Goal: Information Seeking & Learning: Learn about a topic

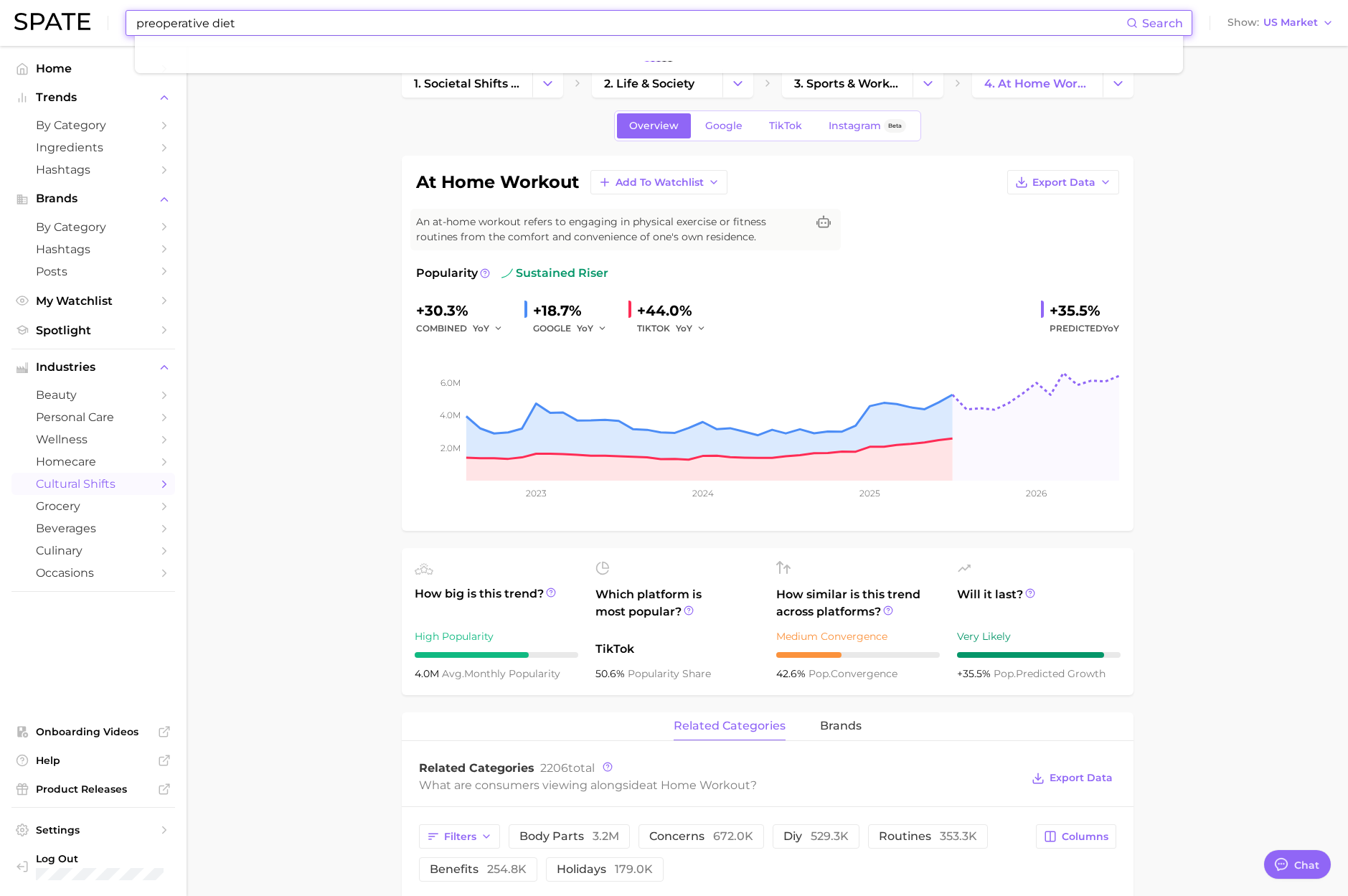
scroll to position [2351, 0]
click at [29, 18] on div "preoperative diet Search Show US Market" at bounding box center [674, 23] width 1319 height 46
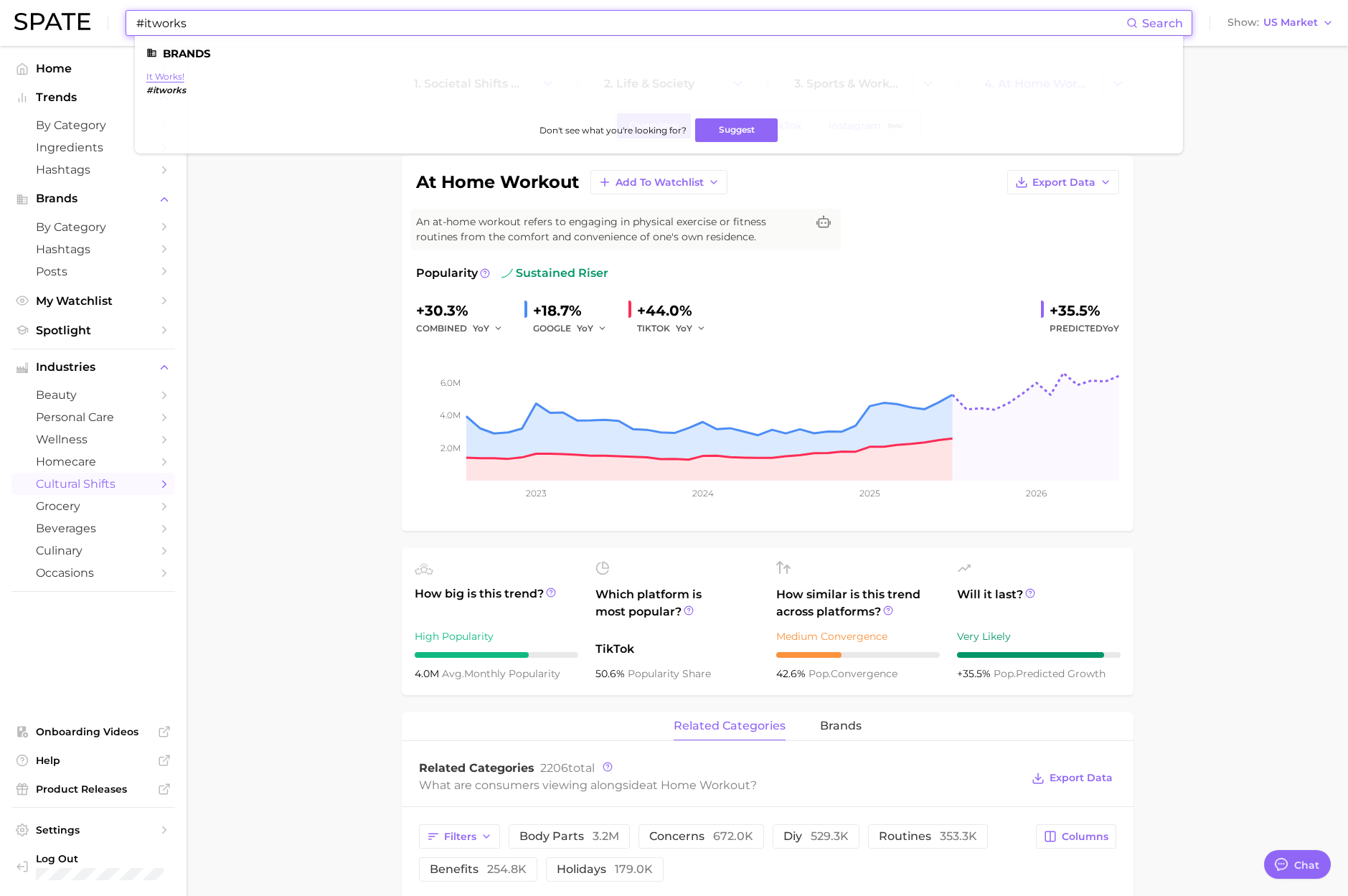
type input "#itworks"
click at [167, 76] on link "it works!" at bounding box center [165, 77] width 38 height 11
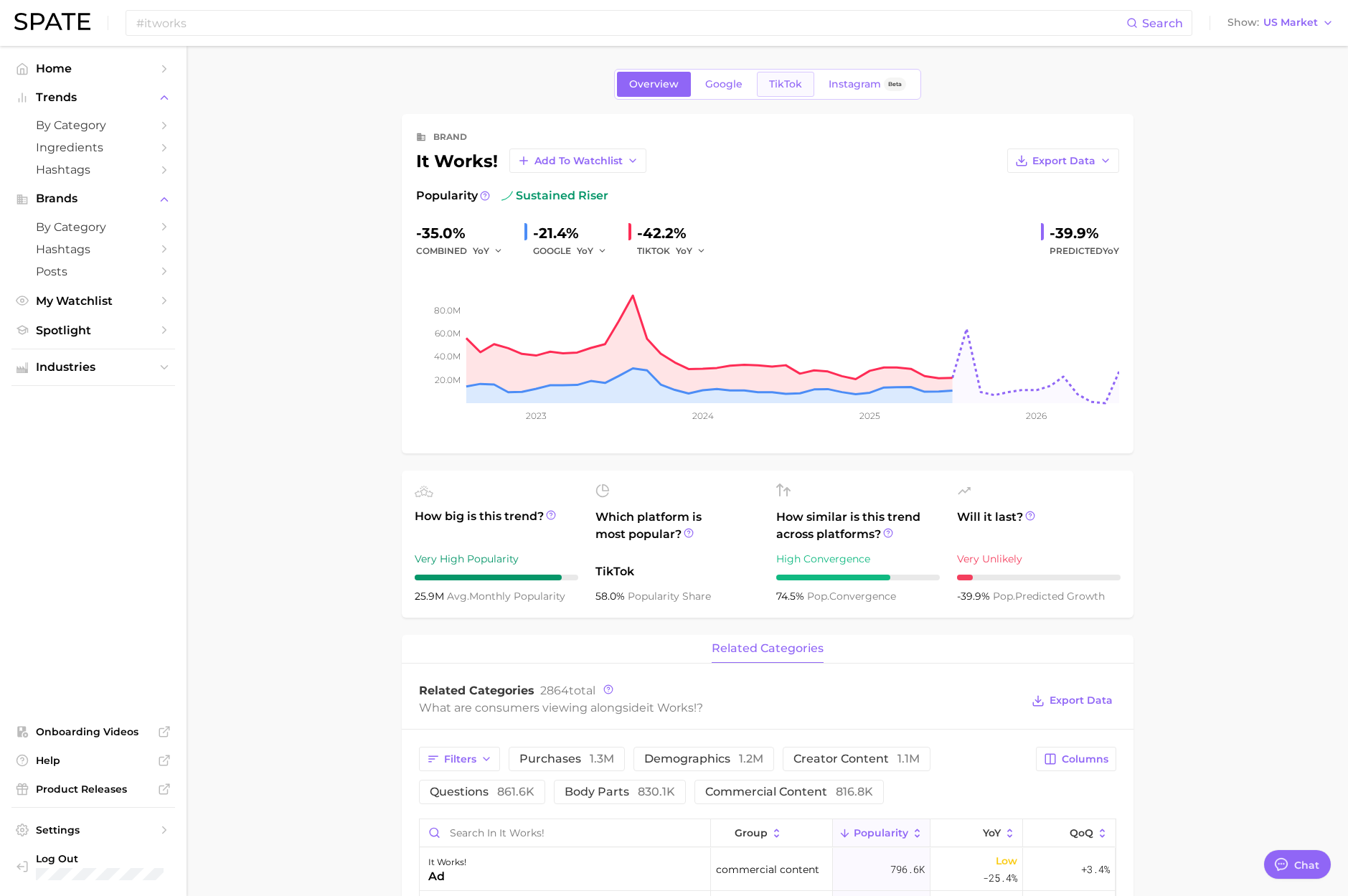
click at [787, 86] on span "TikTok" at bounding box center [786, 84] width 33 height 12
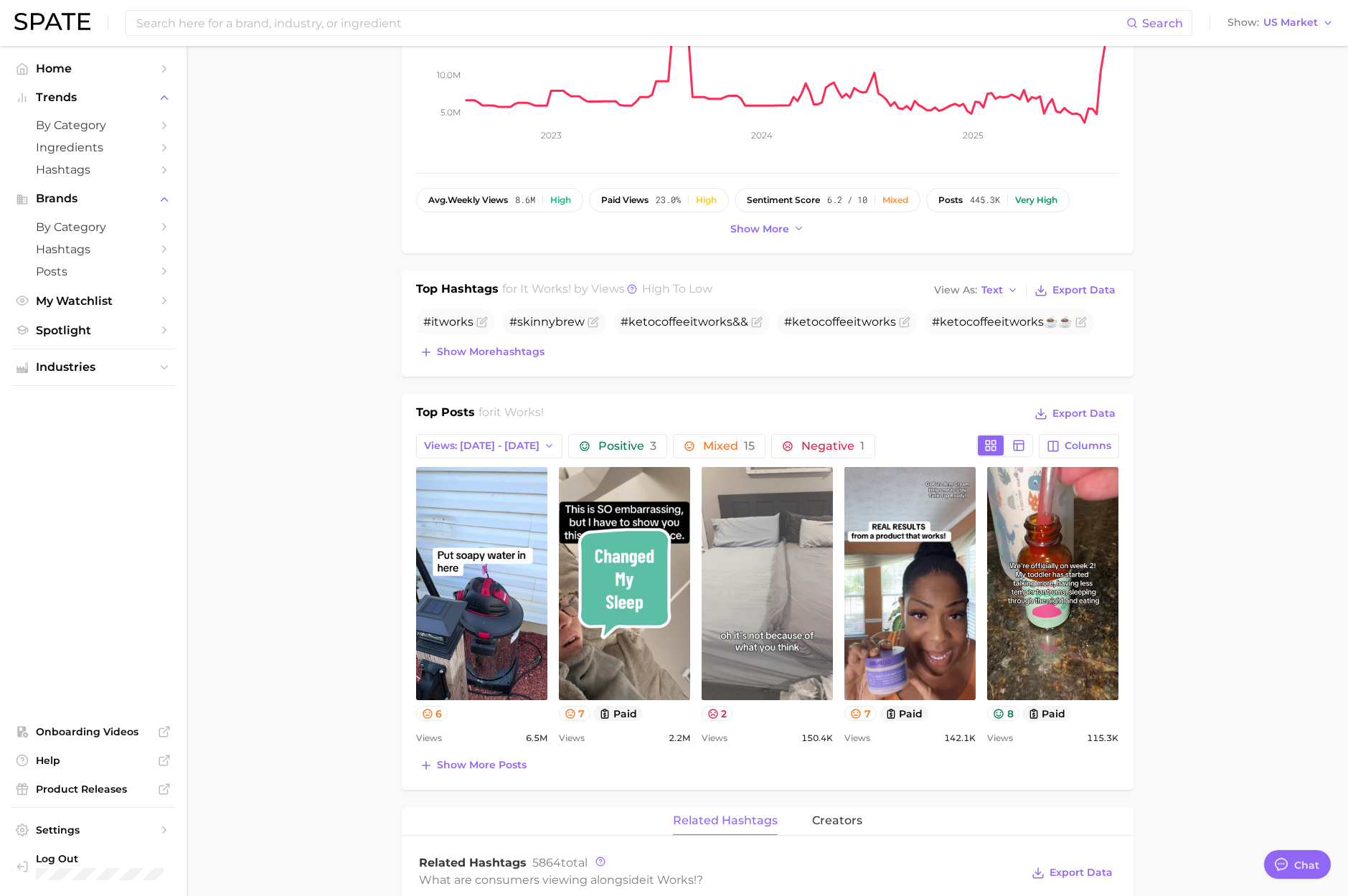
scroll to position [313, 0]
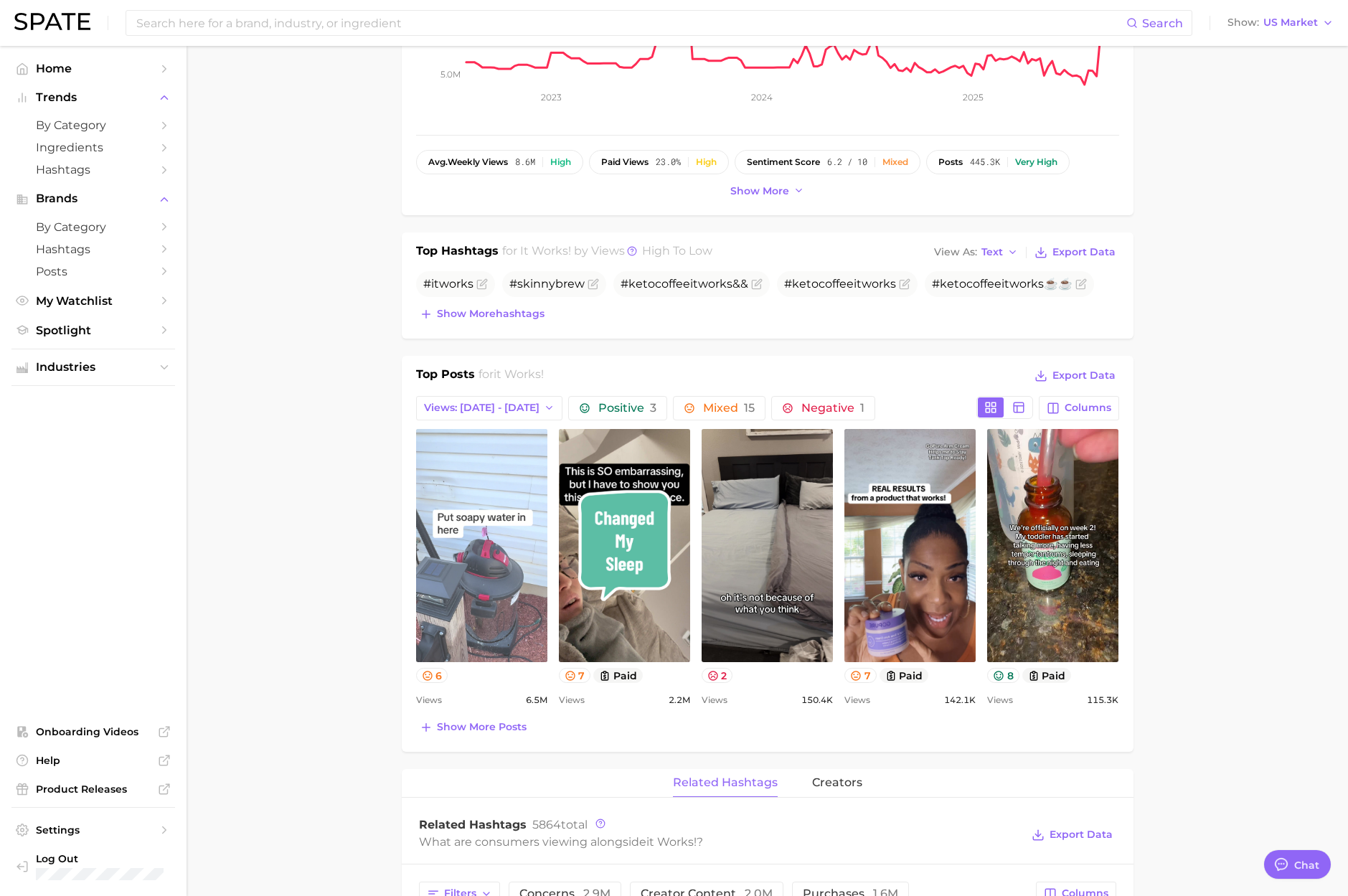
click at [480, 553] on link "view post on TikTok" at bounding box center [481, 545] width 131 height 233
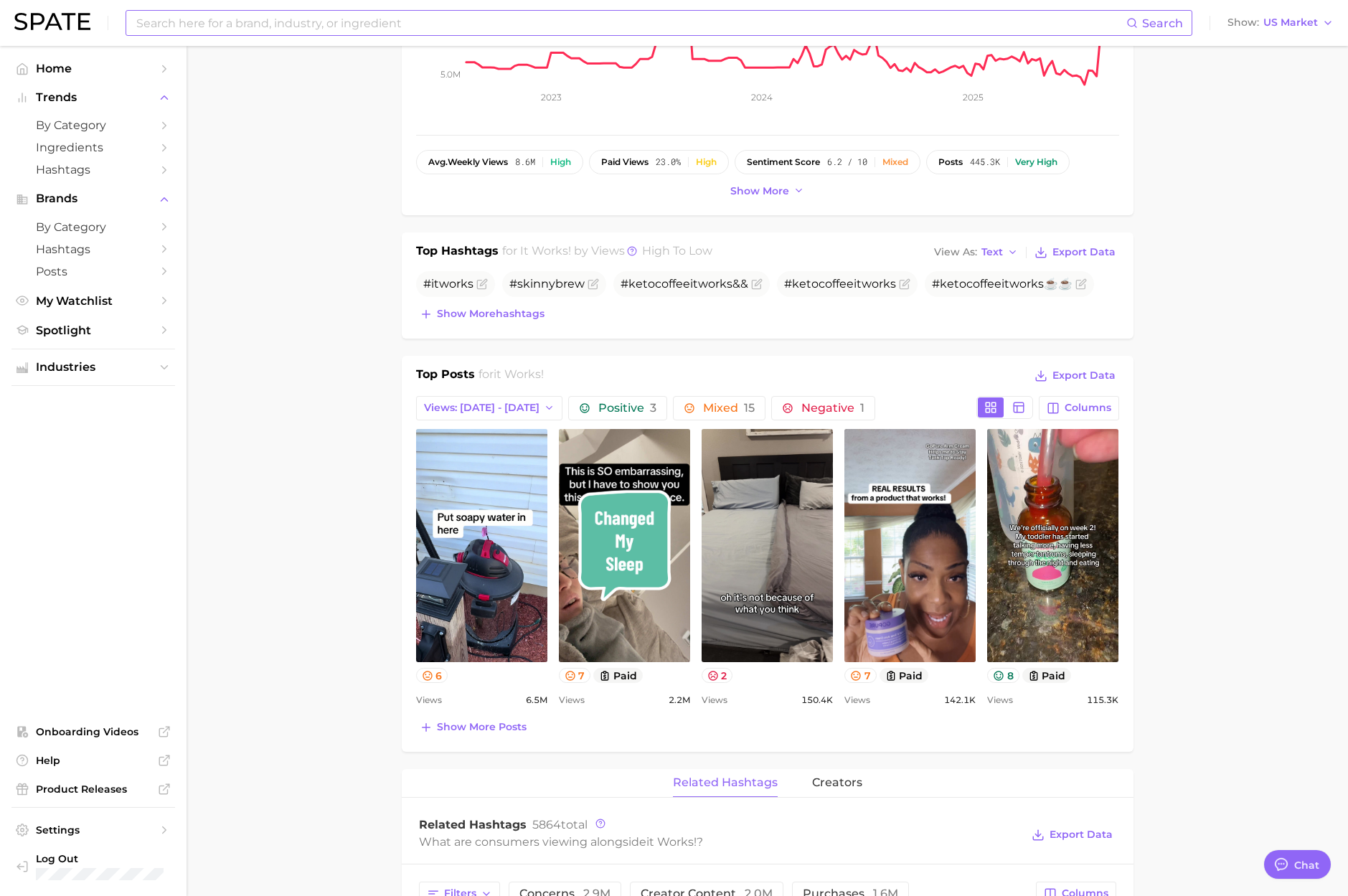
drag, startPoint x: 188, startPoint y: 18, endPoint x: 195, endPoint y: 20, distance: 7.3
click at [188, 18] on input at bounding box center [630, 23] width 991 height 24
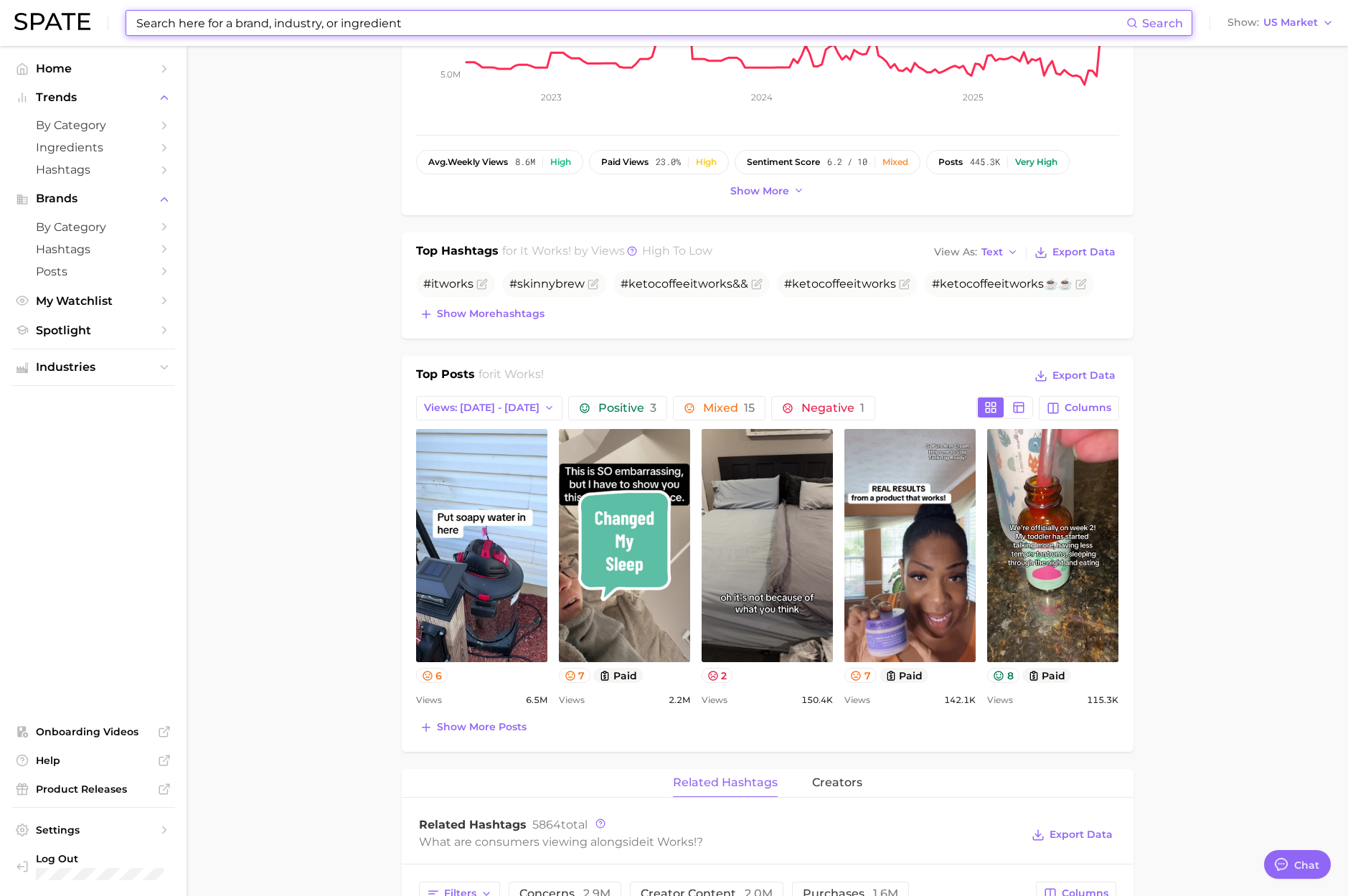
paste input "alive"
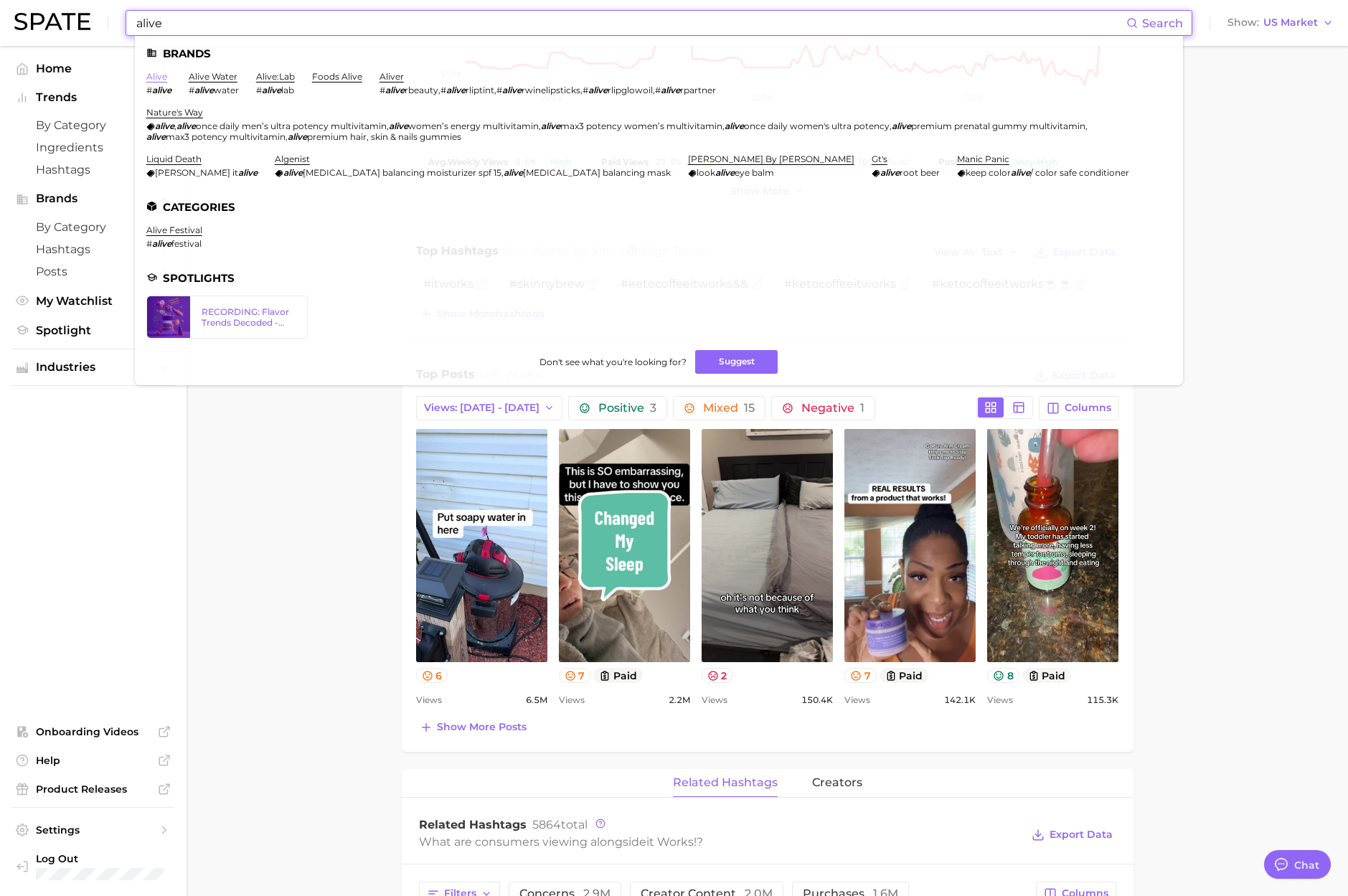
type input "alive"
click at [161, 76] on link "alive" at bounding box center [157, 77] width 21 height 11
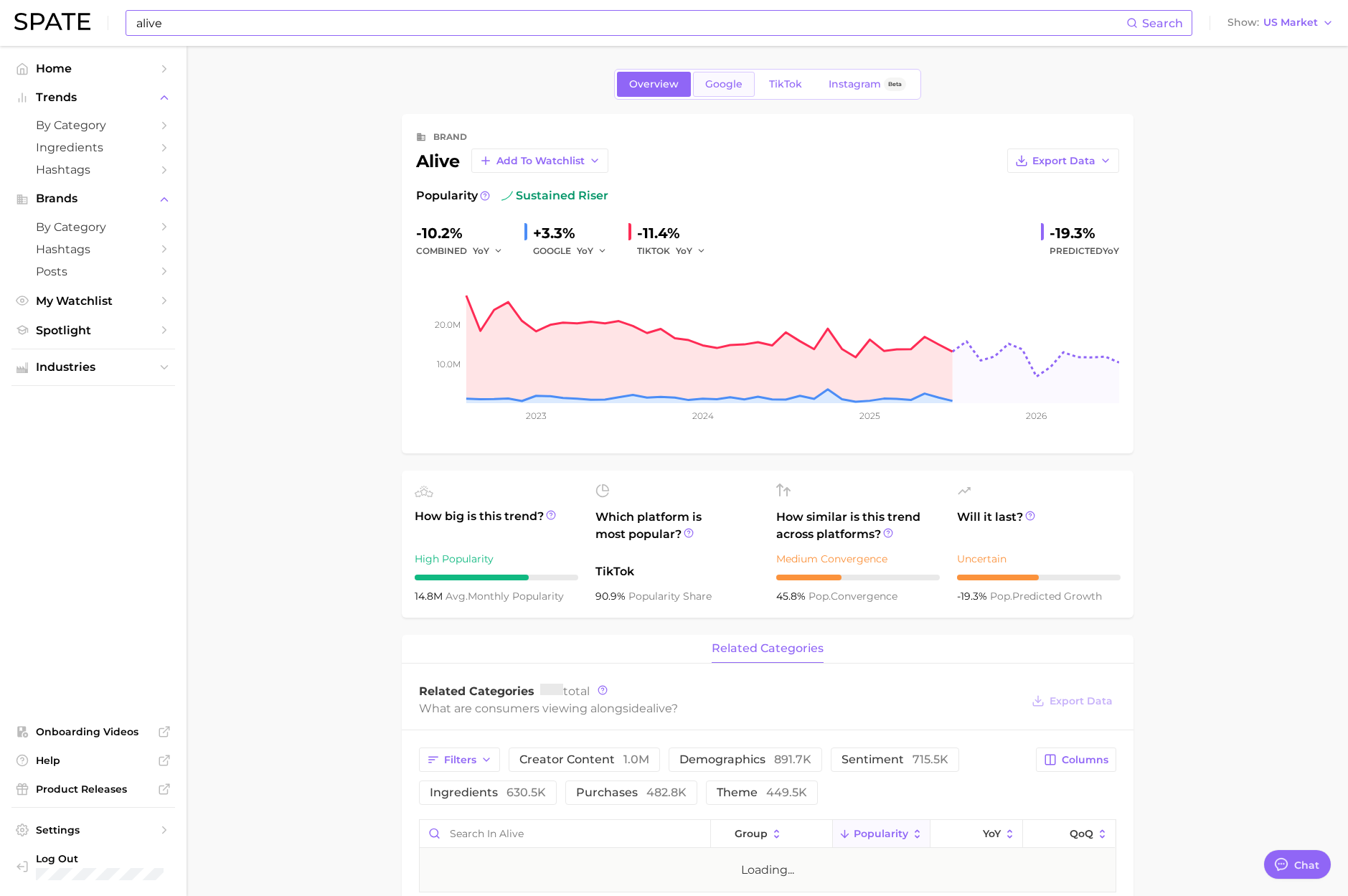
click at [740, 88] on span "Google" at bounding box center [724, 84] width 37 height 12
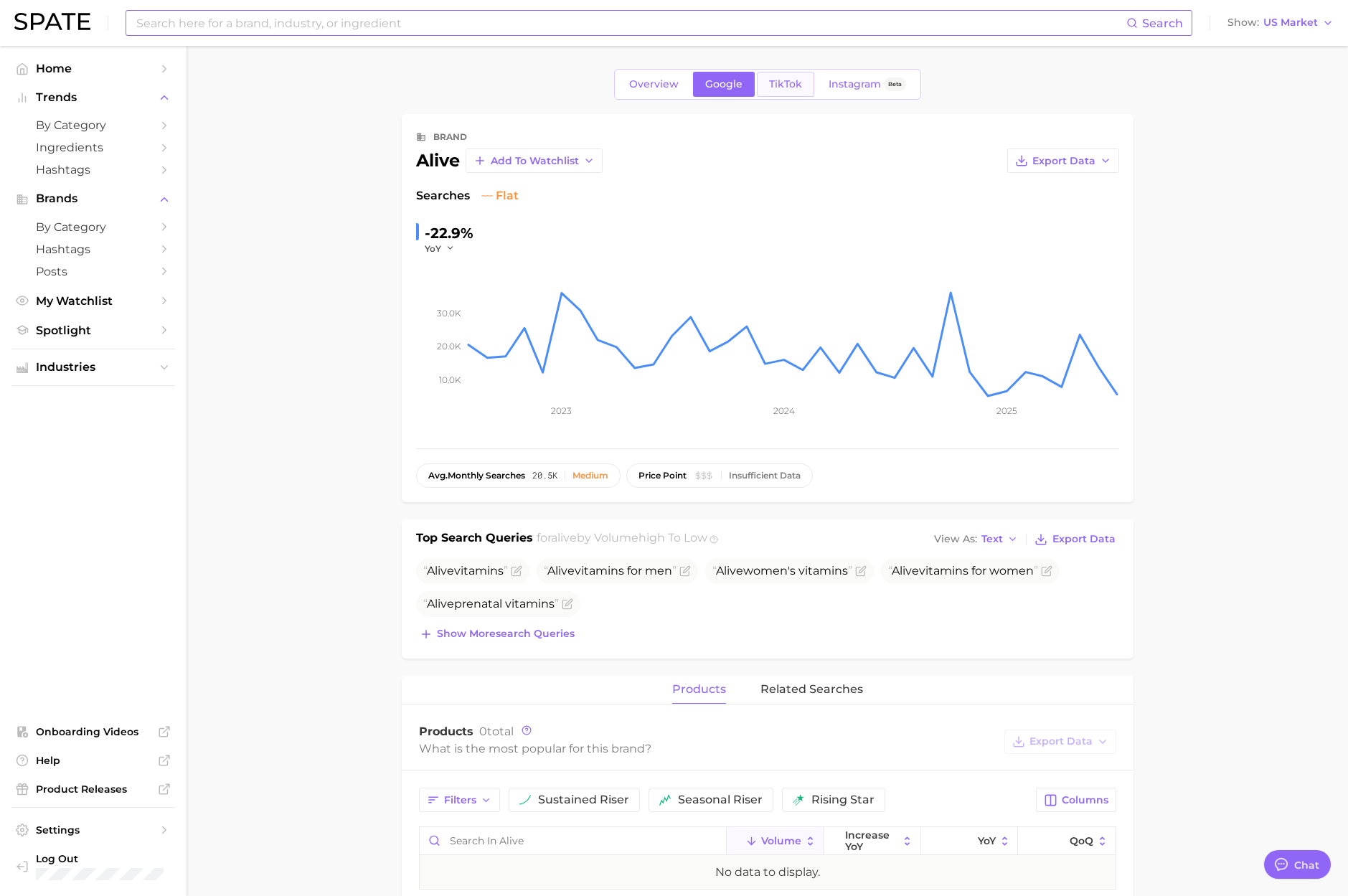
click at [774, 86] on span "TikTok" at bounding box center [786, 84] width 33 height 12
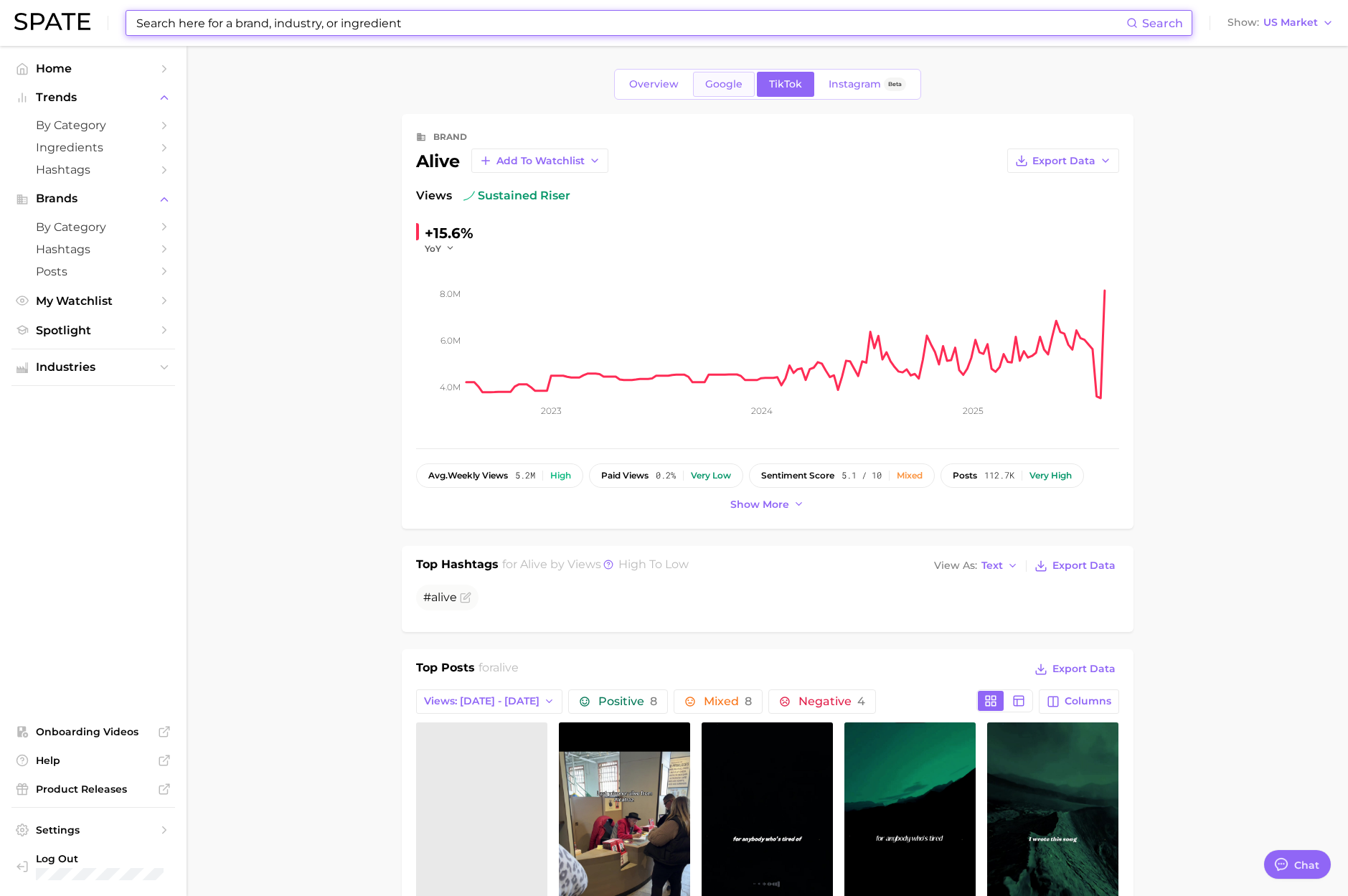
click at [704, 87] on link "Google" at bounding box center [724, 84] width 62 height 25
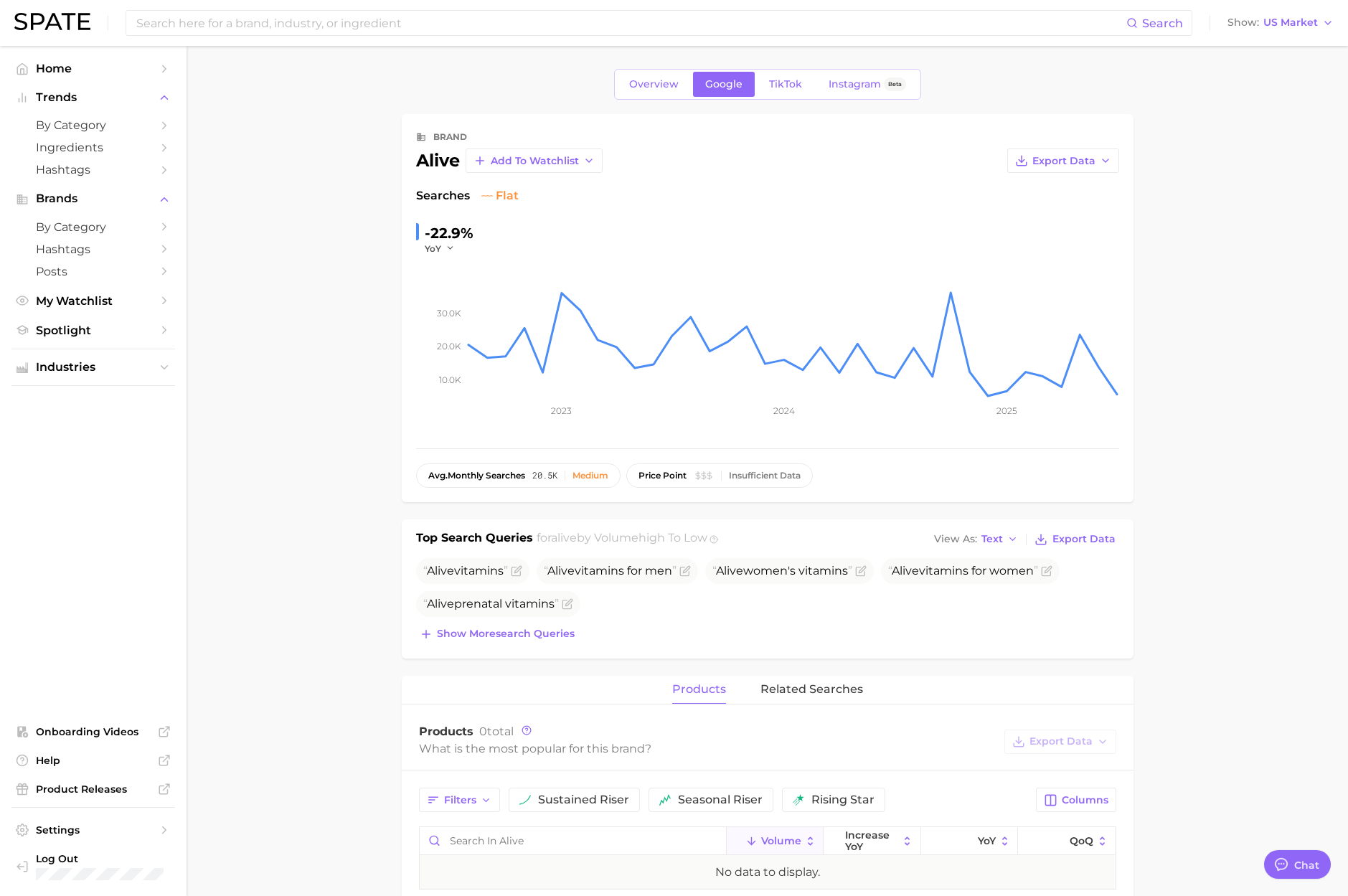
drag, startPoint x: 365, startPoint y: 132, endPoint x: 442, endPoint y: 170, distance: 85.9
click at [365, 133] on main "Overview Google TikTok Instagram Beta brand alive Add to Watchlist Export Data …" at bounding box center [767, 798] width 1162 height 1505
click at [444, 163] on div "alive" at bounding box center [437, 160] width 43 height 18
copy div "alive"
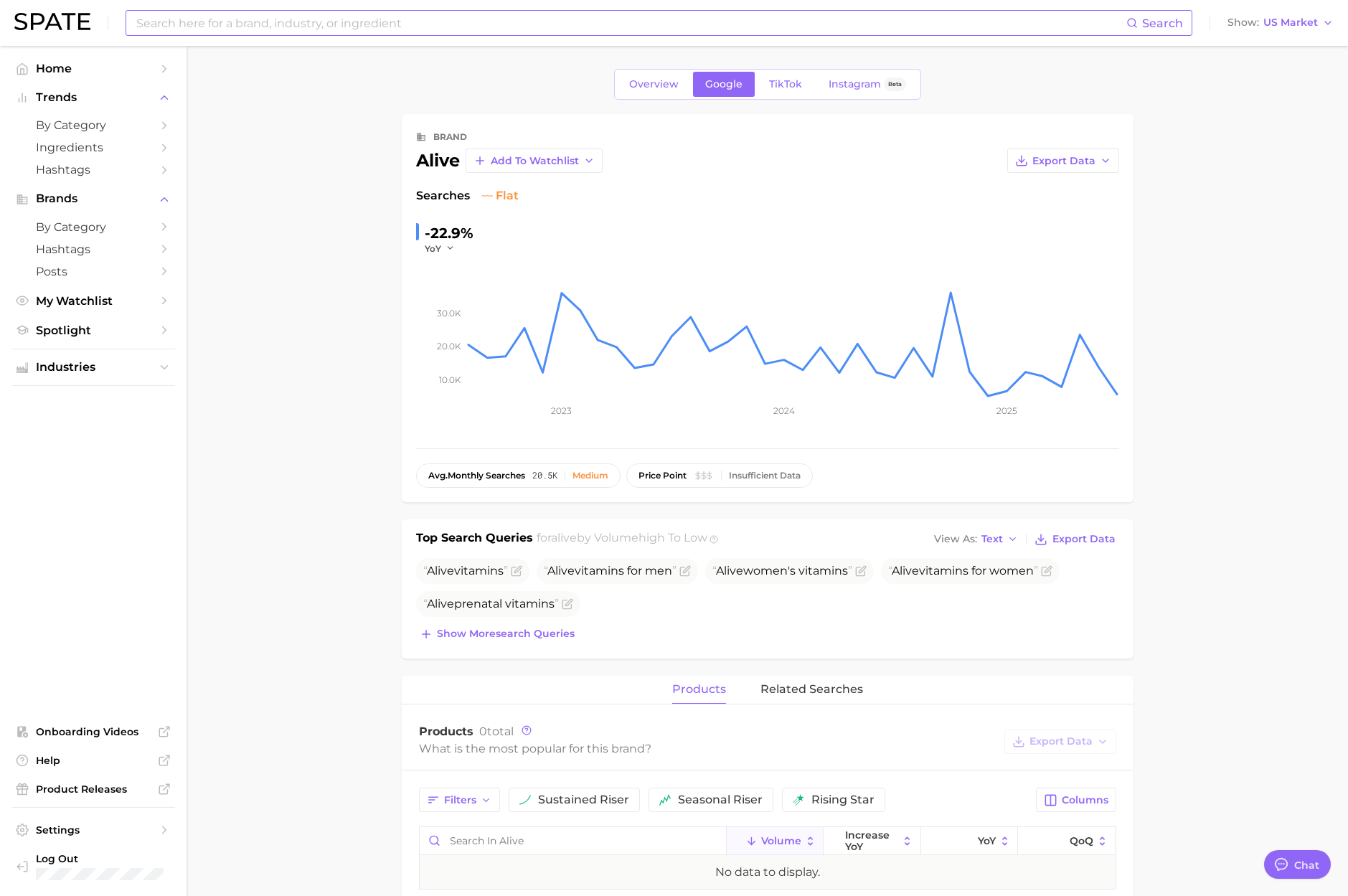
click at [239, 18] on input at bounding box center [630, 23] width 991 height 24
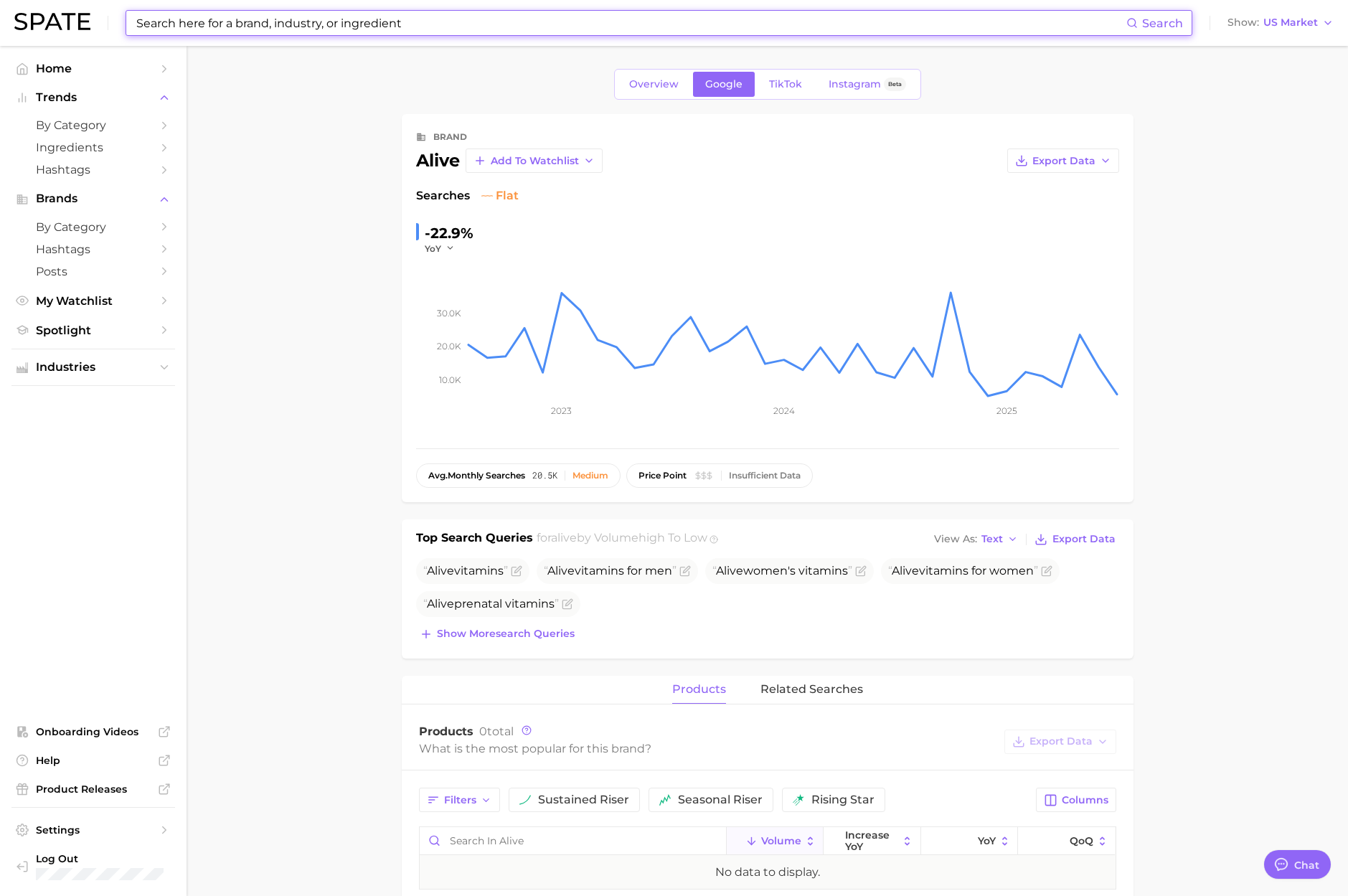
paste input "gurunanda"
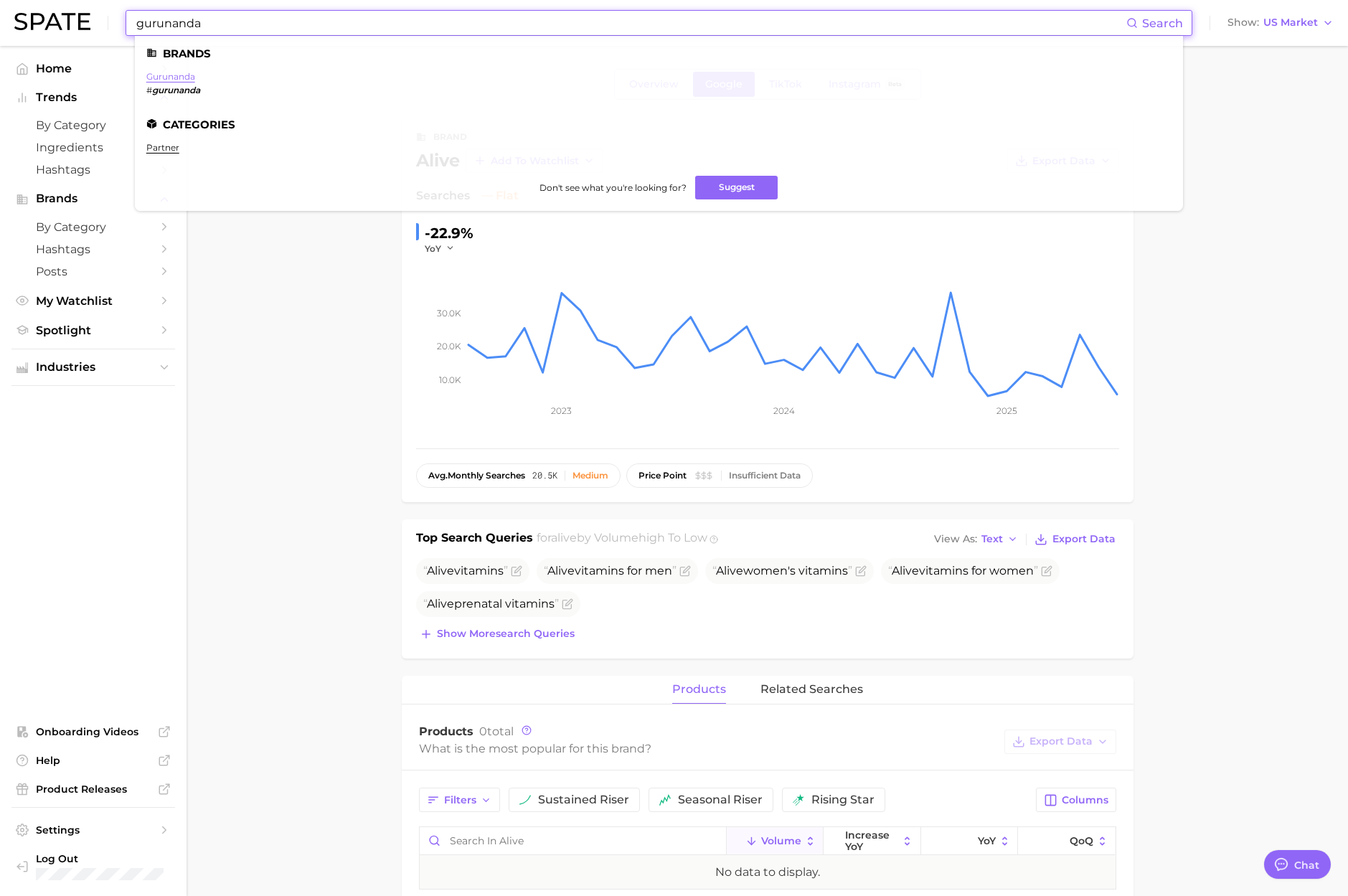
type input "gurunanda"
click at [180, 75] on link "gurunanda" at bounding box center [171, 77] width 49 height 11
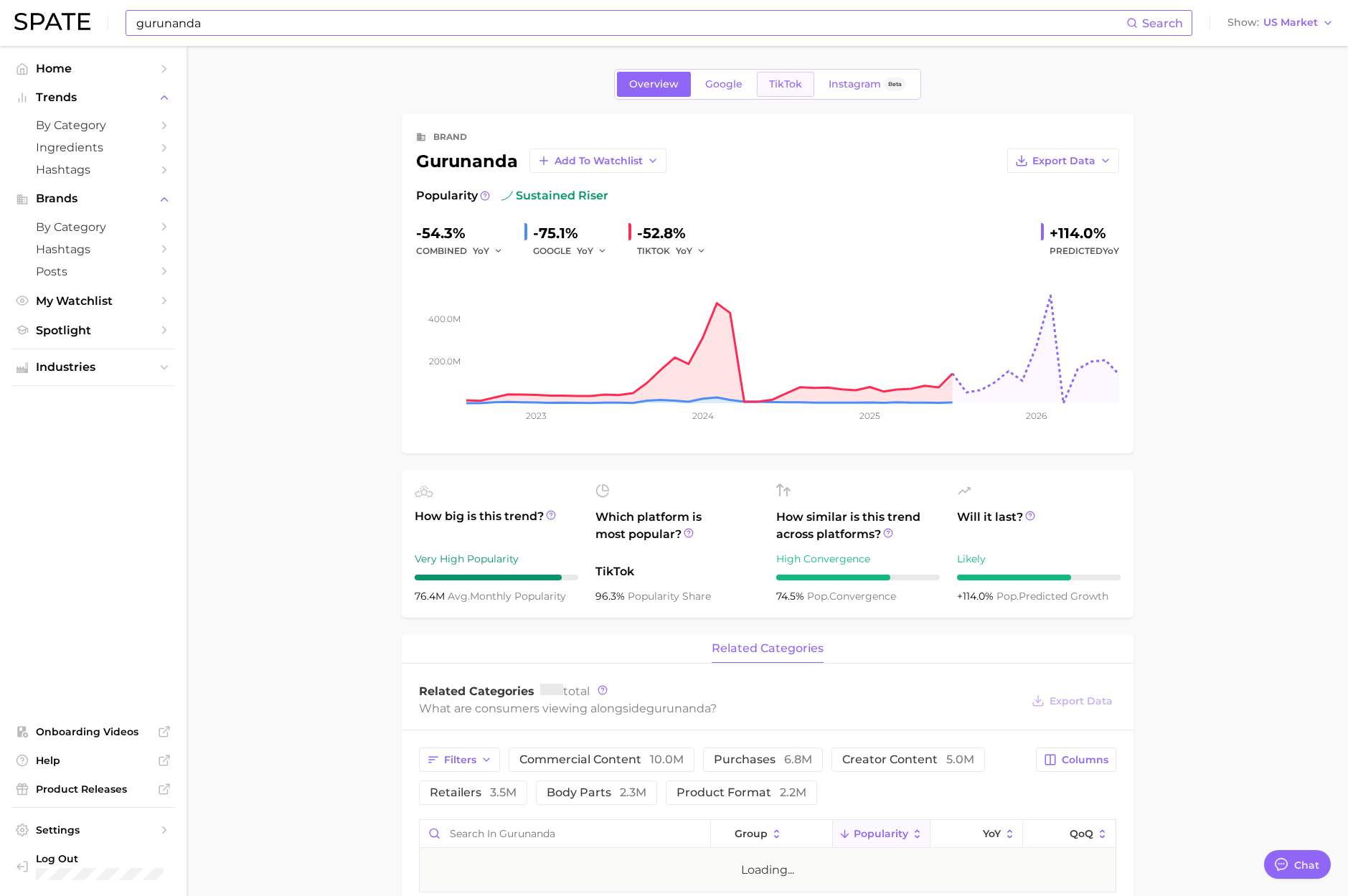
click at [790, 88] on span "TikTok" at bounding box center [786, 84] width 33 height 12
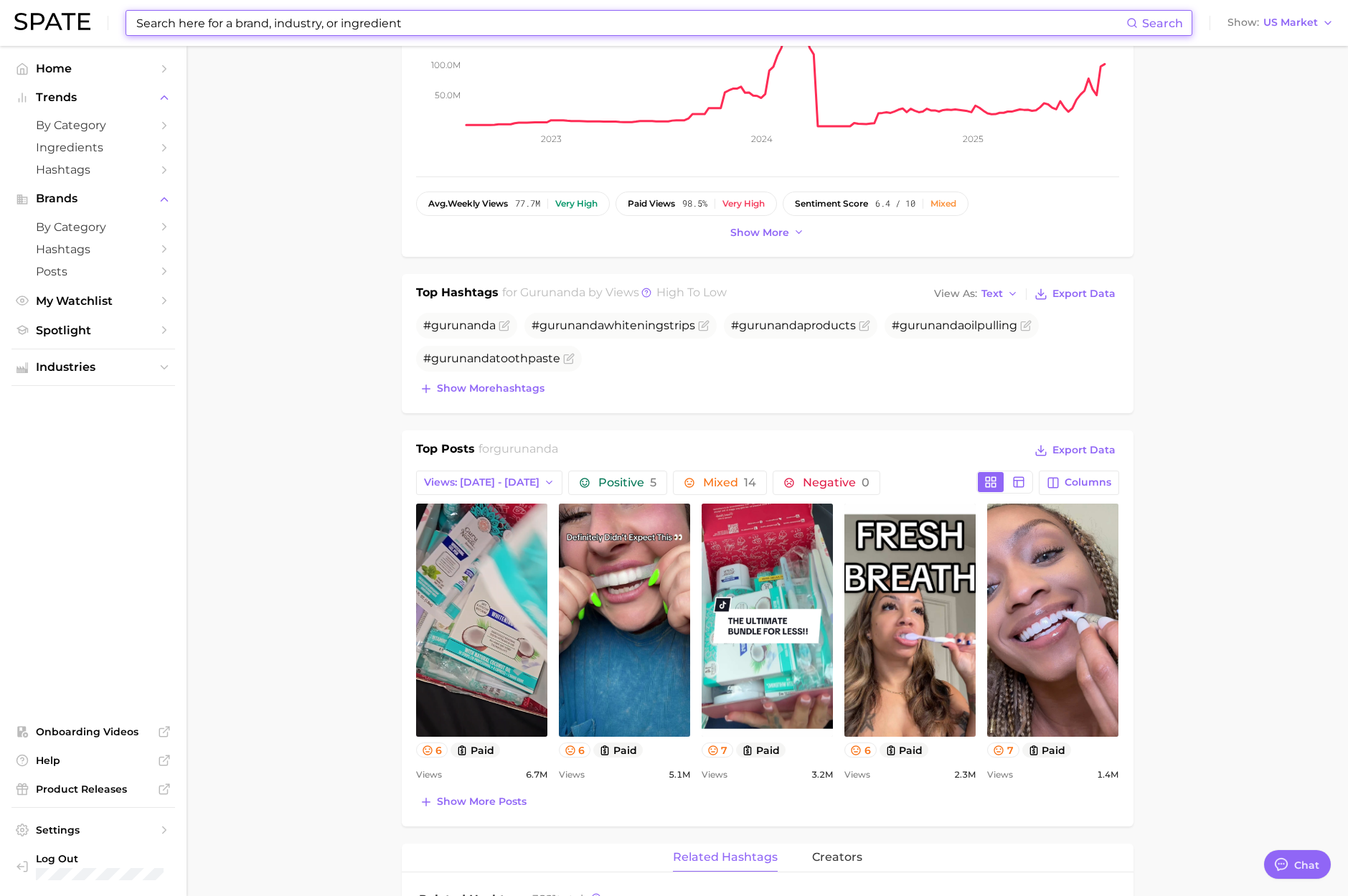
scroll to position [328, 0]
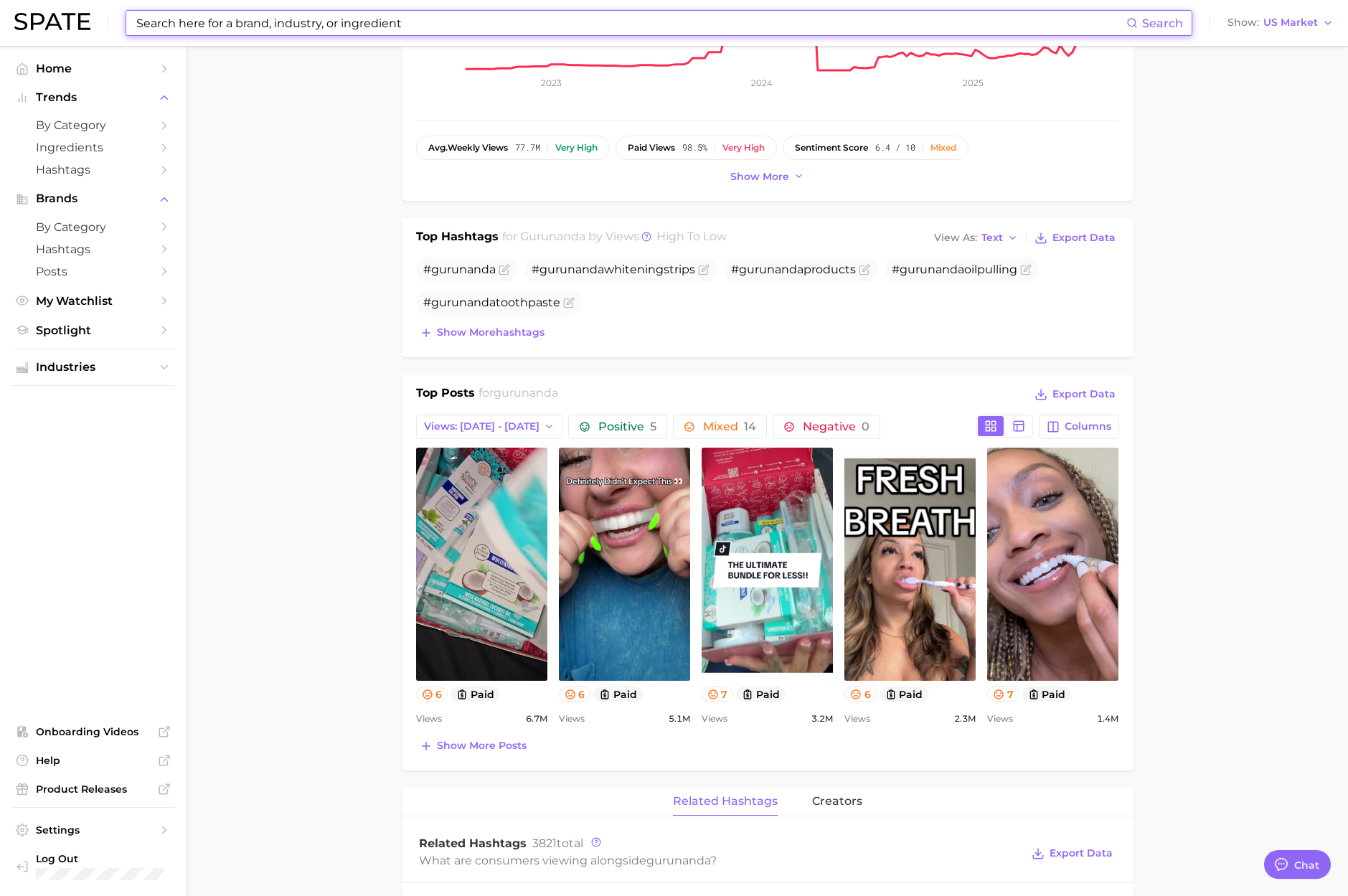
paste input "cirkul"
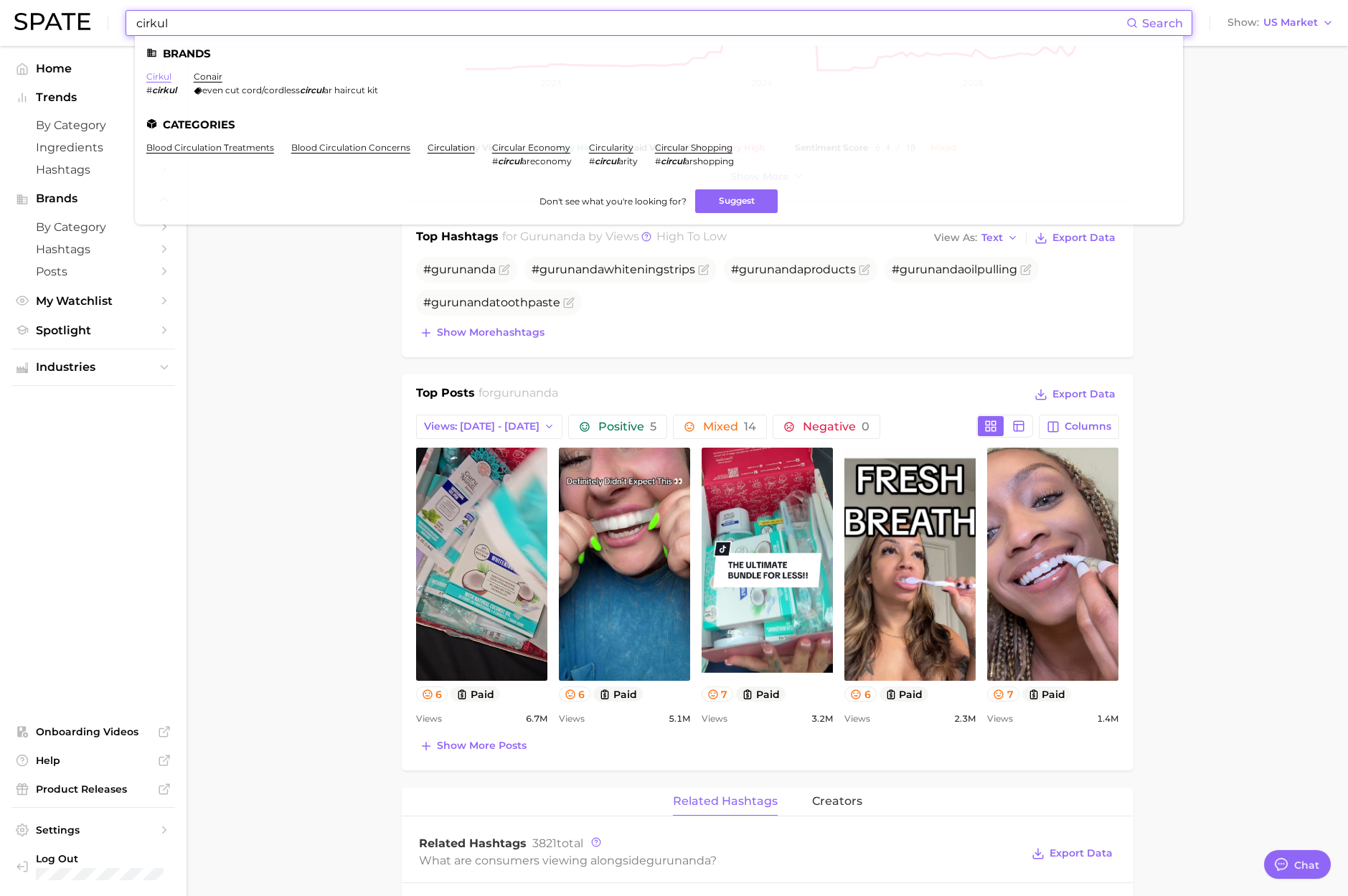
type input "cirkul"
click at [154, 76] on link "cirkul" at bounding box center [159, 77] width 25 height 11
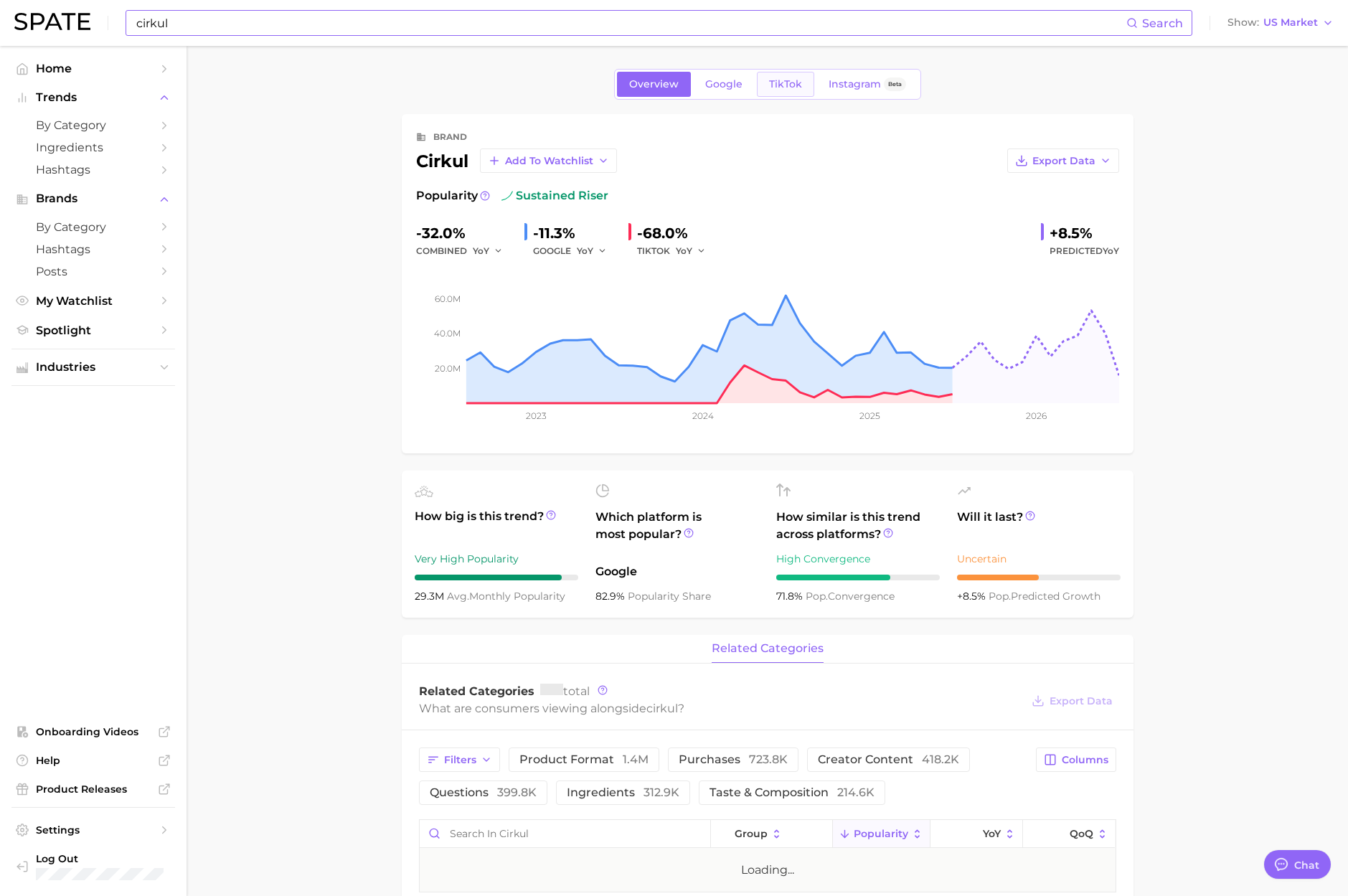
click at [773, 77] on link "TikTok" at bounding box center [786, 84] width 57 height 25
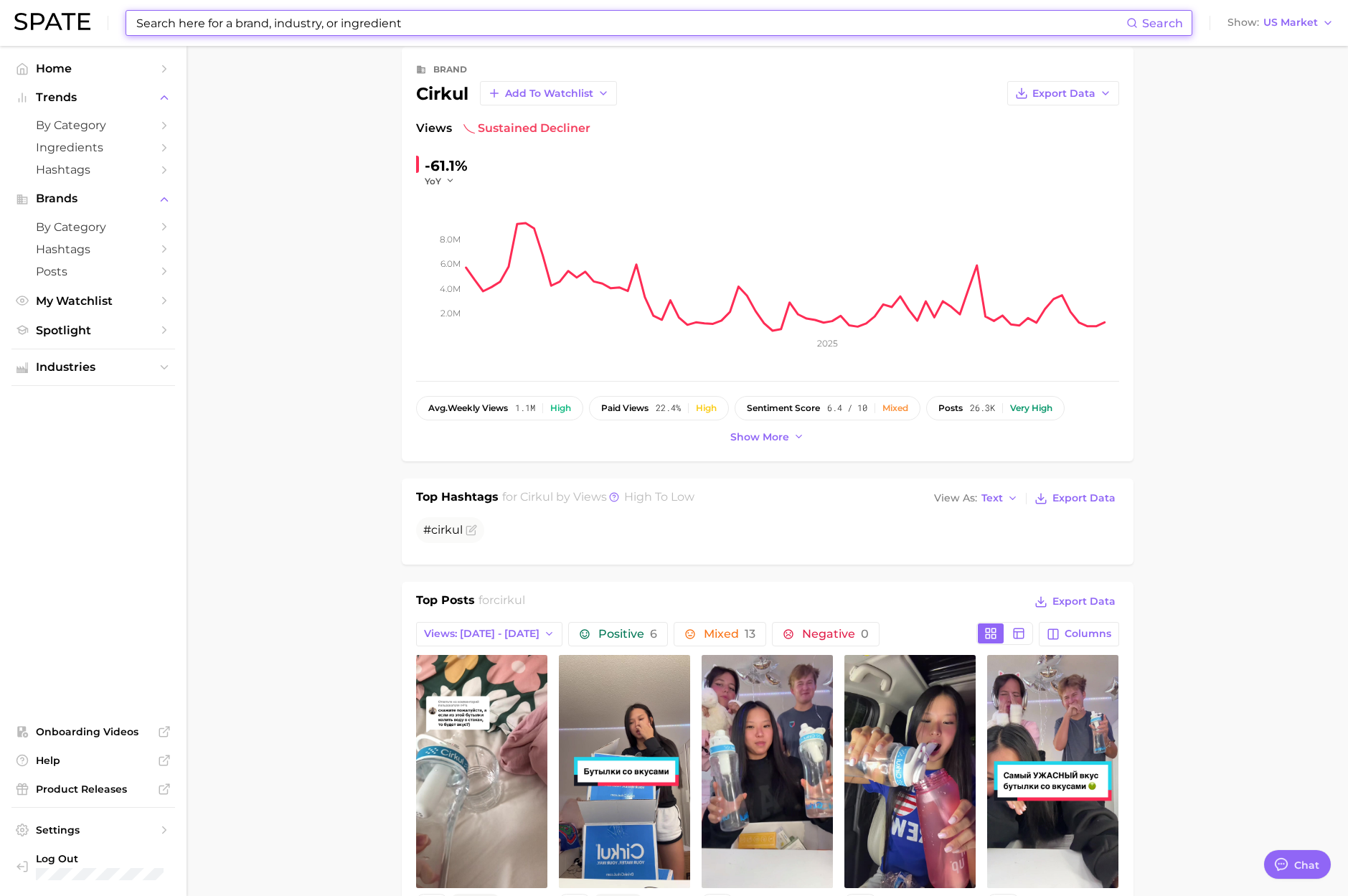
scroll to position [88, 0]
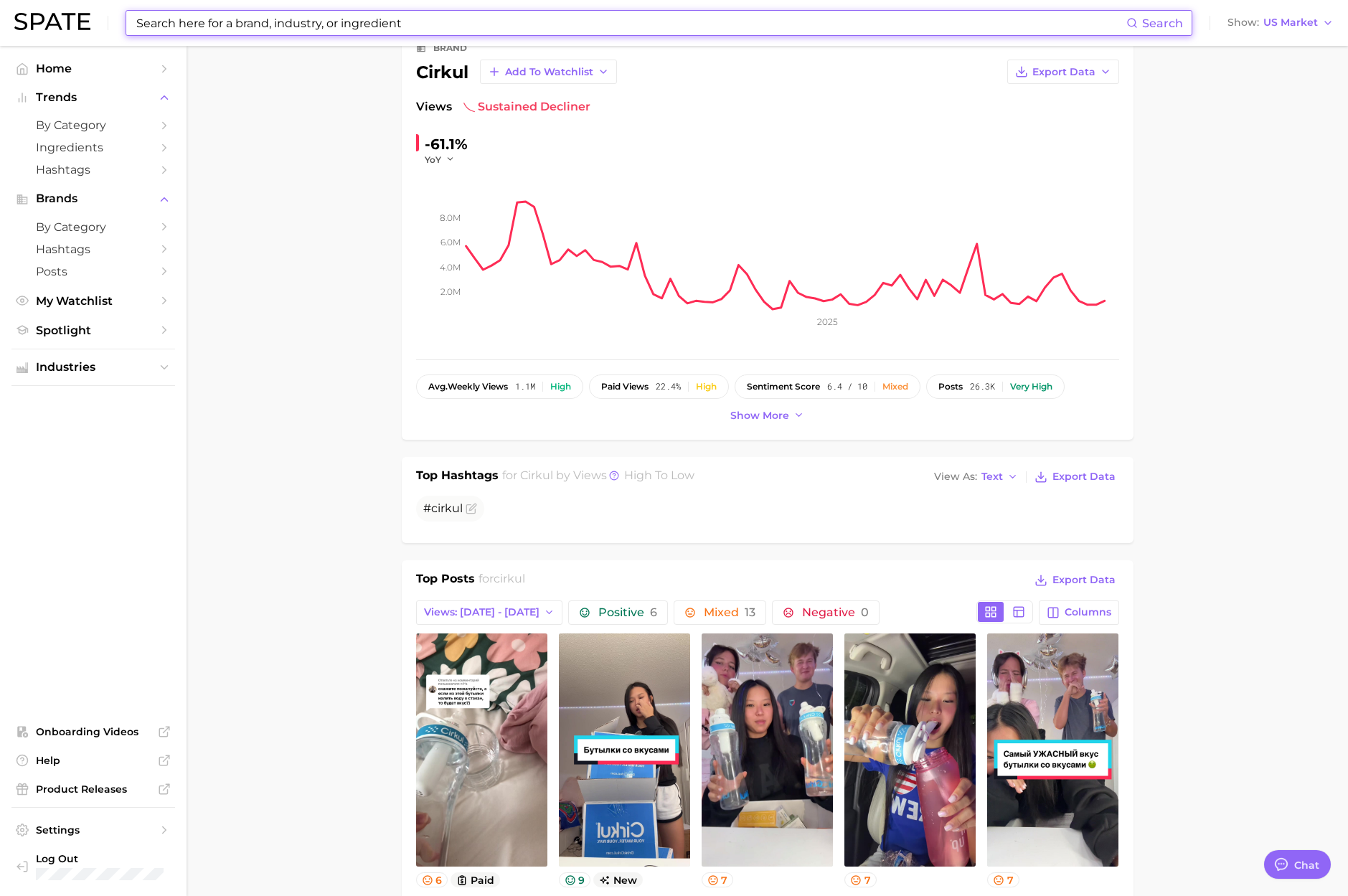
click at [224, 30] on input at bounding box center [630, 23] width 991 height 24
paste input "bayer"
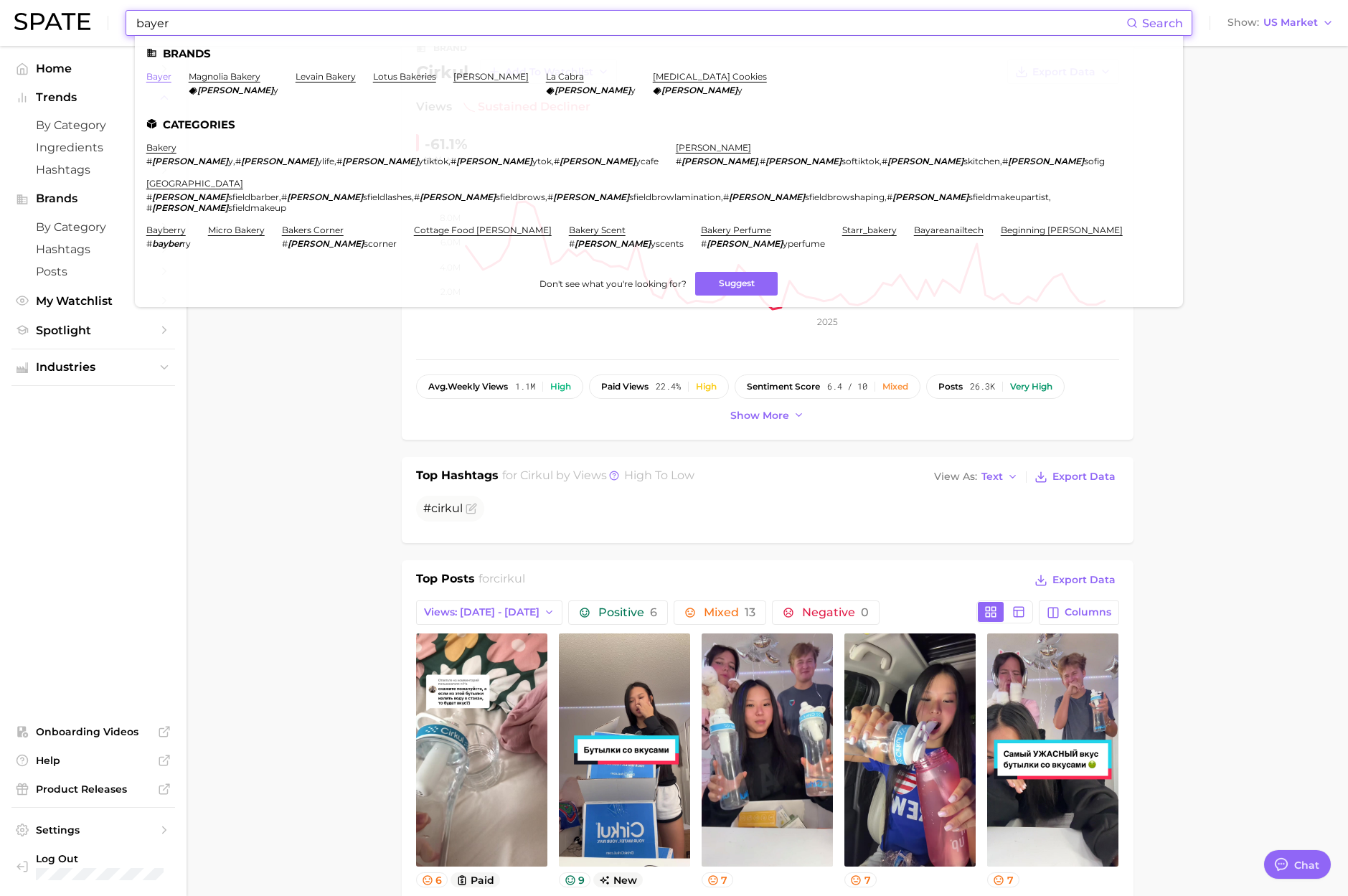
type input "bayer"
drag, startPoint x: 155, startPoint y: 75, endPoint x: 175, endPoint y: 81, distance: 20.9
click at [155, 75] on link "bayer" at bounding box center [159, 77] width 25 height 11
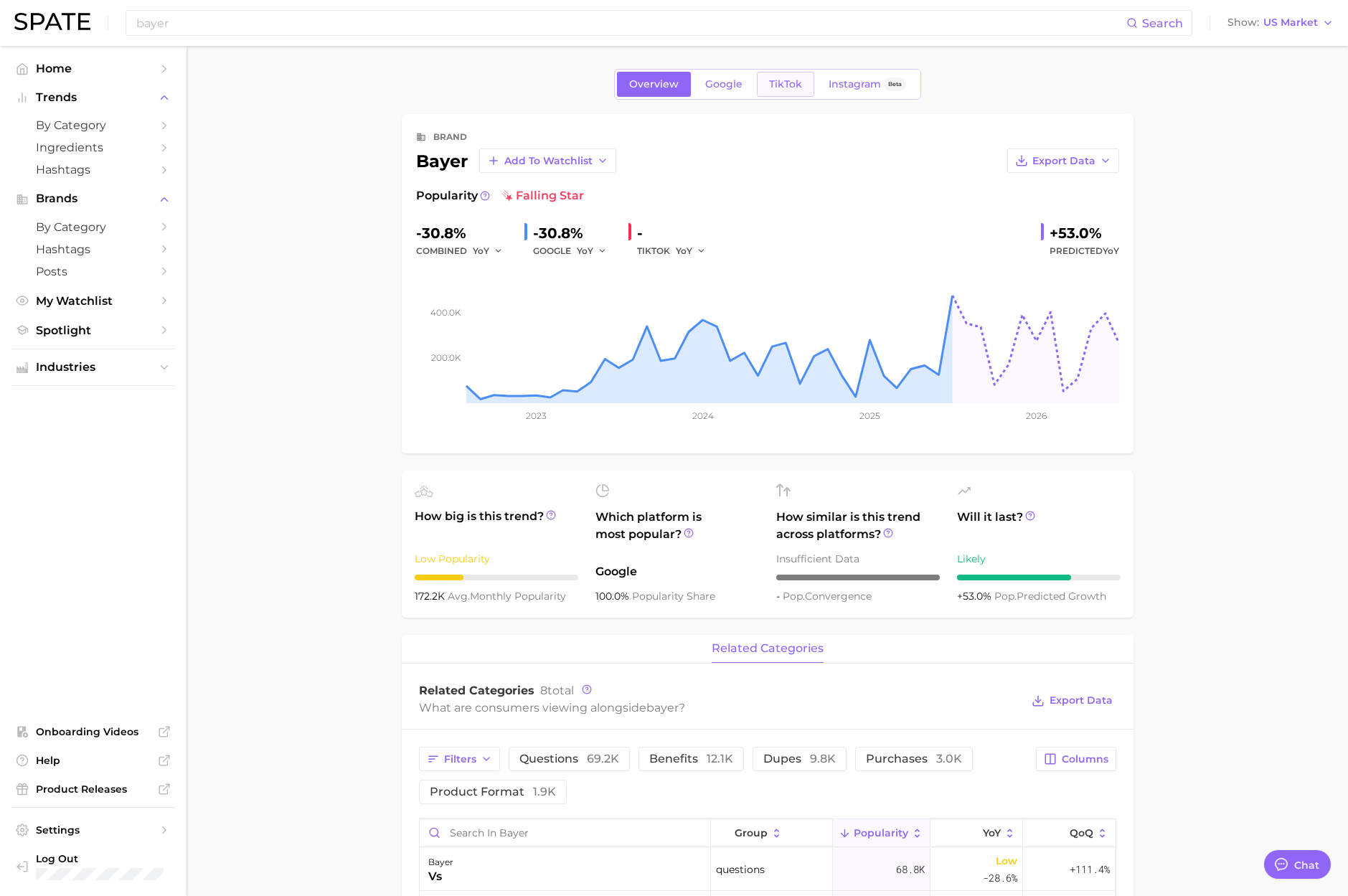
click at [781, 85] on span "TikTok" at bounding box center [786, 84] width 33 height 12
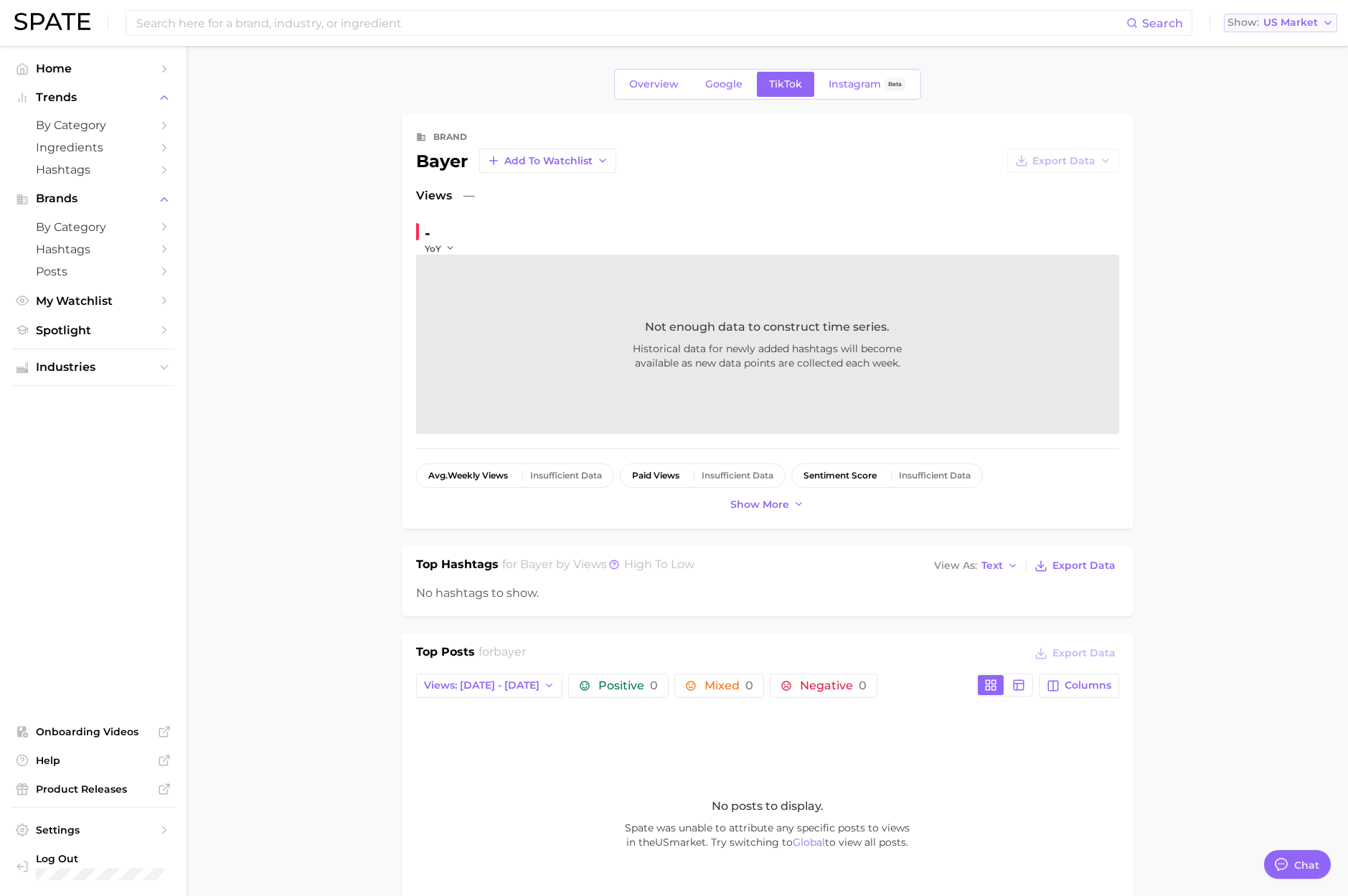
click at [1280, 27] on span "US Market" at bounding box center [1290, 22] width 54 height 8
click at [1270, 170] on button "Global" at bounding box center [1274, 176] width 125 height 26
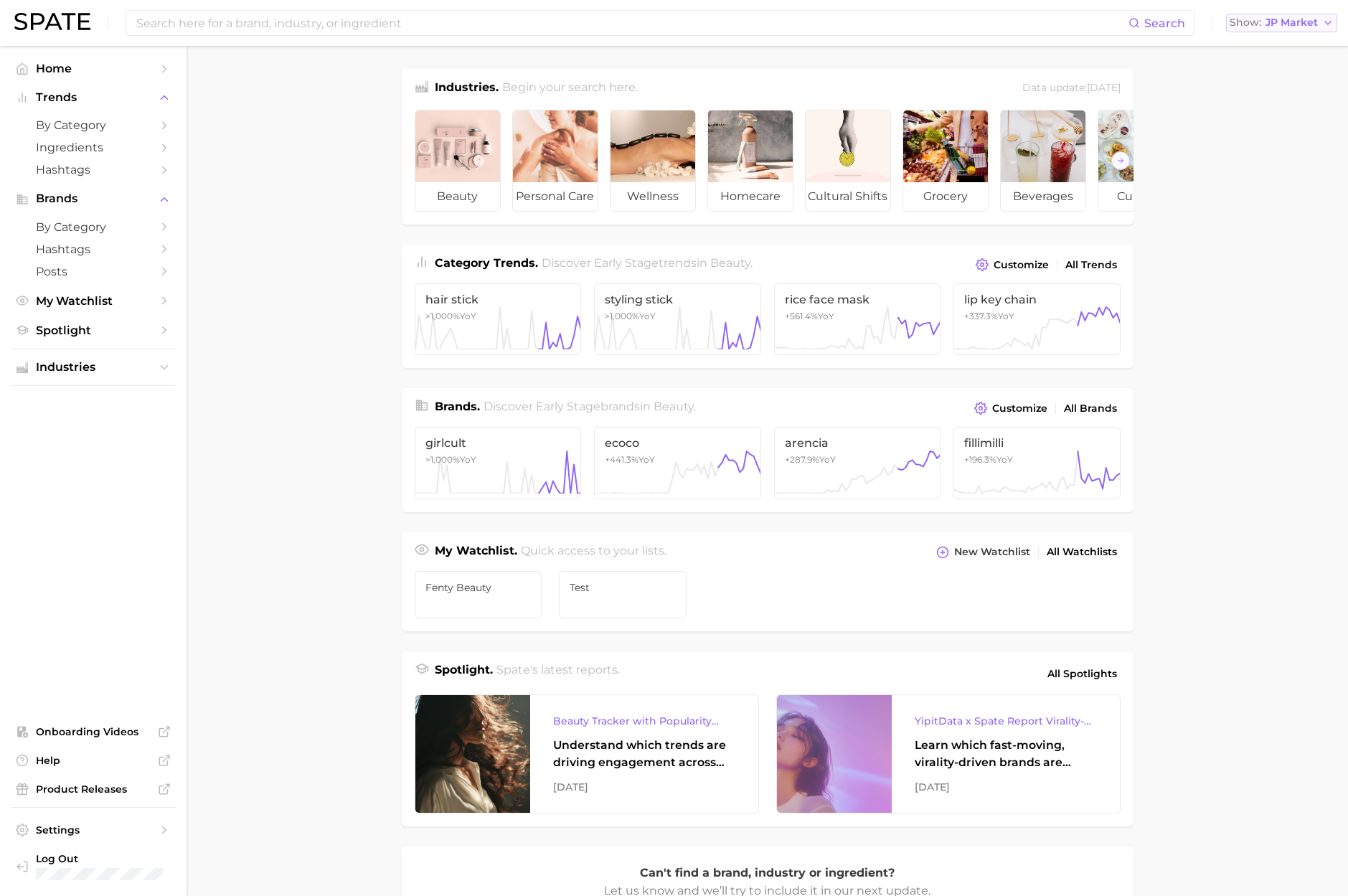
click at [1275, 31] on button "Show JP Market" at bounding box center [1282, 23] width 112 height 18
click at [1273, 43] on span "[GEOGRAPHIC_DATA]" at bounding box center [1274, 46] width 112 height 12
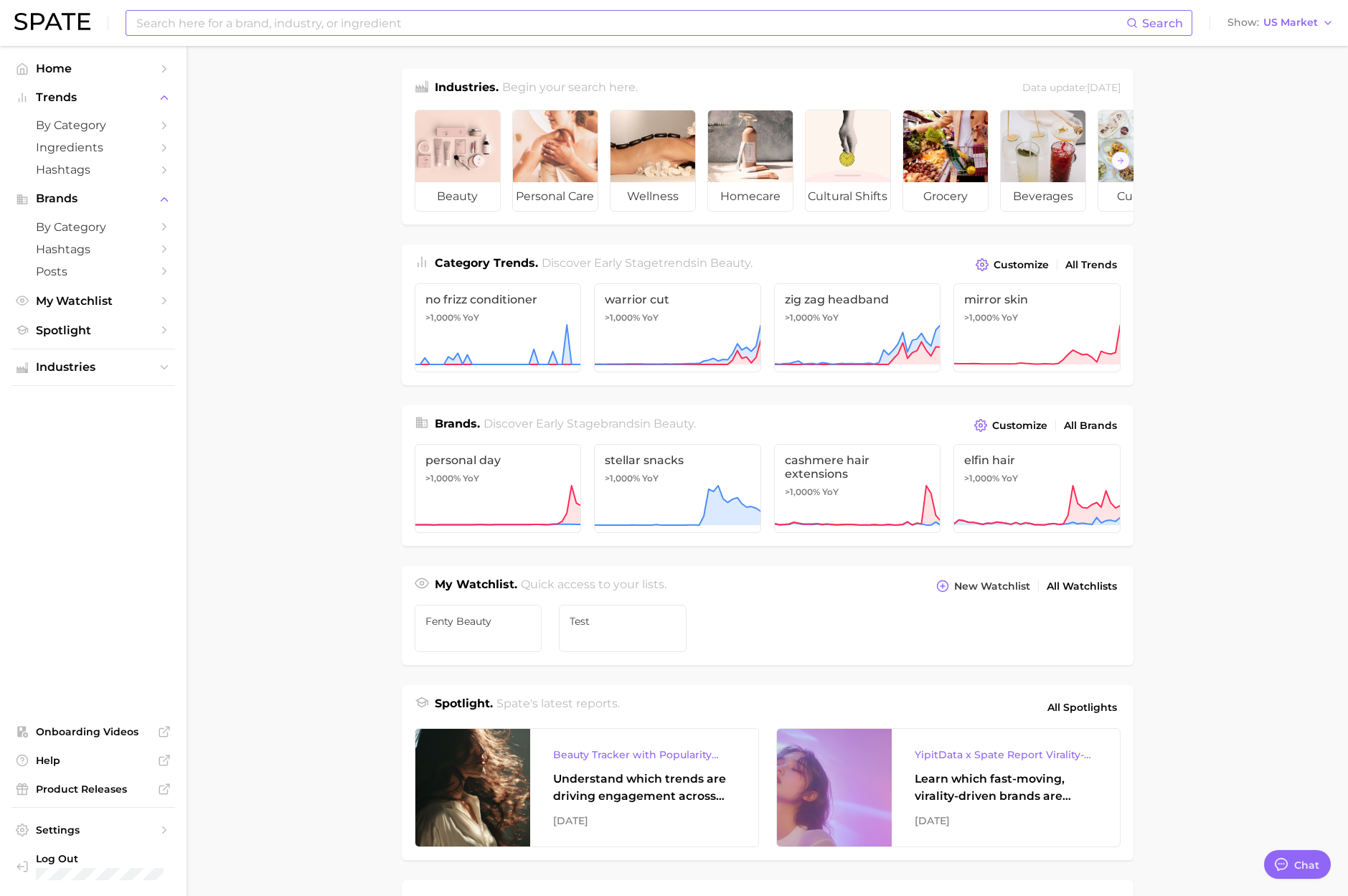
click at [311, 17] on input at bounding box center [630, 23] width 991 height 24
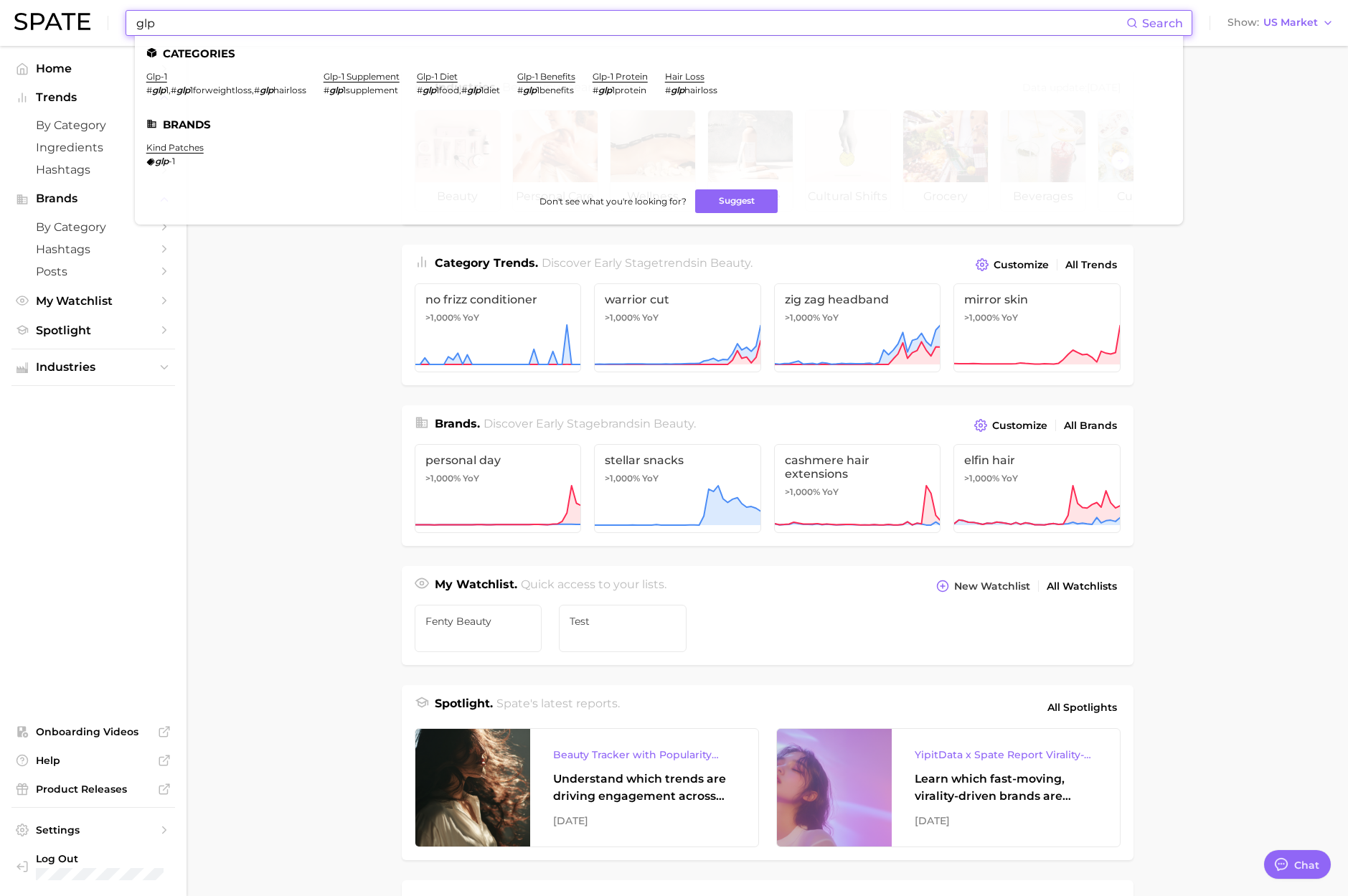
scroll to position [6, 0]
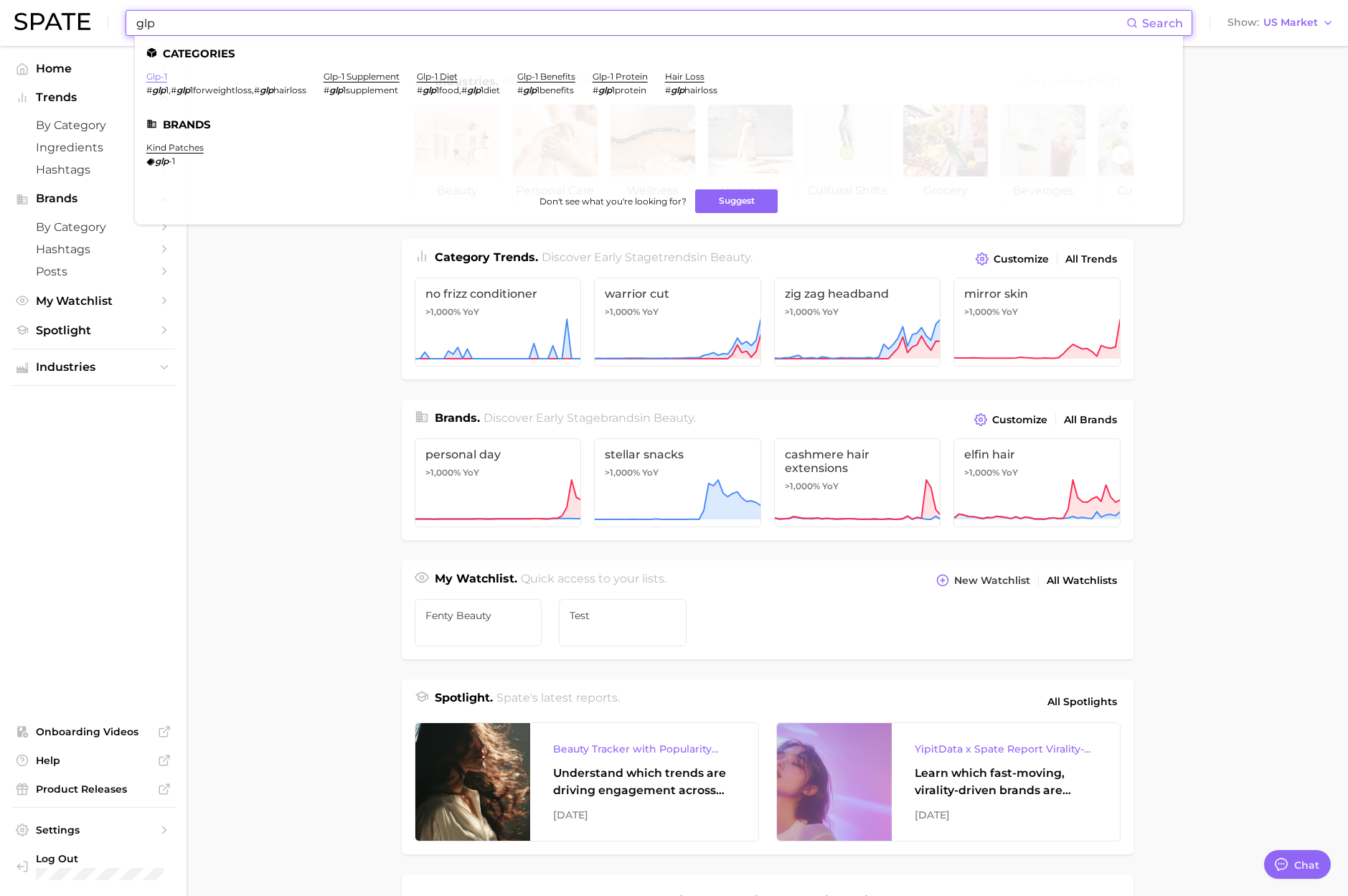
type input "glp"
click at [156, 78] on link "glp-1" at bounding box center [157, 77] width 21 height 11
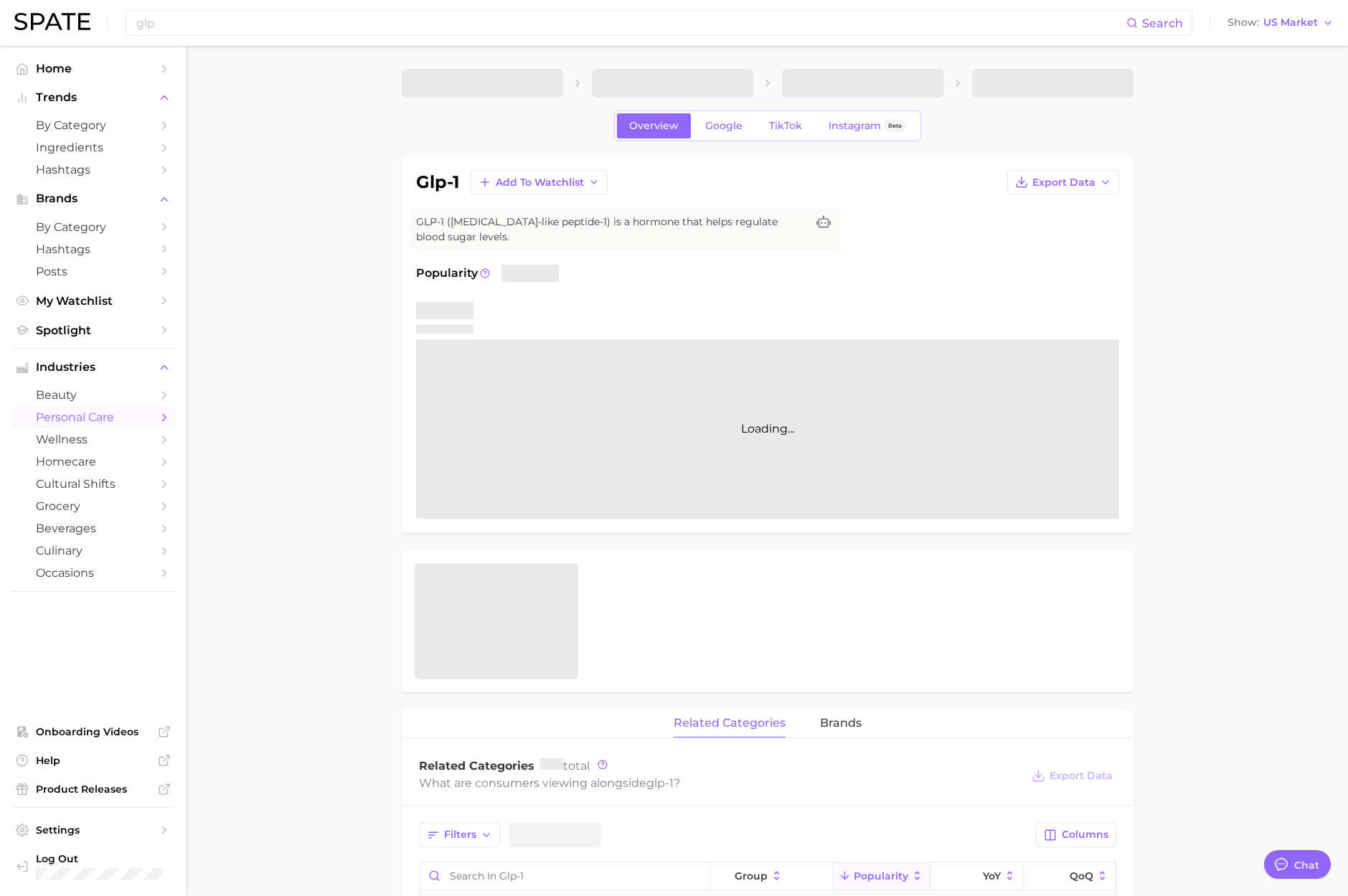
type textarea "x"
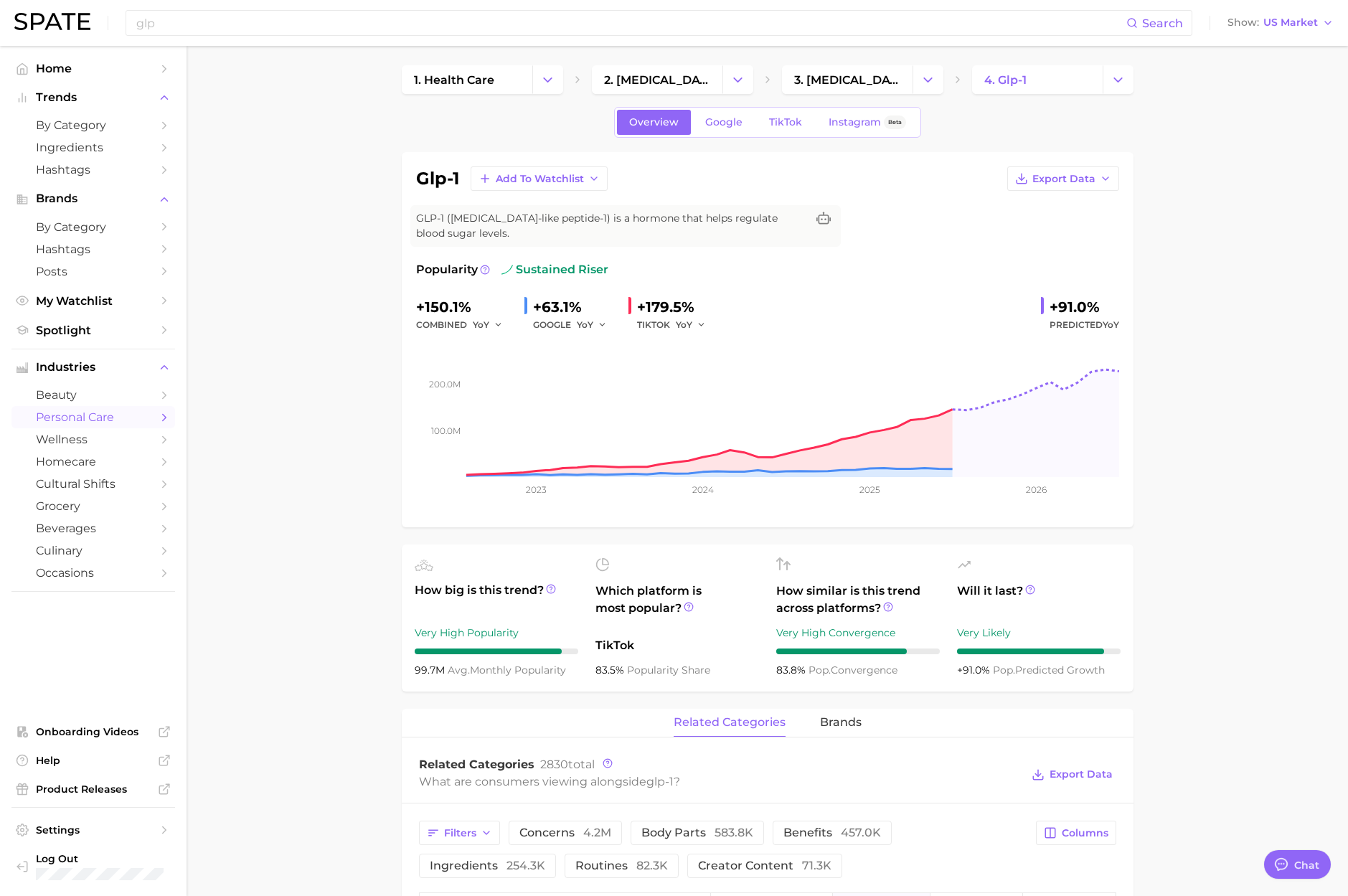
scroll to position [2, 0]
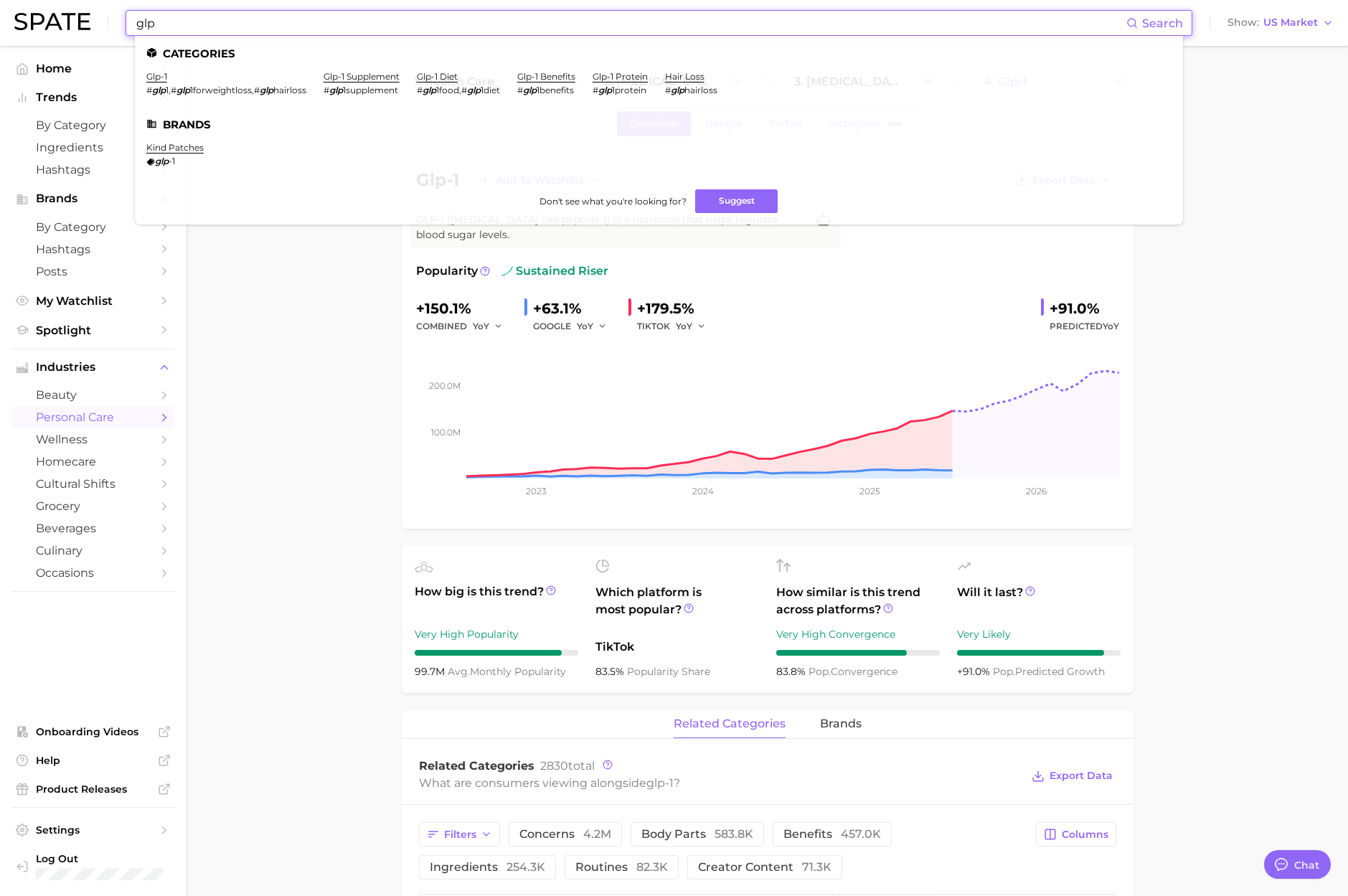
drag, startPoint x: 232, startPoint y: 24, endPoint x: 236, endPoint y: 97, distance: 73.1
click at [232, 24] on input "glp" at bounding box center [630, 23] width 991 height 24
drag, startPoint x: 188, startPoint y: 26, endPoint x: 82, endPoint y: 19, distance: 106.2
click at [95, 19] on div "glp Search Categories glp-1 # glp 1 , # glp 1forweightloss , # glp hairloss glp…" at bounding box center [674, 23] width 1319 height 46
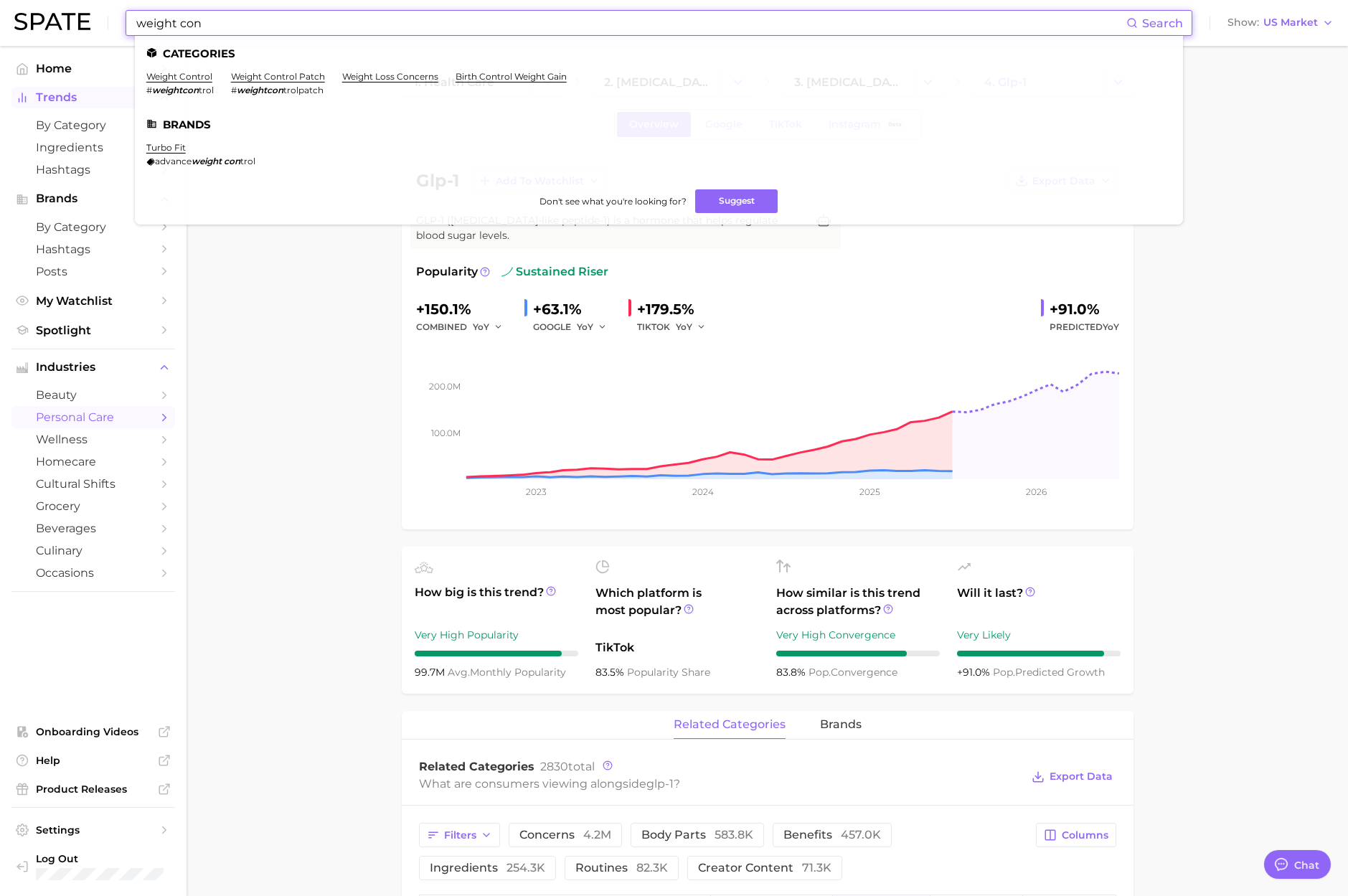
scroll to position [3, 0]
click at [163, 73] on link "weight control" at bounding box center [180, 77] width 66 height 11
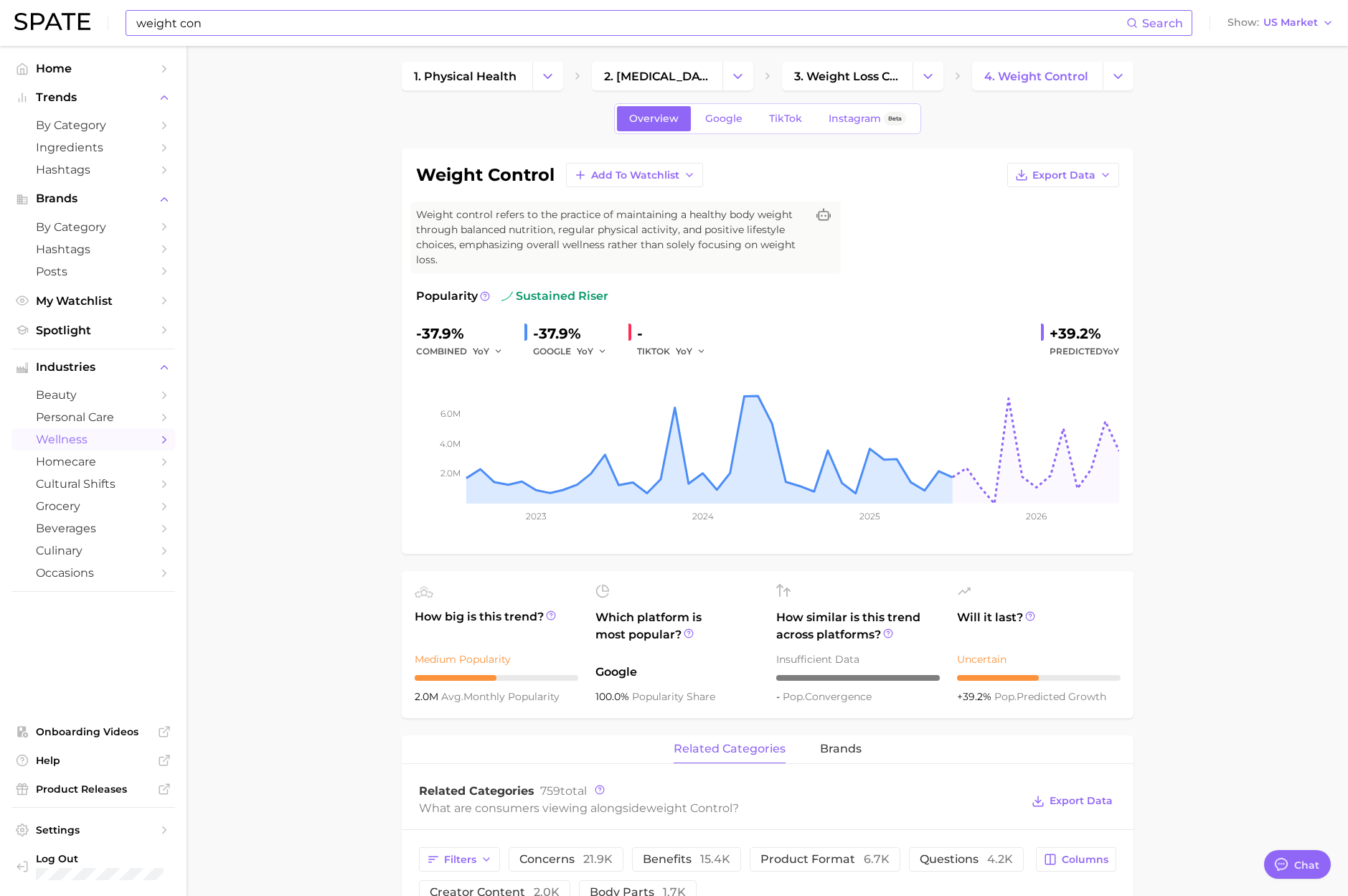
scroll to position [8, 0]
drag, startPoint x: 554, startPoint y: 173, endPoint x: 410, endPoint y: 172, distance: 144.0
click at [410, 172] on div "weight control Add to Watchlist Export Data Weight control refers to the practi…" at bounding box center [768, 350] width 732 height 406
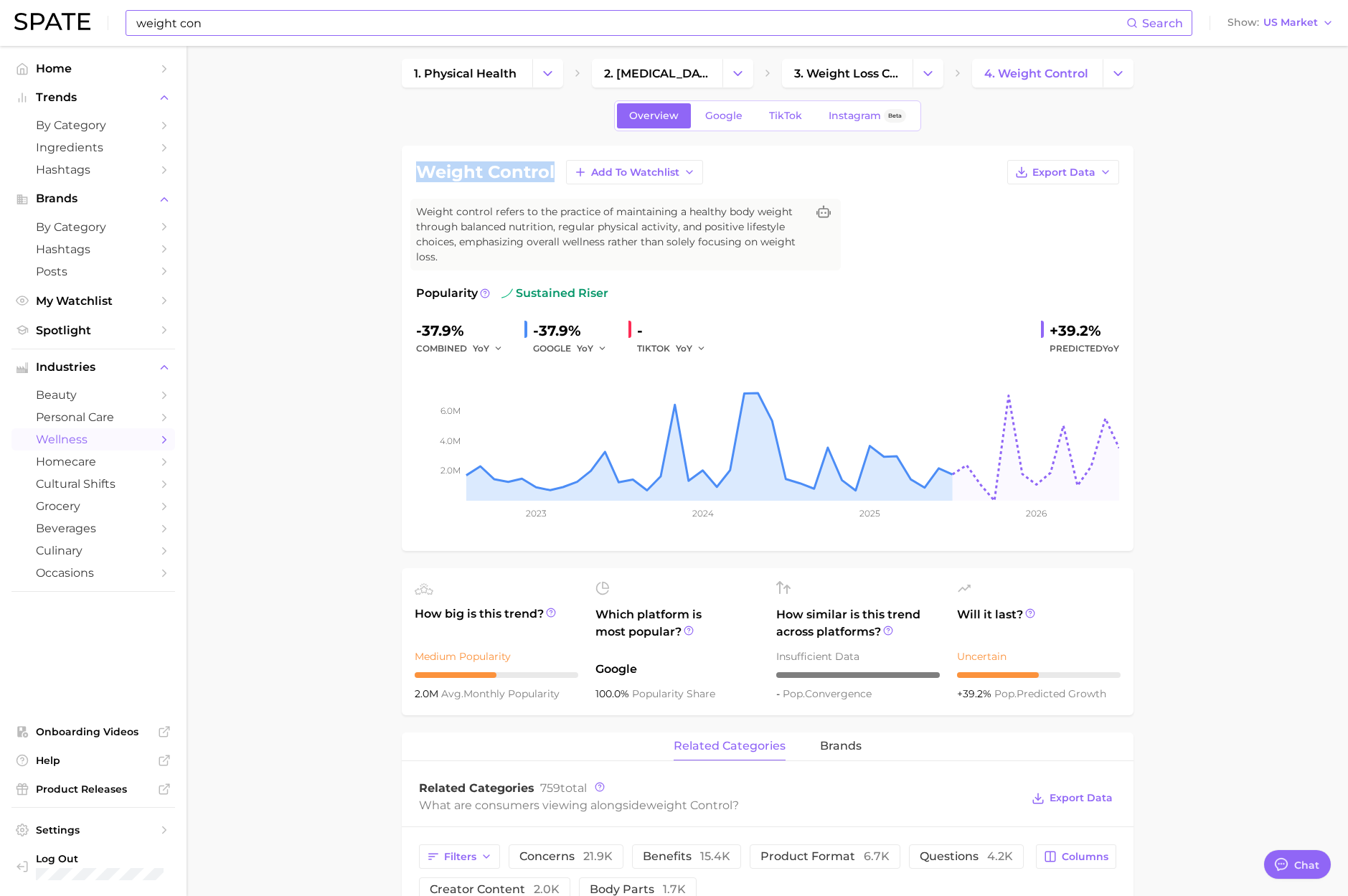
scroll to position [15, 0]
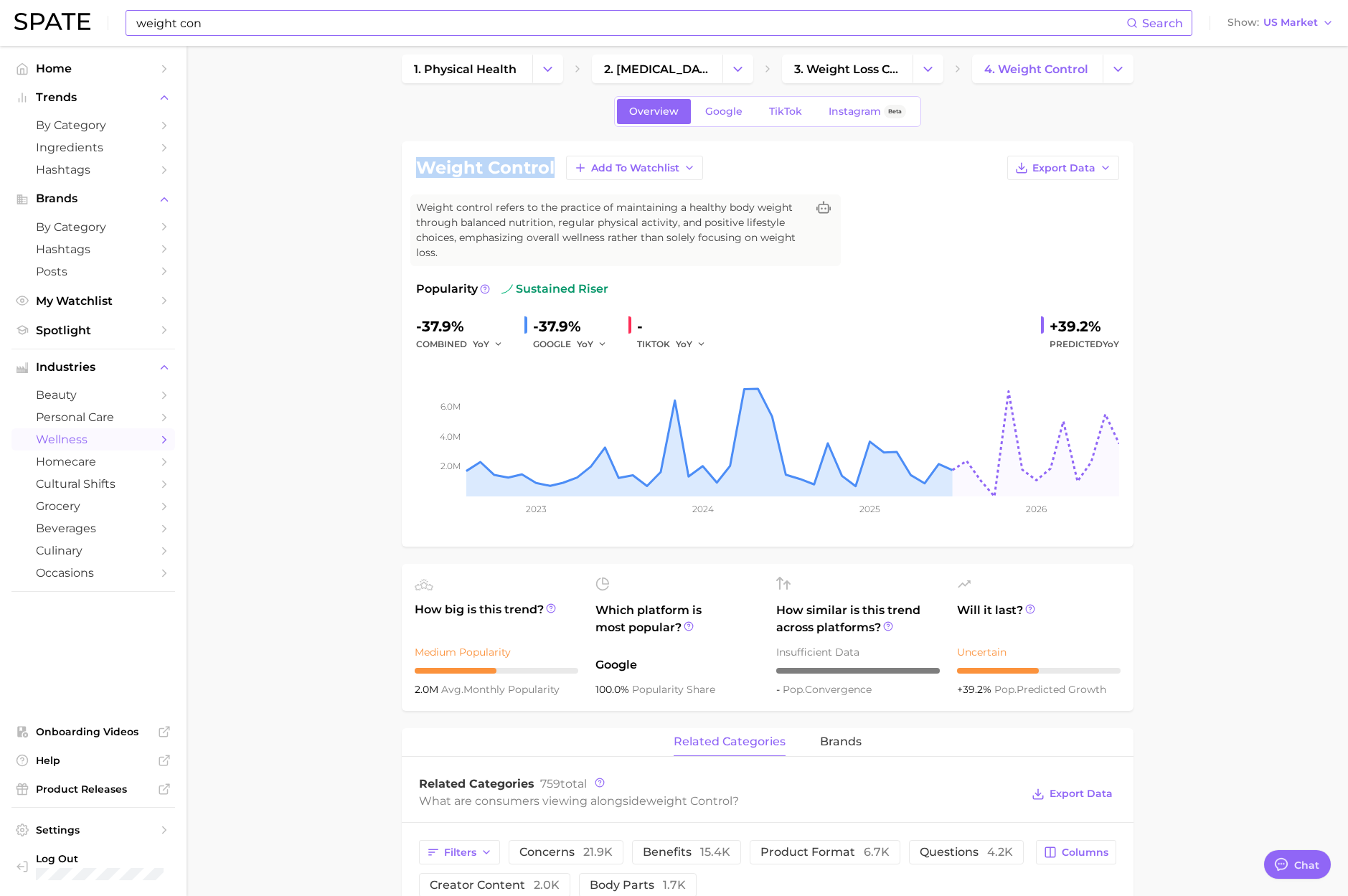
copy h1 "weight control"
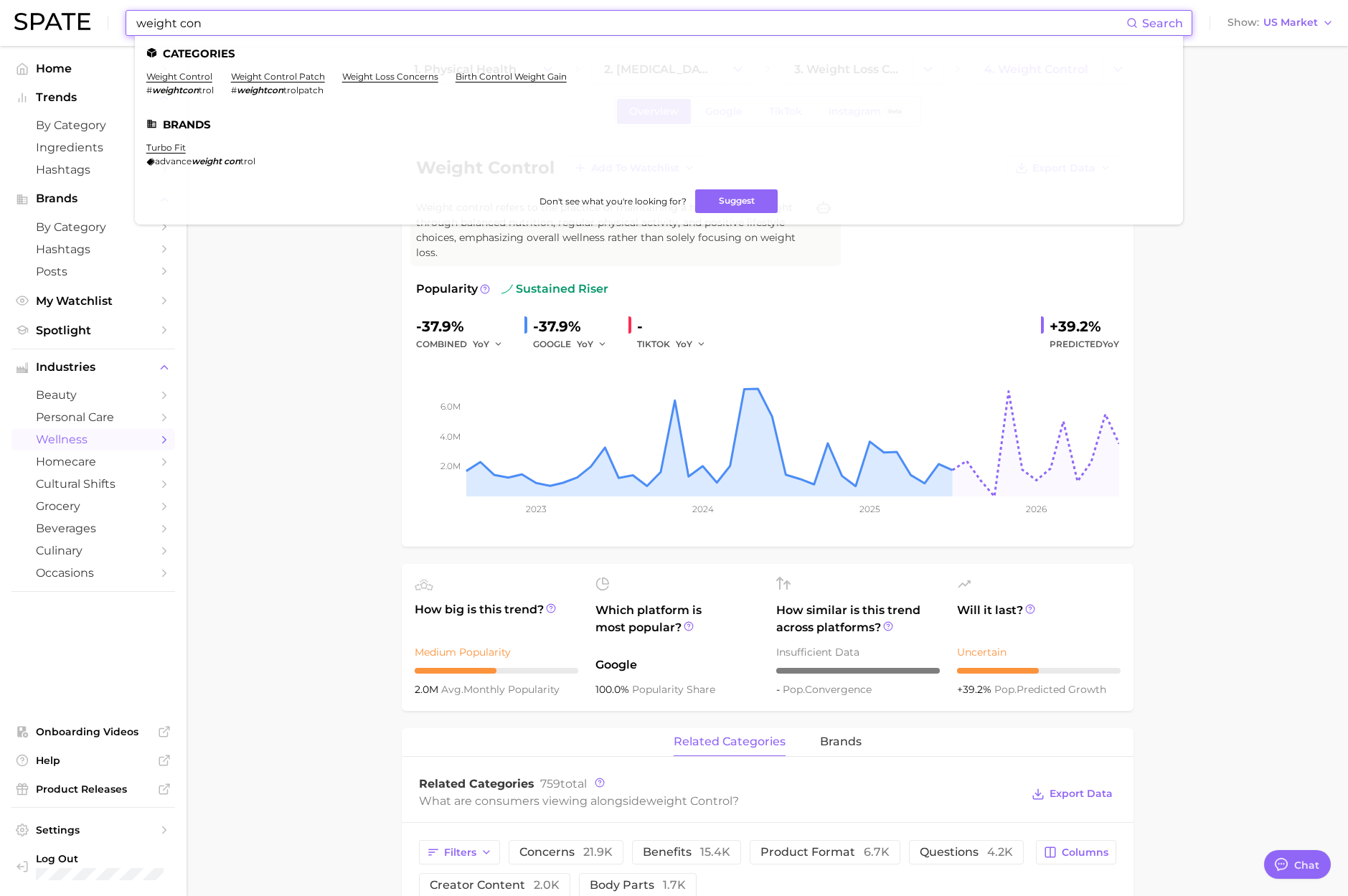
paste input "supplements"
drag, startPoint x: 243, startPoint y: 28, endPoint x: 71, endPoint y: 9, distance: 173.0
click at [60, 8] on div "supplements Search Categories weight control # weightcon trol weight control pa…" at bounding box center [674, 23] width 1319 height 46
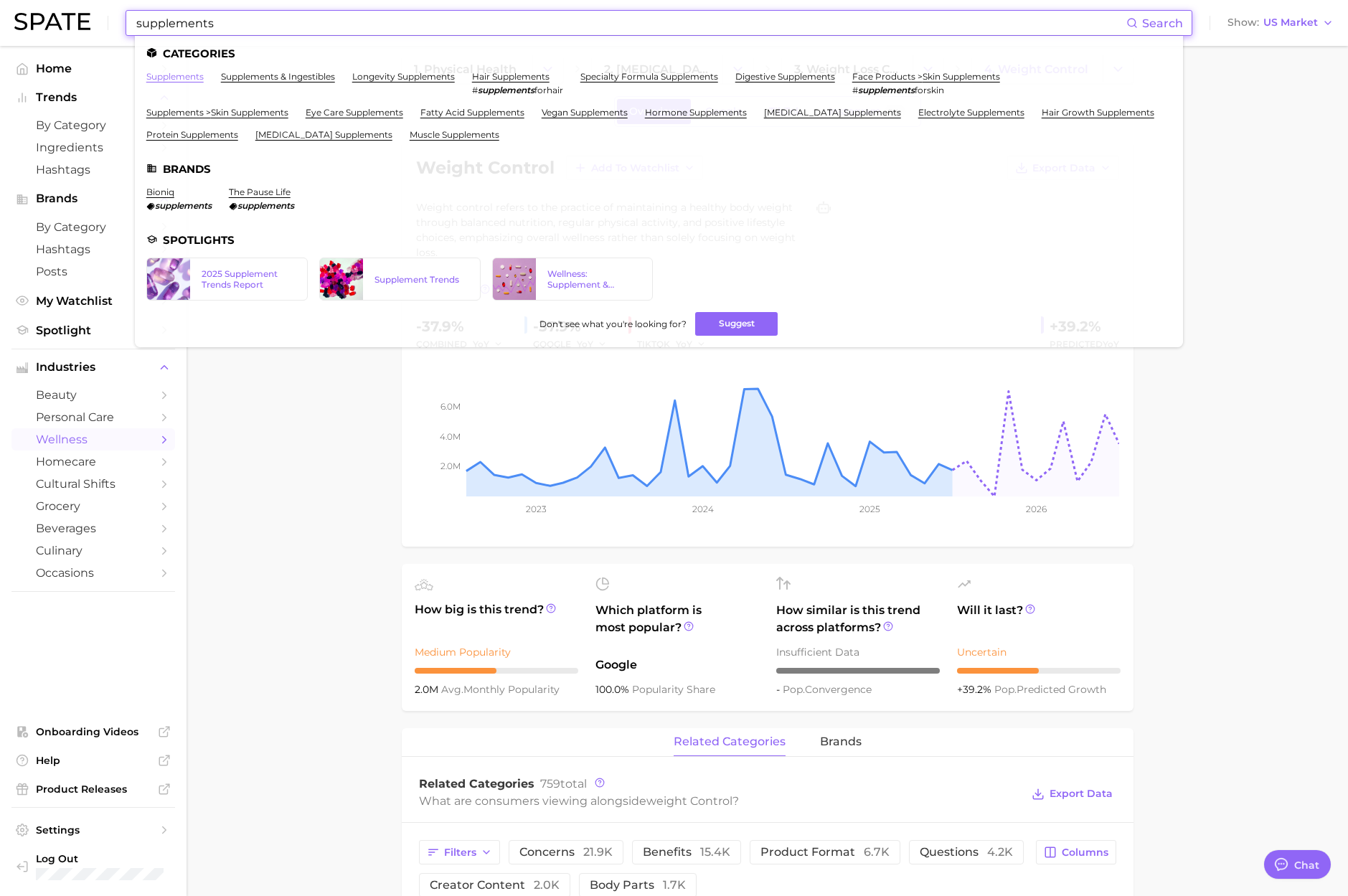
type input "supplements"
click at [190, 76] on link "supplements" at bounding box center [175, 77] width 57 height 11
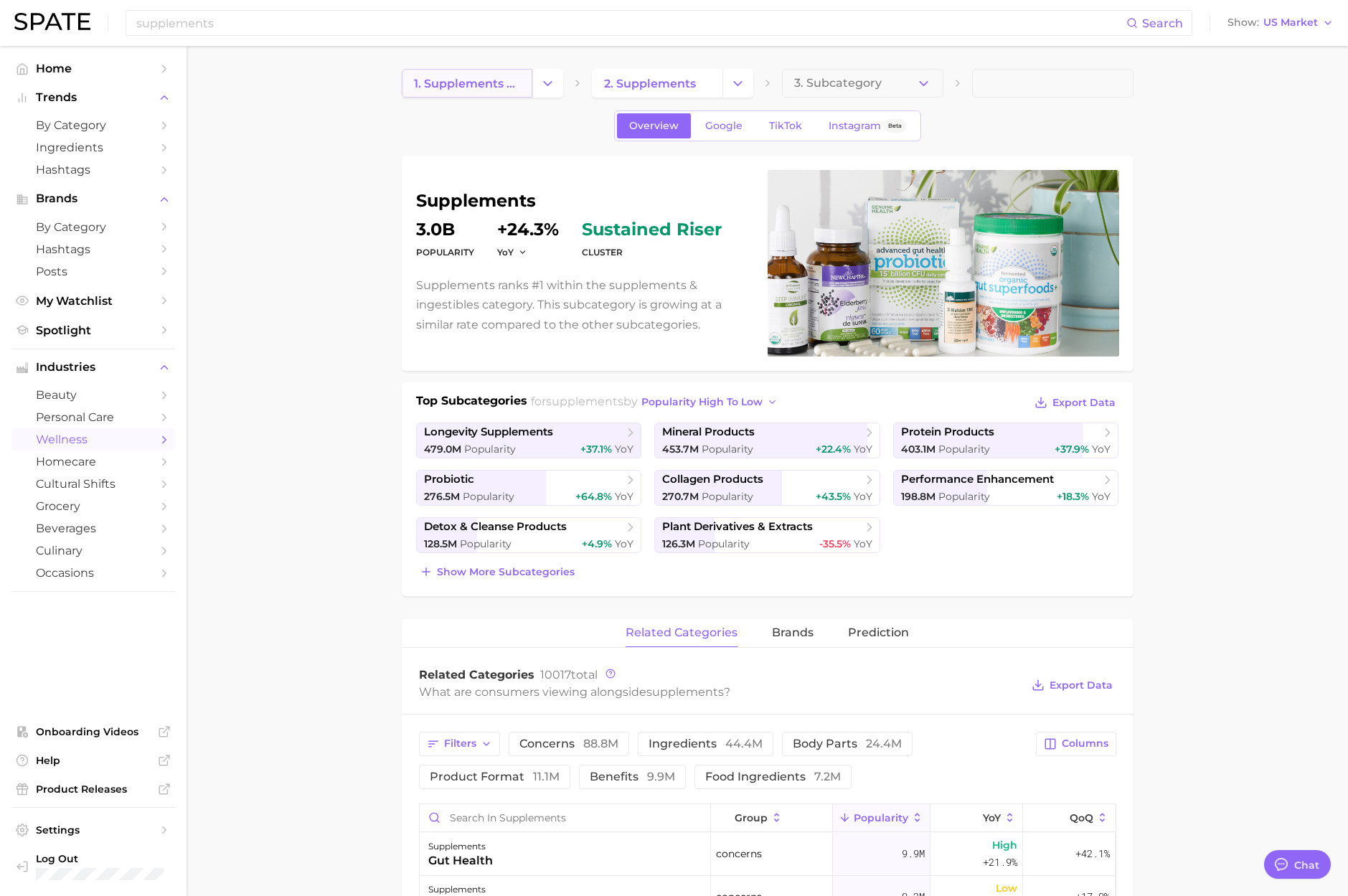
click at [491, 87] on span "1. supplements & ingestibles" at bounding box center [467, 83] width 106 height 14
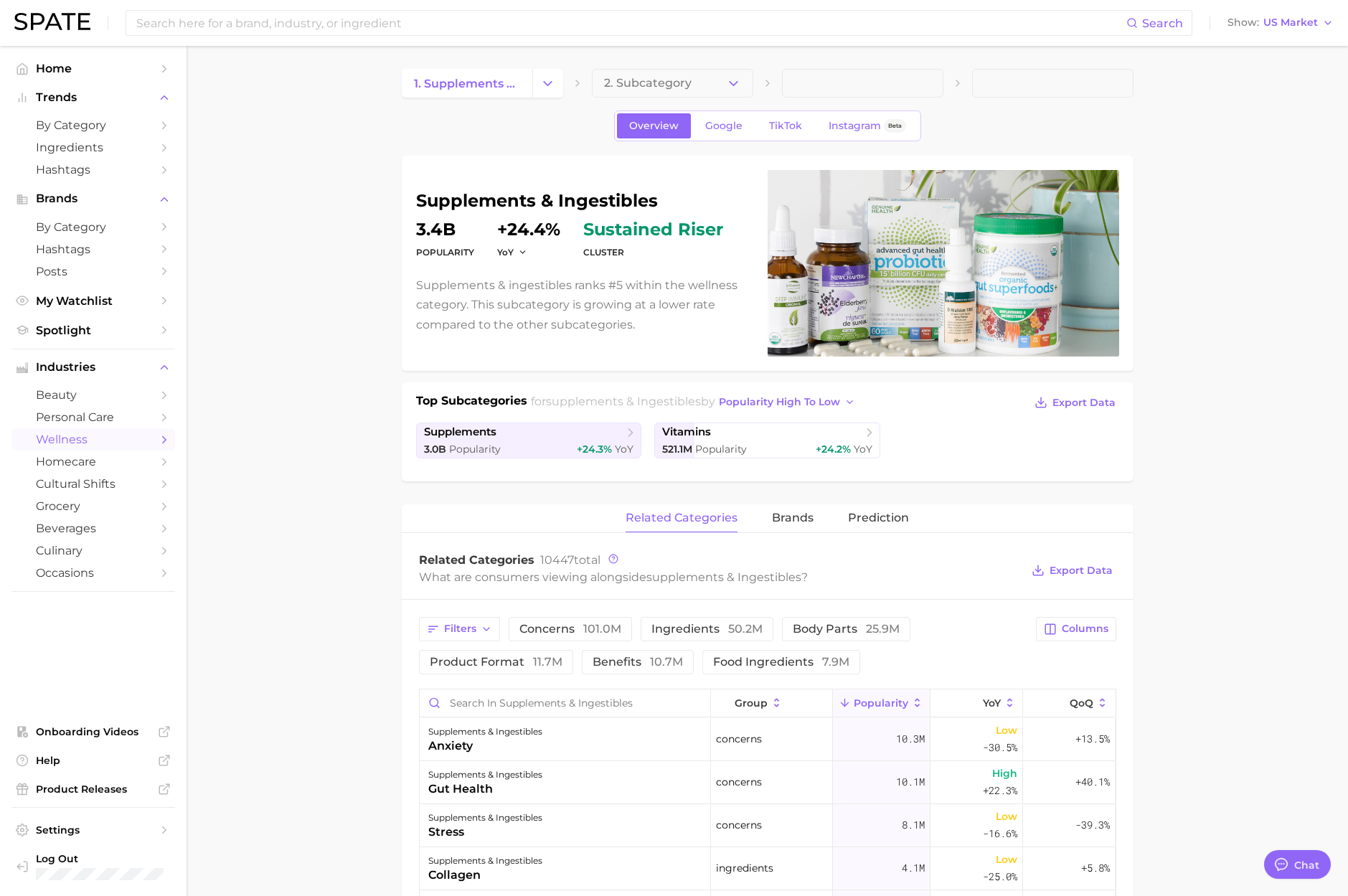
type textarea "x"
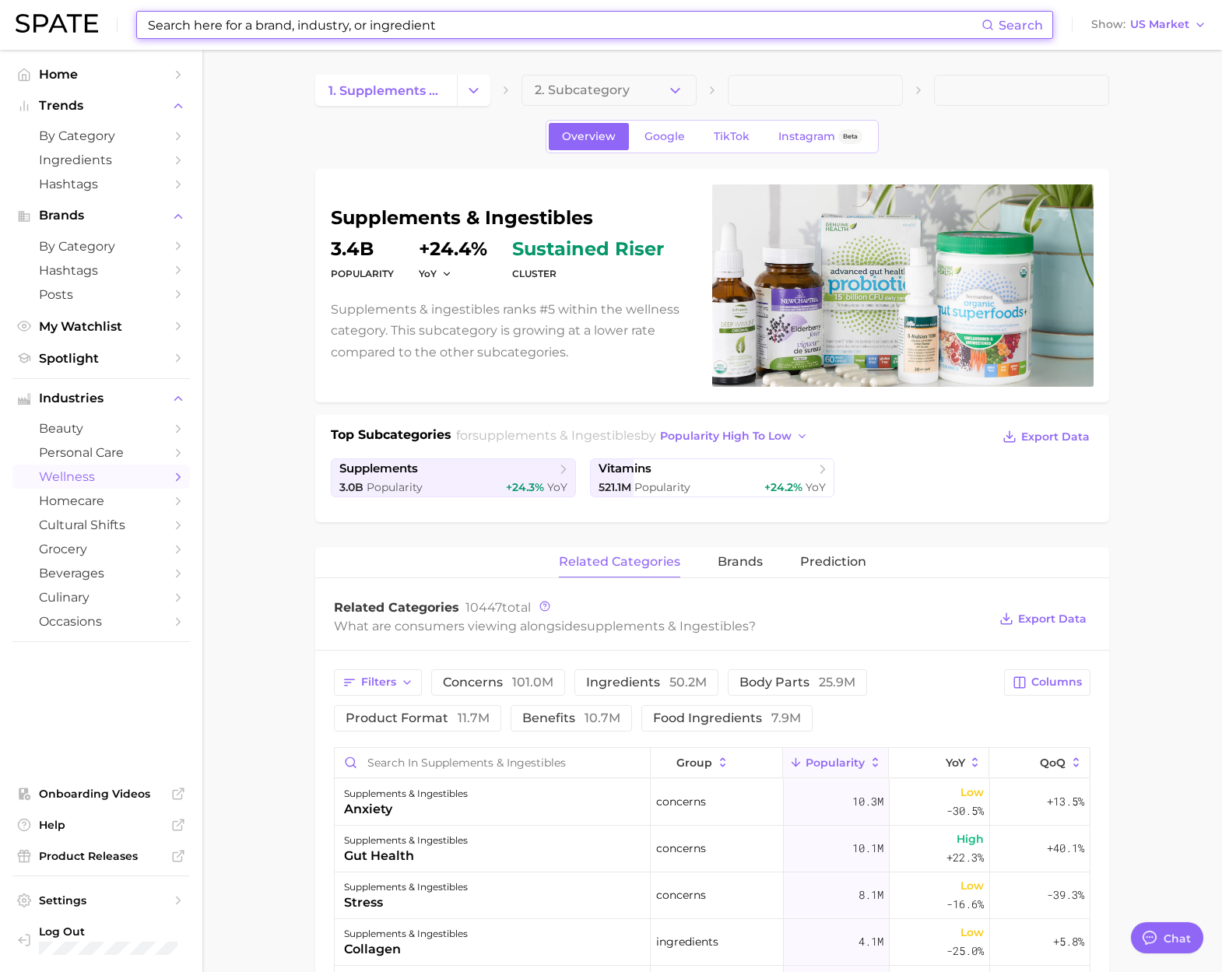
click at [213, 24] on input at bounding box center [563, 25] width 835 height 26
paste input "elasten"
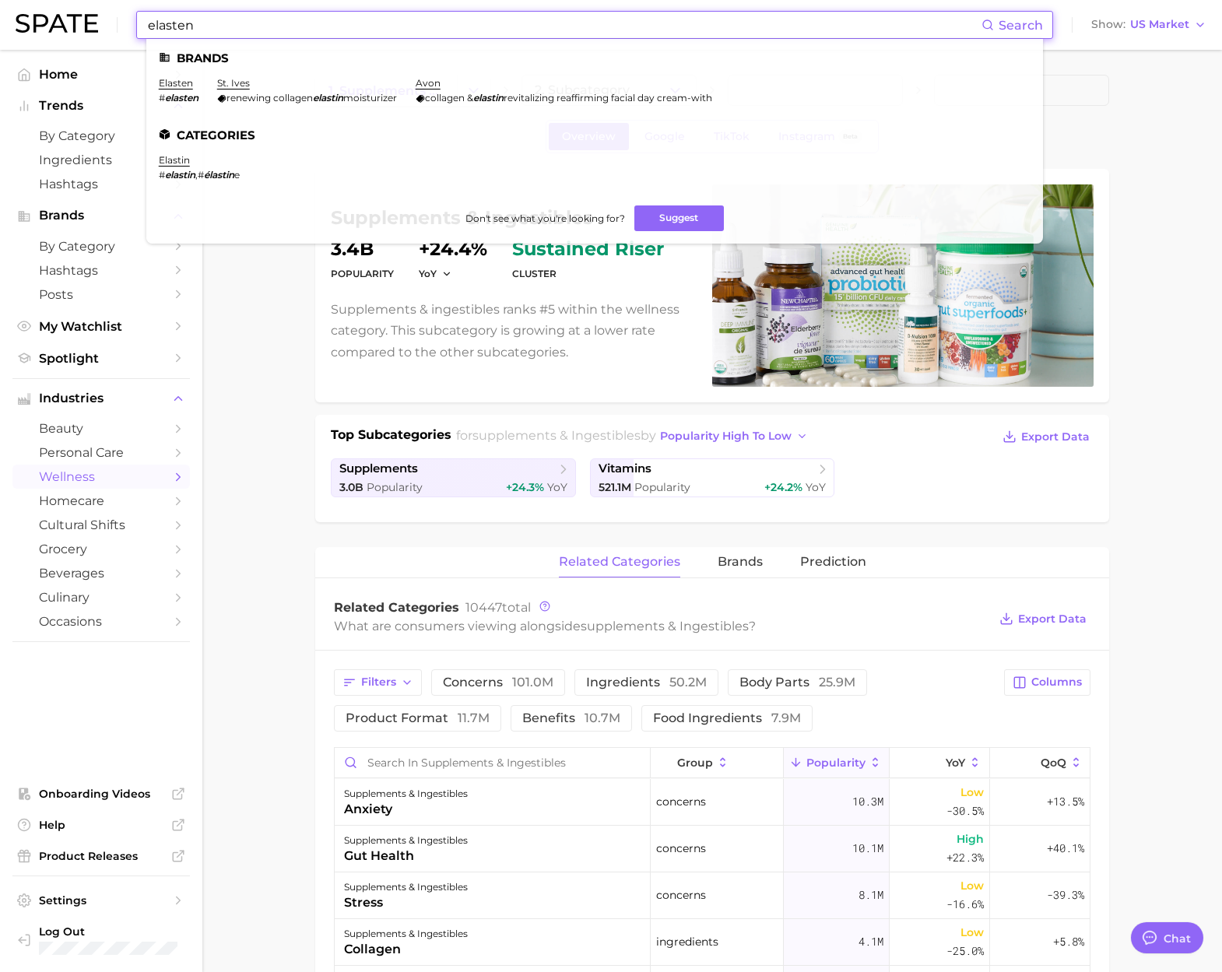
click at [247, 308] on main "1. supplements & ingestibles 2. Subcategory Overview Google TikTok Instagram Be…" at bounding box center [711, 932] width 1019 height 1765
drag, startPoint x: 403, startPoint y: 23, endPoint x: 6, endPoint y: 27, distance: 396.8
click at [6, 27] on header "elasten Search Brands elasten # elasten st. ives renewing collagen elastin mois…" at bounding box center [611, 25] width 1222 height 50
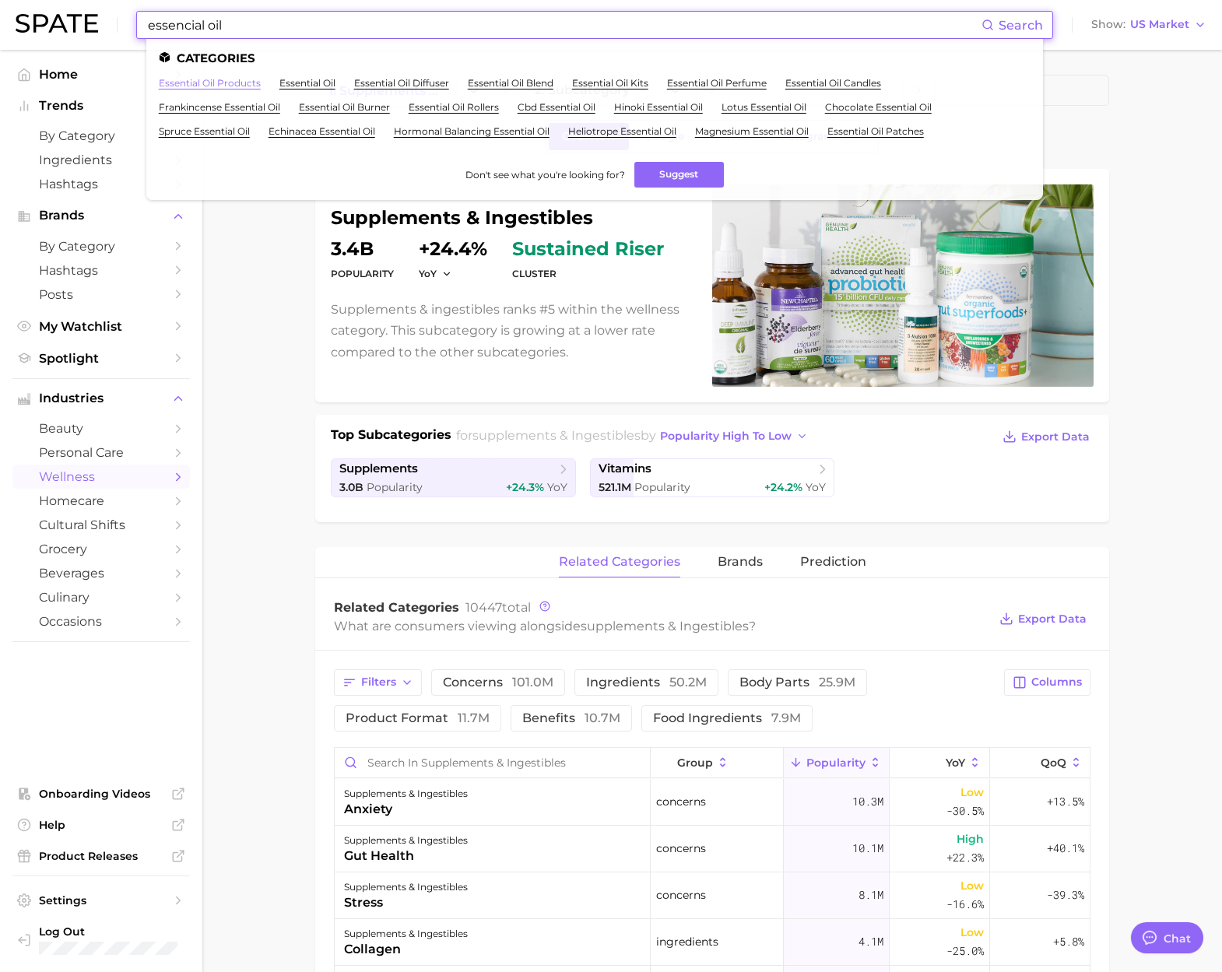
type input "essencial oil"
click at [218, 77] on link "essential oil products" at bounding box center [210, 83] width 102 height 12
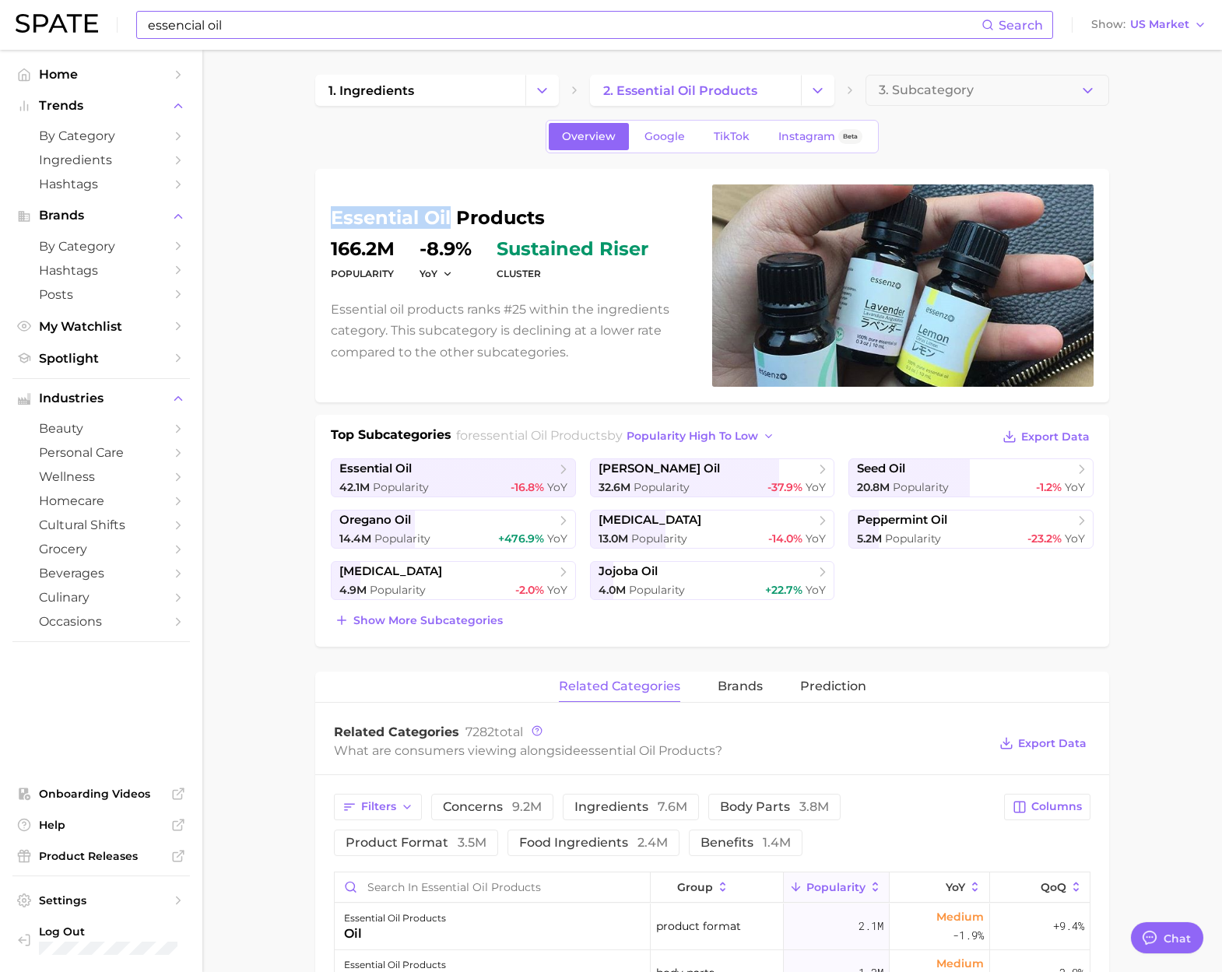
drag, startPoint x: 328, startPoint y: 216, endPoint x: 451, endPoint y: 216, distance: 122.9
click at [451, 216] on div "essential oil products Popularity 166.2m YoY -8.9% cluster sustained riser Esse…" at bounding box center [712, 285] width 794 height 233
copy h1 "essential oil"
type textarea "x"
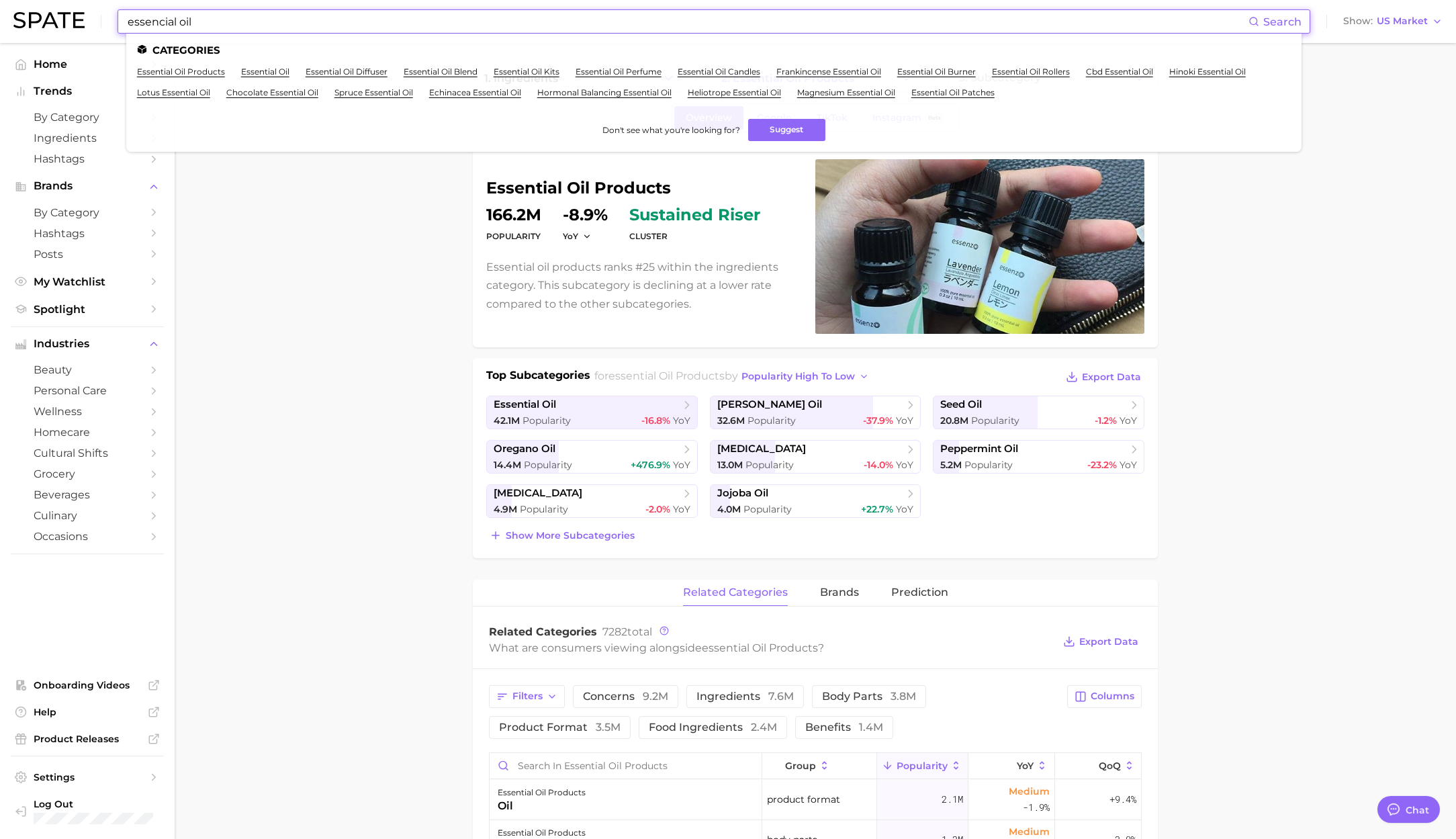
drag, startPoint x: 286, startPoint y: 26, endPoint x: 103, endPoint y: 22, distance: 183.0
click at [103, 22] on div "essencial oil Search Categories essential oil products essential oil essential …" at bounding box center [728, 22] width 1429 height 43
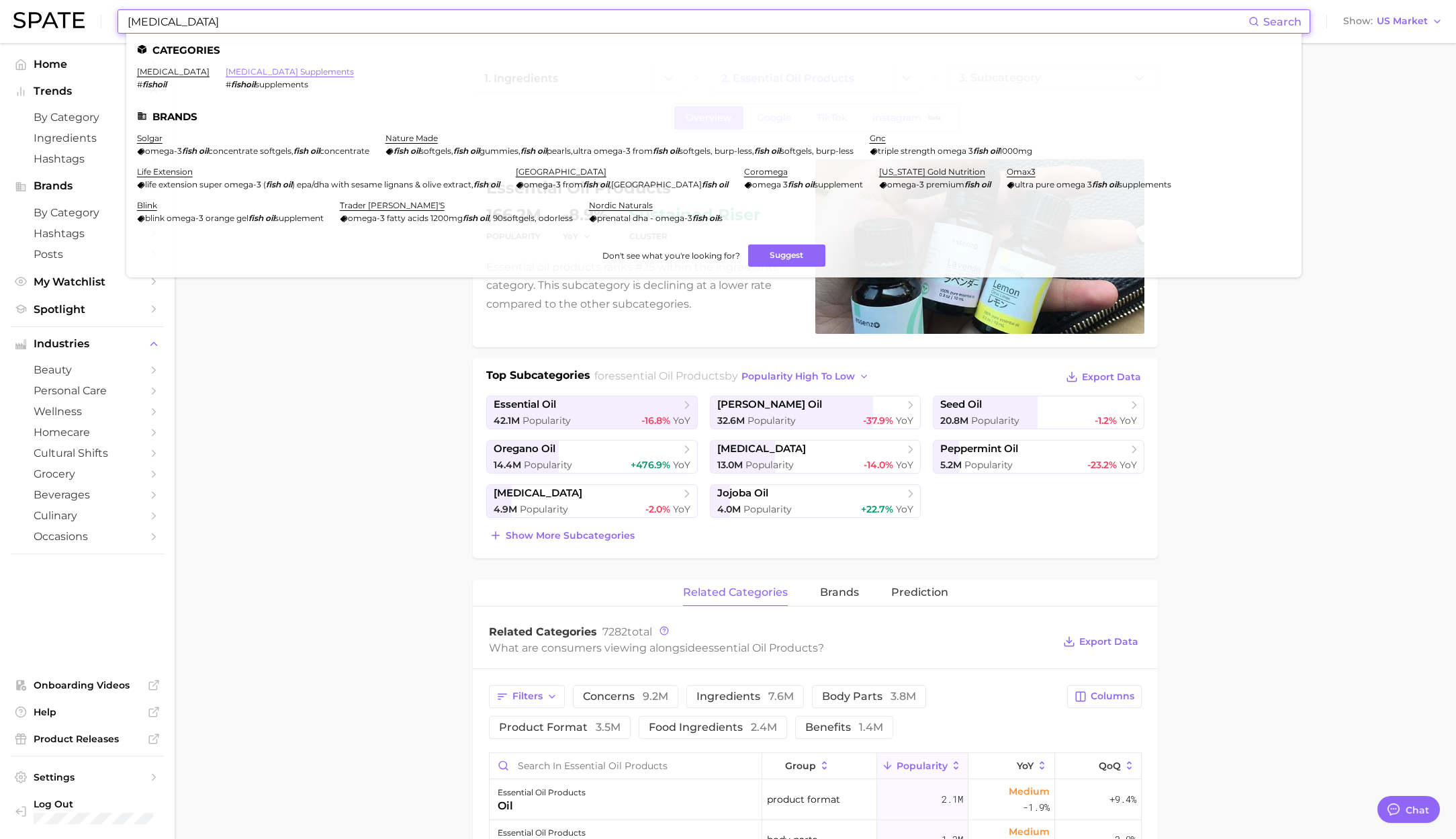
type input "fish oil"
click at [225, 73] on link "fish oil supplements" at bounding box center [289, 72] width 129 height 10
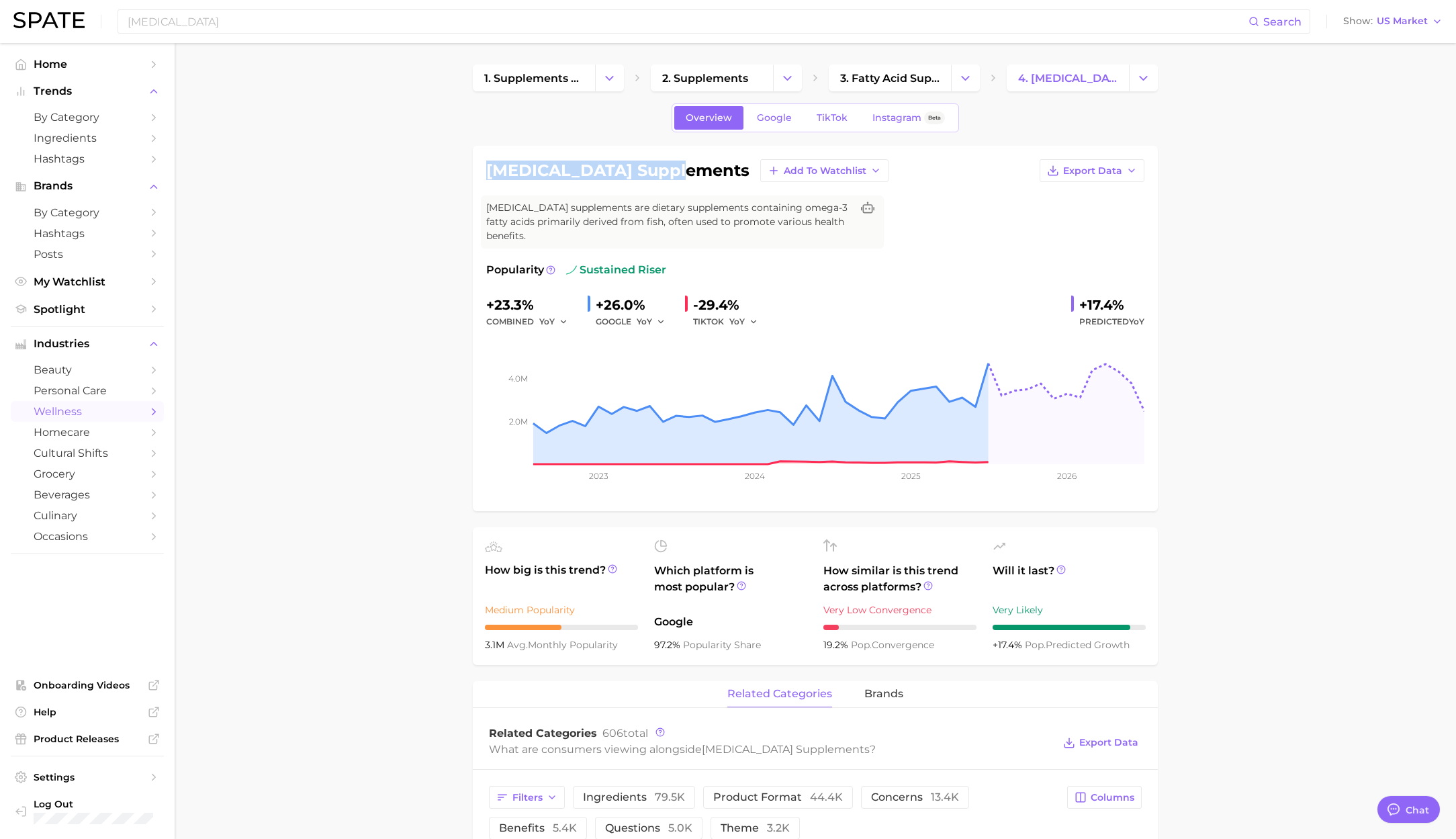
drag, startPoint x: 664, startPoint y: 173, endPoint x: 388, endPoint y: 85, distance: 289.7
click at [493, 156] on div "fish oil supplements Add to Watchlist Export Data Fish oil supplements are diet…" at bounding box center [816, 328] width 685 height 365
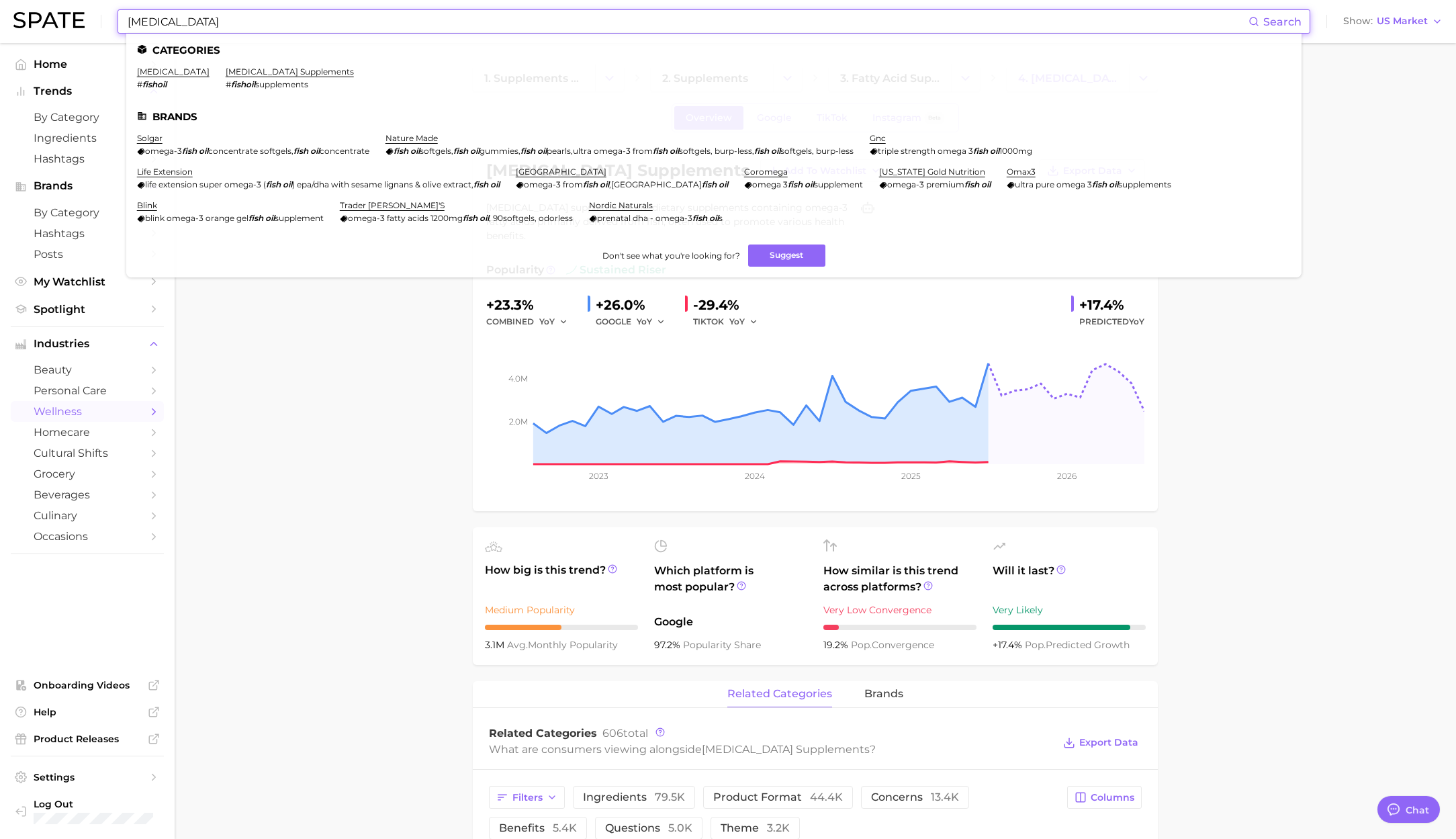
drag, startPoint x: 313, startPoint y: 29, endPoint x: 119, endPoint y: 16, distance: 194.4
click at [123, 16] on div "fish oil Search Categories fish oil # fishoil fish oil supplements # fishoil su…" at bounding box center [714, 22] width 1193 height 24
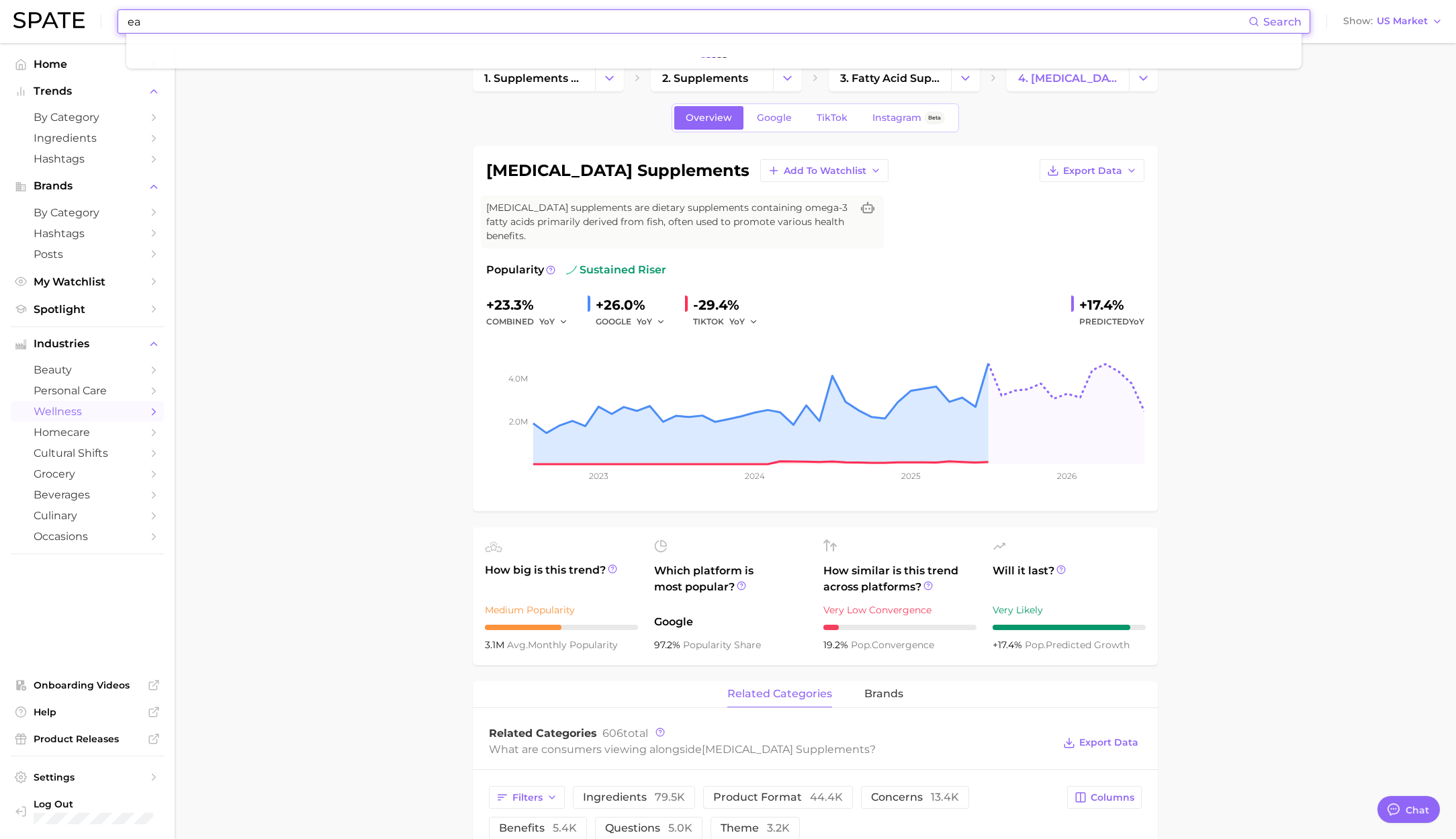
type input "e"
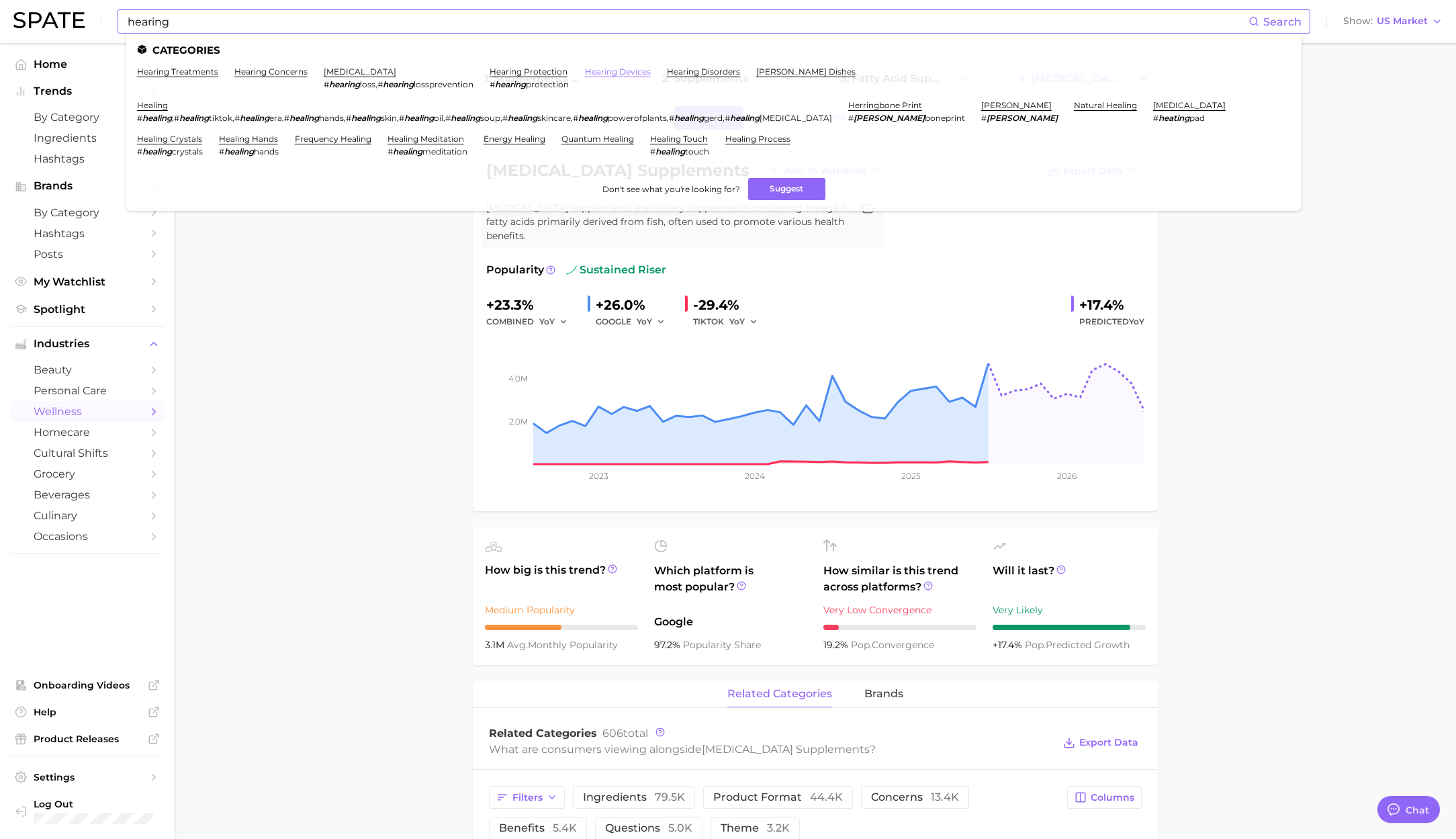
click at [637, 73] on link "hearing devices" at bounding box center [618, 72] width 66 height 10
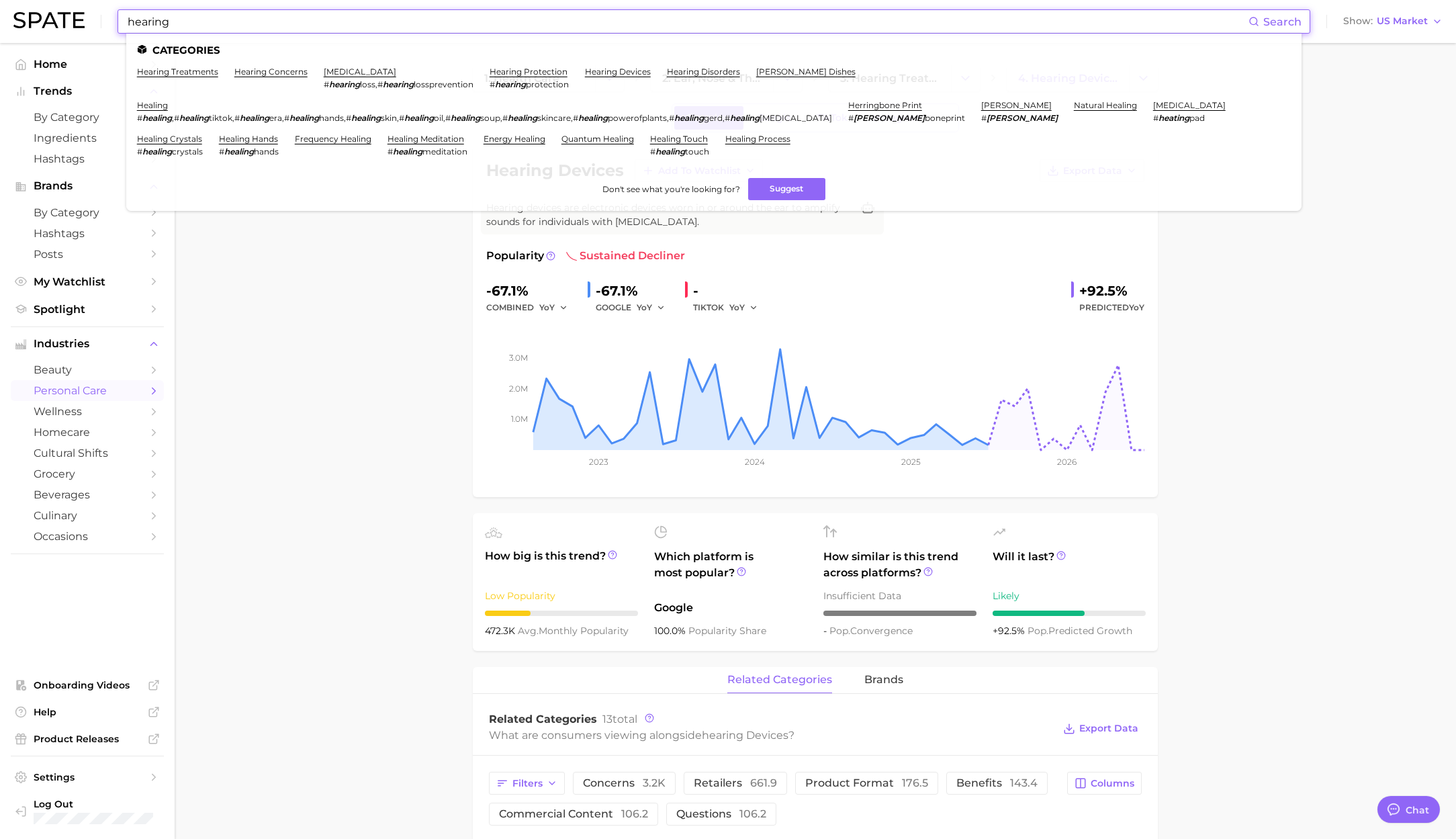
drag, startPoint x: 257, startPoint y: 22, endPoint x: 98, endPoint y: 21, distance: 159.0
click at [98, 21] on div "hearing Search Categories hearing treatments hearing concerns hearing loss # he…" at bounding box center [728, 22] width 1429 height 43
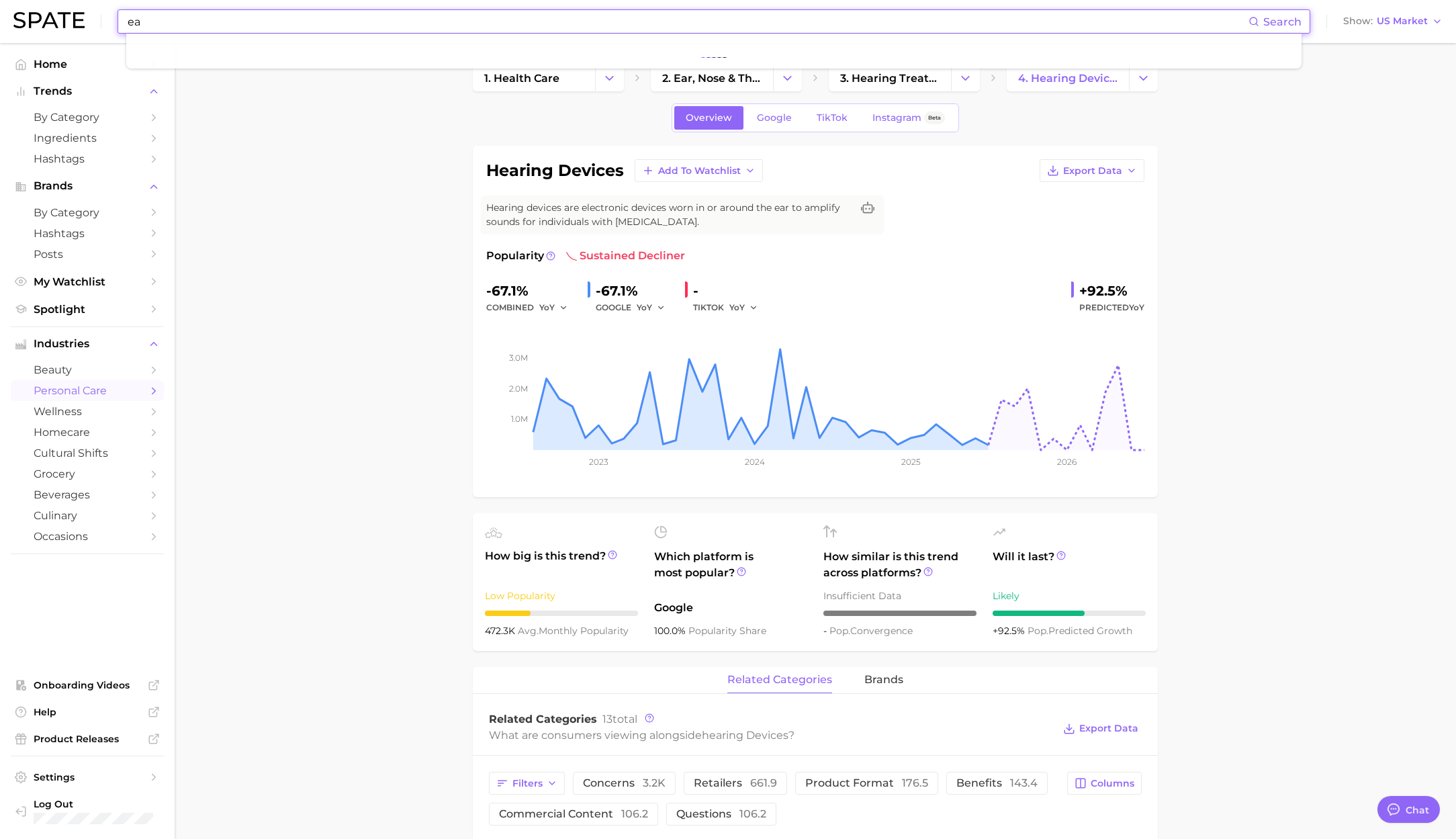
type input "ear"
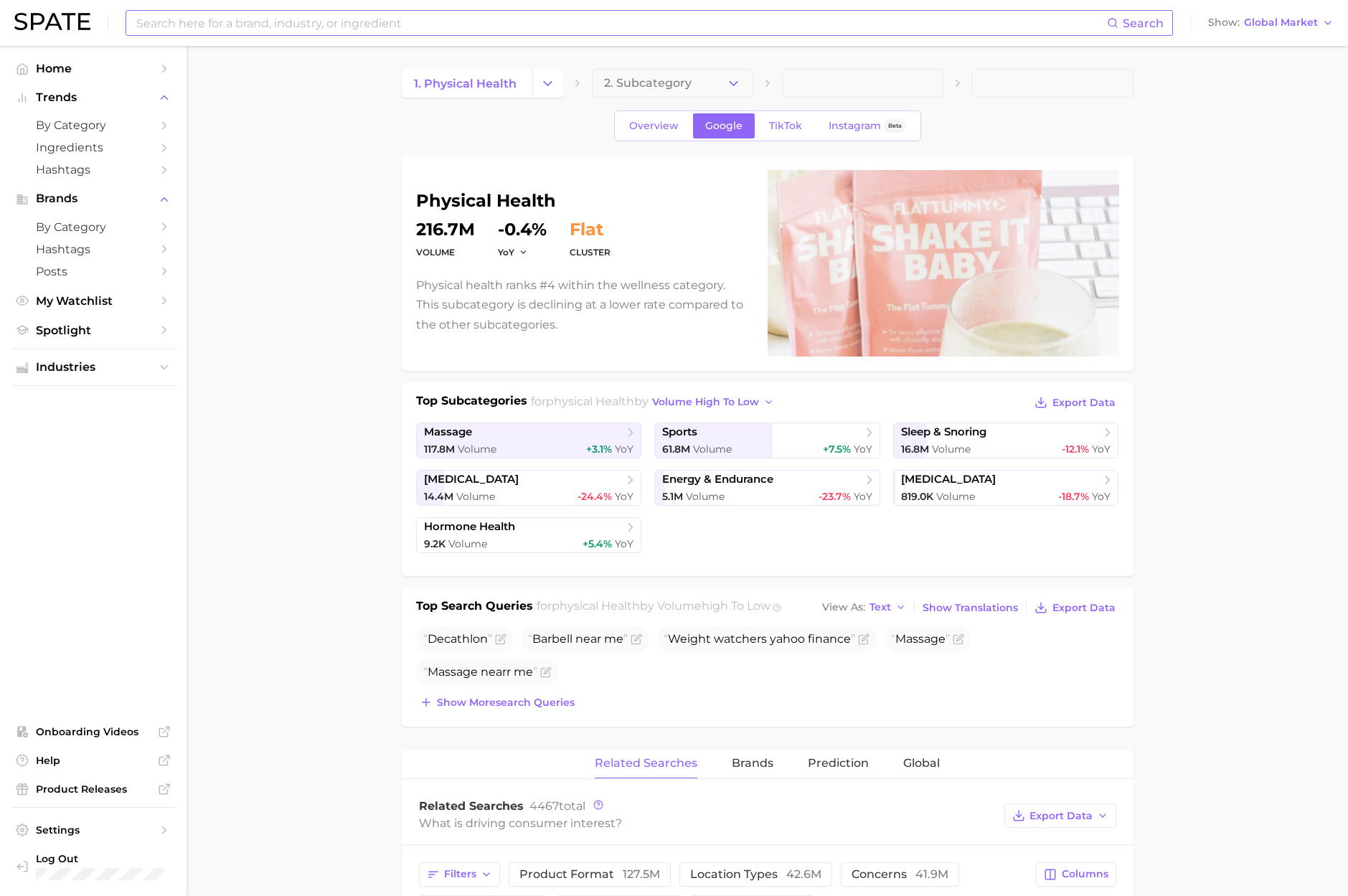
click at [357, 24] on input at bounding box center [621, 23] width 972 height 24
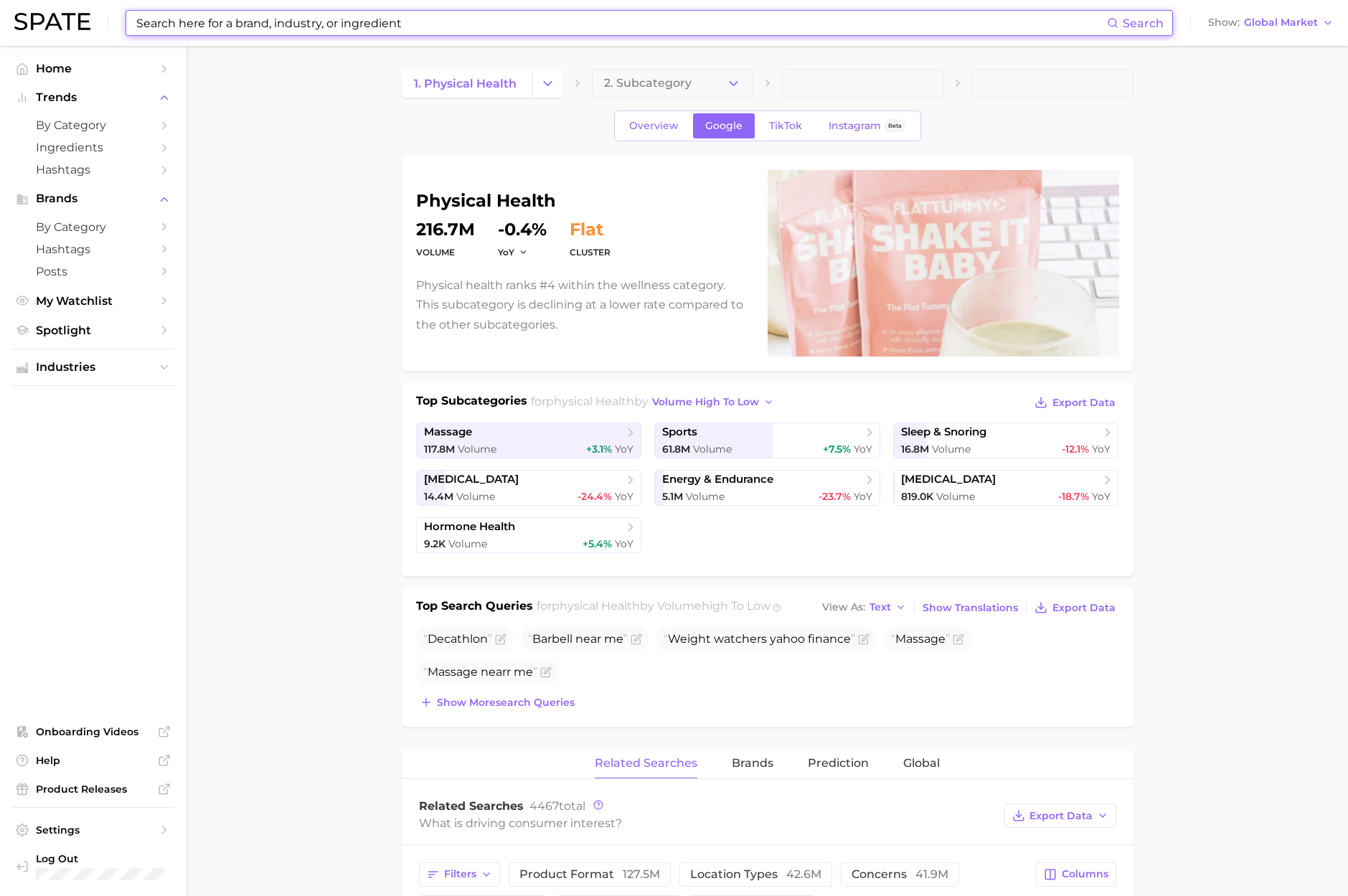
paste input "bayer"
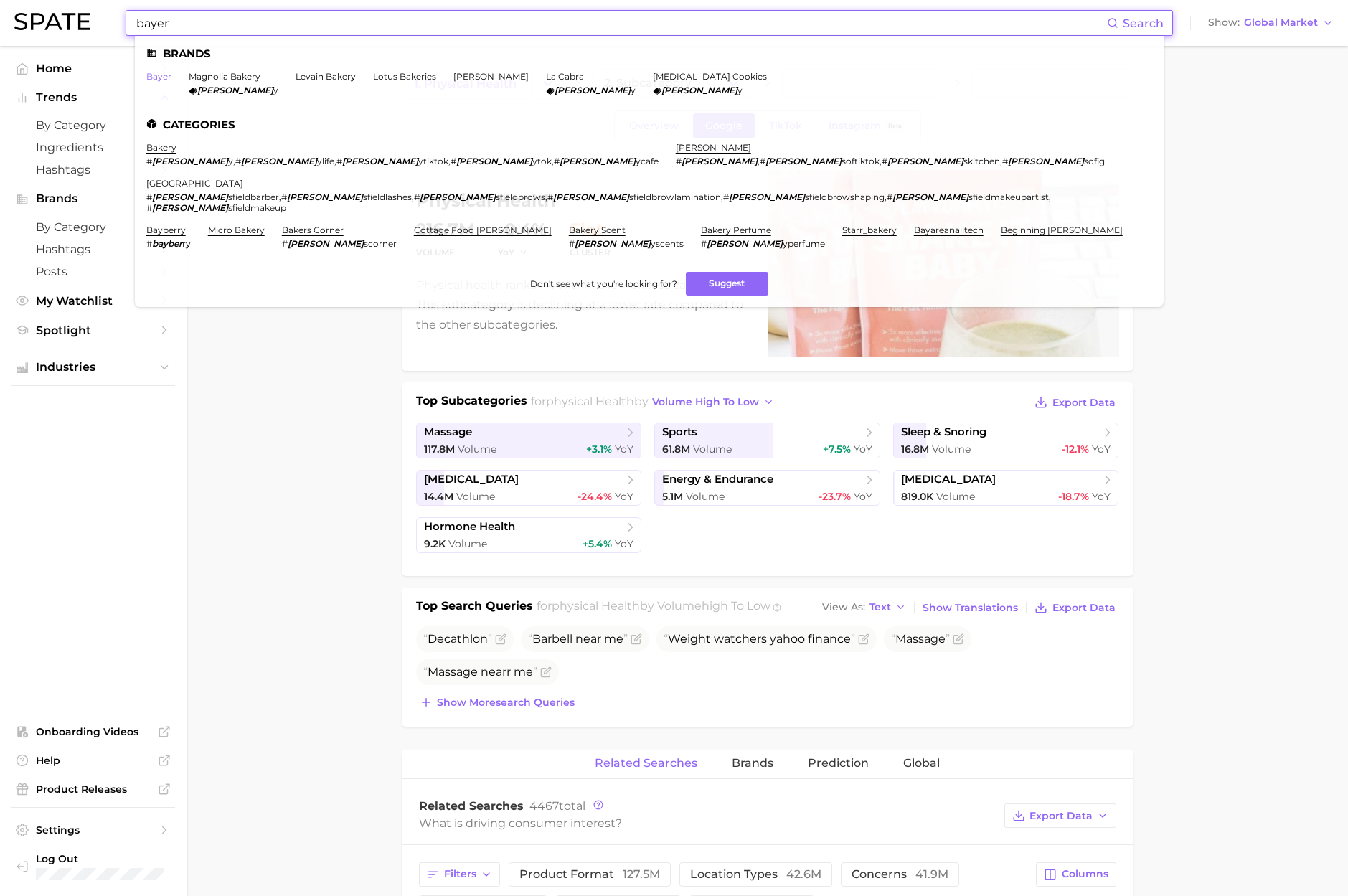
type input "bayer"
click at [155, 76] on link "bayer" at bounding box center [159, 77] width 25 height 11
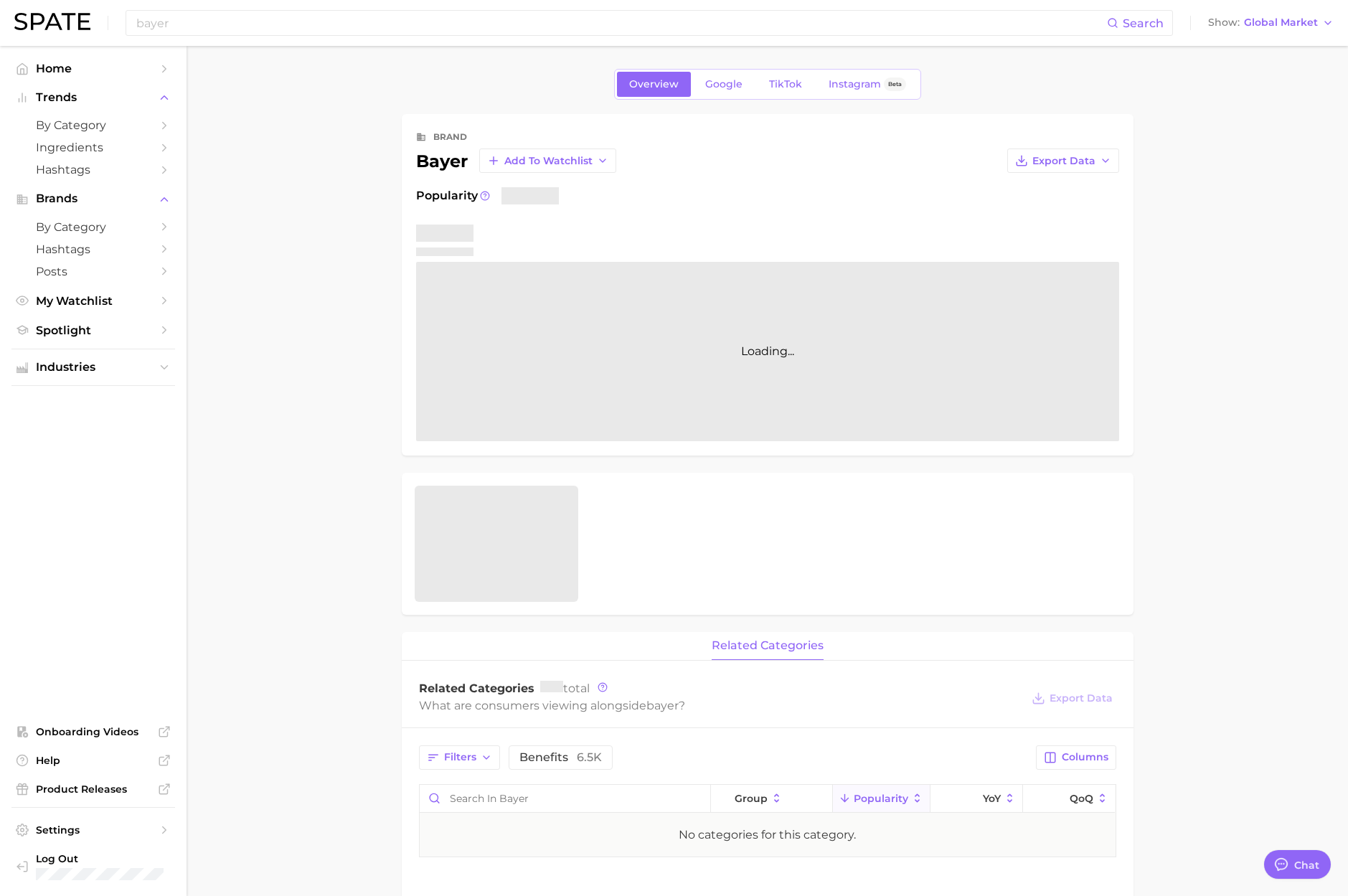
scroll to position [2351, 0]
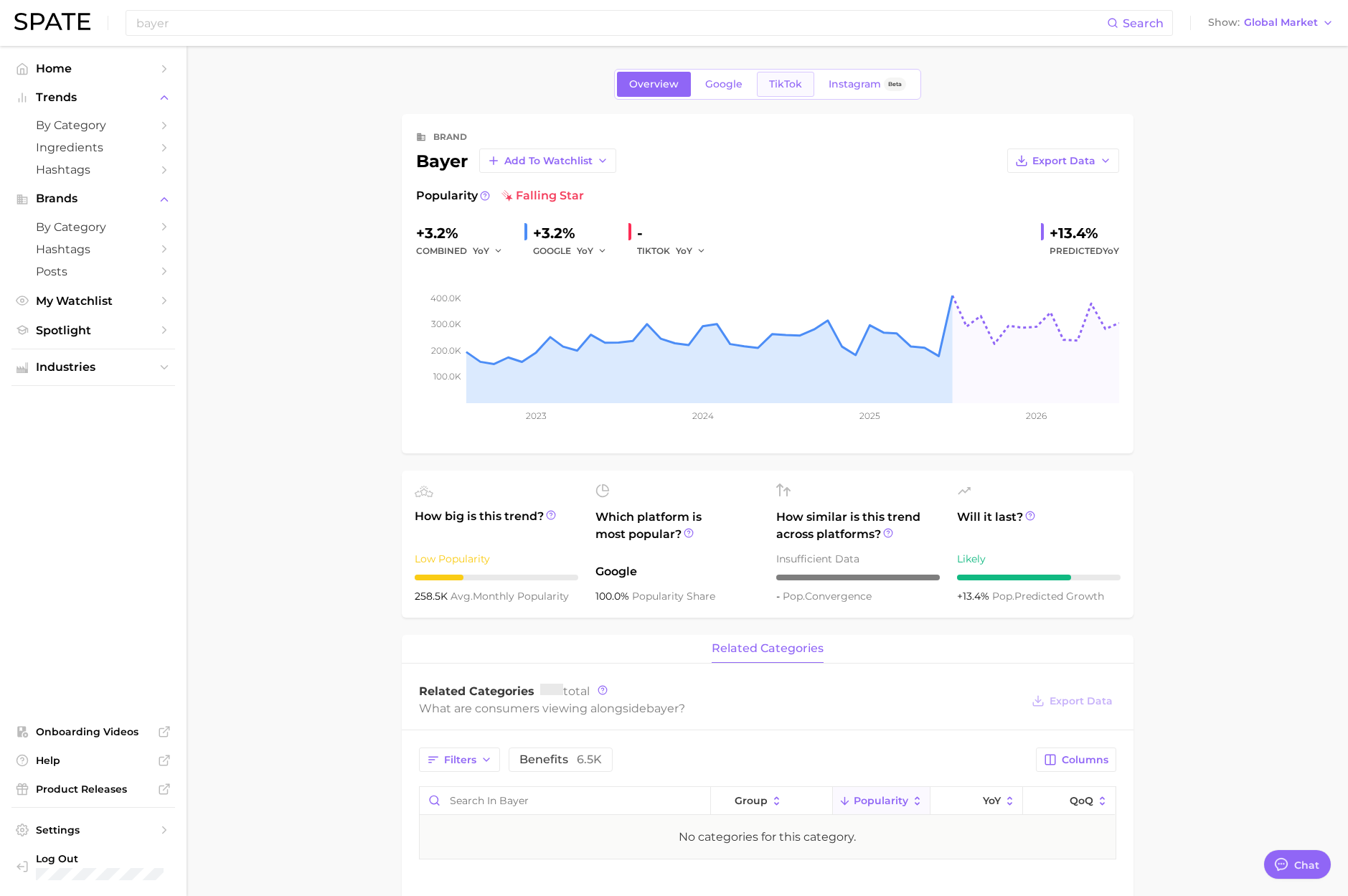
click at [786, 86] on span "TikTok" at bounding box center [786, 84] width 33 height 12
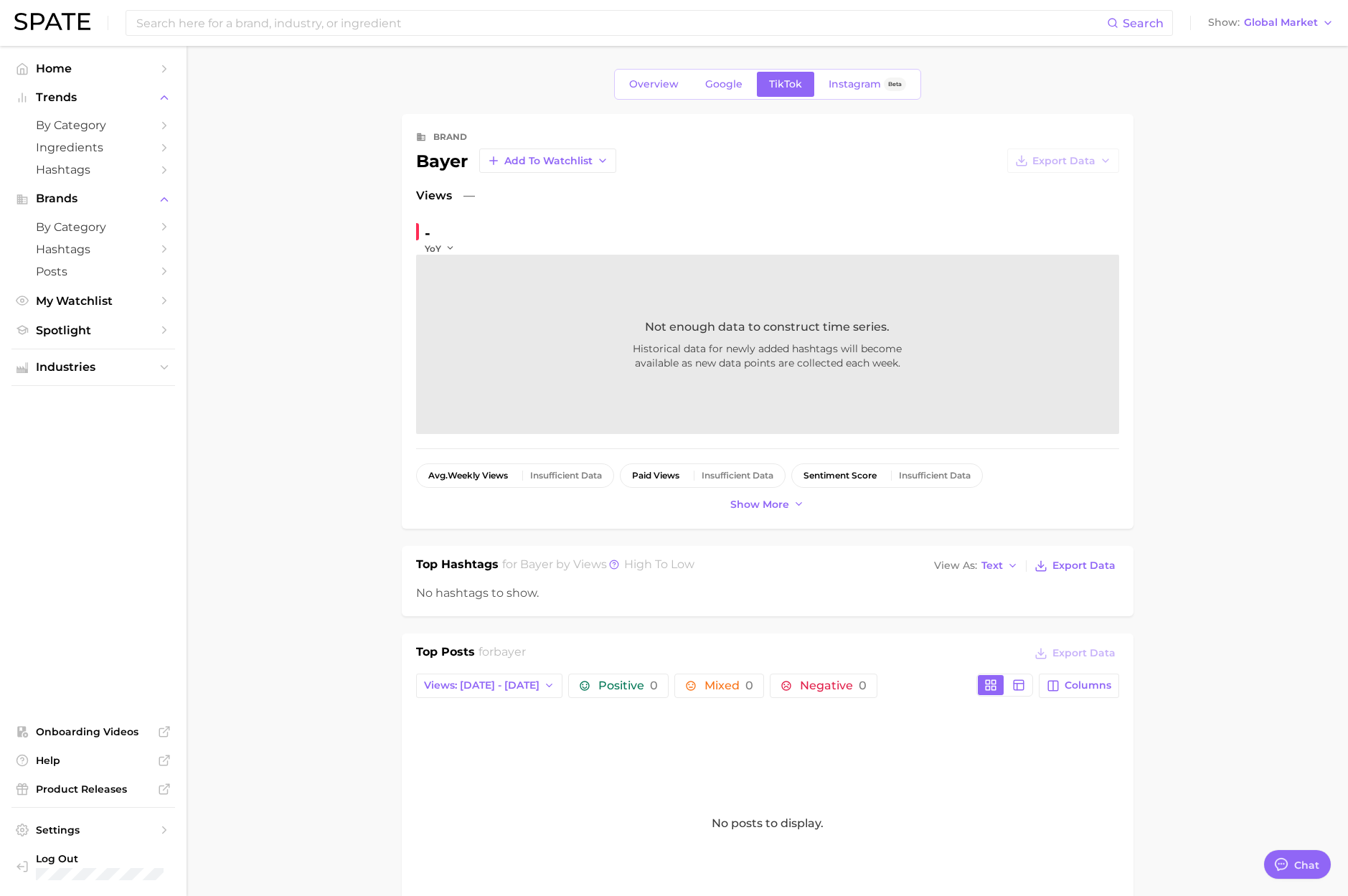
click at [306, 43] on div "Search Show Global Market" at bounding box center [674, 23] width 1319 height 46
click at [350, 34] on input at bounding box center [621, 23] width 972 height 24
paste input "bucked up"
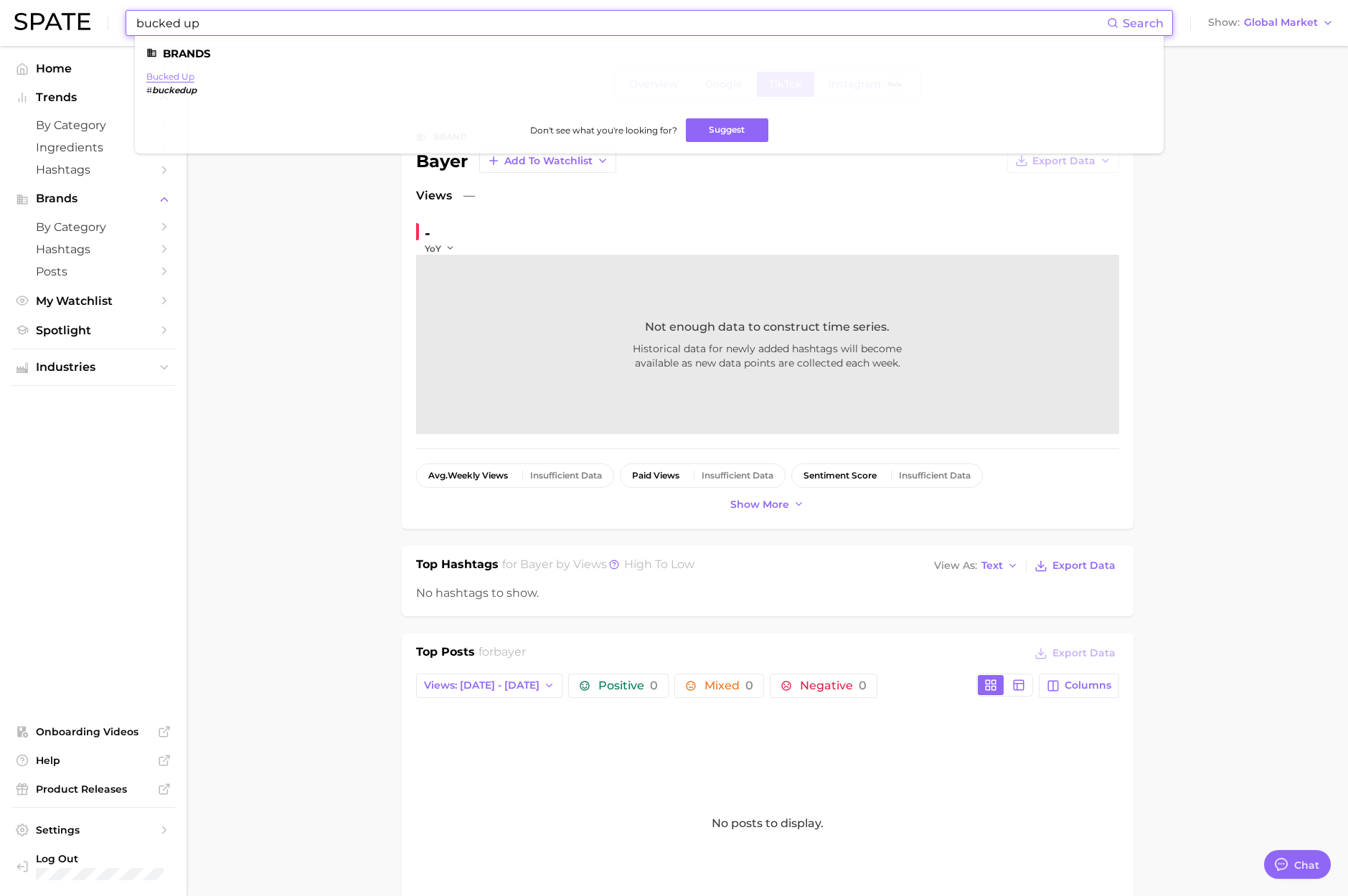
type input "bucked up"
click at [171, 76] on link "bucked up" at bounding box center [171, 77] width 48 height 11
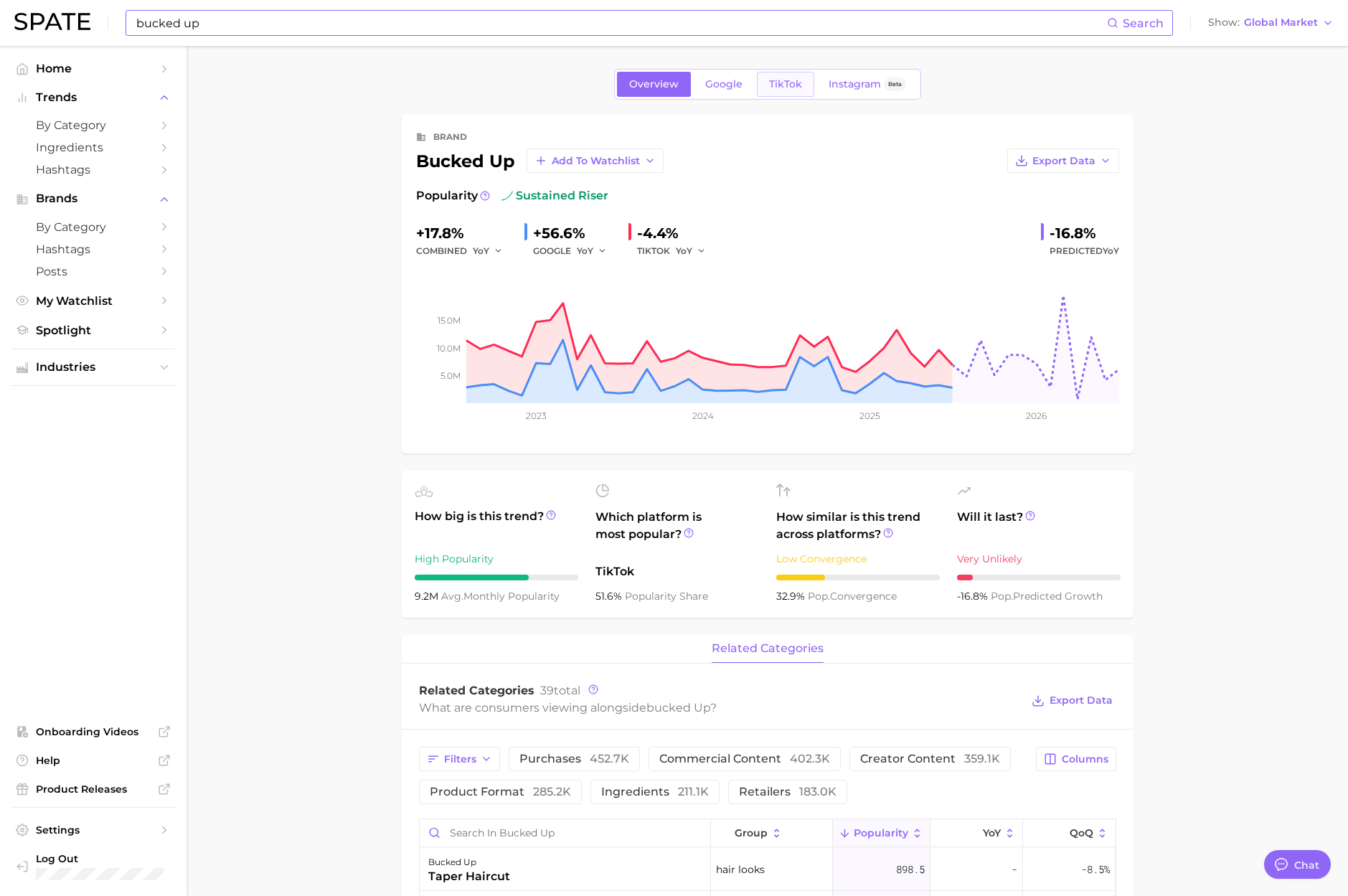
click at [783, 95] on link "TikTok" at bounding box center [786, 84] width 57 height 25
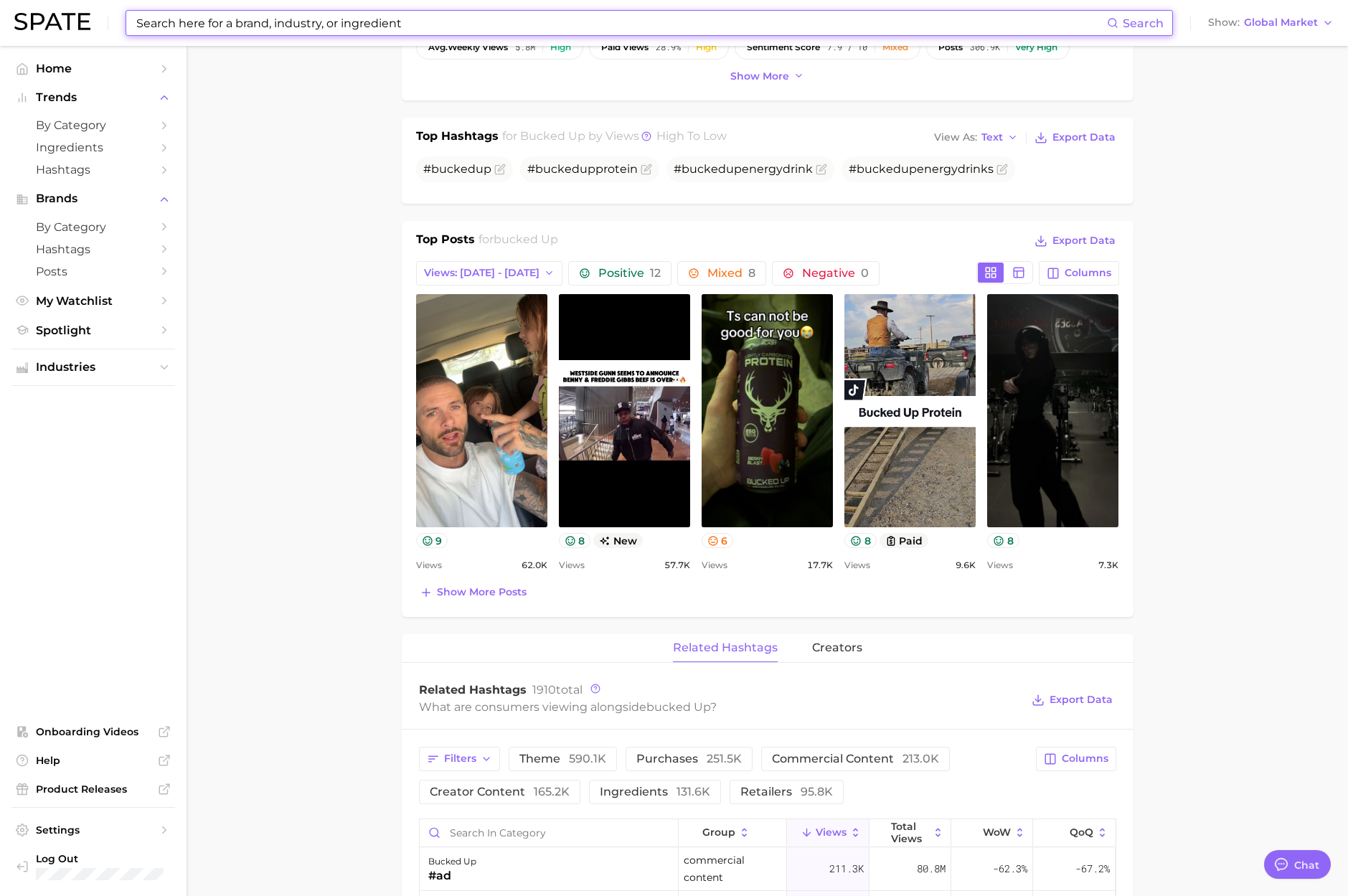
scroll to position [432, 0]
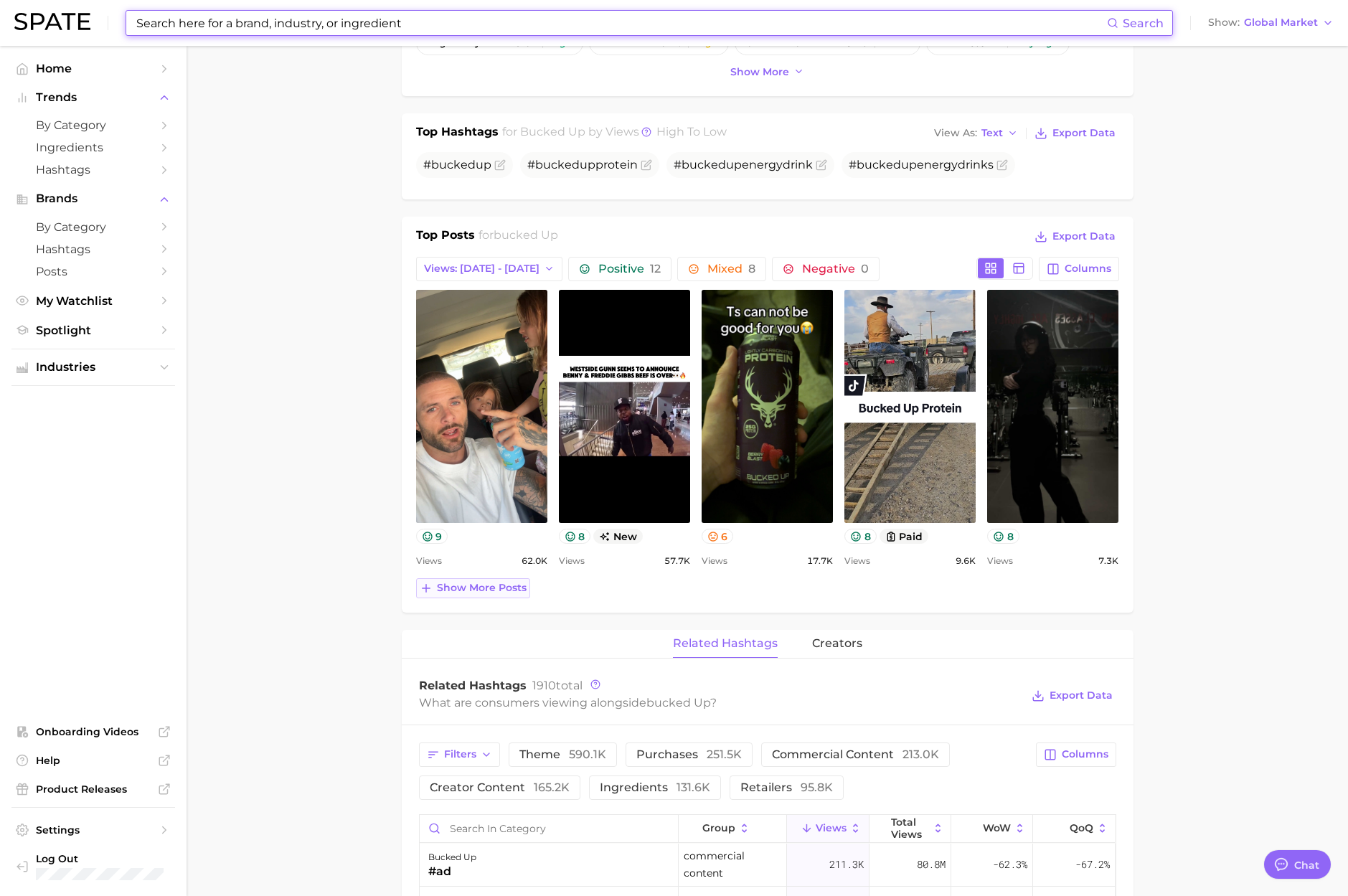
click at [491, 593] on span "Show more posts" at bounding box center [481, 587] width 89 height 12
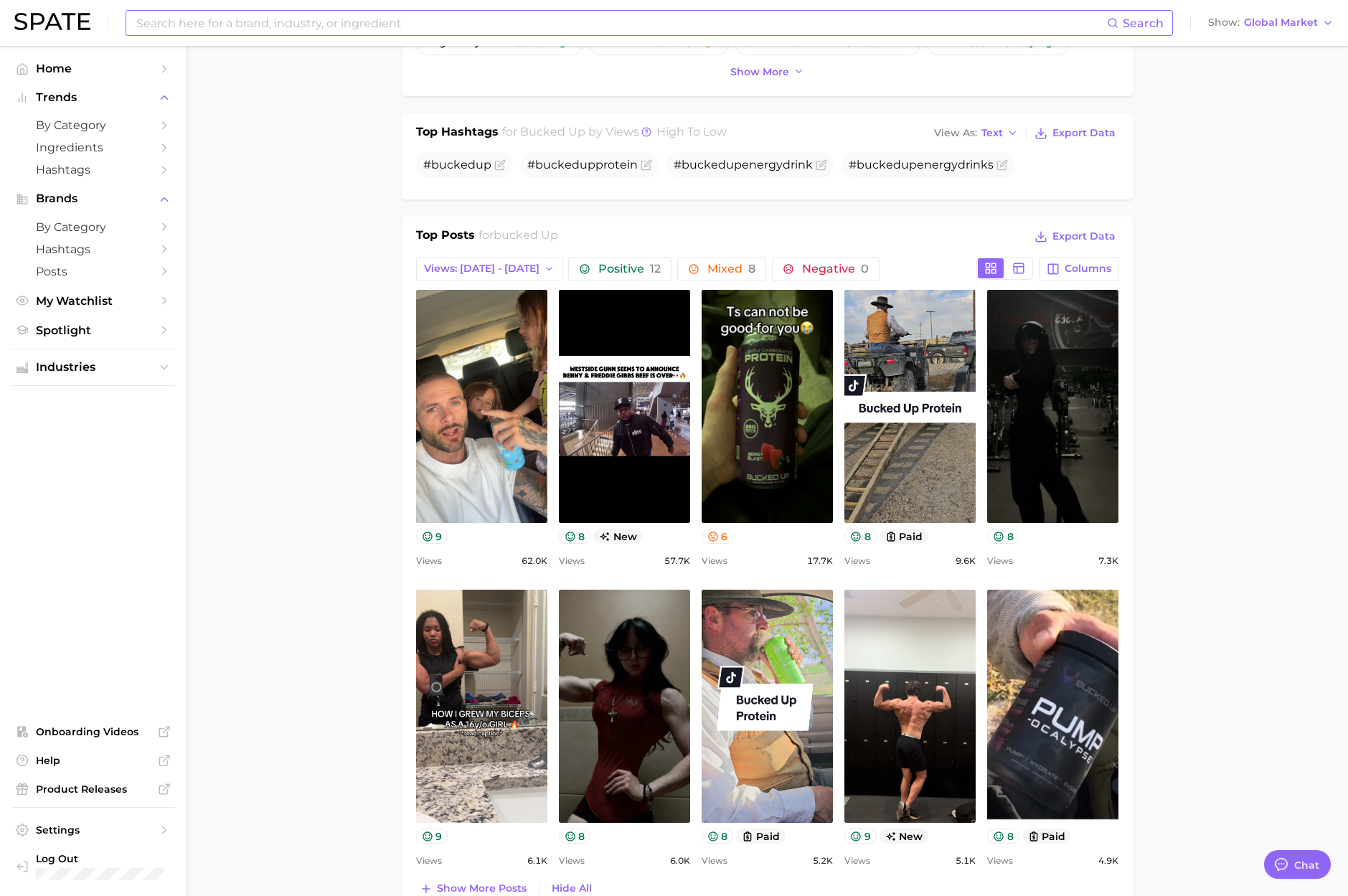
scroll to position [0, 0]
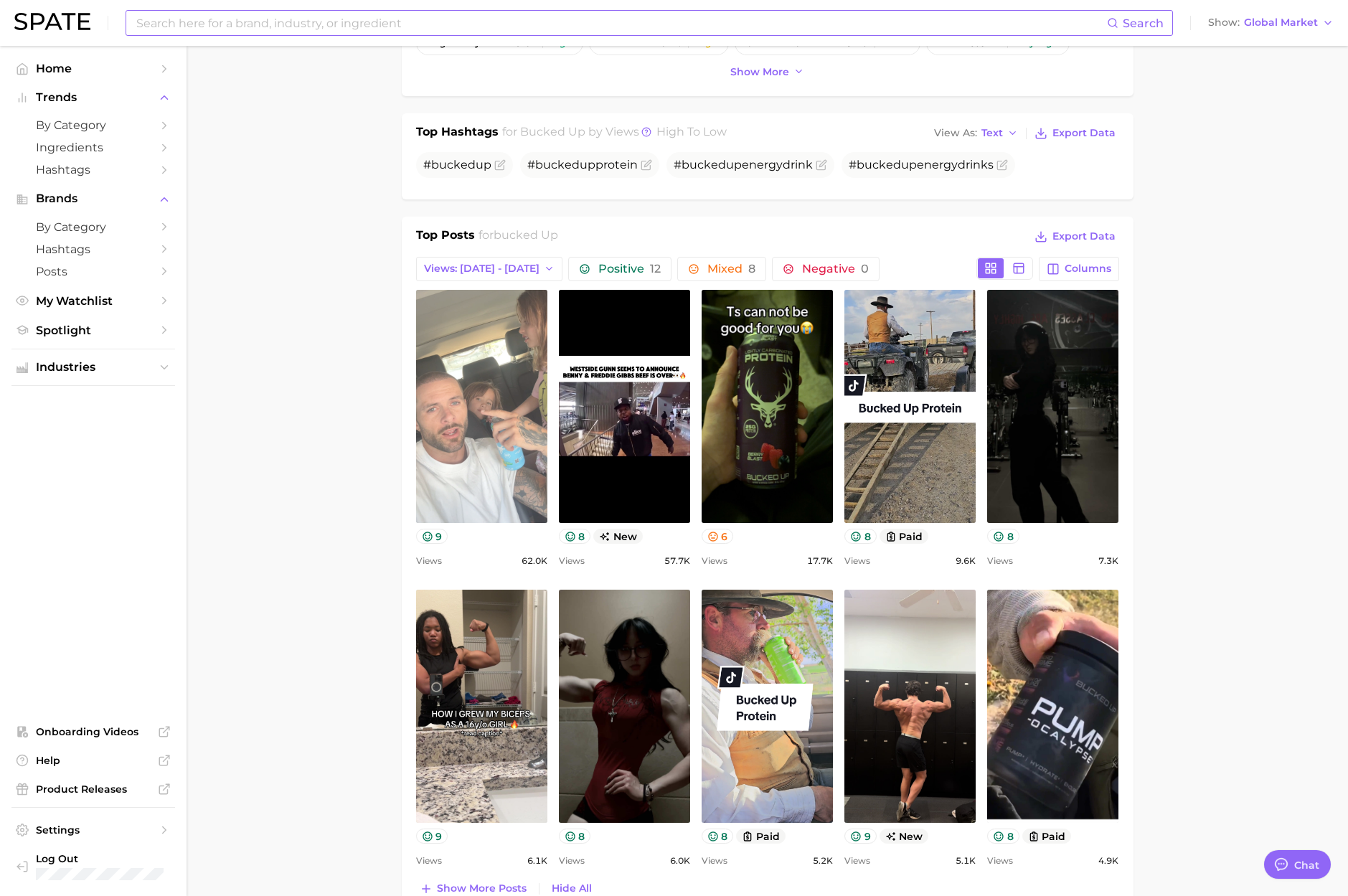
click at [454, 466] on link "view post on TikTok" at bounding box center [481, 406] width 131 height 233
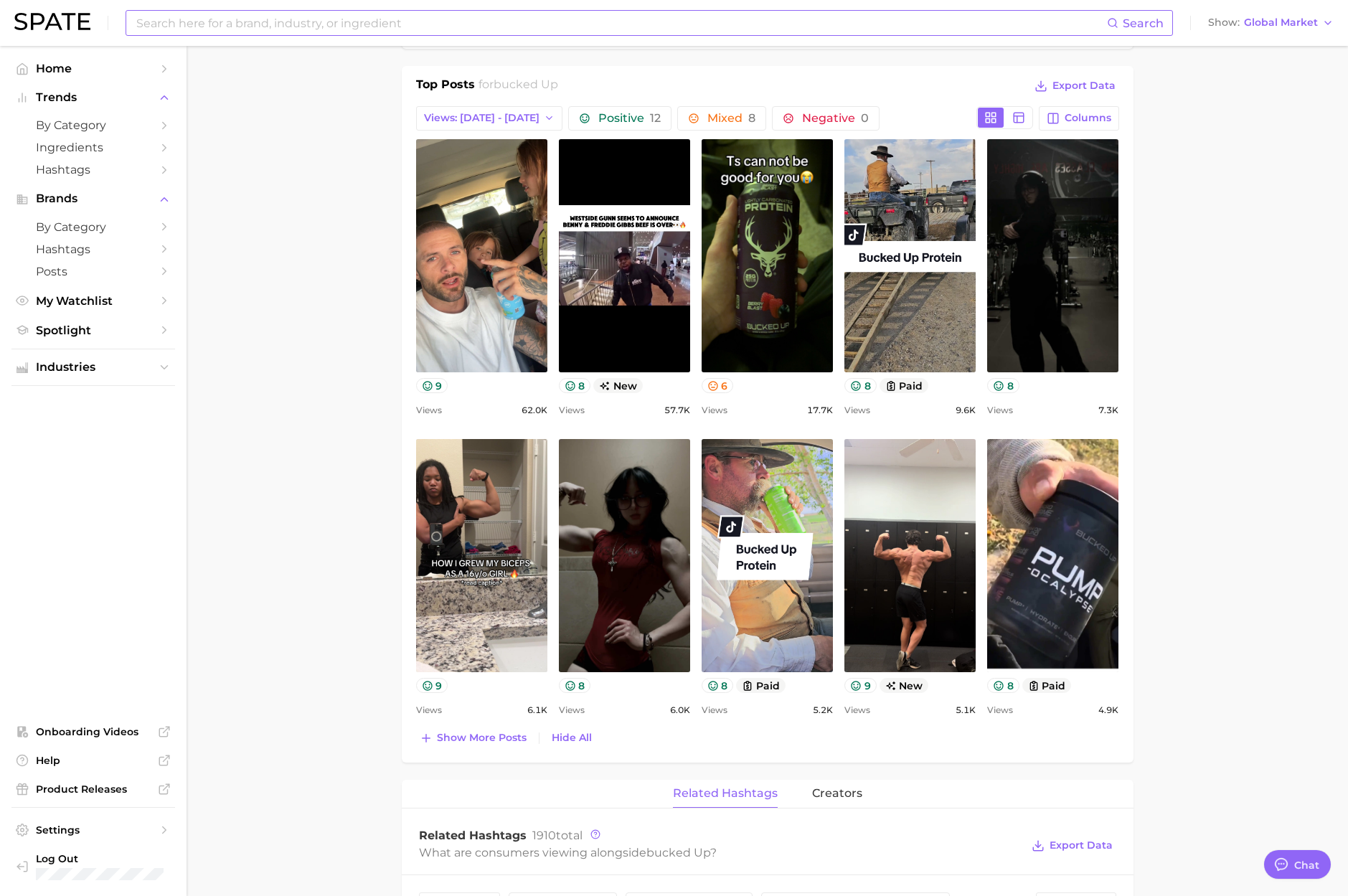
scroll to position [584, 0]
click at [478, 736] on span "Show more posts" at bounding box center [481, 737] width 89 height 12
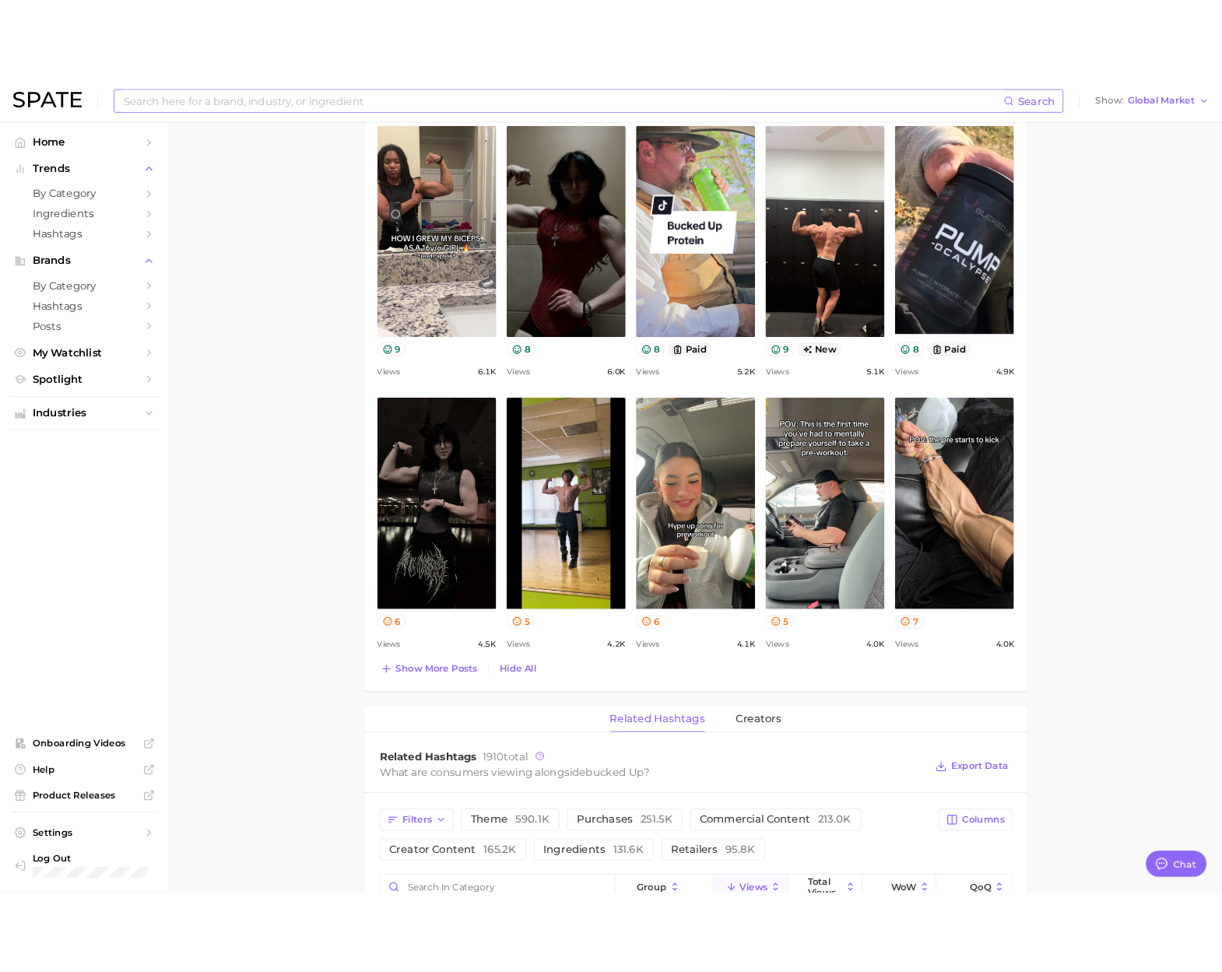
scroll to position [1066, 0]
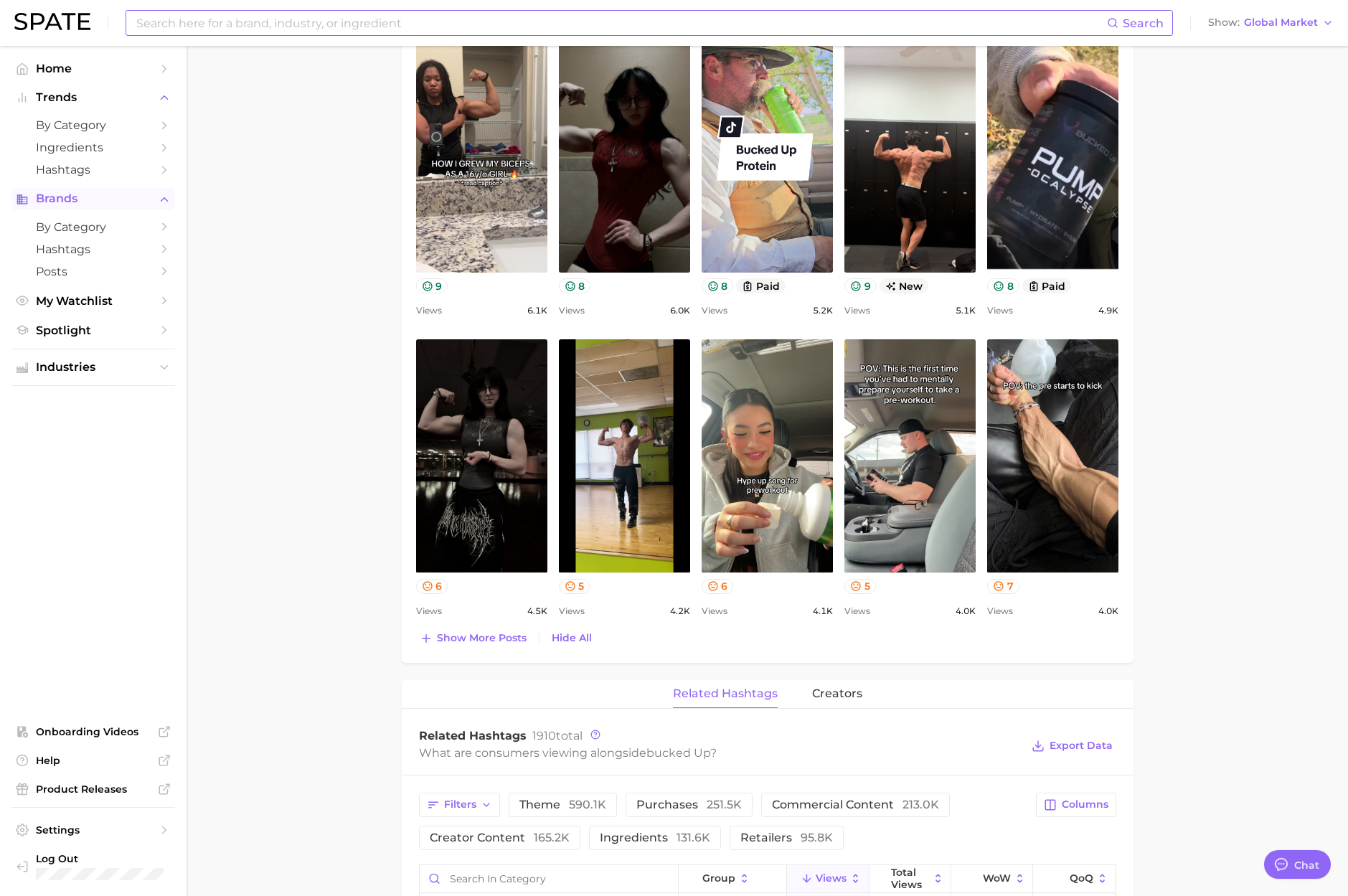
type textarea "x"
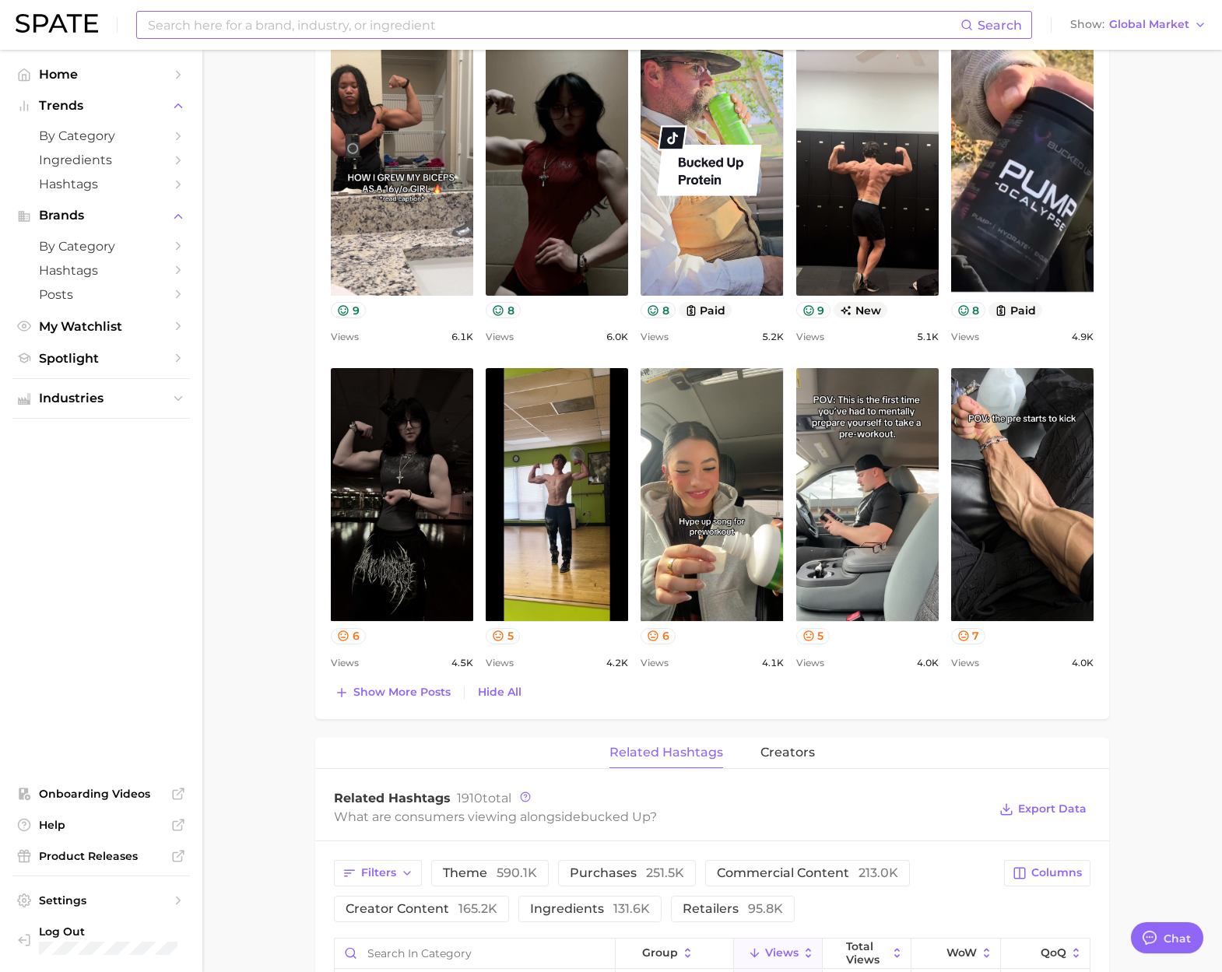
click at [337, 30] on input at bounding box center [553, 25] width 814 height 26
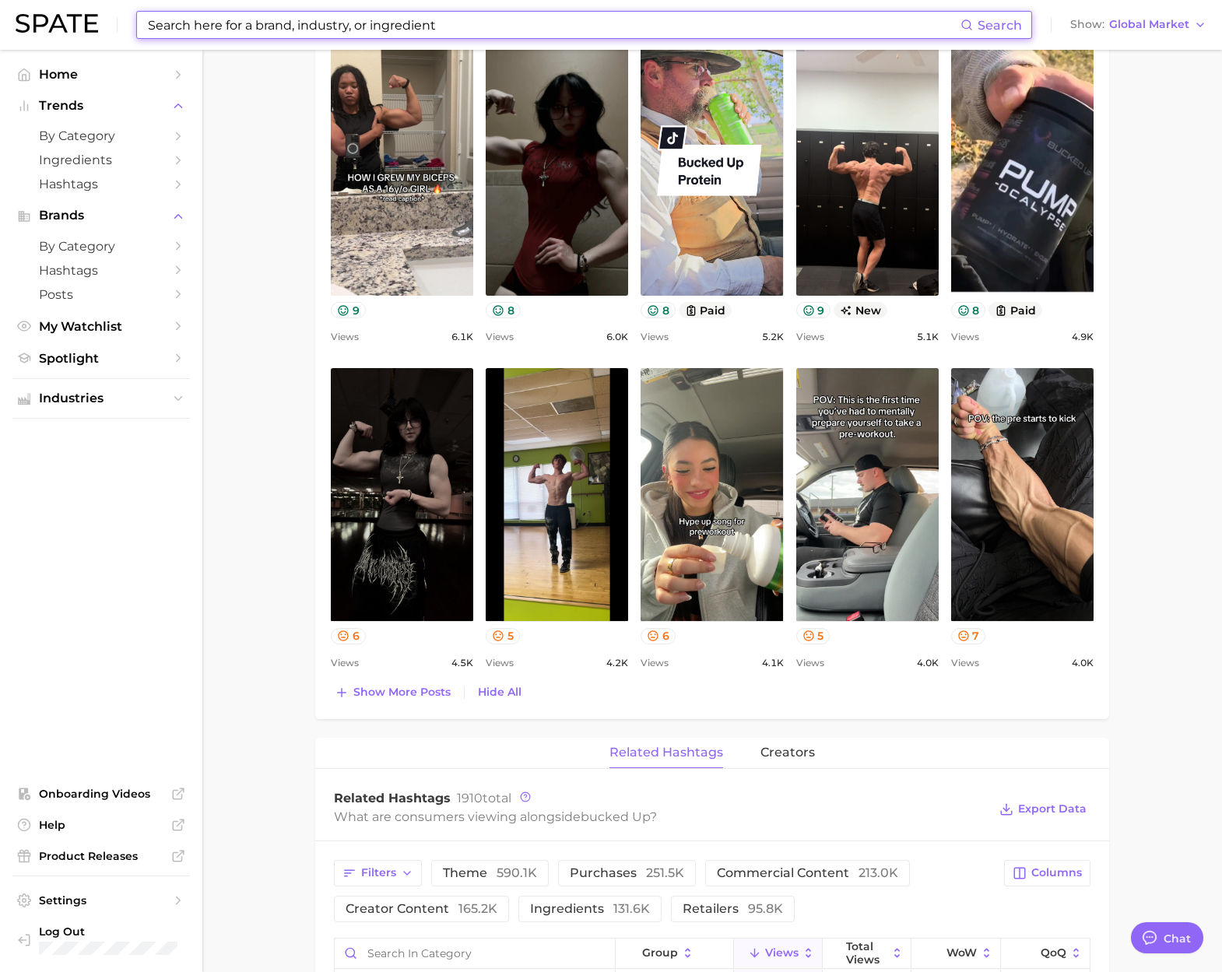
paste input "bayer"
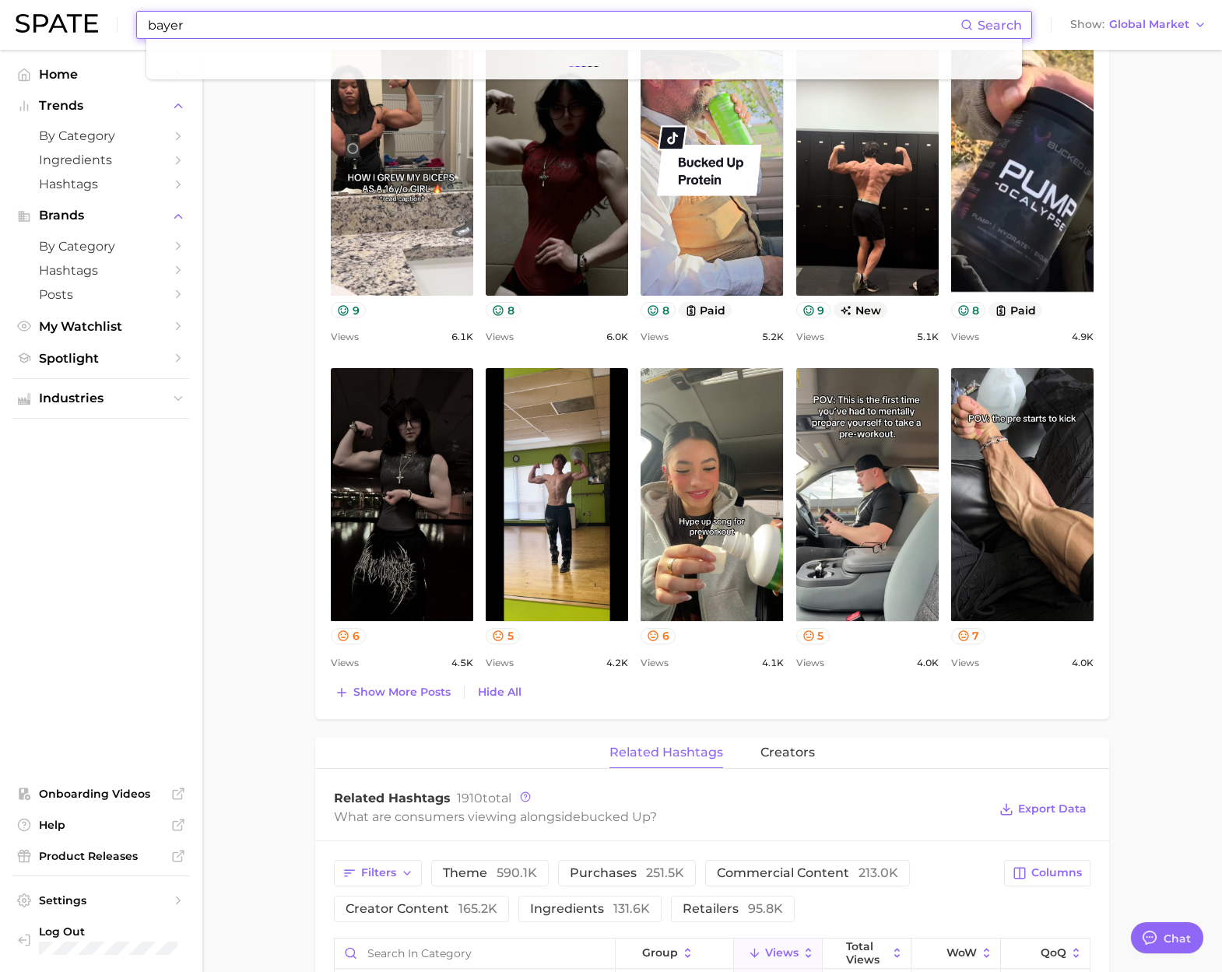
type input "bayer"
click at [224, 108] on main "Overview Google TikTok Instagram Beta brand bucked up Add to Watchlist Export D…" at bounding box center [711, 495] width 1019 height 3022
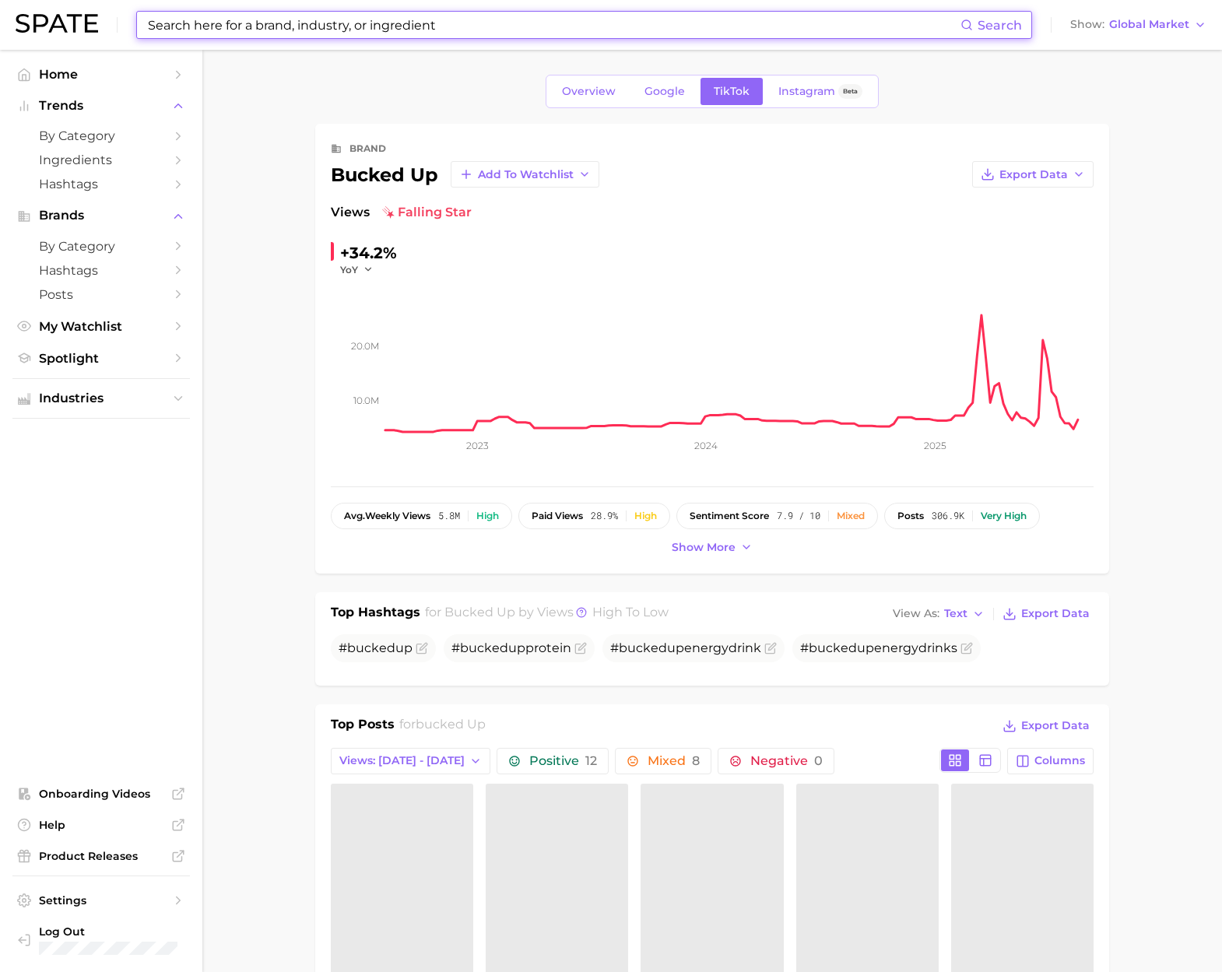
click at [220, 32] on input at bounding box center [553, 25] width 814 height 26
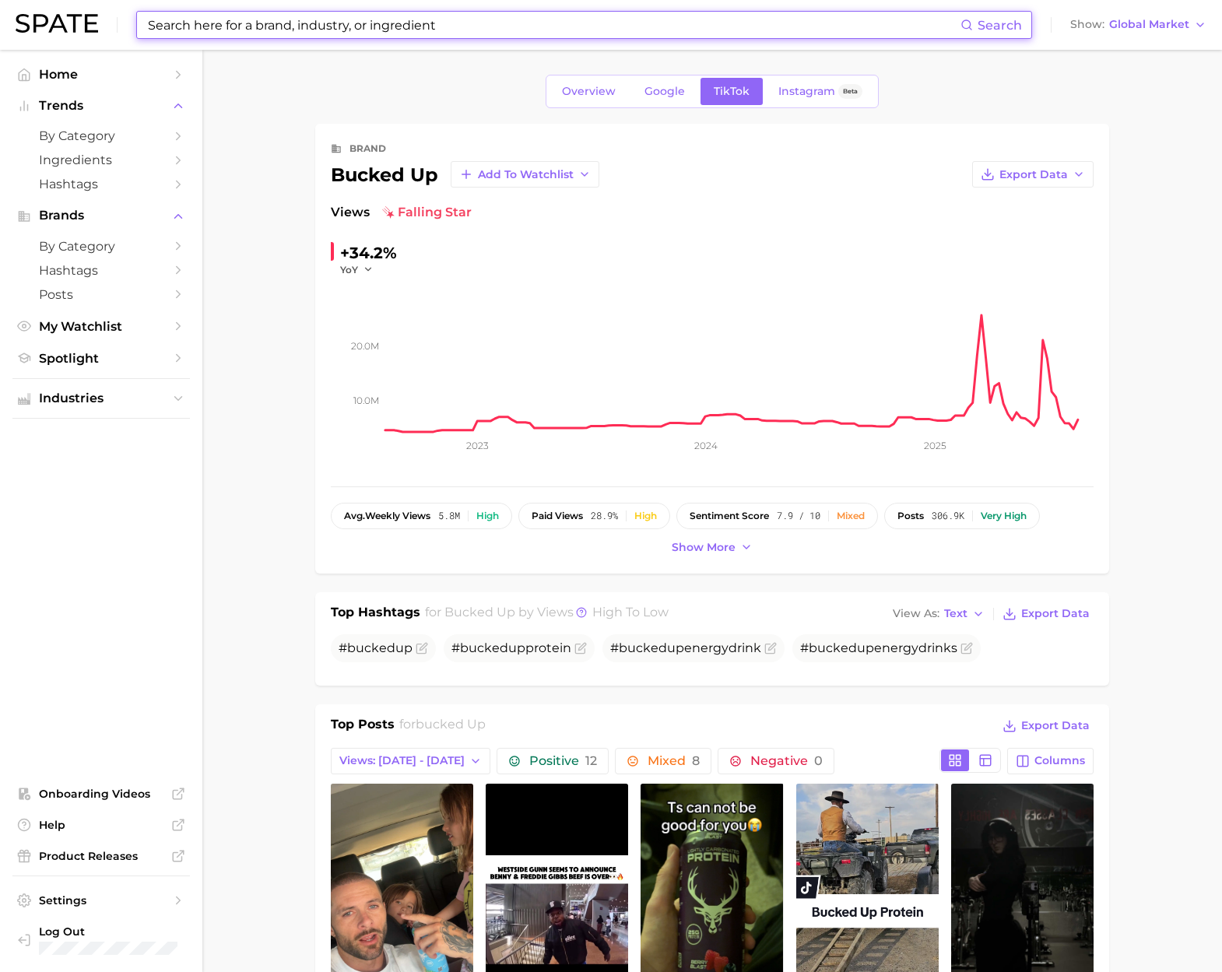
paste input "bayer"
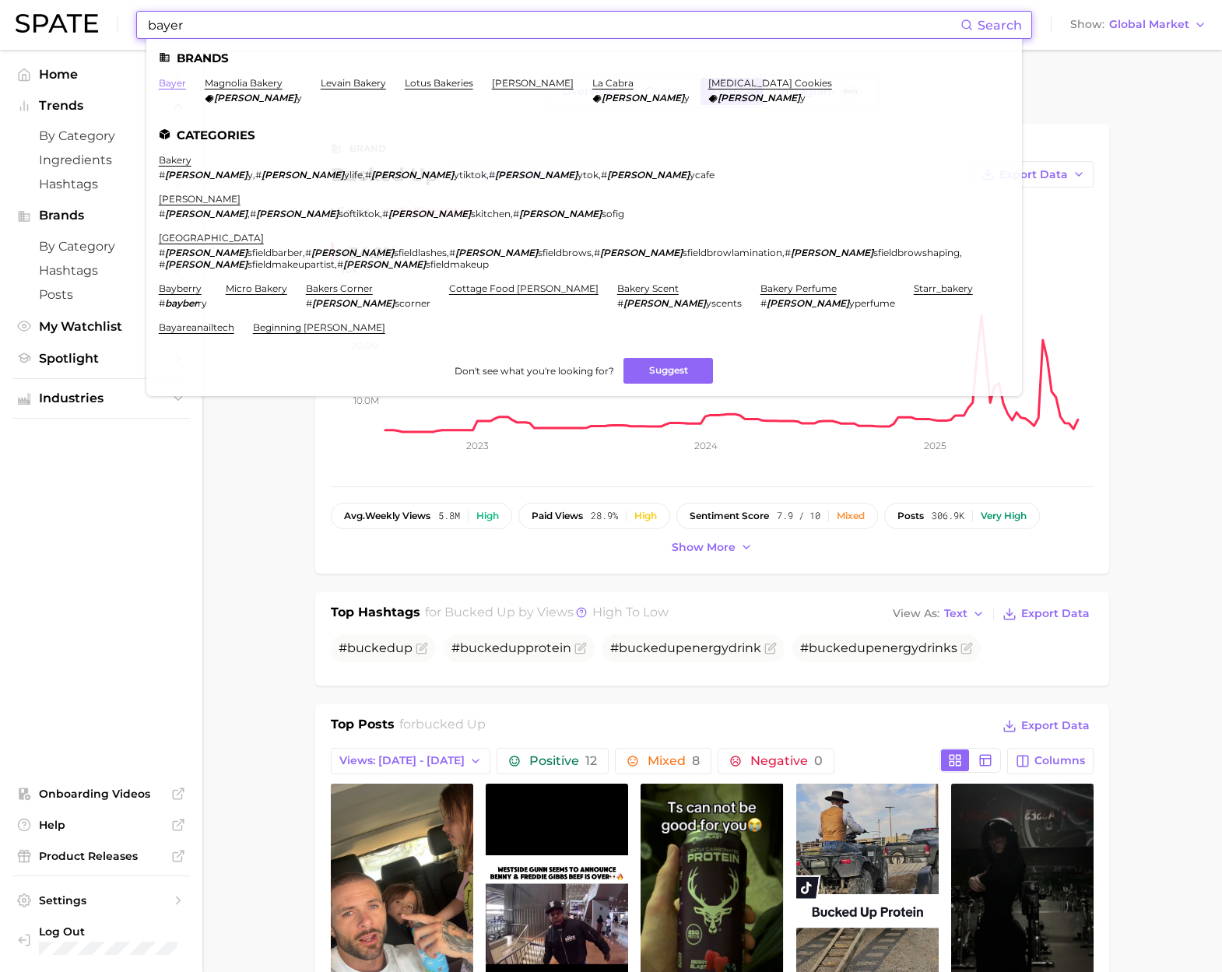
type input "bayer"
click at [165, 82] on link "bayer" at bounding box center [172, 83] width 27 height 12
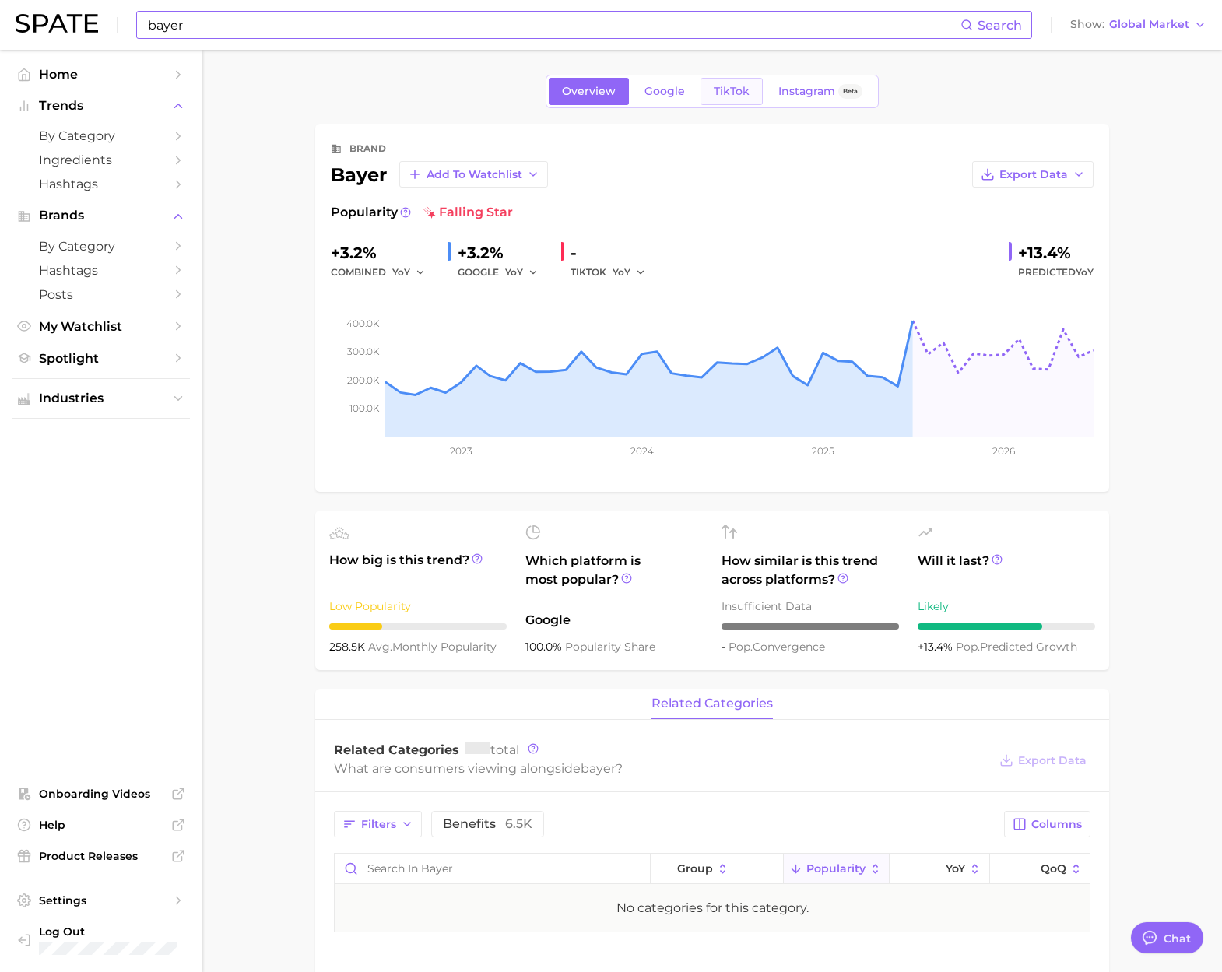
click at [727, 102] on link "TikTok" at bounding box center [731, 91] width 62 height 27
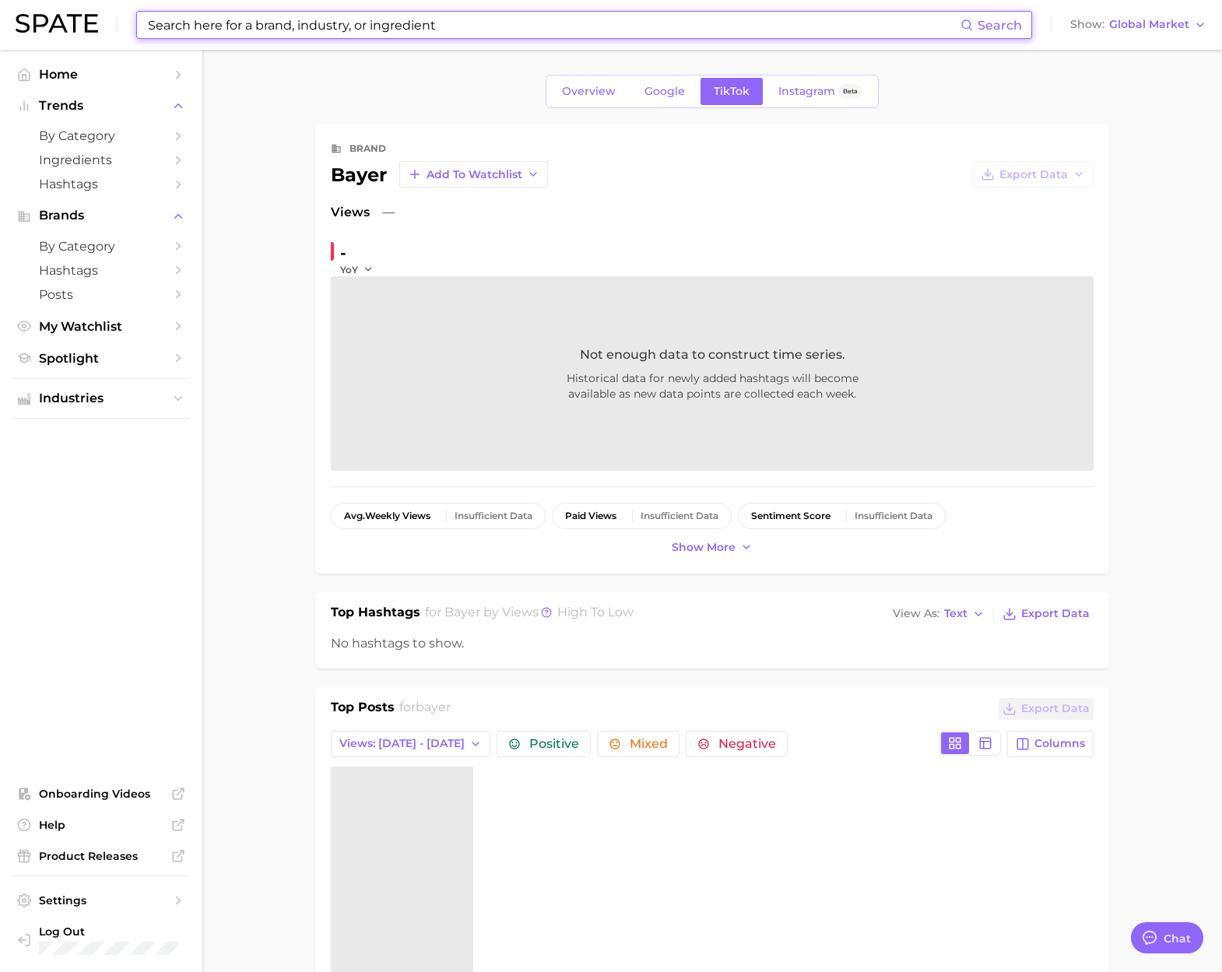
scroll to position [2550, 0]
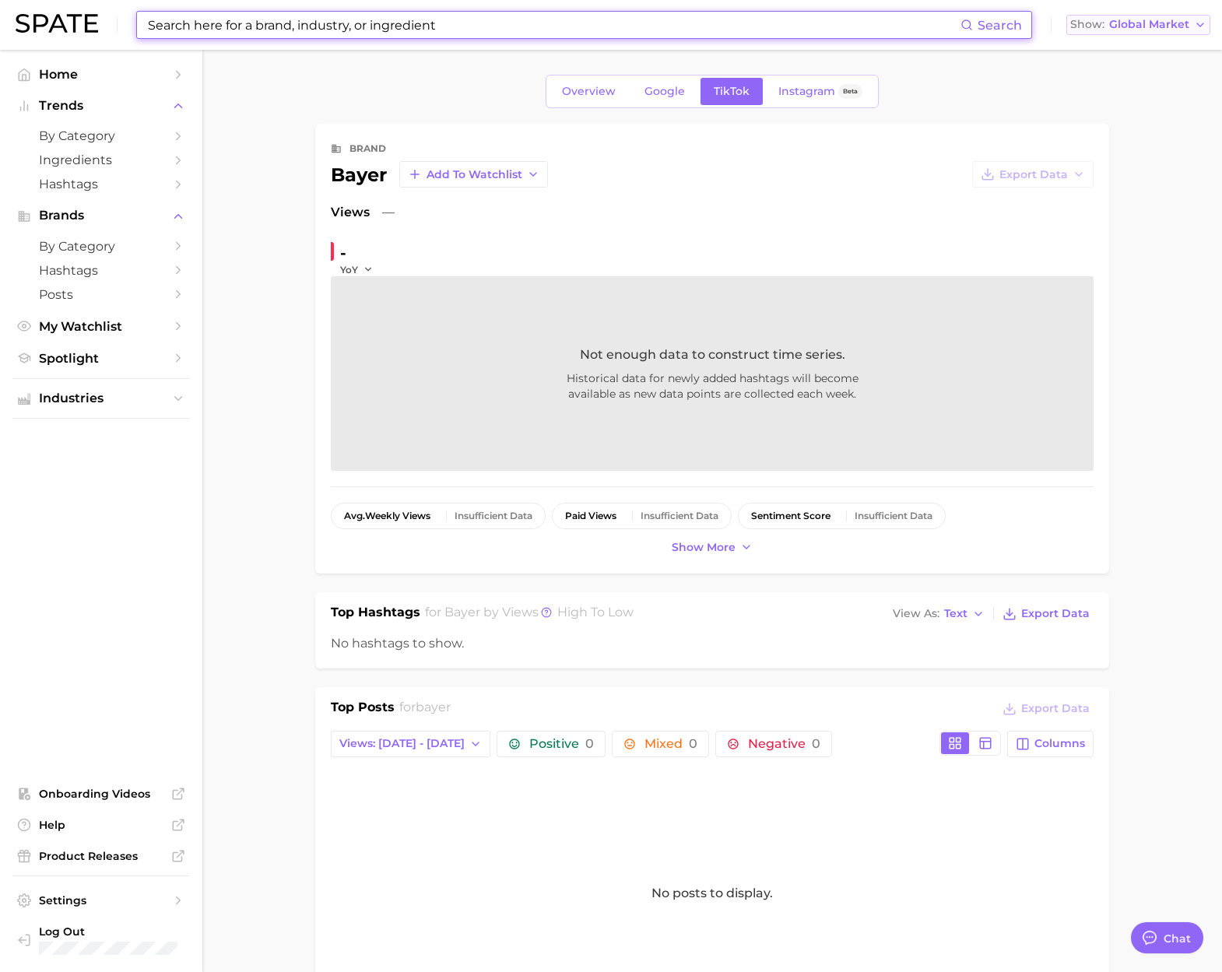
click at [1142, 26] on span "Global Market" at bounding box center [1149, 24] width 80 height 9
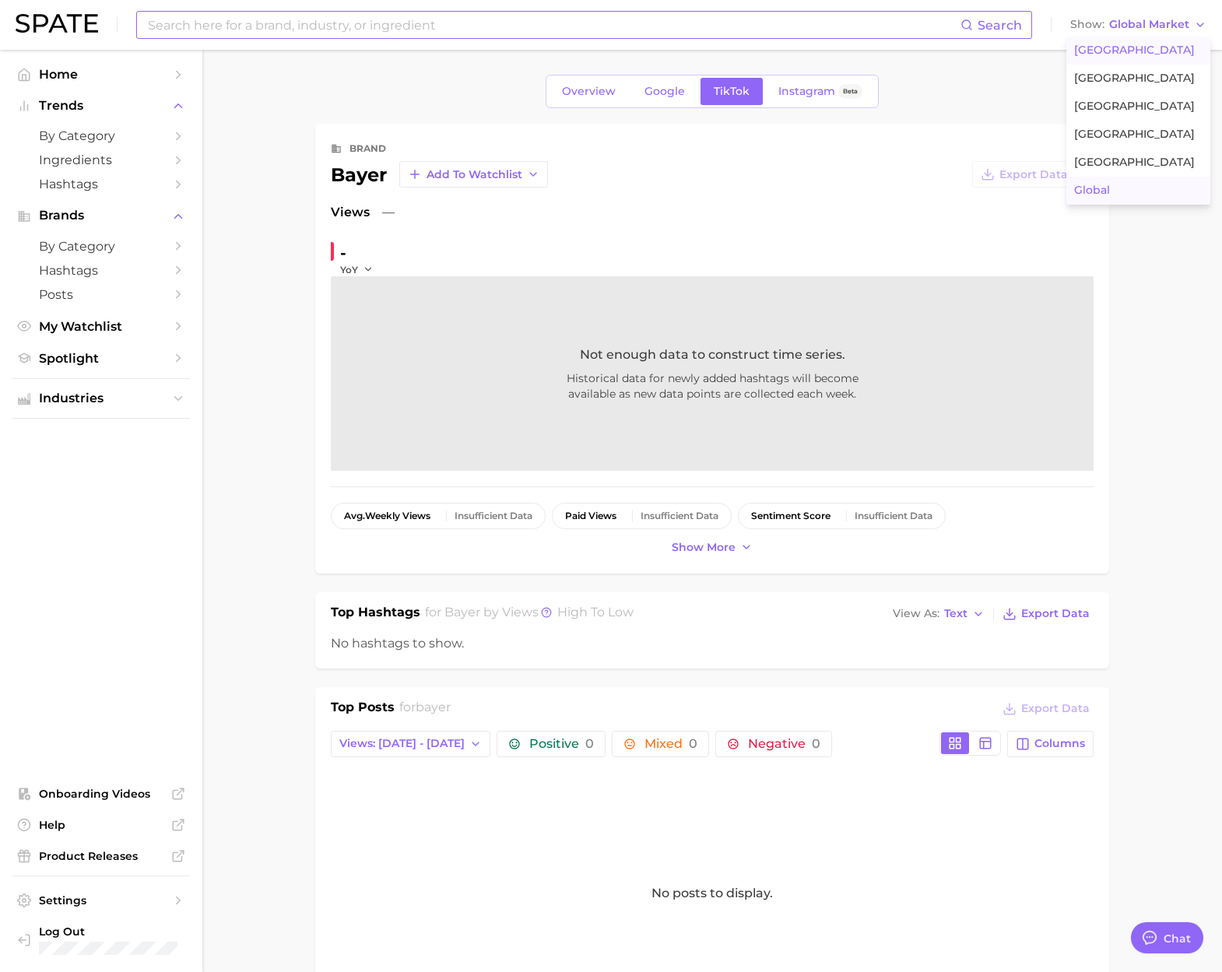
click at [1143, 40] on button "[GEOGRAPHIC_DATA]" at bounding box center [1138, 51] width 144 height 28
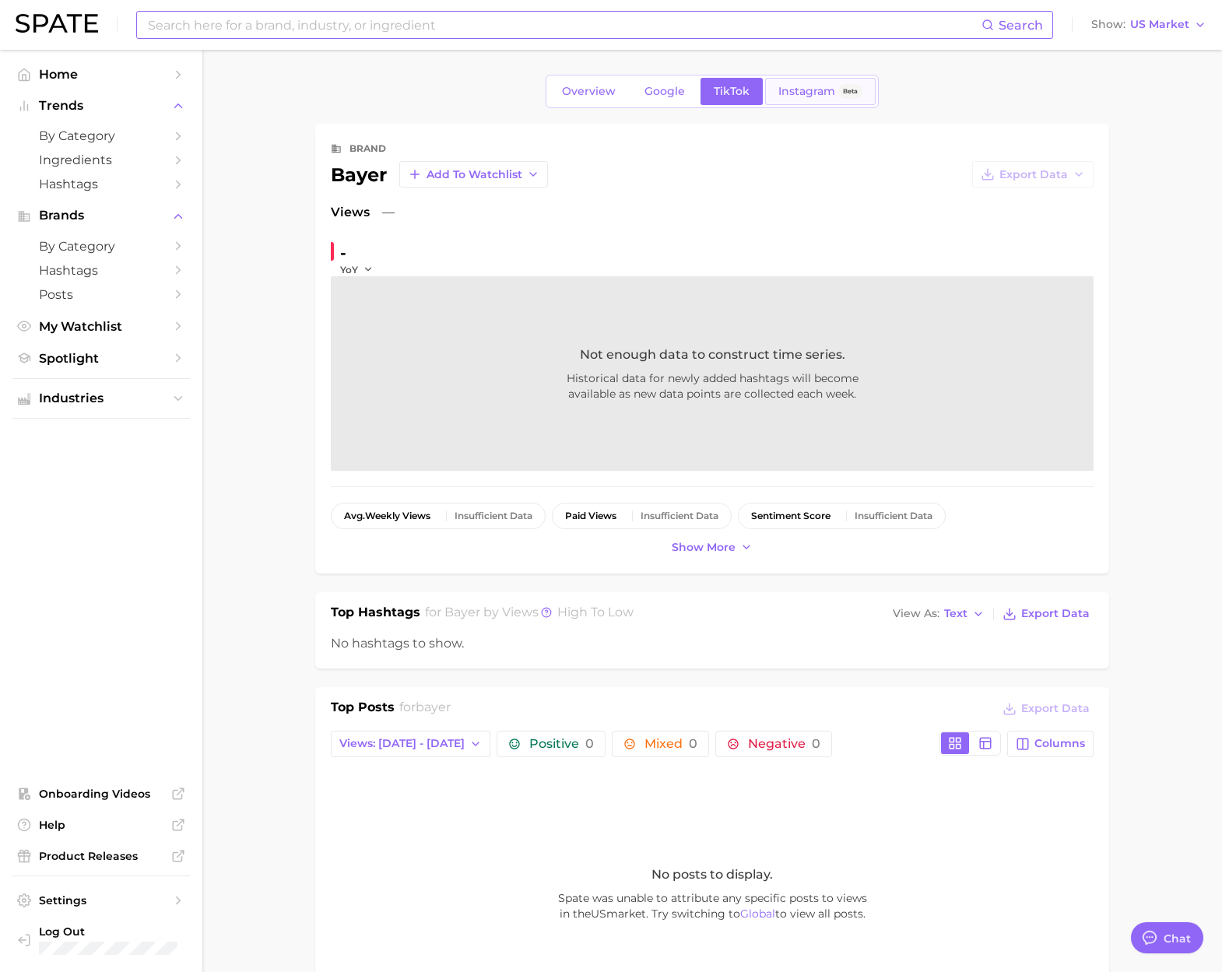
click at [807, 100] on link "Instagram Beta" at bounding box center [820, 91] width 110 height 27
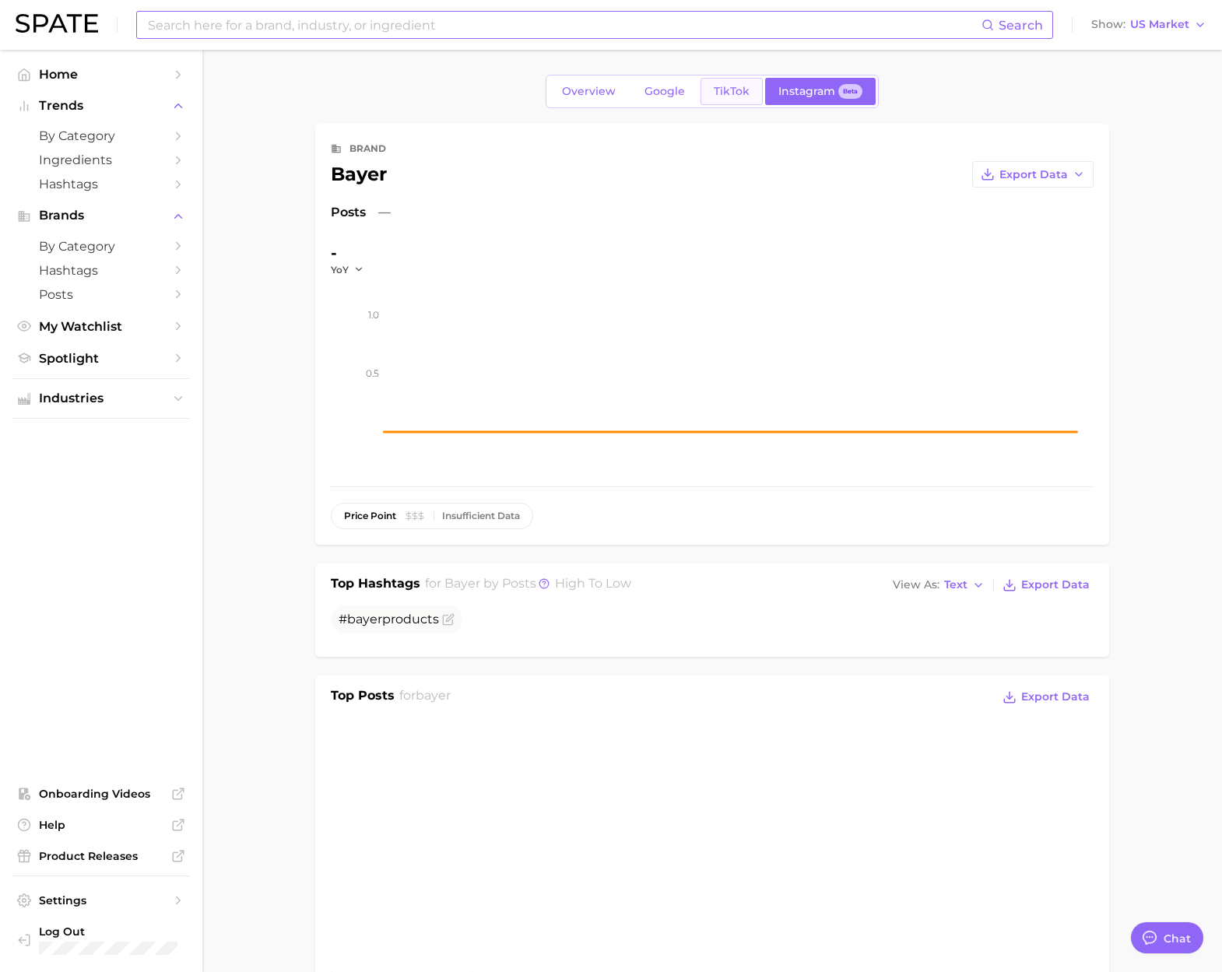
click at [723, 89] on span "TikTok" at bounding box center [731, 91] width 36 height 13
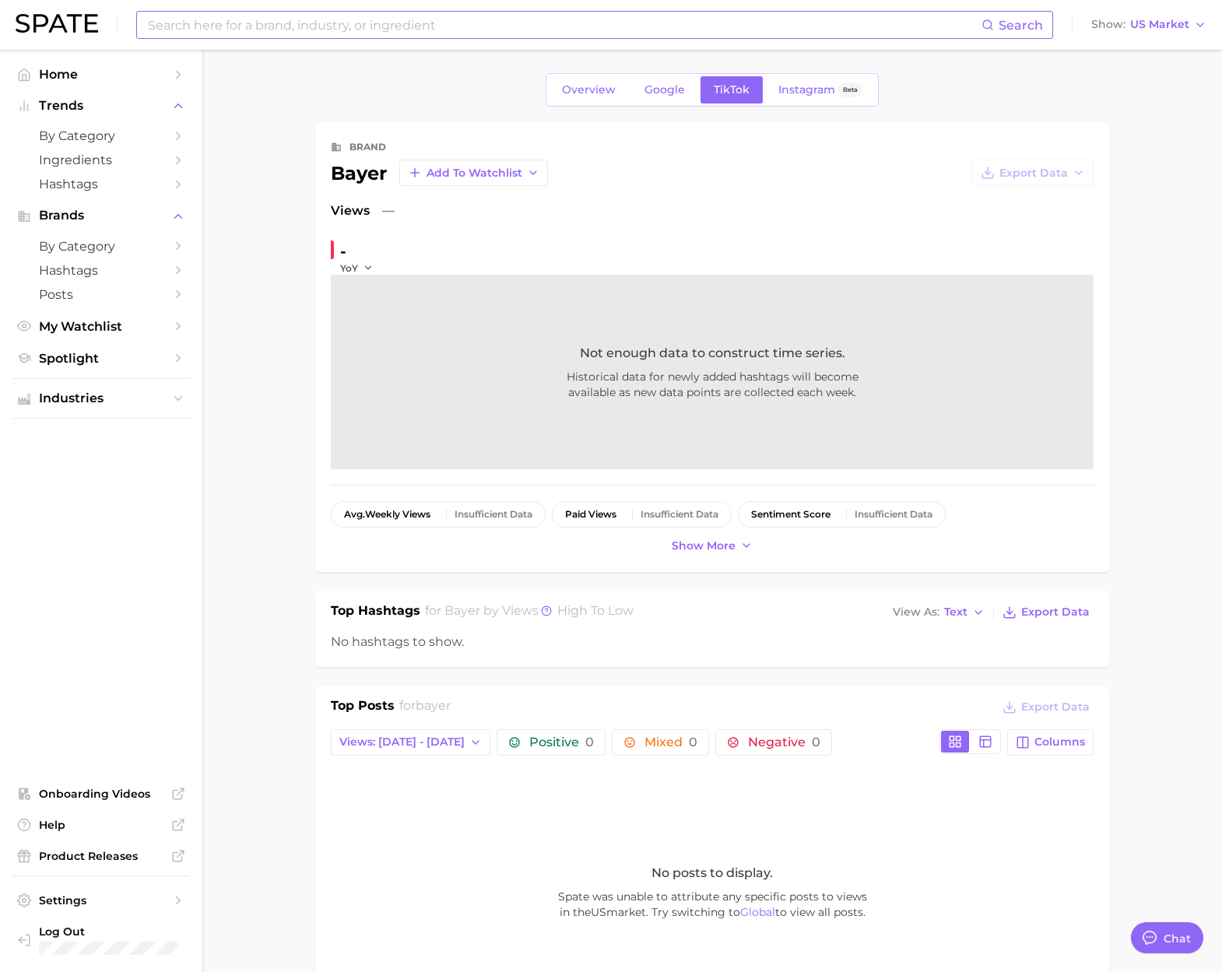
scroll to position [2, 0]
click at [1169, 33] on button "Show US Market" at bounding box center [1148, 25] width 123 height 20
click at [1133, 192] on button "Global" at bounding box center [1142, 191] width 136 height 28
click at [696, 552] on span "Show more" at bounding box center [703, 547] width 64 height 13
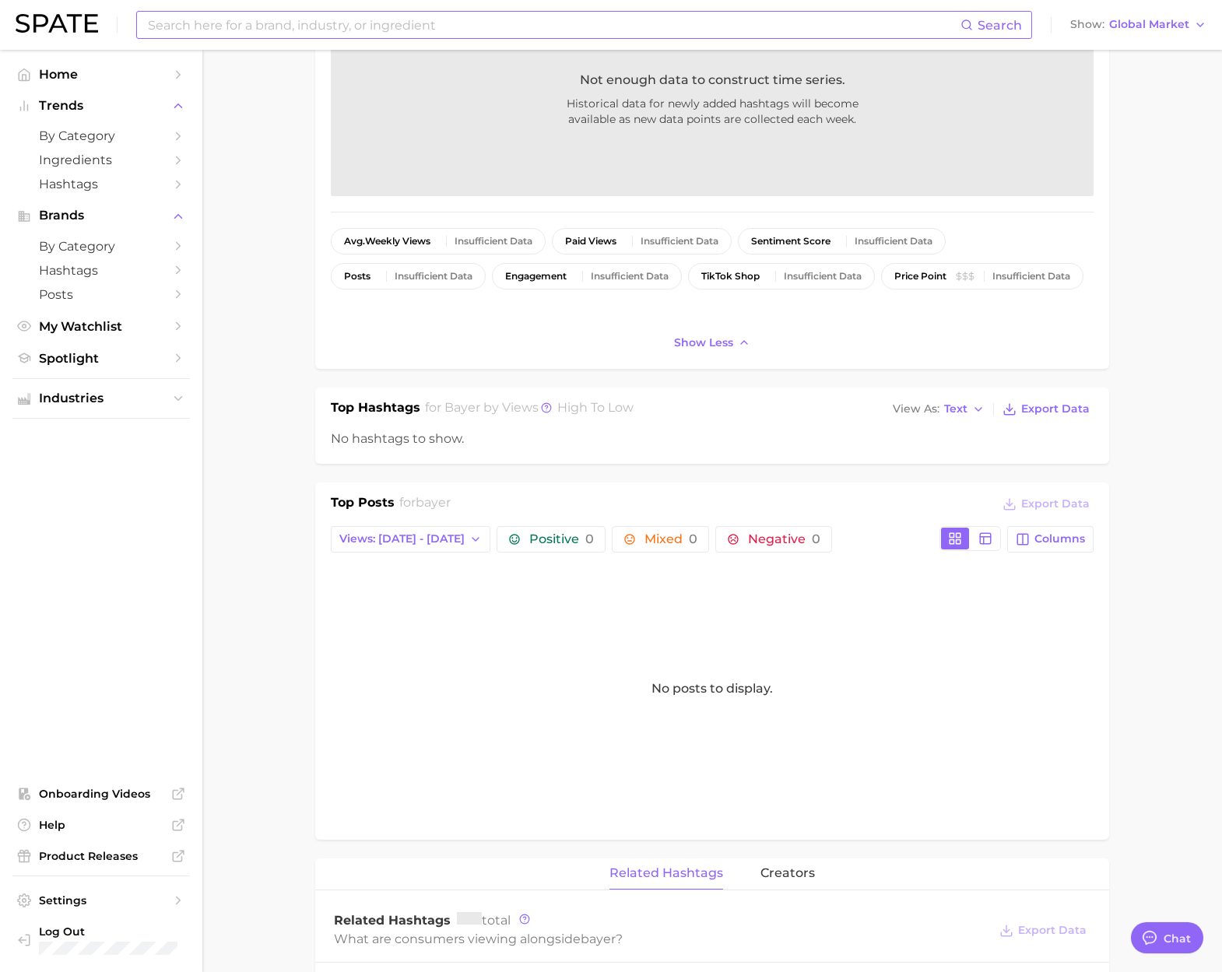
scroll to position [290, 0]
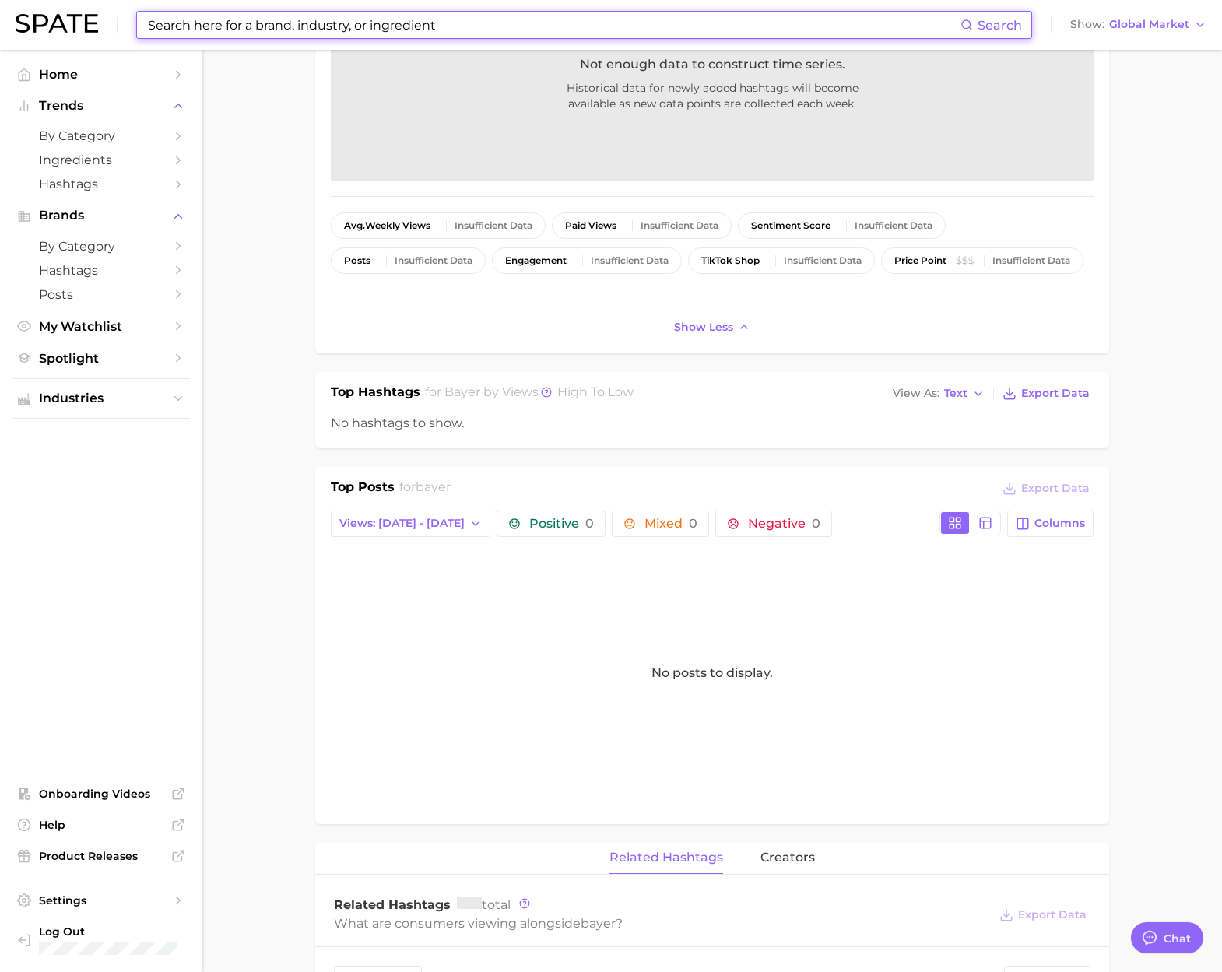
click at [234, 26] on input at bounding box center [553, 25] width 814 height 26
paste input "elasten"
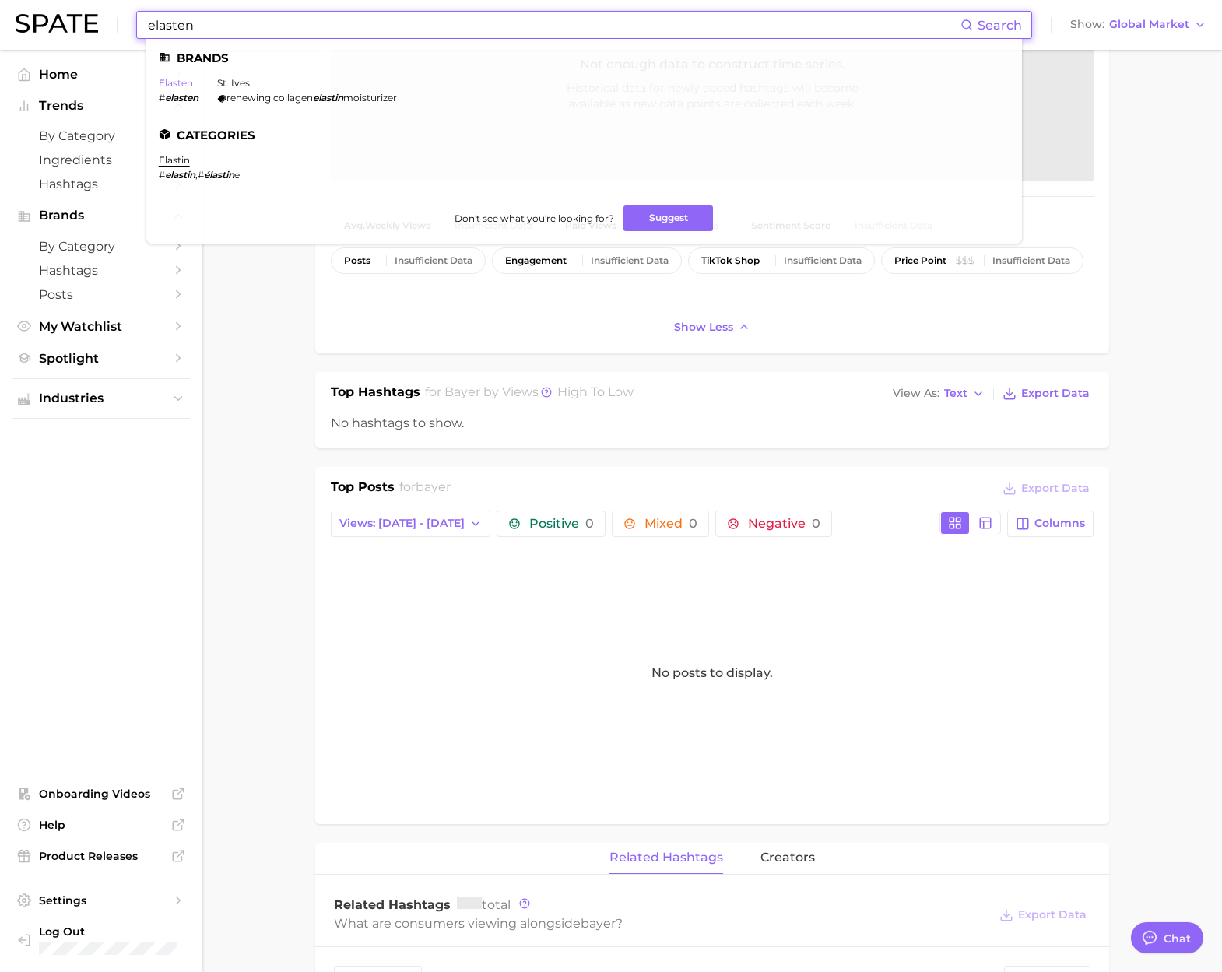
type input "elasten"
click at [180, 84] on link "elasten" at bounding box center [176, 83] width 34 height 12
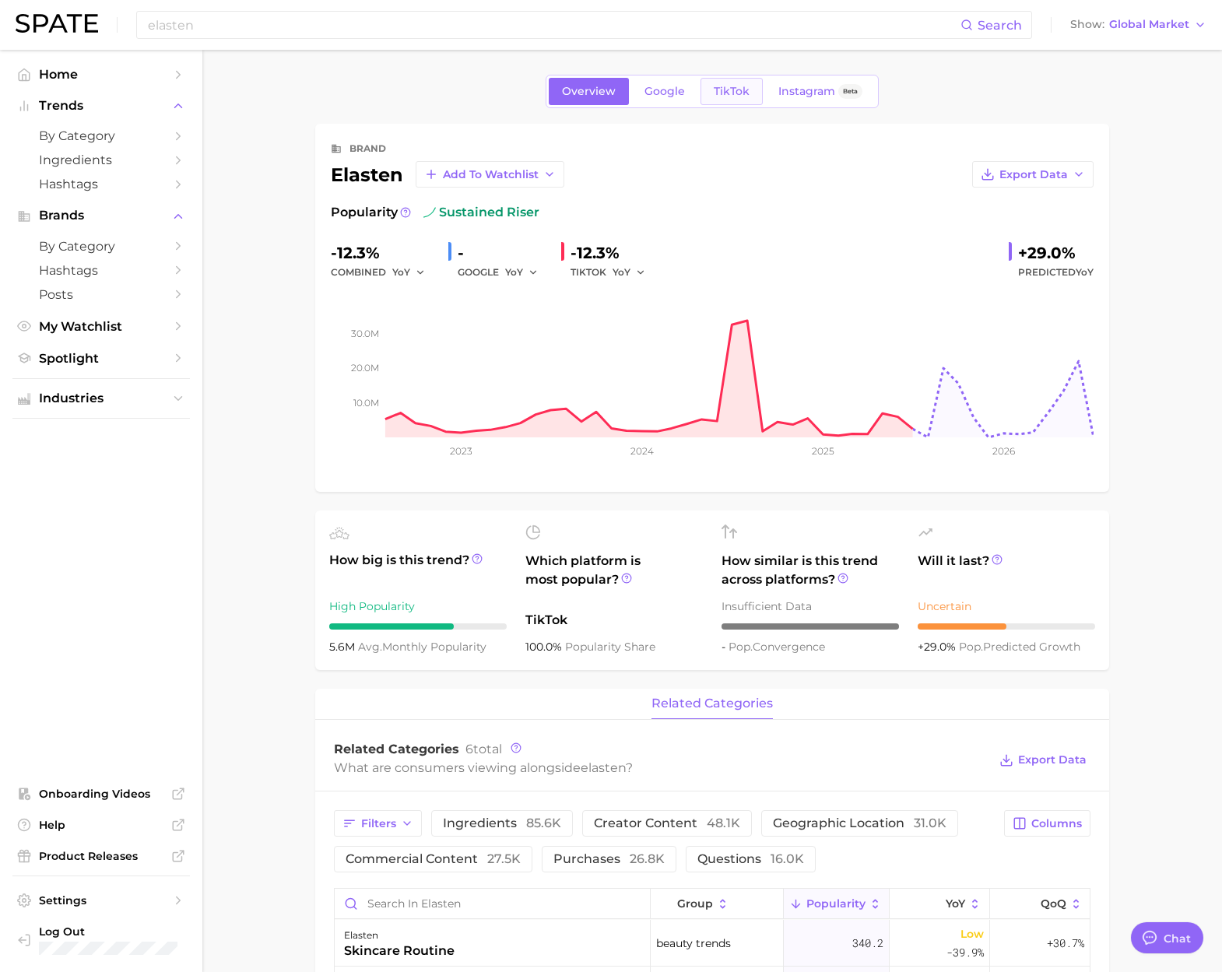
click at [713, 89] on span "TikTok" at bounding box center [731, 91] width 36 height 13
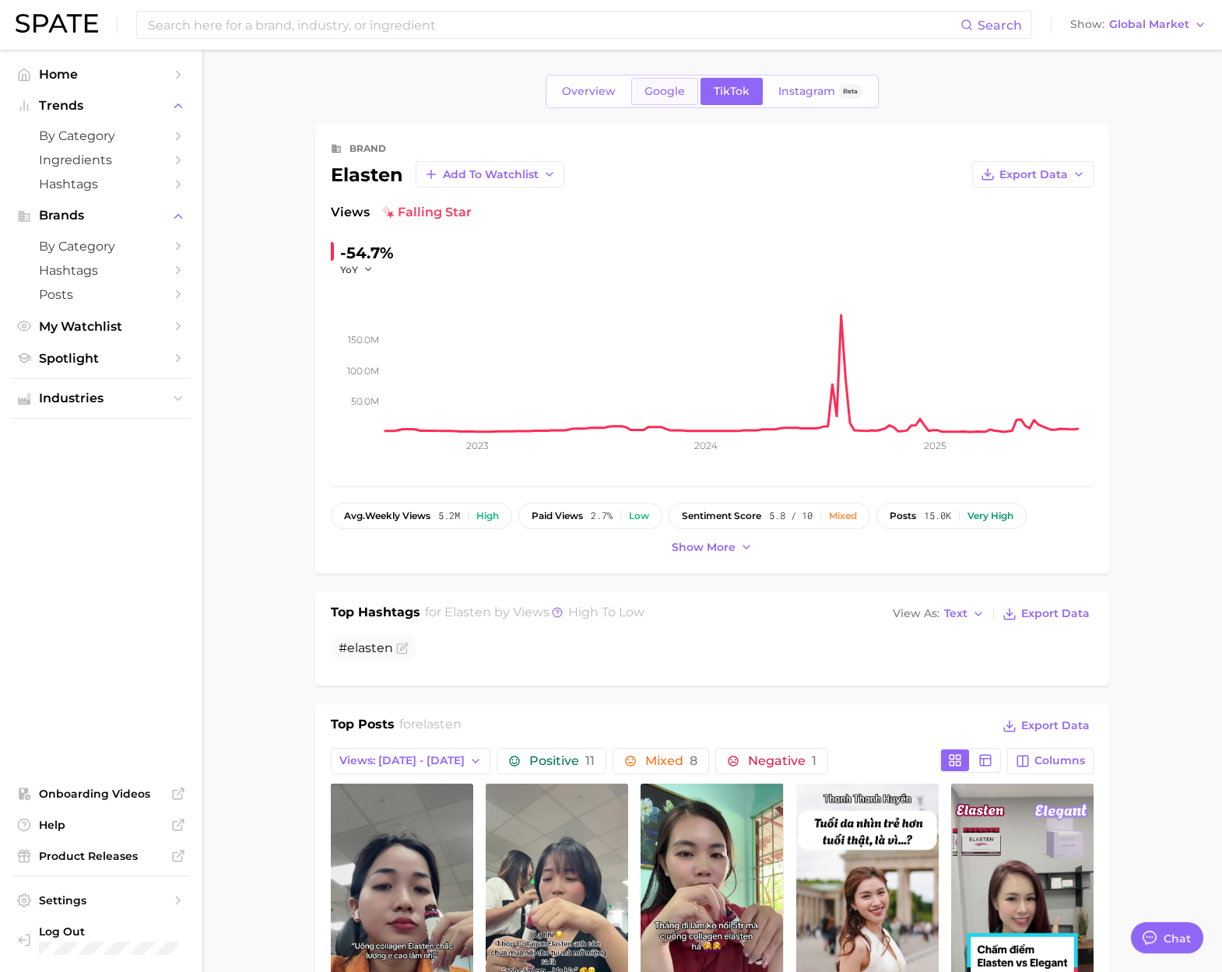
click at [659, 100] on link "Google" at bounding box center [664, 91] width 67 height 27
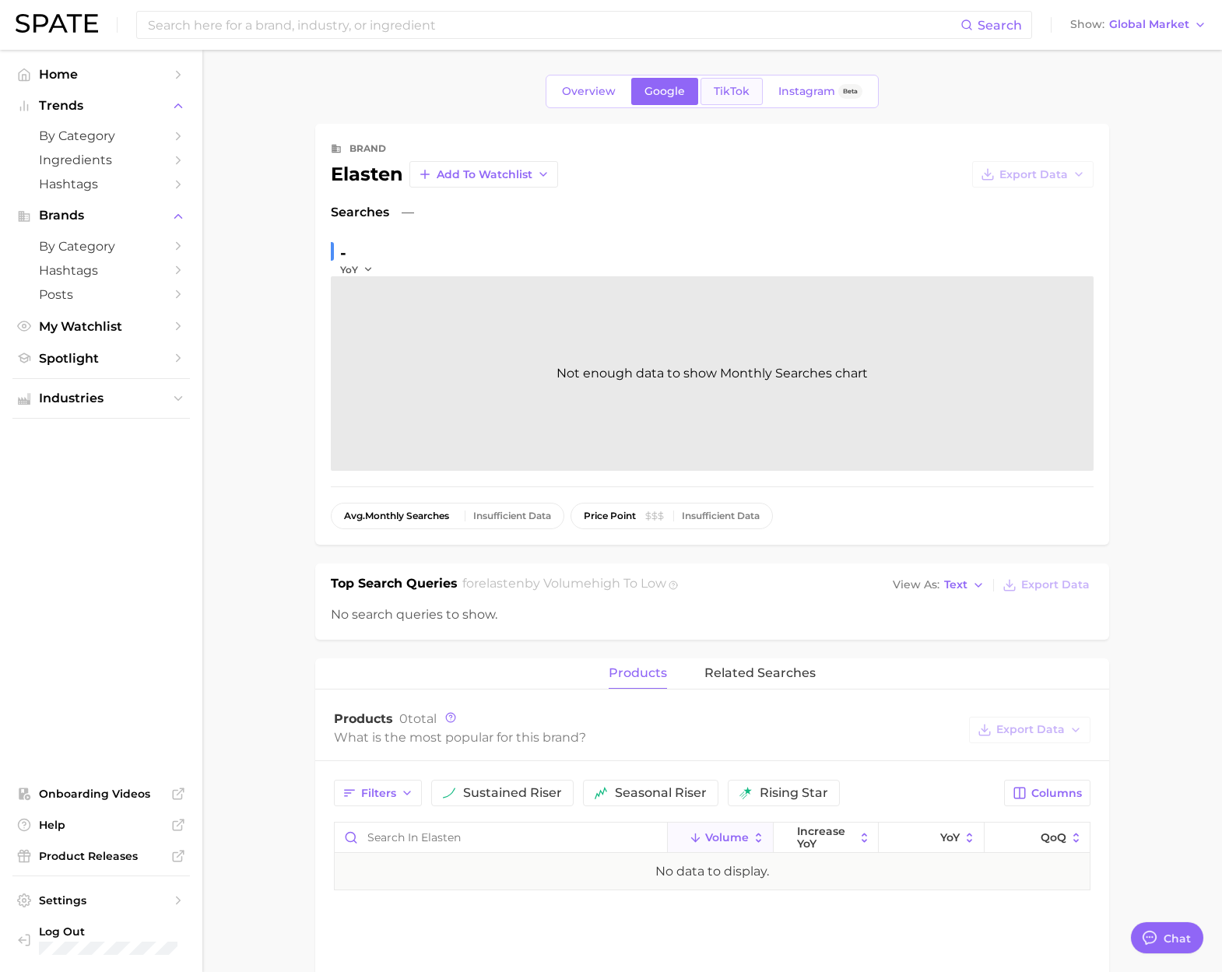
click at [720, 89] on span "TikTok" at bounding box center [731, 91] width 36 height 13
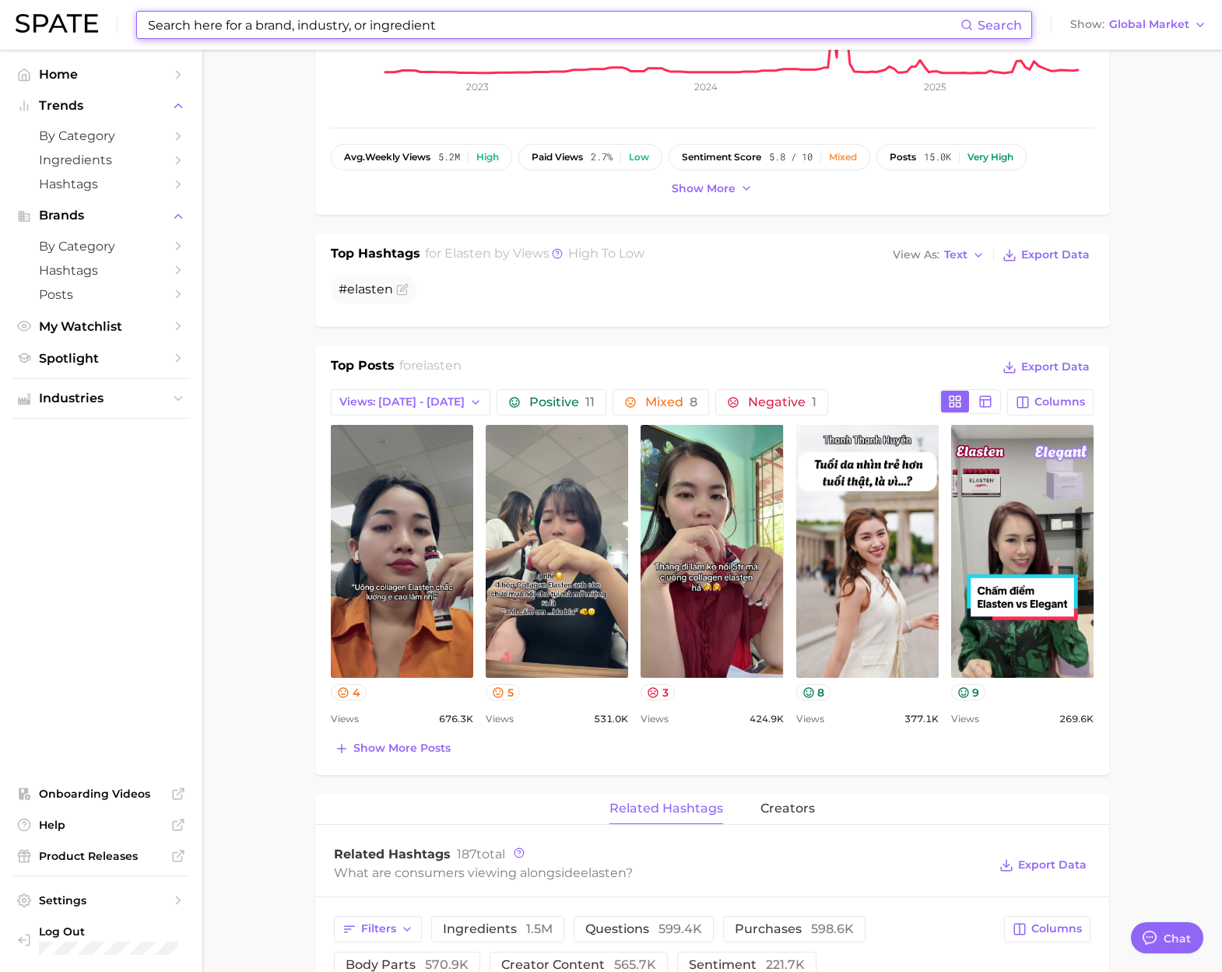
scroll to position [362, 0]
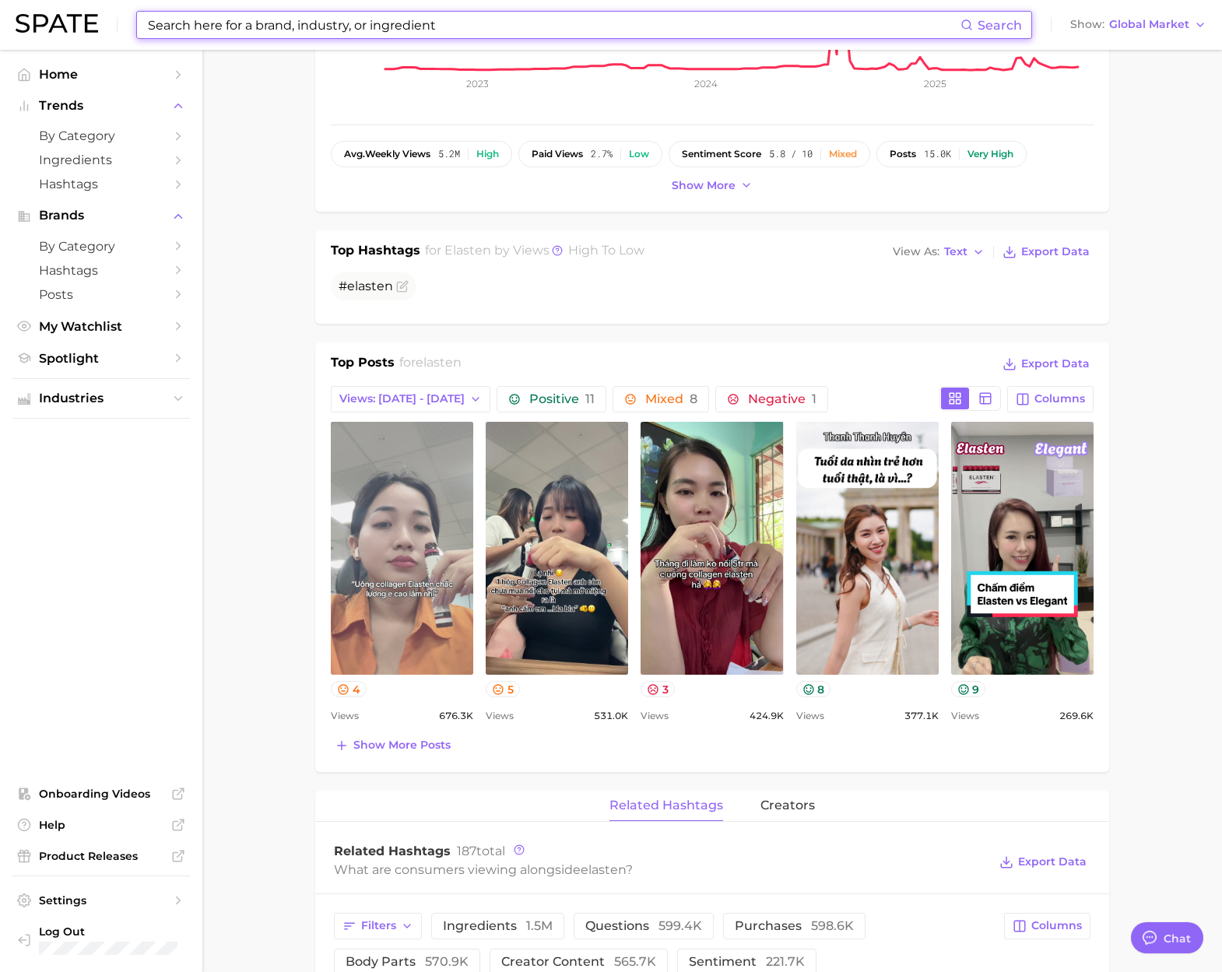
click at [360, 564] on link "view post on TikTok" at bounding box center [402, 548] width 142 height 253
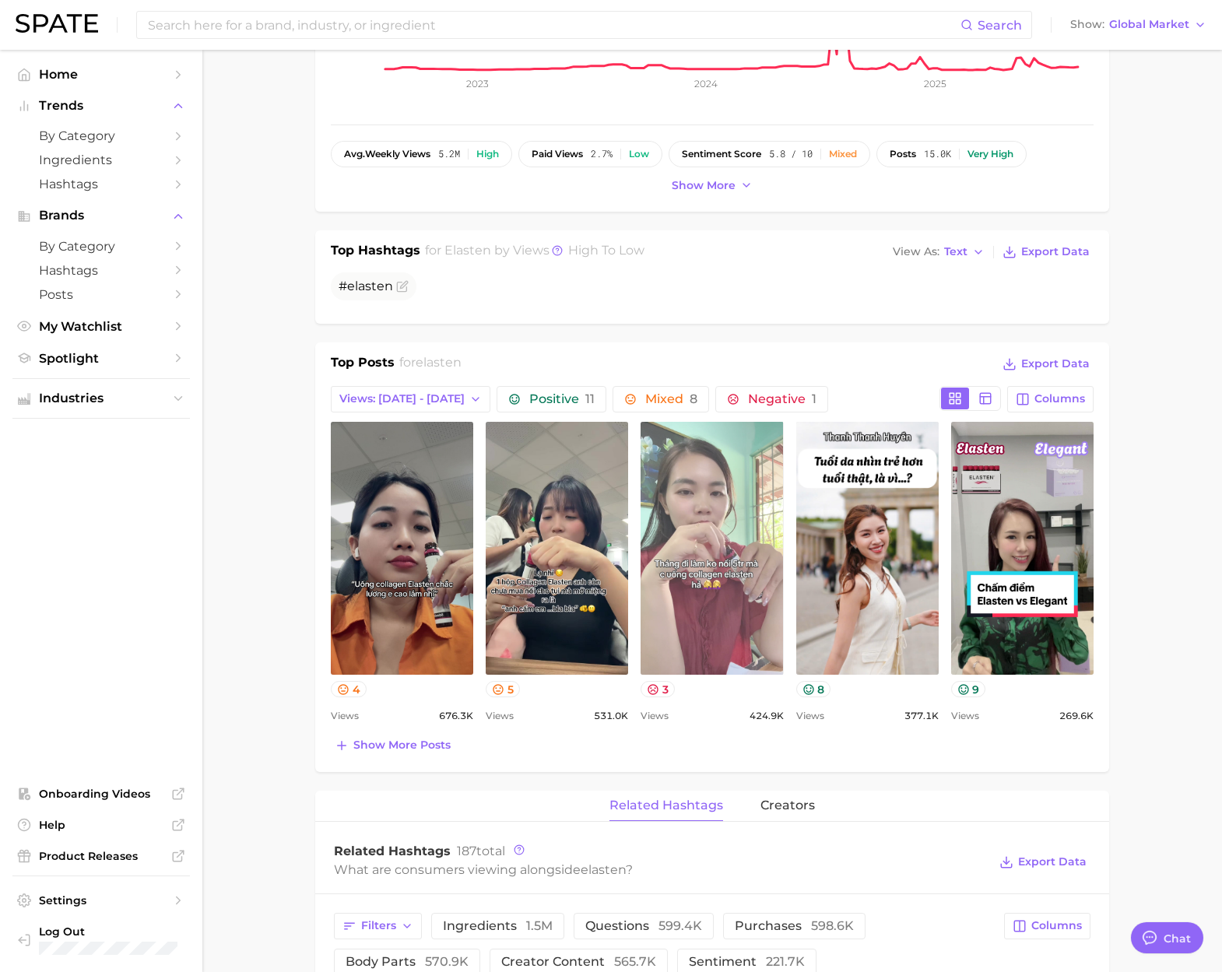
click at [696, 604] on link "view post on TikTok" at bounding box center [711, 548] width 142 height 253
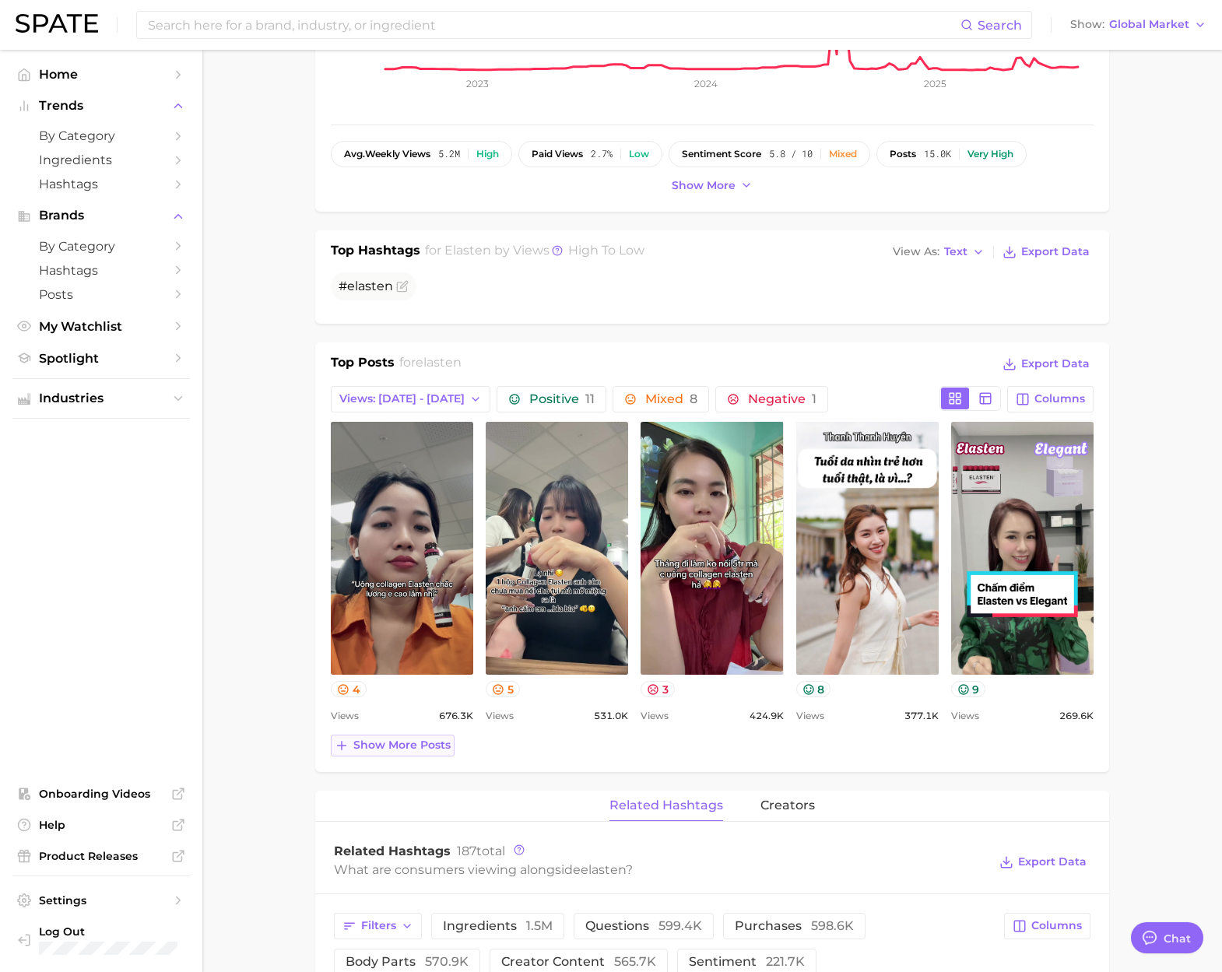
click at [407, 750] on span "Show more posts" at bounding box center [401, 744] width 97 height 13
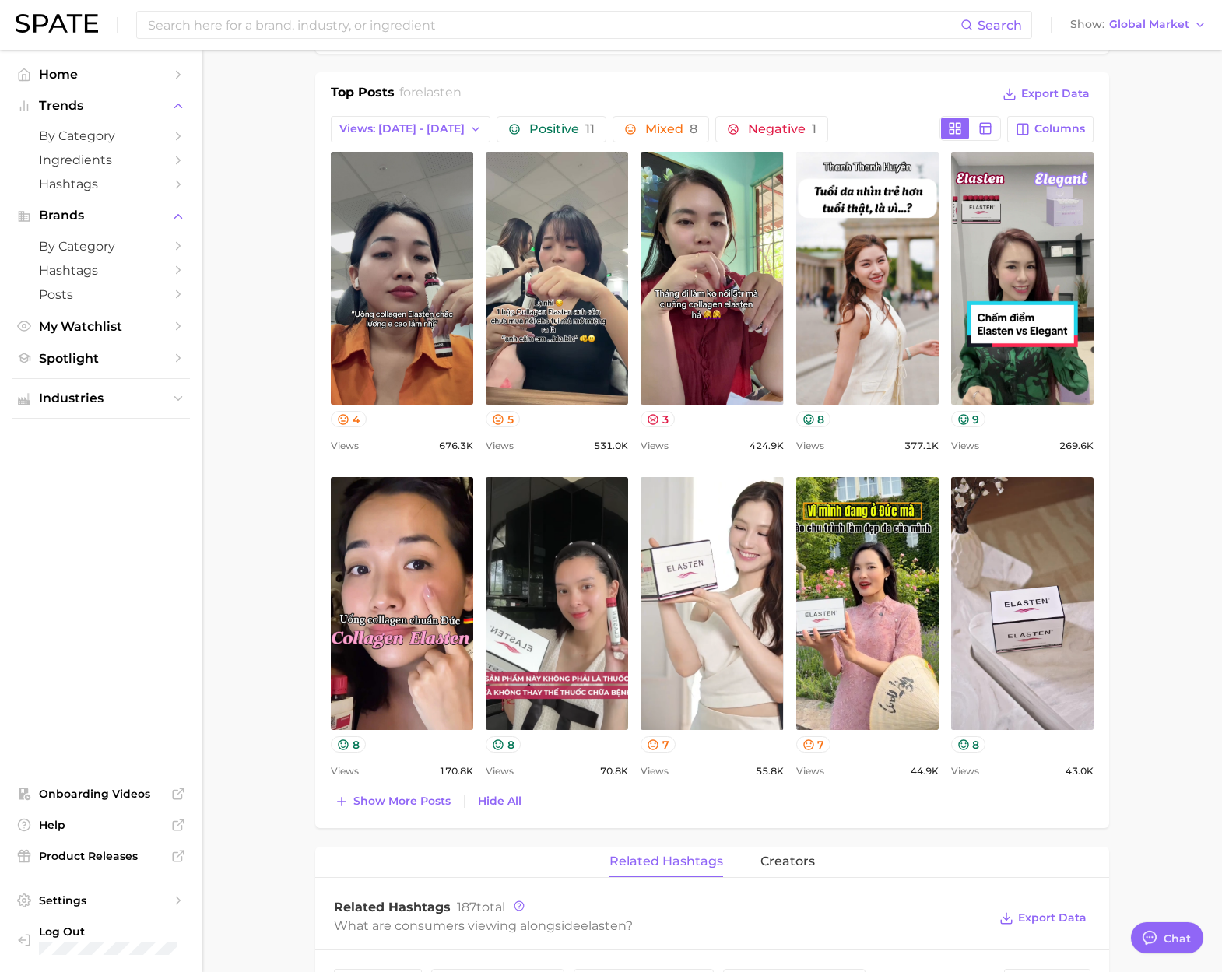
scroll to position [630, 0]
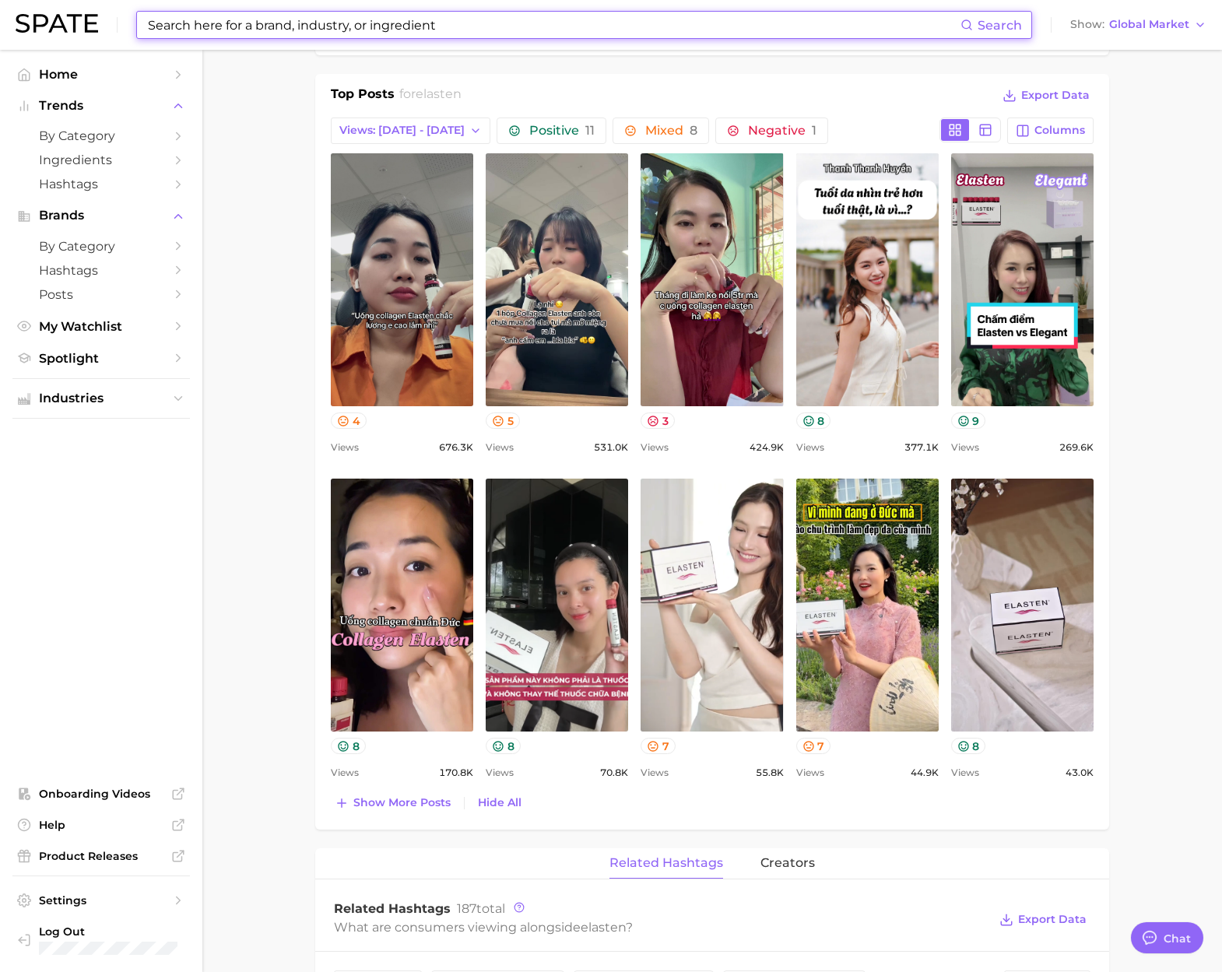
click at [405, 26] on input at bounding box center [553, 25] width 814 height 26
paste input "4life"
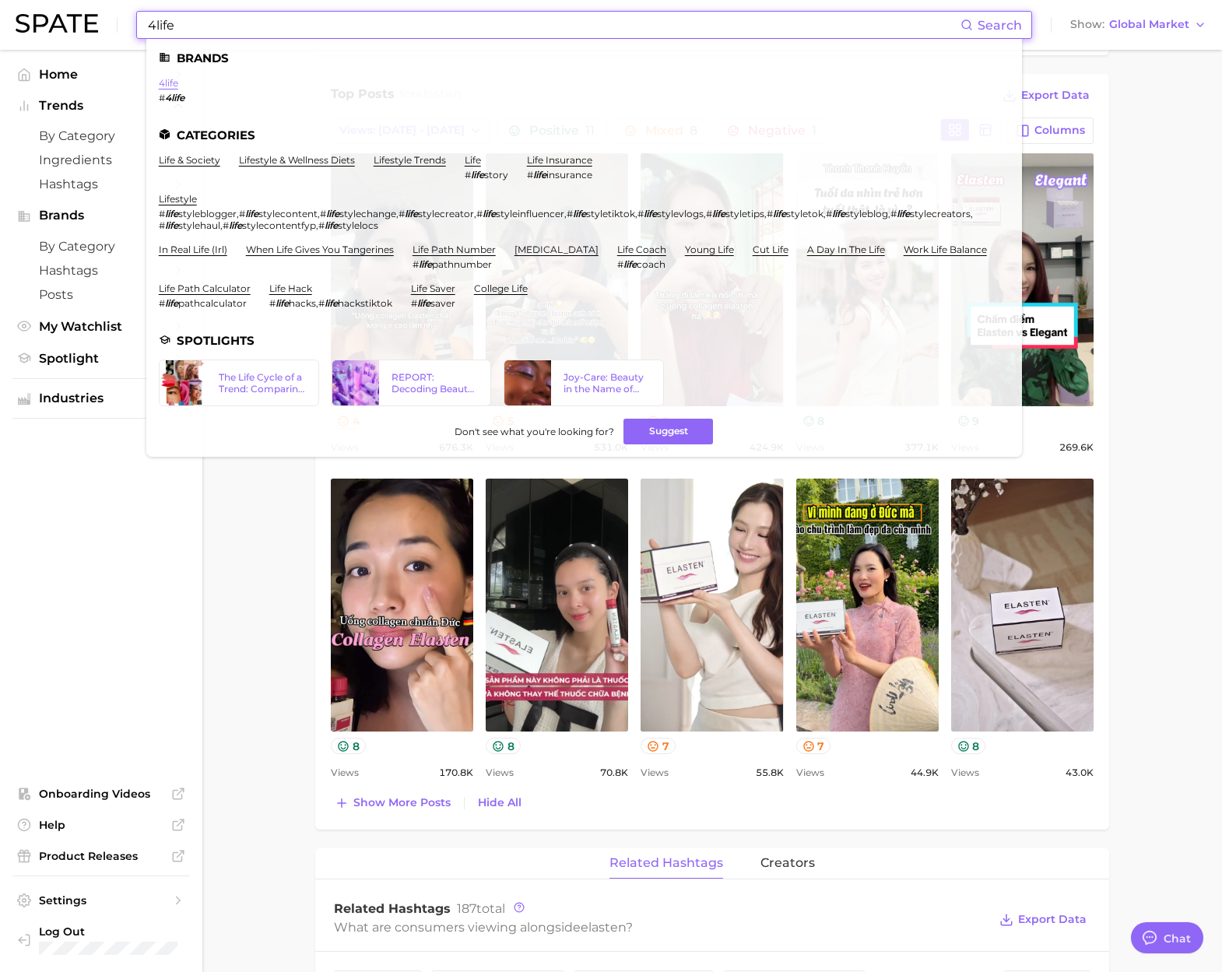
type input "4life"
click at [174, 80] on link "4life" at bounding box center [168, 83] width 19 height 12
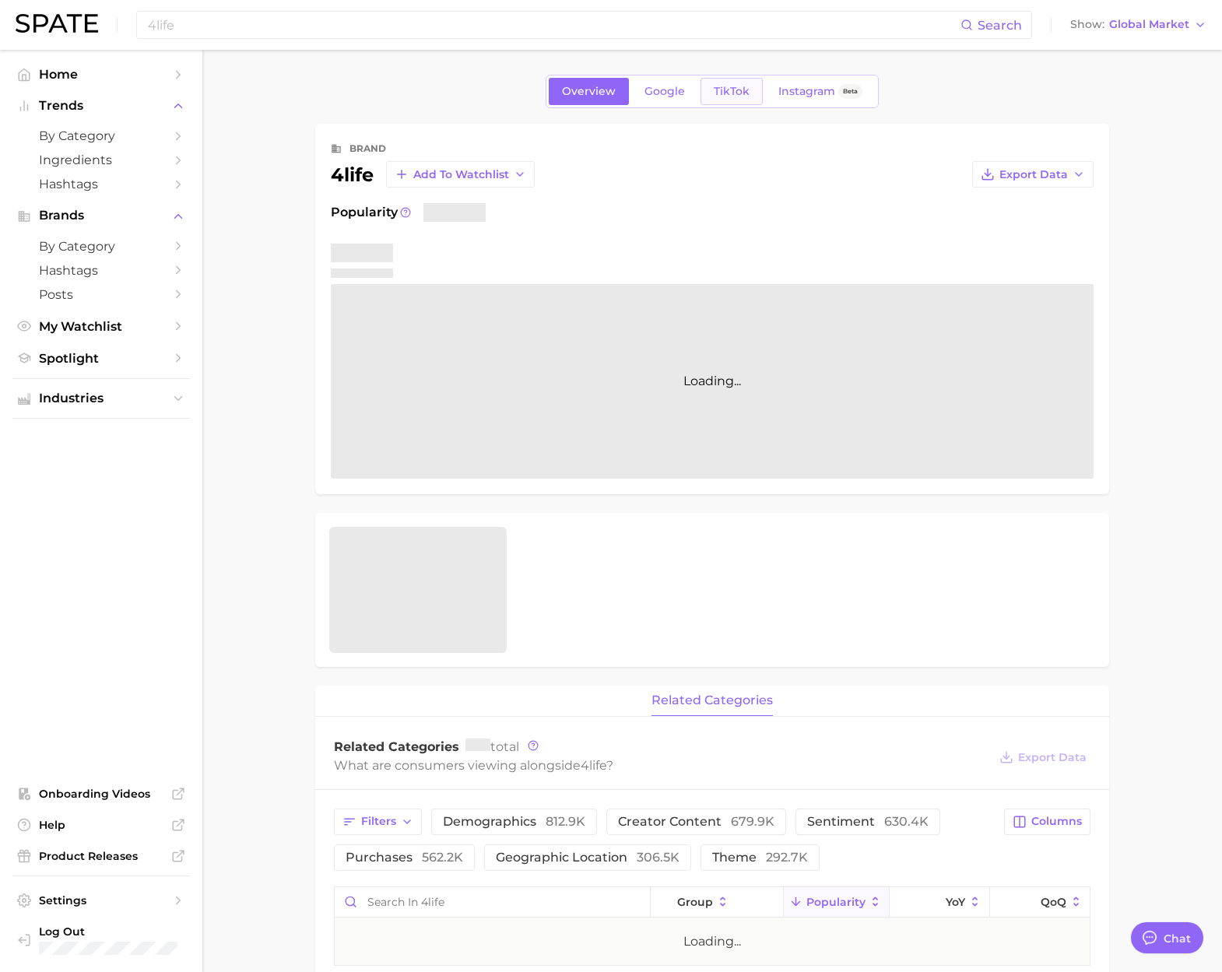
click at [724, 83] on link "TikTok" at bounding box center [731, 91] width 62 height 27
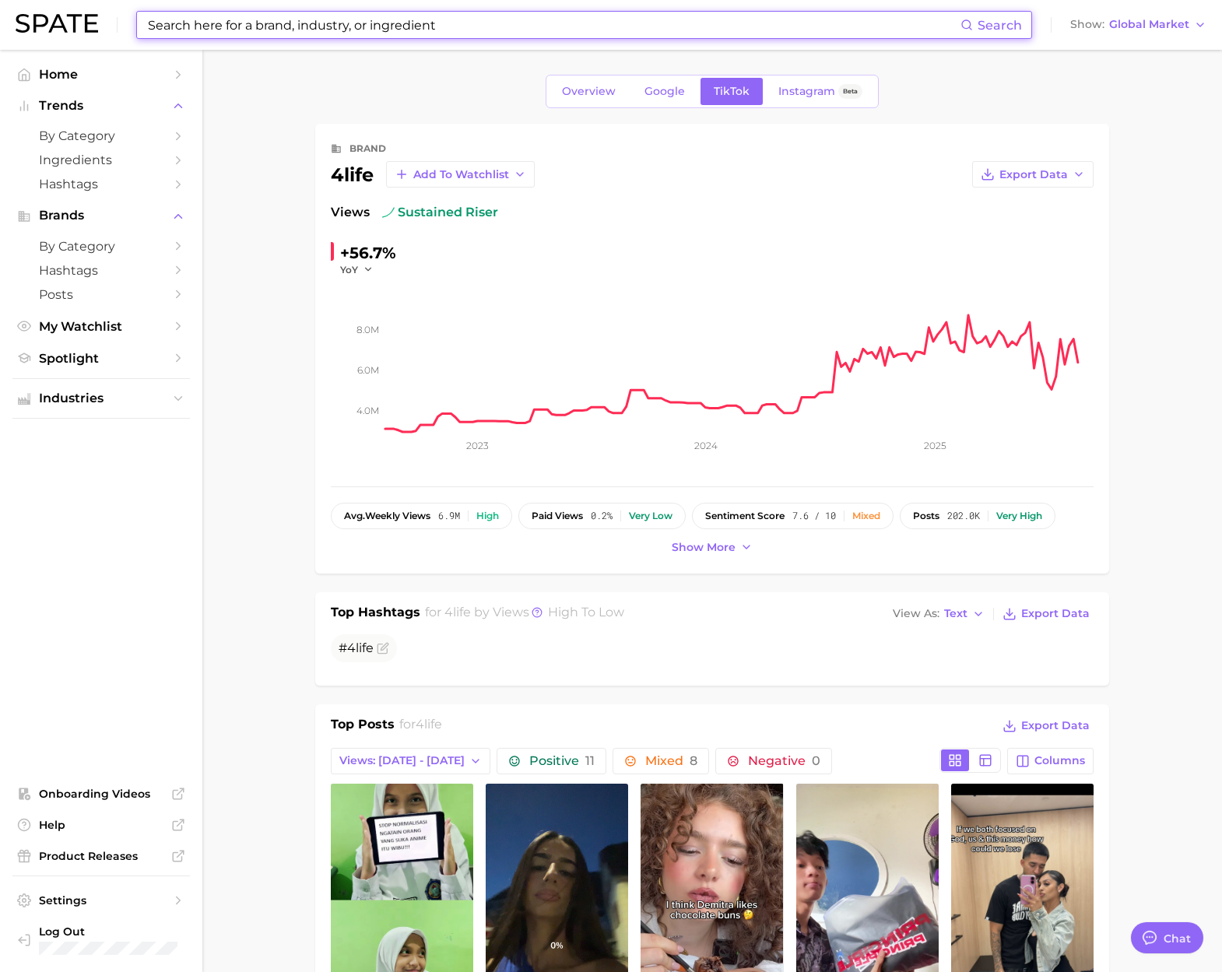
type textarea "x"
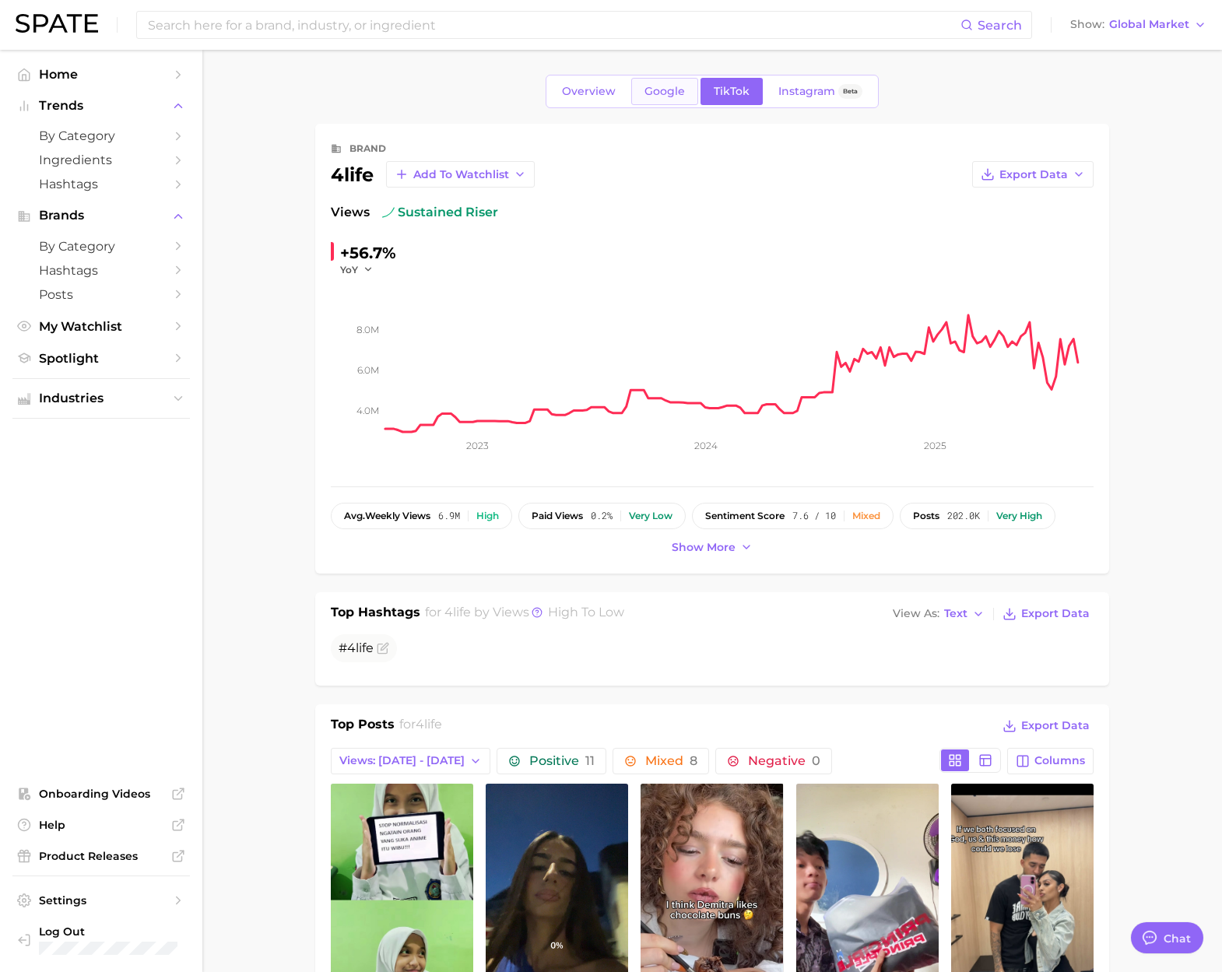
click at [636, 93] on link "Google" at bounding box center [664, 91] width 67 height 27
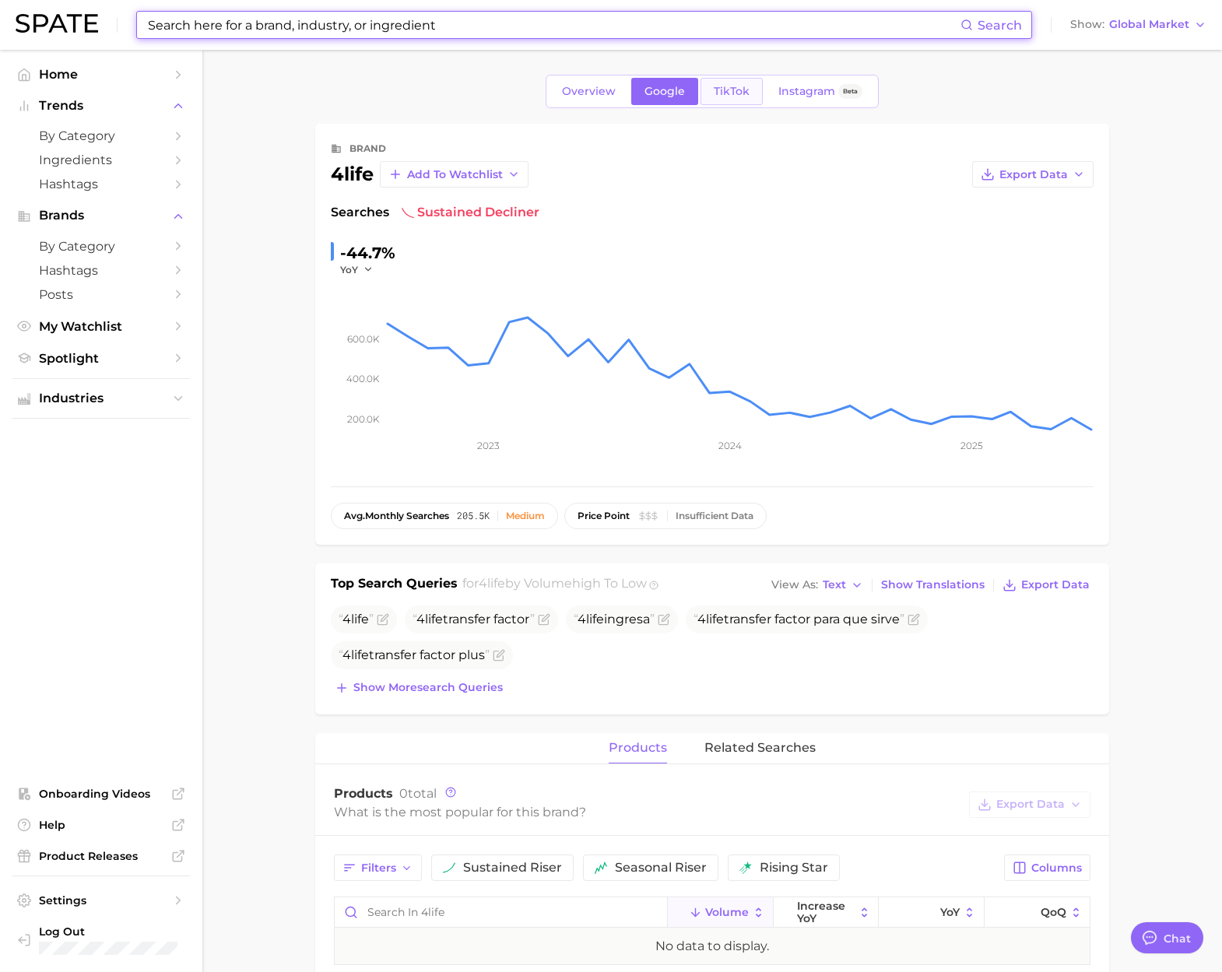
click at [724, 87] on span "TikTok" at bounding box center [731, 91] width 36 height 13
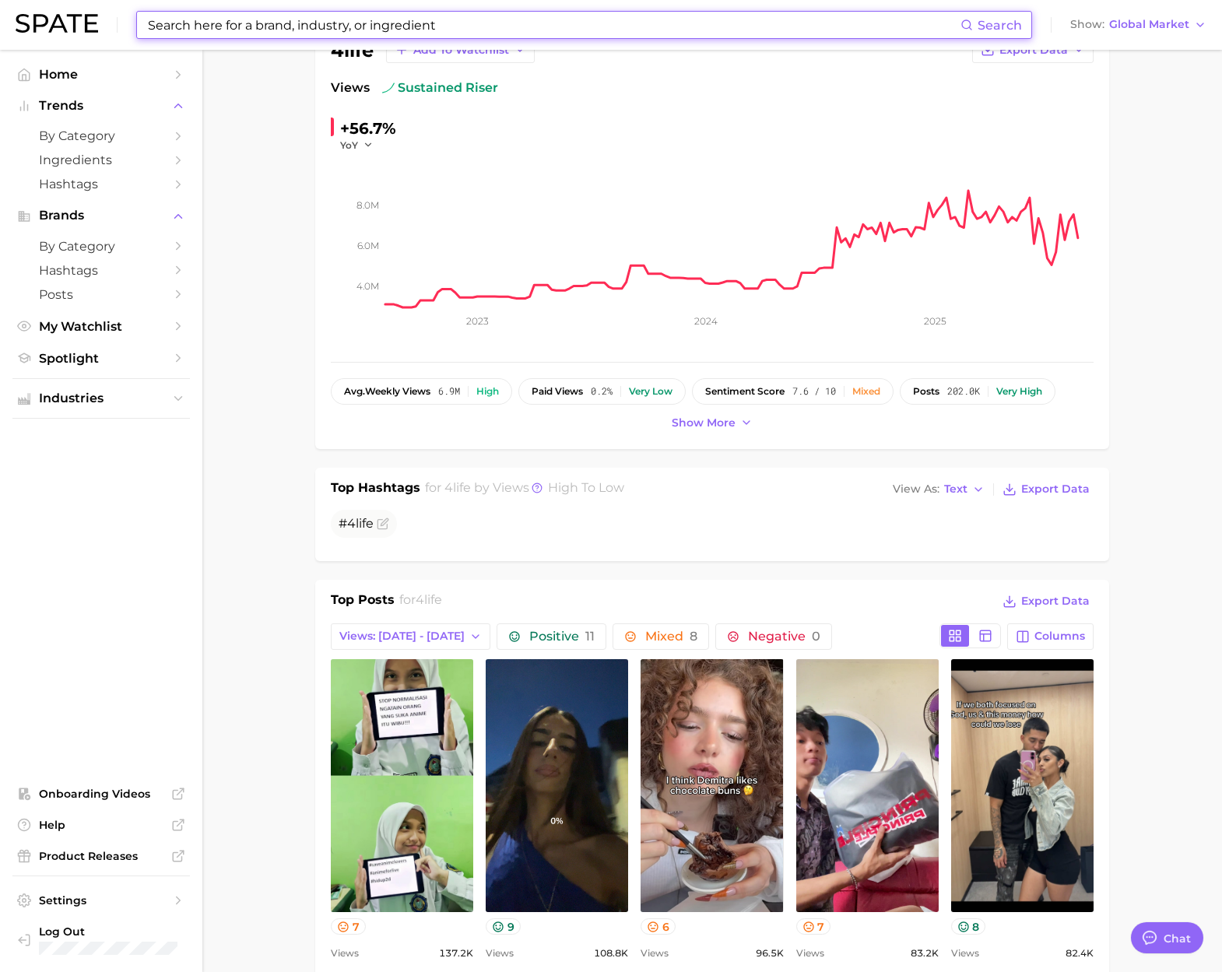
scroll to position [149, 0]
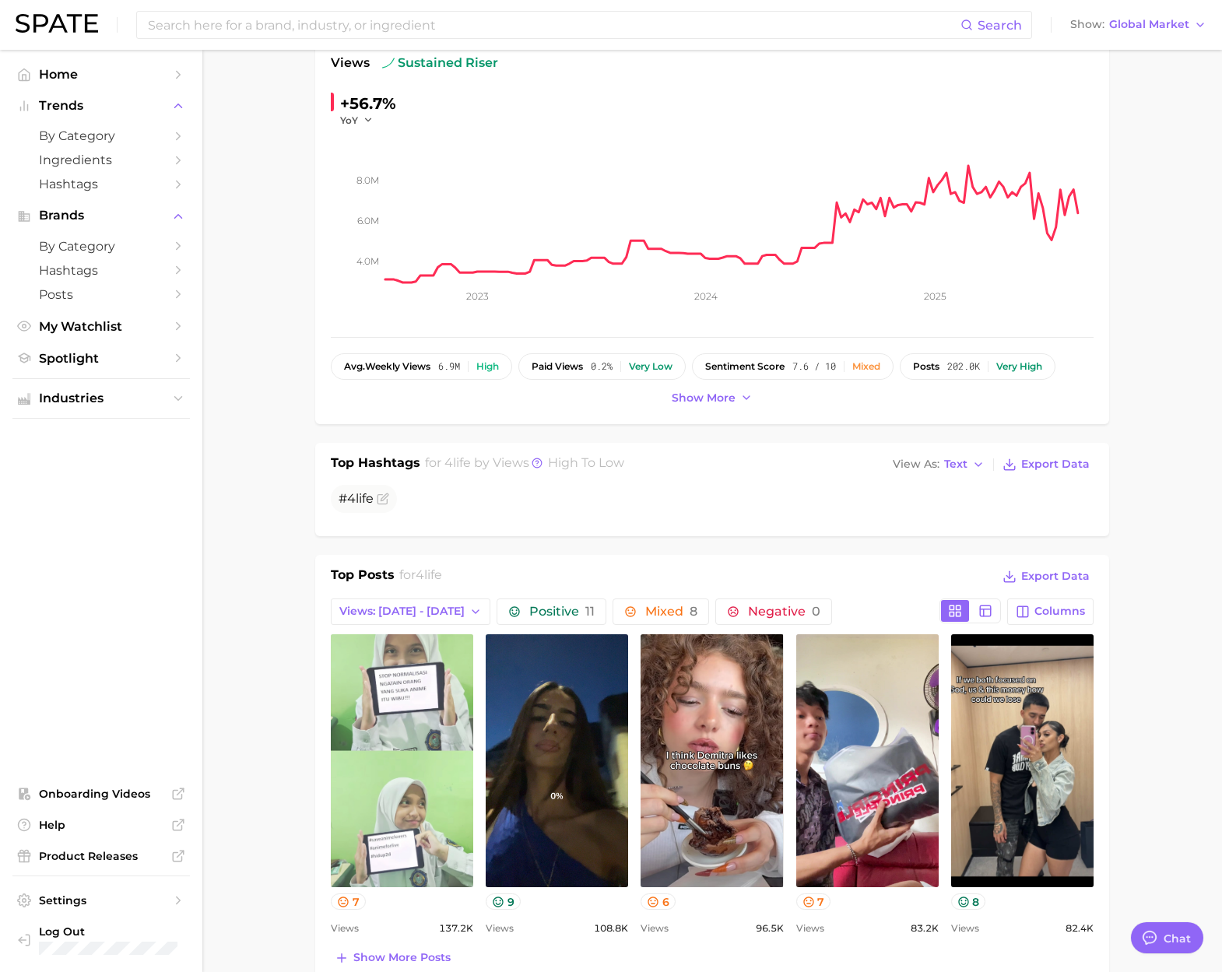
click at [404, 738] on link "view post on TikTok" at bounding box center [402, 760] width 142 height 253
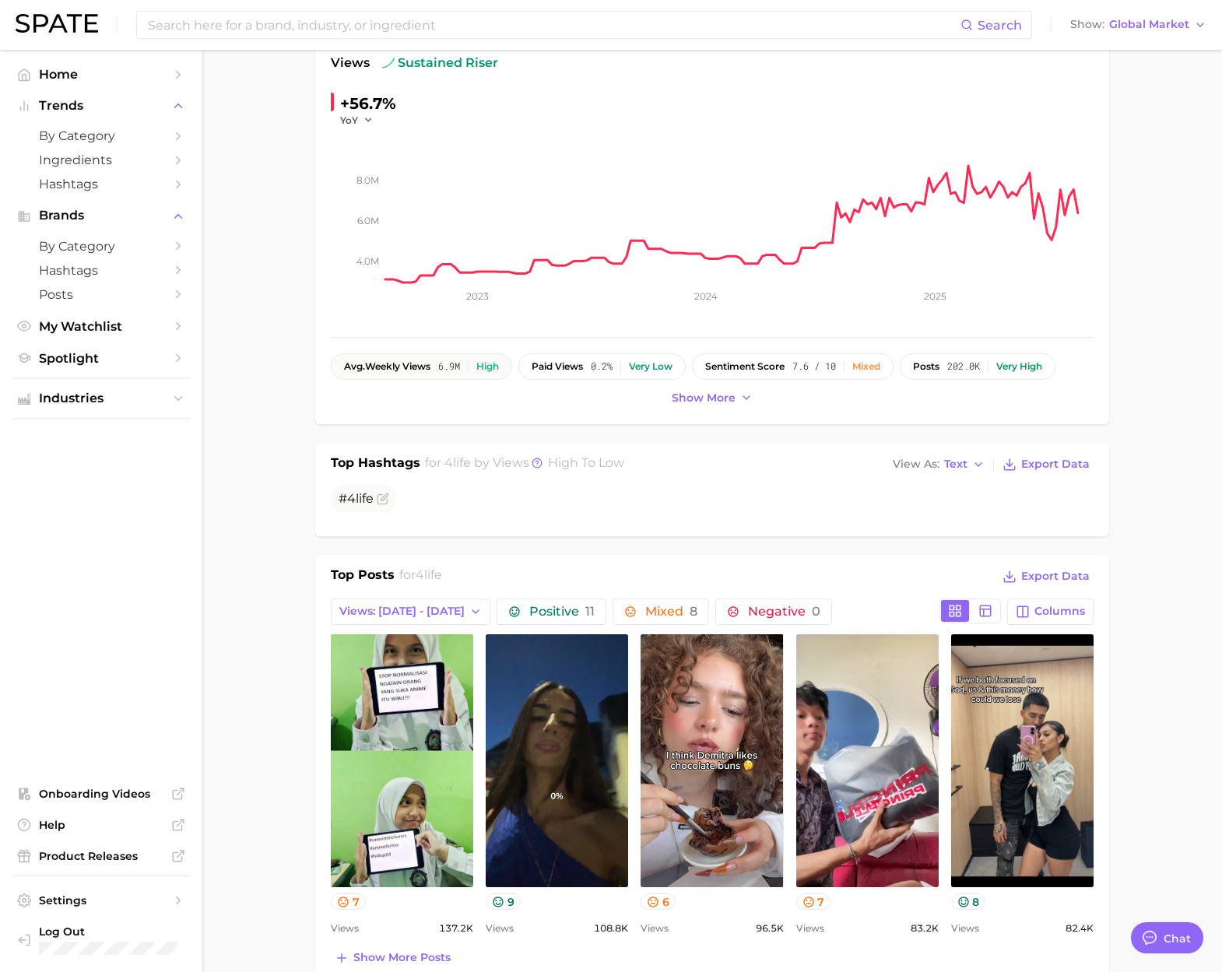
scroll to position [150, 0]
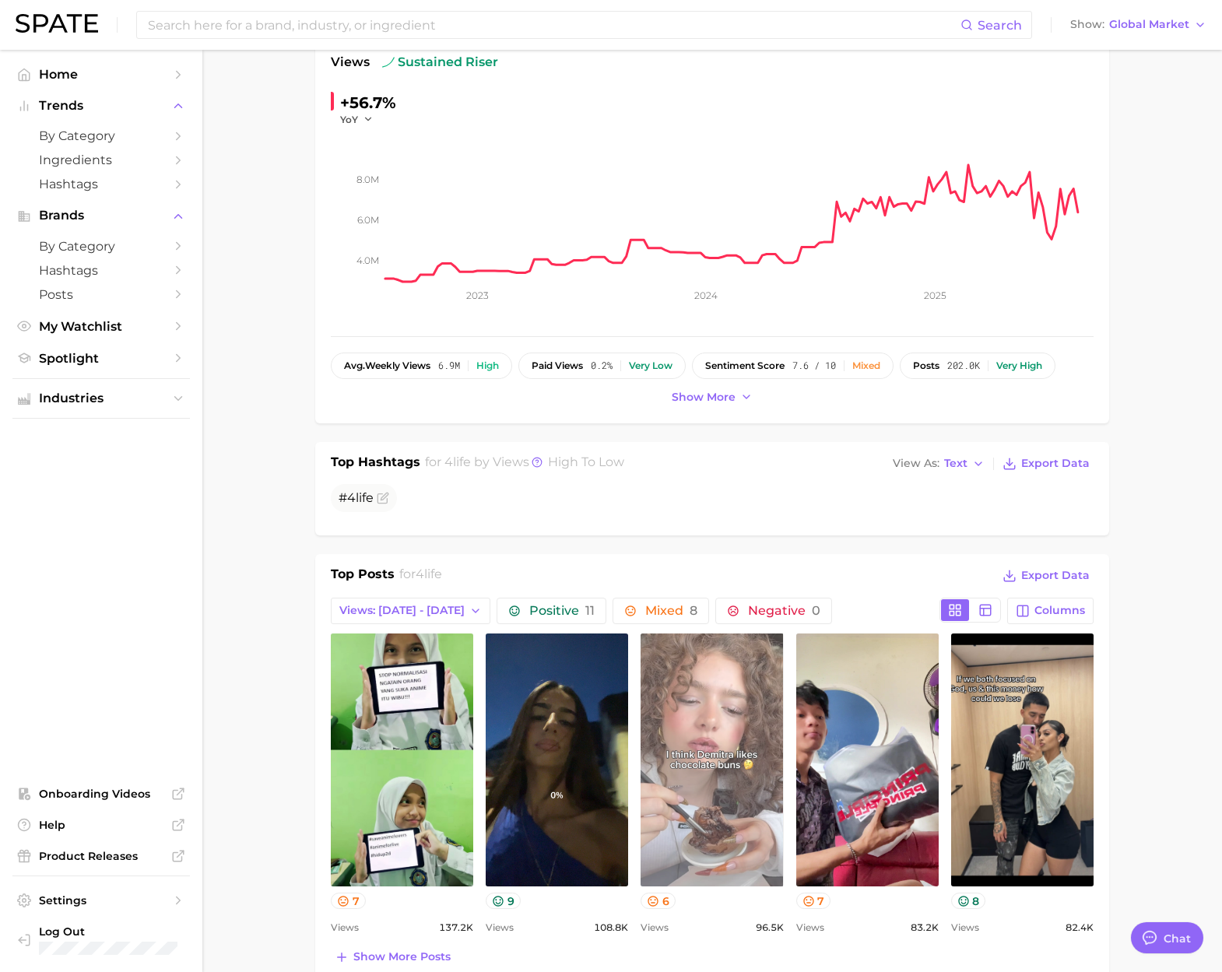
click at [685, 757] on link "view post on TikTok" at bounding box center [711, 759] width 142 height 253
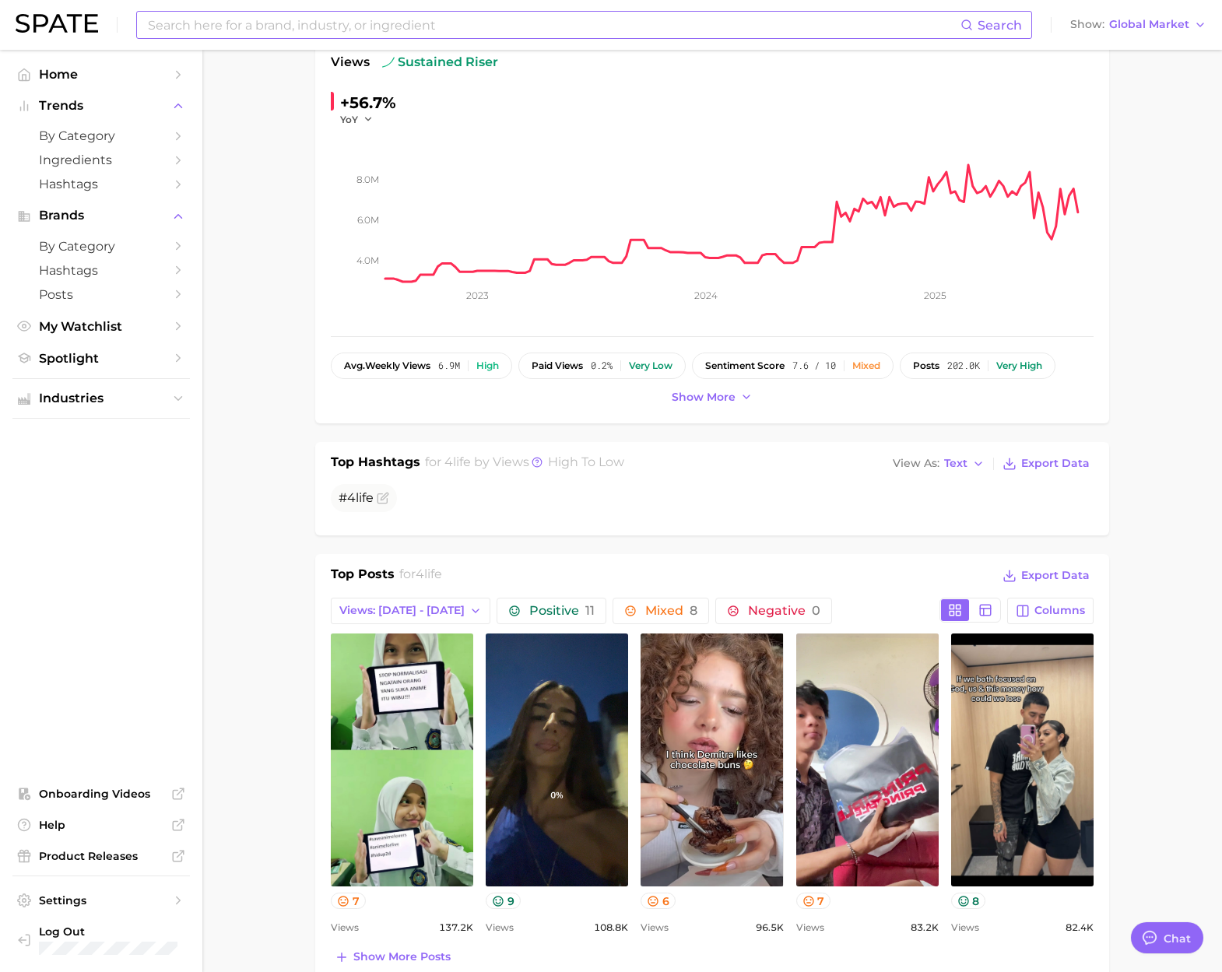
click at [426, 13] on input at bounding box center [553, 25] width 814 height 26
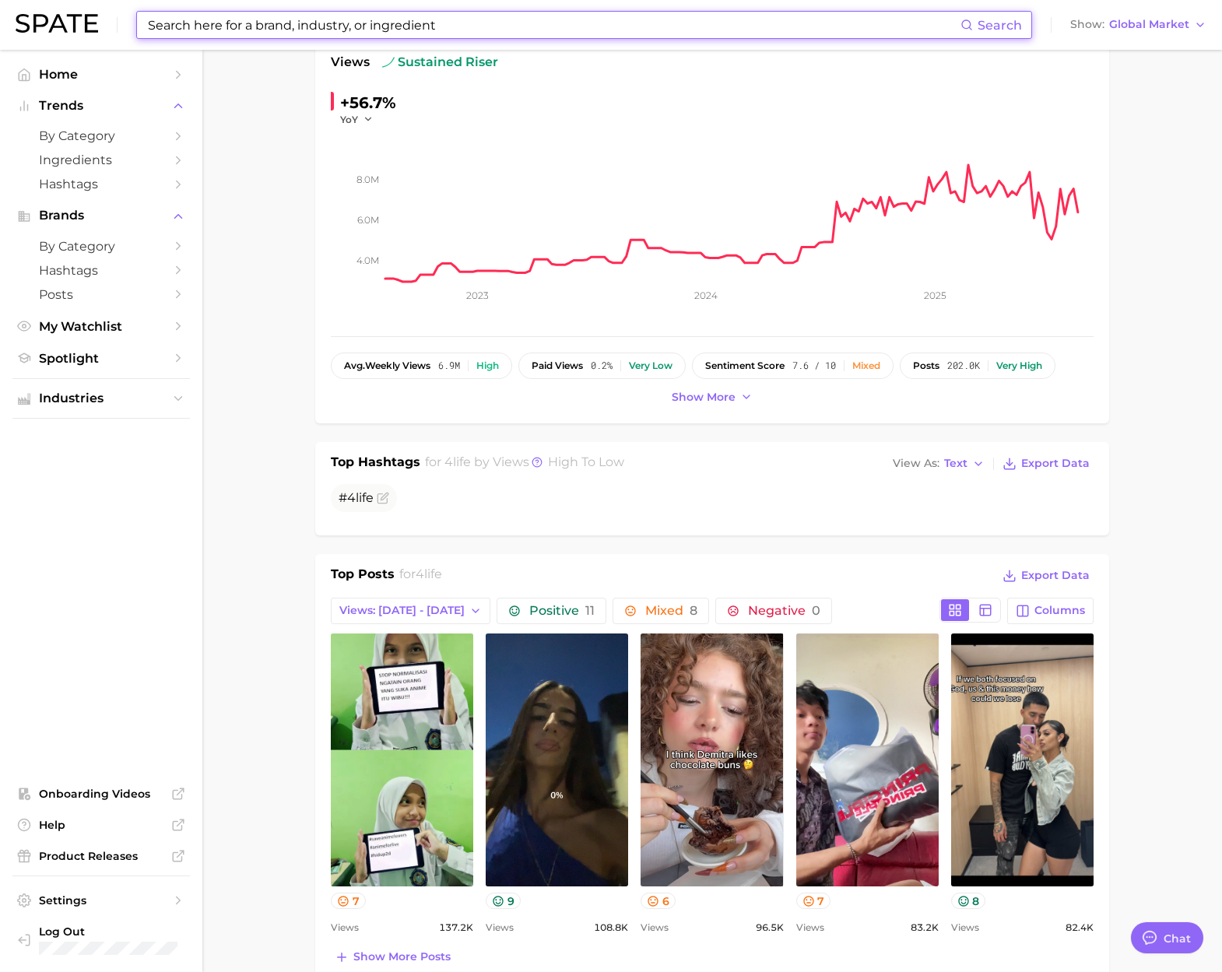
paste input "wegovy"
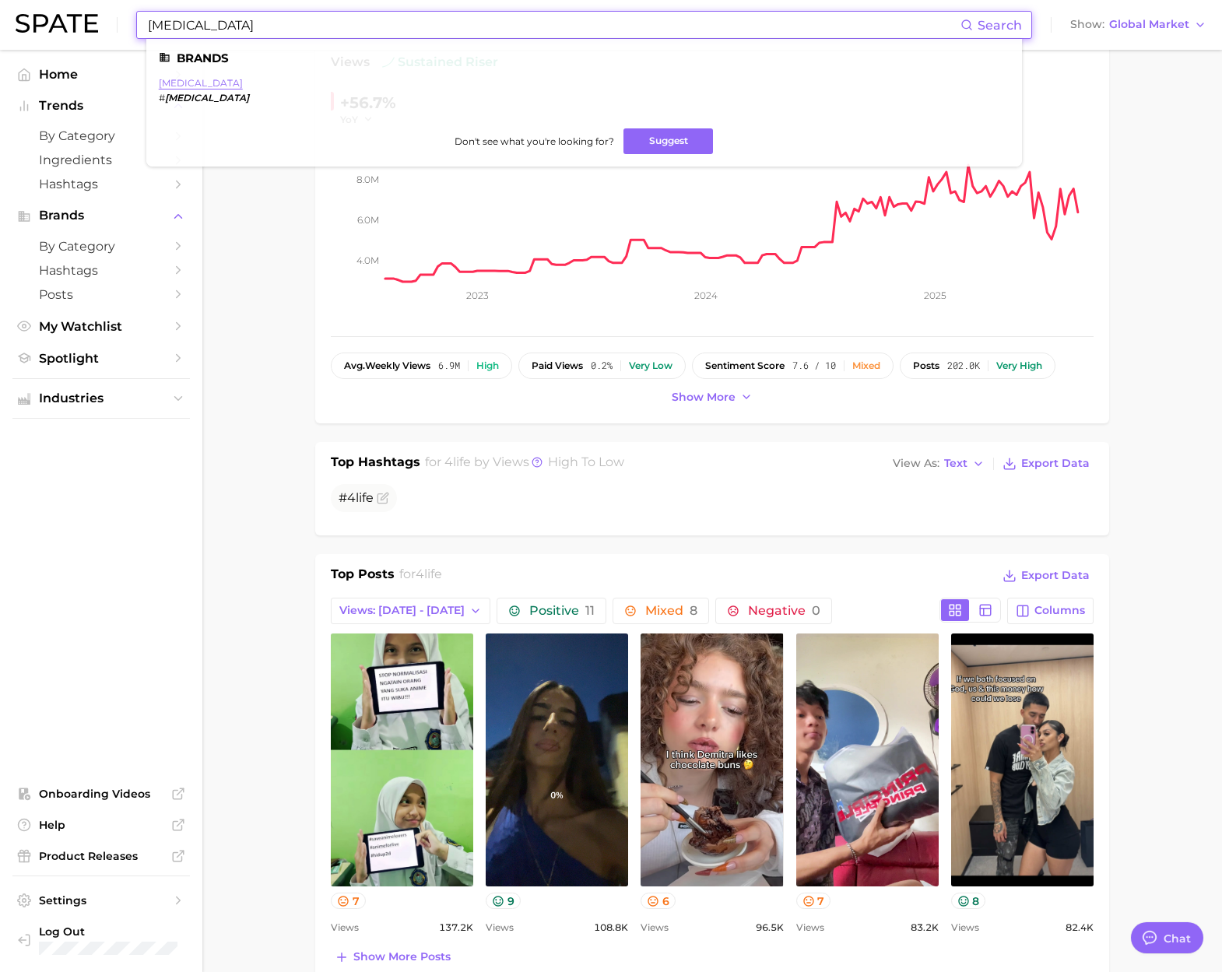
type input "wegovy"
click at [178, 82] on link "wegovy" at bounding box center [201, 83] width 84 height 12
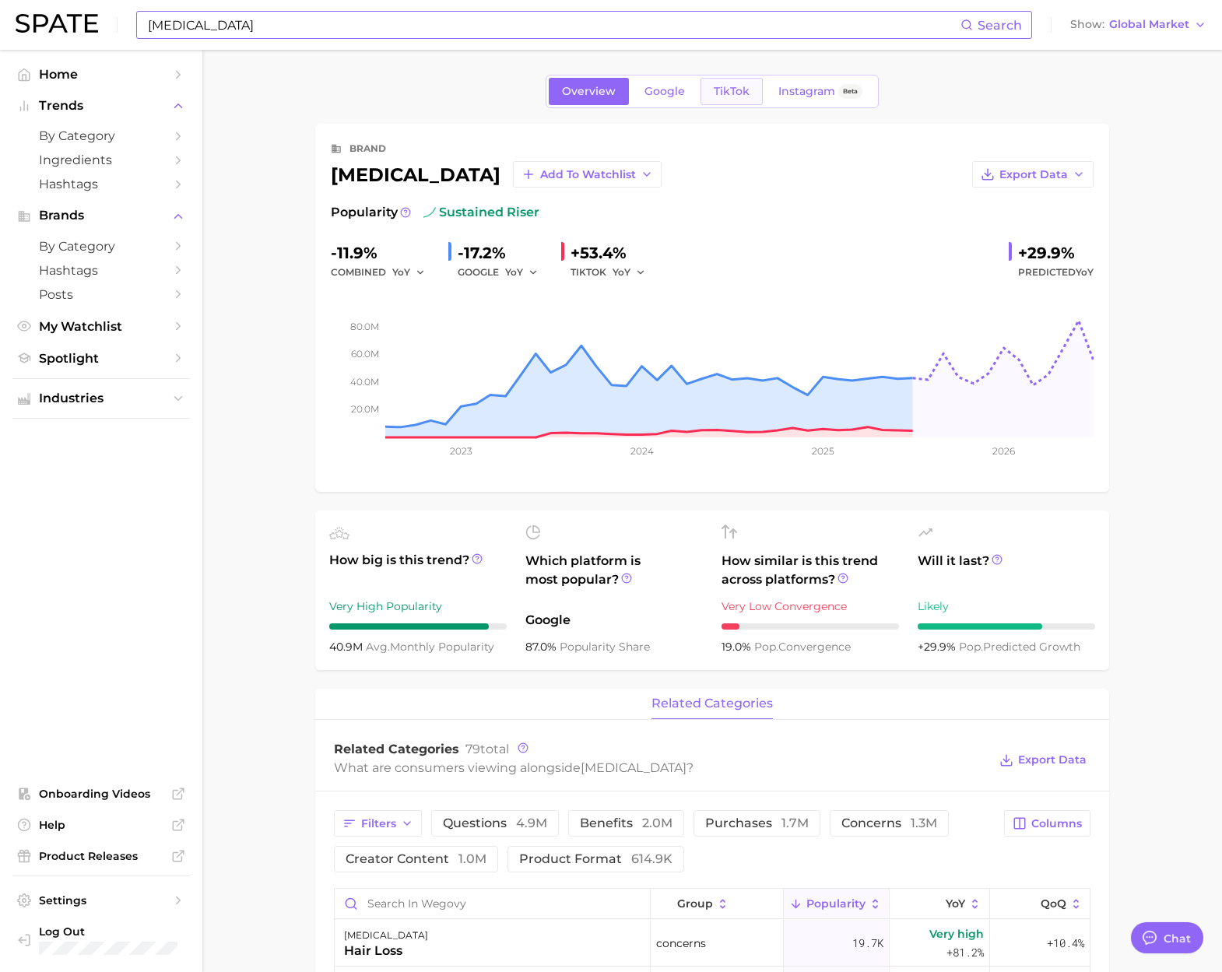
click at [741, 90] on span "TikTok" at bounding box center [731, 91] width 36 height 13
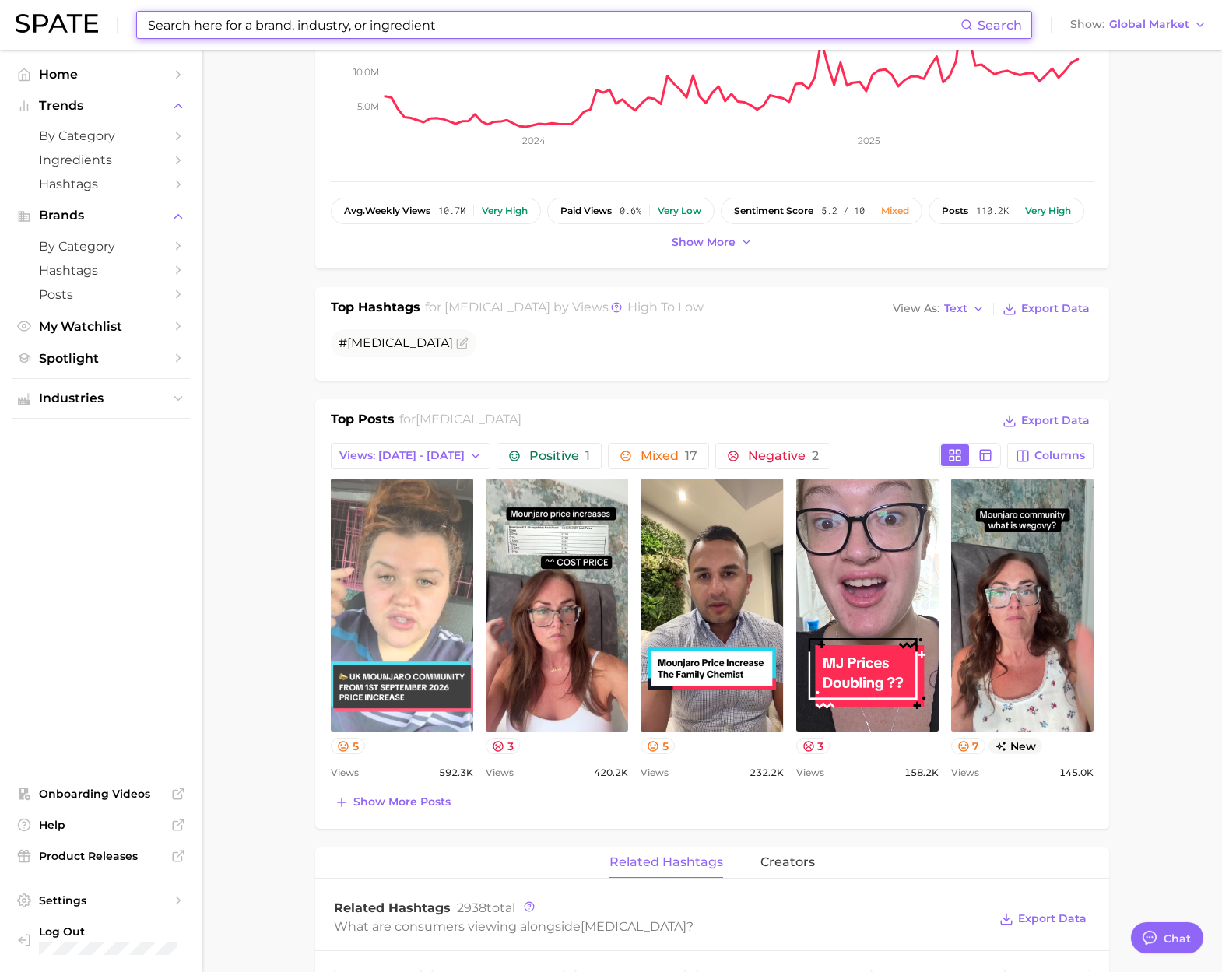
scroll to position [309, 0]
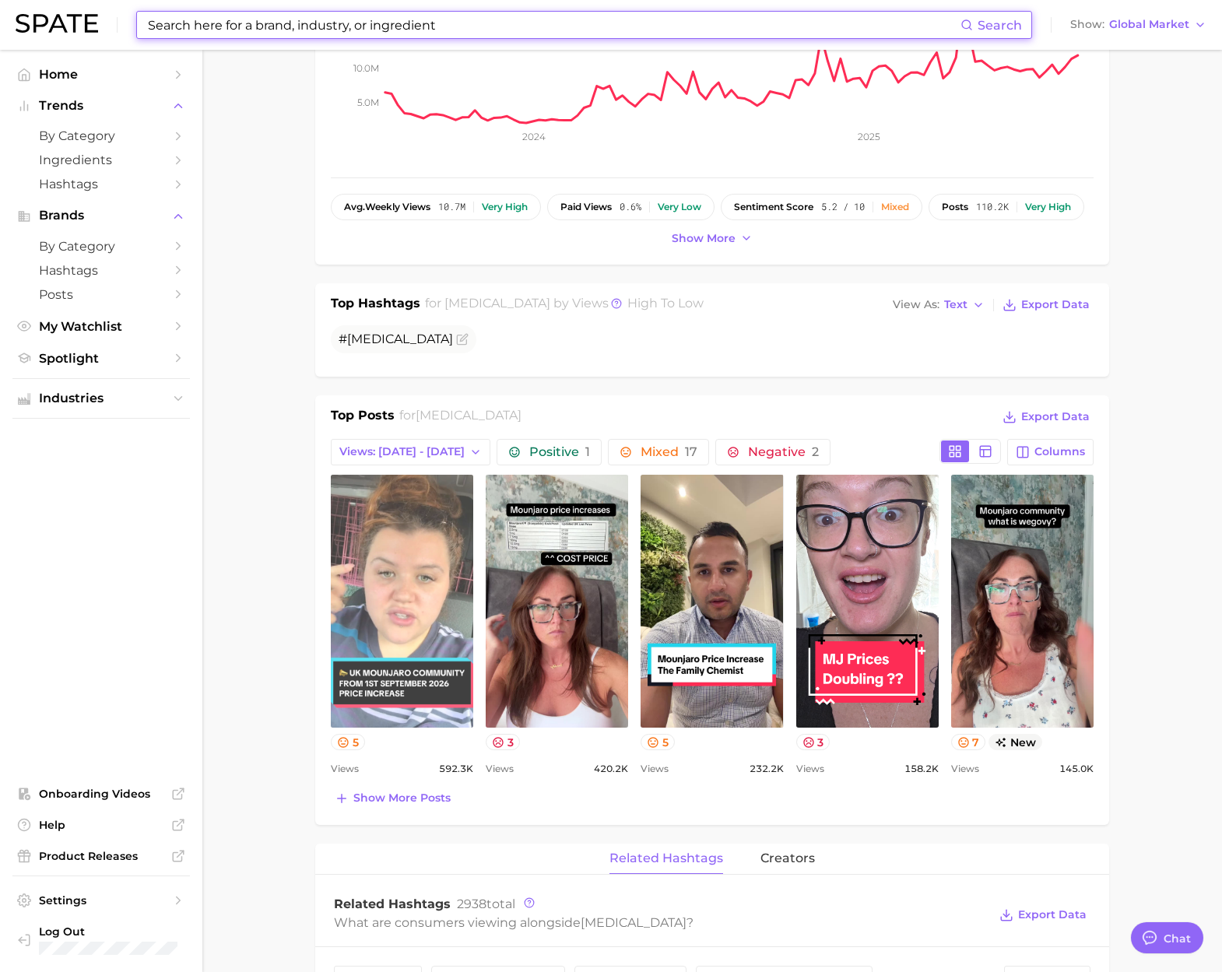
click at [444, 606] on link "view post on TikTok" at bounding box center [402, 601] width 142 height 253
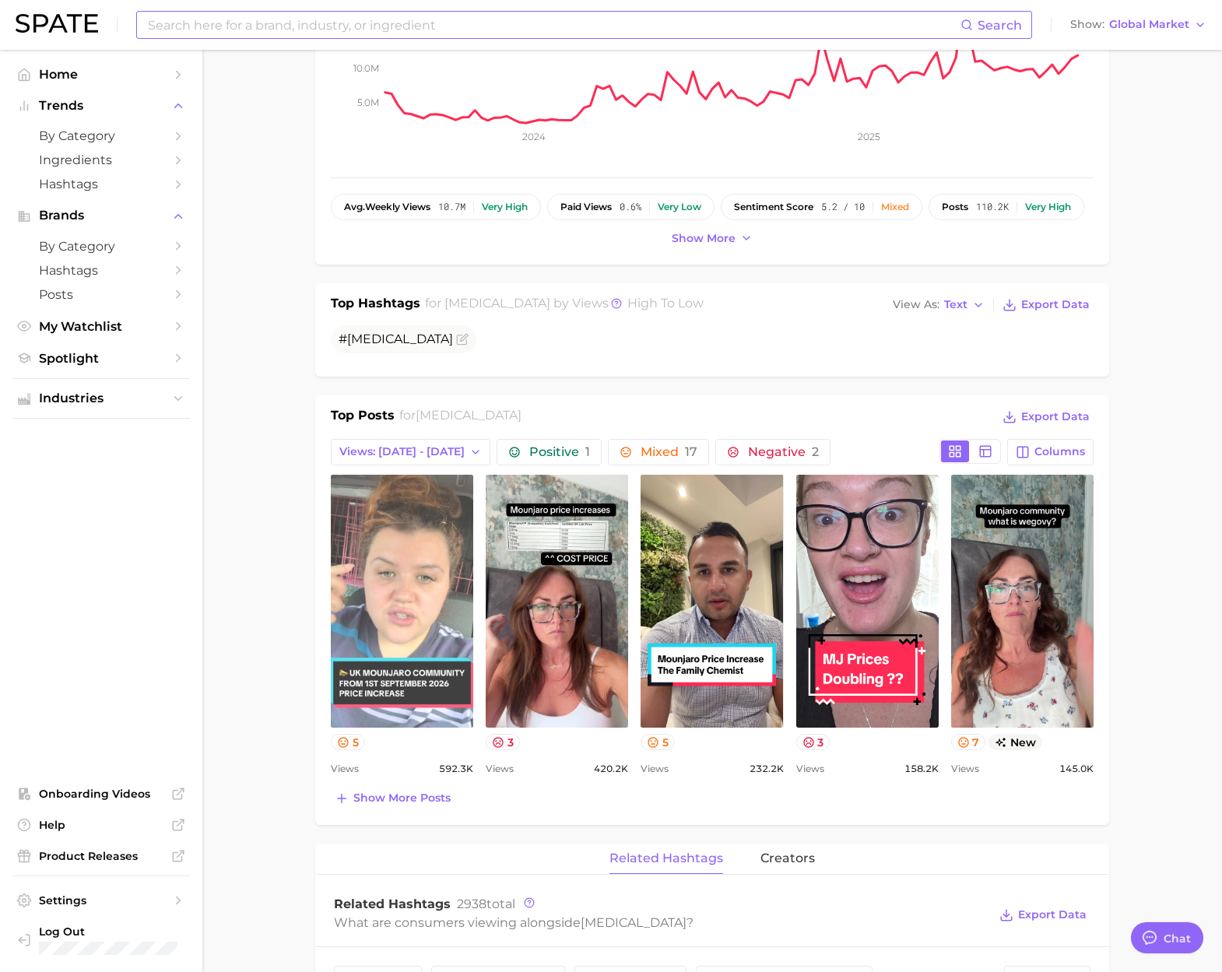
click at [408, 626] on link "view post on TikTok" at bounding box center [402, 601] width 142 height 253
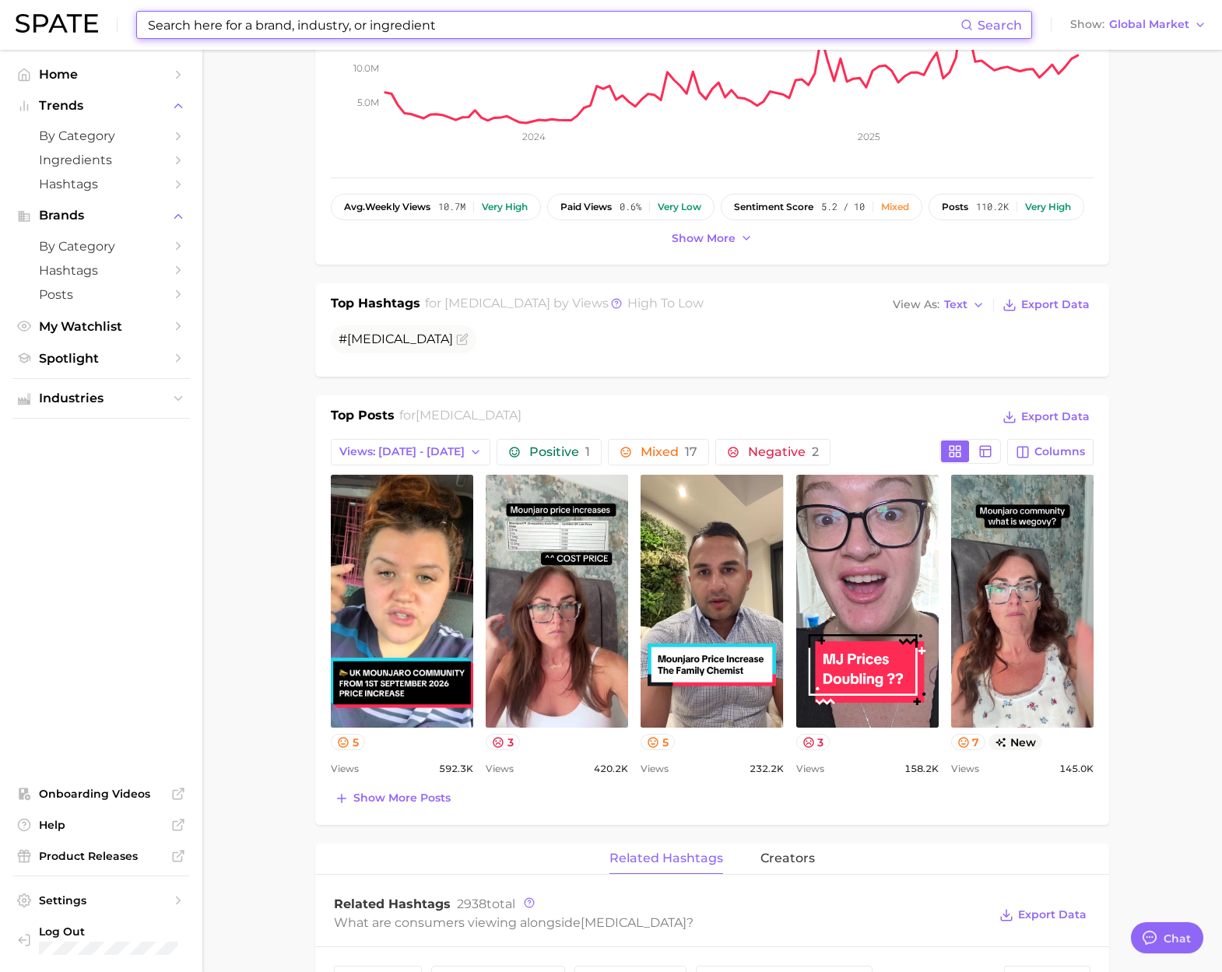
click at [273, 30] on input at bounding box center [553, 25] width 814 height 26
paste input "alani nu"
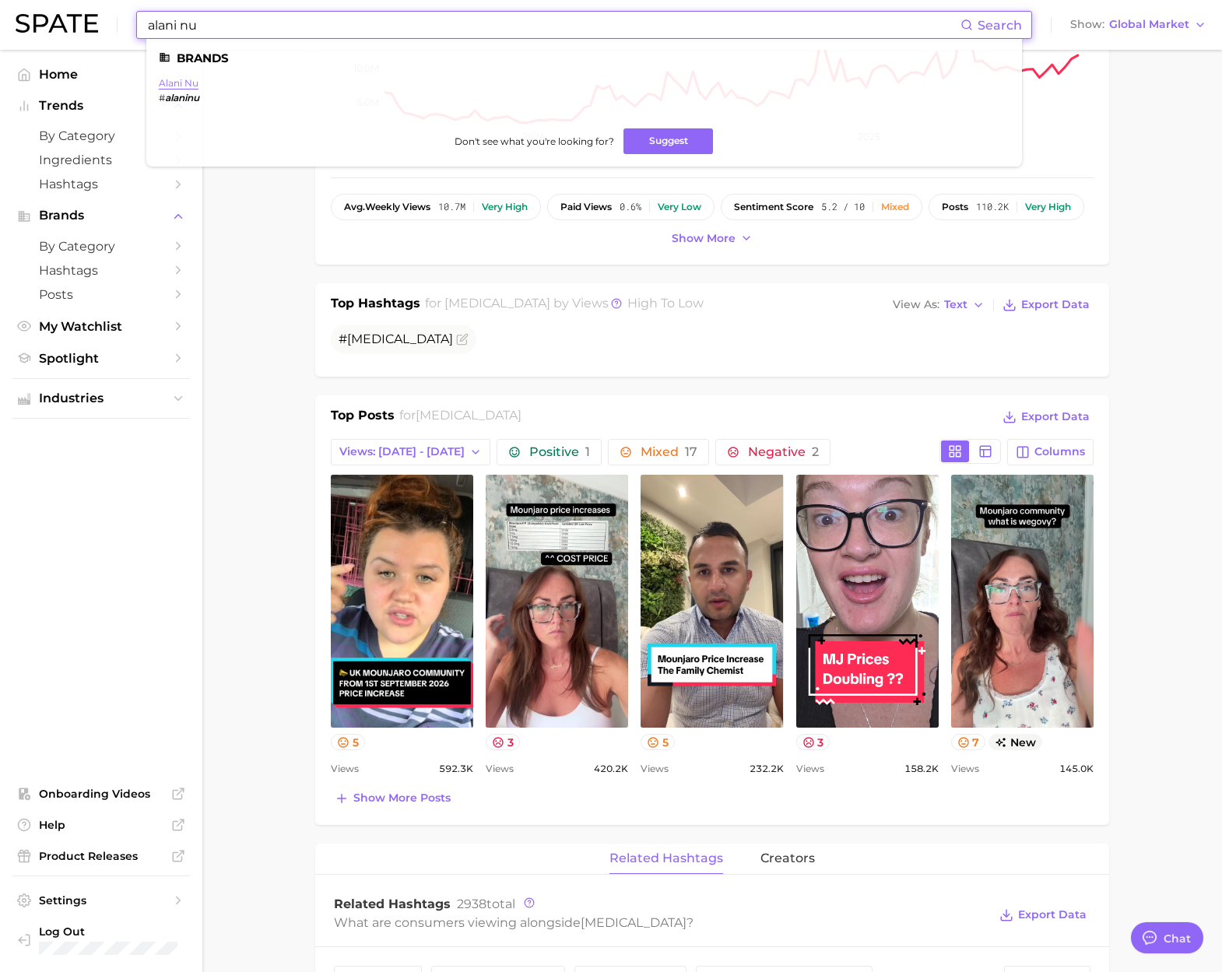
type input "alani nu"
click at [183, 82] on link "alani nu" at bounding box center [179, 83] width 40 height 12
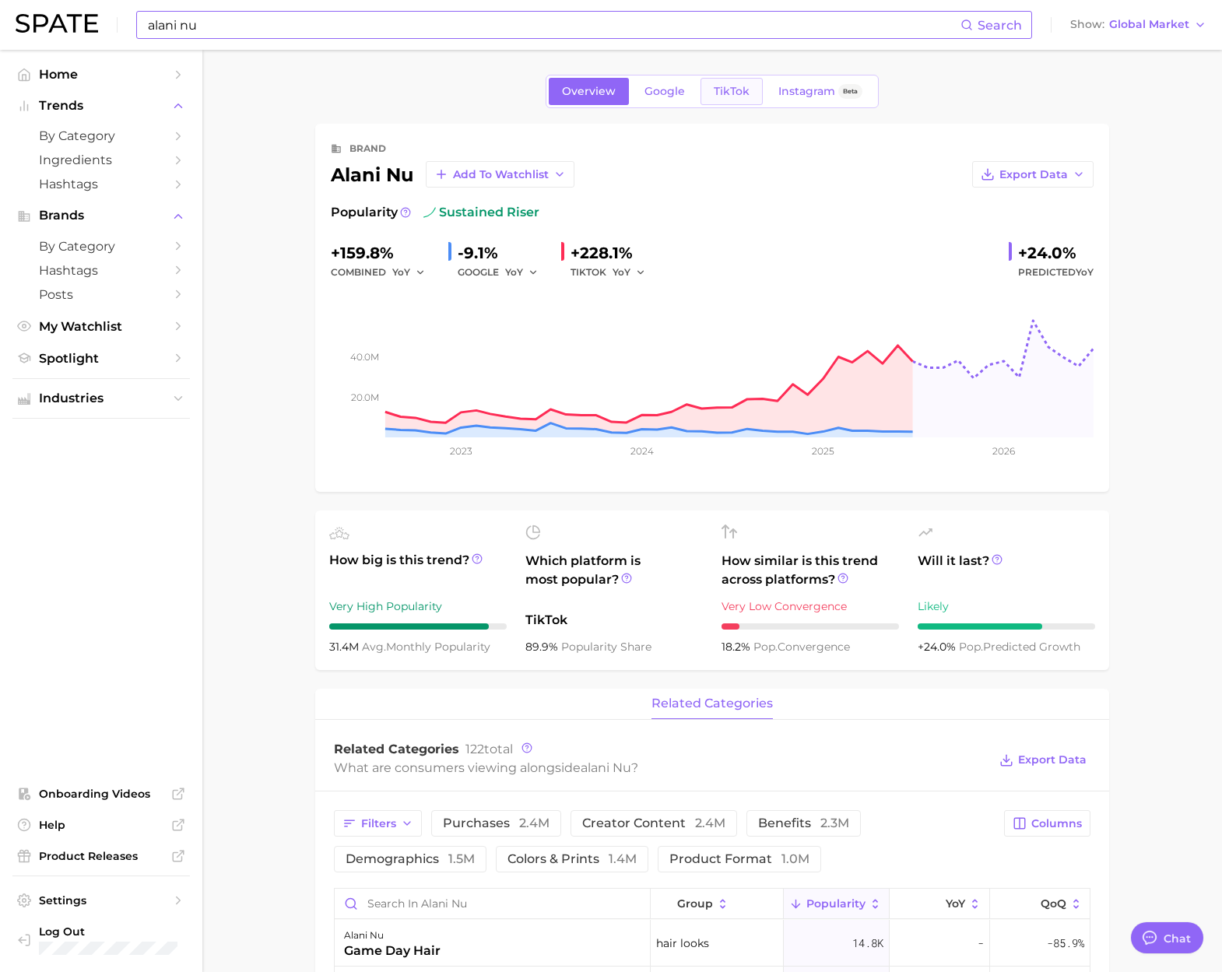
click at [716, 99] on link "TikTok" at bounding box center [731, 91] width 62 height 27
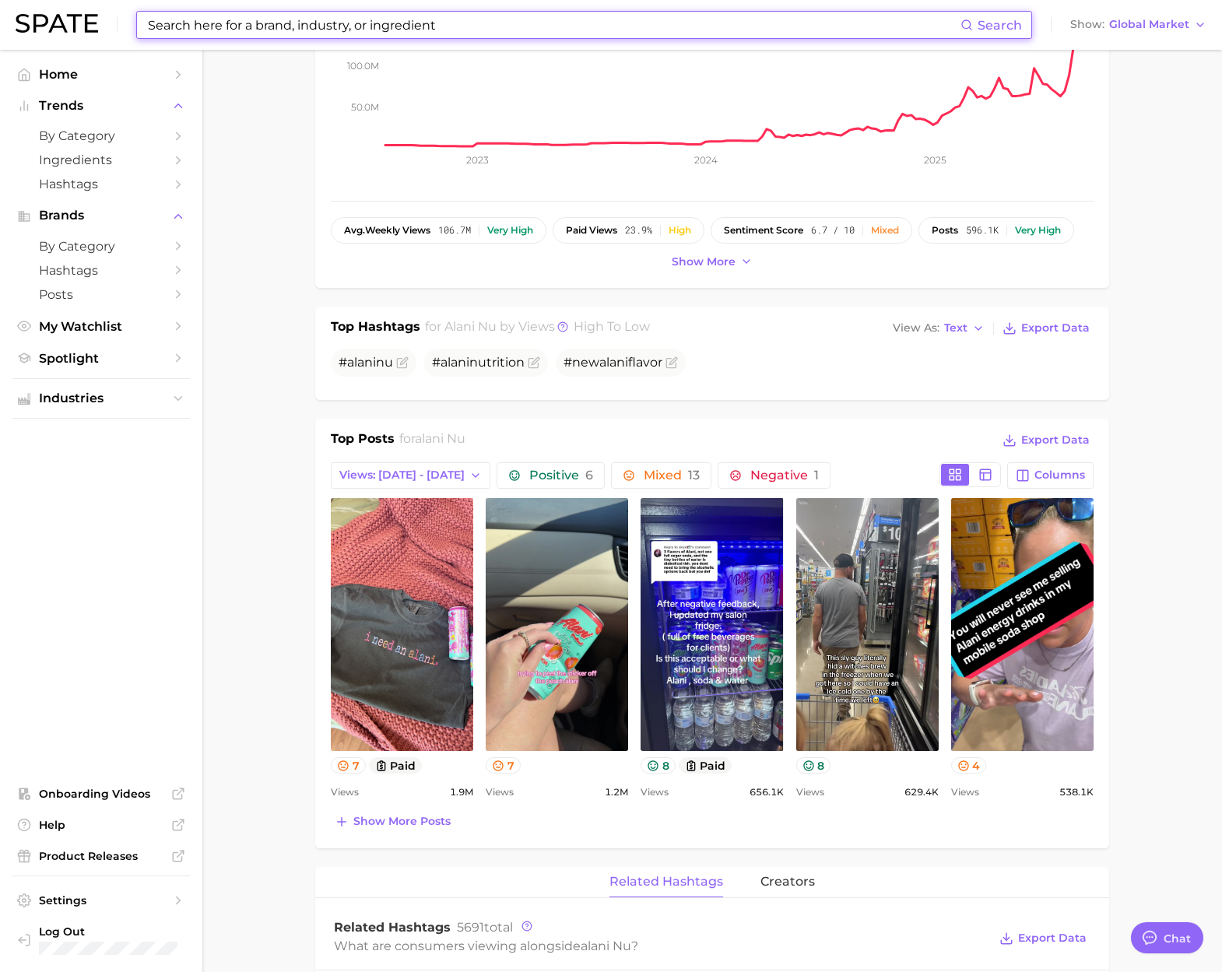
scroll to position [286, 0]
click at [289, 23] on input at bounding box center [553, 25] width 814 height 26
paste input "doterra"
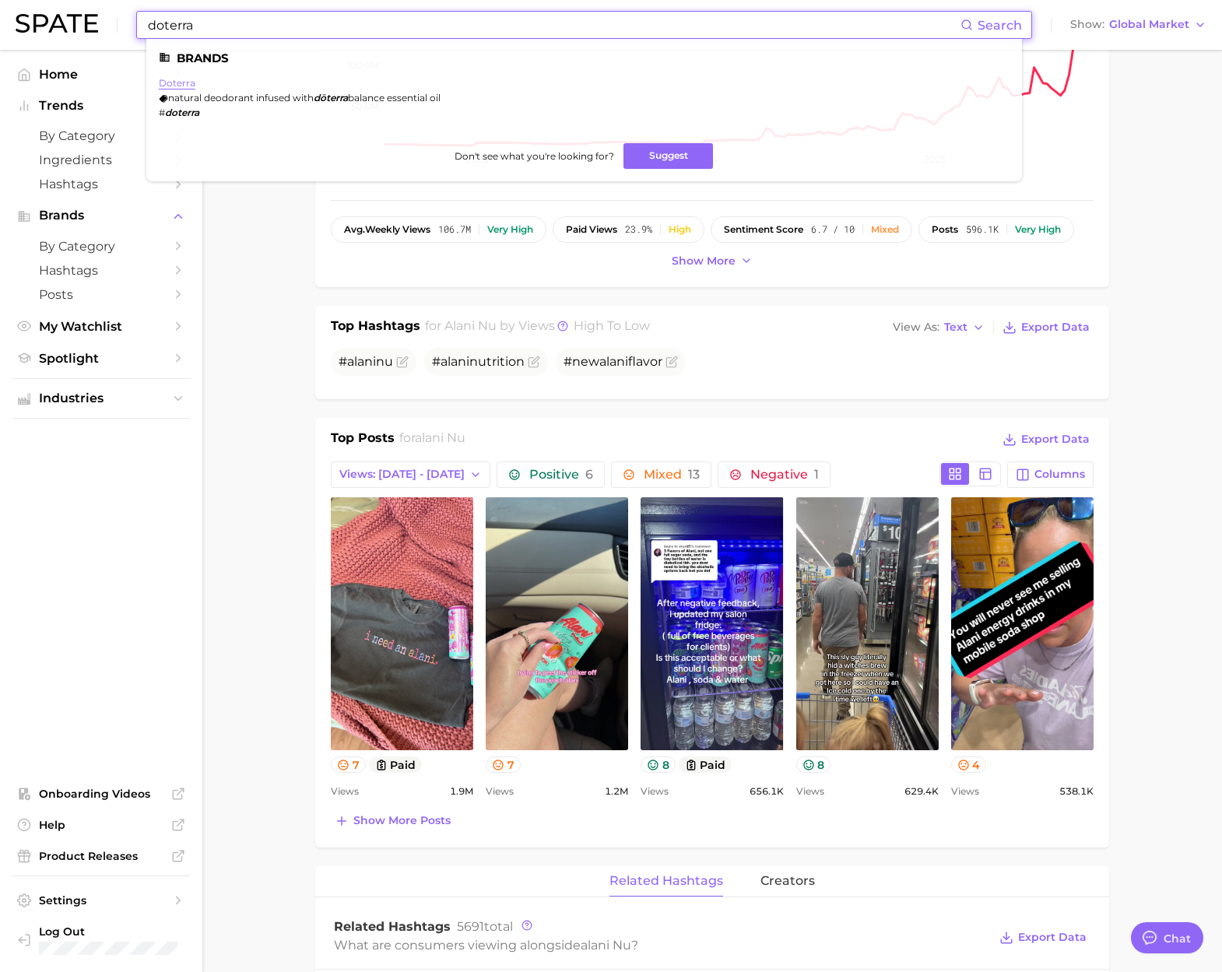
type input "doterra"
click at [183, 82] on link "doterra" at bounding box center [177, 83] width 37 height 12
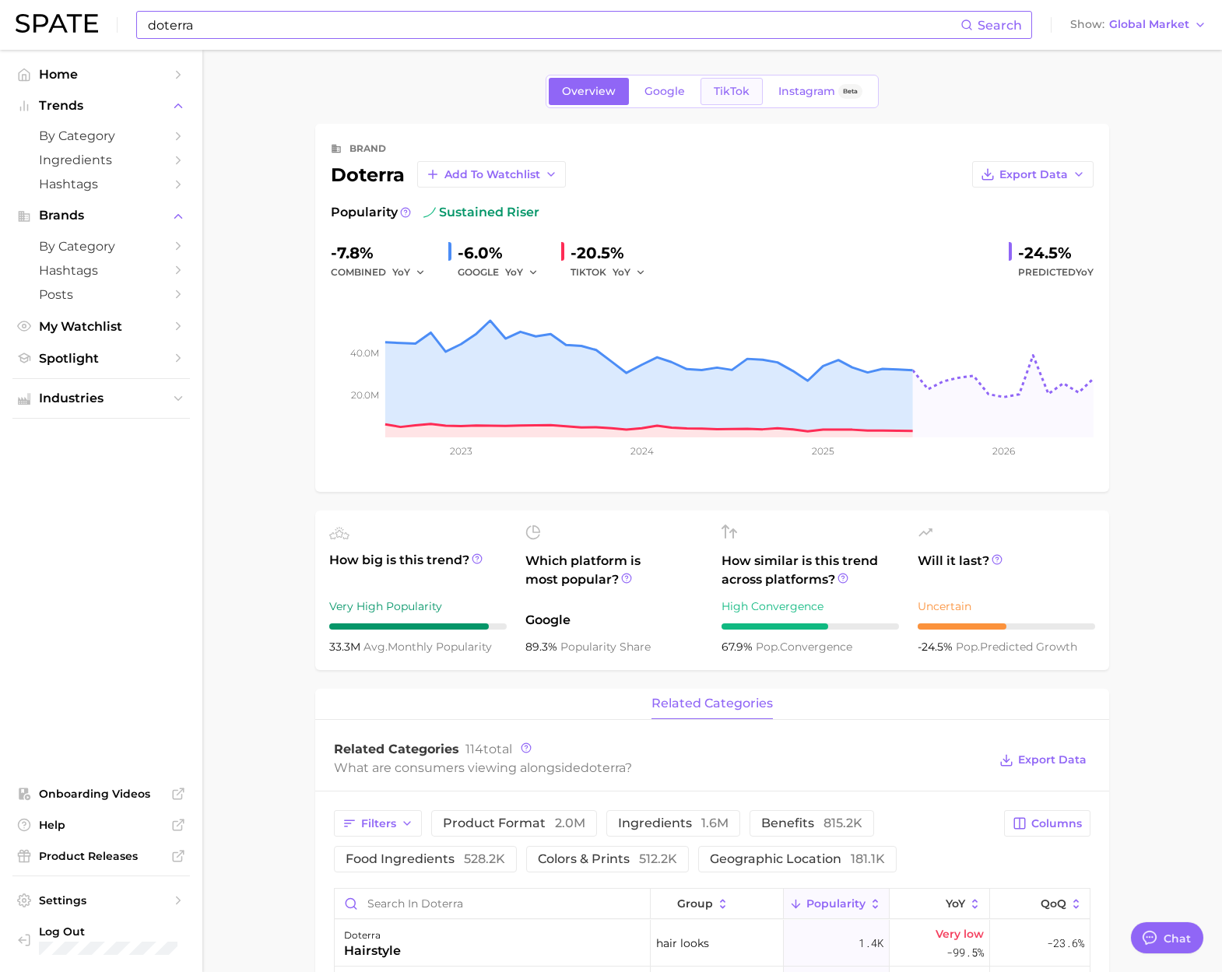
click at [720, 91] on span "TikTok" at bounding box center [731, 91] width 36 height 13
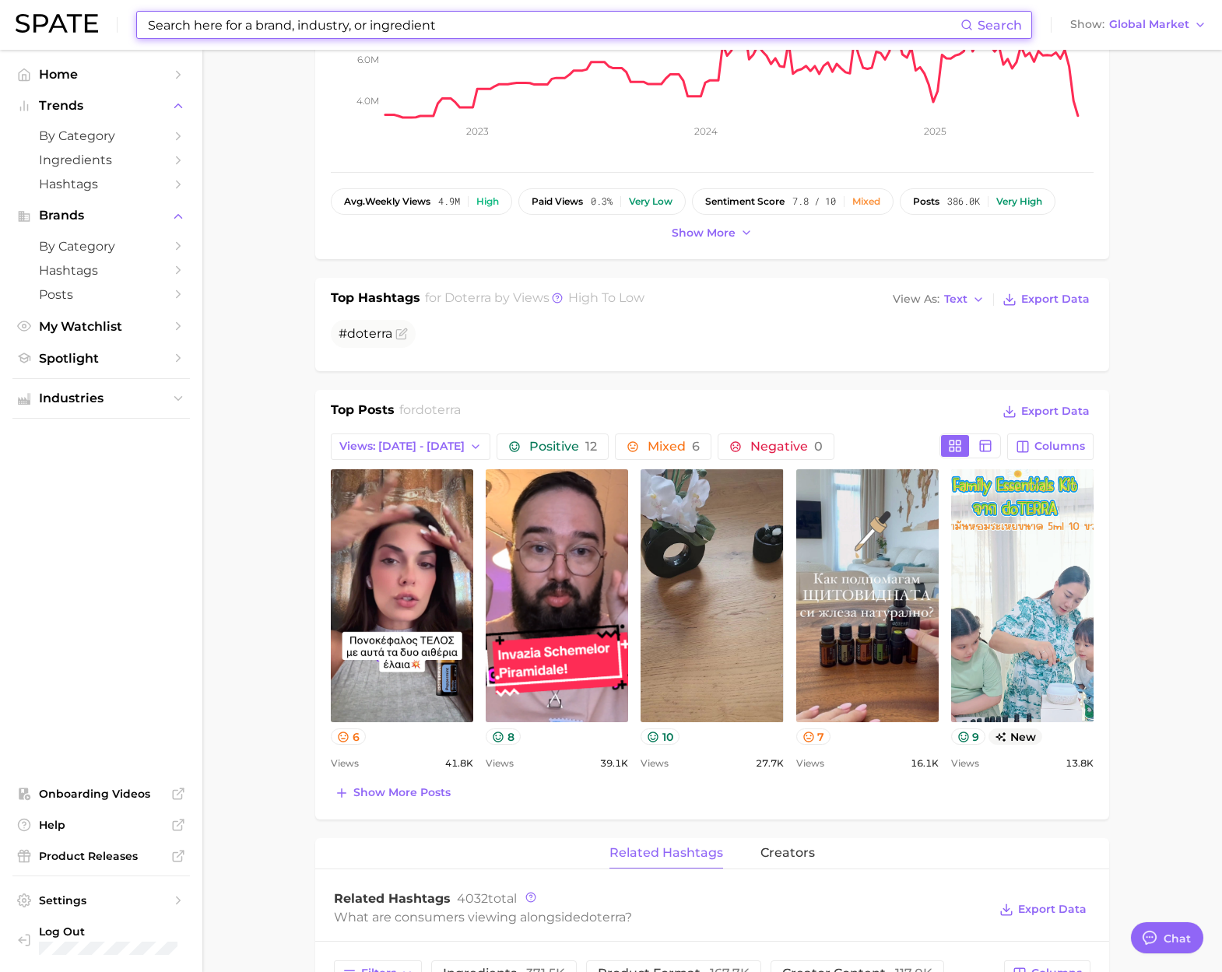
scroll to position [315, 0]
paste input "kirkland signature"
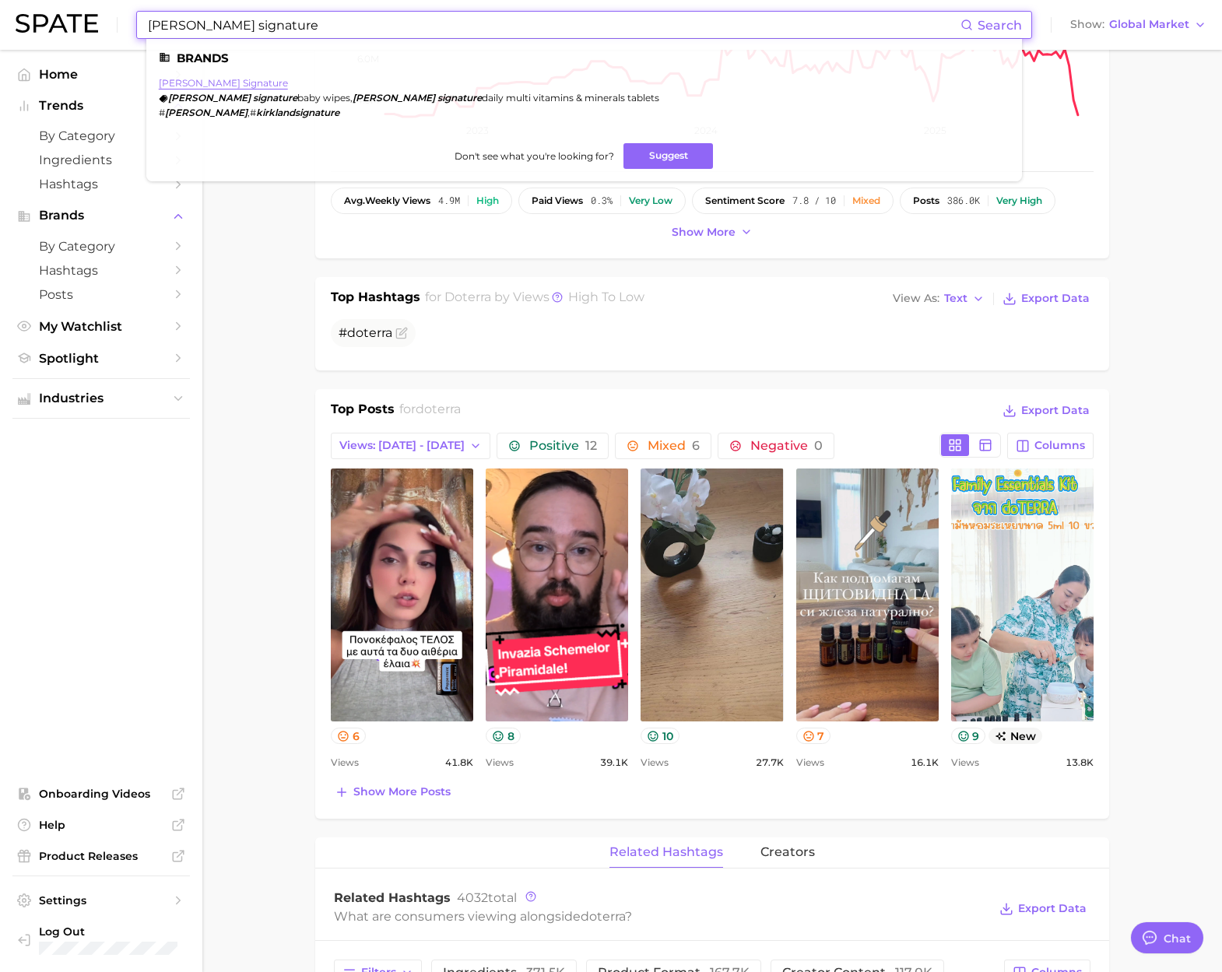
type input "kirkland signature"
click at [215, 80] on link "kirkland signature" at bounding box center [223, 83] width 129 height 12
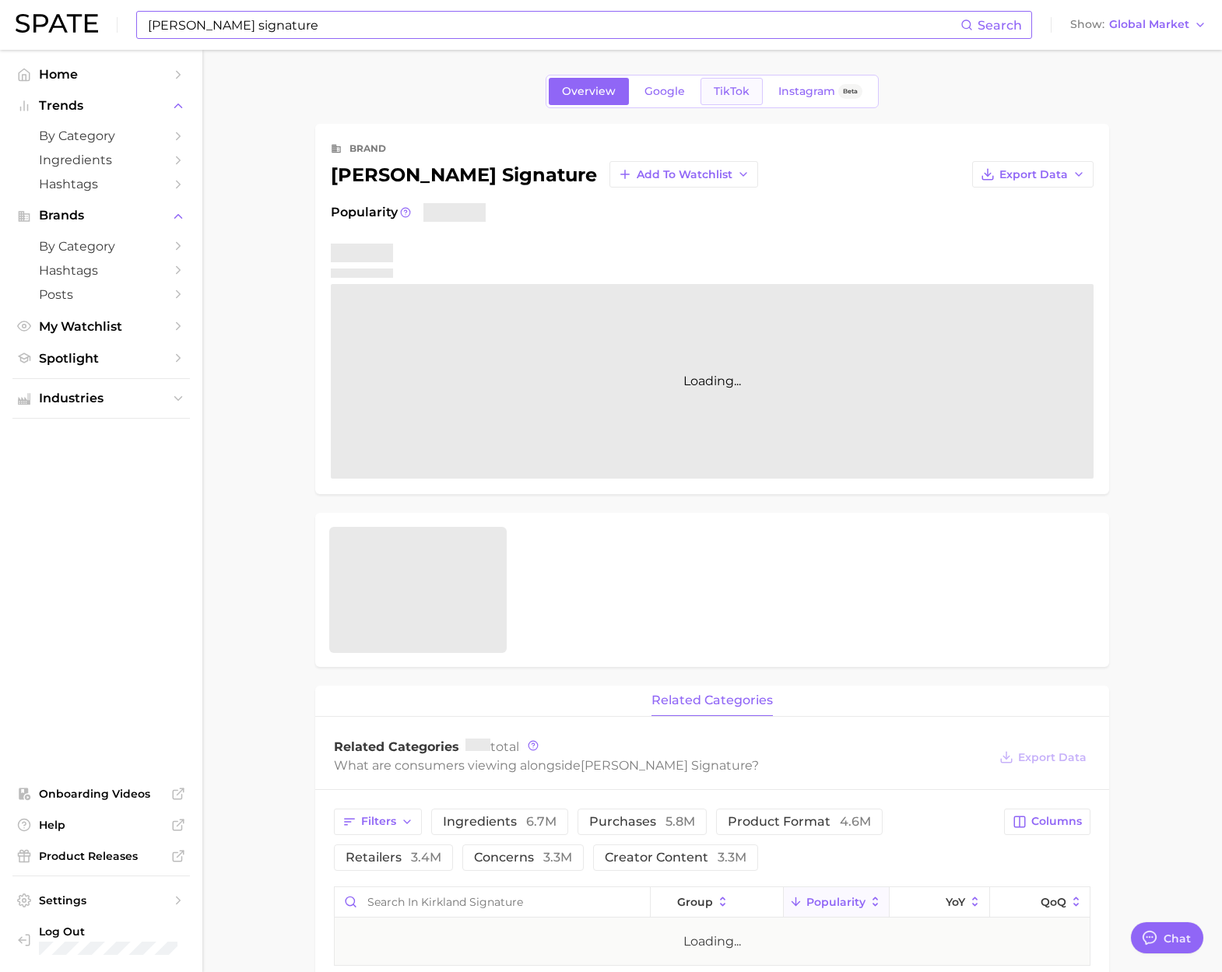
click at [736, 88] on span "TikTok" at bounding box center [731, 91] width 36 height 13
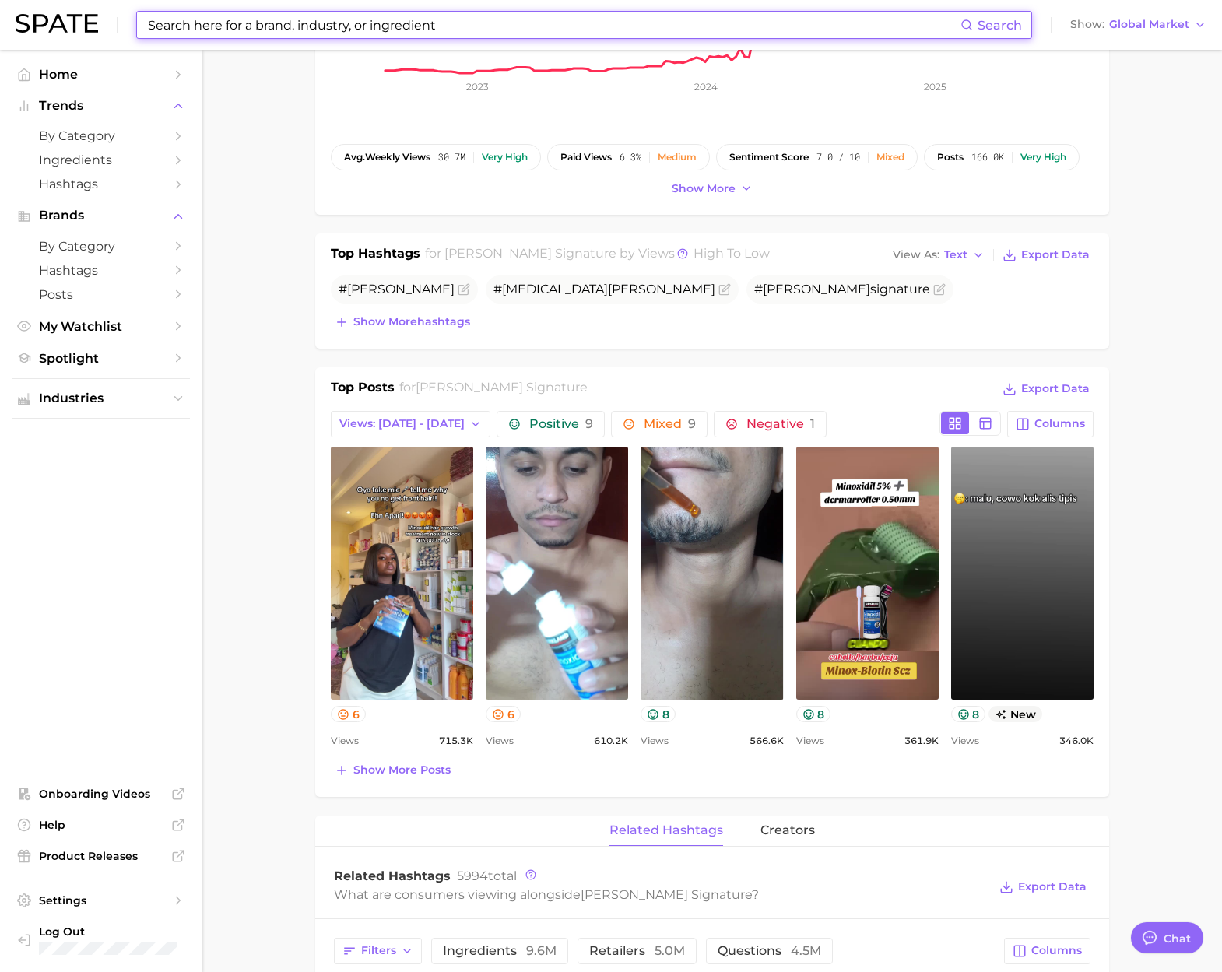
scroll to position [363, 0]
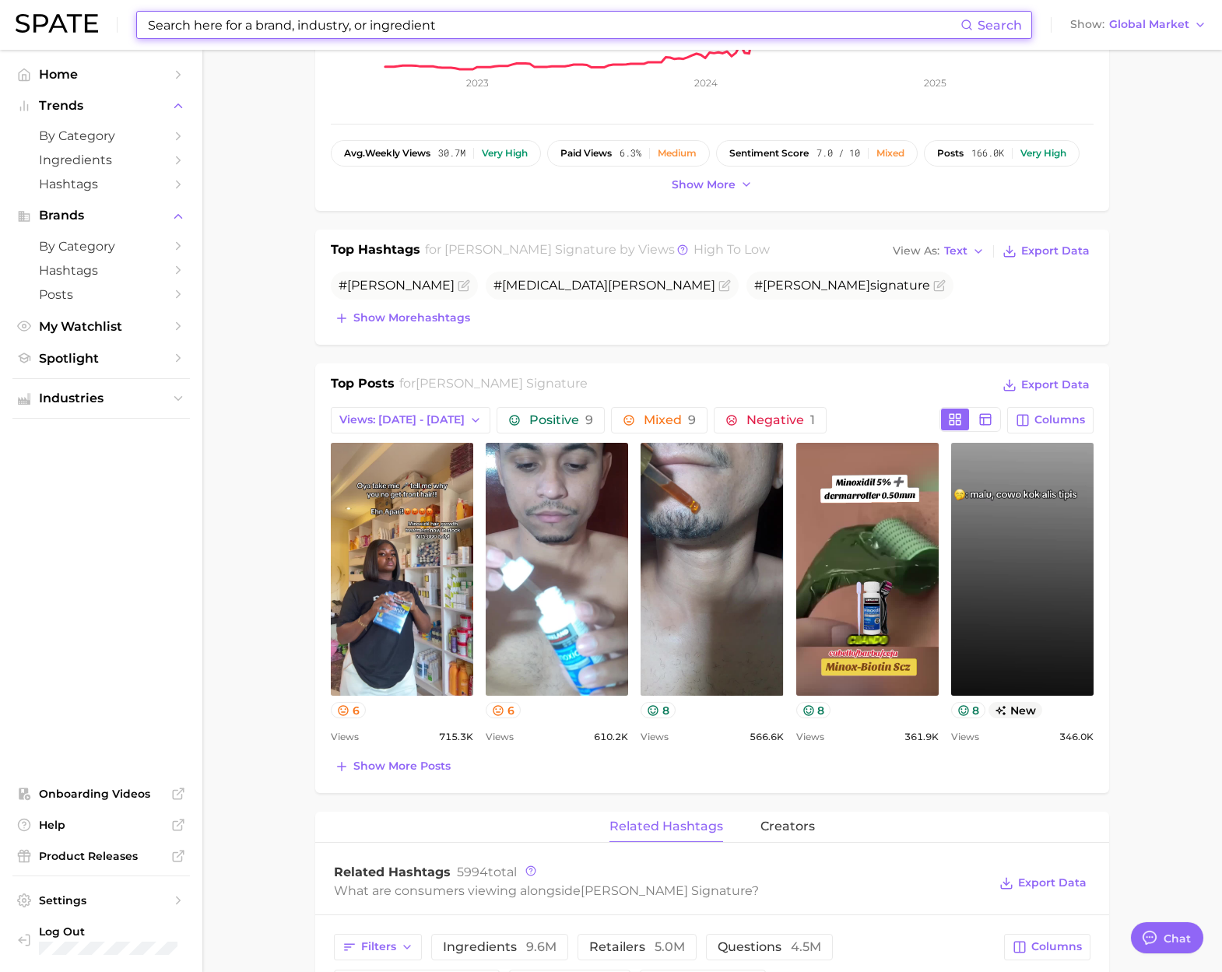
click at [328, 28] on input at bounding box center [553, 25] width 814 height 26
paste input "garden of life"
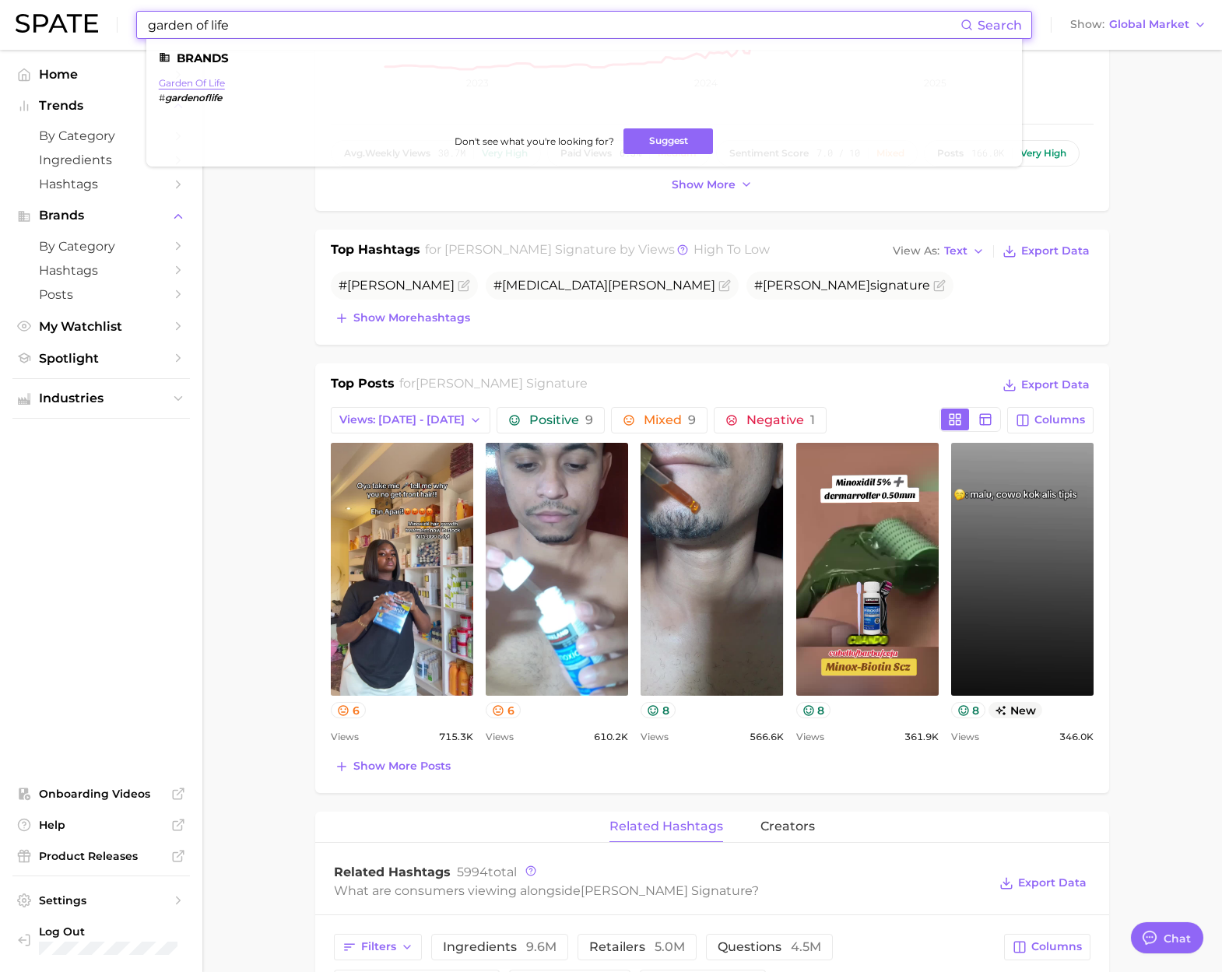
type input "garden of life"
click at [194, 85] on link "garden of life" at bounding box center [192, 83] width 66 height 12
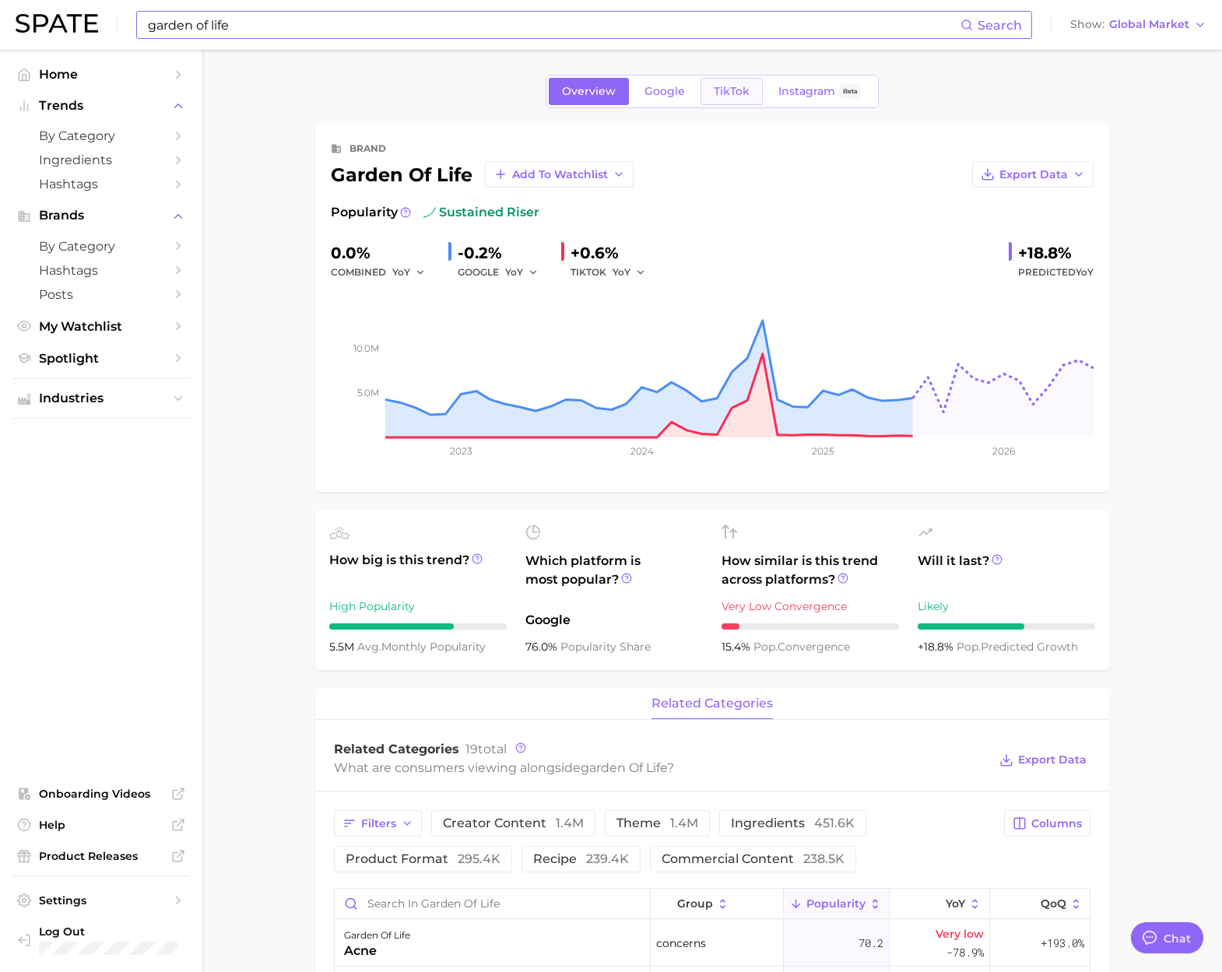
click at [722, 97] on span "TikTok" at bounding box center [731, 91] width 36 height 13
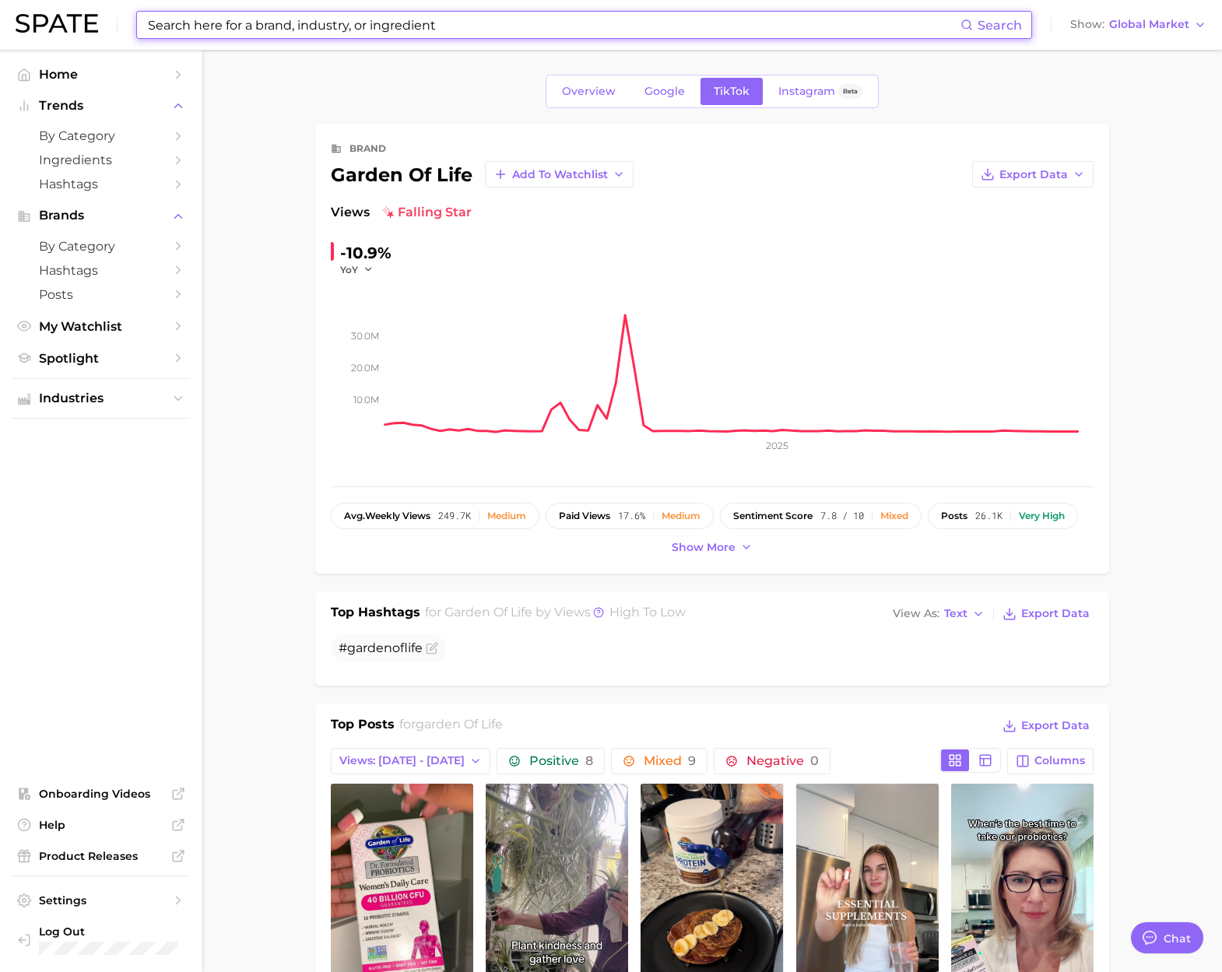
click at [254, 34] on input at bounding box center [553, 25] width 814 height 26
paste input "ekkovision"
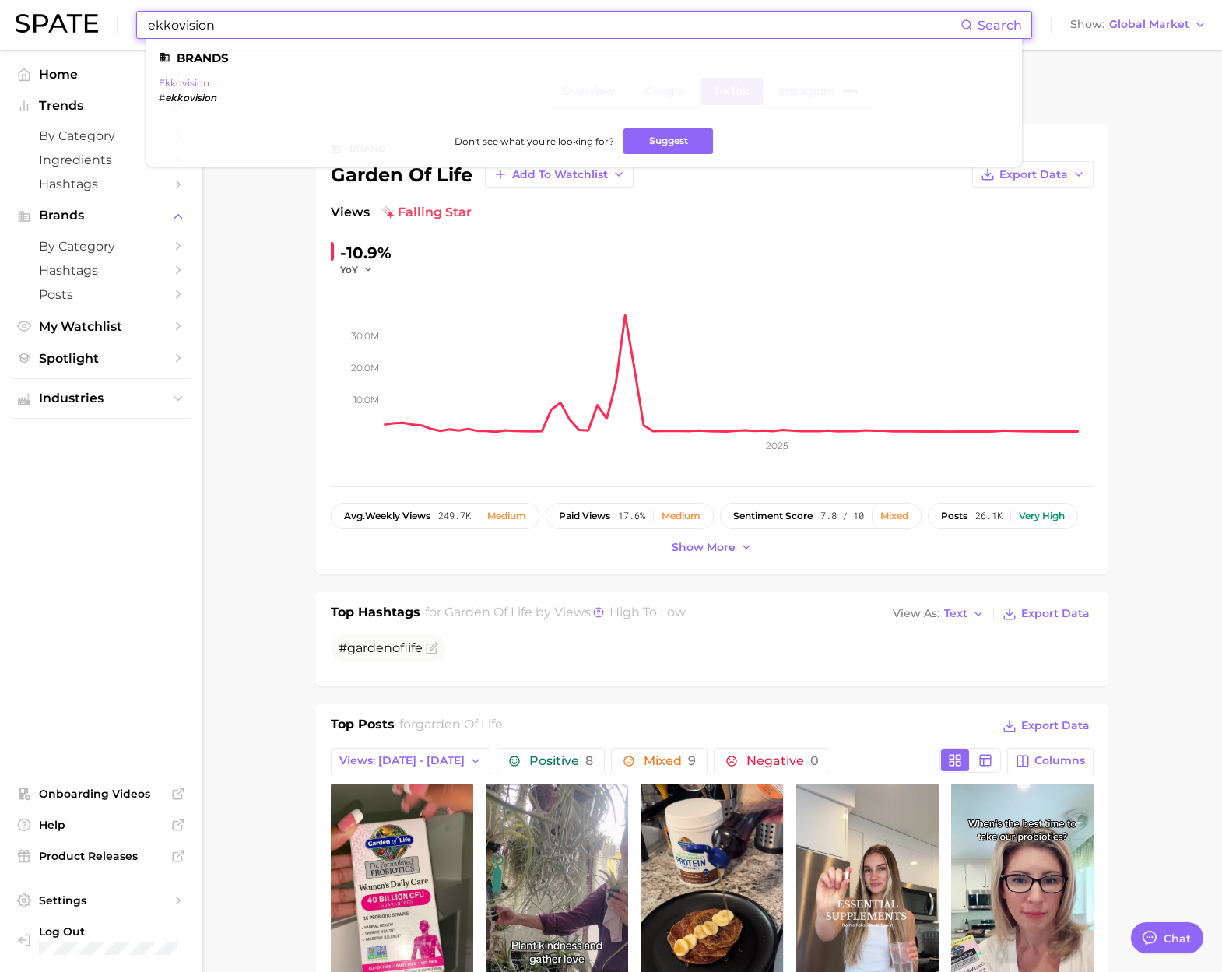
type input "ekkovision"
click at [189, 81] on link "ekkovision" at bounding box center [184, 83] width 51 height 12
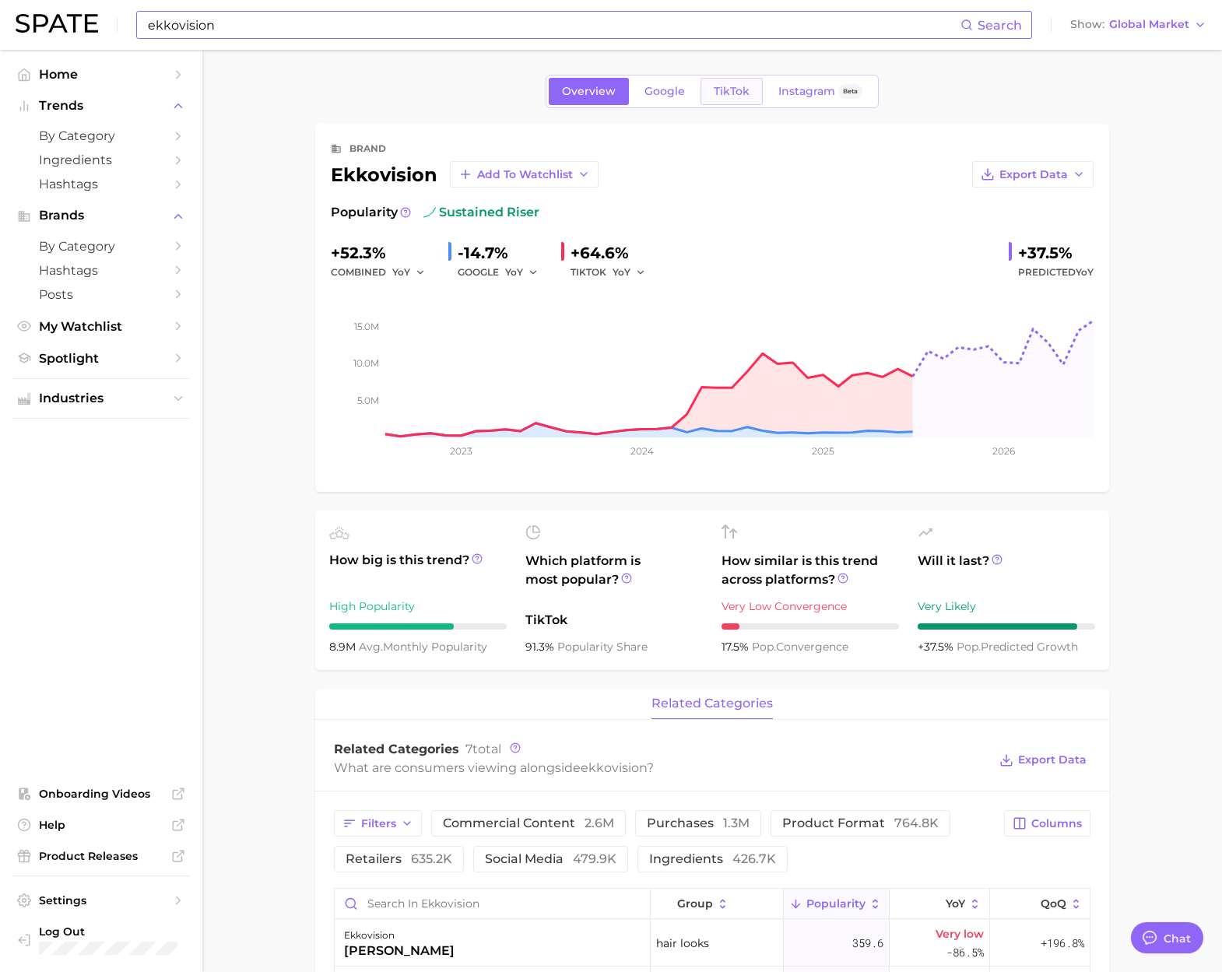
click at [728, 92] on span "TikTok" at bounding box center [731, 91] width 36 height 13
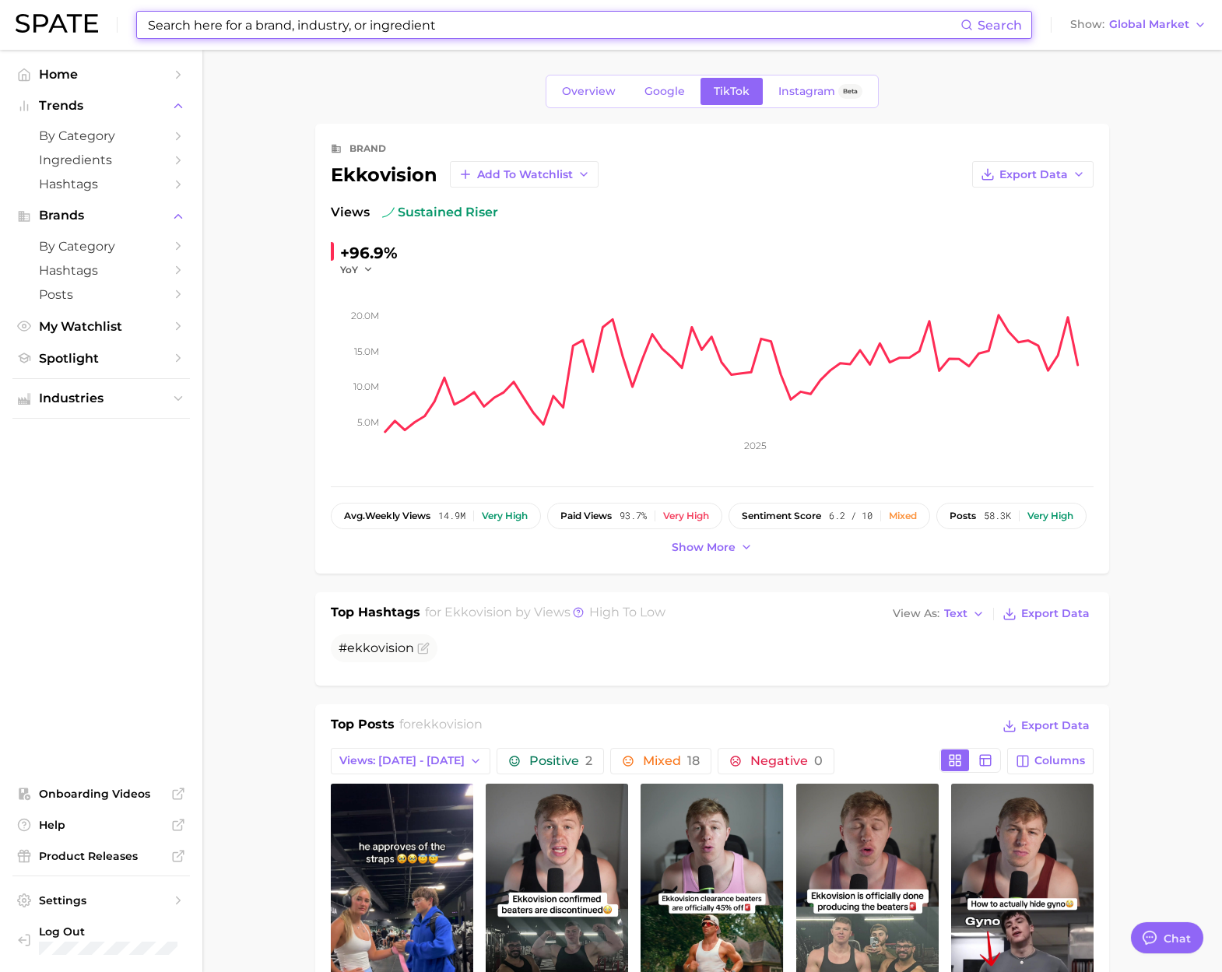
click at [272, 16] on input at bounding box center [553, 25] width 814 height 26
paste input "nutrilite"
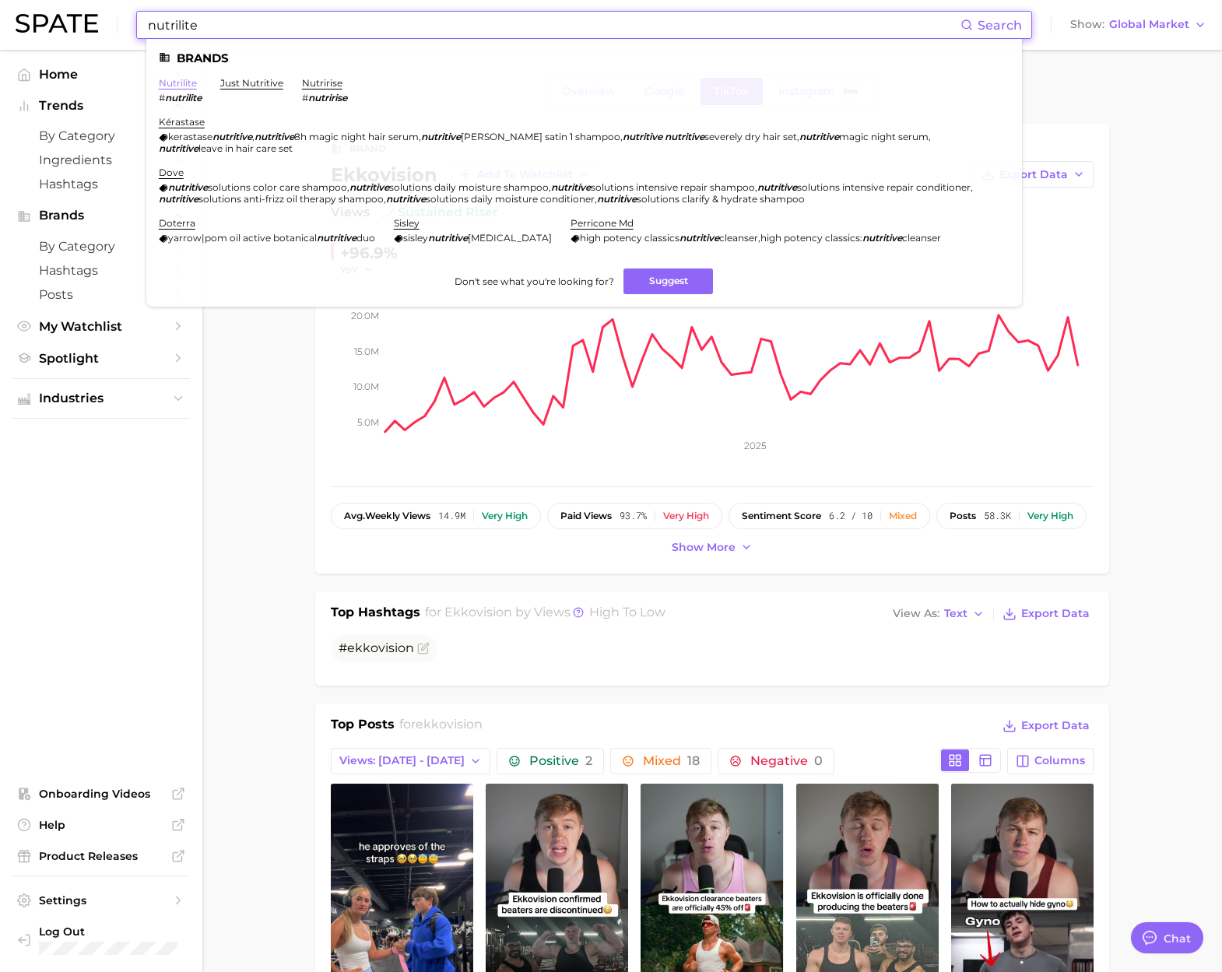
type input "nutrilite"
click at [187, 83] on link "nutrilite" at bounding box center [178, 83] width 38 height 12
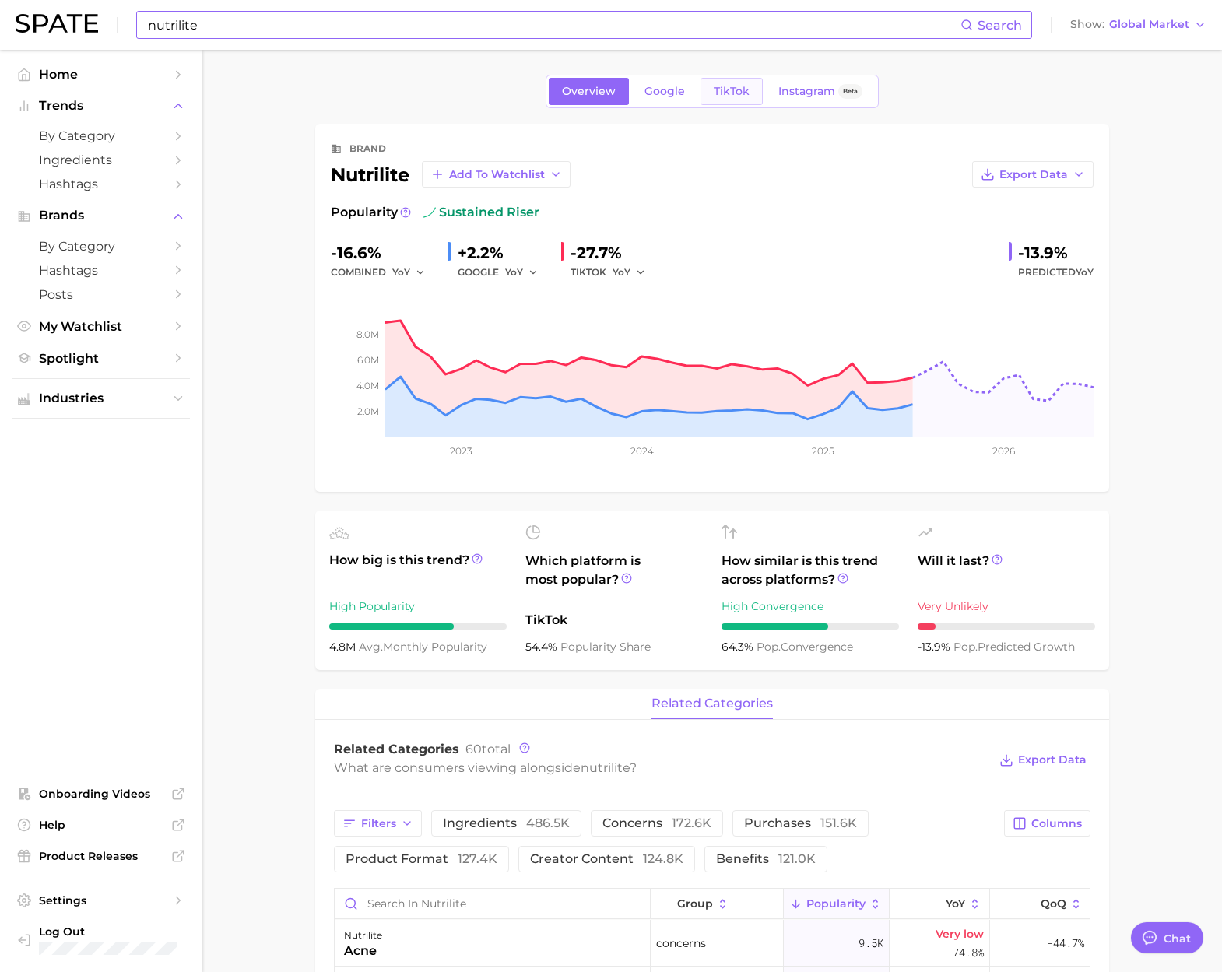
click at [742, 89] on span "TikTok" at bounding box center [731, 91] width 36 height 13
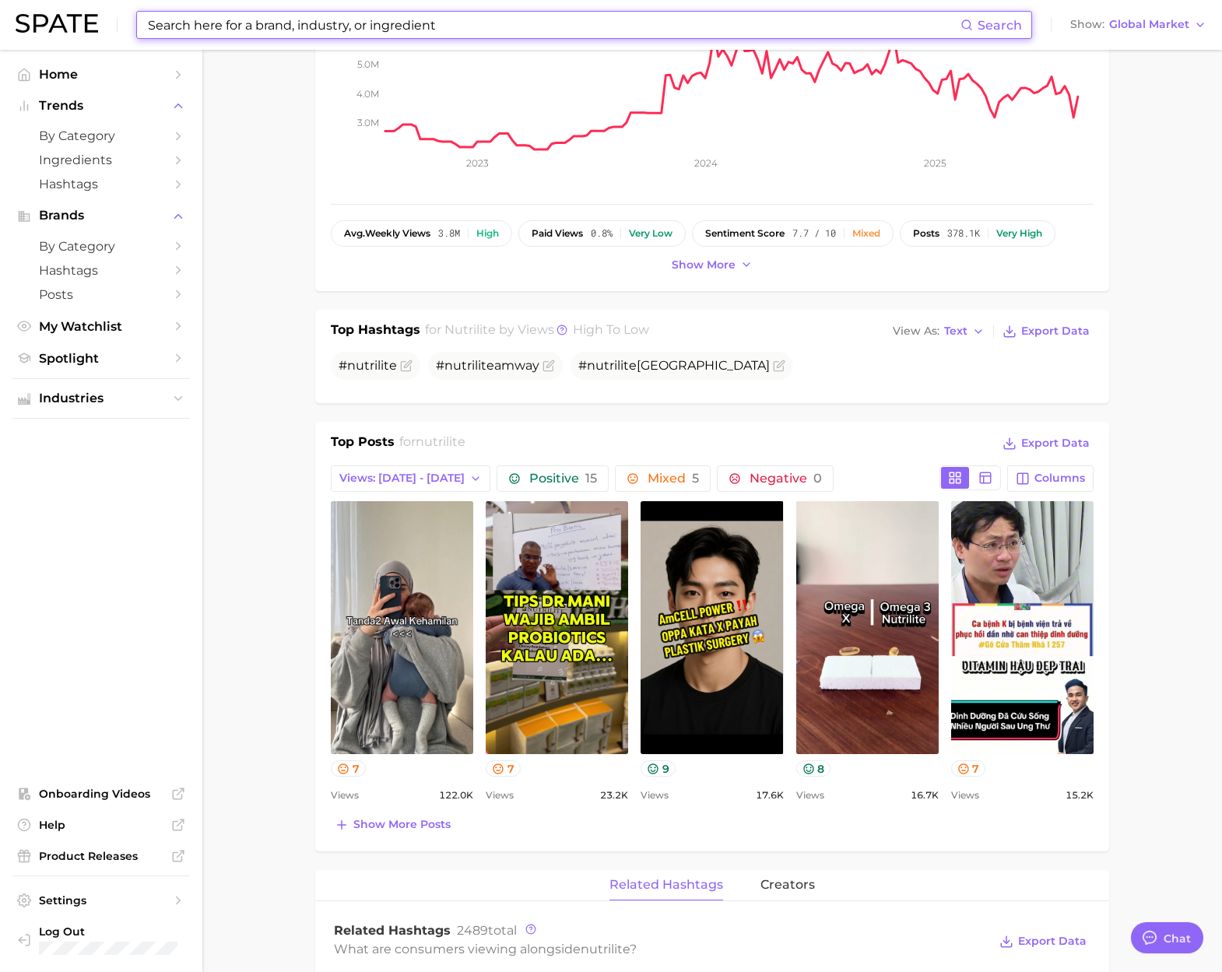
scroll to position [286, 0]
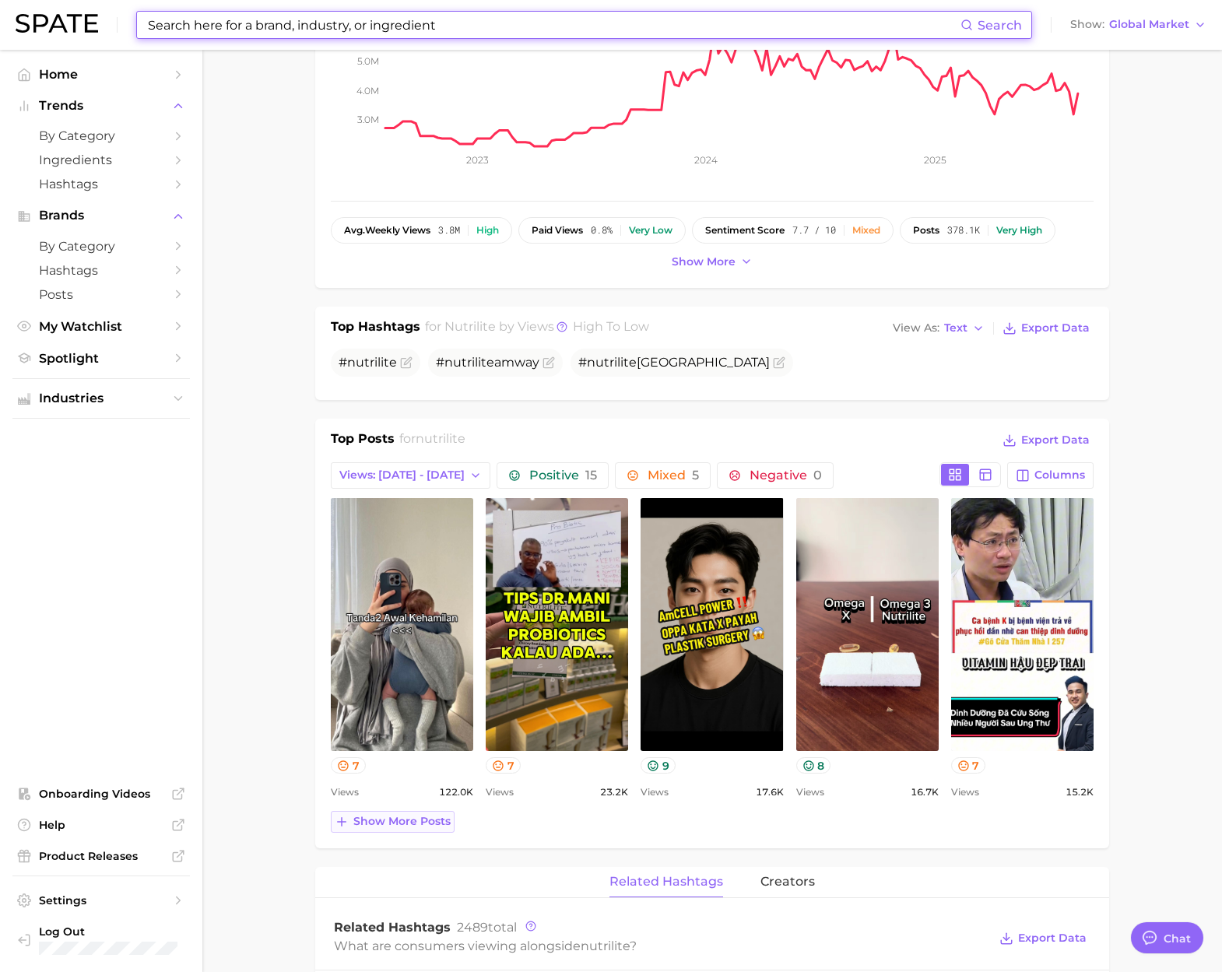
click at [384, 818] on span "Show more posts" at bounding box center [401, 821] width 97 height 13
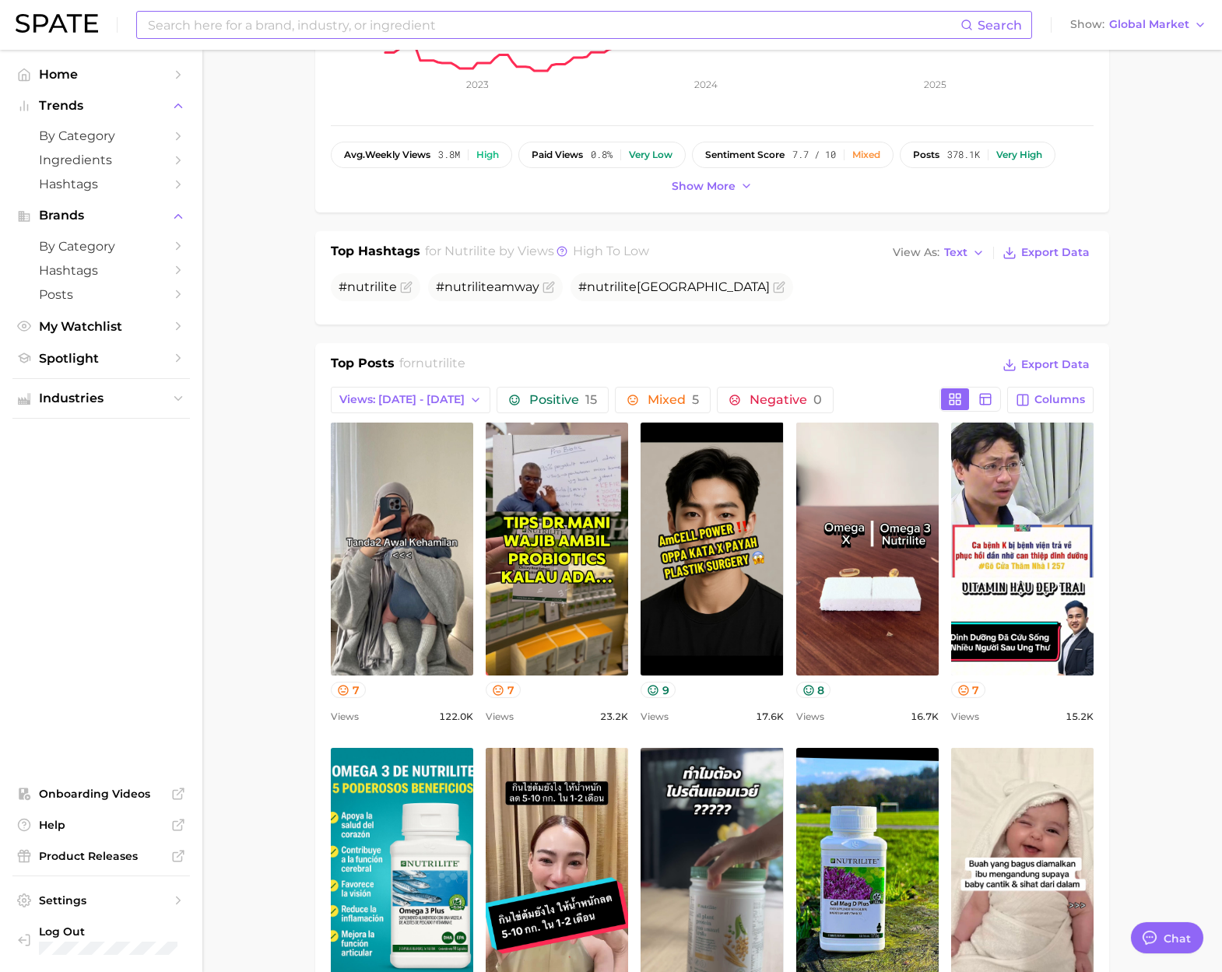
scroll to position [363, 0]
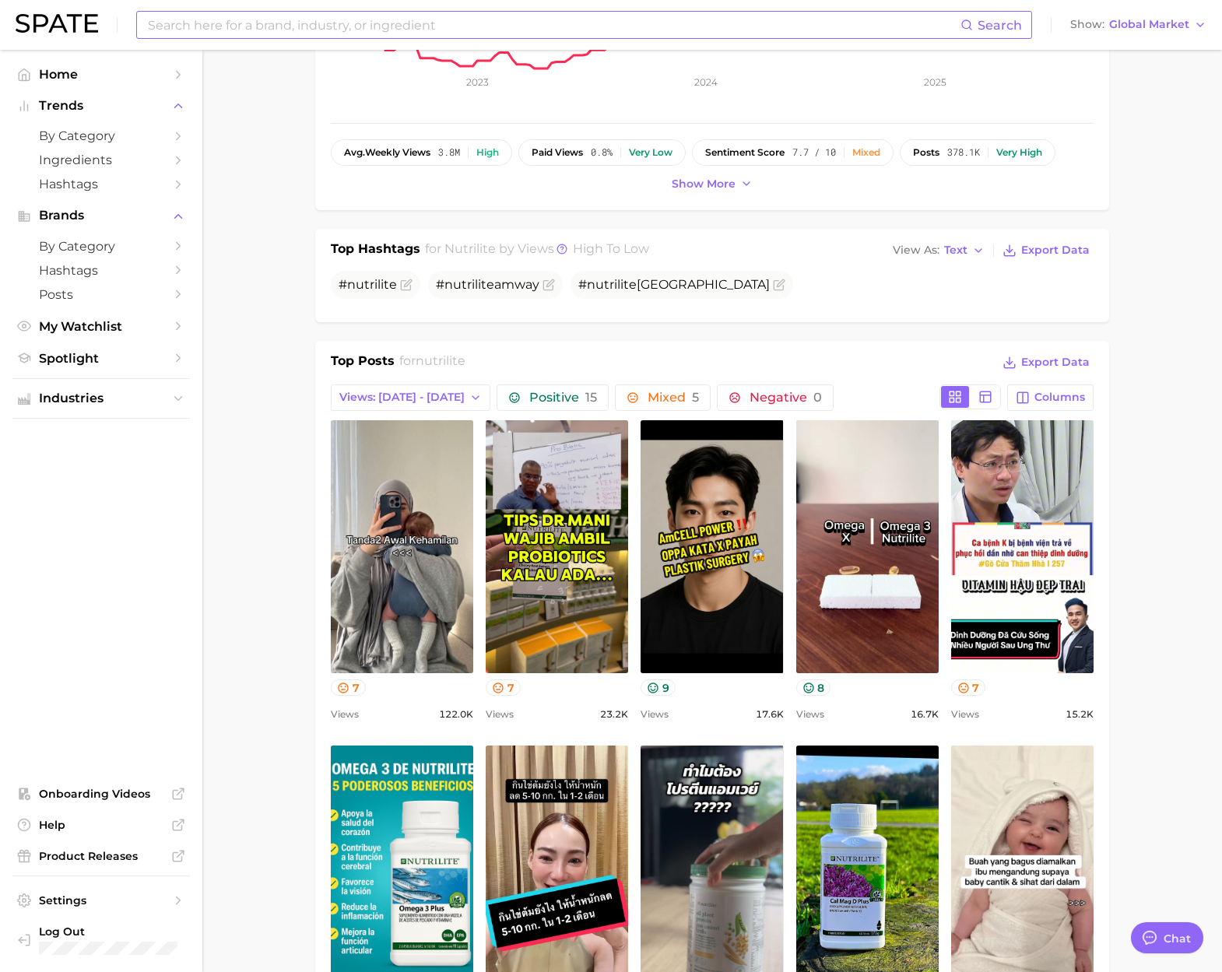
click at [307, 16] on input at bounding box center [553, 25] width 814 height 26
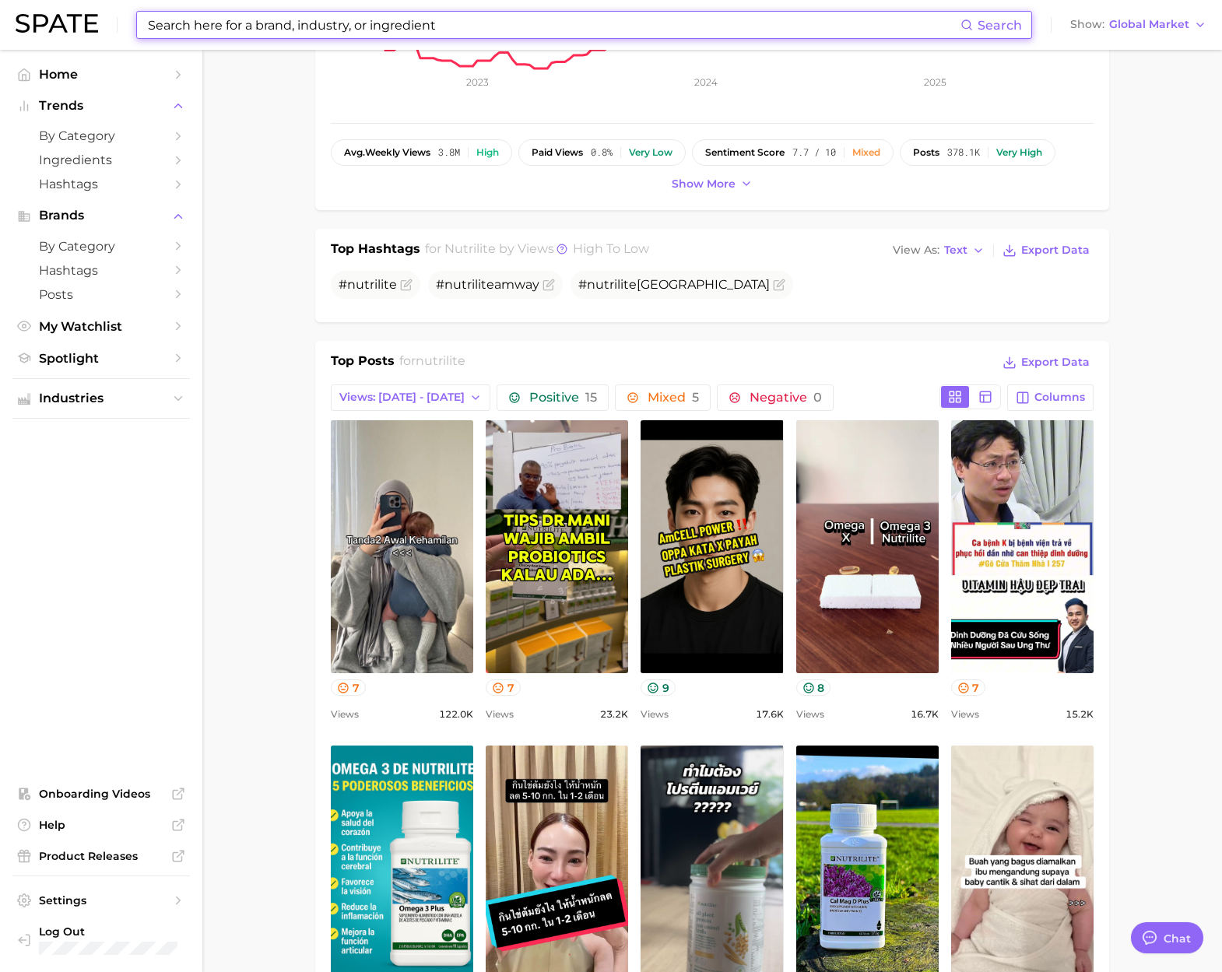
paste input "rxbar"
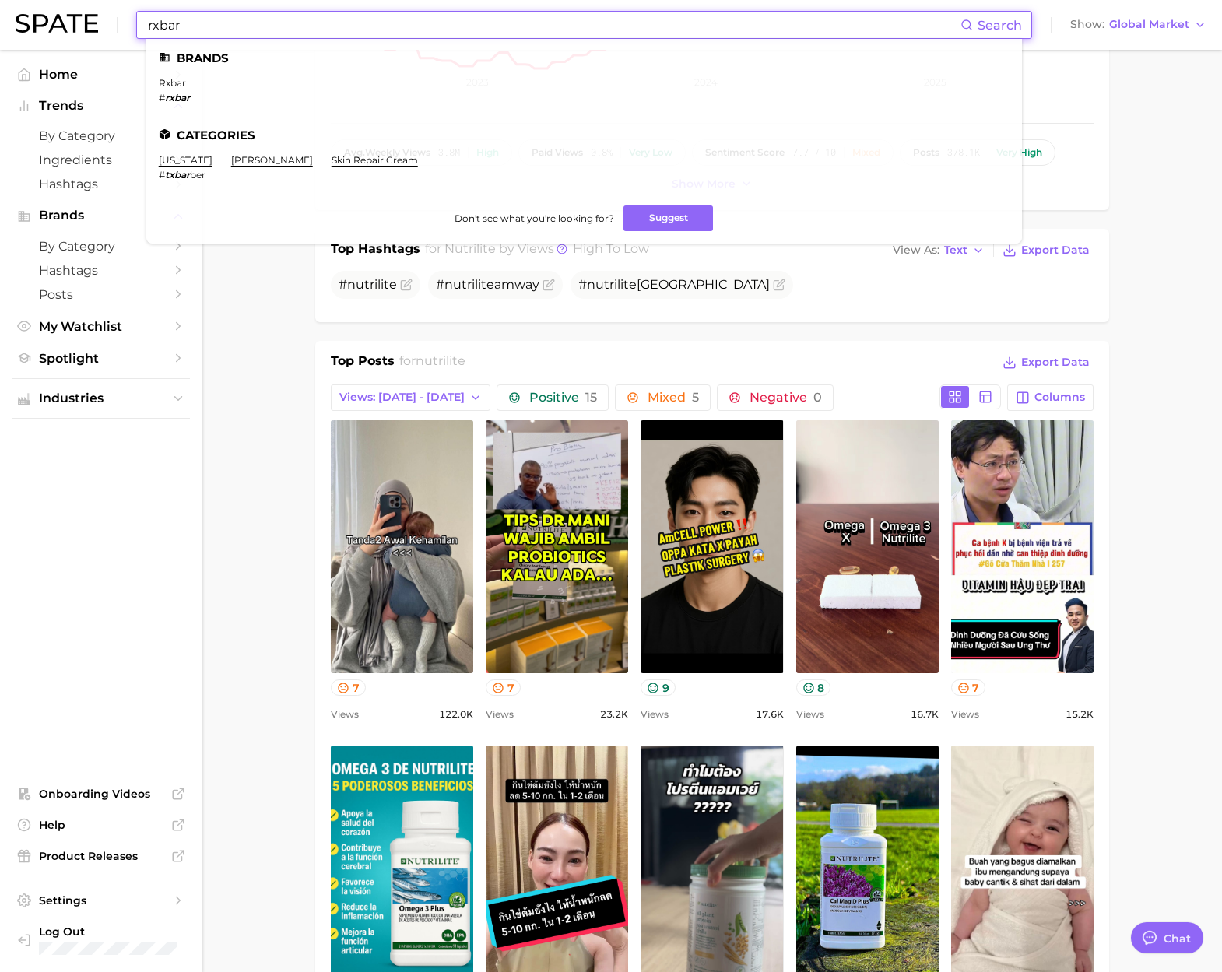
type input "rxbar"
click at [178, 89] on li "rxbar # rxbar" at bounding box center [174, 90] width 31 height 26
click at [177, 83] on link "rxbar" at bounding box center [172, 83] width 27 height 12
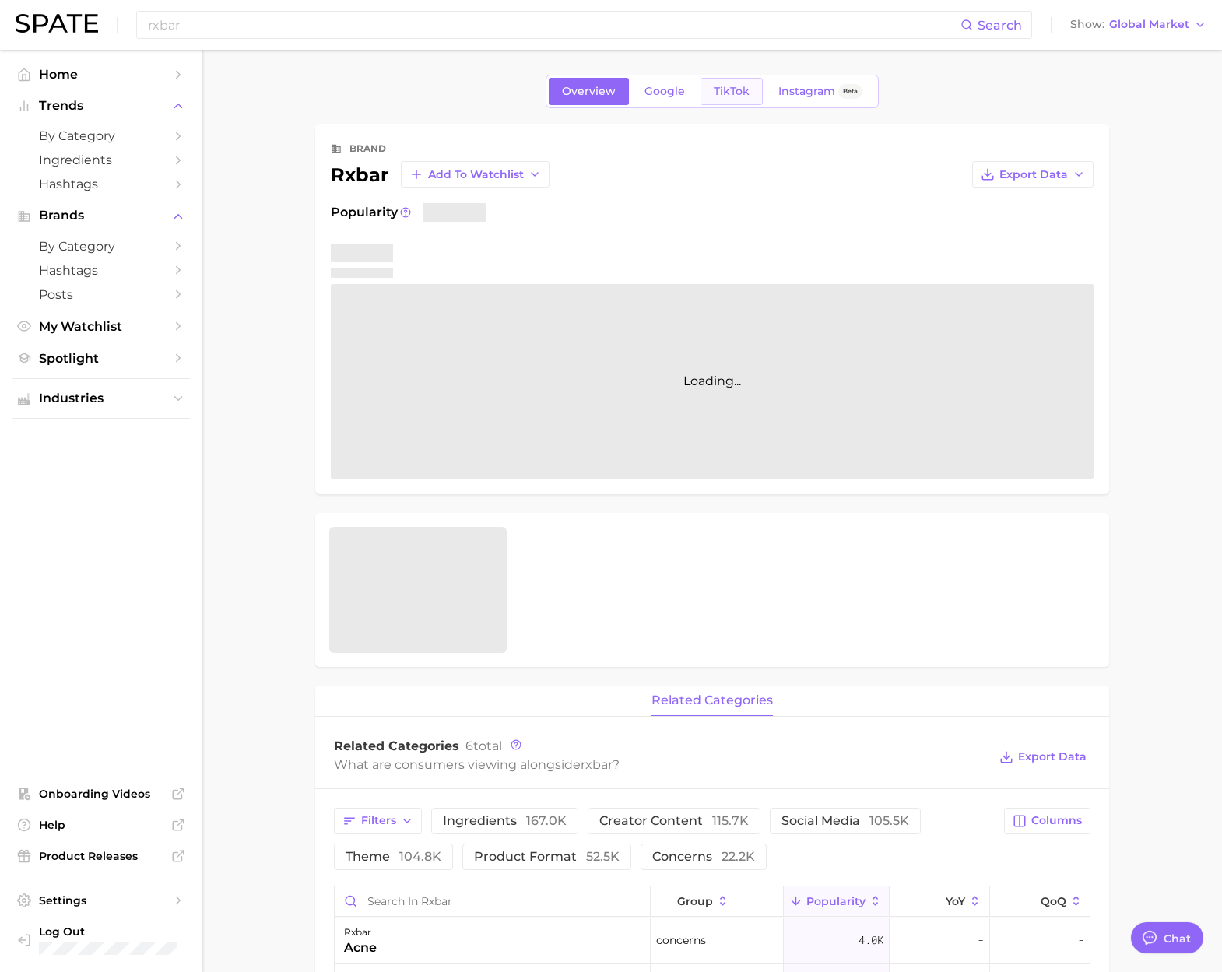
click at [713, 94] on span "TikTok" at bounding box center [731, 91] width 36 height 13
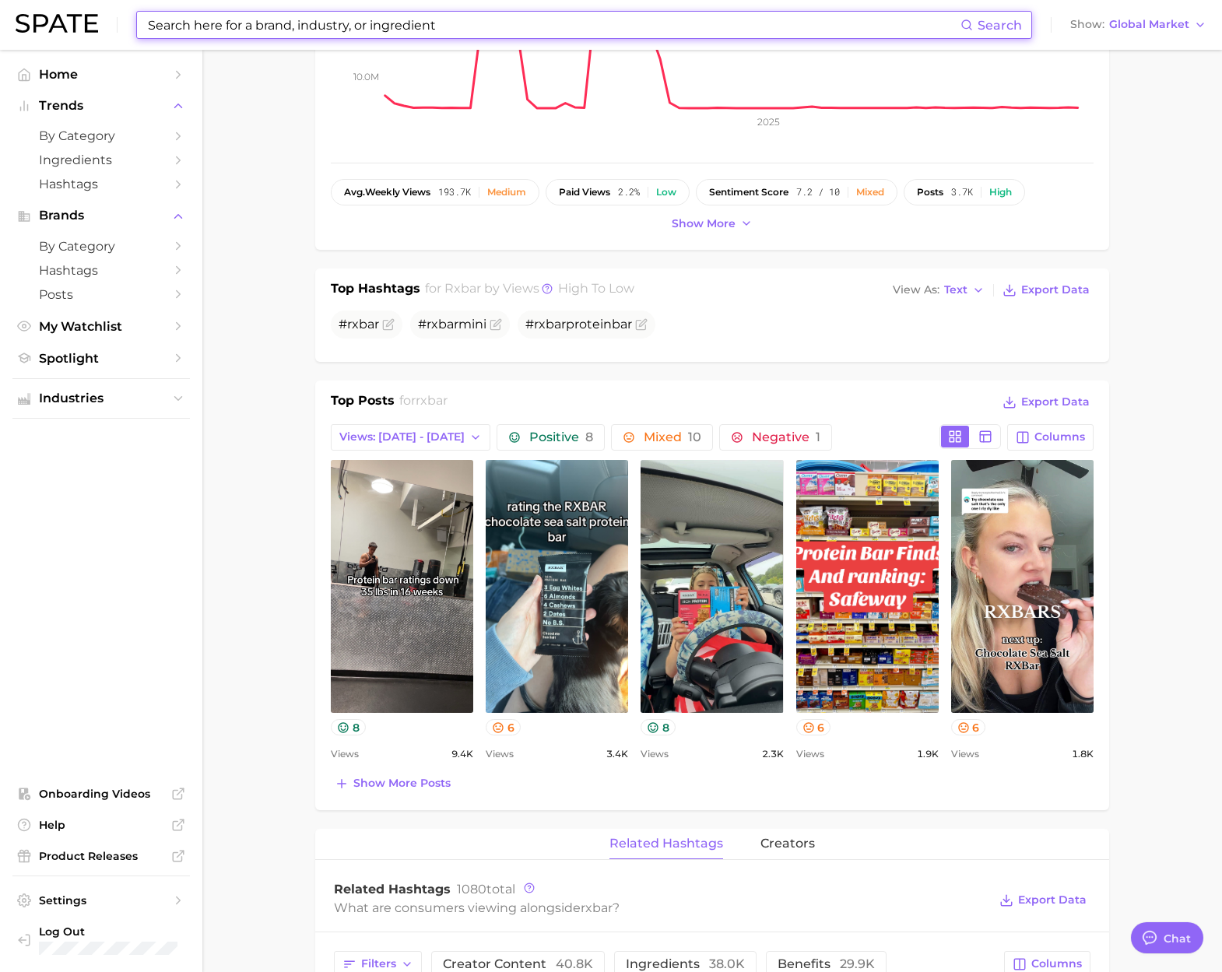
scroll to position [358, 0]
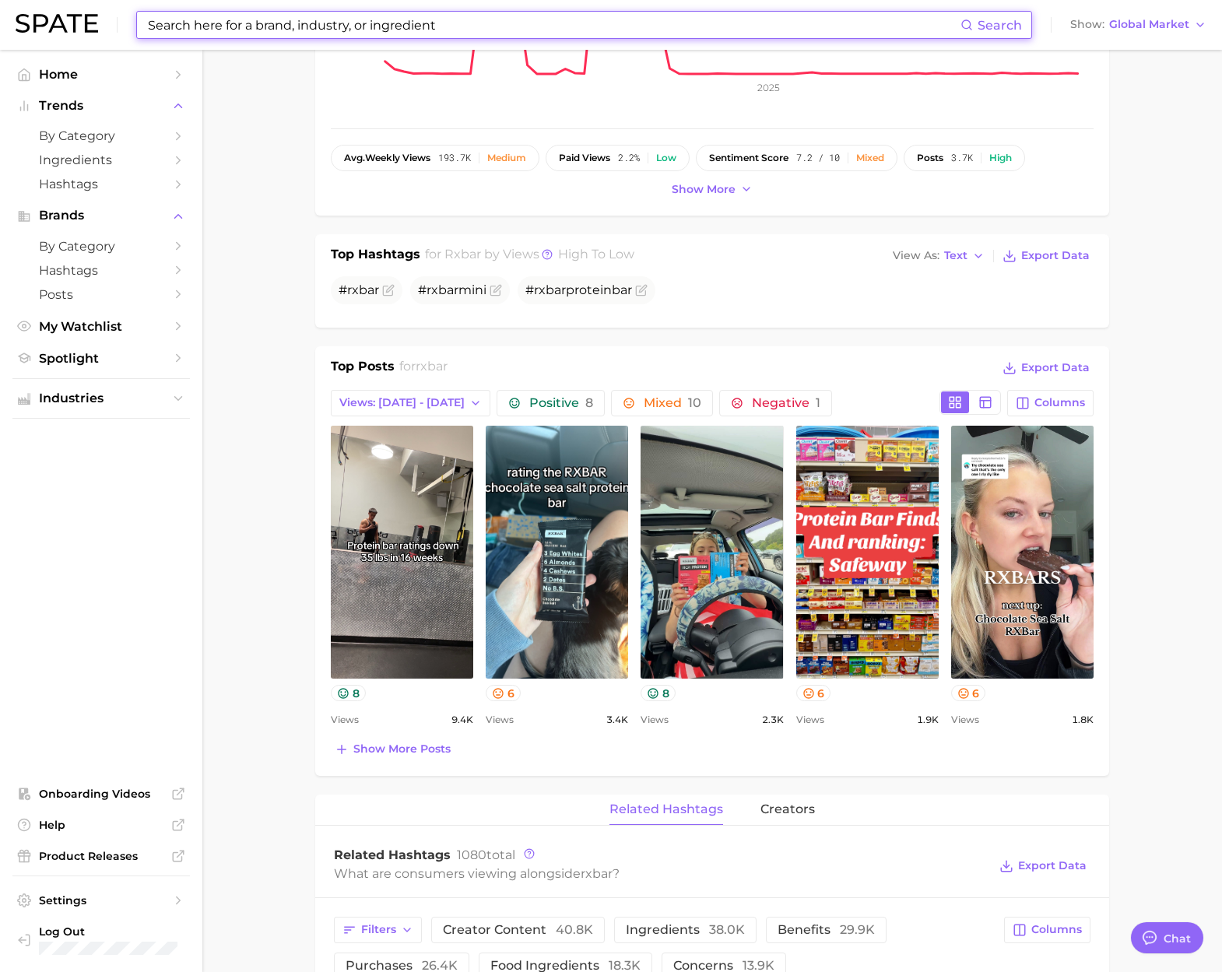
click at [189, 19] on input at bounding box center [553, 25] width 814 height 26
paste input "young living"
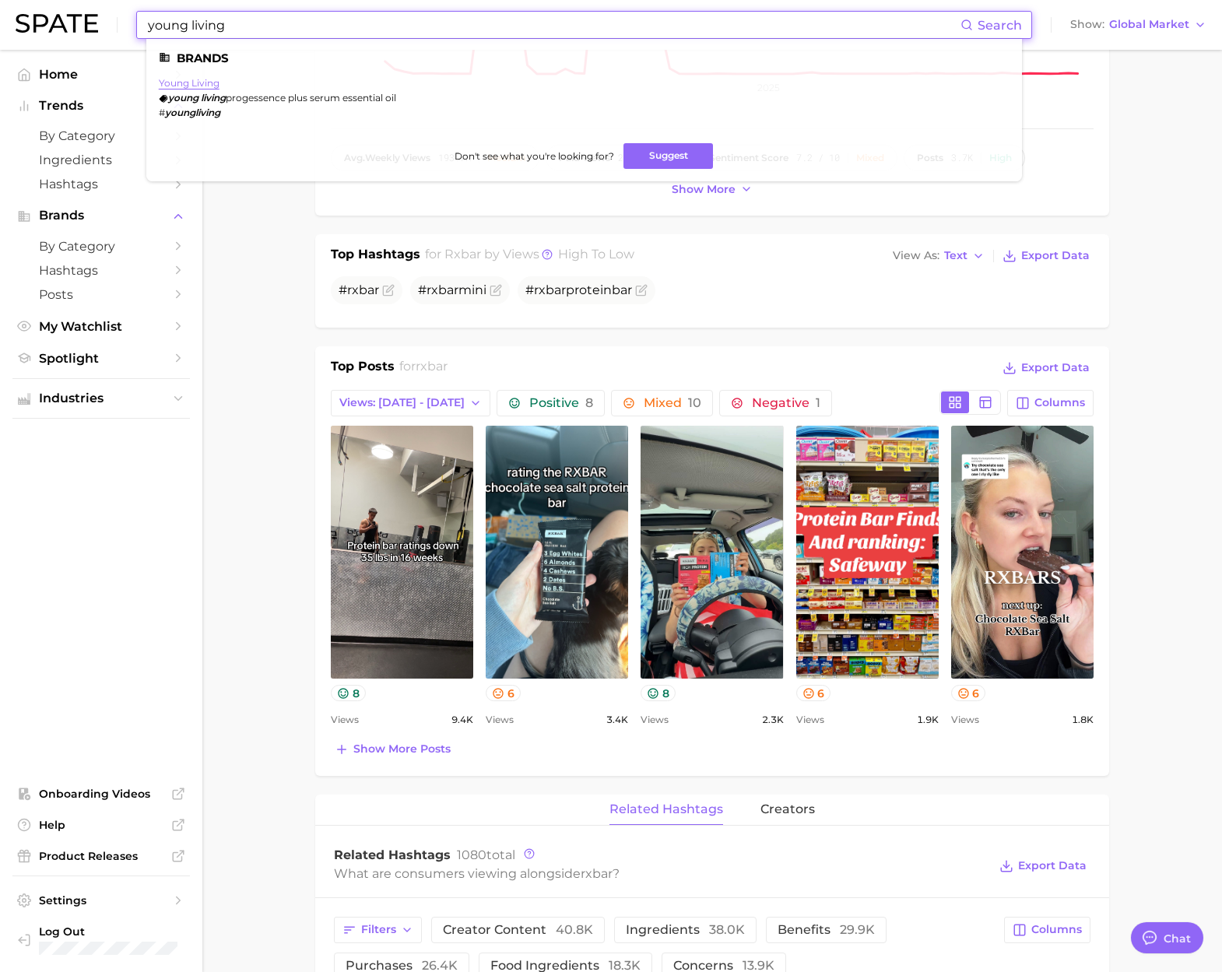
type input "young living"
click at [209, 82] on link "young living" at bounding box center [189, 83] width 61 height 12
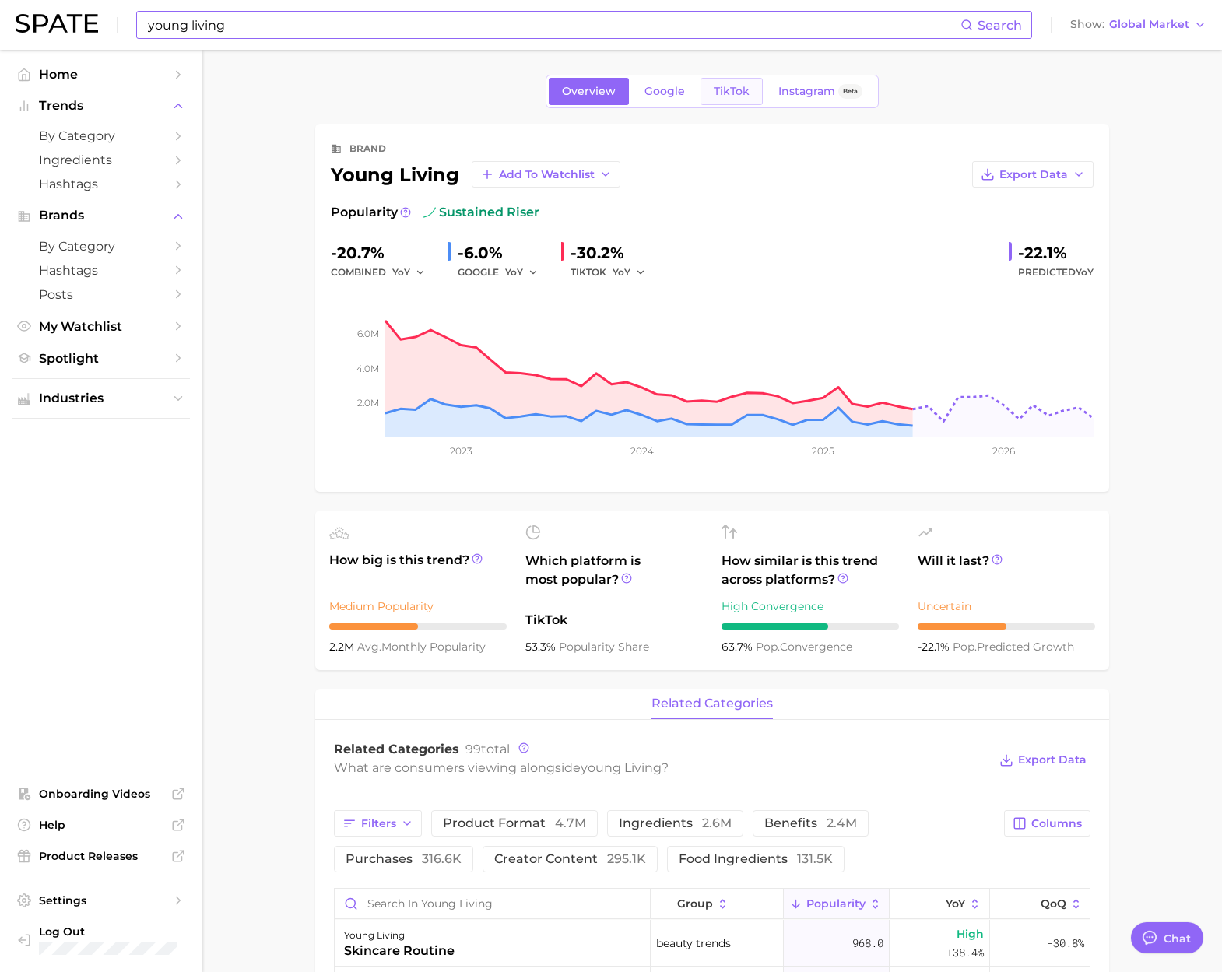
click at [719, 99] on link "TikTok" at bounding box center [731, 91] width 62 height 27
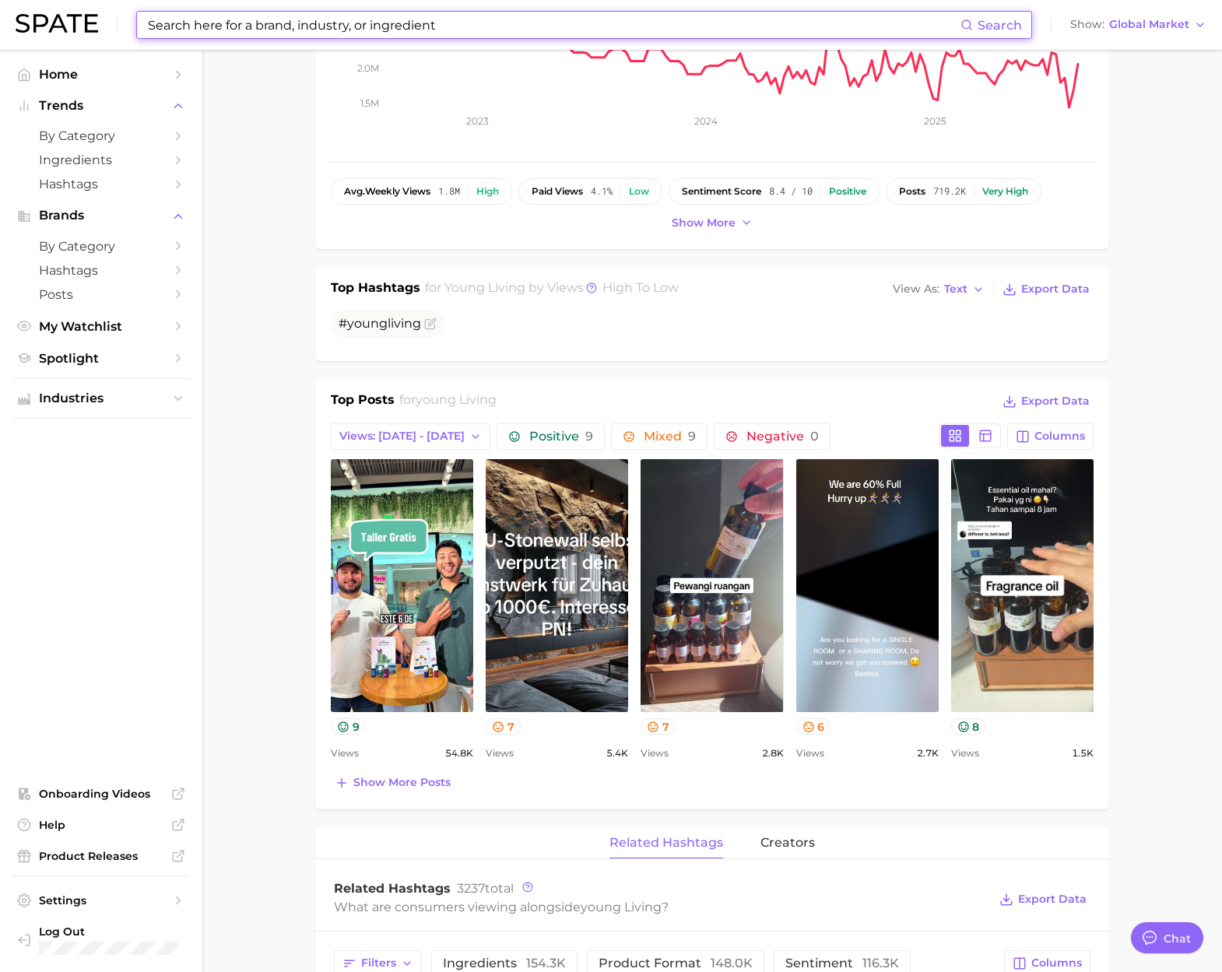
scroll to position [325, 0]
click at [291, 30] on input at bounding box center [553, 25] width 814 height 26
paste input "invite"
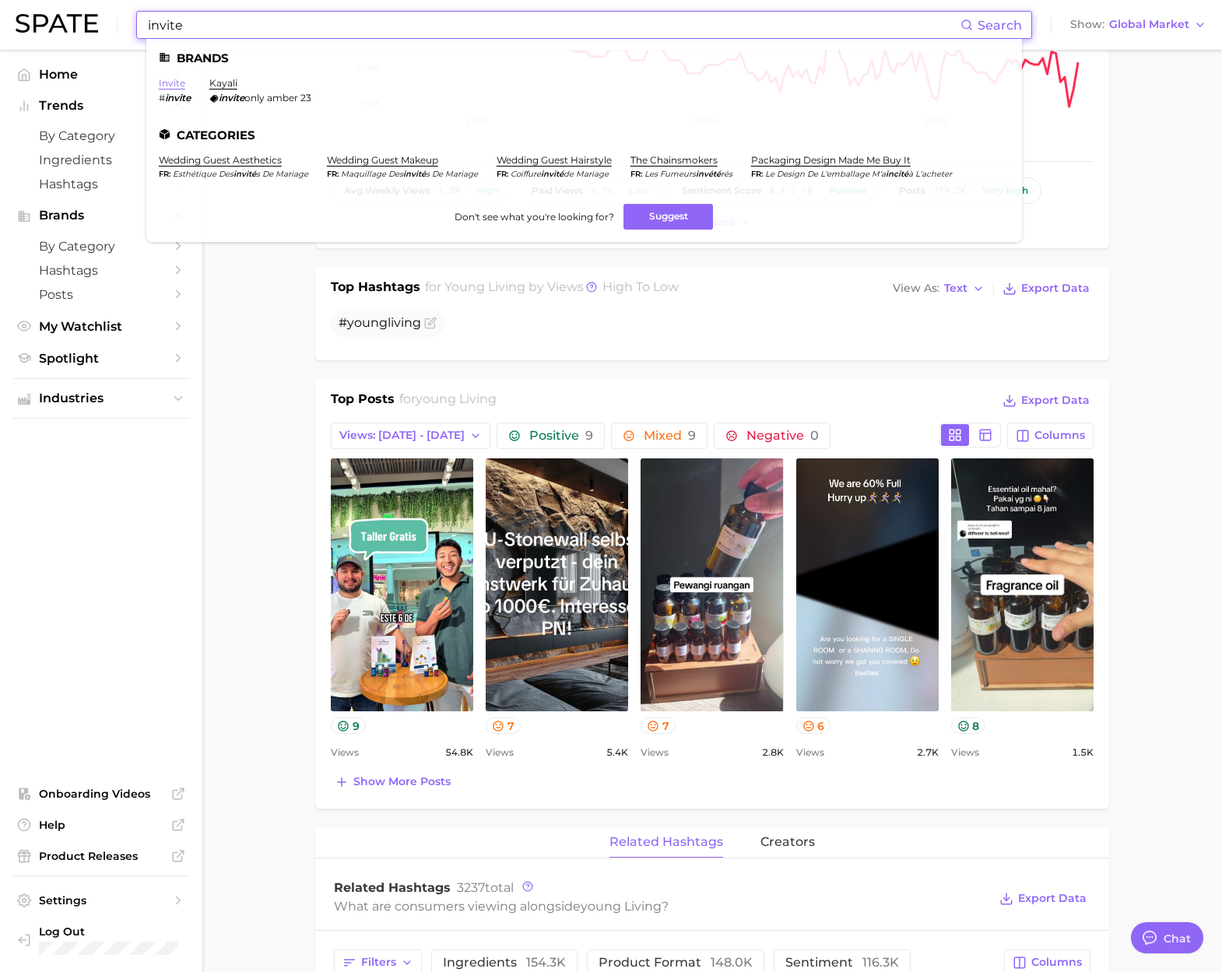
type input "invite"
click at [170, 82] on link "invite" at bounding box center [172, 83] width 26 height 12
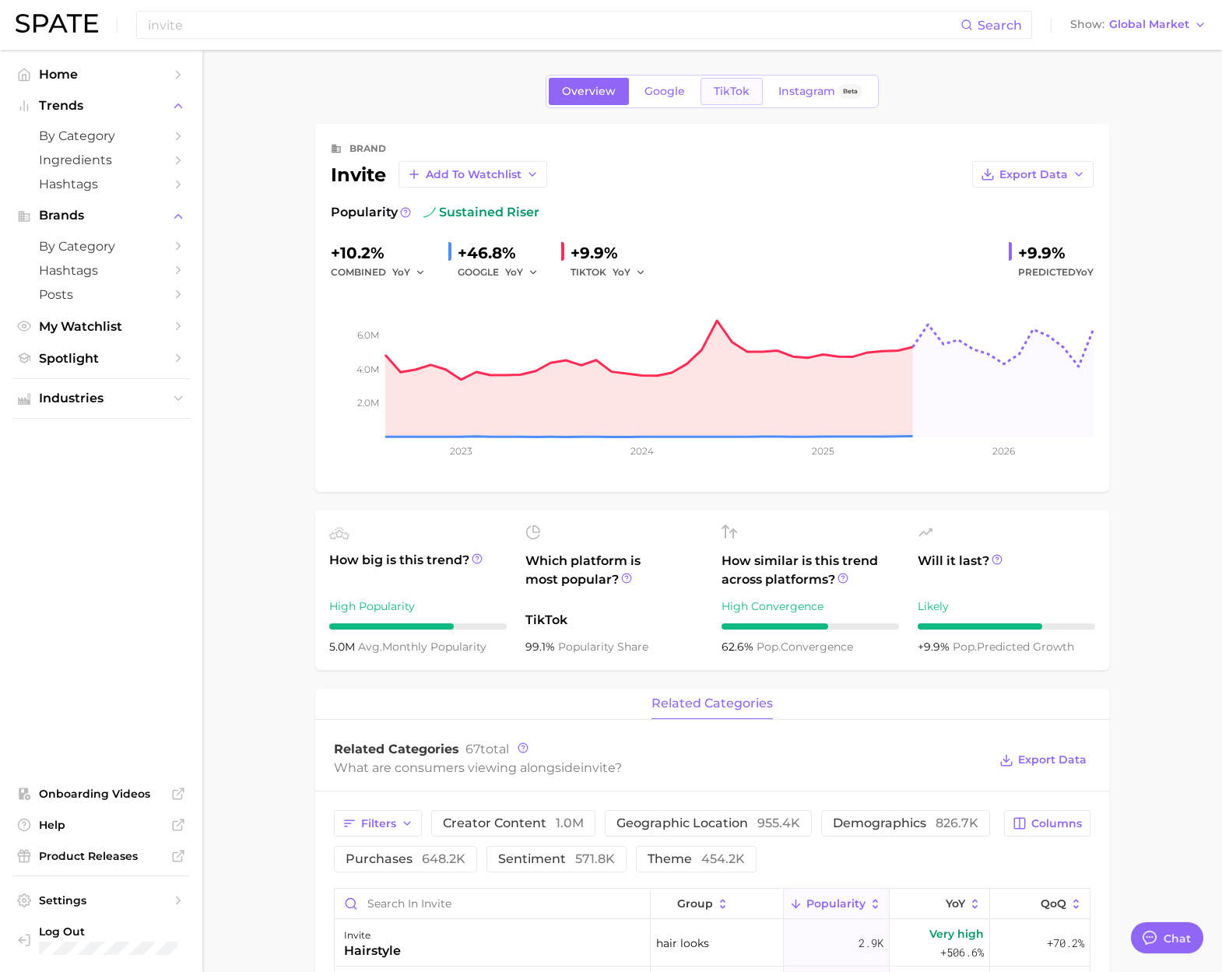
click at [734, 90] on span "TikTok" at bounding box center [731, 91] width 36 height 13
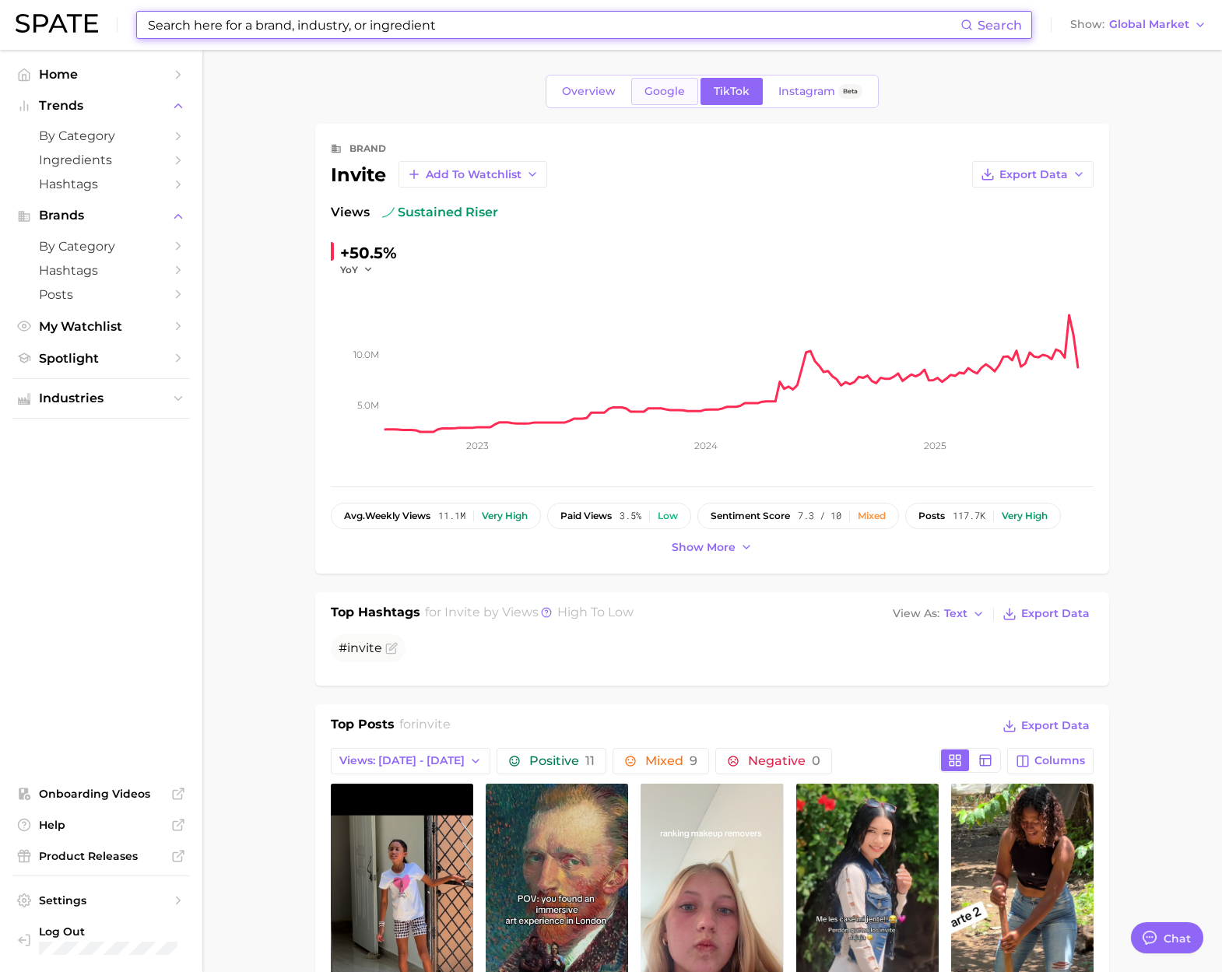
click at [685, 89] on link "Google" at bounding box center [664, 91] width 67 height 27
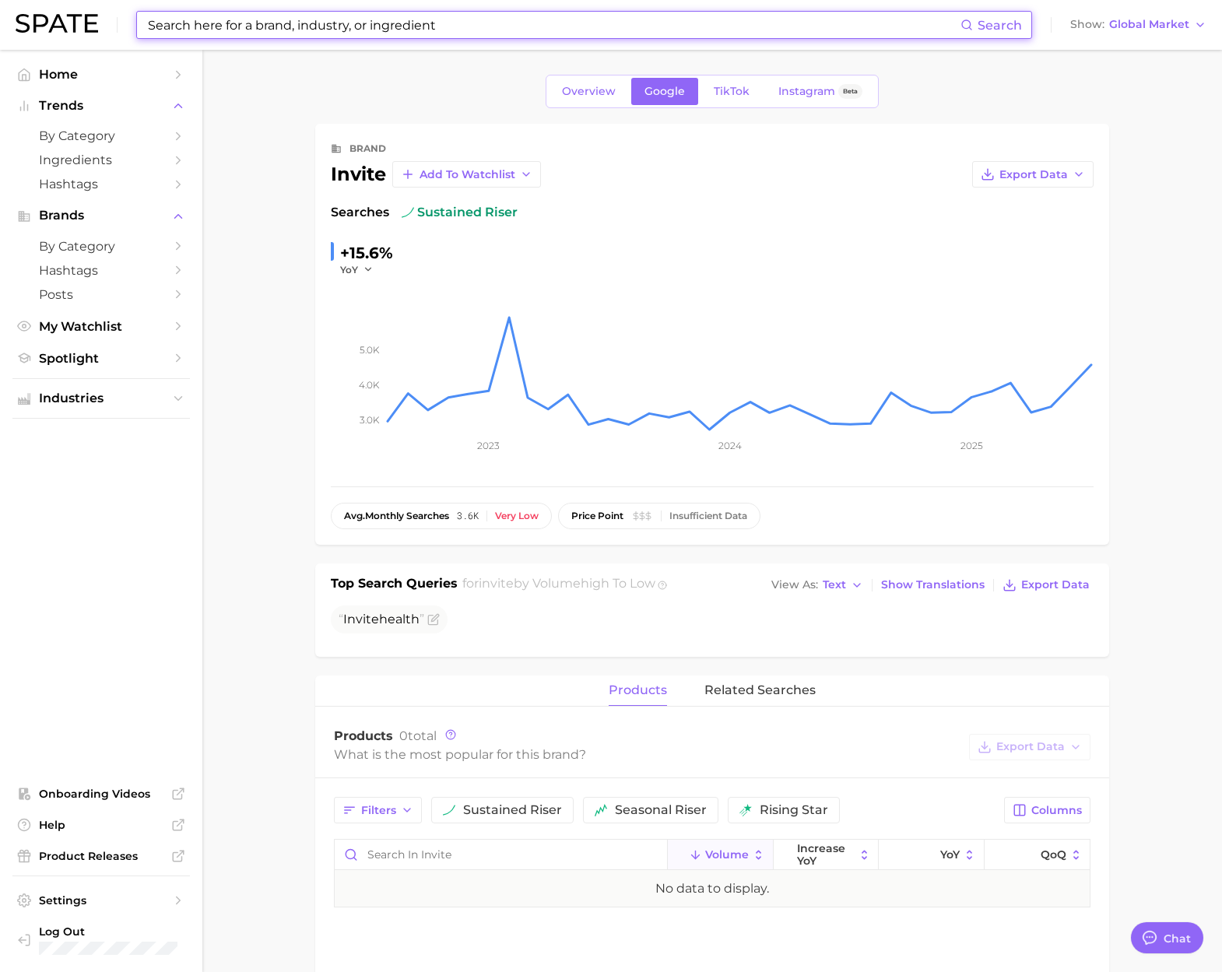
click at [395, 26] on input at bounding box center [553, 25] width 814 height 26
paste input "waterboy"
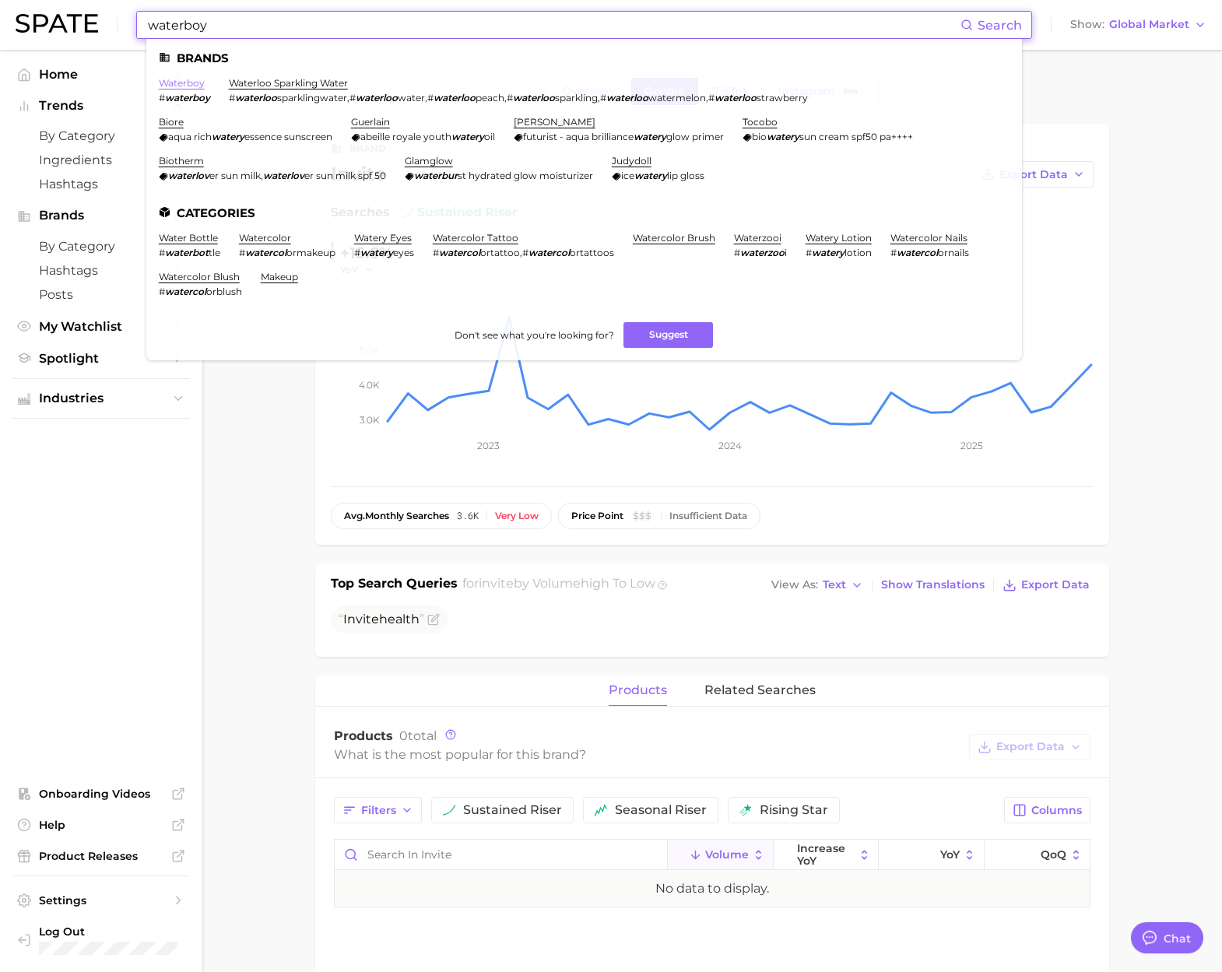
type input "waterboy"
click at [193, 86] on link "waterboy" at bounding box center [182, 83] width 46 height 12
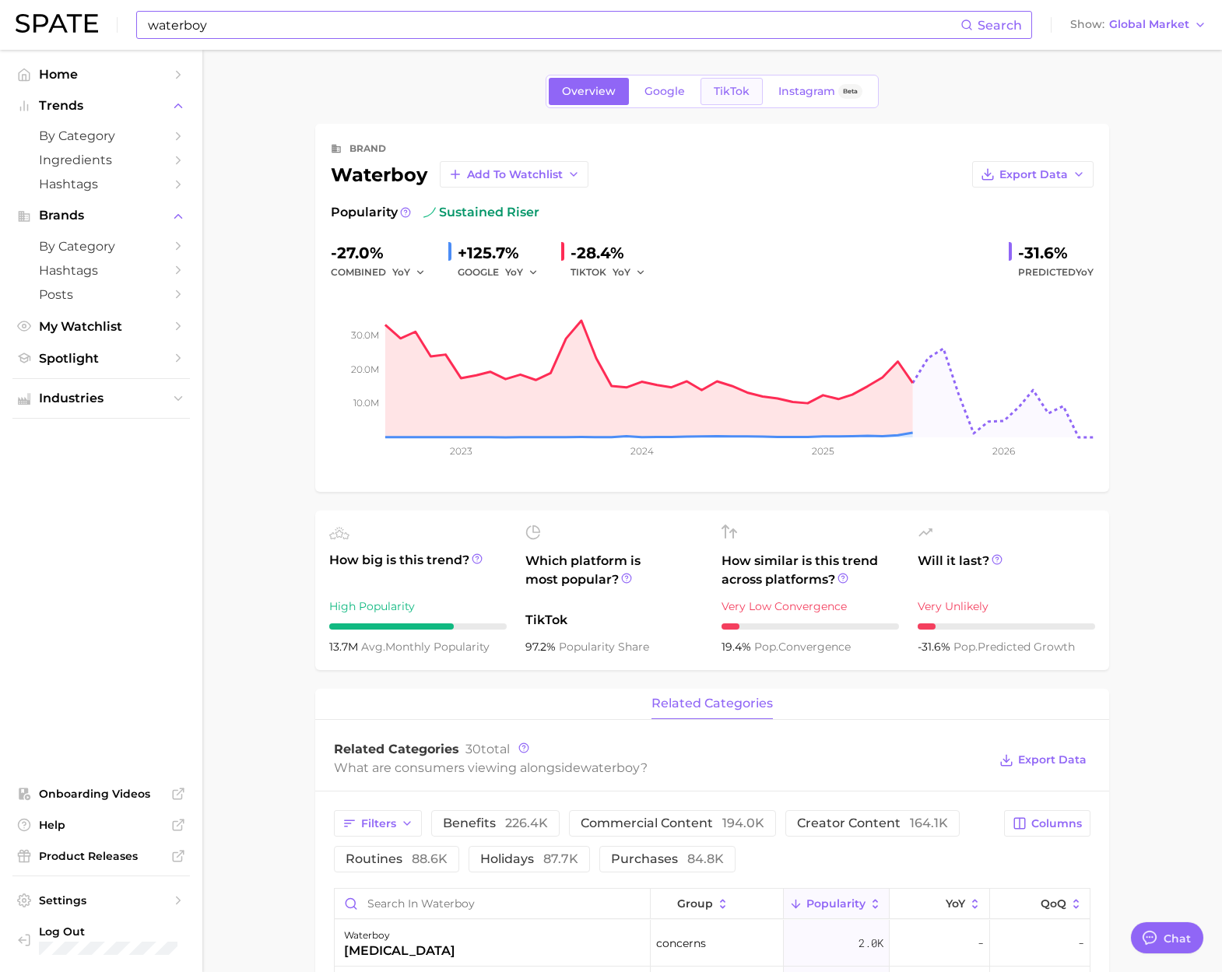
click at [744, 93] on span "TikTok" at bounding box center [731, 91] width 36 height 13
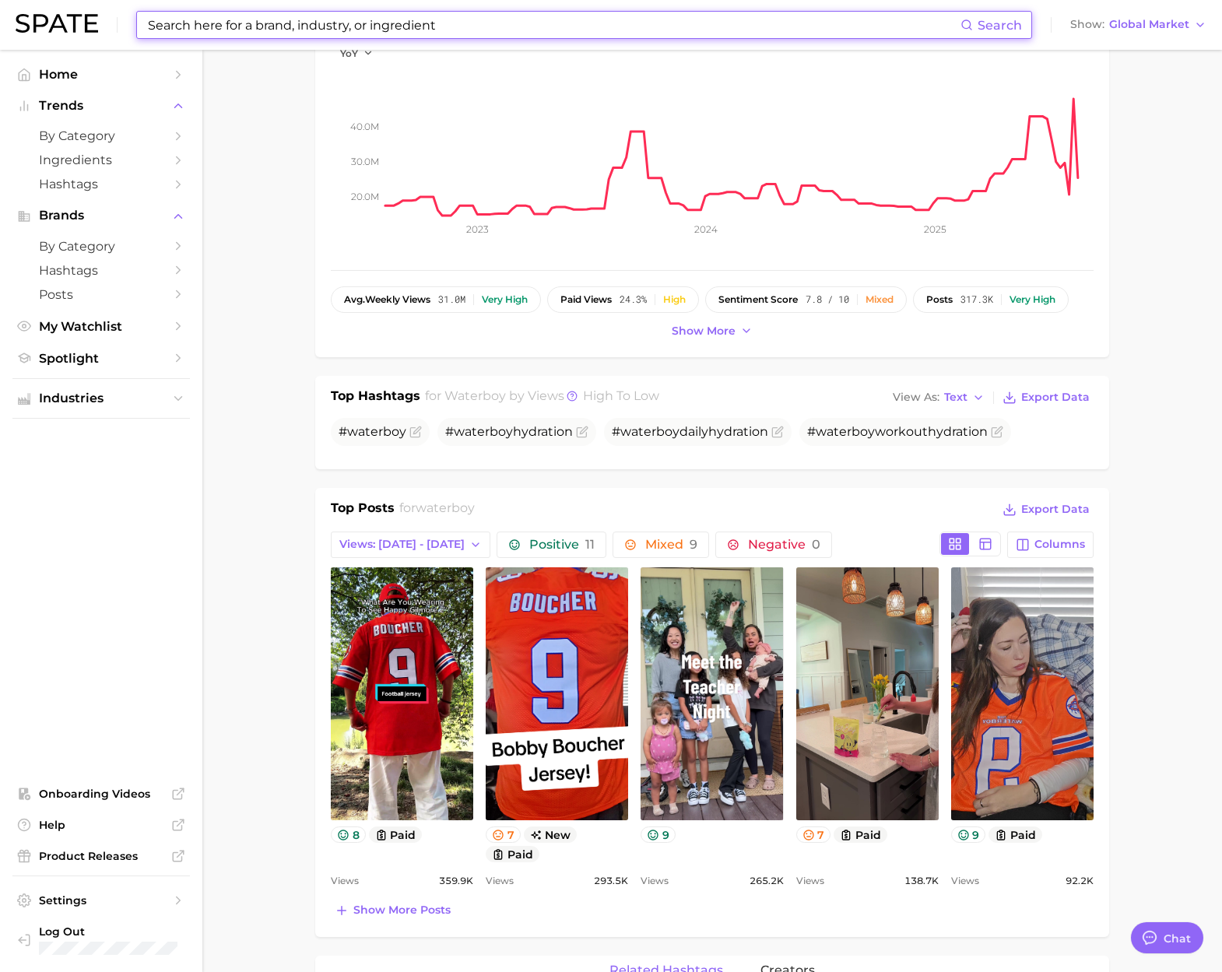
scroll to position [314, 0]
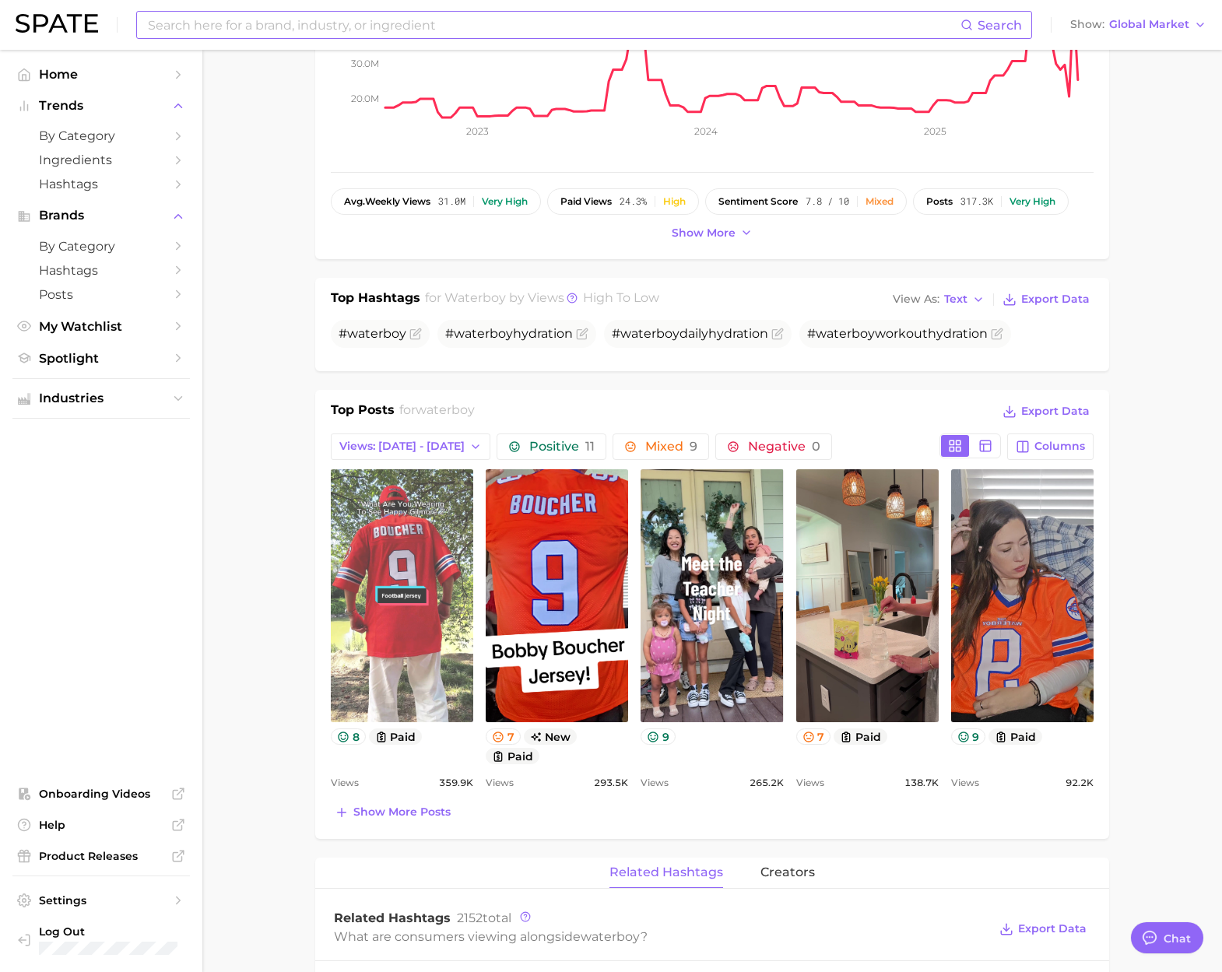
click at [415, 625] on link "view post on TikTok" at bounding box center [402, 595] width 142 height 253
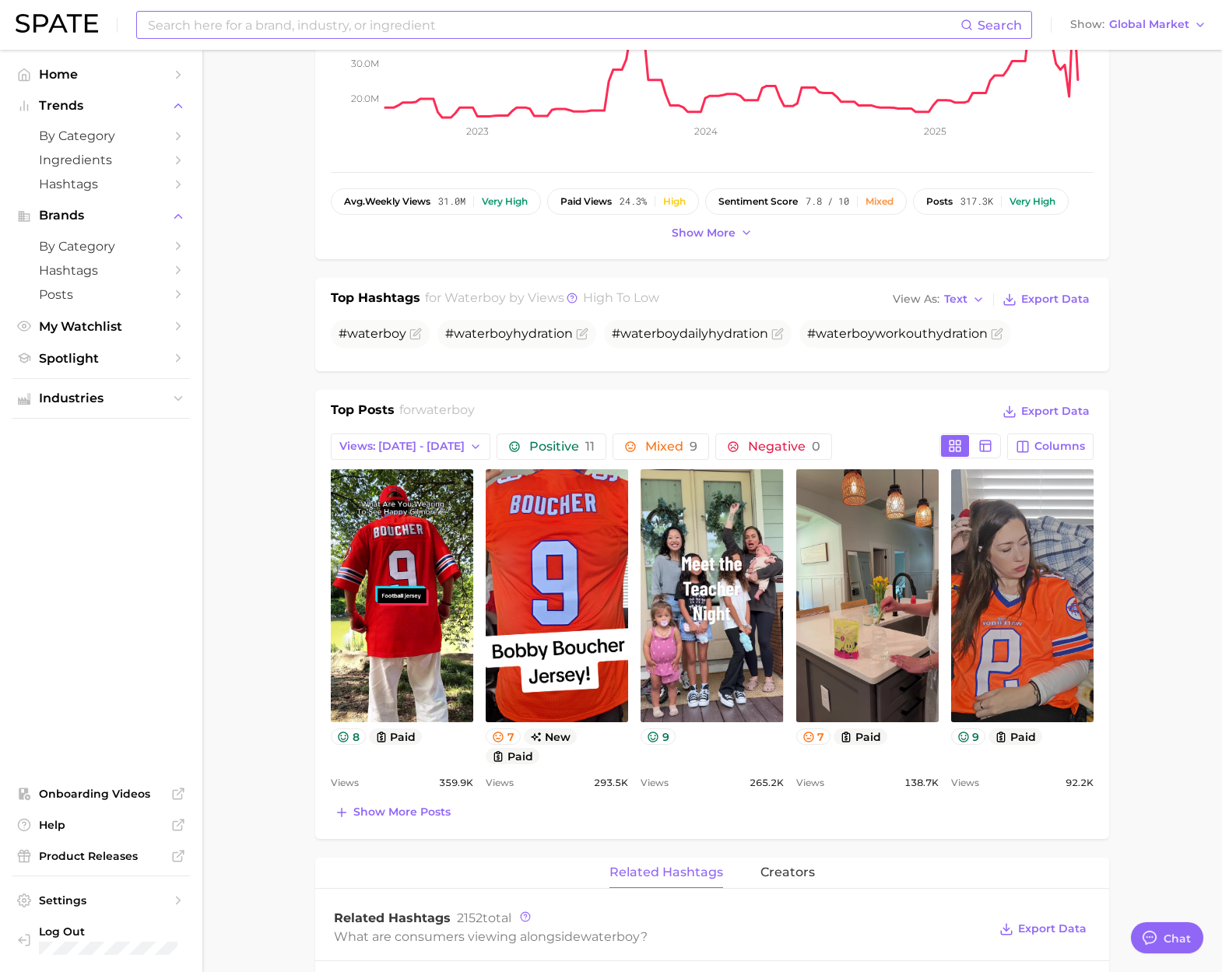
click at [252, 30] on input at bounding box center [553, 25] width 814 height 26
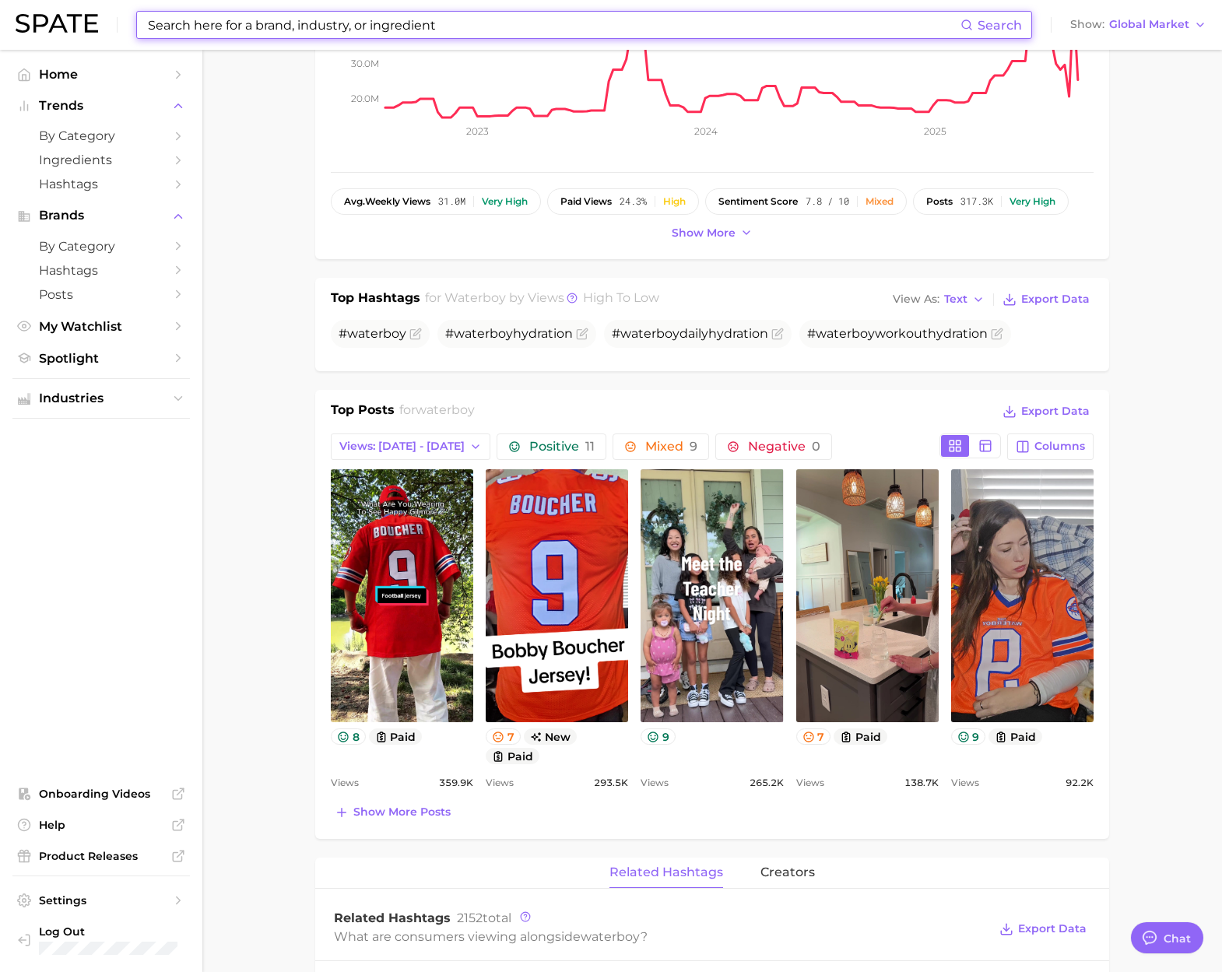
paste input "mrm"
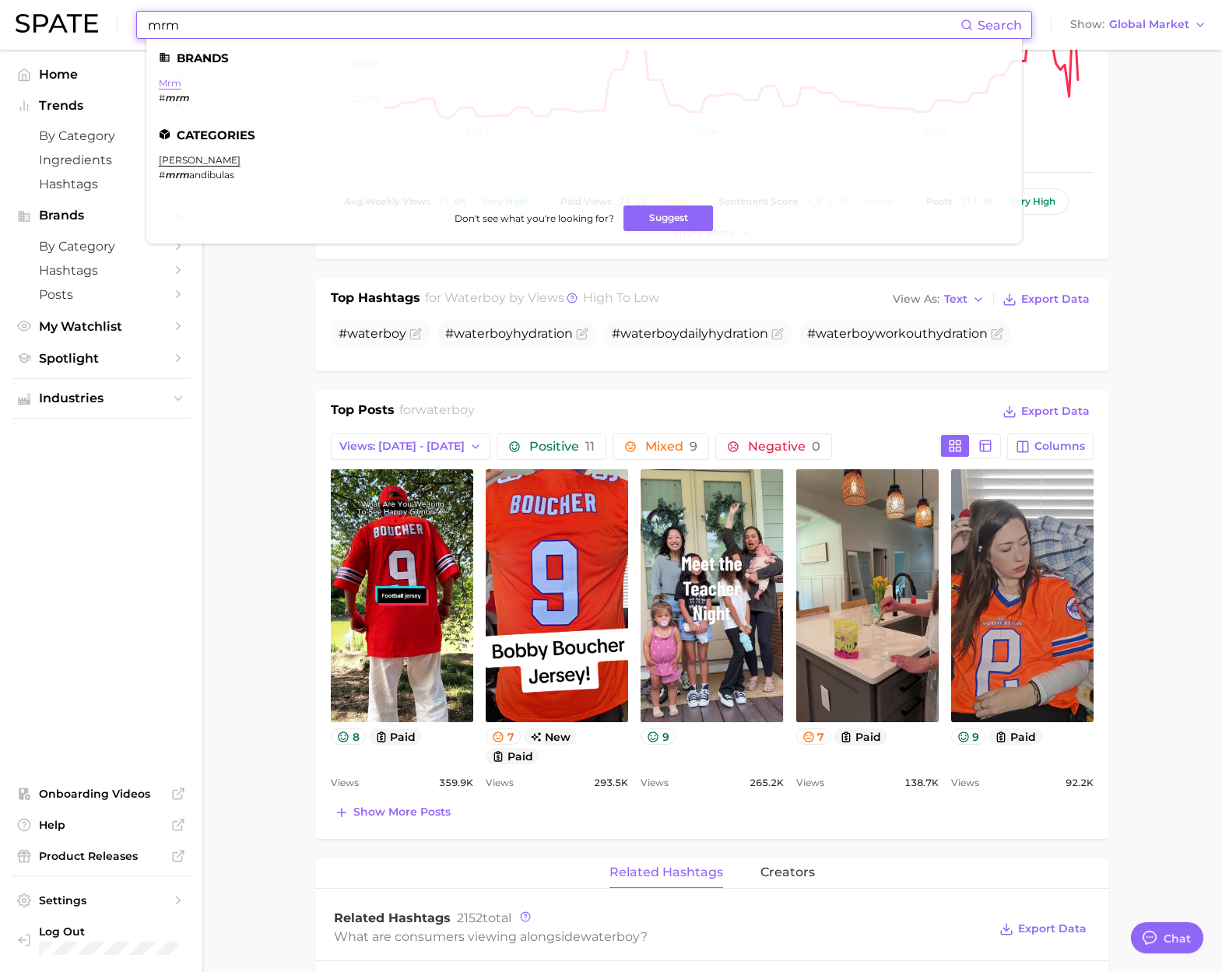
type input "mrm"
click at [171, 82] on link "mrm" at bounding box center [170, 83] width 23 height 12
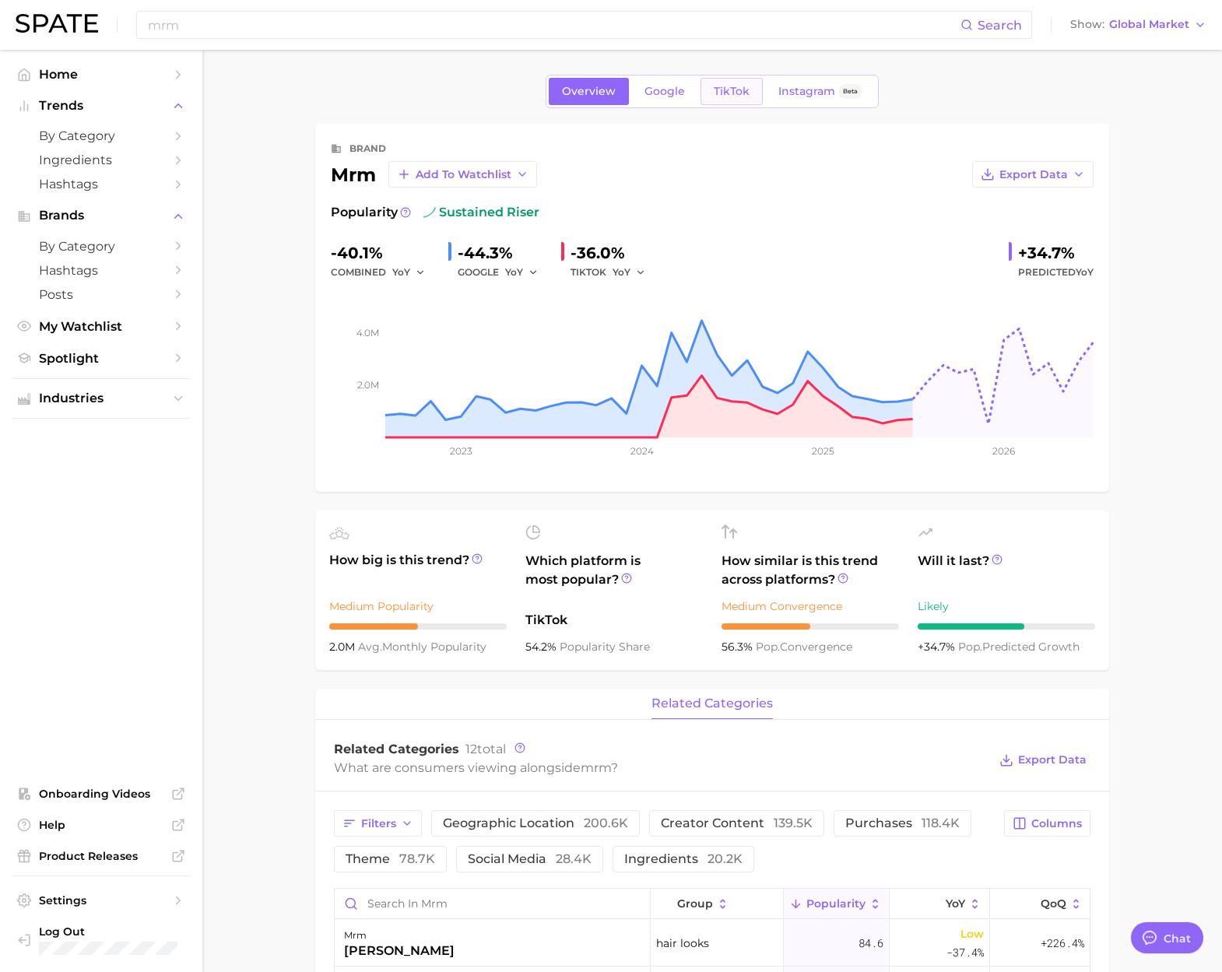
click at [721, 95] on span "TikTok" at bounding box center [731, 91] width 36 height 13
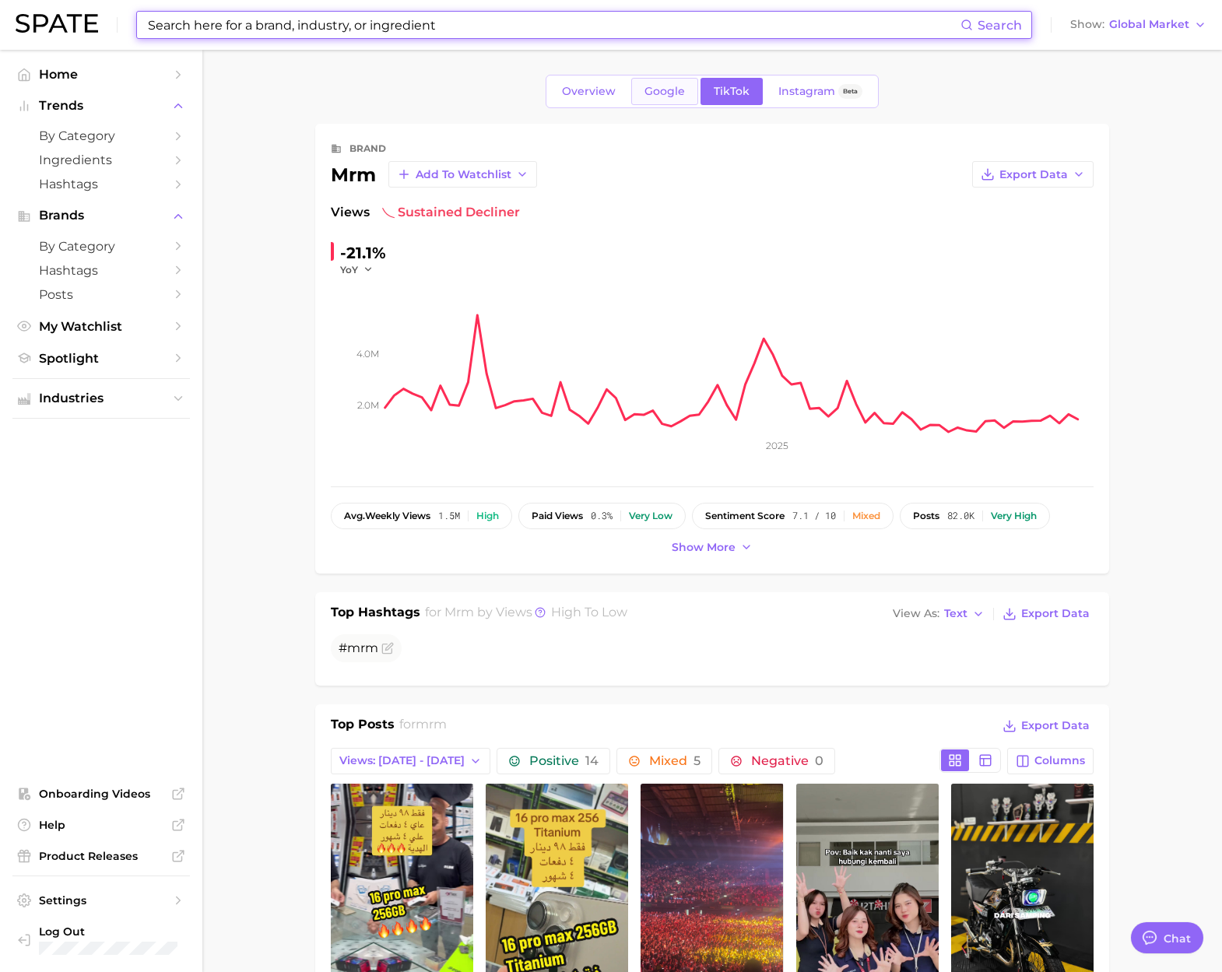
click at [643, 96] on link "Google" at bounding box center [664, 91] width 67 height 27
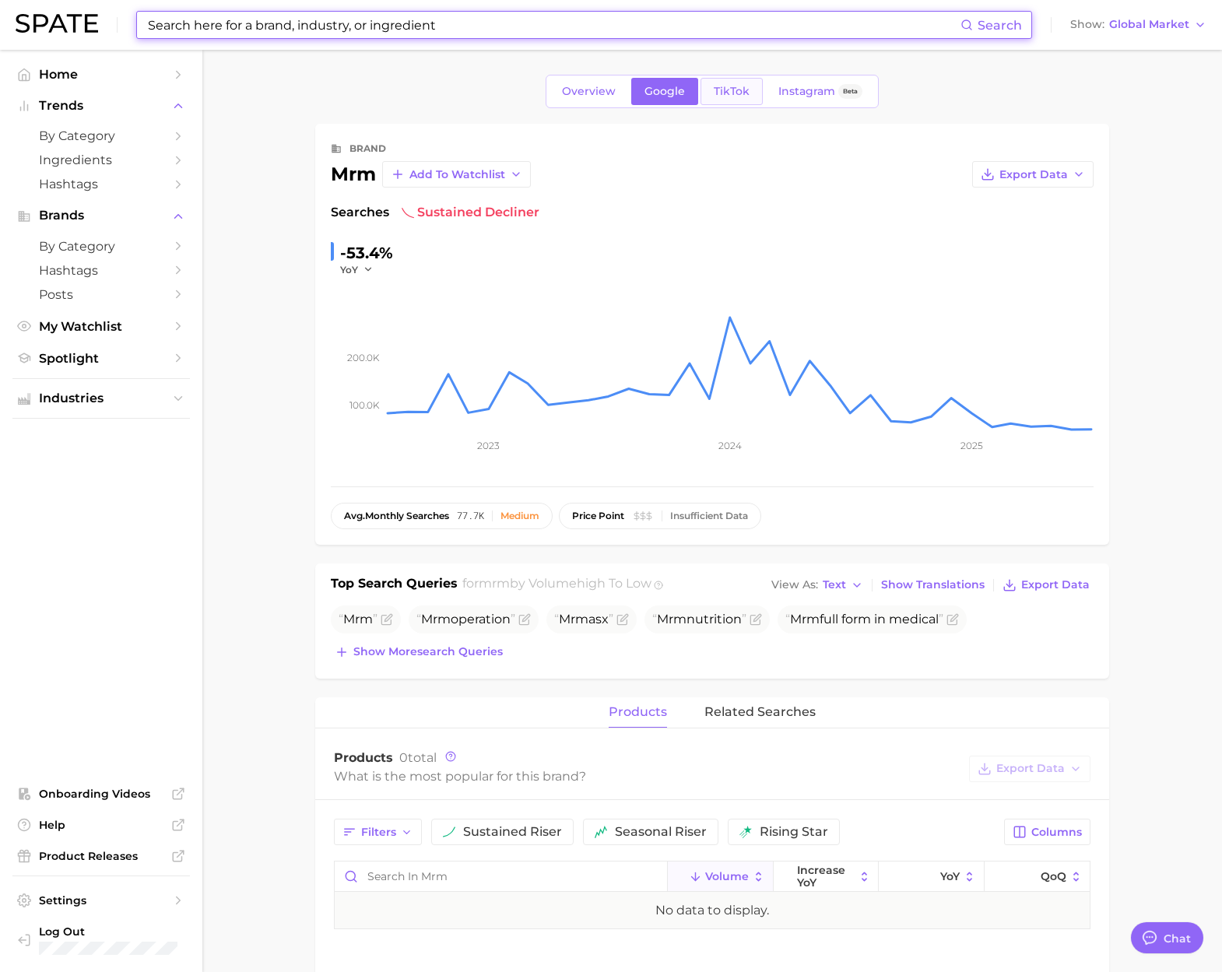
click at [716, 91] on span "TikTok" at bounding box center [731, 91] width 36 height 13
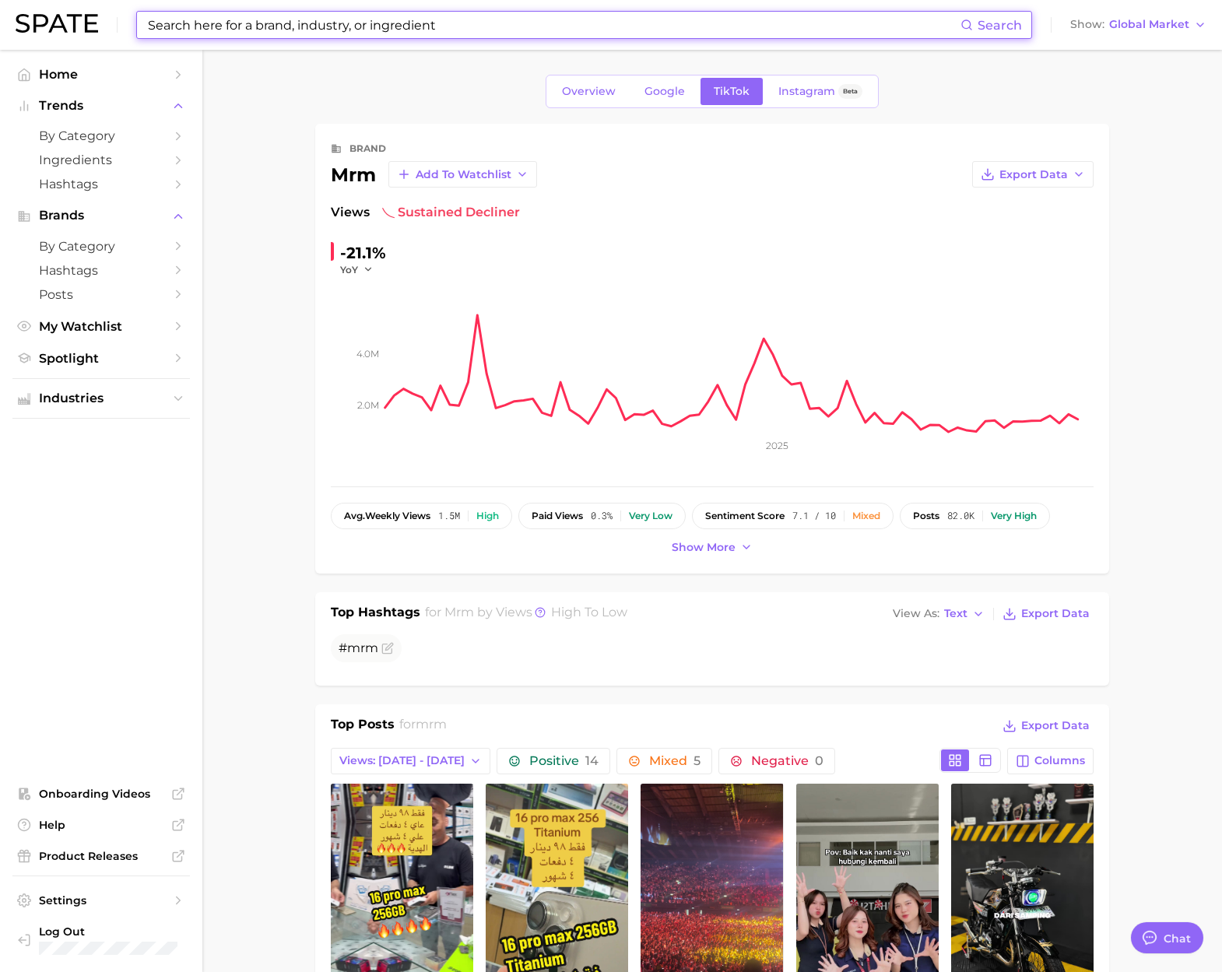
click at [255, 28] on input at bounding box center [553, 25] width 814 height 26
paste input "vital"
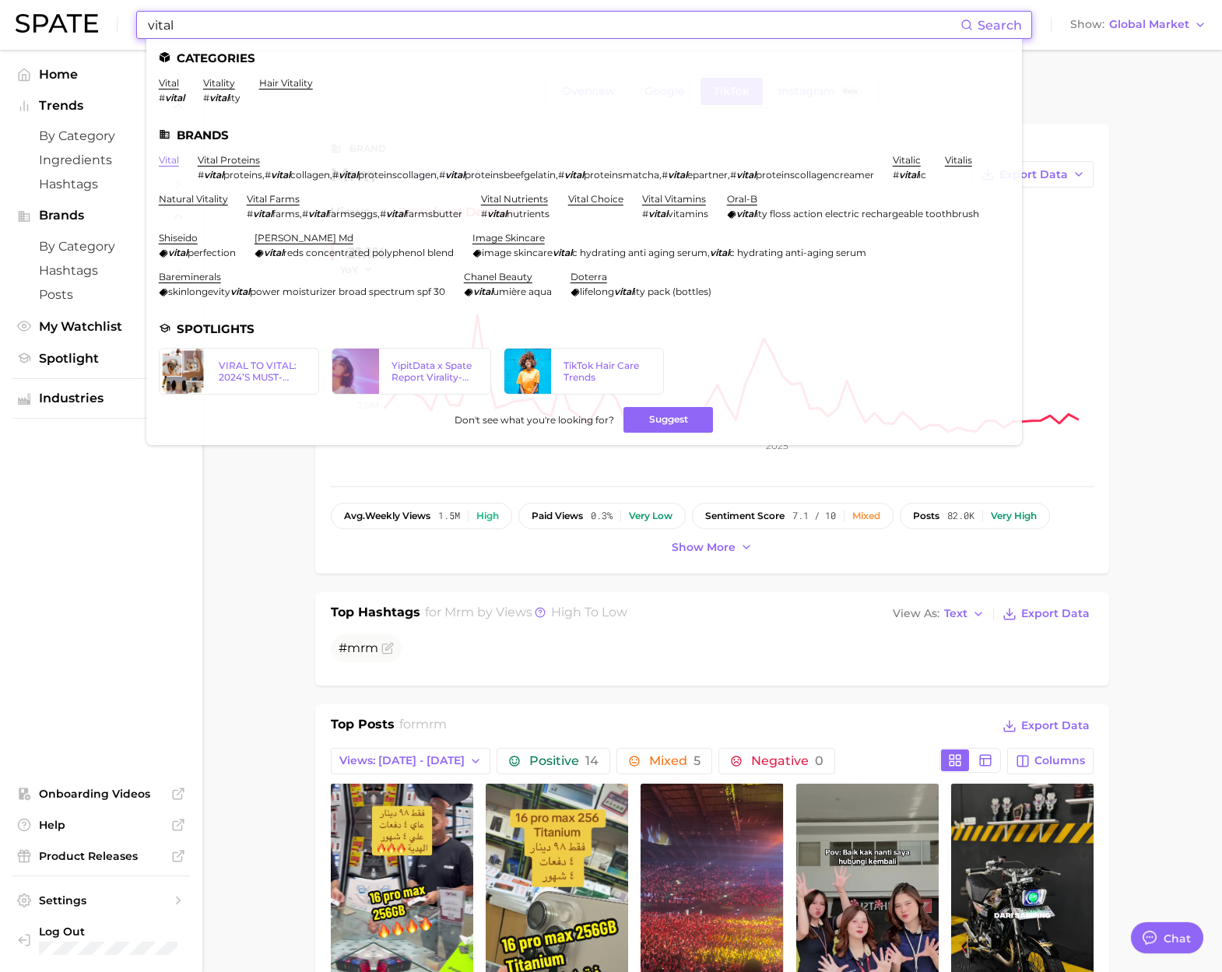
type input "vital"
click at [166, 160] on link "vital" at bounding box center [169, 160] width 20 height 12
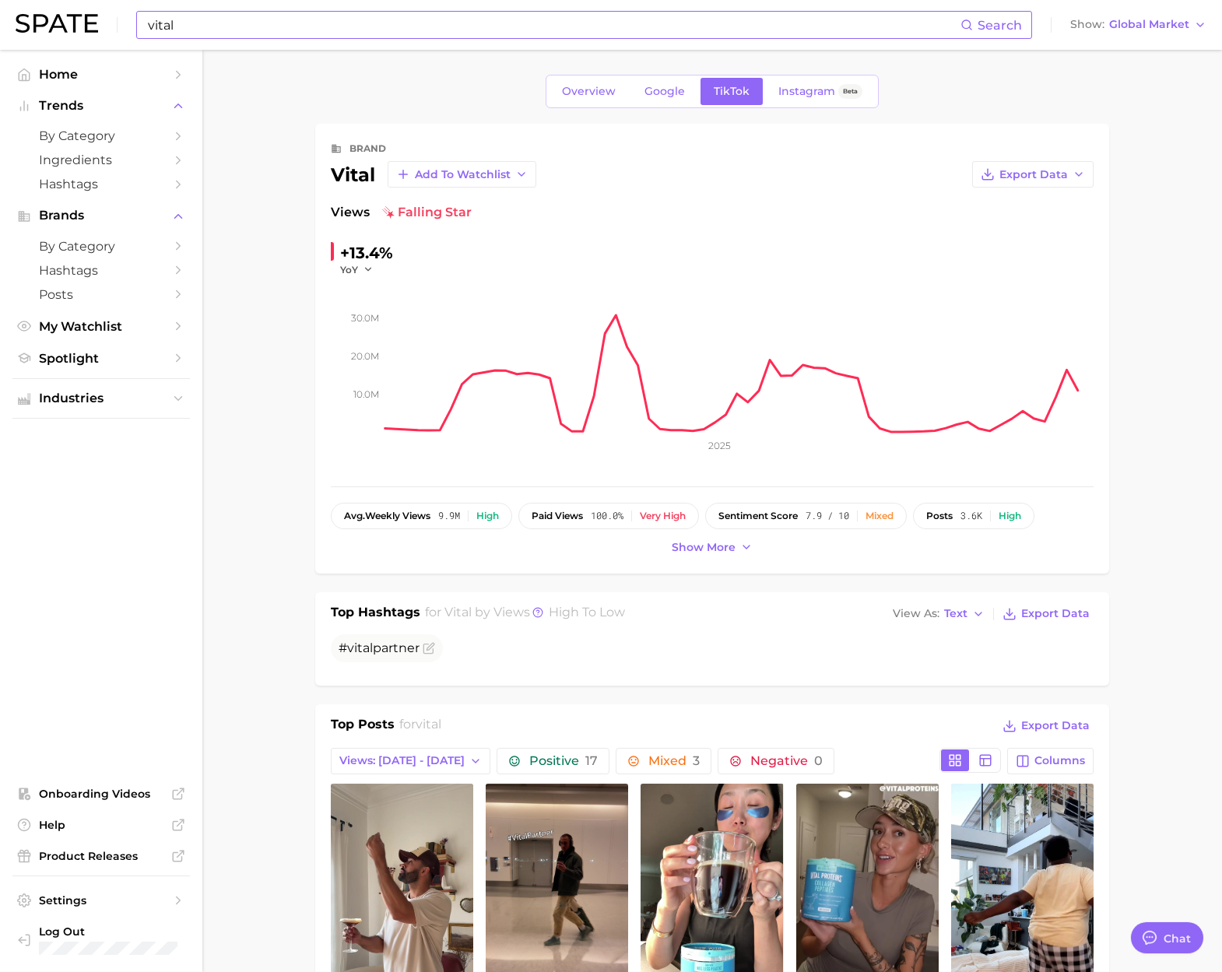
click at [236, 22] on input "vital" at bounding box center [553, 25] width 814 height 26
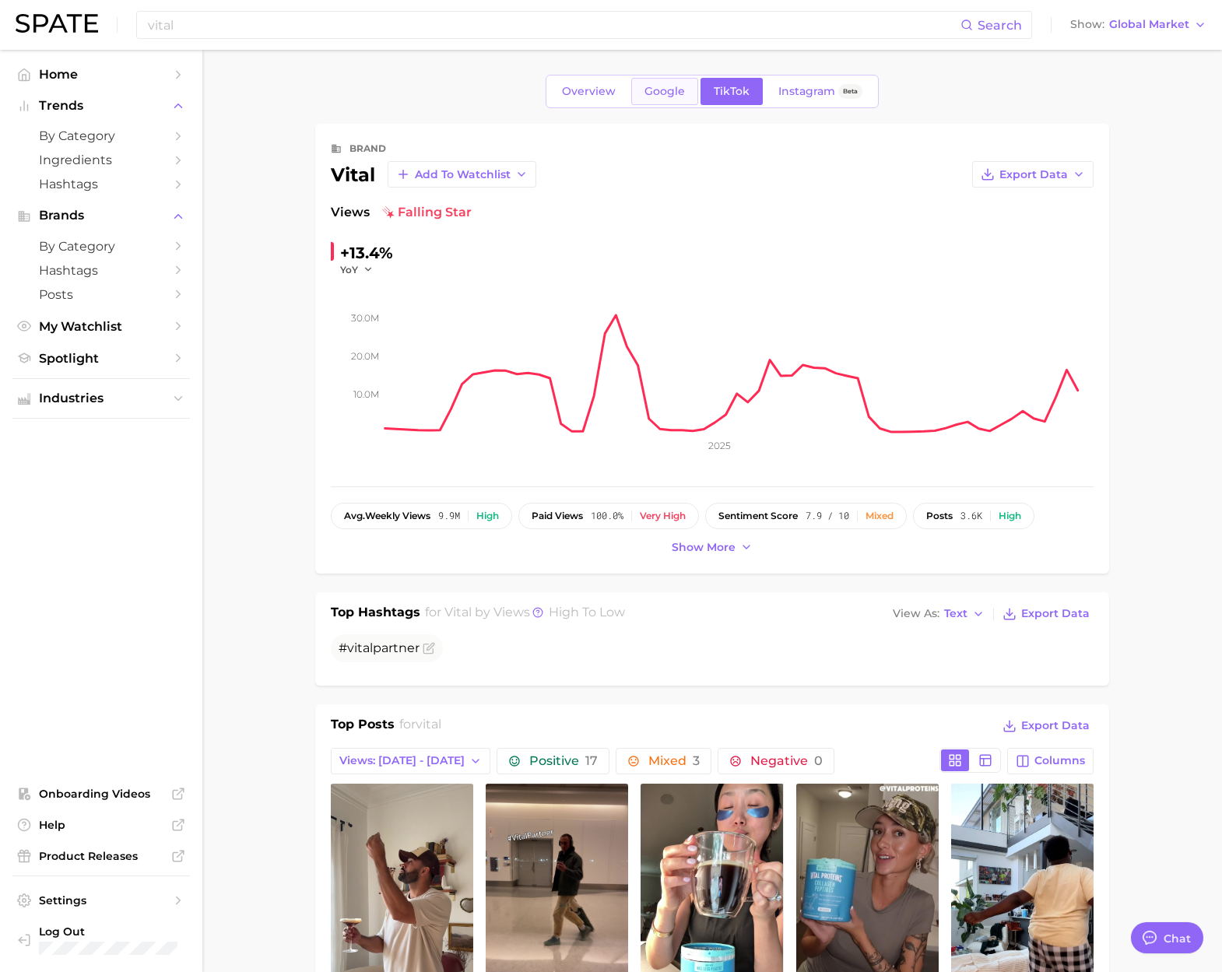
click at [650, 89] on span "Google" at bounding box center [664, 91] width 40 height 13
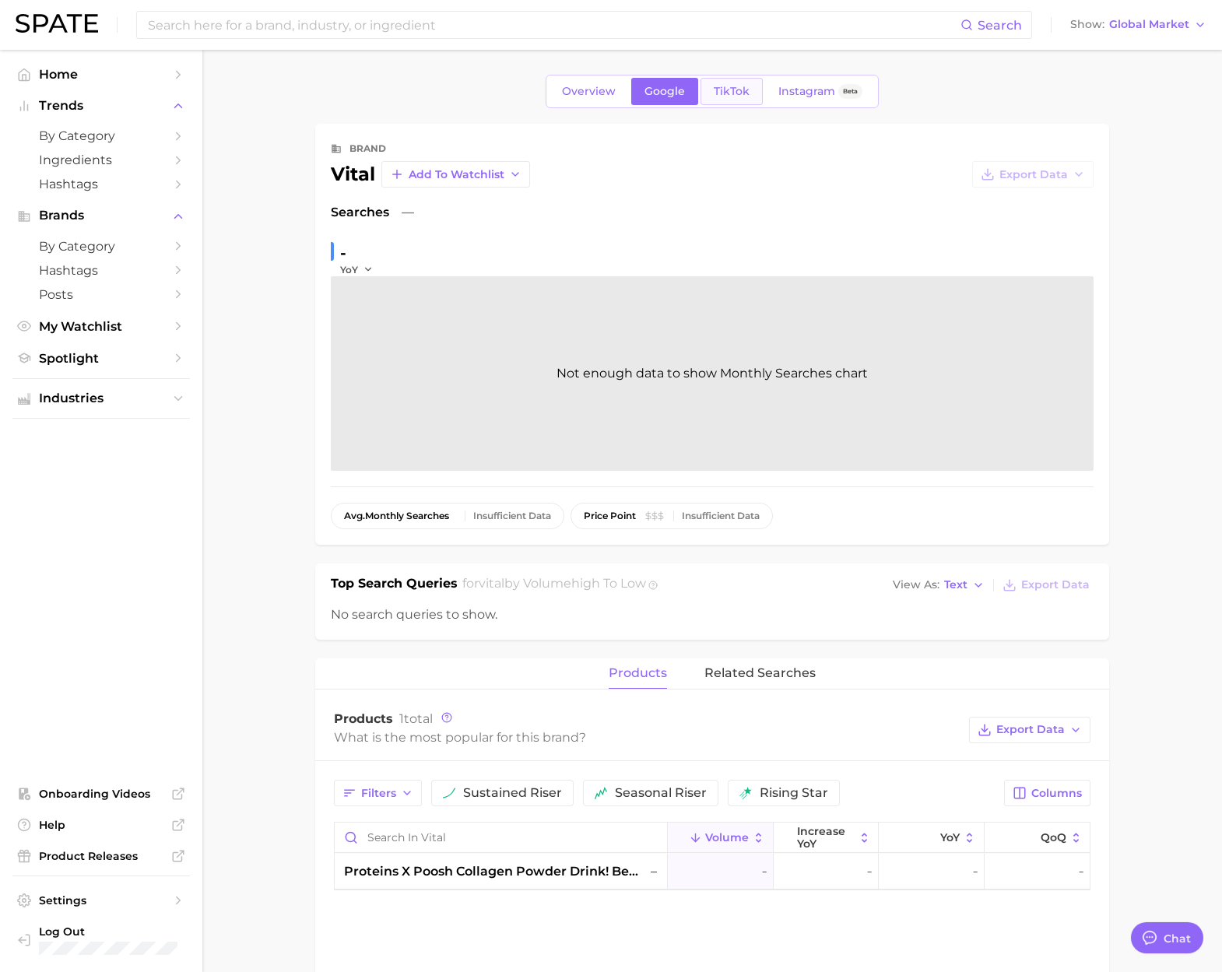
click at [745, 97] on span "TikTok" at bounding box center [731, 91] width 36 height 13
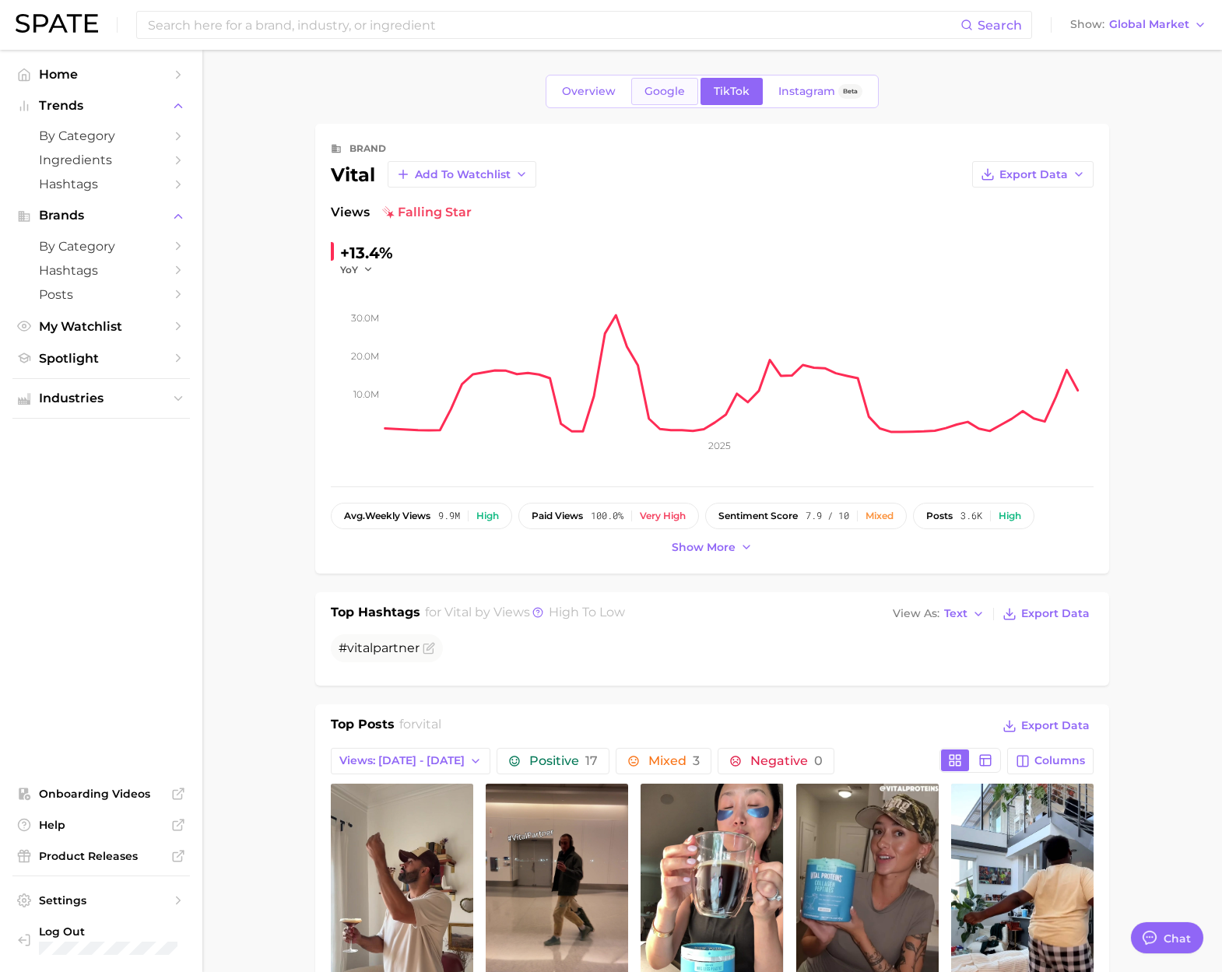
click at [664, 93] on span "Google" at bounding box center [664, 91] width 40 height 13
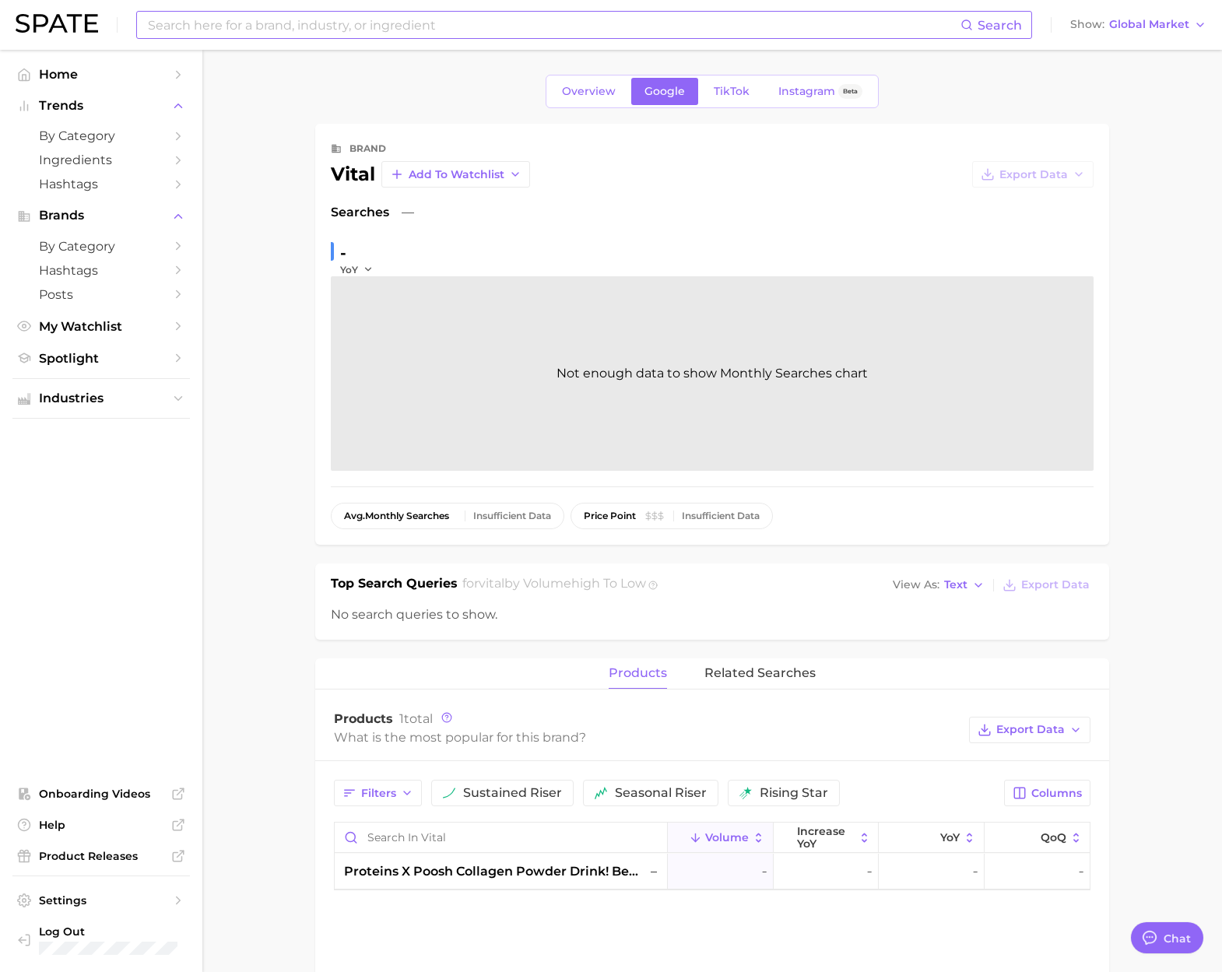
click at [229, 26] on input at bounding box center [553, 25] width 814 height 26
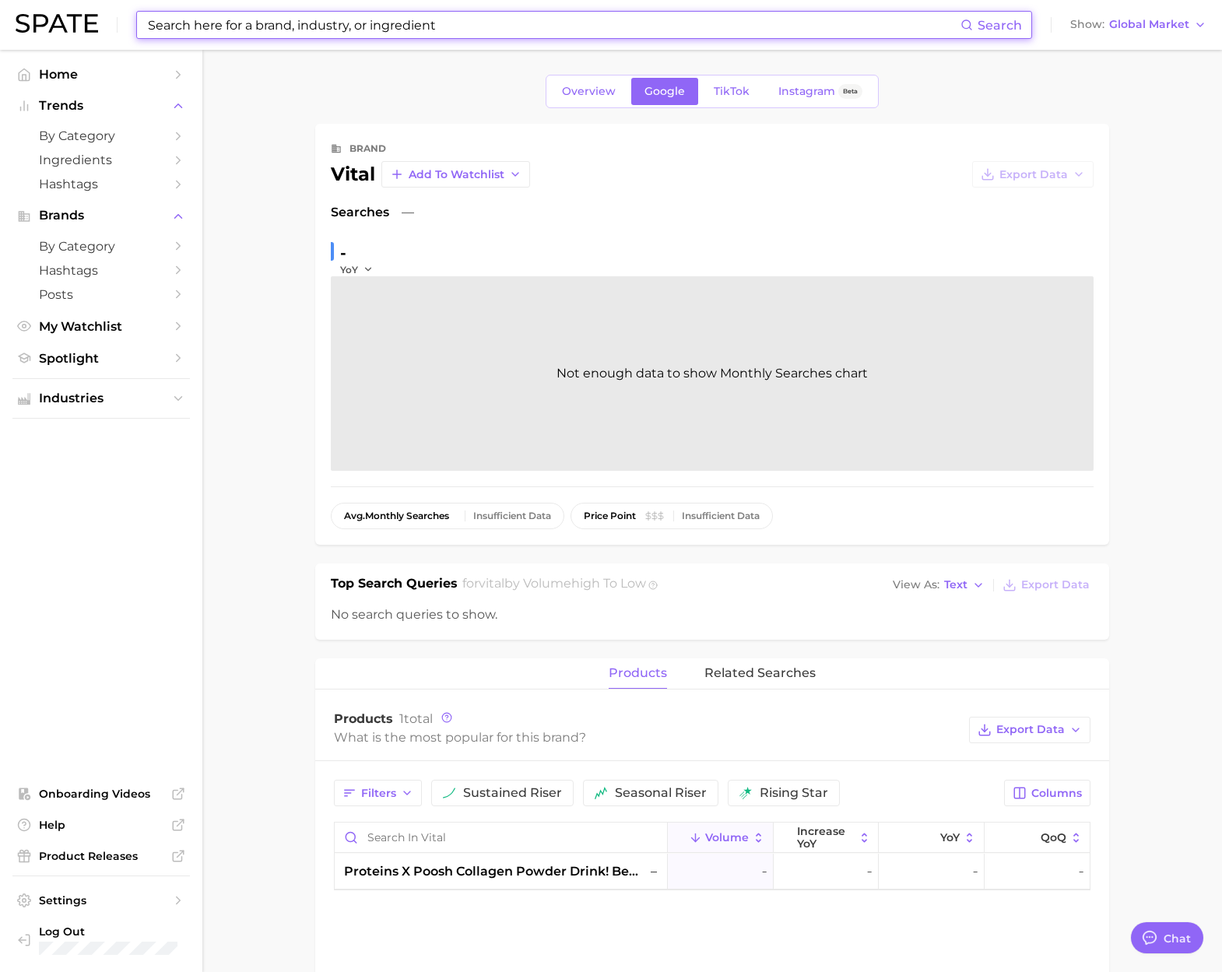
paste input "vital"
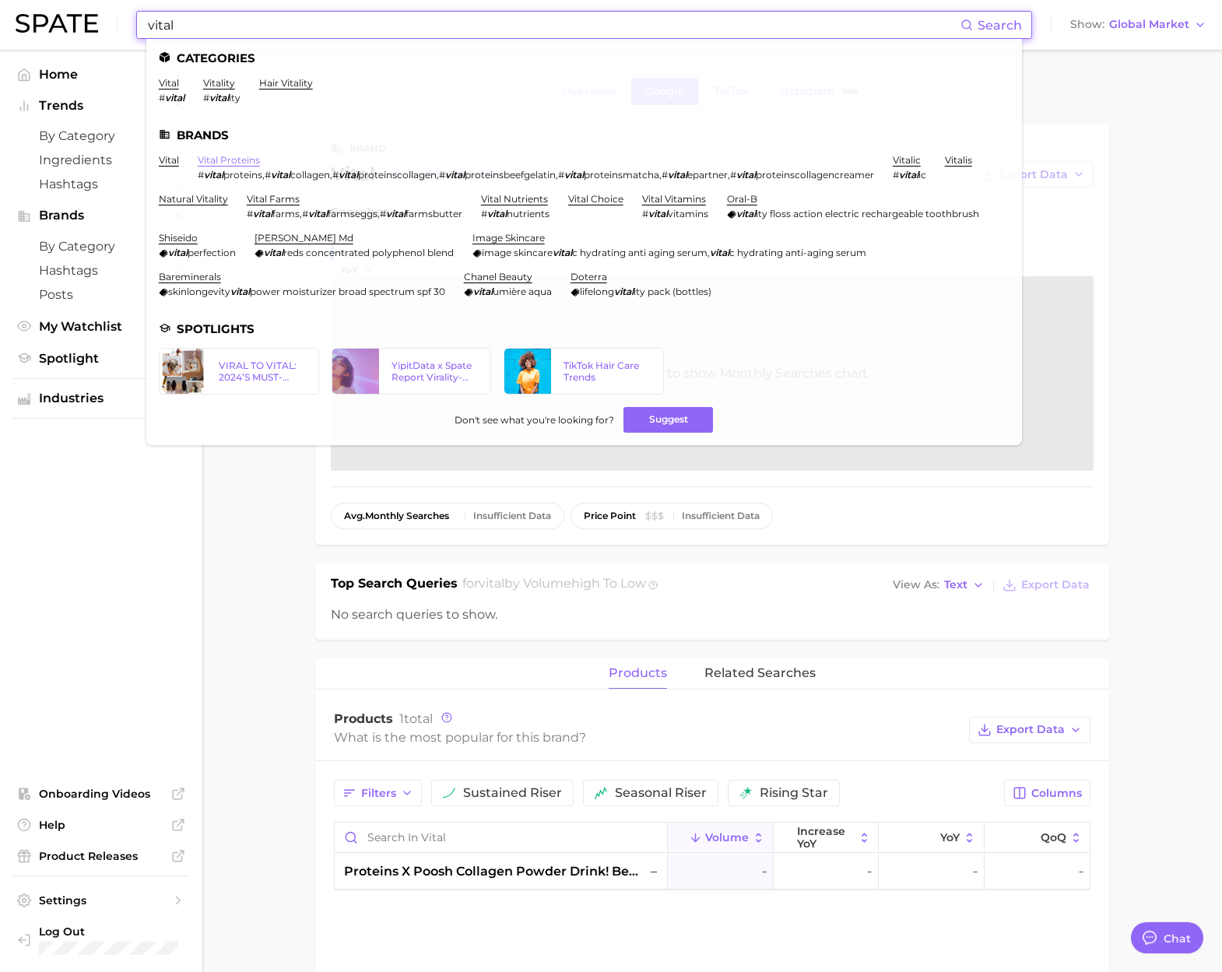
type input "vital"
click at [238, 156] on link "vital proteins" at bounding box center [229, 160] width 62 height 12
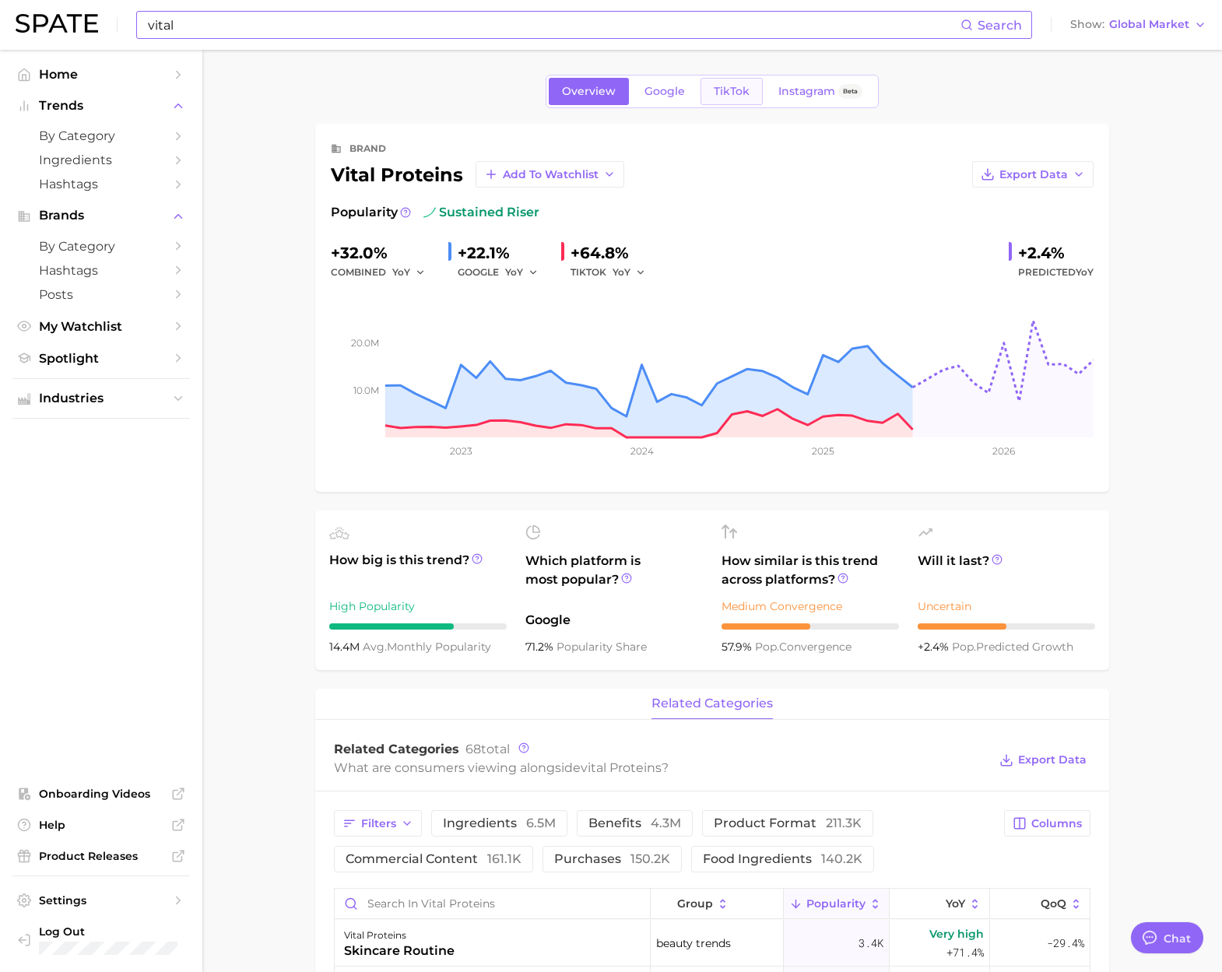
click at [728, 97] on span "TikTok" at bounding box center [731, 91] width 36 height 13
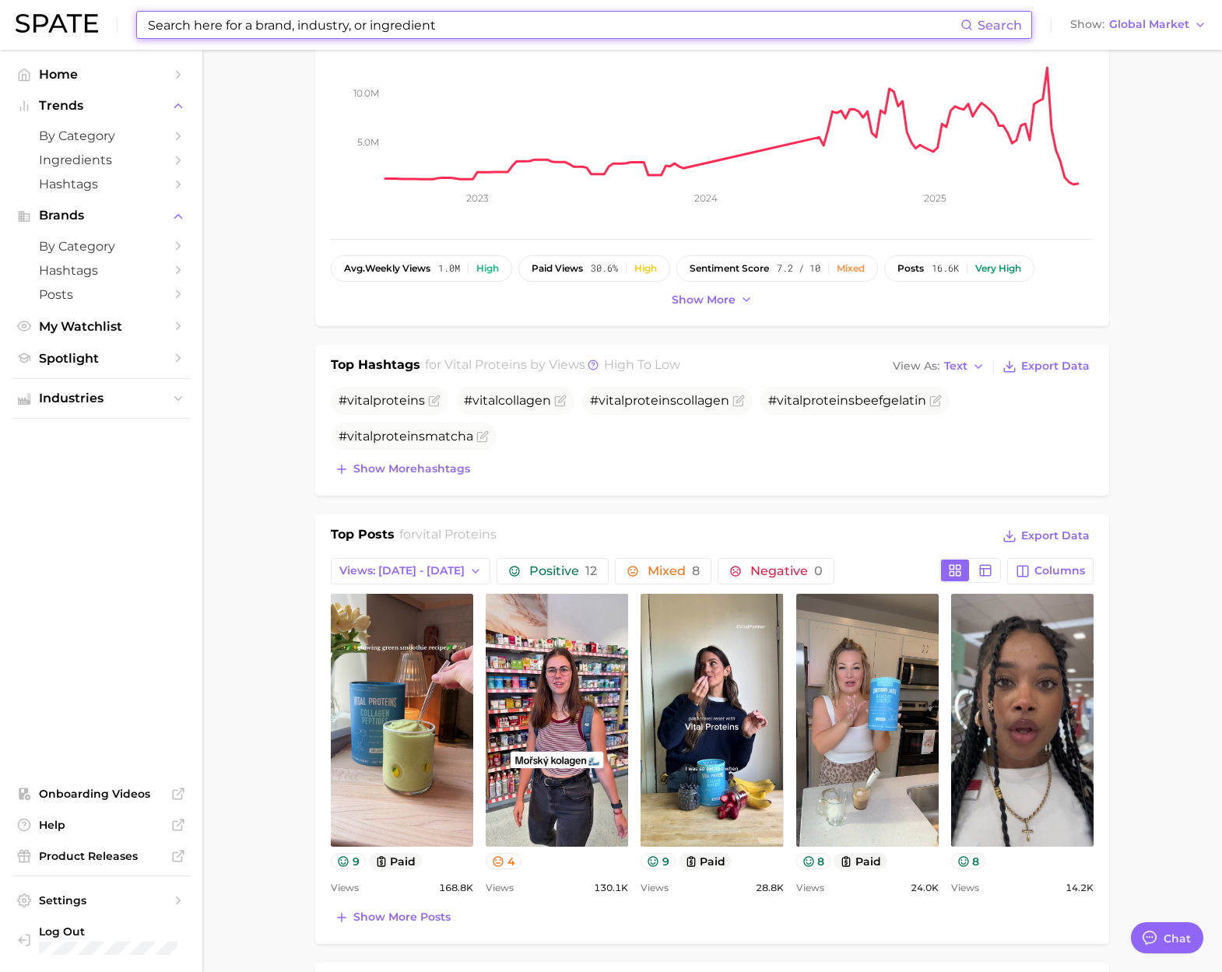
scroll to position [248, 0]
paste input "whc"
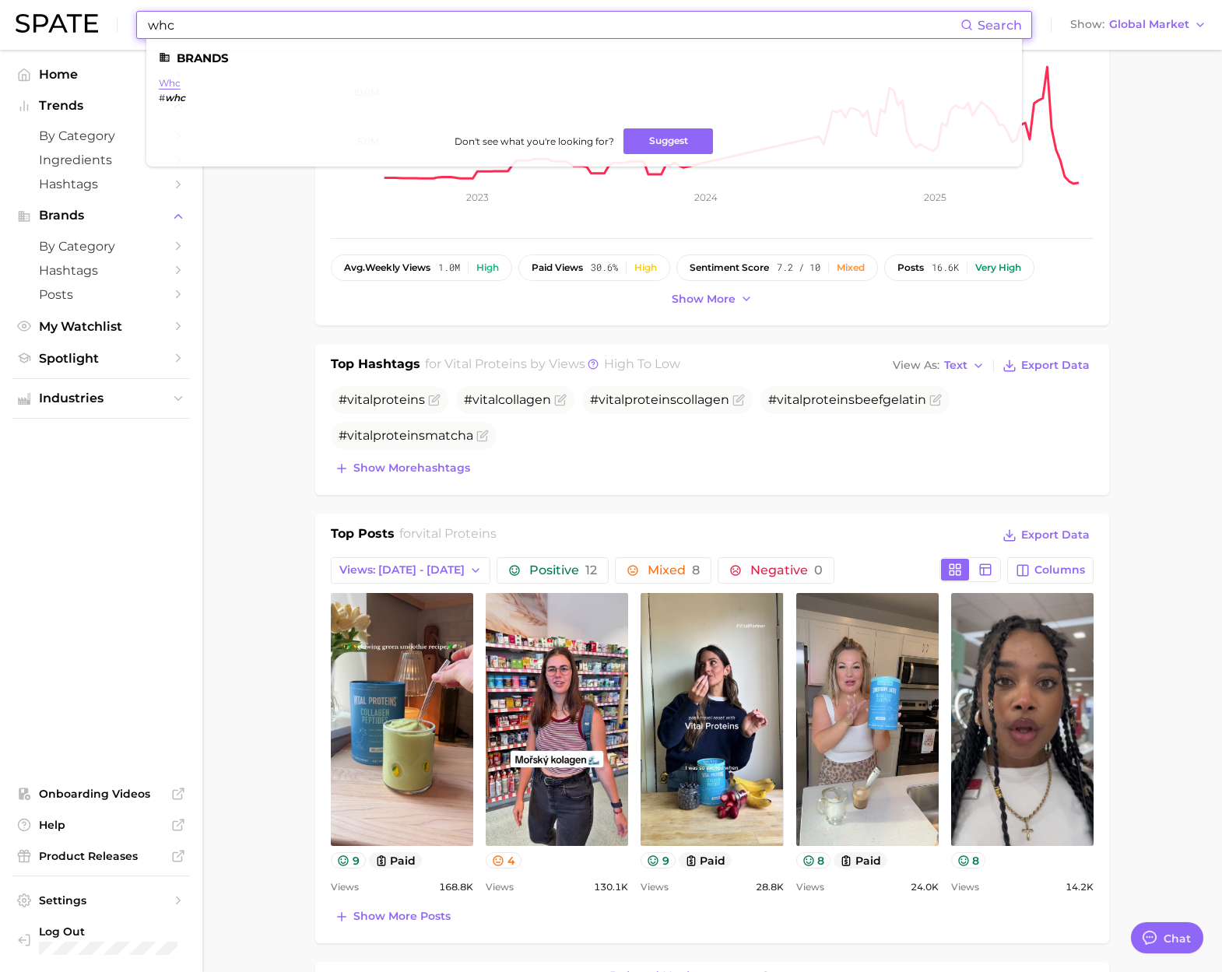
type input "whc"
click at [173, 85] on link "whc" at bounding box center [170, 83] width 22 height 12
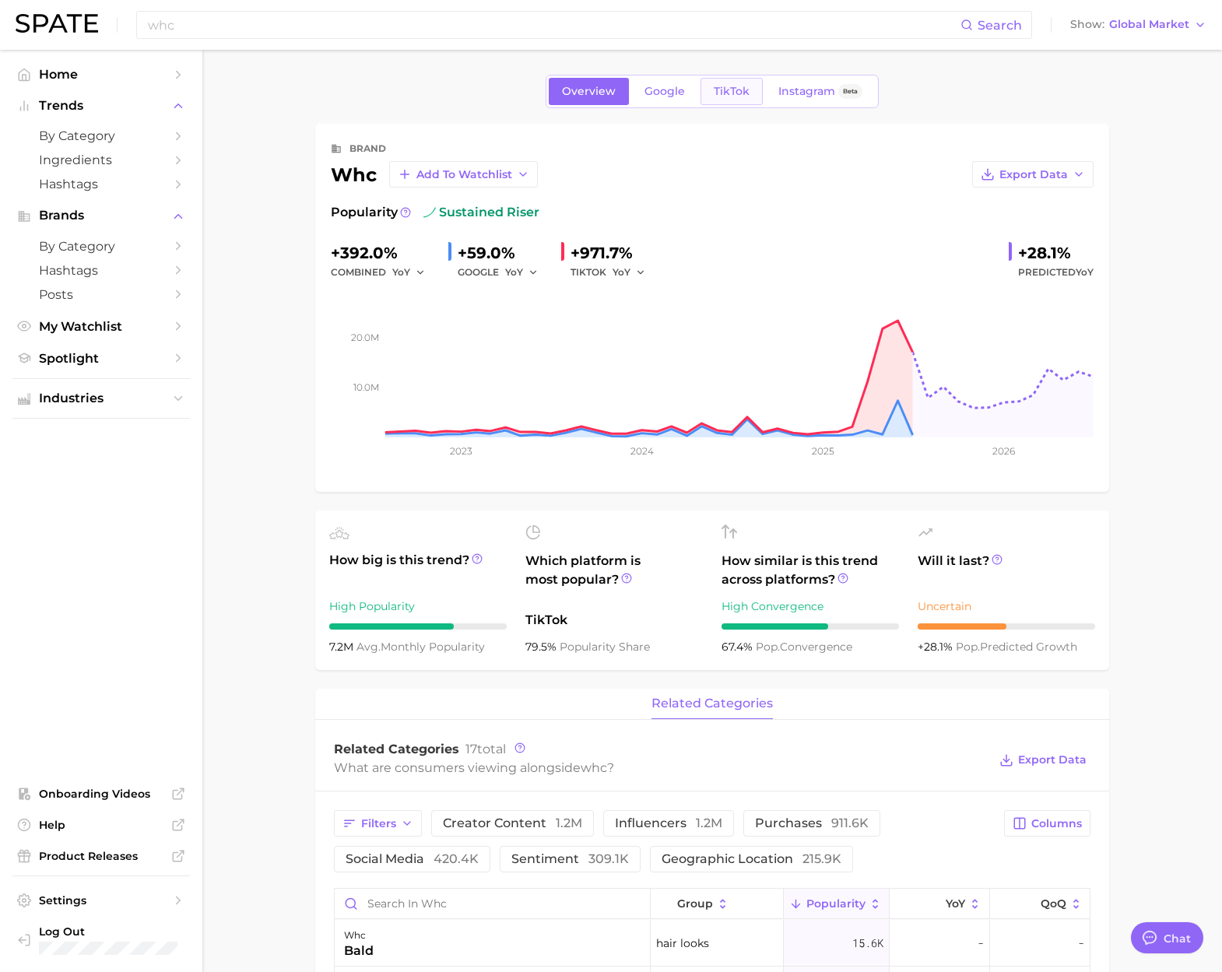
click at [714, 91] on span "TikTok" at bounding box center [731, 91] width 36 height 13
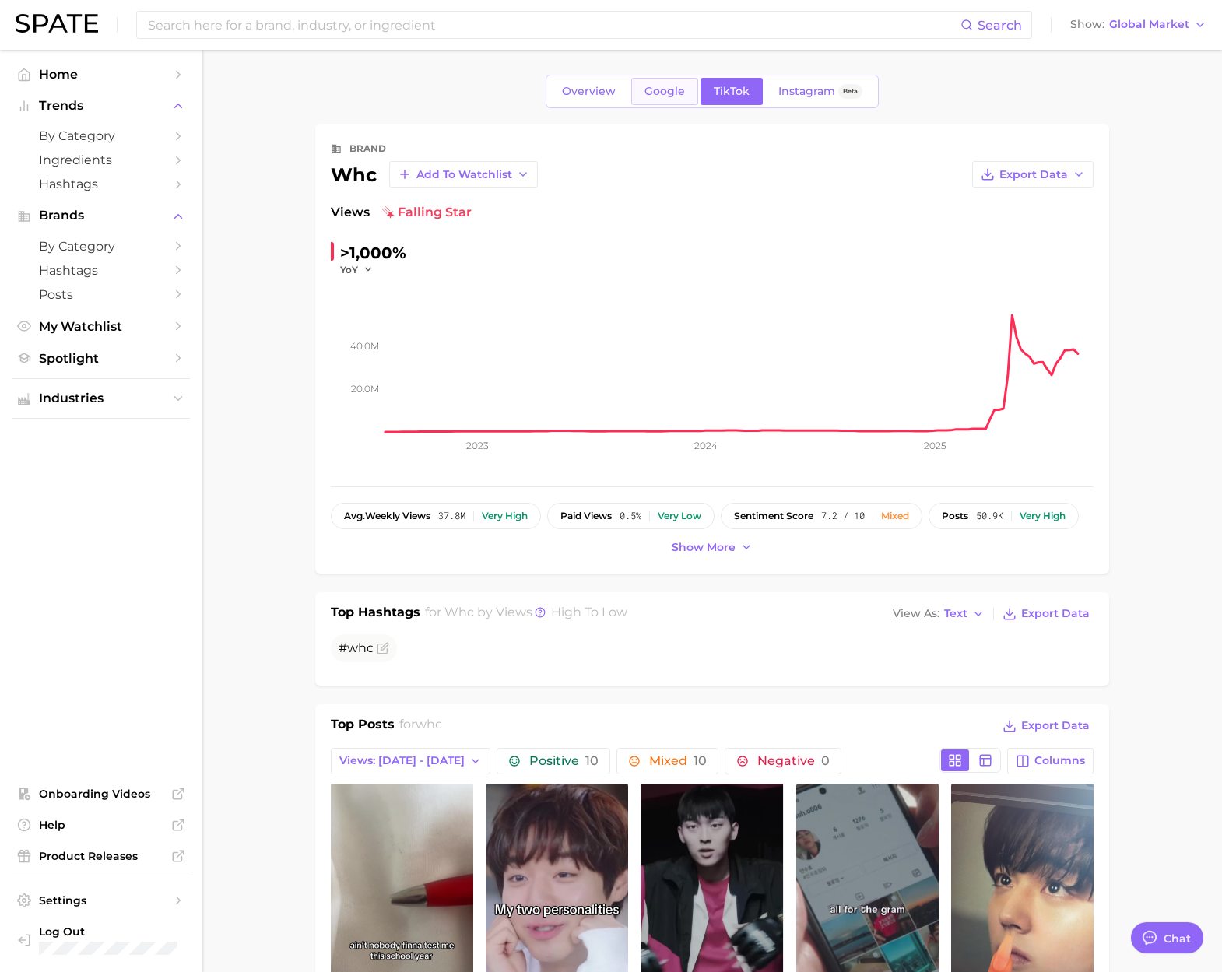
click at [659, 93] on span "Google" at bounding box center [664, 91] width 40 height 13
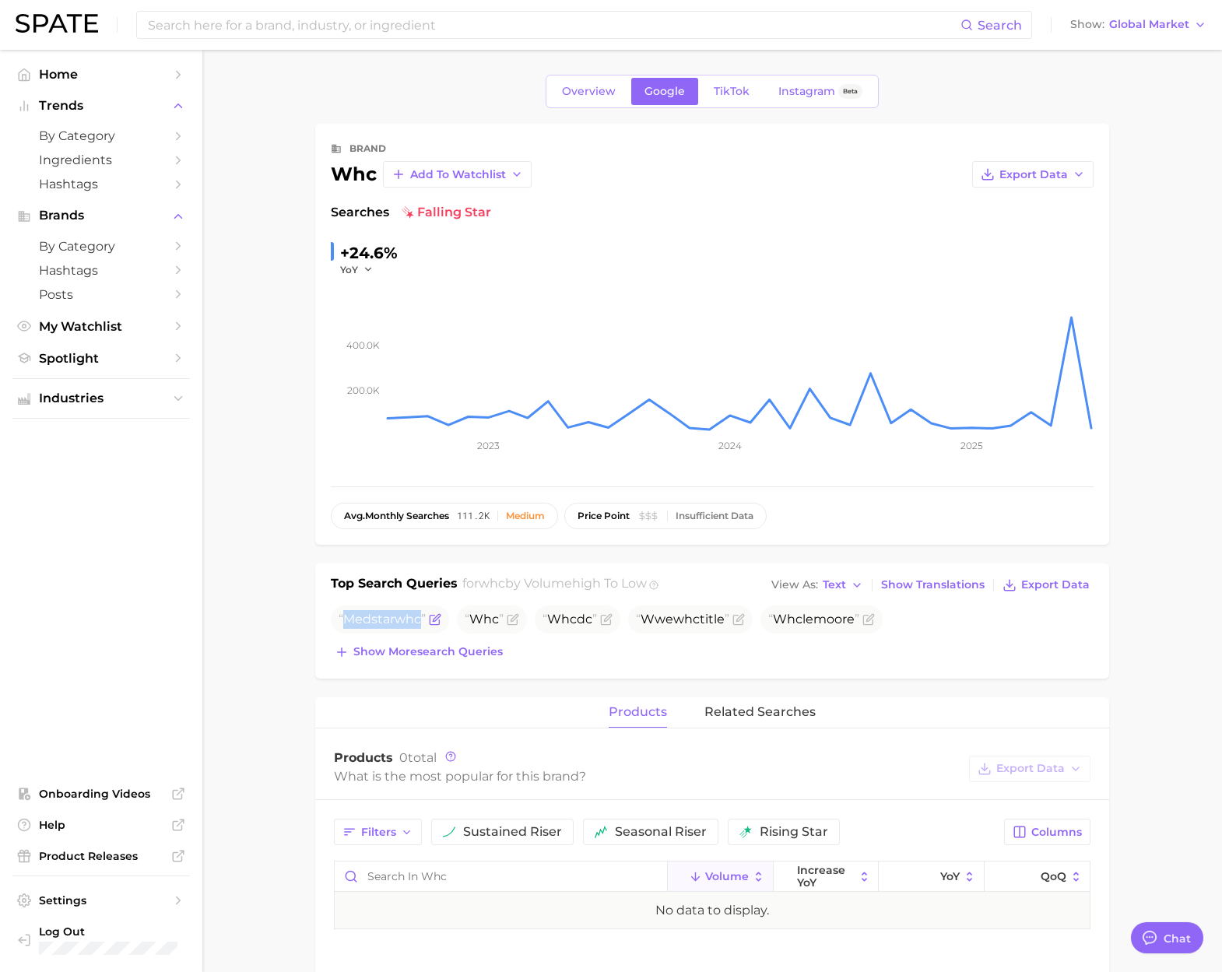
drag, startPoint x: 343, startPoint y: 621, endPoint x: 425, endPoint y: 624, distance: 81.8
click at [425, 624] on span "Medstar whc" at bounding box center [381, 619] width 87 height 15
copy span "Medstar whc"
type textarea "x"
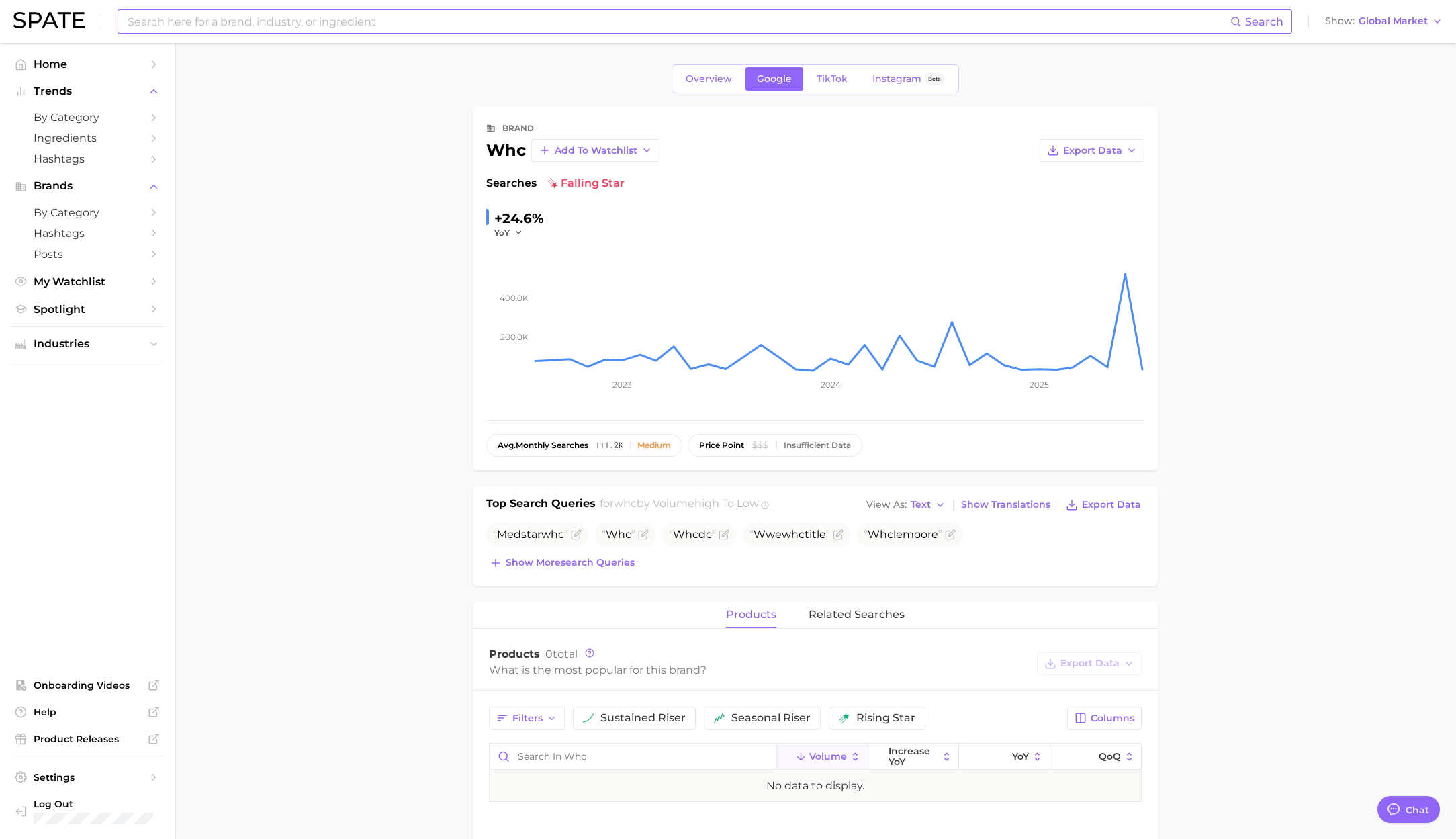
click at [317, 31] on input at bounding box center [678, 22] width 1104 height 22
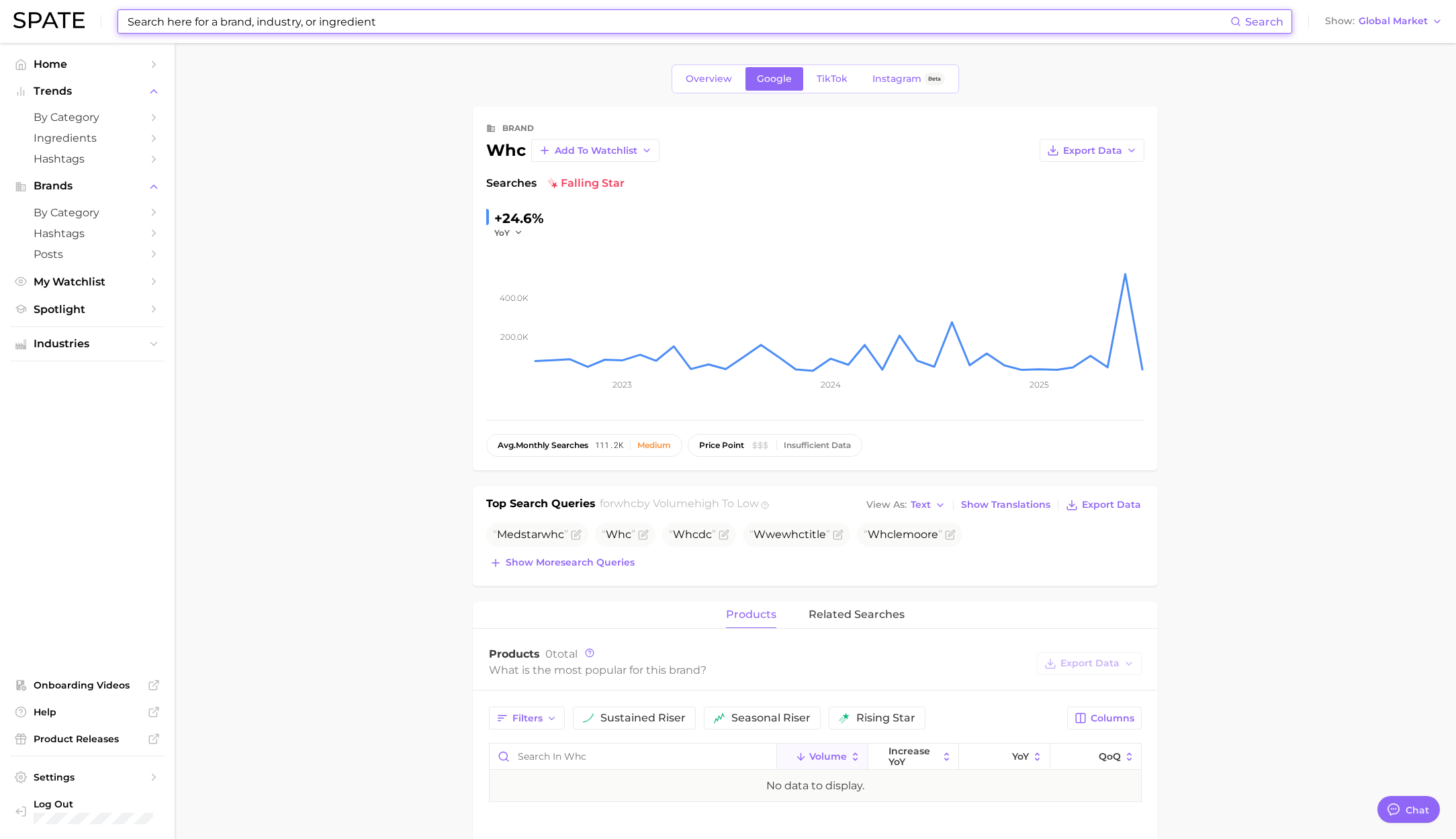
paste input "c4 energy"
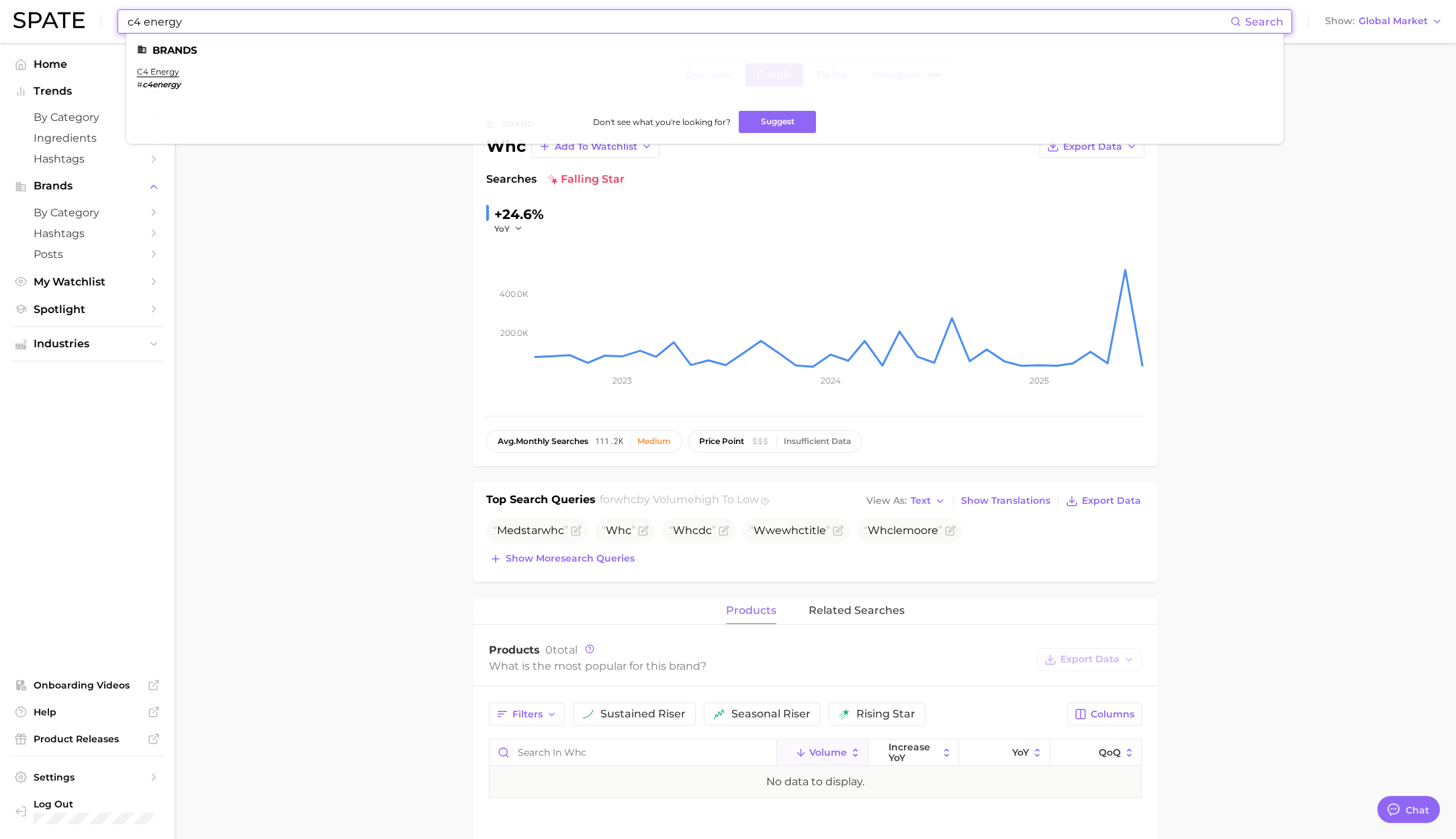
scroll to position [6, 0]
type input "c4 energy"
click at [156, 70] on link "c4 energy" at bounding box center [158, 72] width 42 height 10
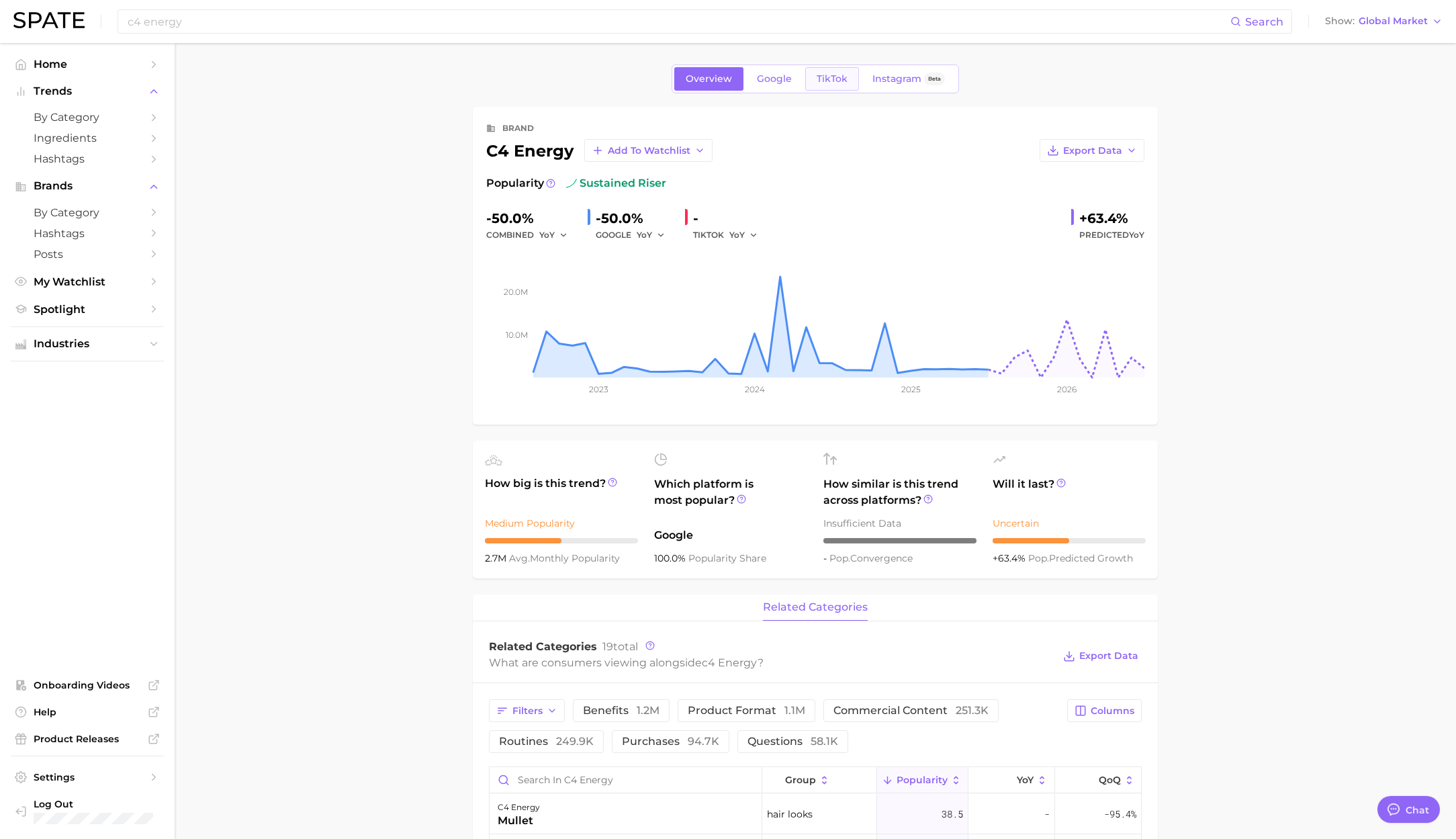
click at [829, 76] on span "TikTok" at bounding box center [832, 79] width 31 height 11
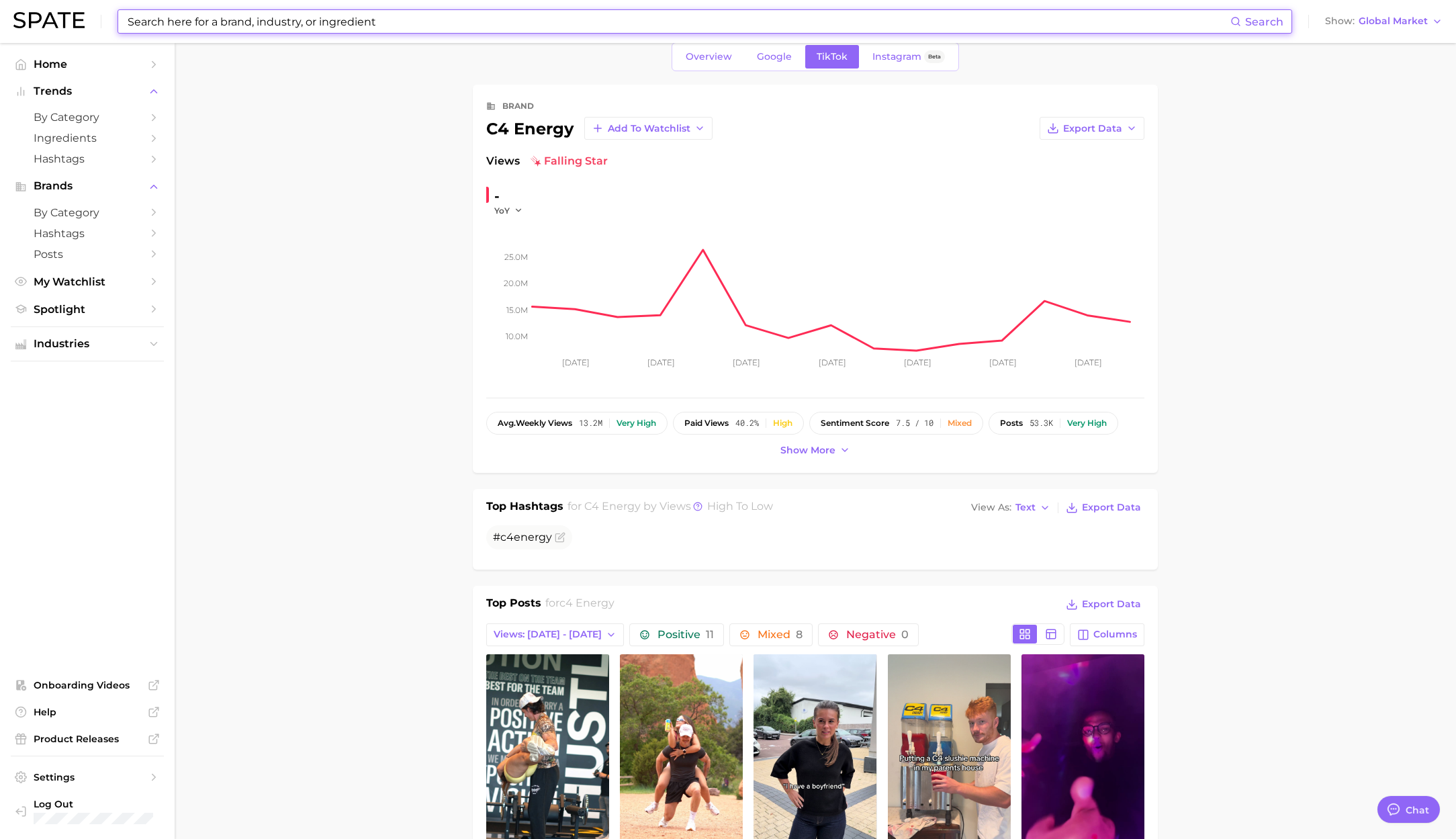
scroll to position [29, 0]
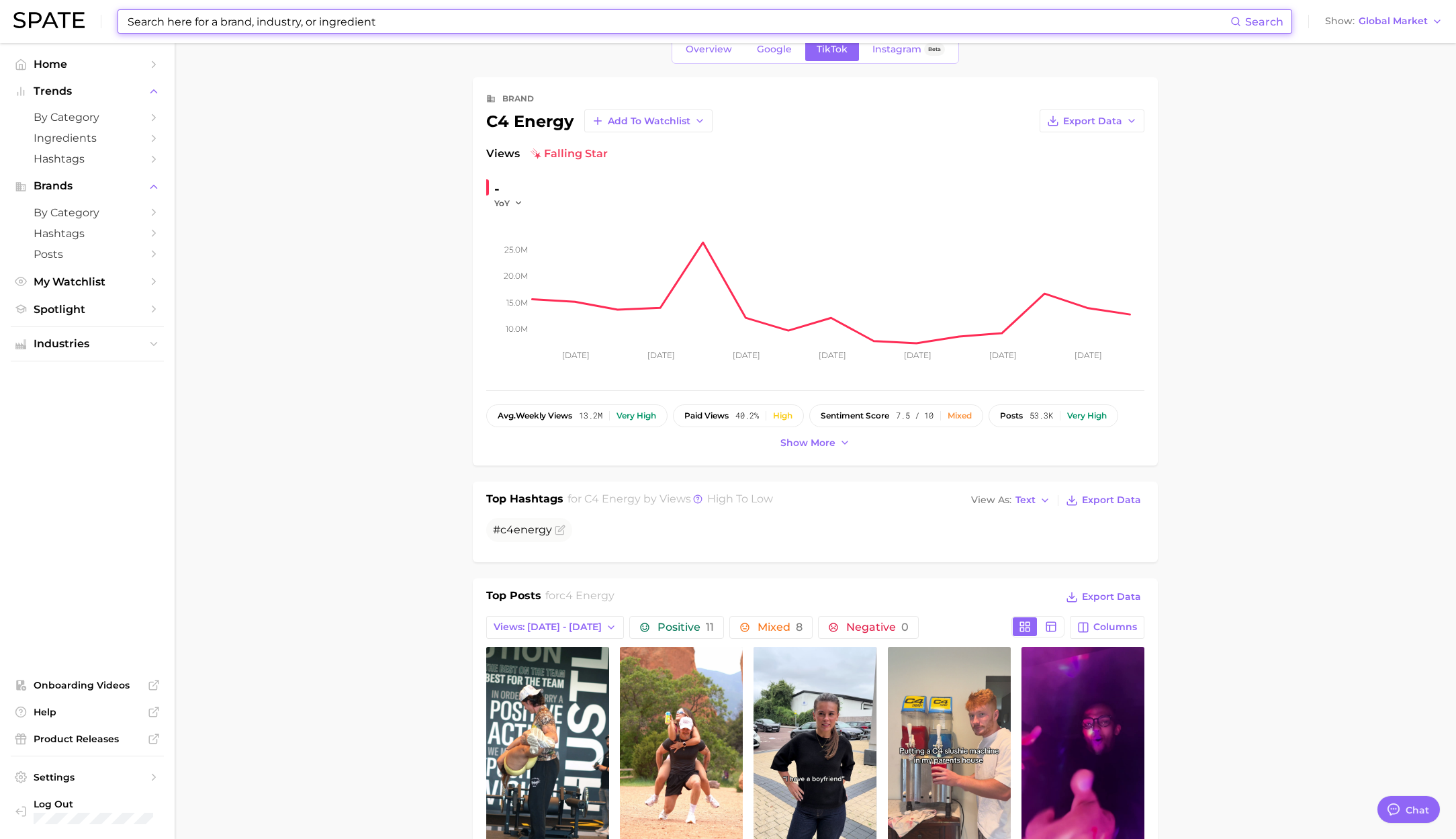
click at [299, 28] on input at bounding box center [678, 22] width 1104 height 22
paste input "pacifica"
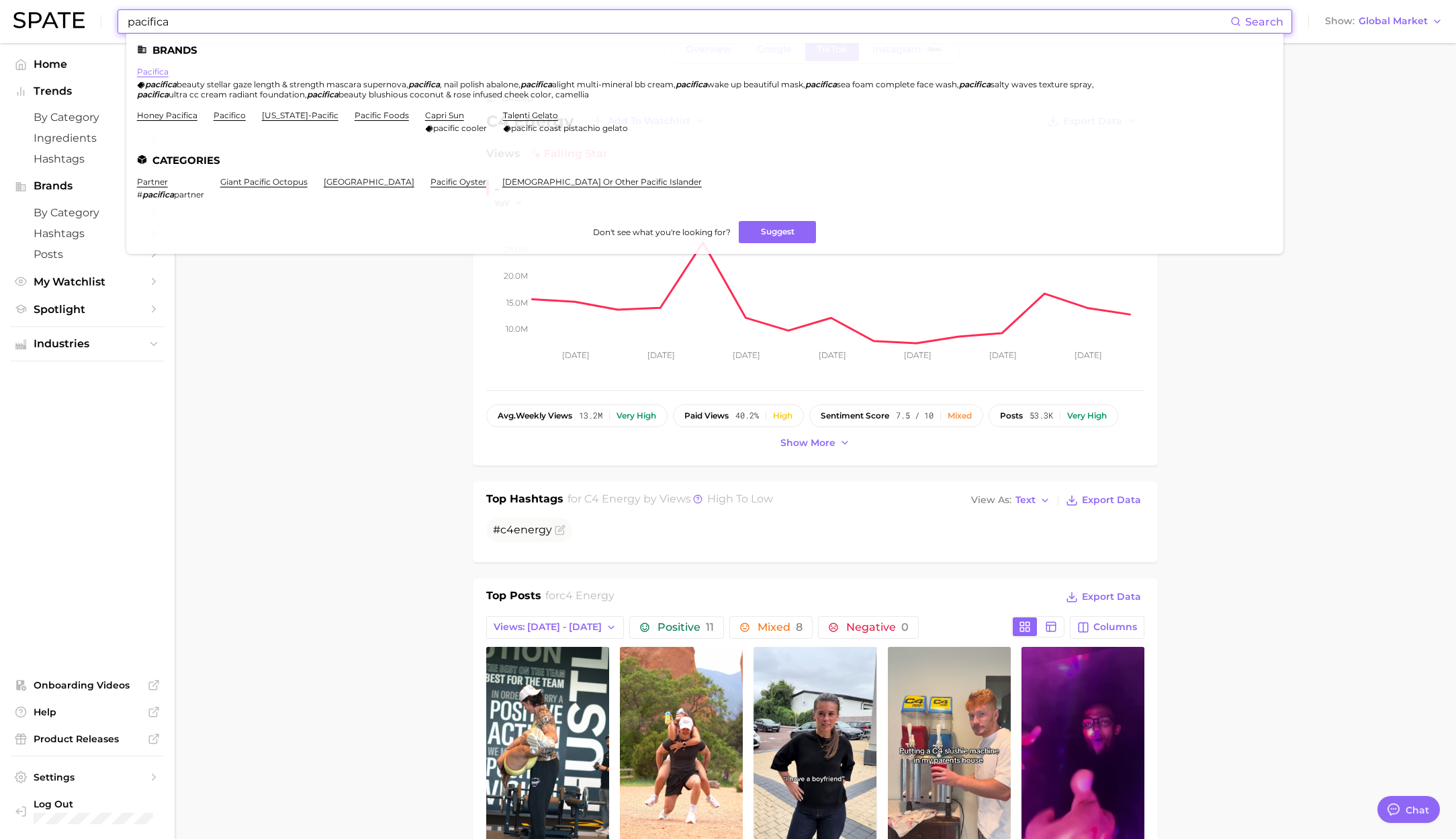
type input "pacifica"
click at [157, 72] on link "pacifica" at bounding box center [153, 72] width 32 height 10
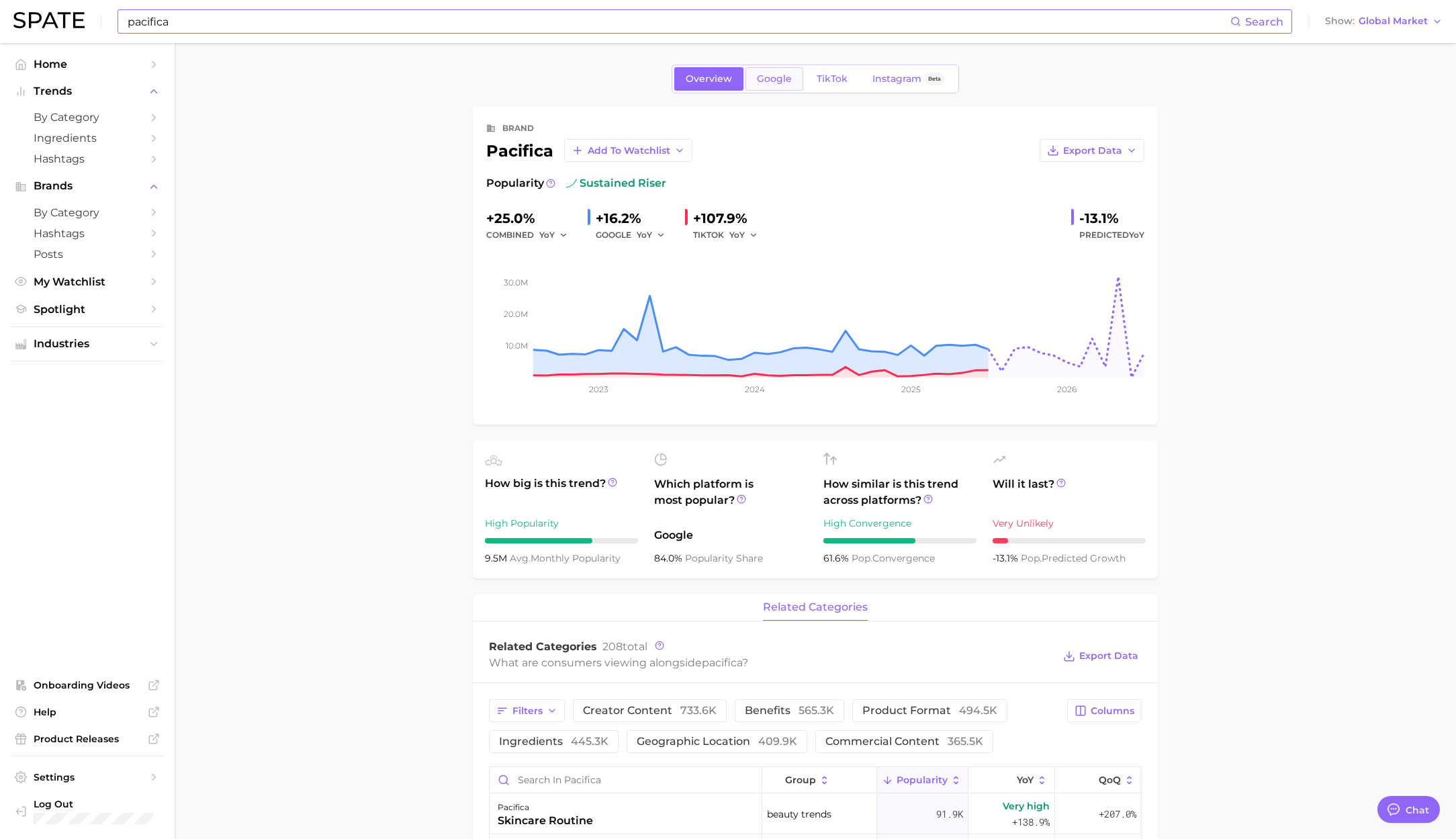
click at [771, 83] on span "Google" at bounding box center [774, 79] width 35 height 11
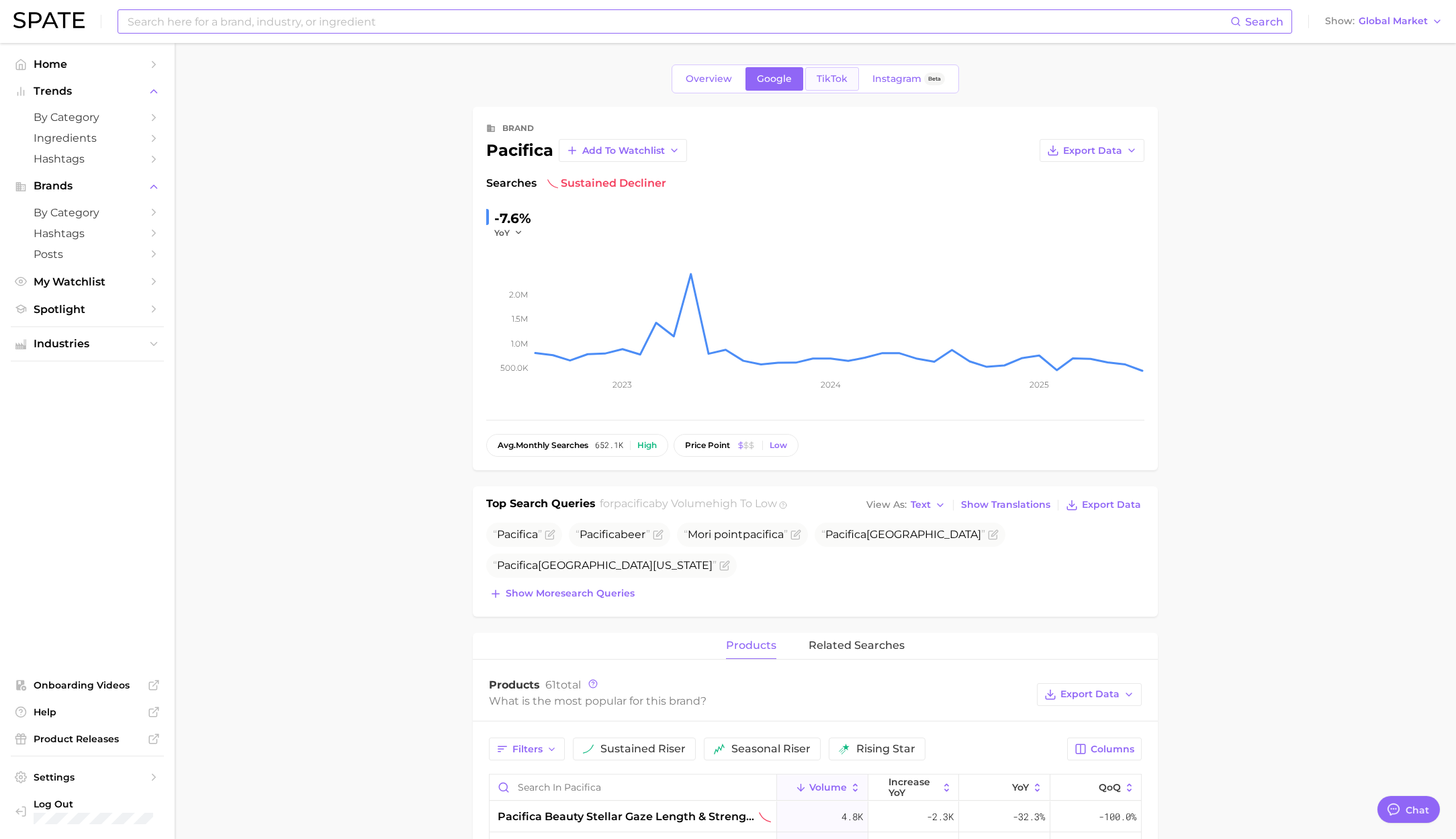
click at [835, 79] on span "TikTok" at bounding box center [832, 79] width 31 height 11
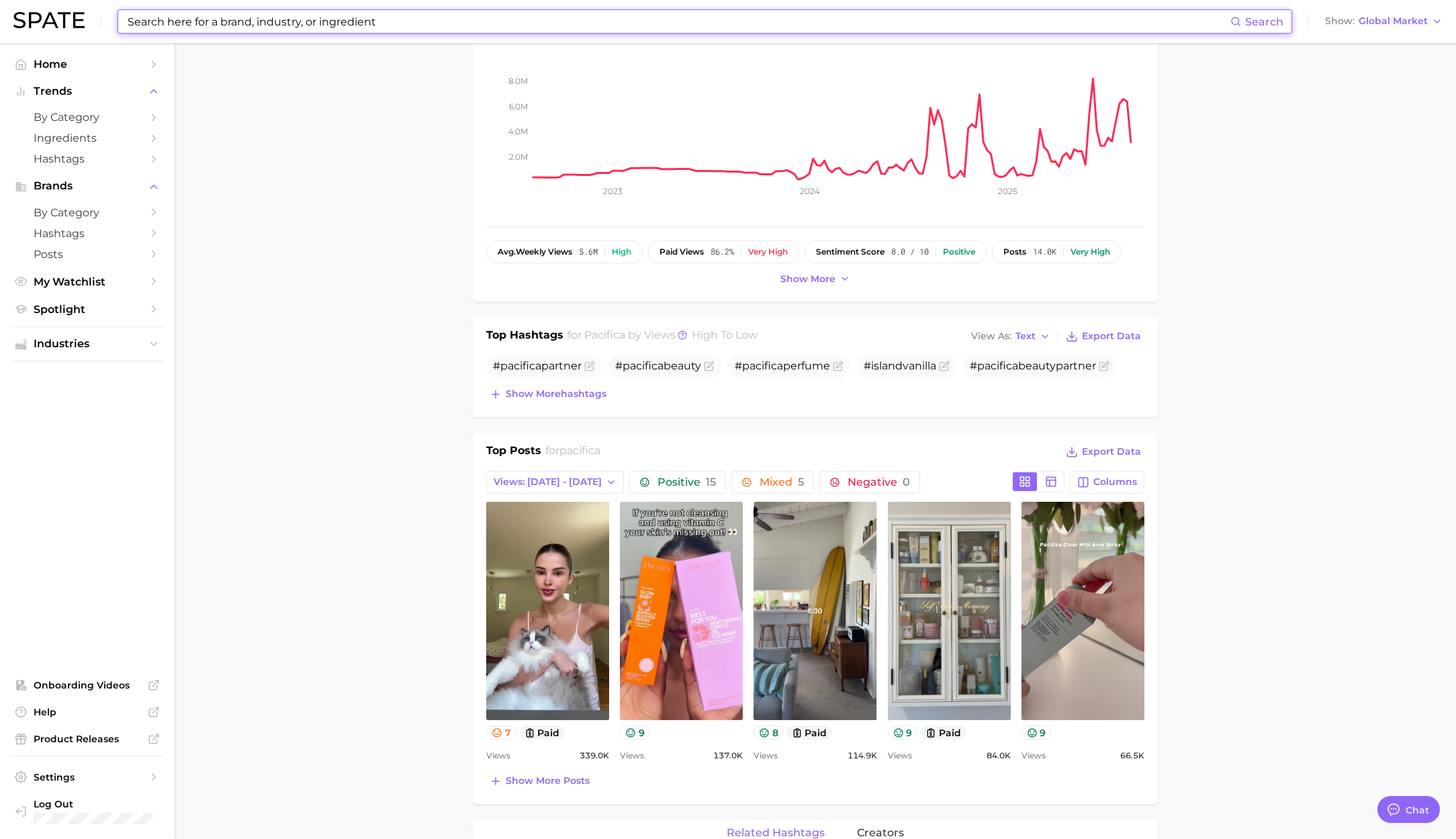
scroll to position [198, 0]
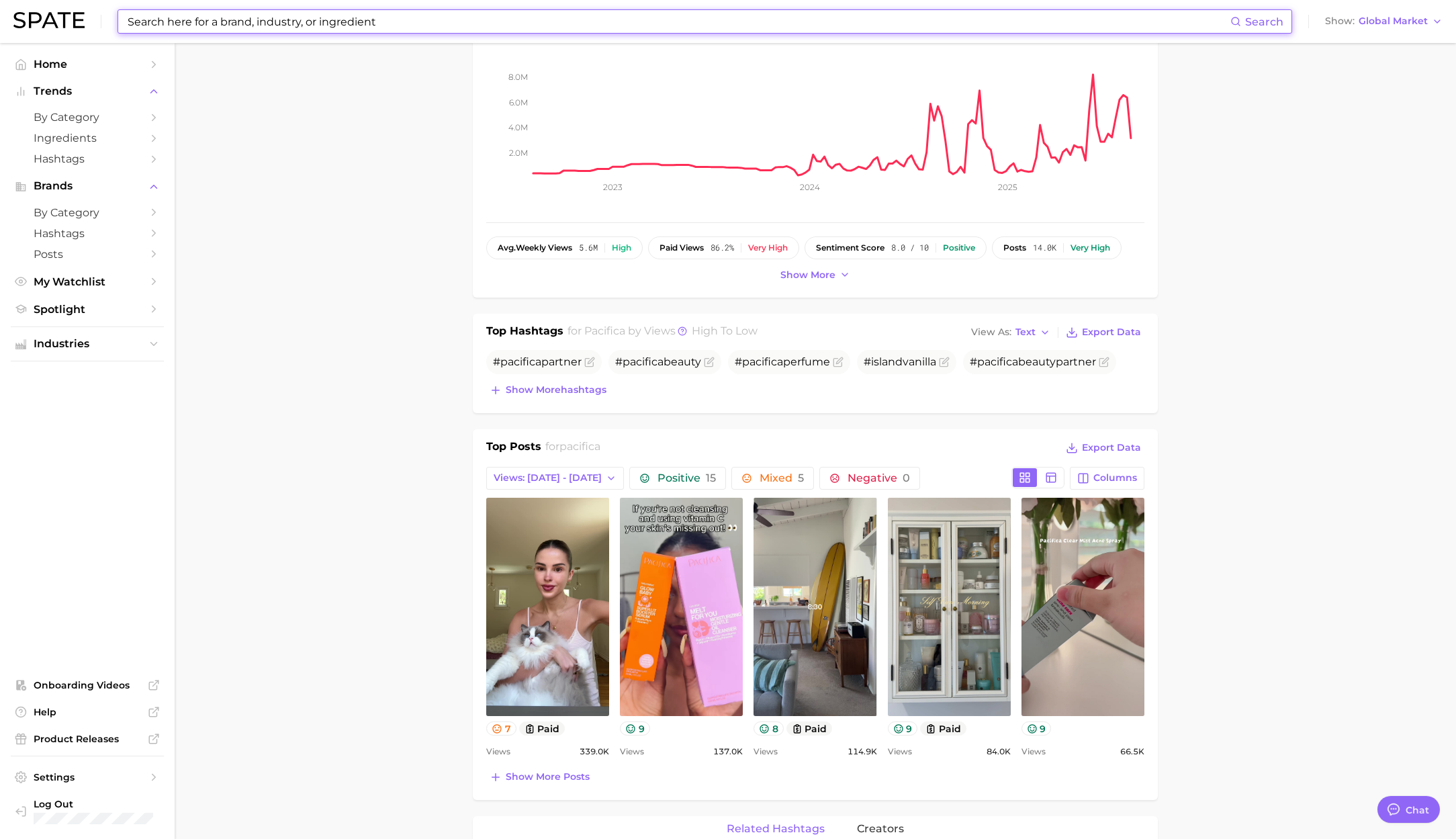
click at [385, 16] on input at bounding box center [678, 22] width 1104 height 22
paste input "1st phorm"
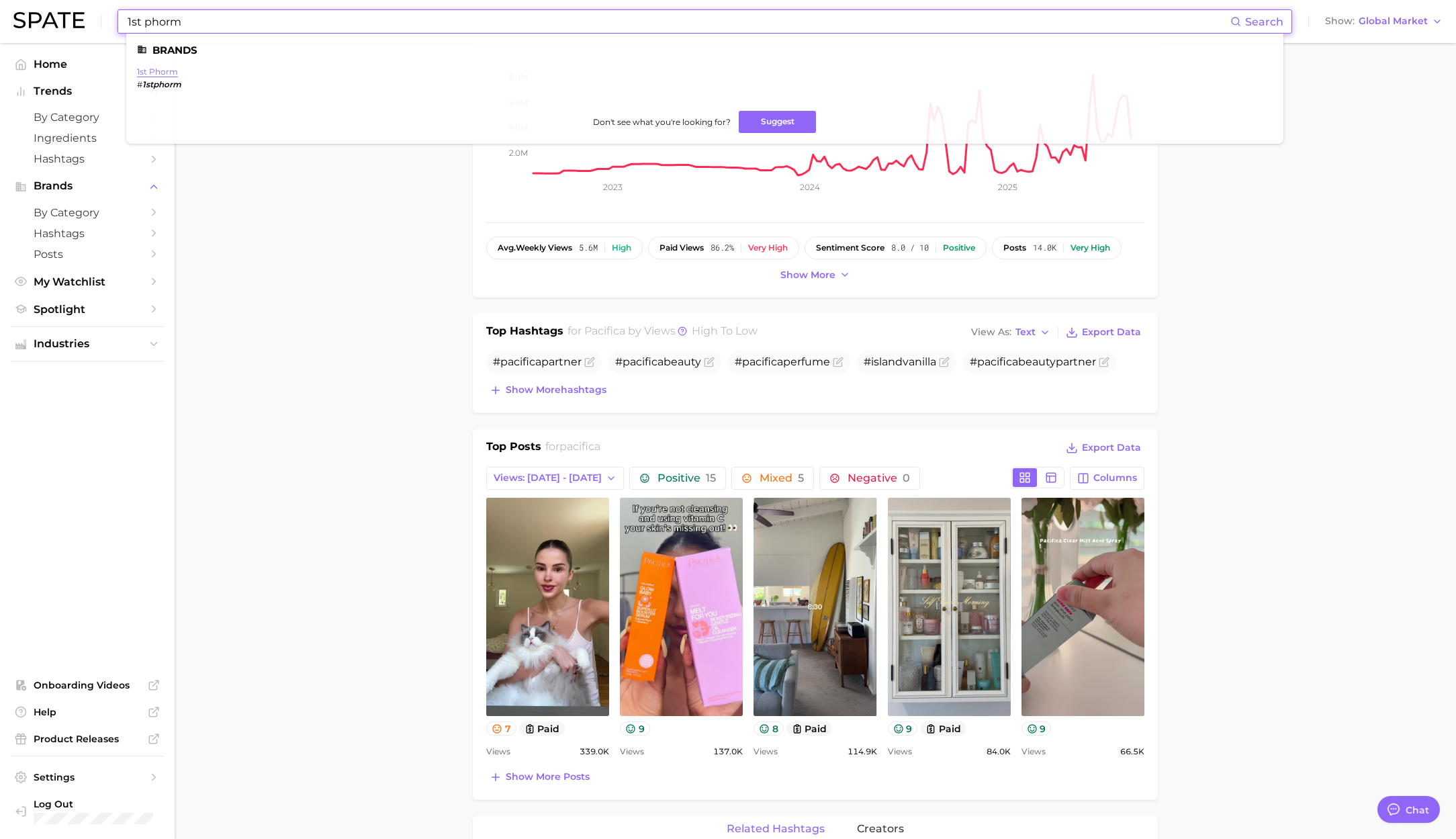
type input "1st phorm"
click at [156, 72] on link "1st phorm" at bounding box center [157, 72] width 41 height 10
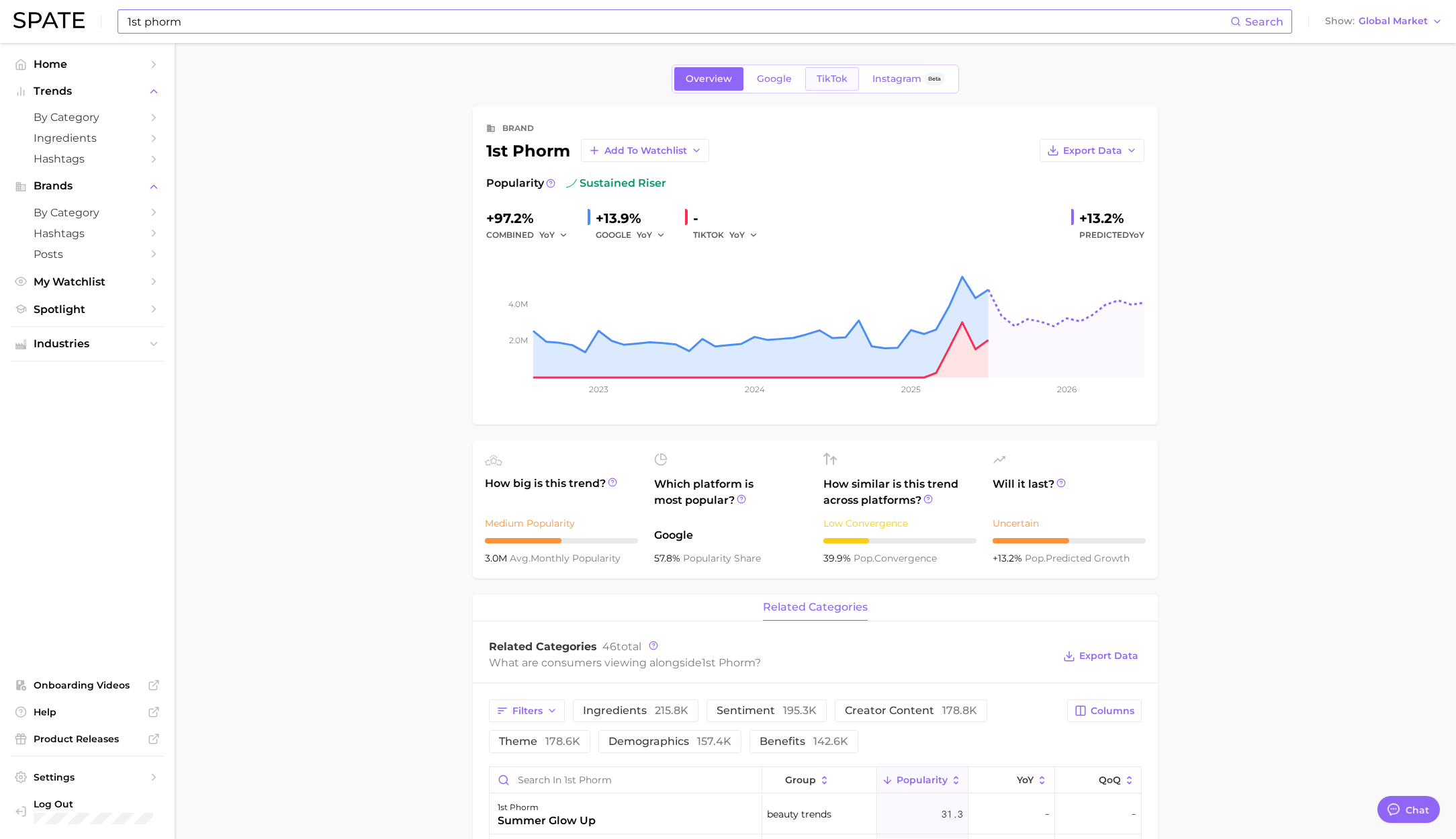
click at [828, 80] on span "TikTok" at bounding box center [832, 79] width 31 height 11
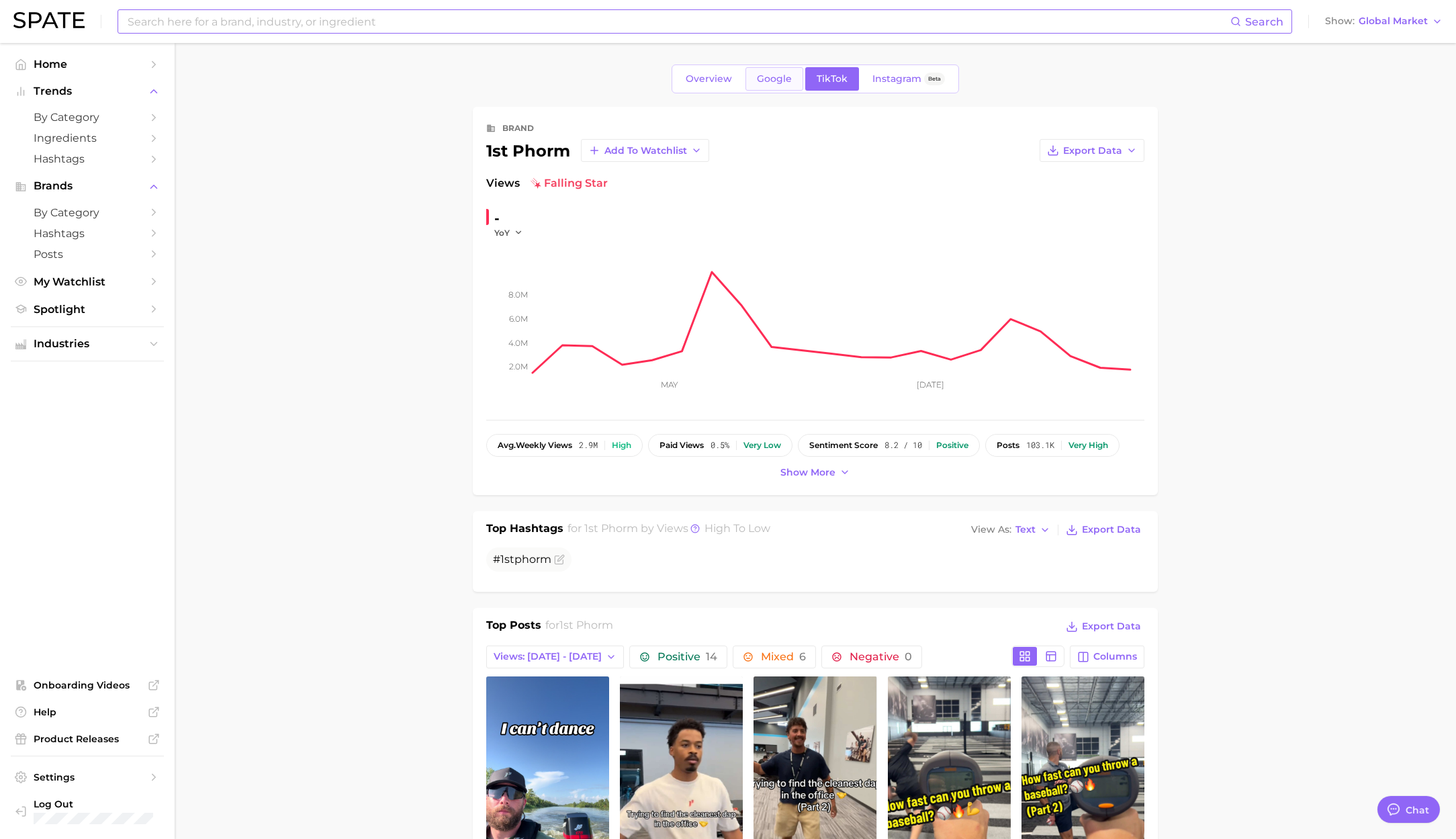
click at [775, 85] on link "Google" at bounding box center [774, 79] width 58 height 23
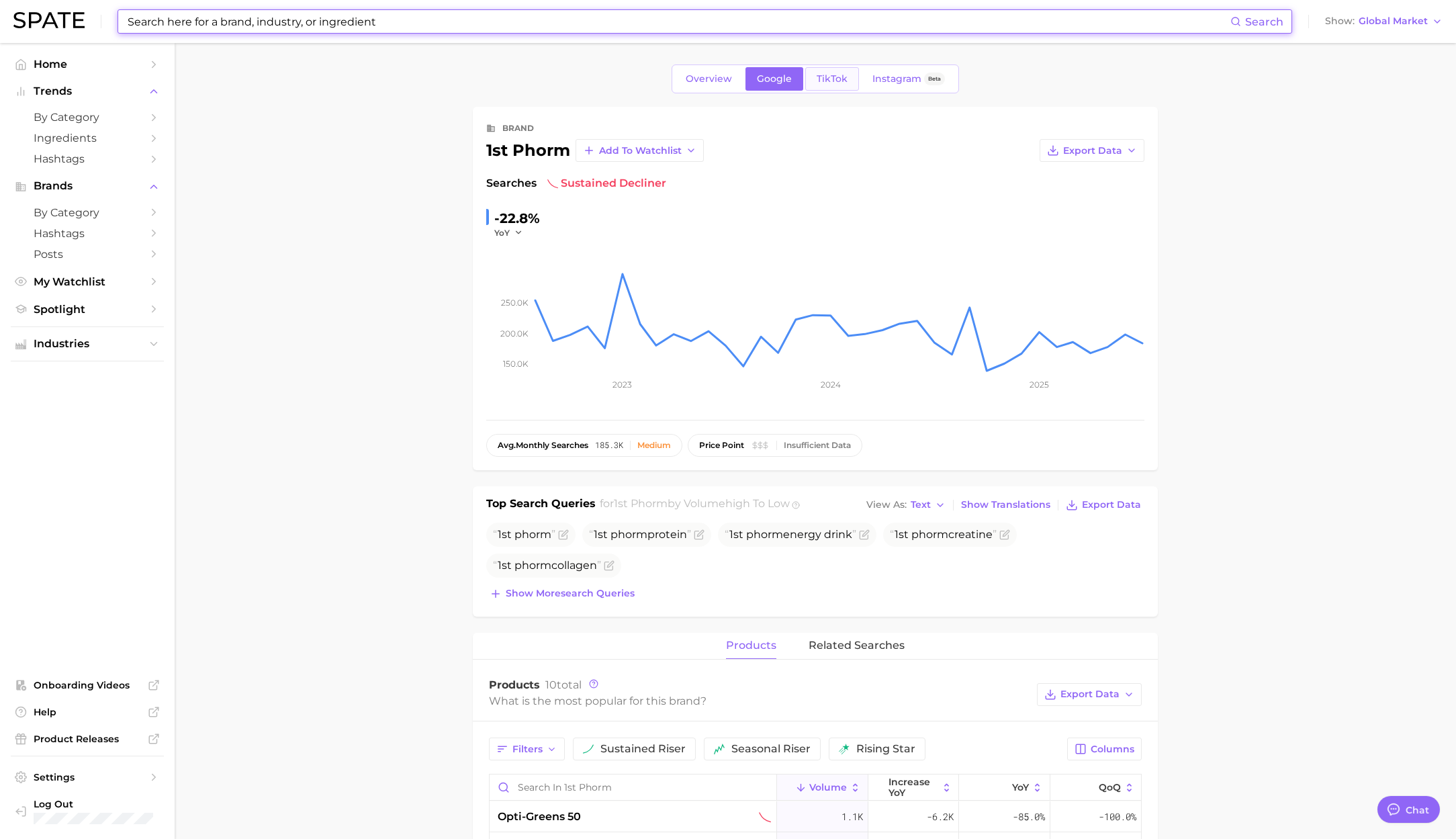
click at [817, 79] on span "TikTok" at bounding box center [832, 79] width 31 height 11
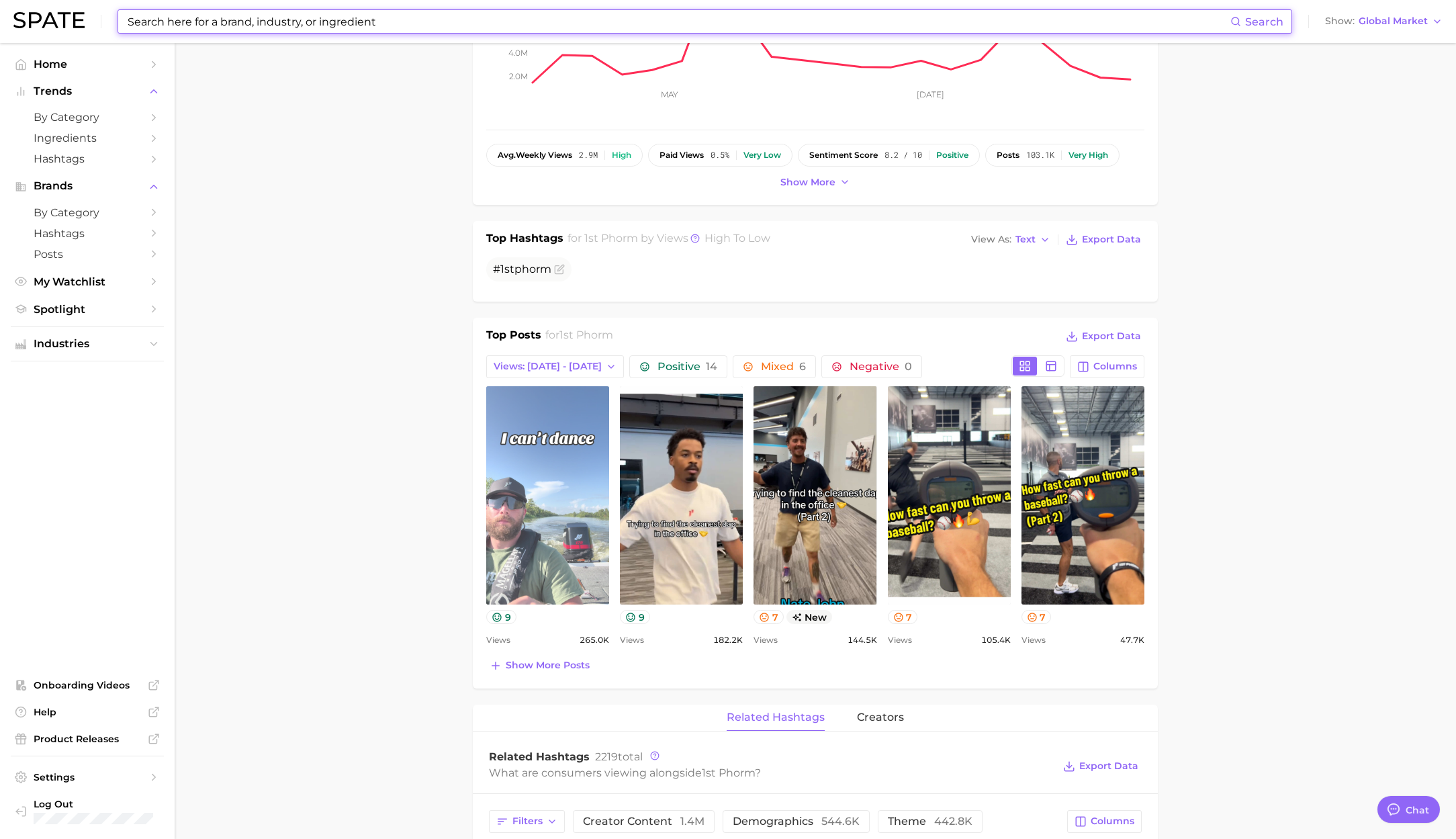
scroll to position [298, 0]
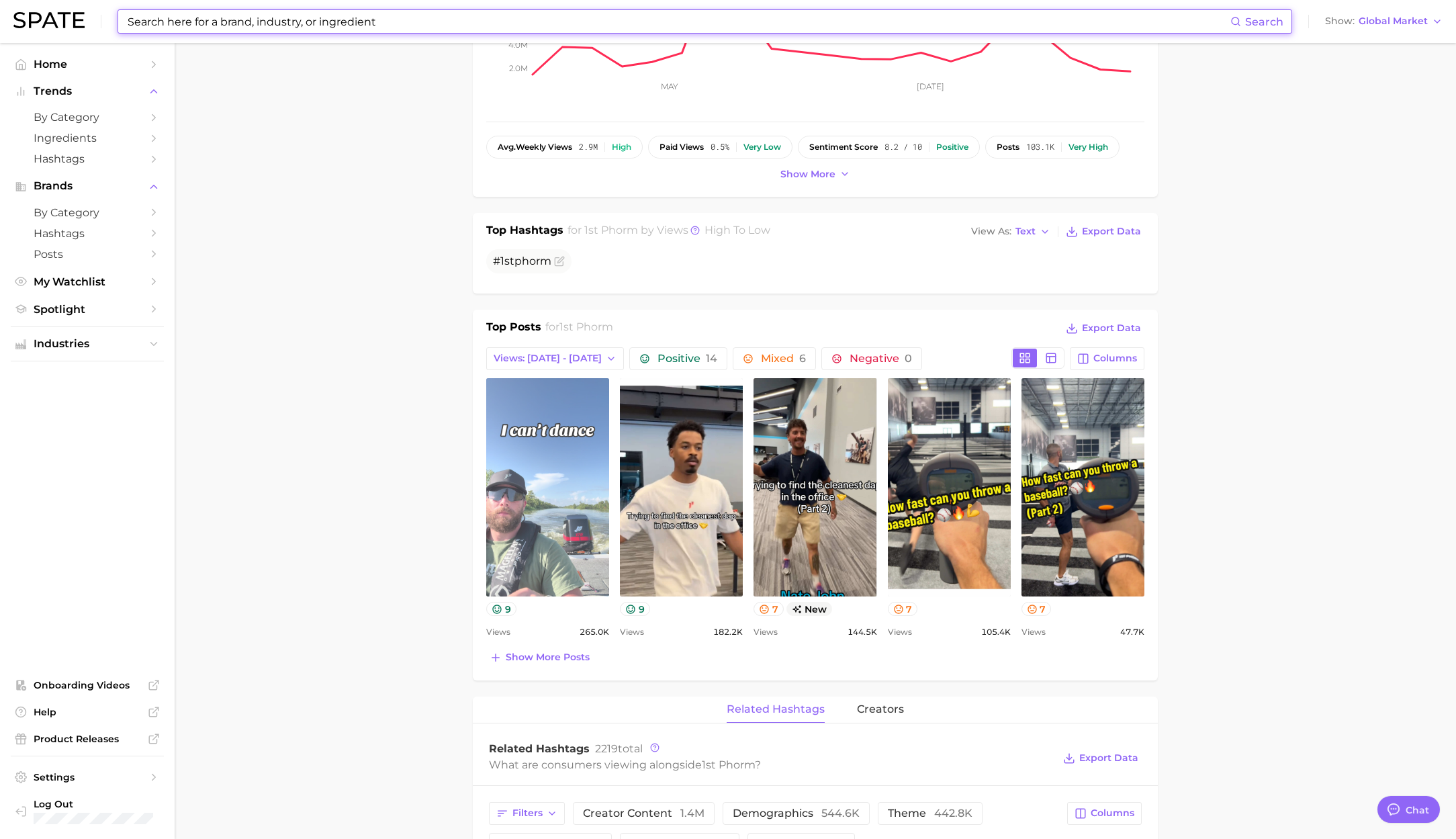
click at [567, 531] on link "view post on TikTok" at bounding box center [547, 487] width 123 height 218
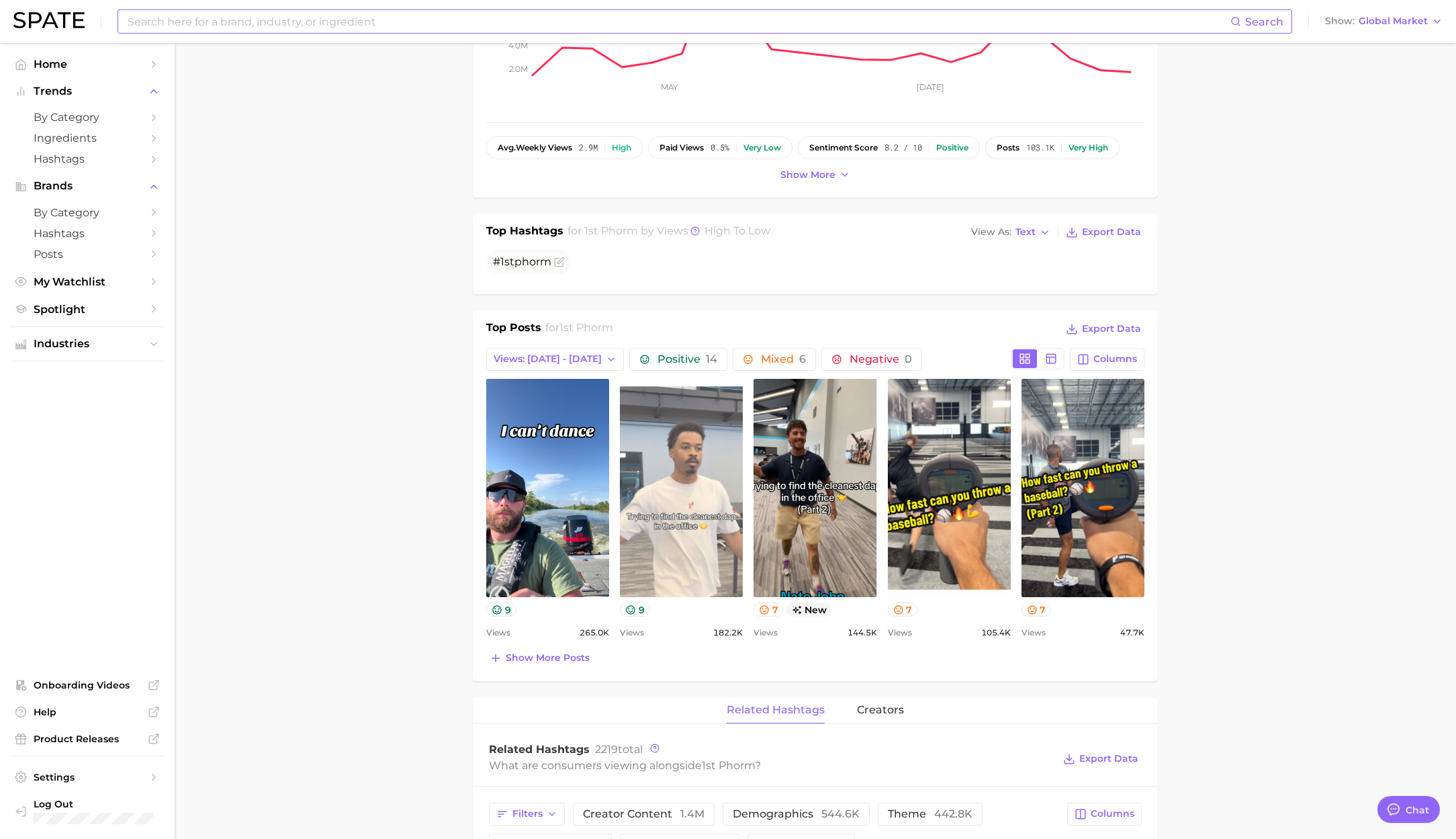
click at [647, 468] on link "view post on TikTok" at bounding box center [681, 488] width 123 height 218
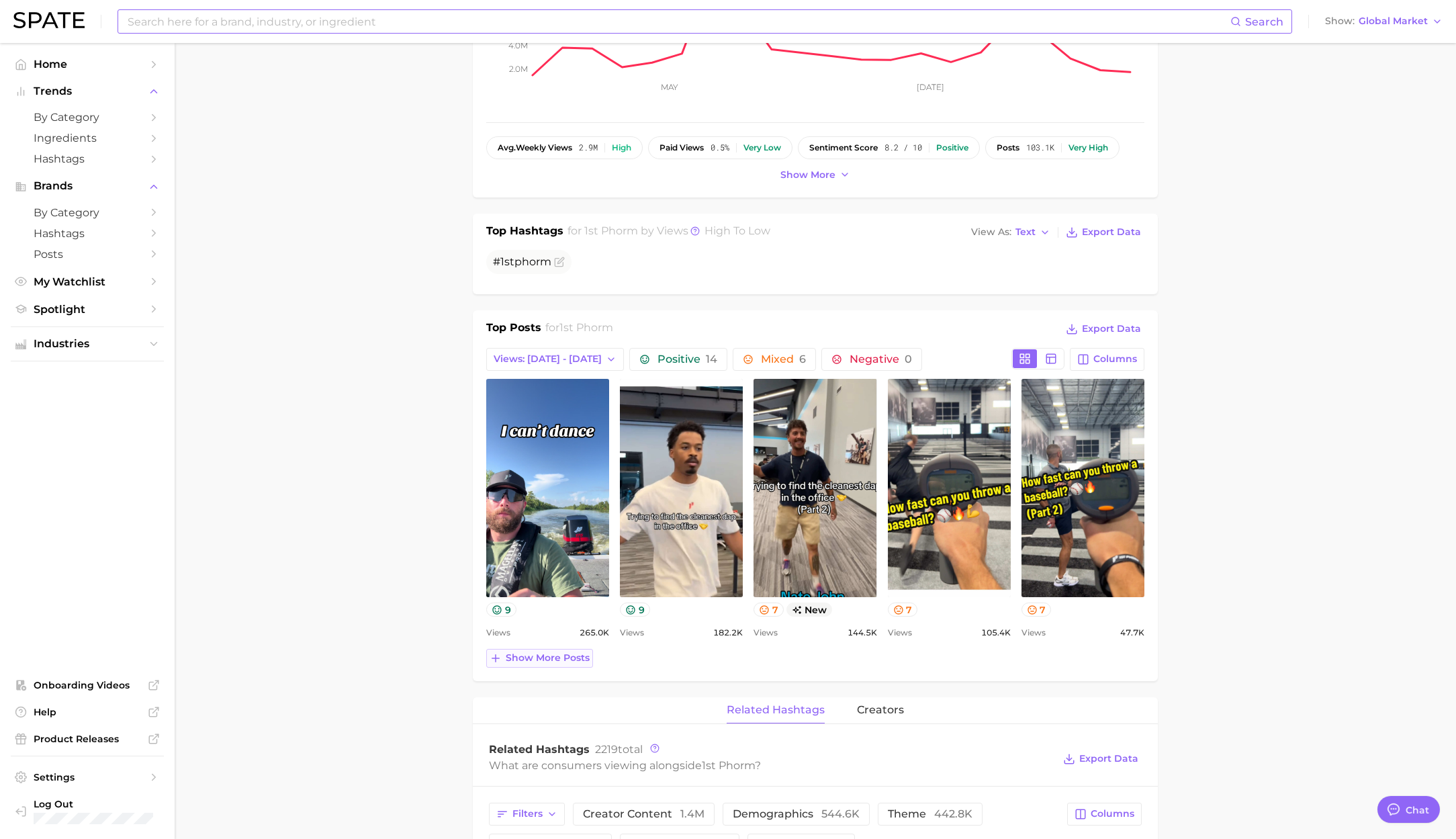
click at [562, 659] on span "Show more posts" at bounding box center [547, 657] width 84 height 11
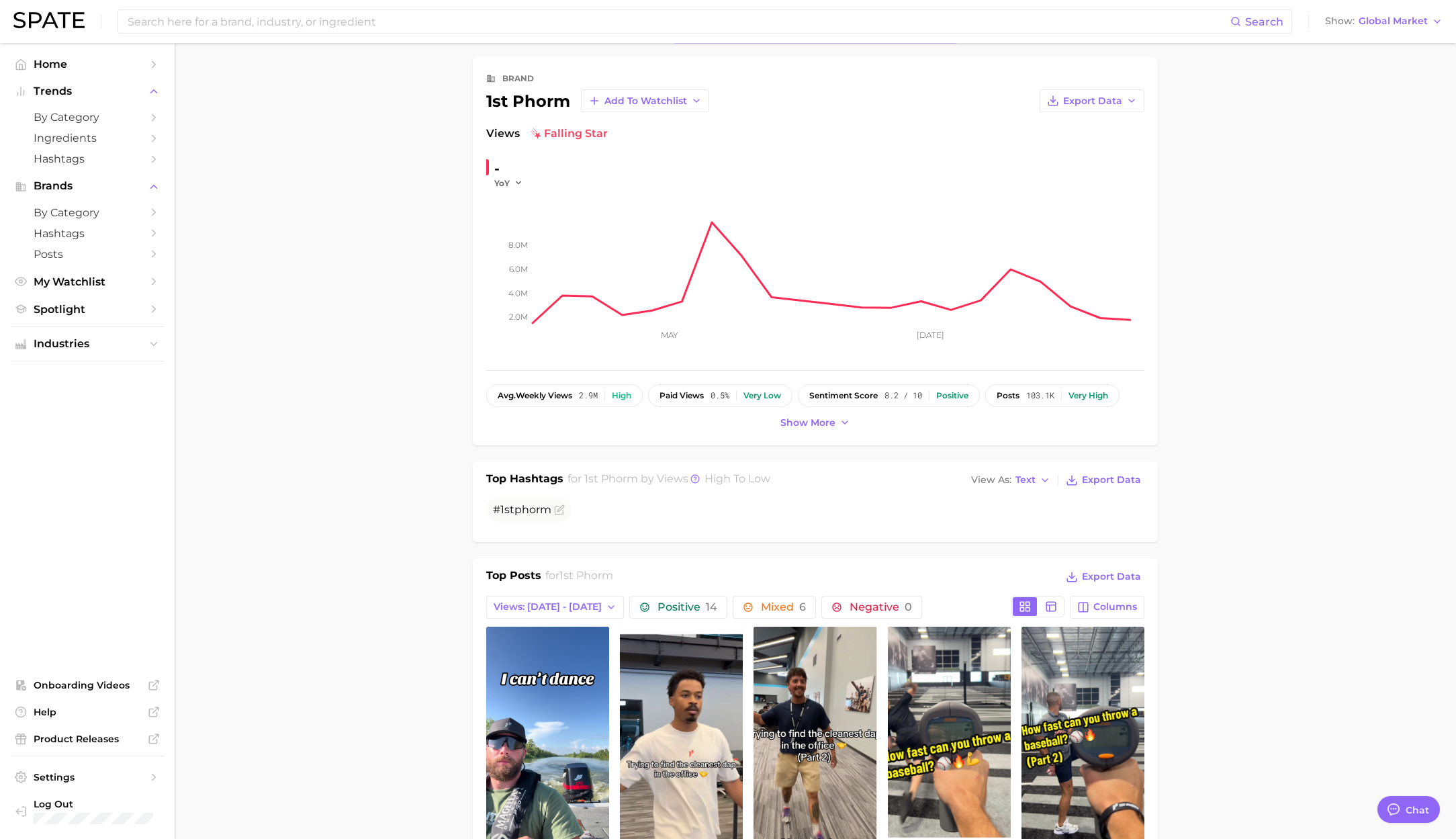
scroll to position [0, 0]
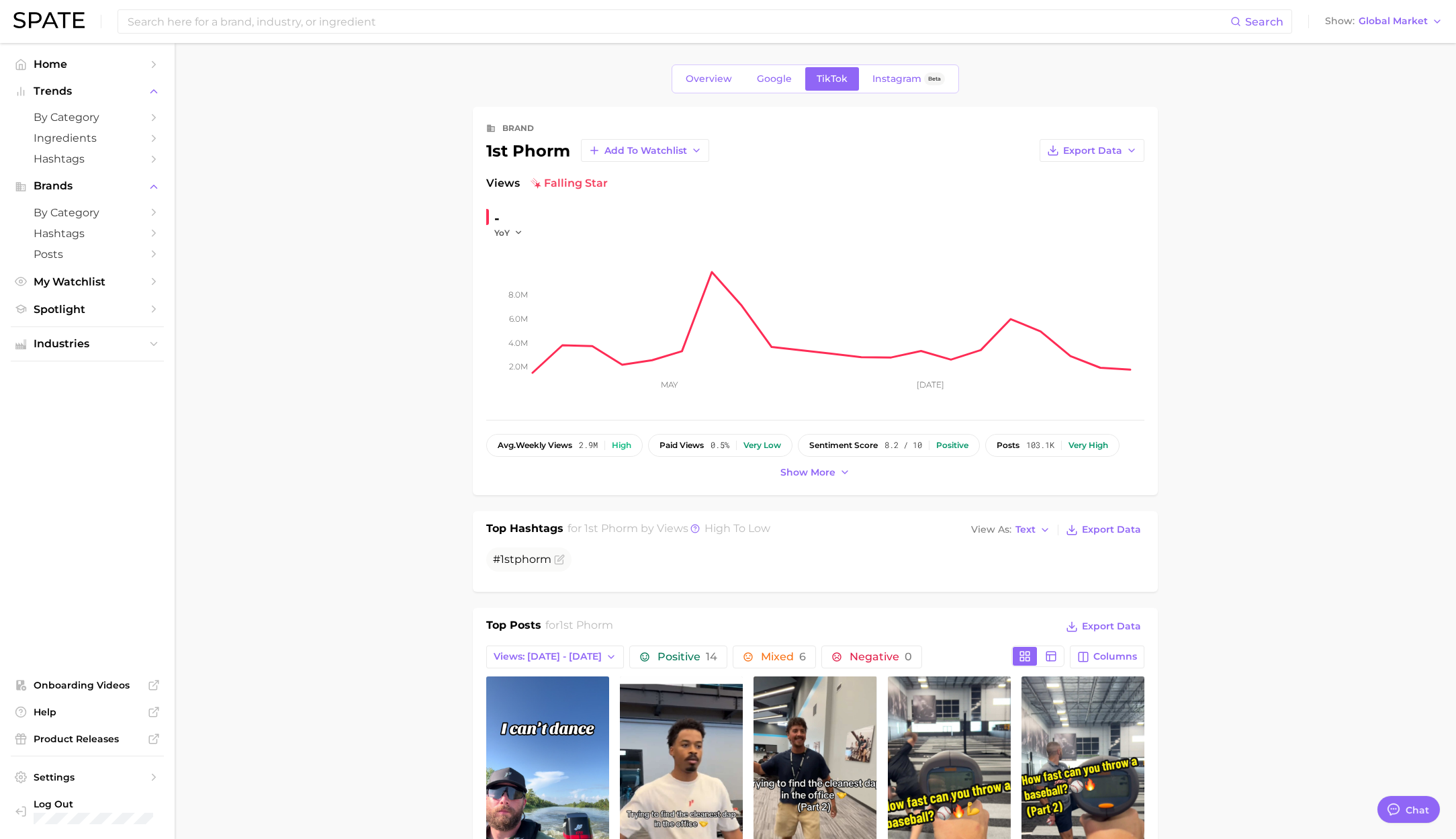
click at [777, 91] on div "Overview Google TikTok Instagram Beta" at bounding box center [815, 79] width 287 height 28
click at [773, 84] on span "Google" at bounding box center [774, 79] width 35 height 11
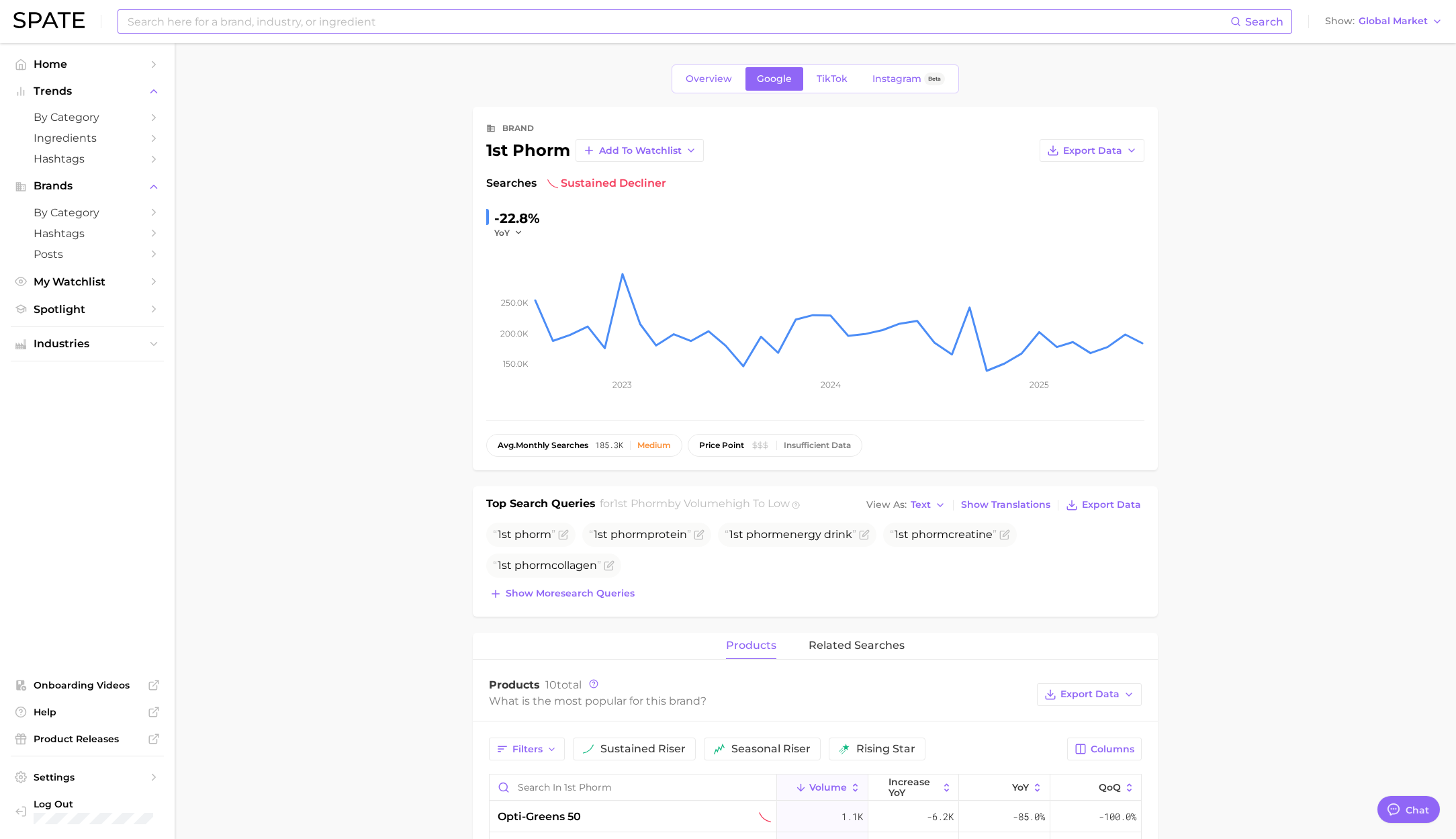
click at [278, 18] on input at bounding box center [678, 22] width 1104 height 22
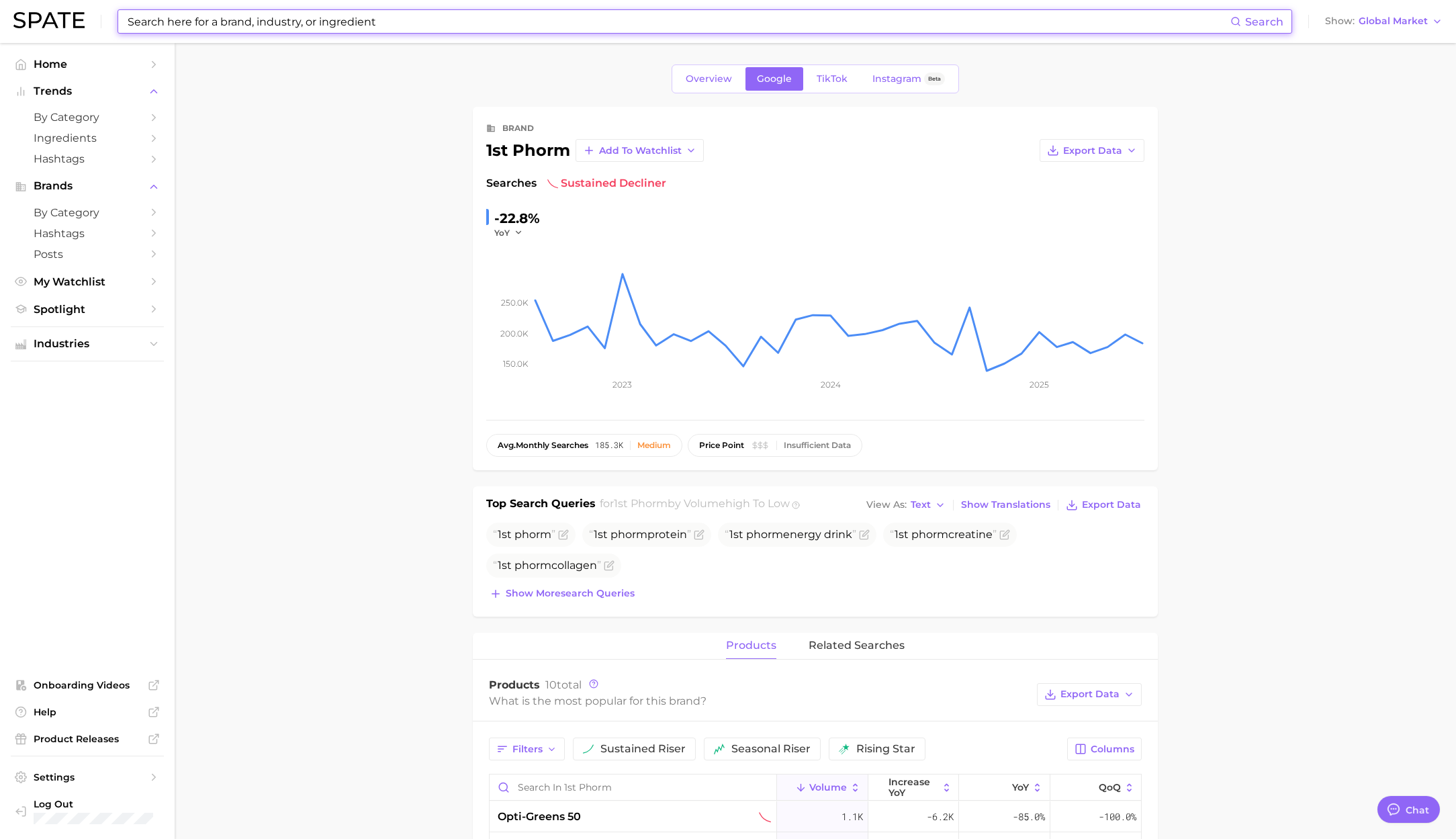
paste input "mary ruth organics"
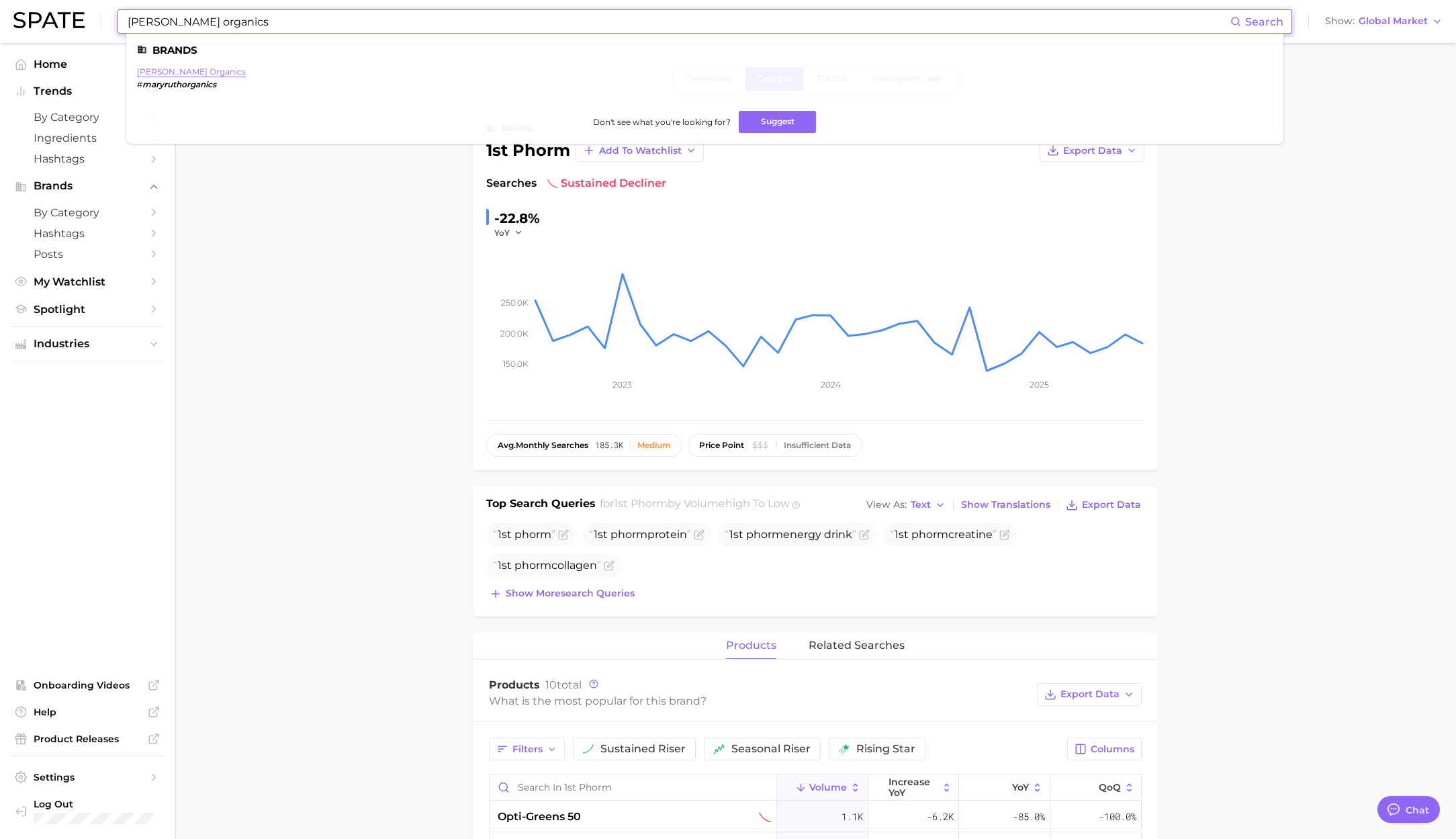
type input "mary ruth organics"
click at [173, 72] on link "mary ruth organics" at bounding box center [192, 72] width 109 height 10
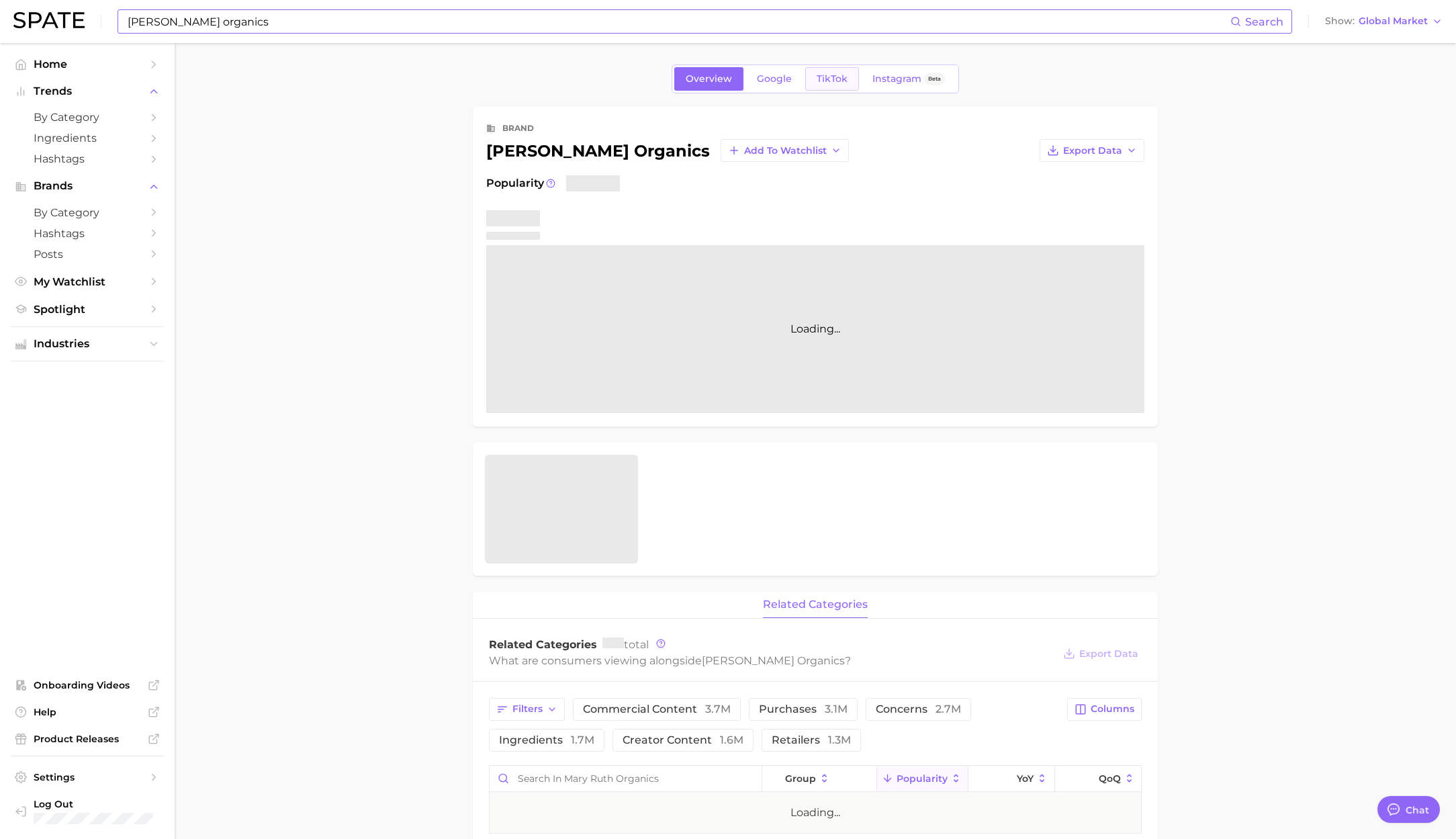
click at [817, 81] on span "TikTok" at bounding box center [832, 79] width 31 height 11
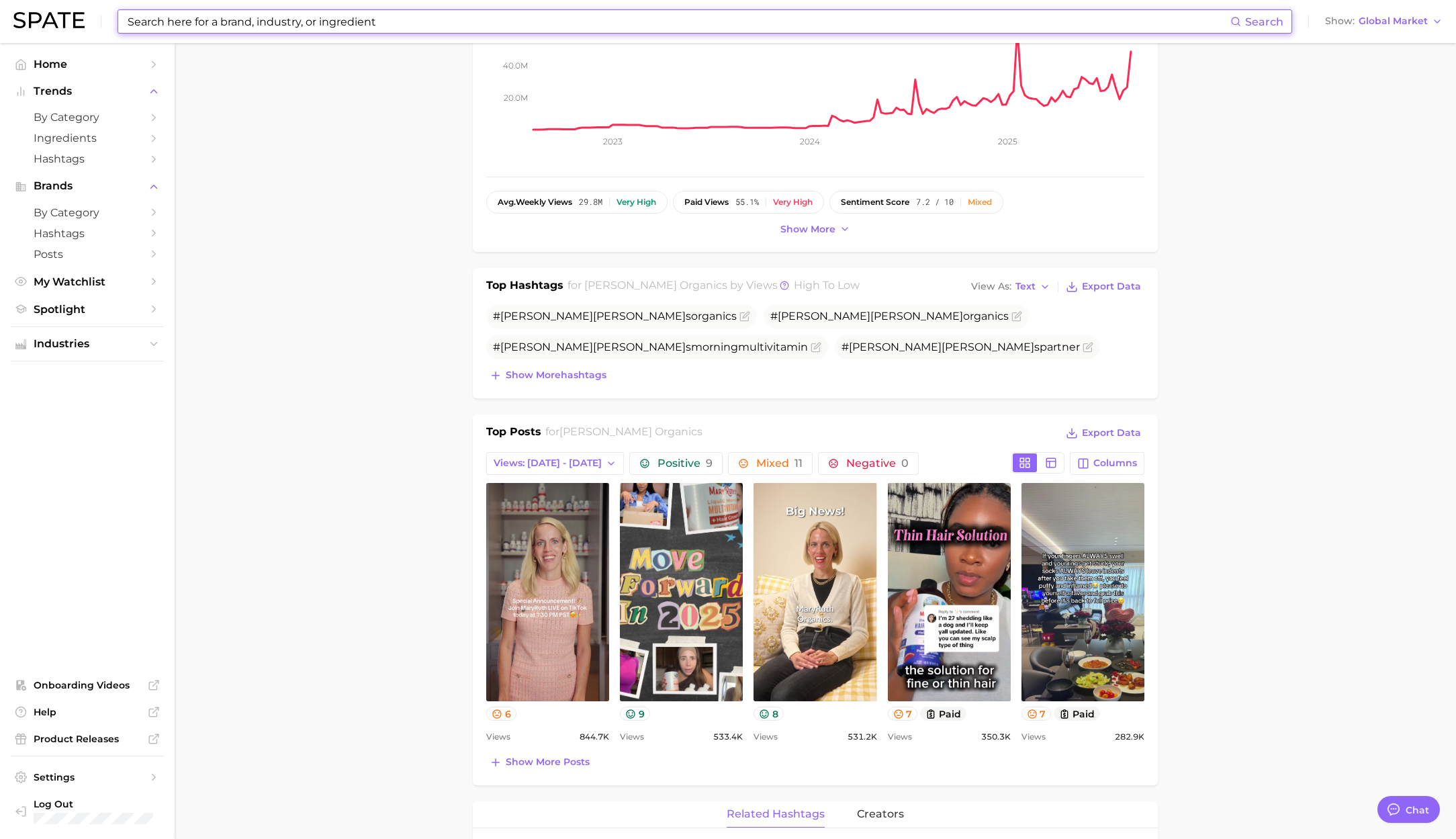
scroll to position [249, 0]
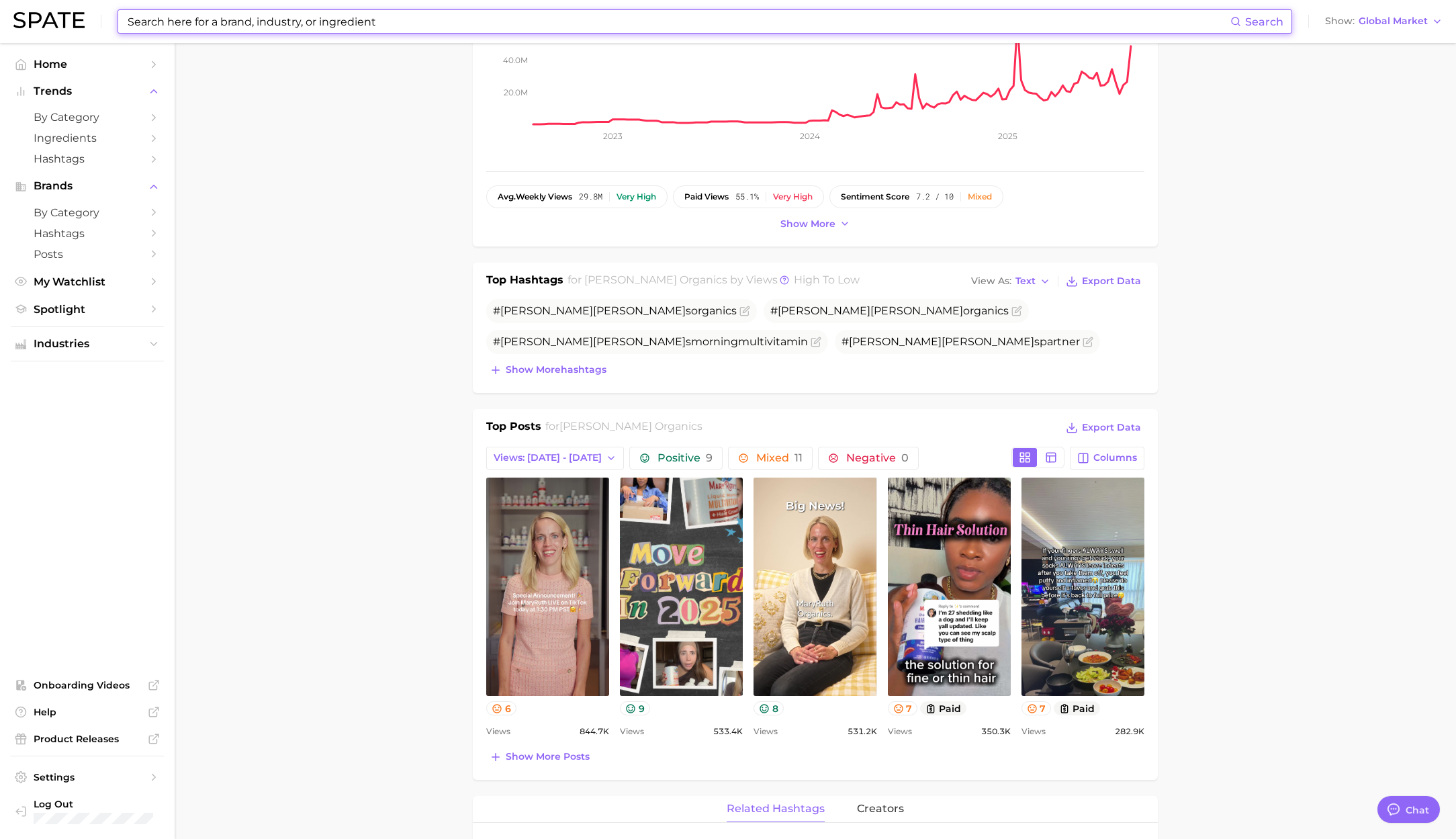
click at [306, 31] on input at bounding box center [678, 22] width 1104 height 22
paste input "smartypants"
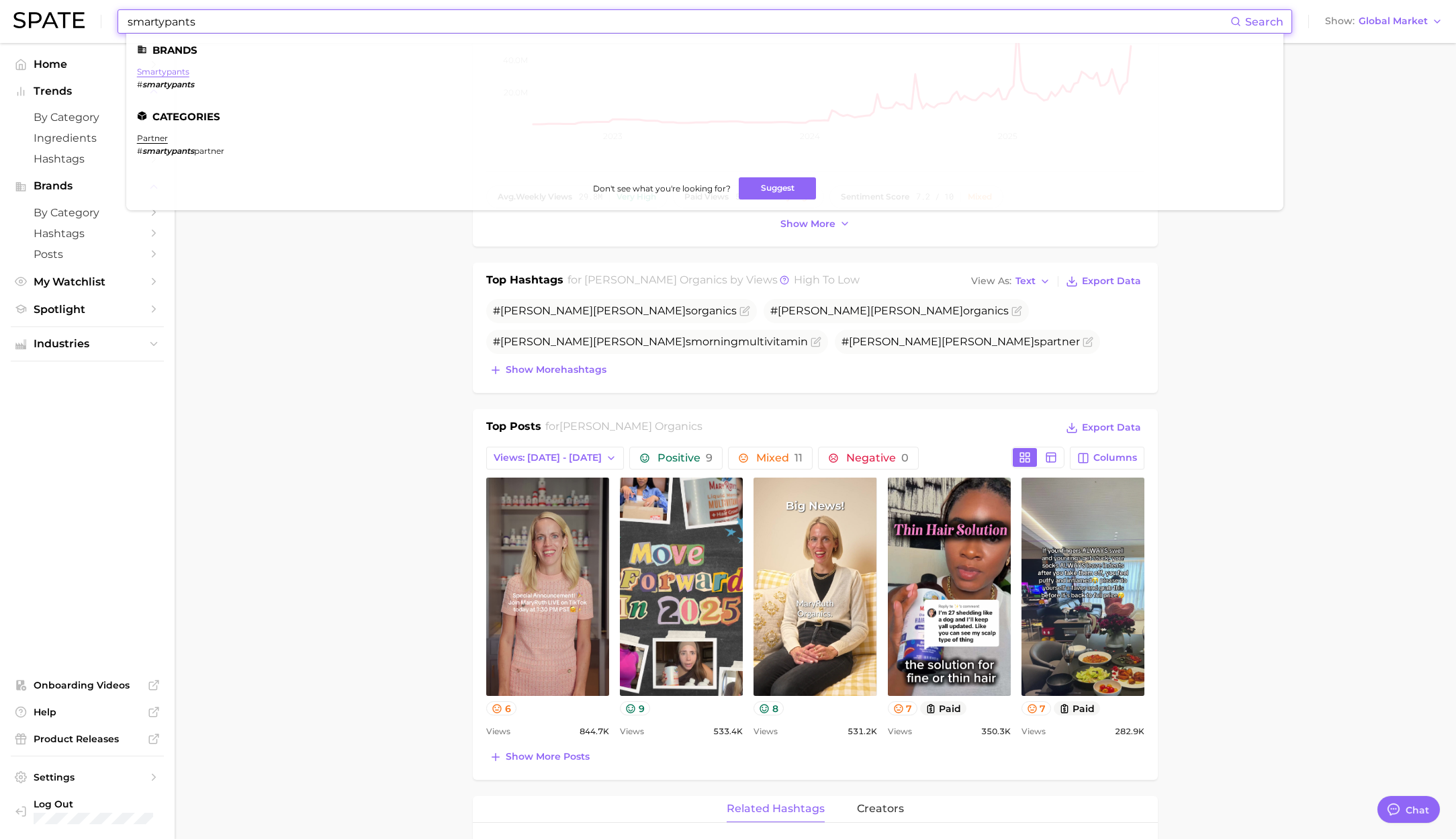
type input "smartypants"
click at [186, 68] on link "smartypants" at bounding box center [163, 72] width 53 height 10
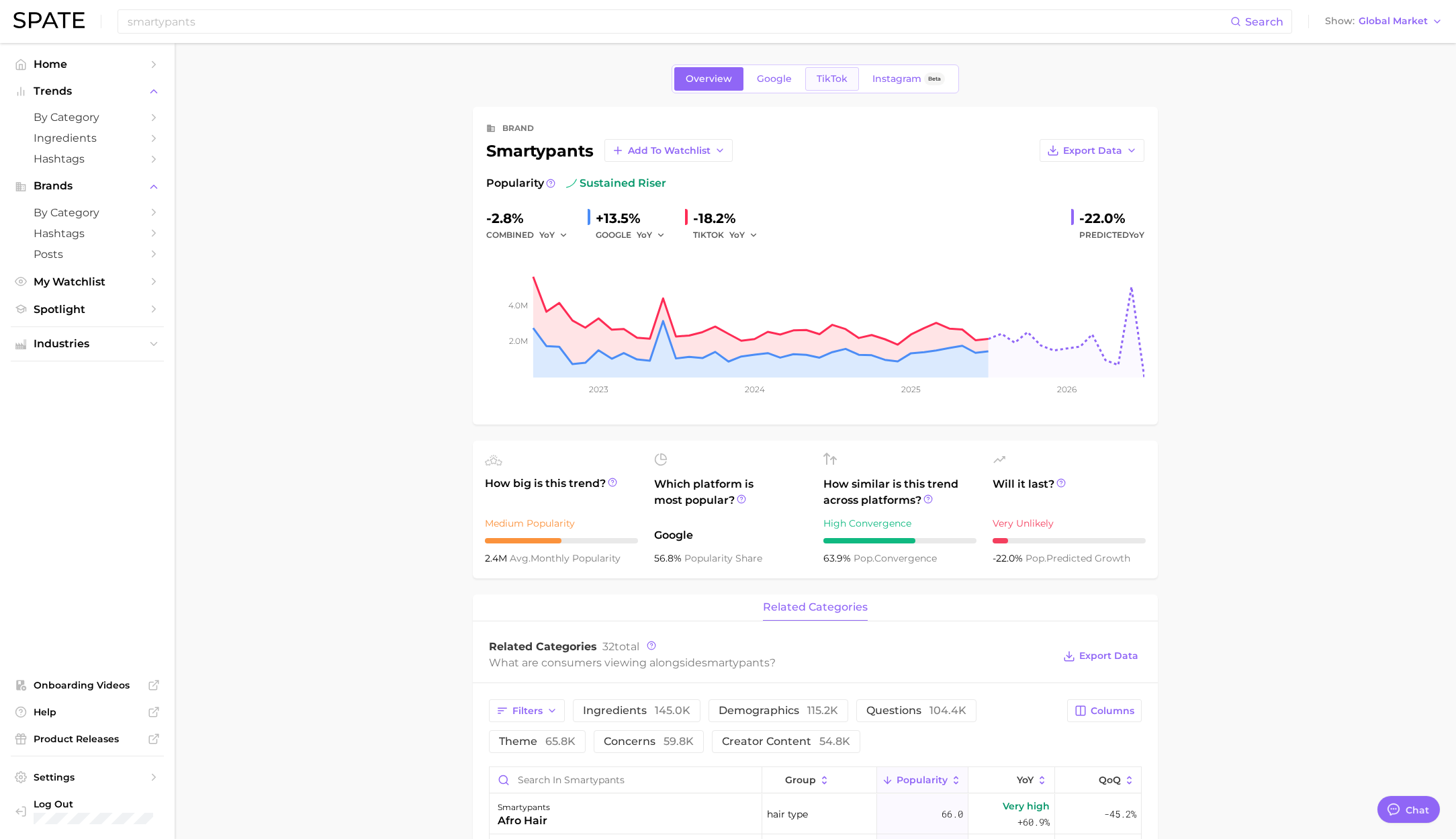
click at [836, 79] on span "TikTok" at bounding box center [832, 79] width 31 height 11
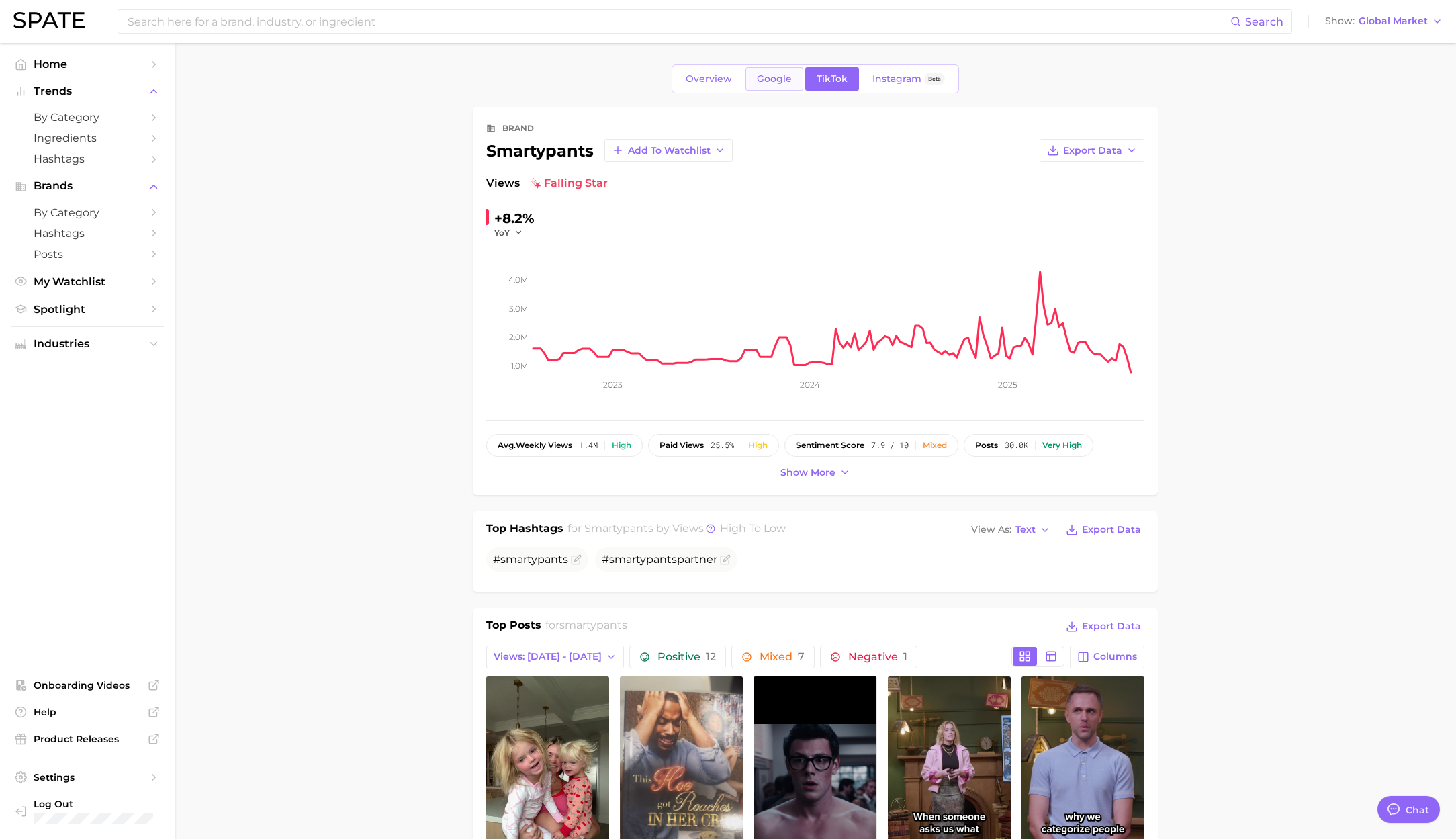
click at [752, 83] on link "Google" at bounding box center [774, 79] width 58 height 23
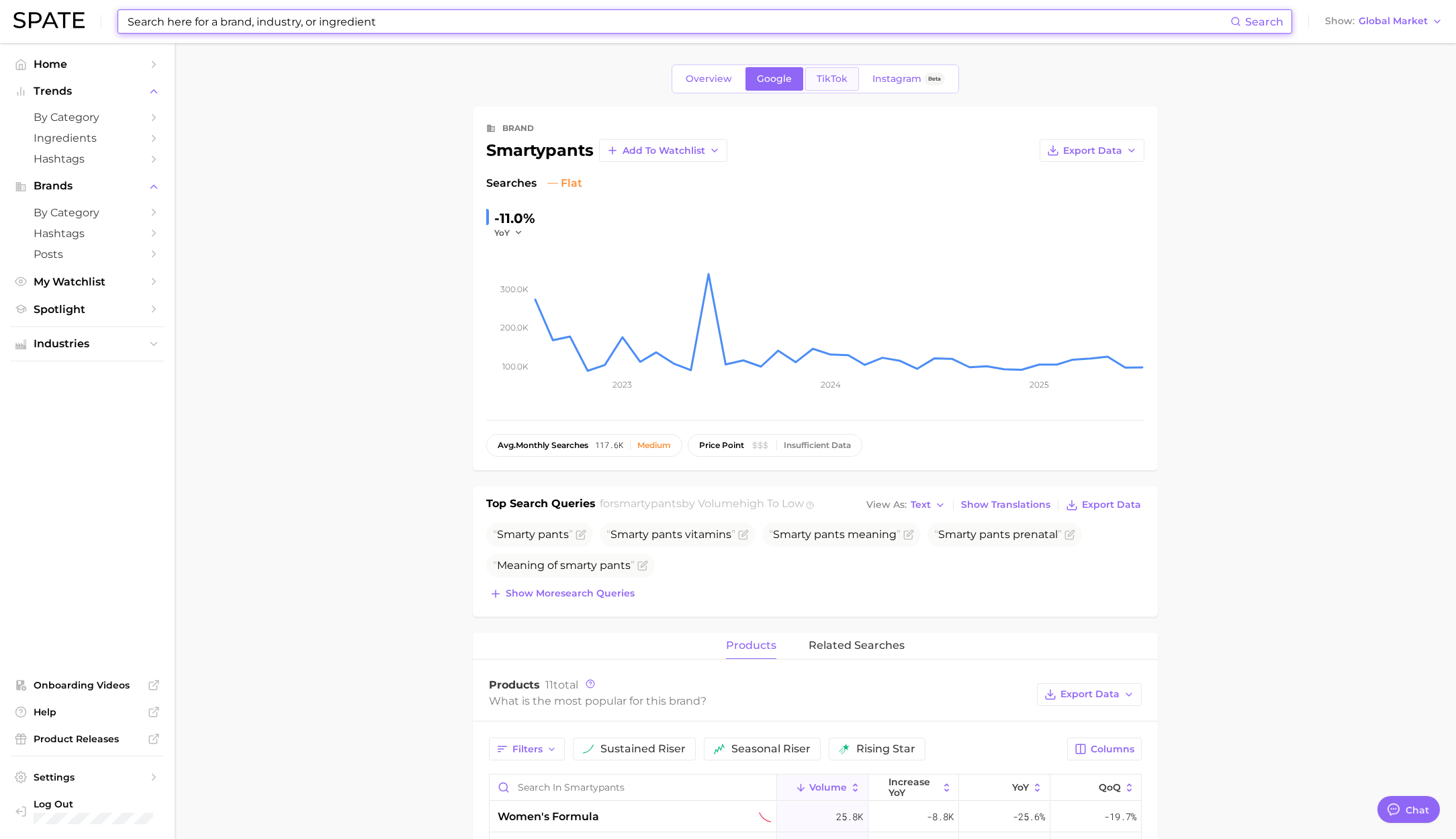
click at [829, 78] on span "TikTok" at bounding box center [832, 79] width 31 height 11
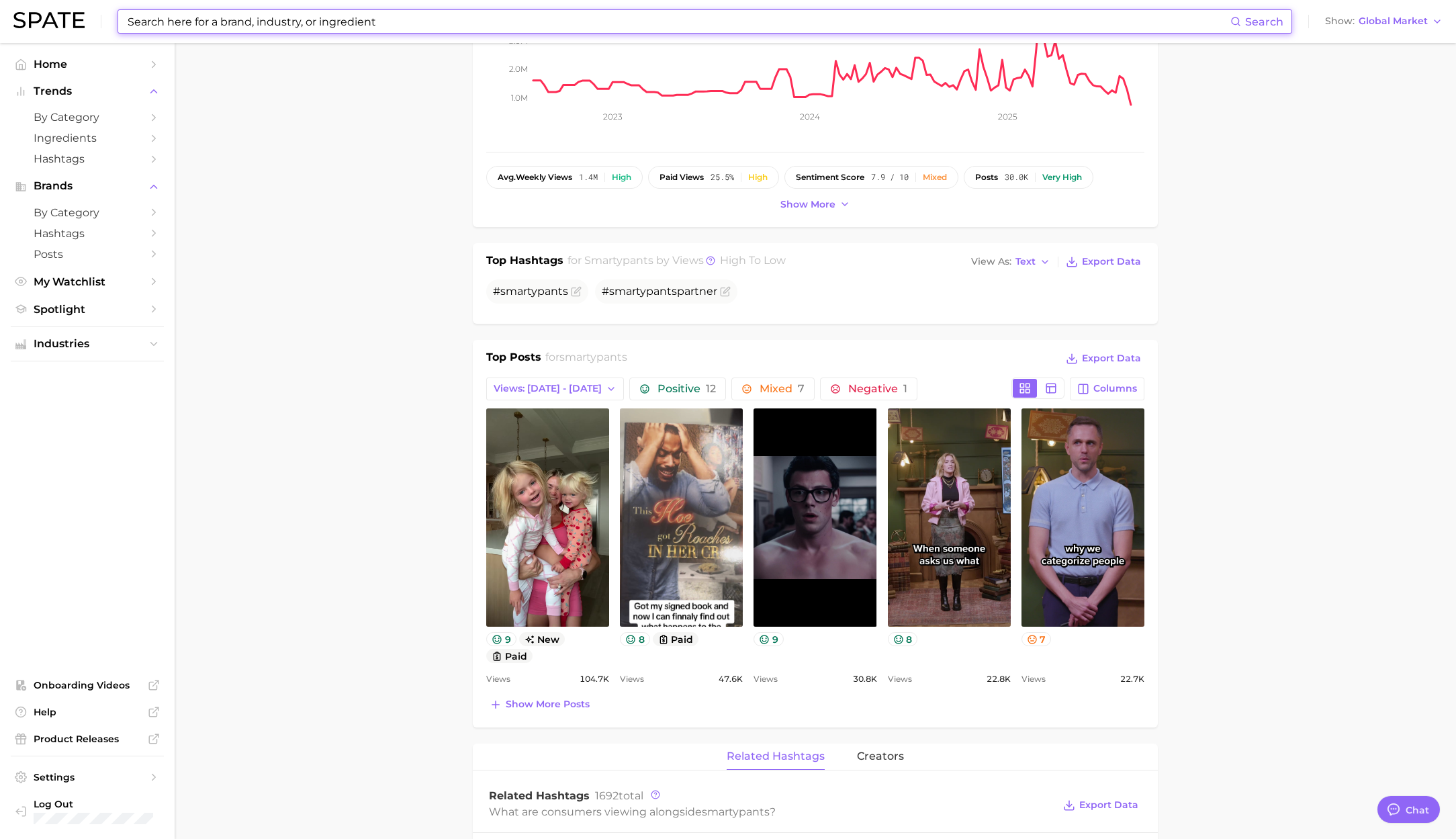
scroll to position [375, 0]
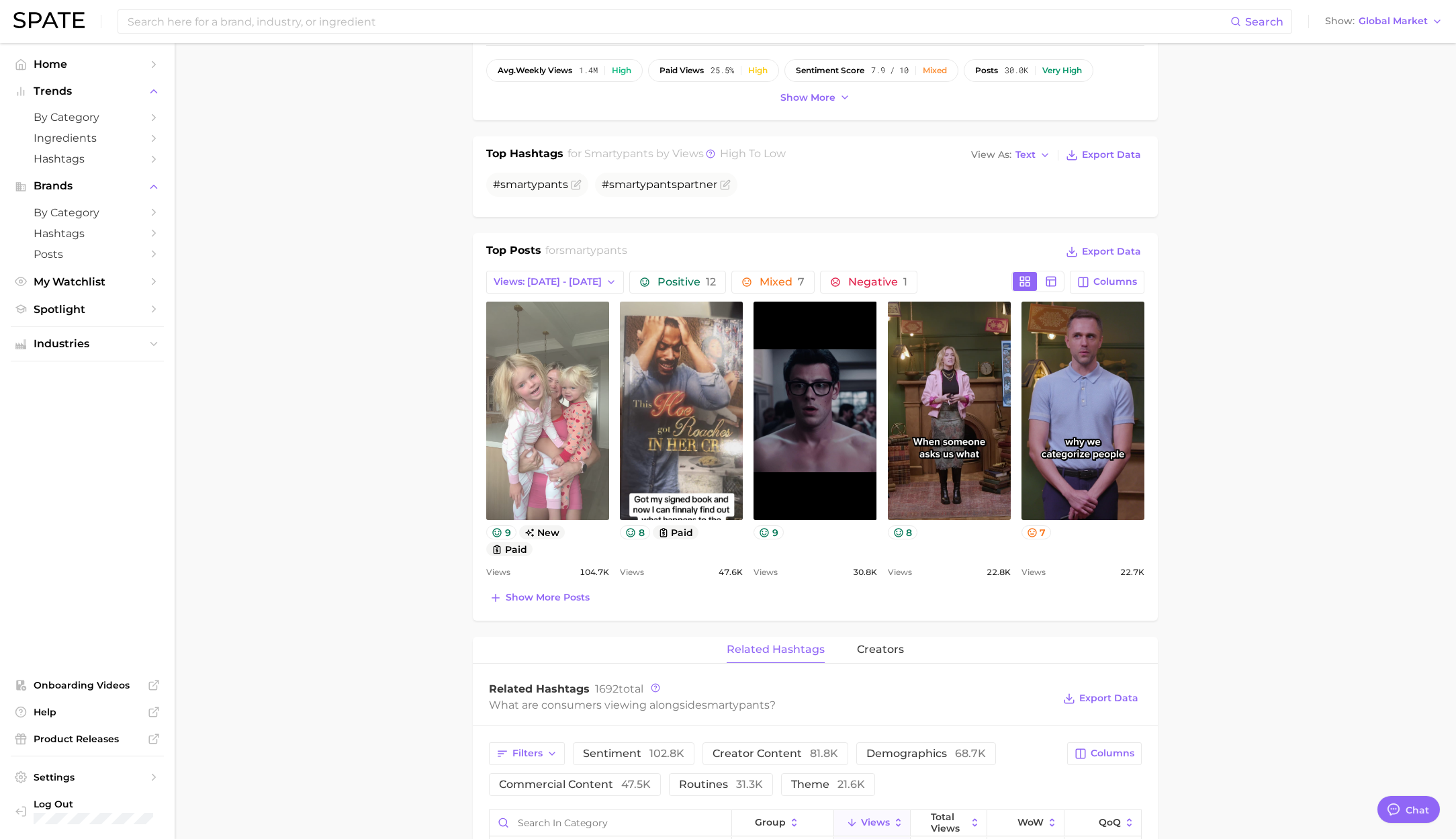
click at [550, 411] on link "view post on TikTok" at bounding box center [547, 410] width 123 height 218
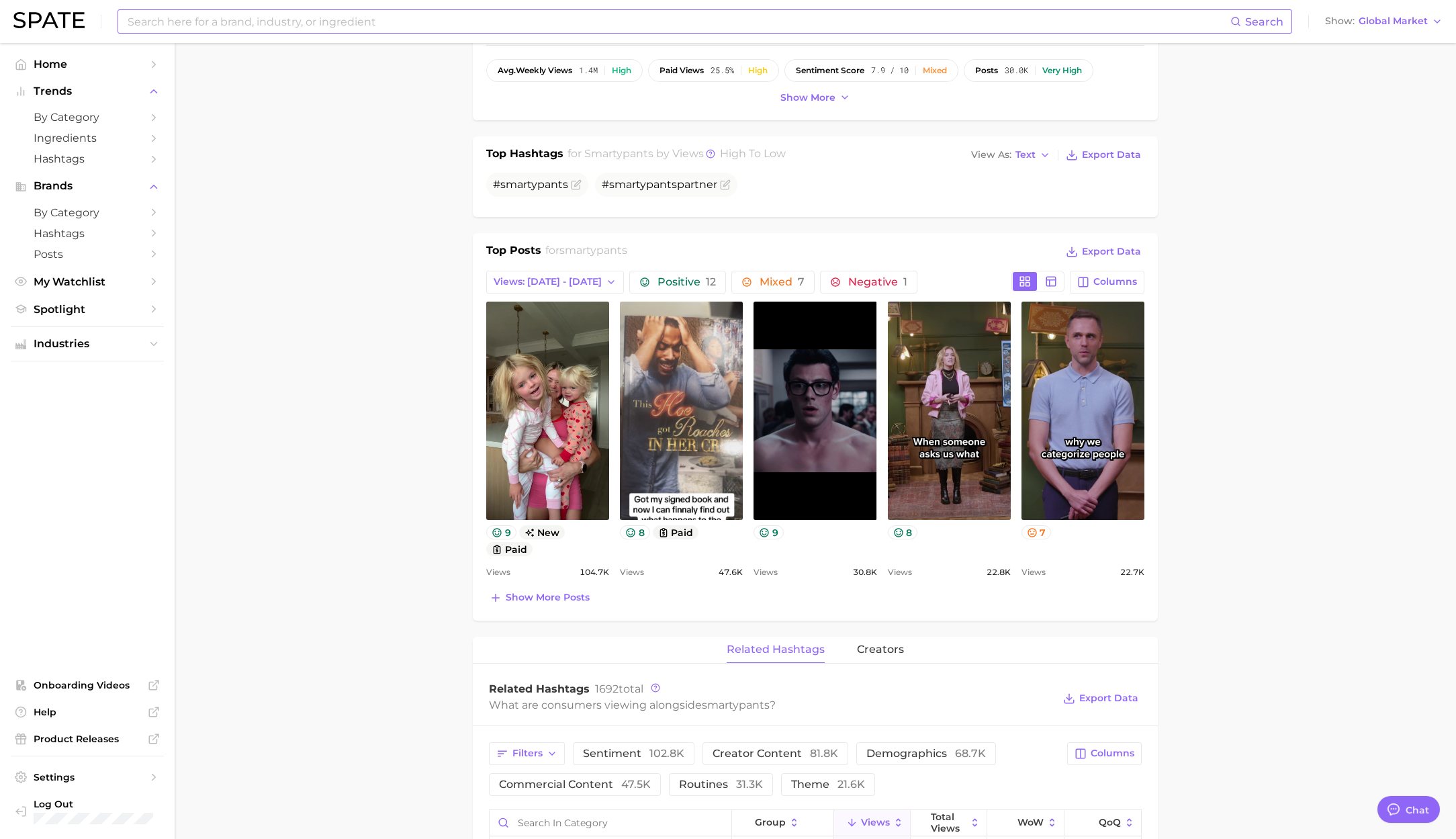
click at [367, 19] on input at bounding box center [678, 22] width 1104 height 22
paste input "monat"
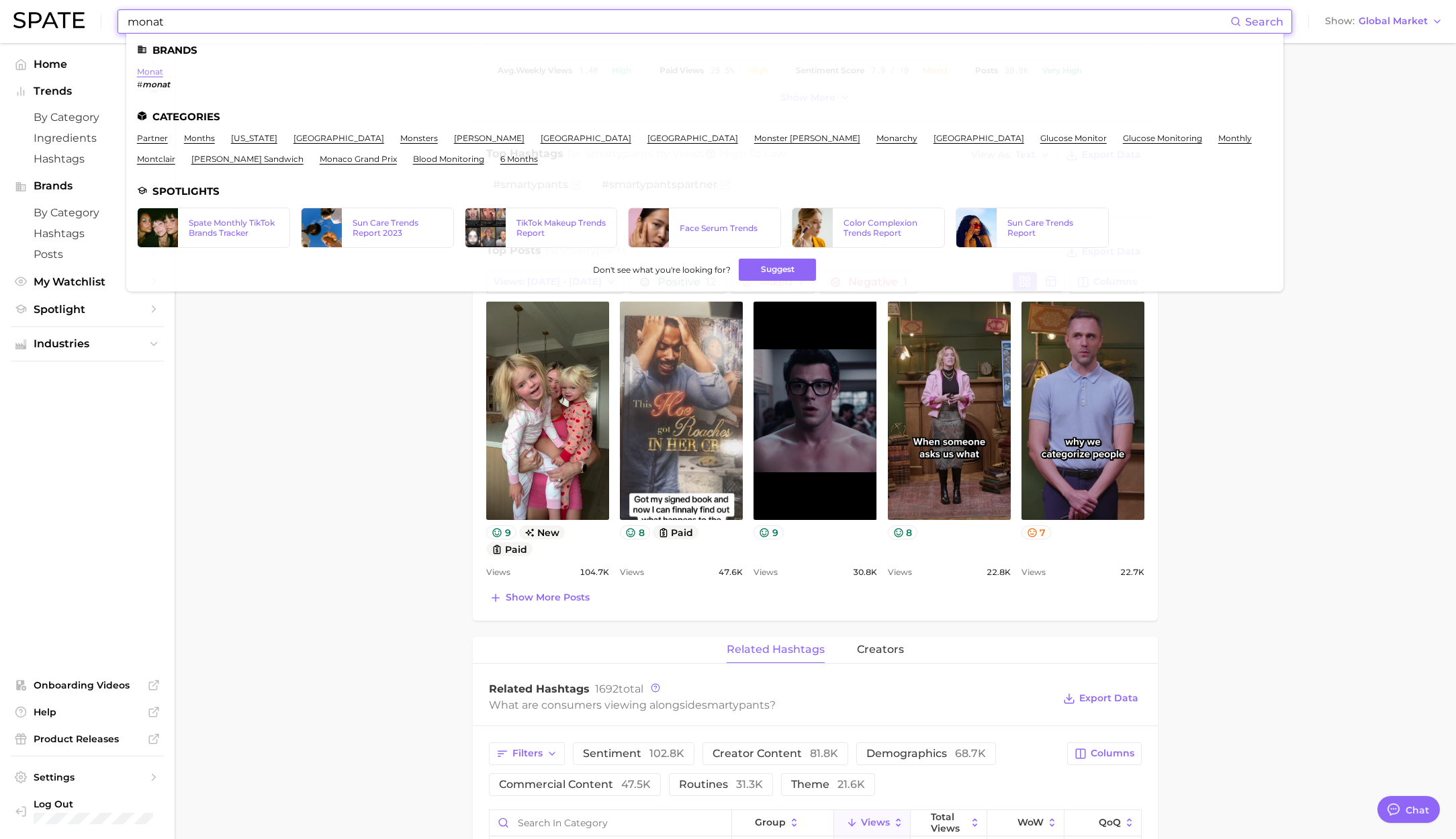
type input "monat"
click at [139, 74] on link "monat" at bounding box center [150, 72] width 26 height 10
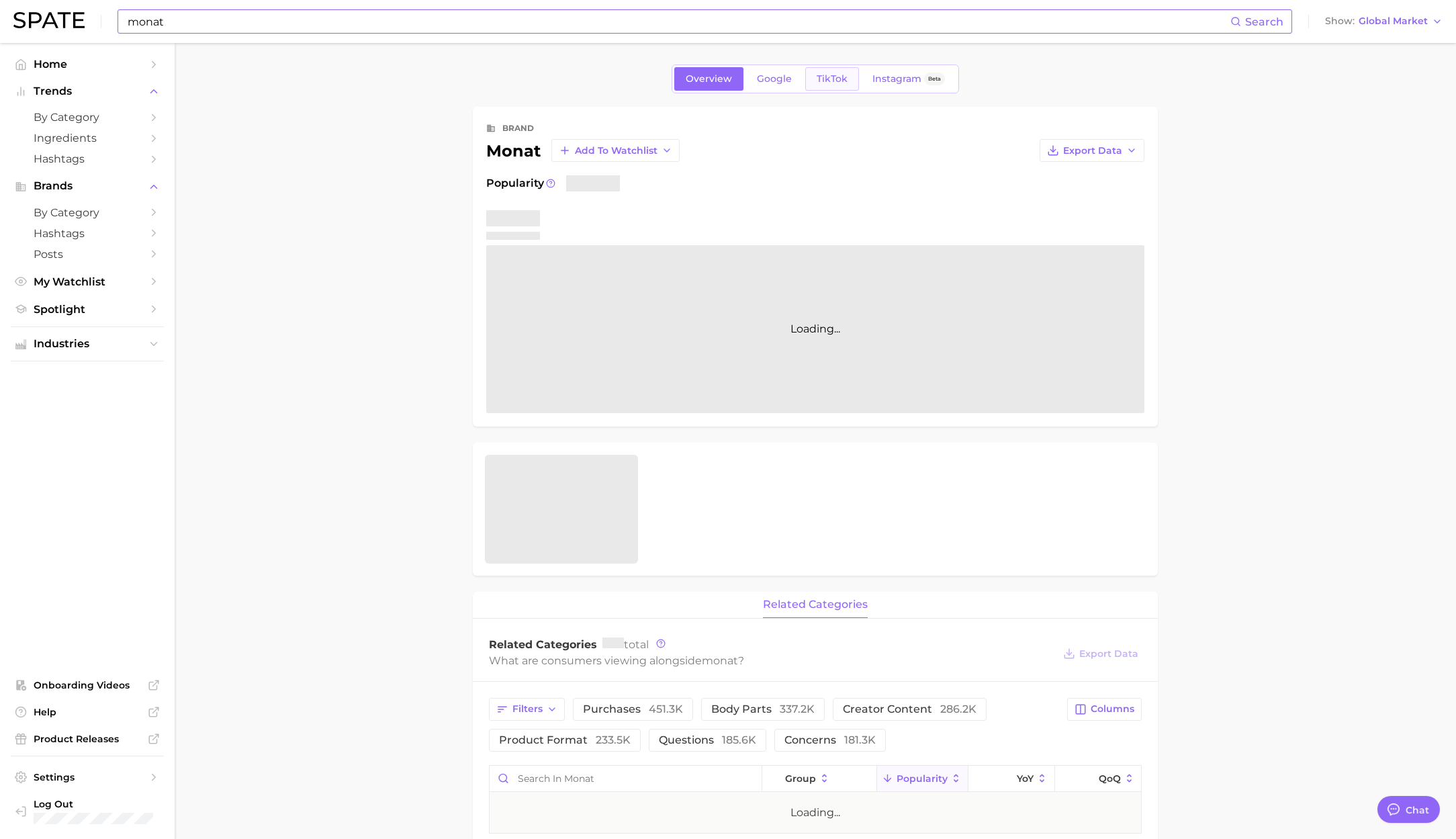
click at [809, 79] on link "TikTok" at bounding box center [832, 79] width 54 height 23
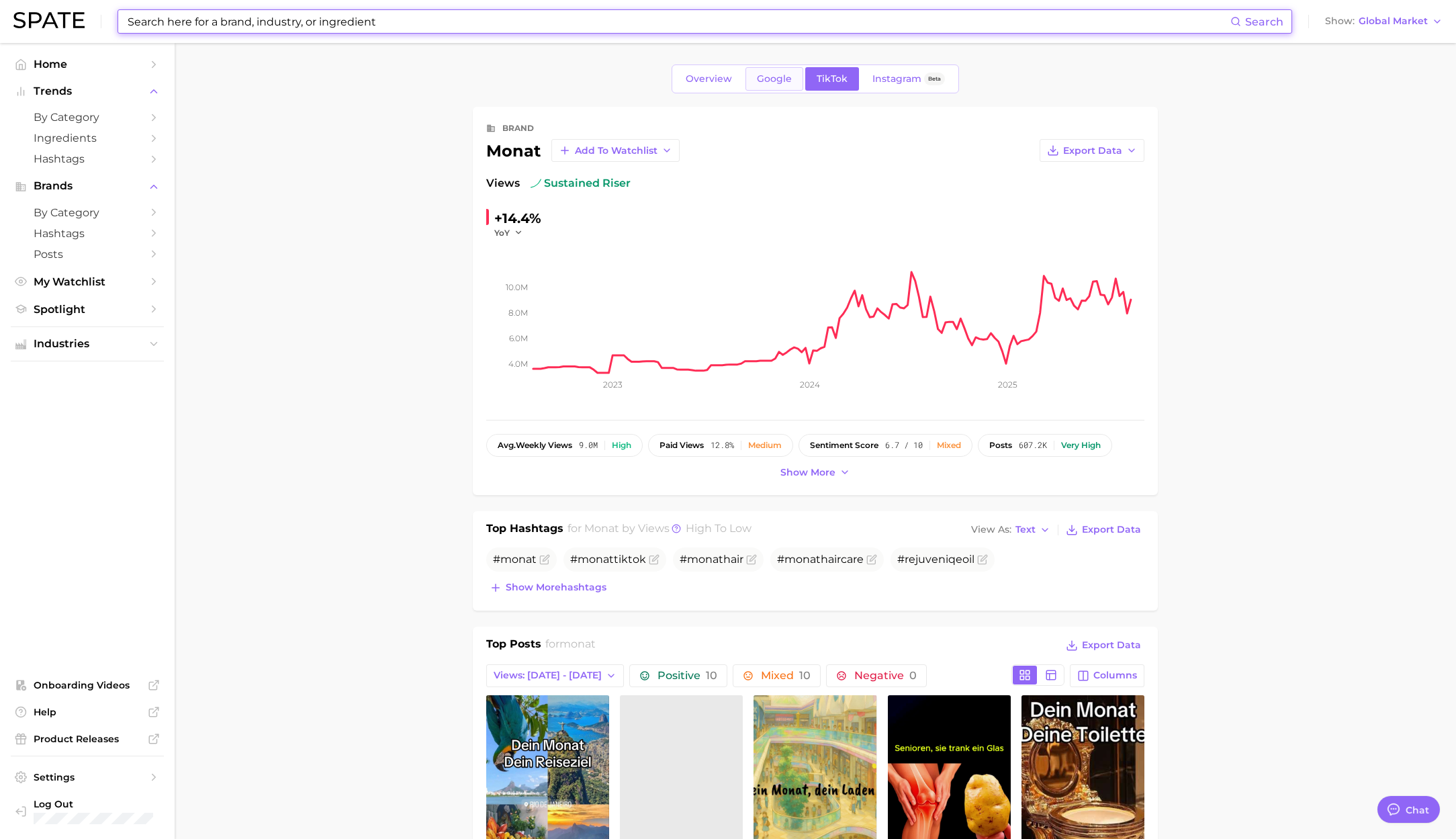
click at [776, 80] on span "Google" at bounding box center [774, 79] width 35 height 11
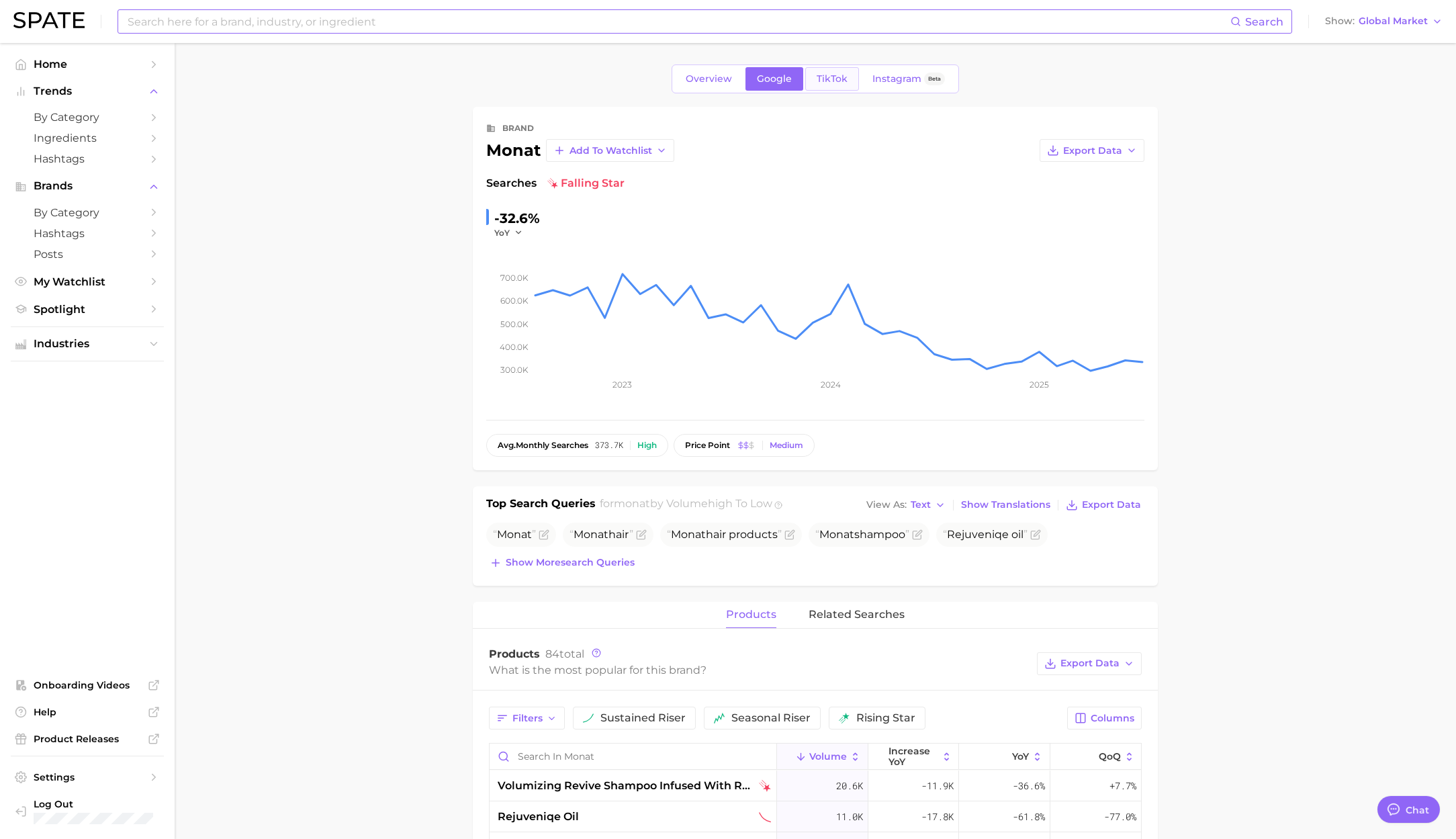
click at [818, 83] on span "TikTok" at bounding box center [832, 79] width 31 height 11
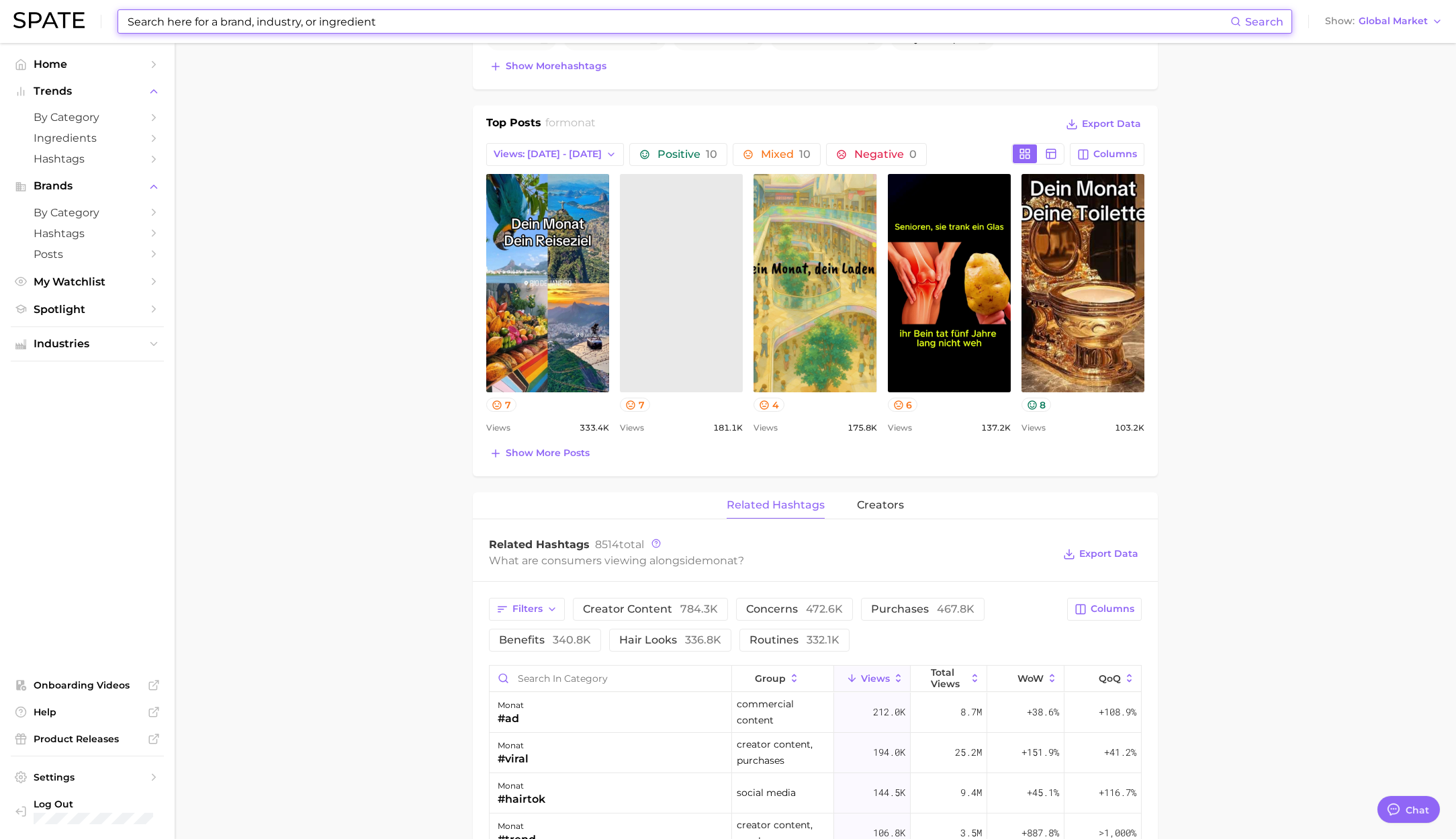
scroll to position [138, 0]
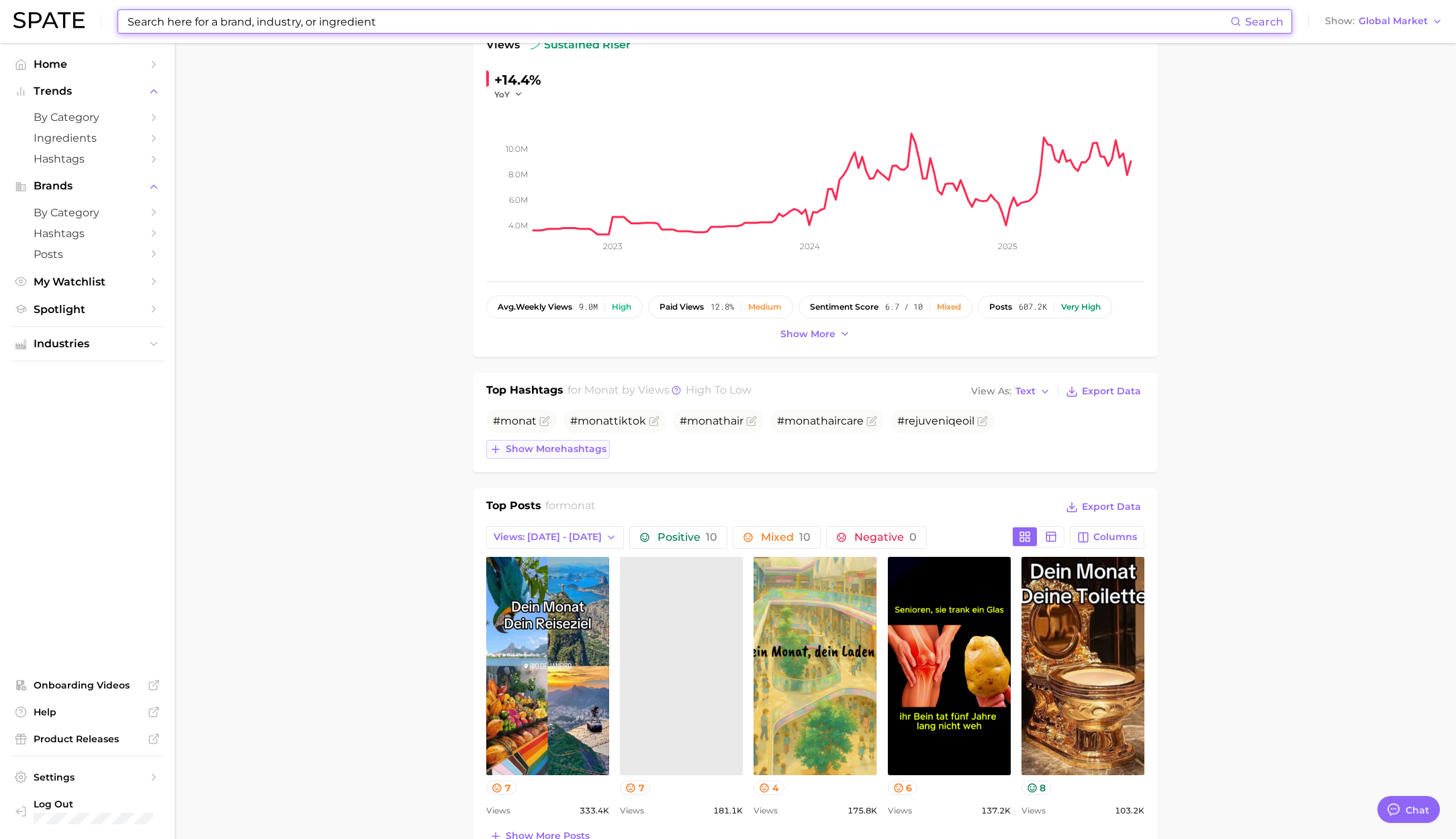
click at [516, 451] on span "Show more hashtags" at bounding box center [556, 449] width 101 height 11
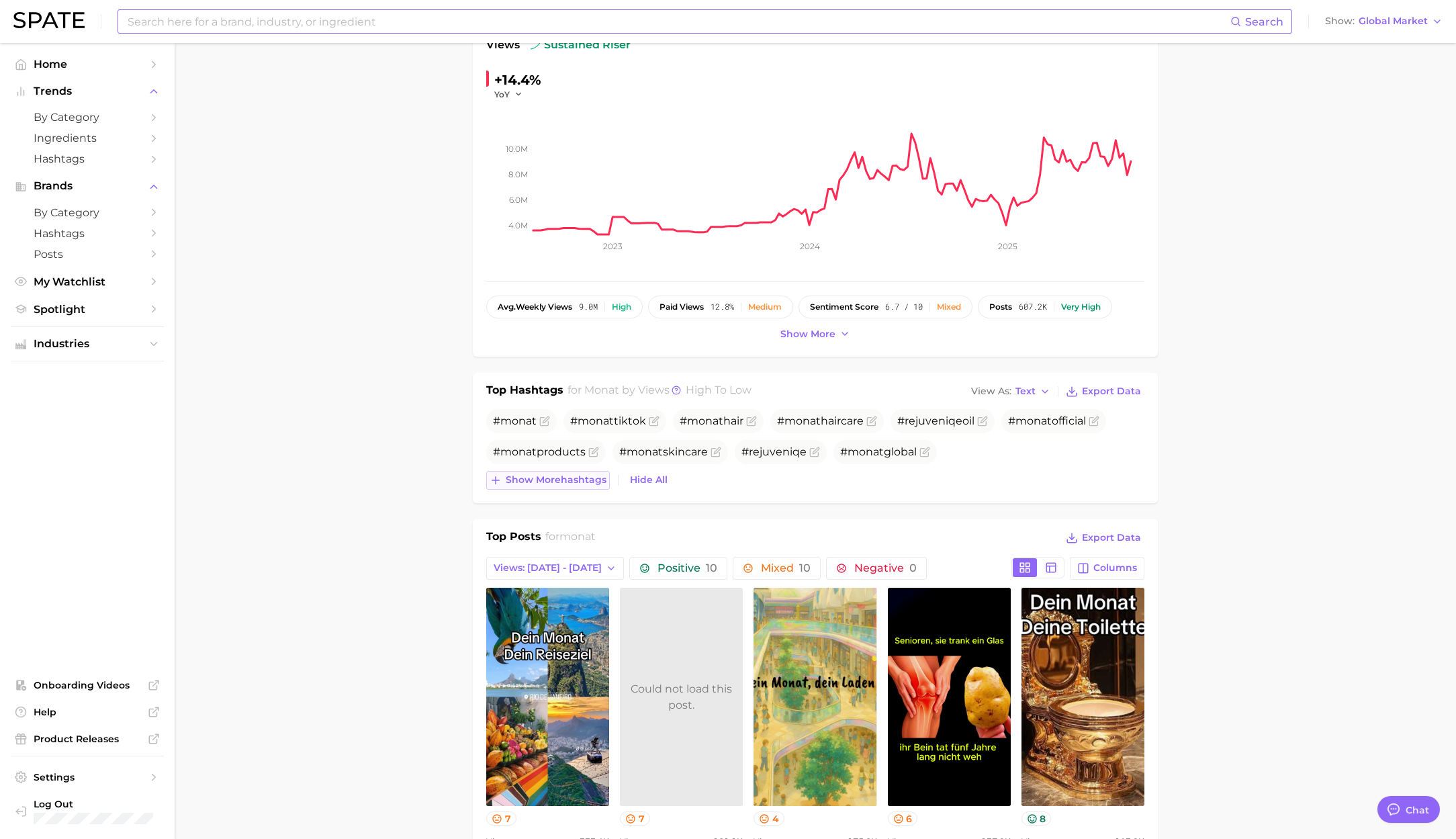
click at [549, 480] on span "Show more hashtags" at bounding box center [556, 479] width 101 height 11
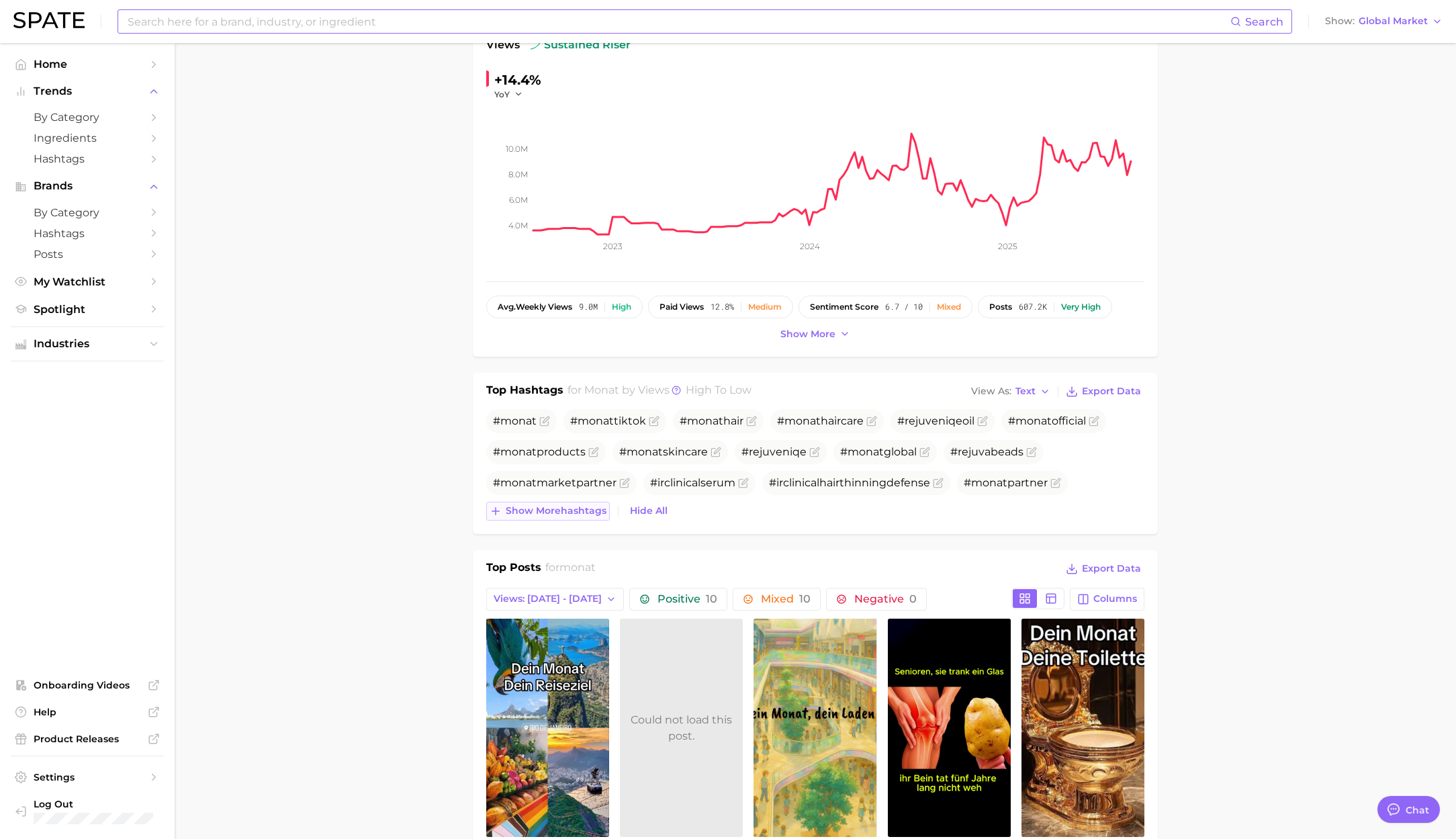
click at [563, 505] on span "Show more hashtags" at bounding box center [556, 510] width 101 height 11
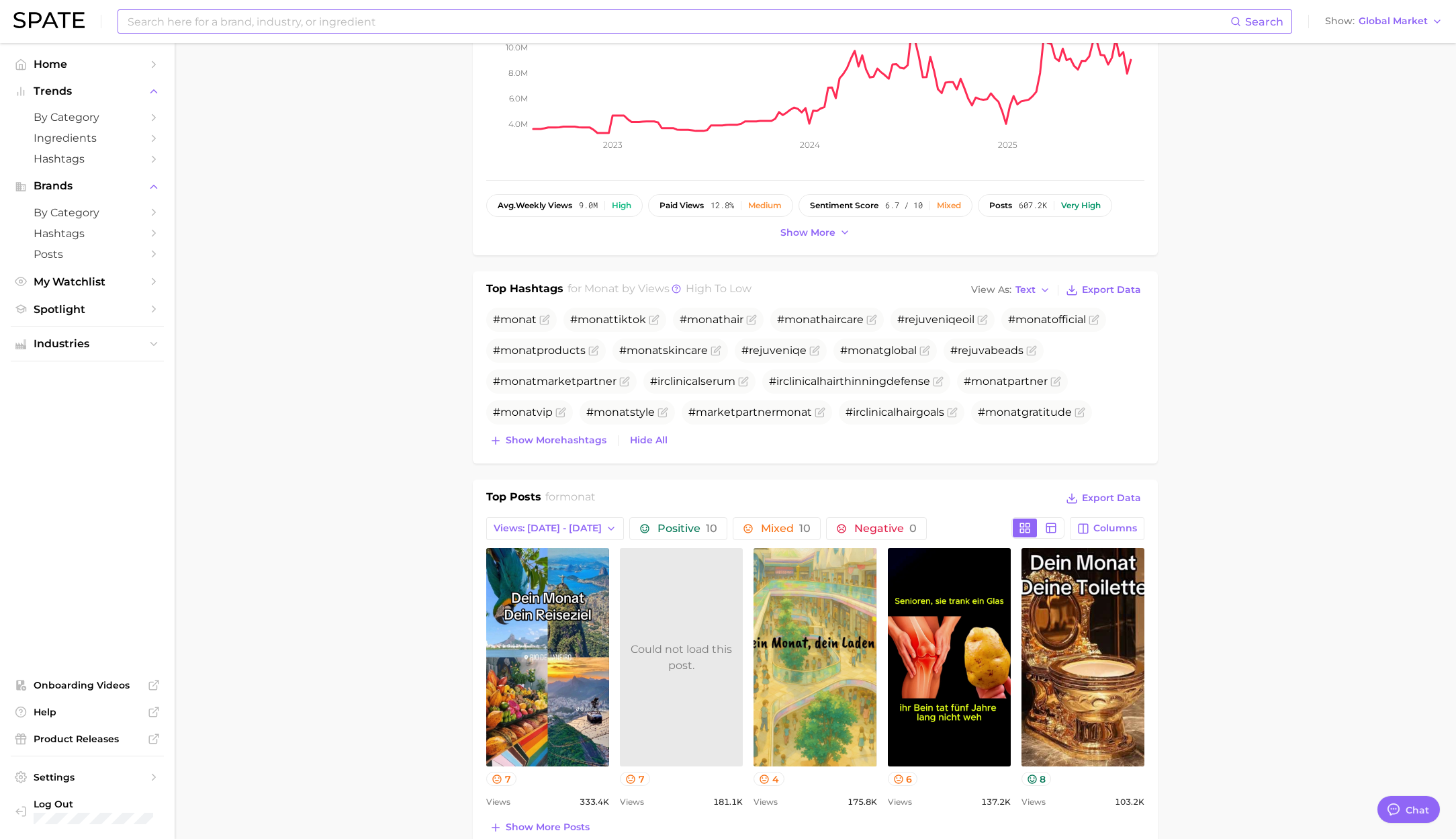
scroll to position [243, 0]
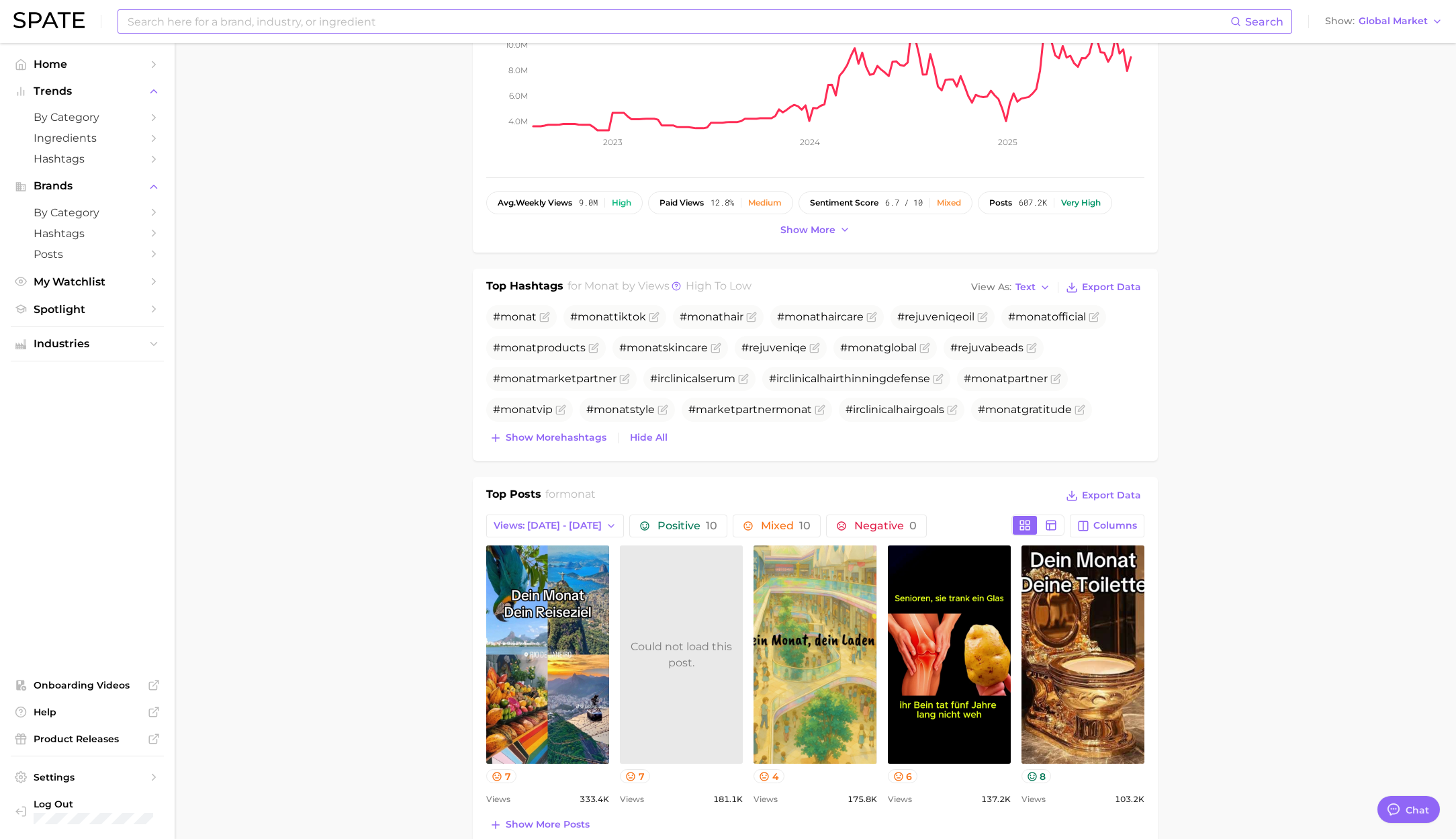
click at [564, 450] on div "Top Hashtags for monat by Views high to low View As Text Export Data # monat # …" at bounding box center [816, 364] width 685 height 192
click at [567, 440] on span "Show more hashtags" at bounding box center [556, 437] width 101 height 11
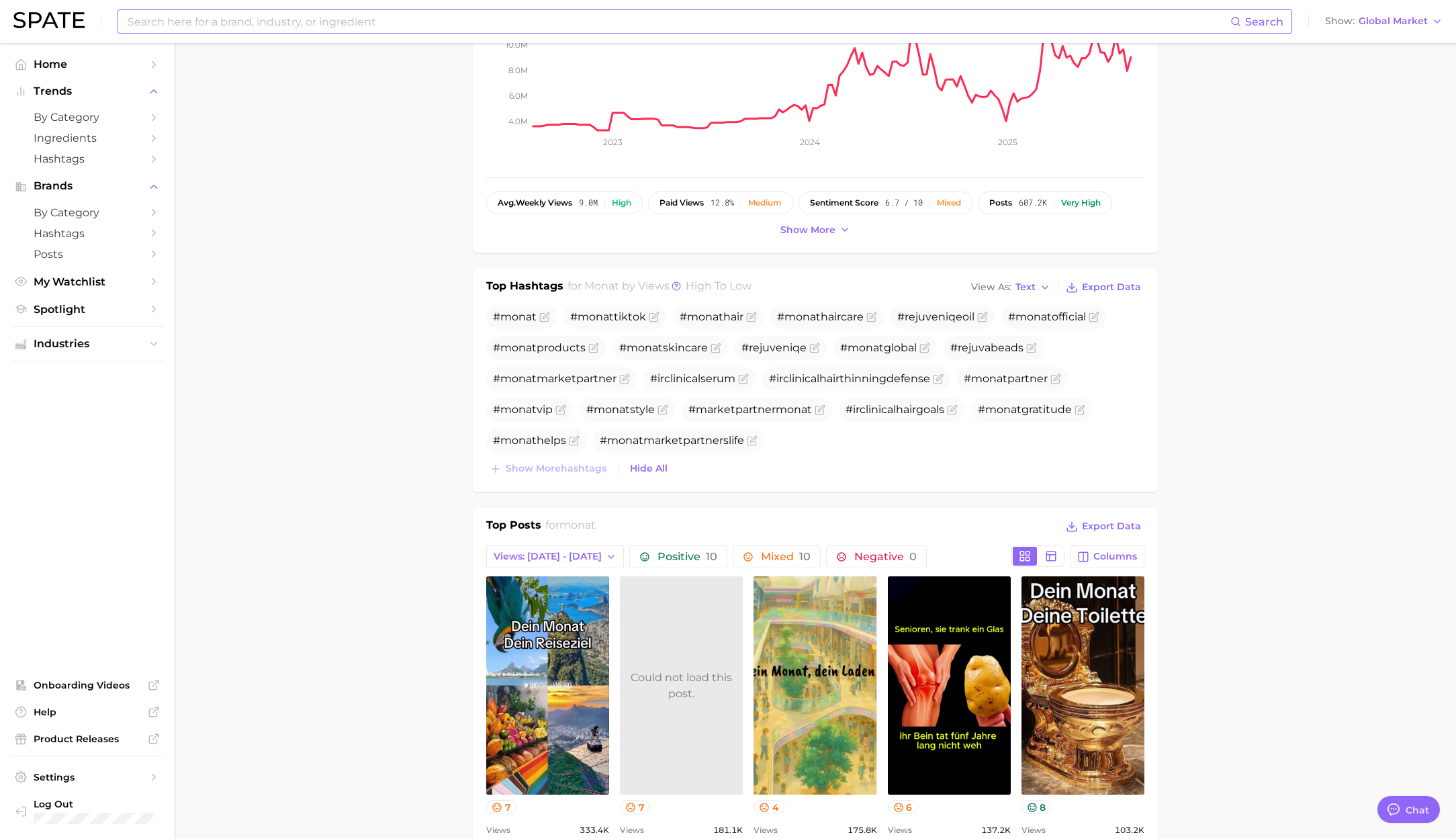
click at [186, 28] on input at bounding box center [678, 22] width 1104 height 22
paste input "zepbound"
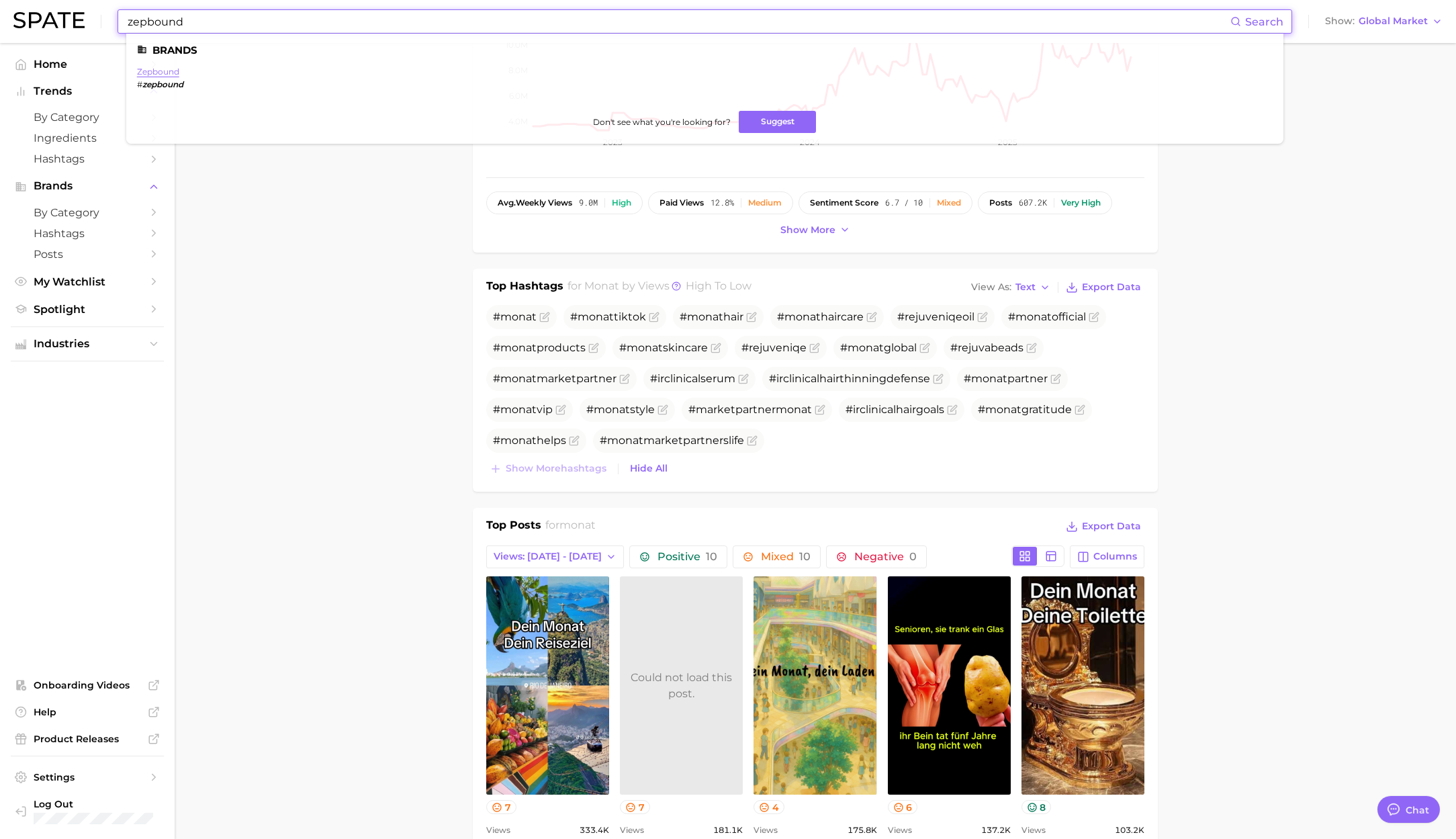
type input "zepbound"
click at [162, 71] on link "zepbound" at bounding box center [158, 72] width 42 height 10
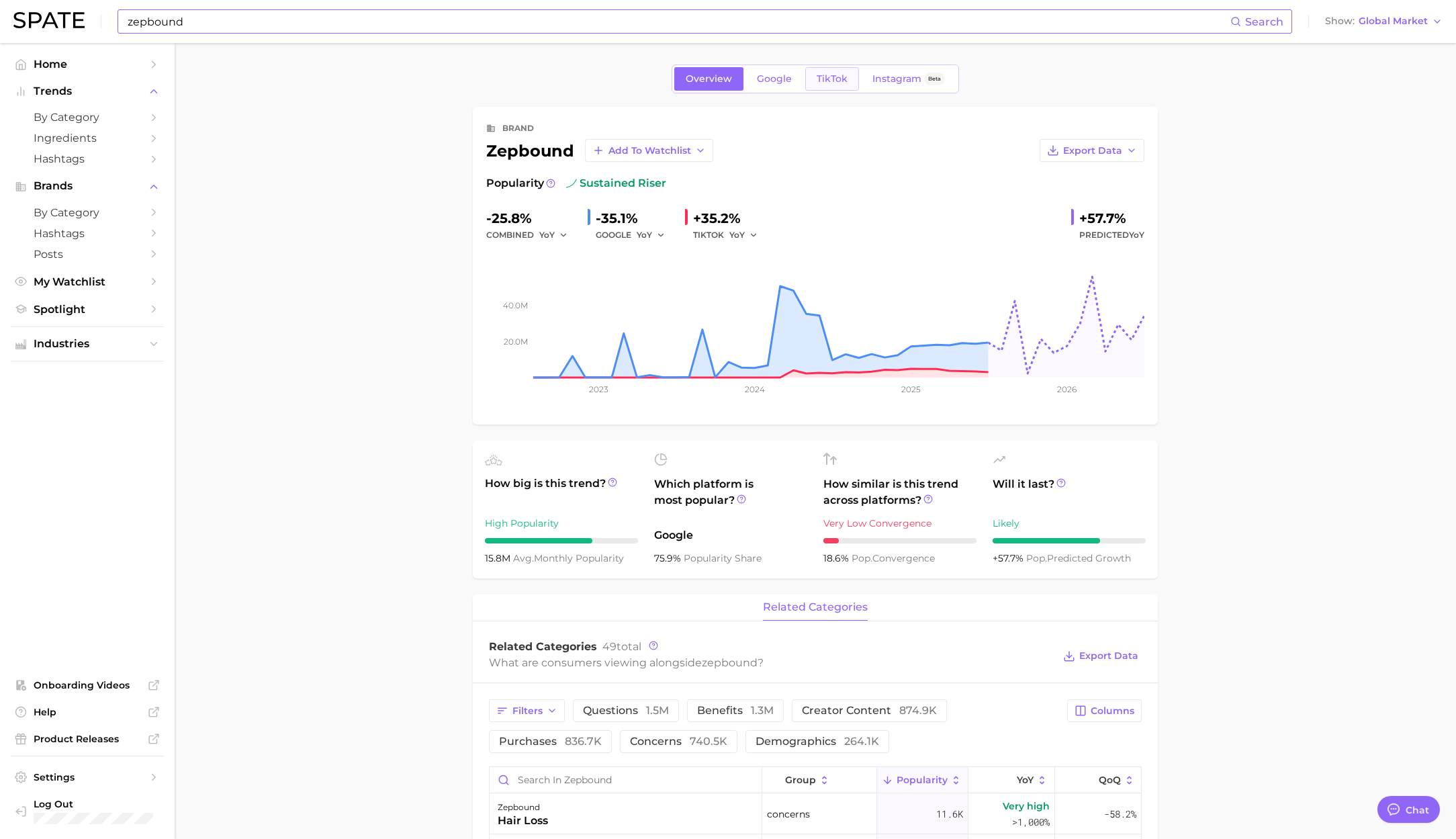
click at [841, 73] on span "TikTok" at bounding box center [832, 79] width 31 height 11
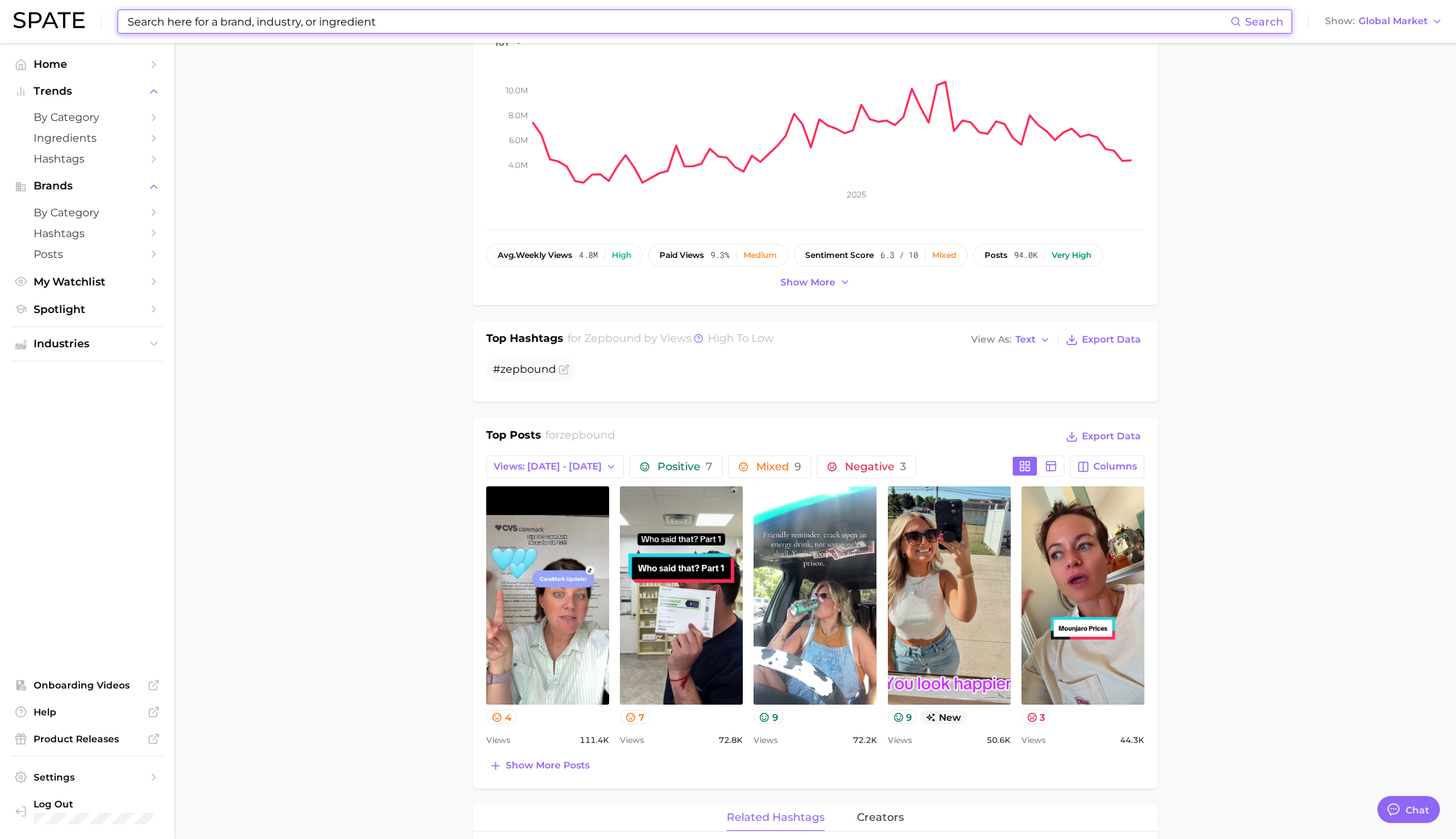
scroll to position [199, 0]
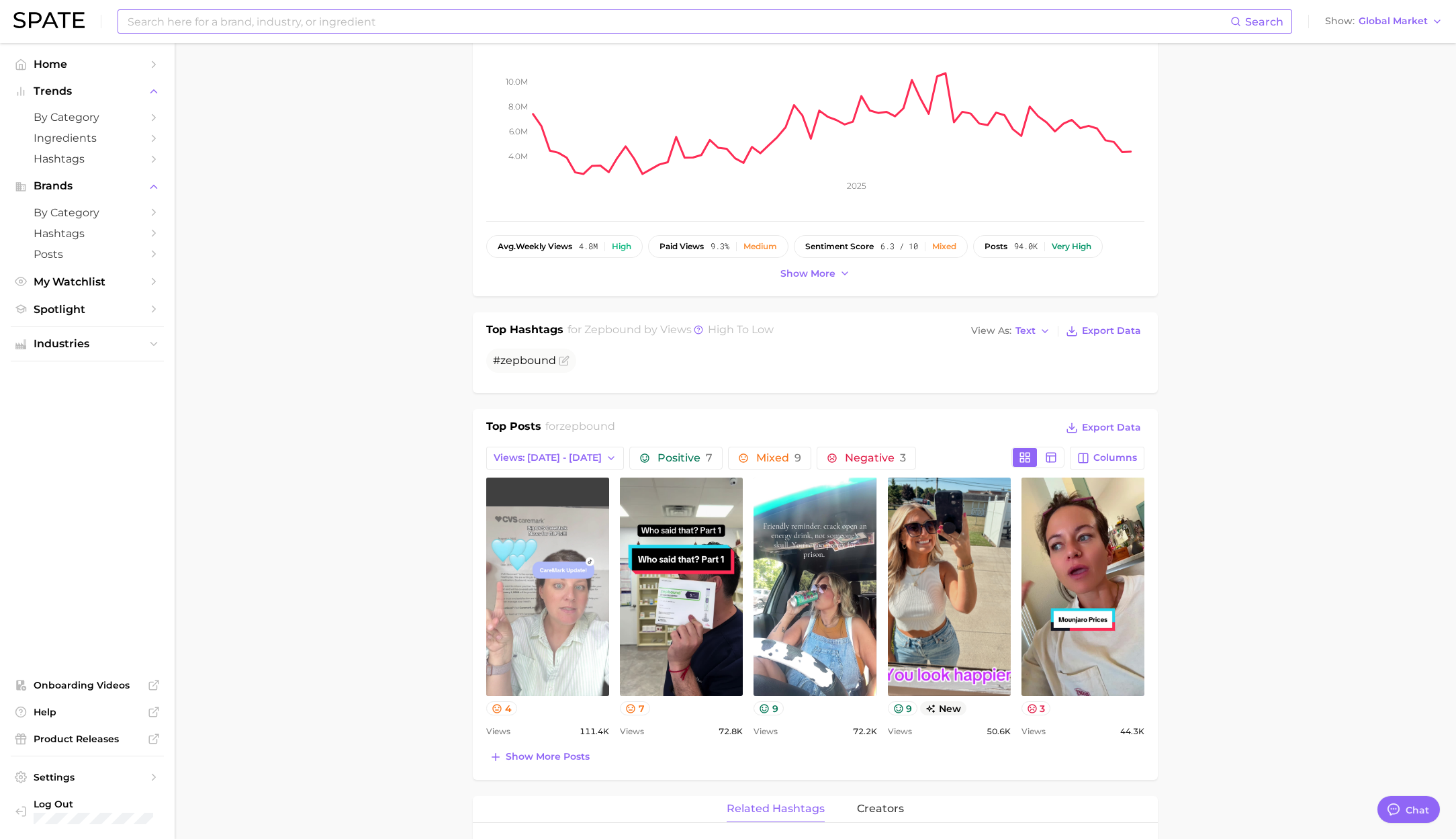
click at [546, 615] on link "view post on TikTok" at bounding box center [547, 586] width 123 height 218
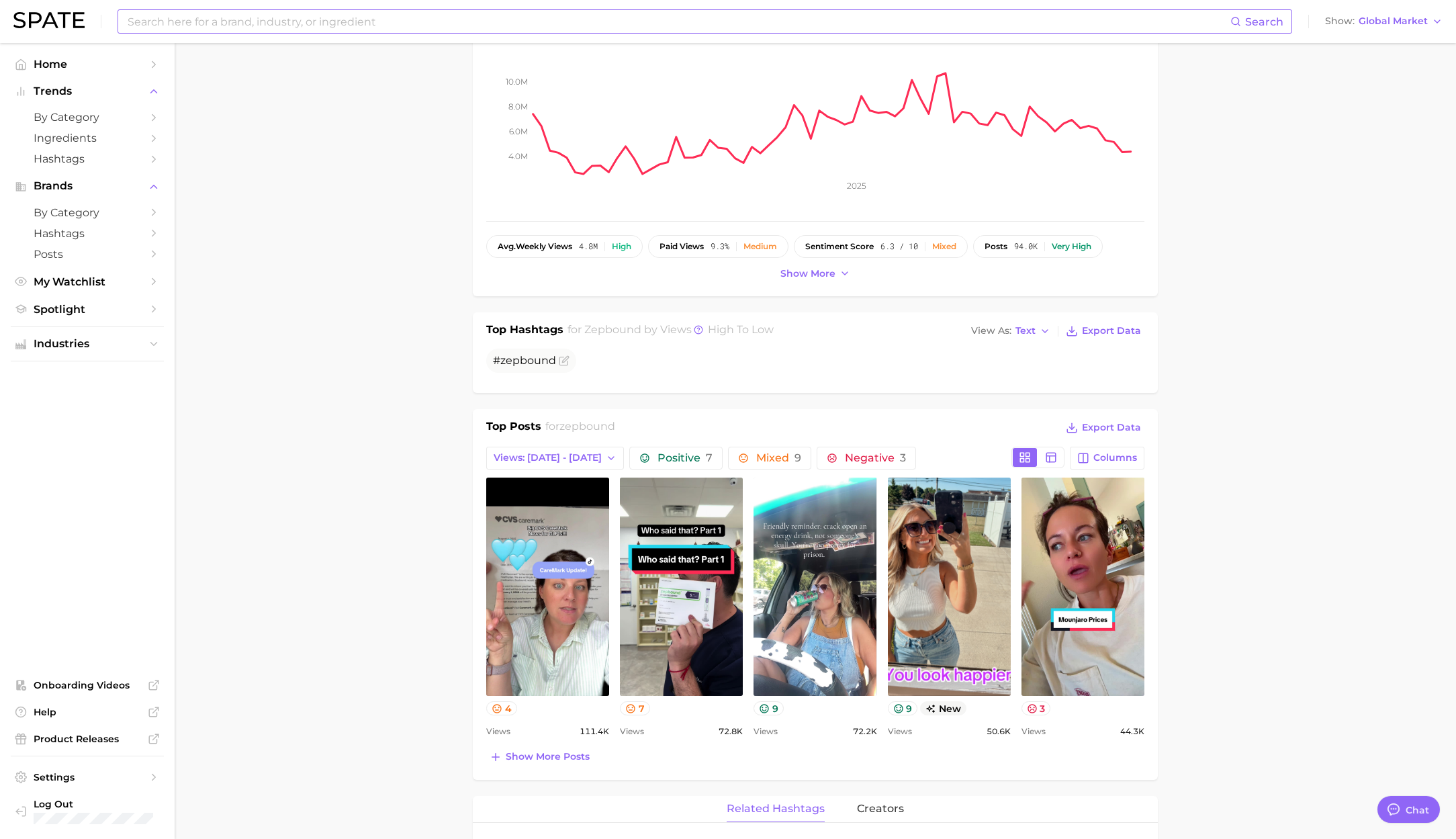
click at [332, 26] on input at bounding box center [678, 22] width 1104 height 22
paste input "eargasm"
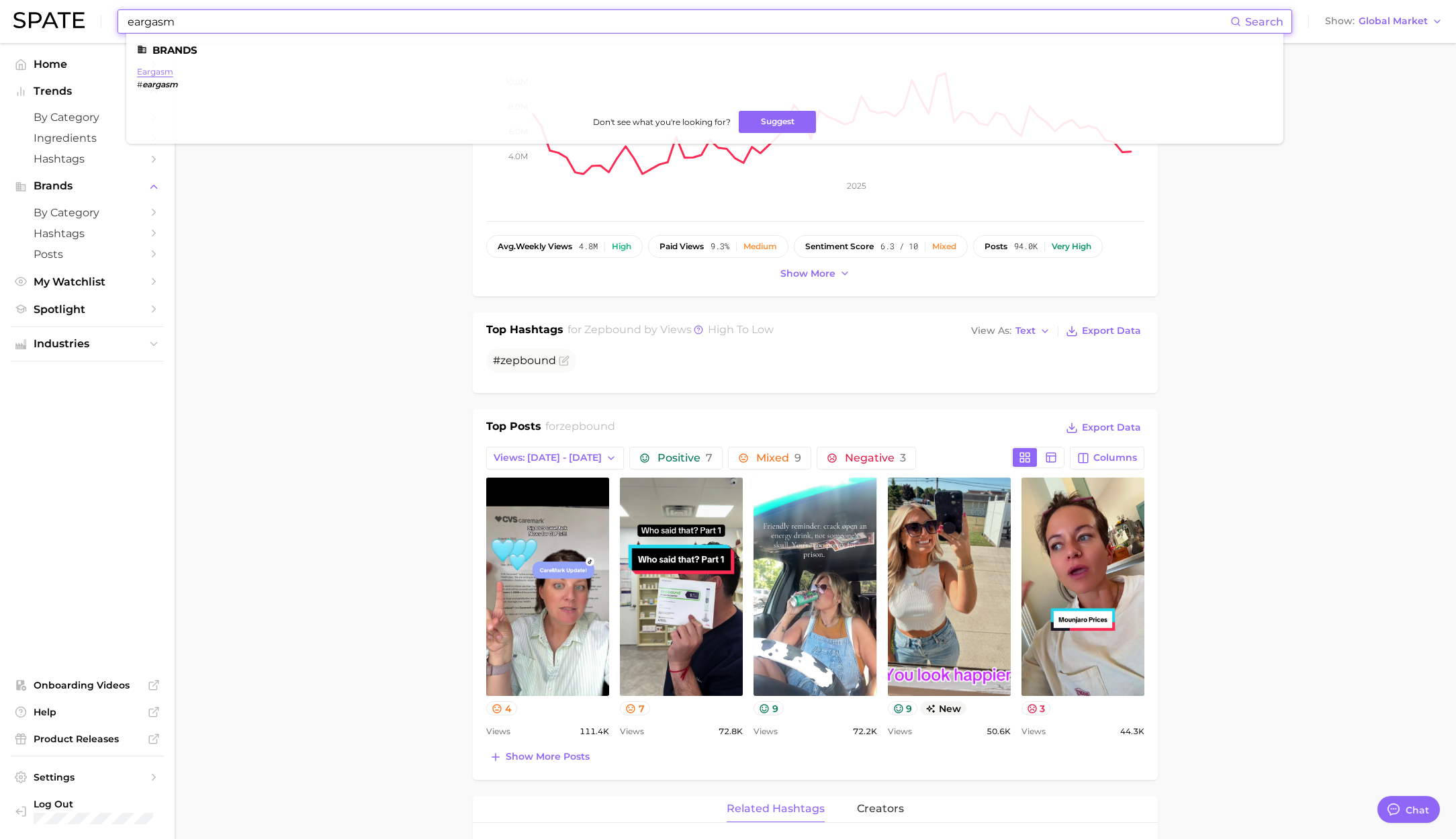
type input "eargasm"
click at [166, 68] on link "eargasm" at bounding box center [155, 72] width 36 height 10
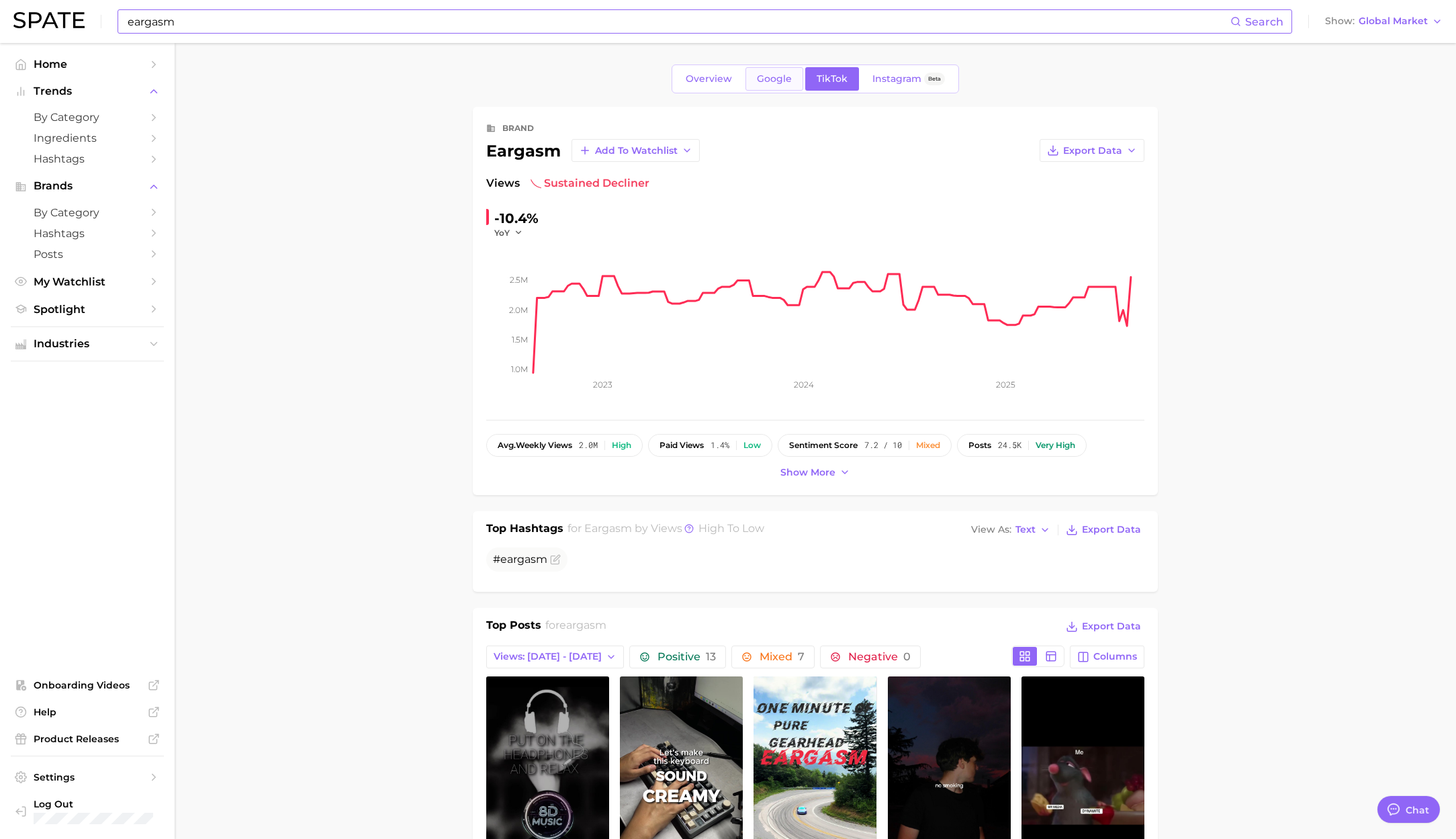
click at [764, 78] on span "Google" at bounding box center [774, 79] width 35 height 11
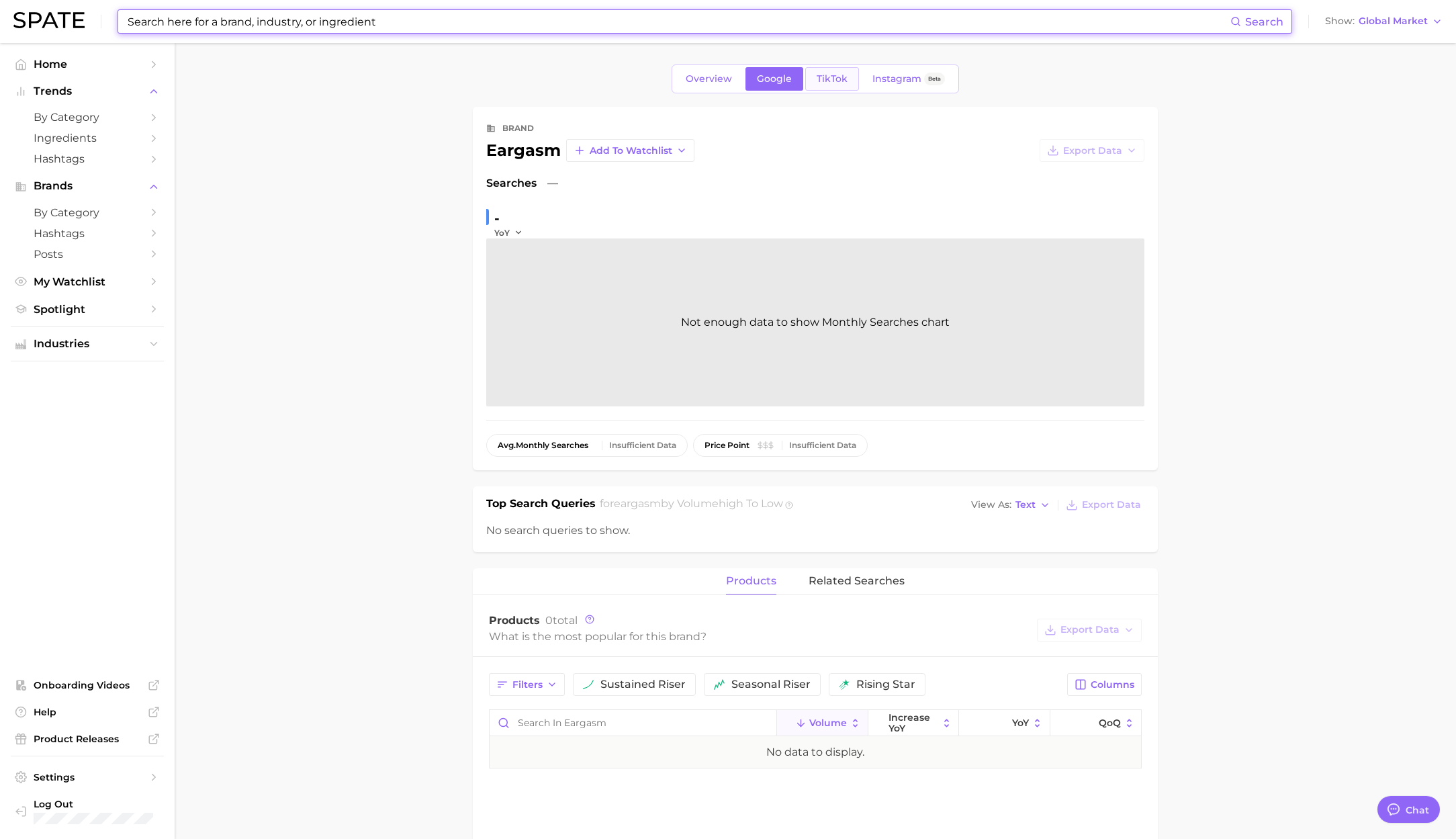
click at [829, 83] on span "TikTok" at bounding box center [832, 79] width 31 height 11
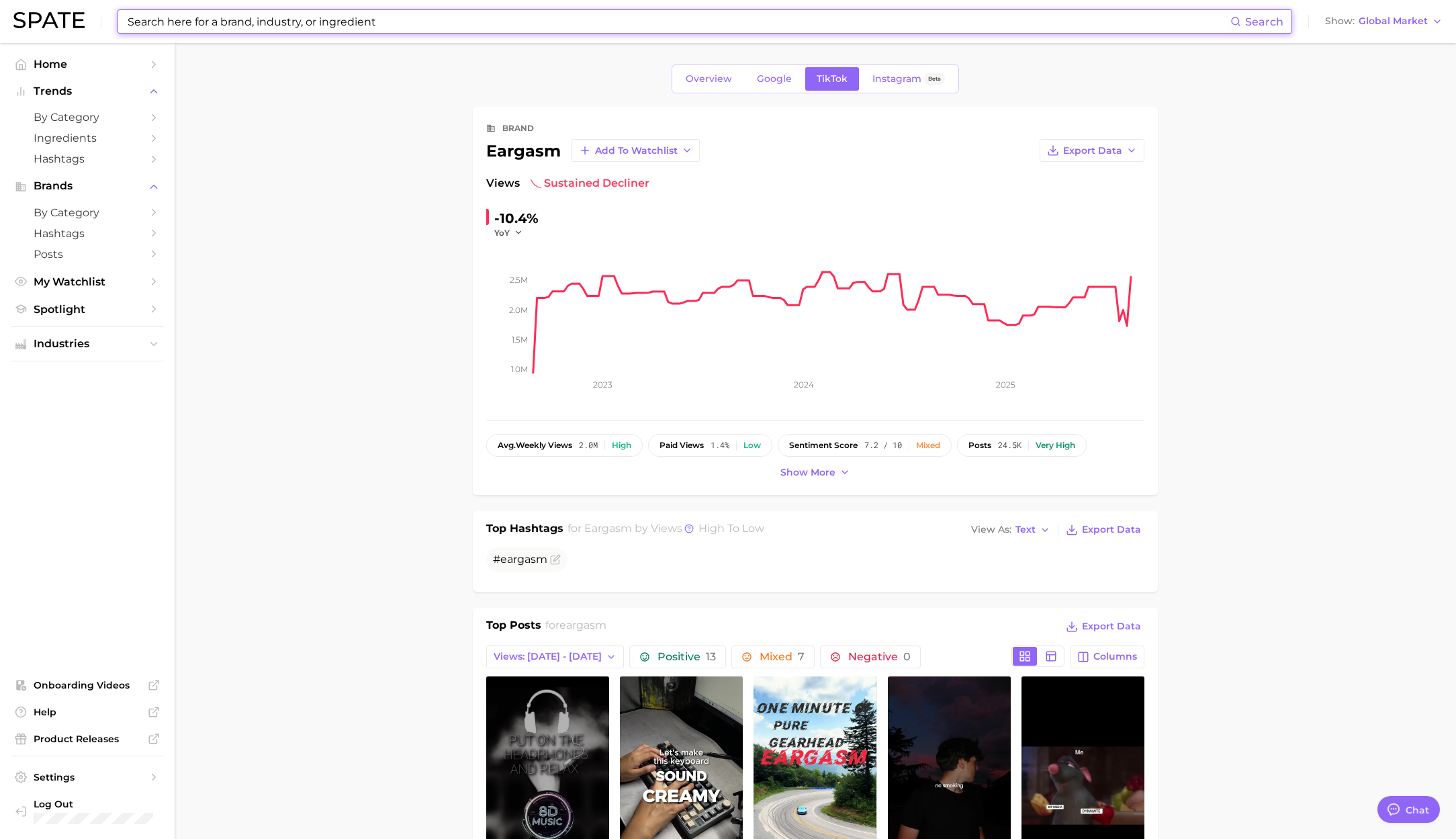
click at [235, 22] on input at bounding box center [678, 22] width 1104 height 22
paste input "micro ingredients"
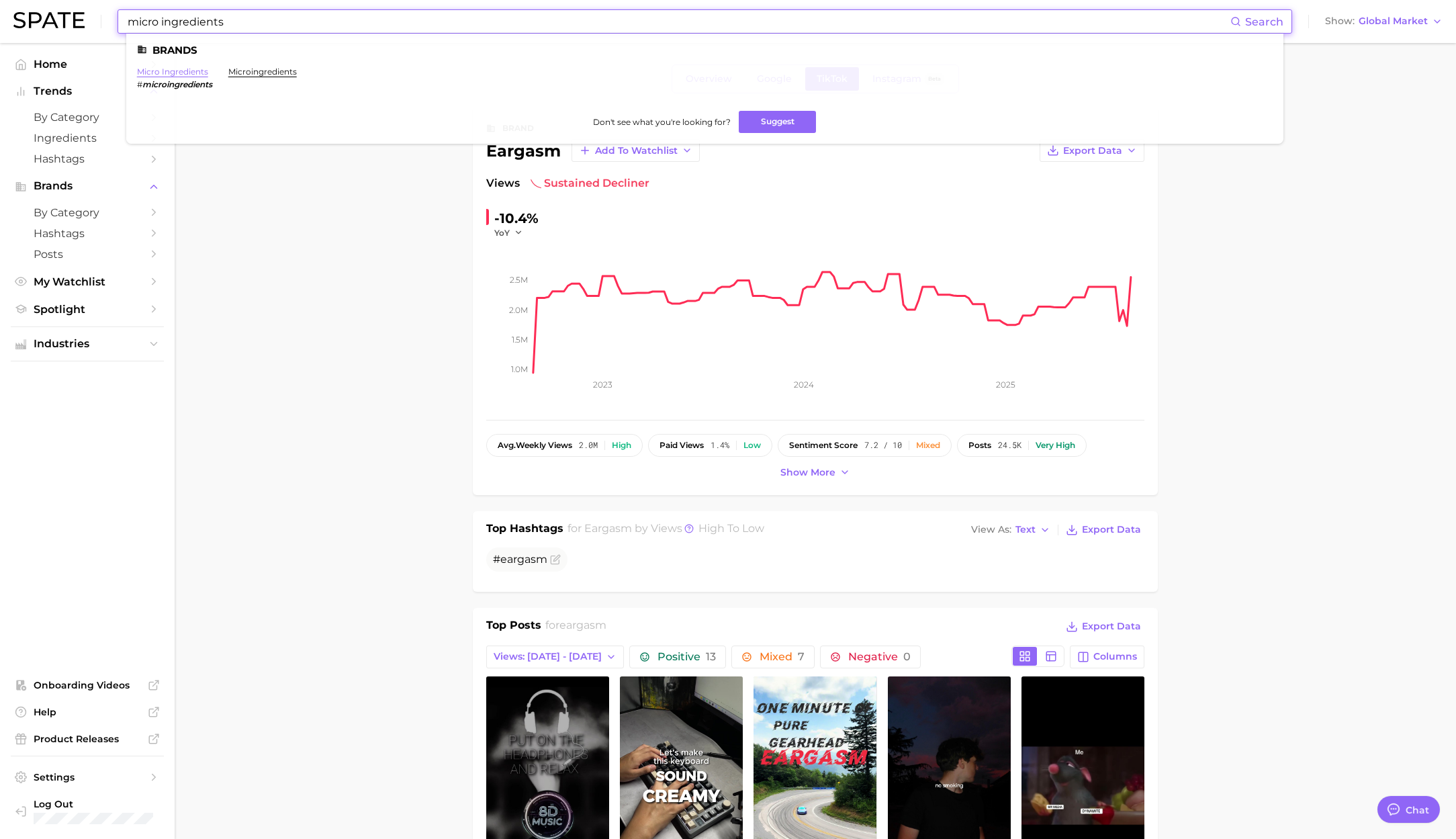
type input "micro ingredients"
click at [192, 71] on link "micro ingredients" at bounding box center [173, 72] width 71 height 10
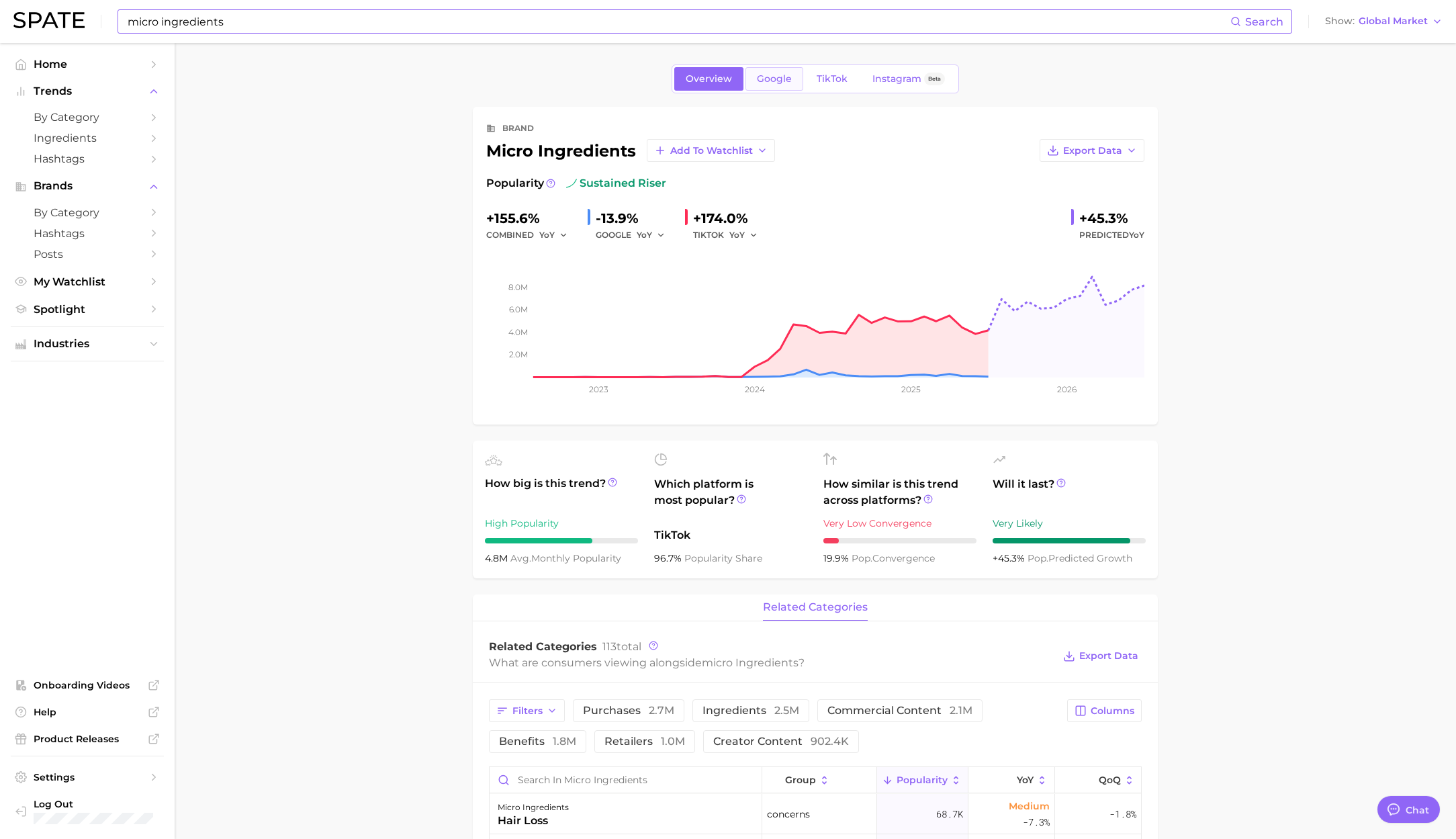
click at [782, 83] on span "Google" at bounding box center [774, 79] width 35 height 11
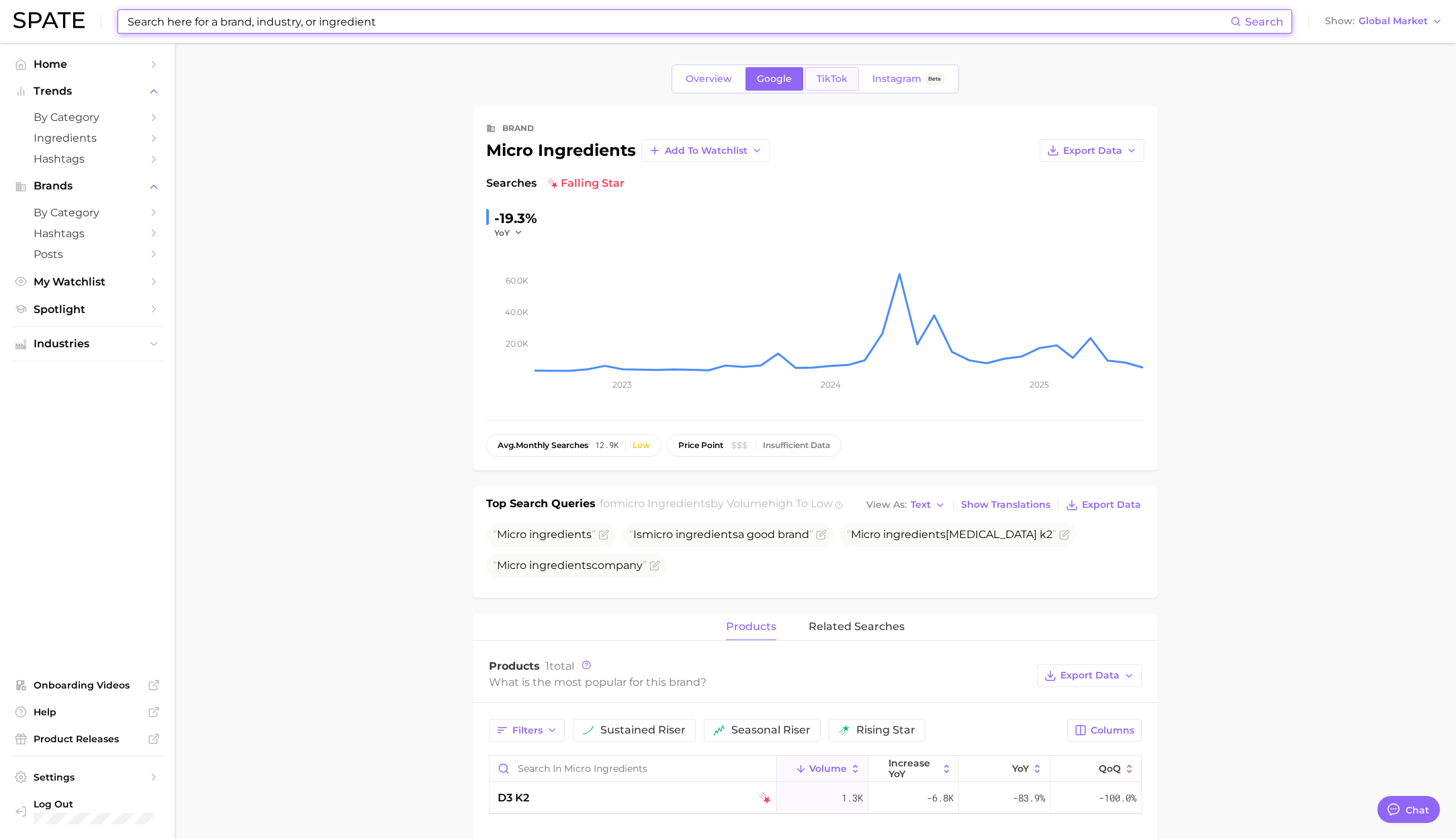
click at [833, 81] on span "TikTok" at bounding box center [832, 79] width 31 height 11
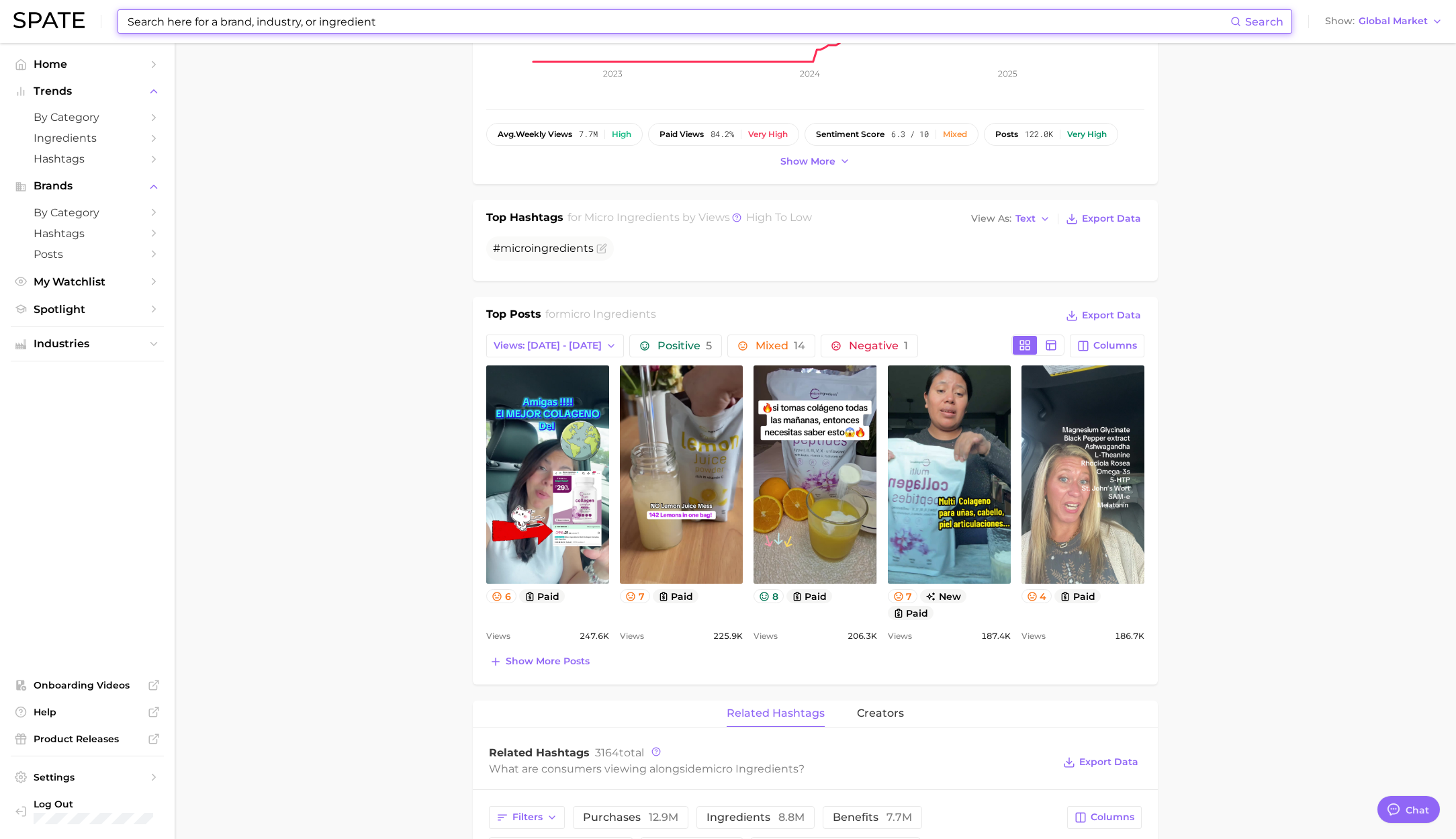
scroll to position [316, 0]
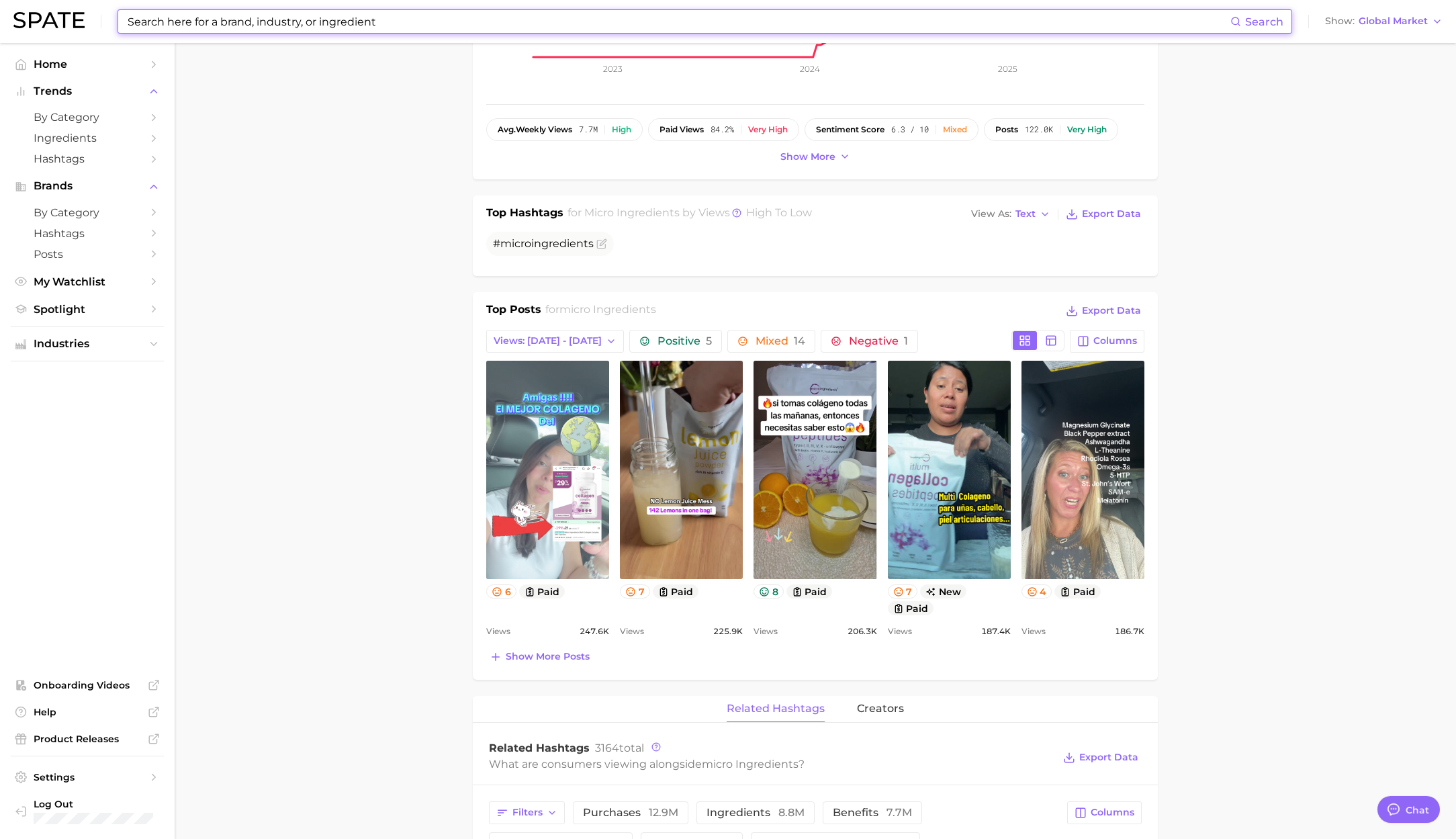
click at [544, 483] on link "view post on TikTok" at bounding box center [547, 470] width 123 height 218
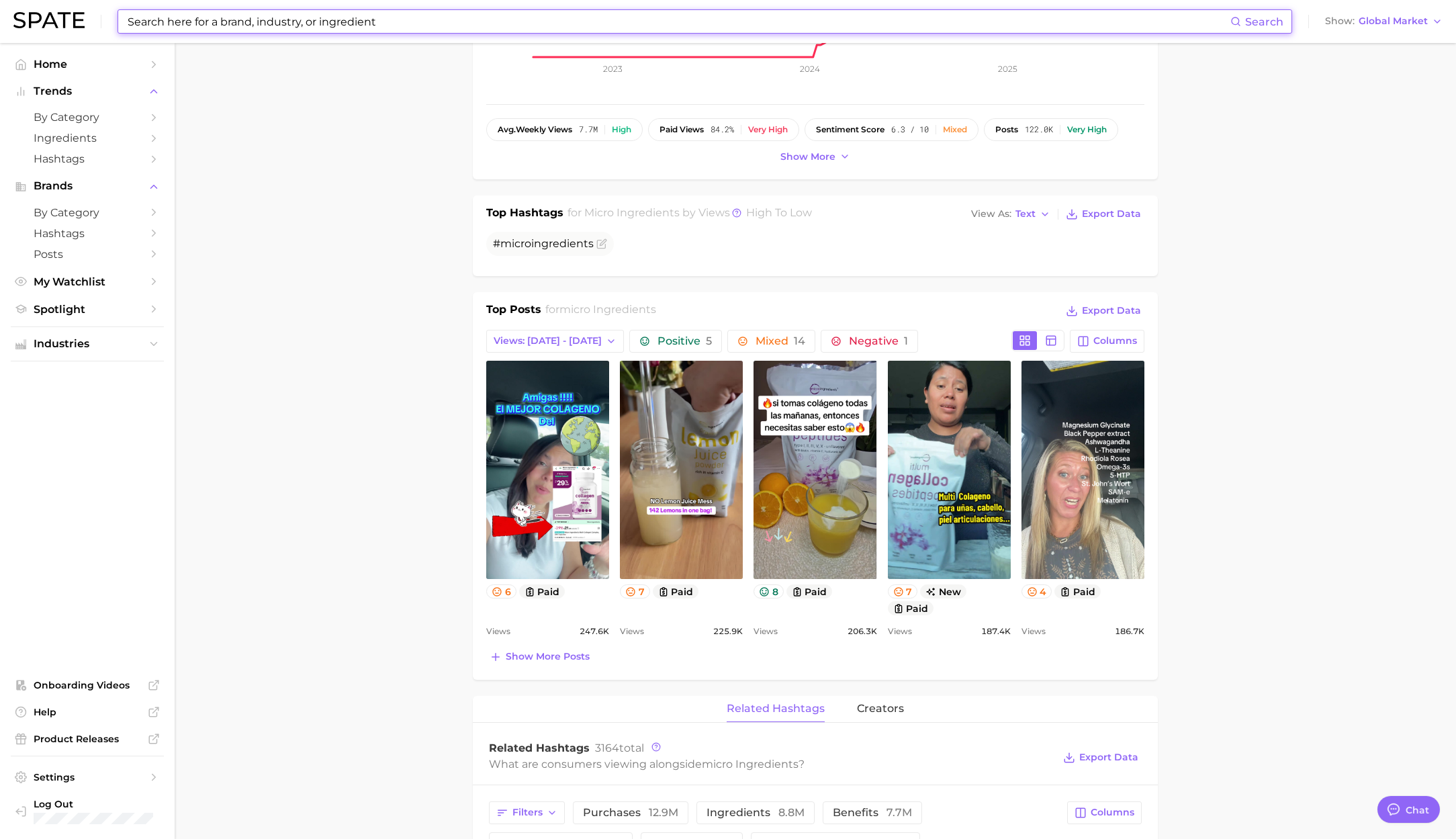
click at [183, 15] on input at bounding box center [678, 22] width 1104 height 22
paste input "hyrox"
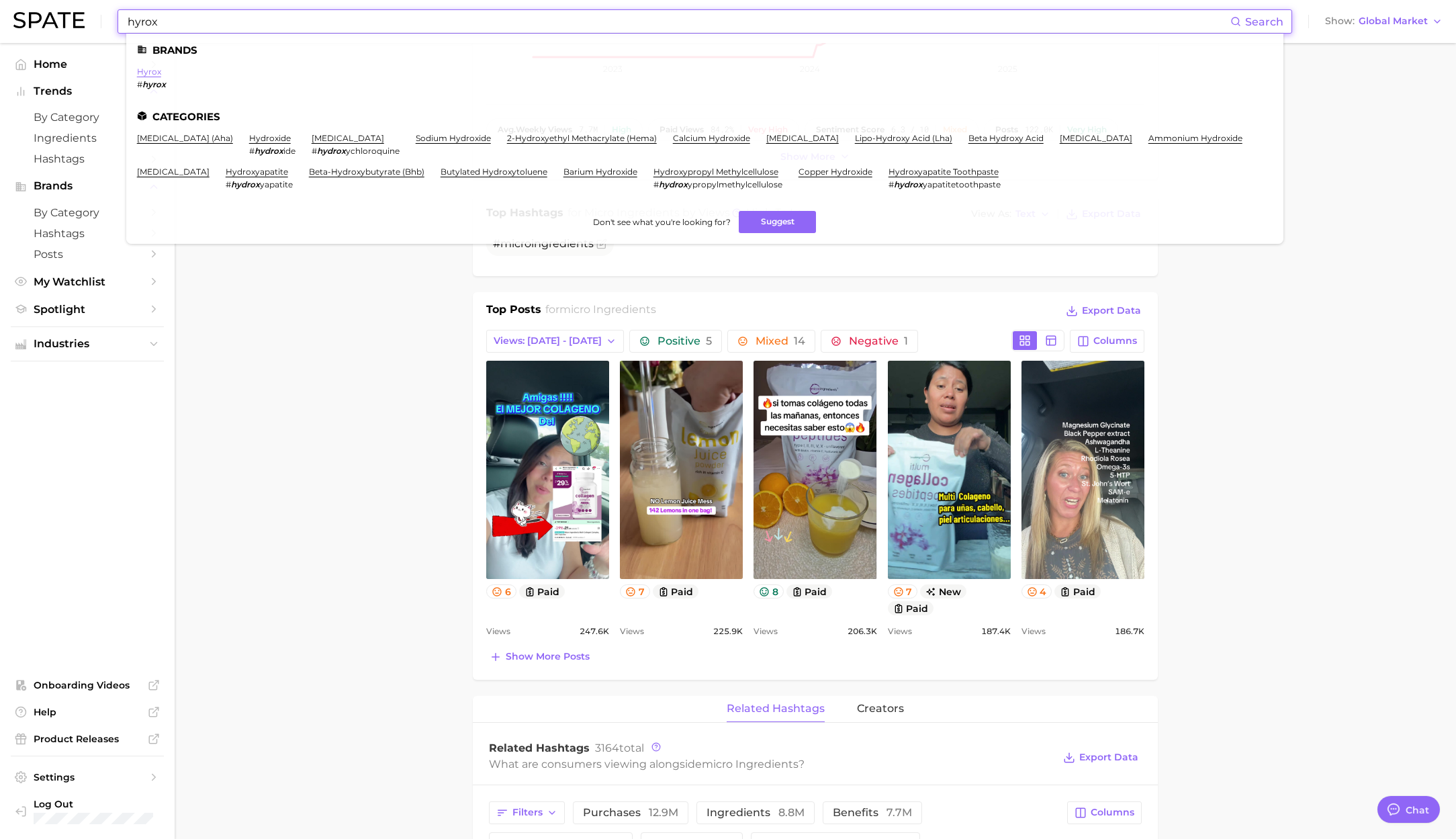
type input "hyrox"
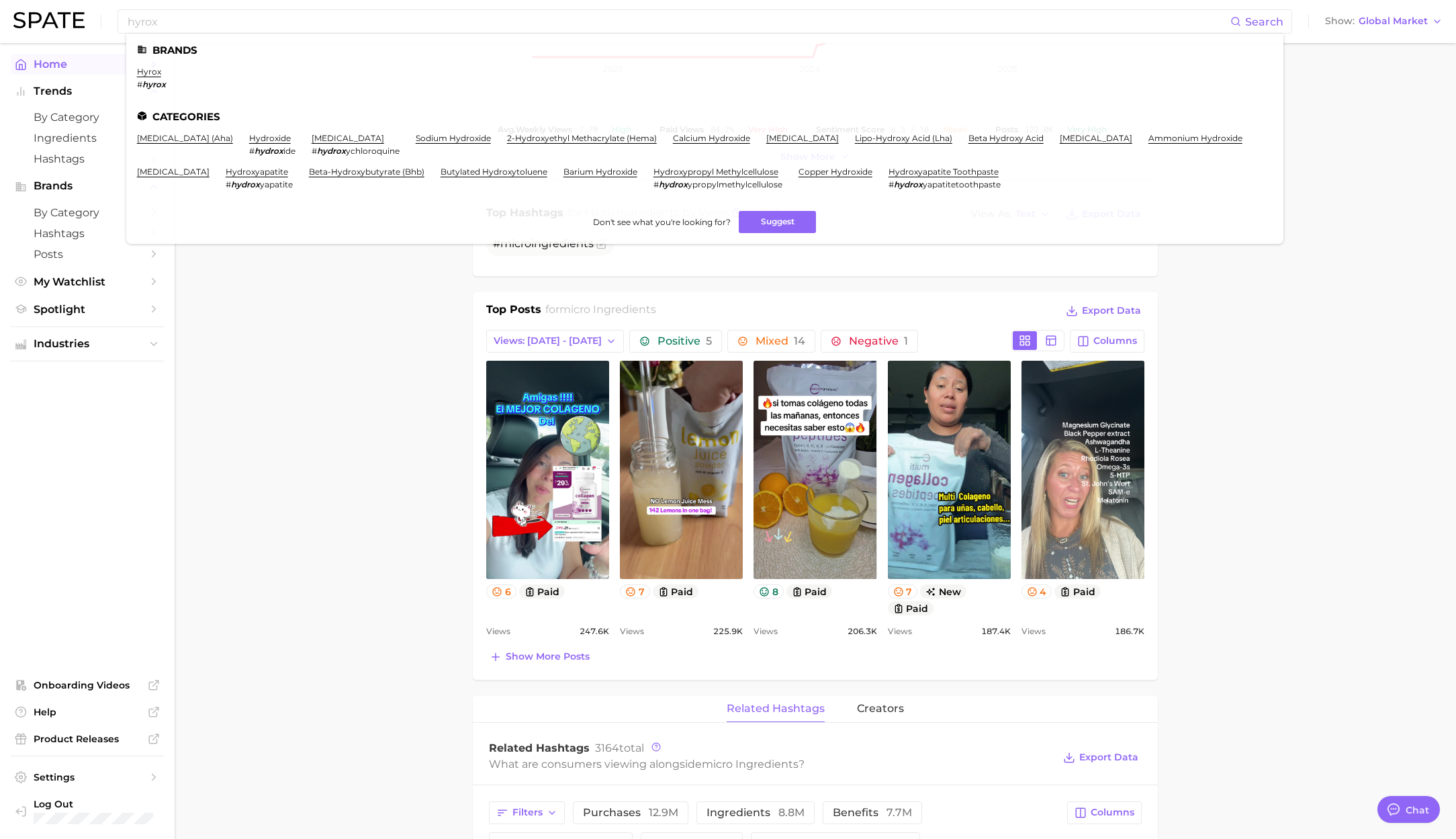
click at [156, 71] on link "hyrox" at bounding box center [149, 72] width 24 height 10
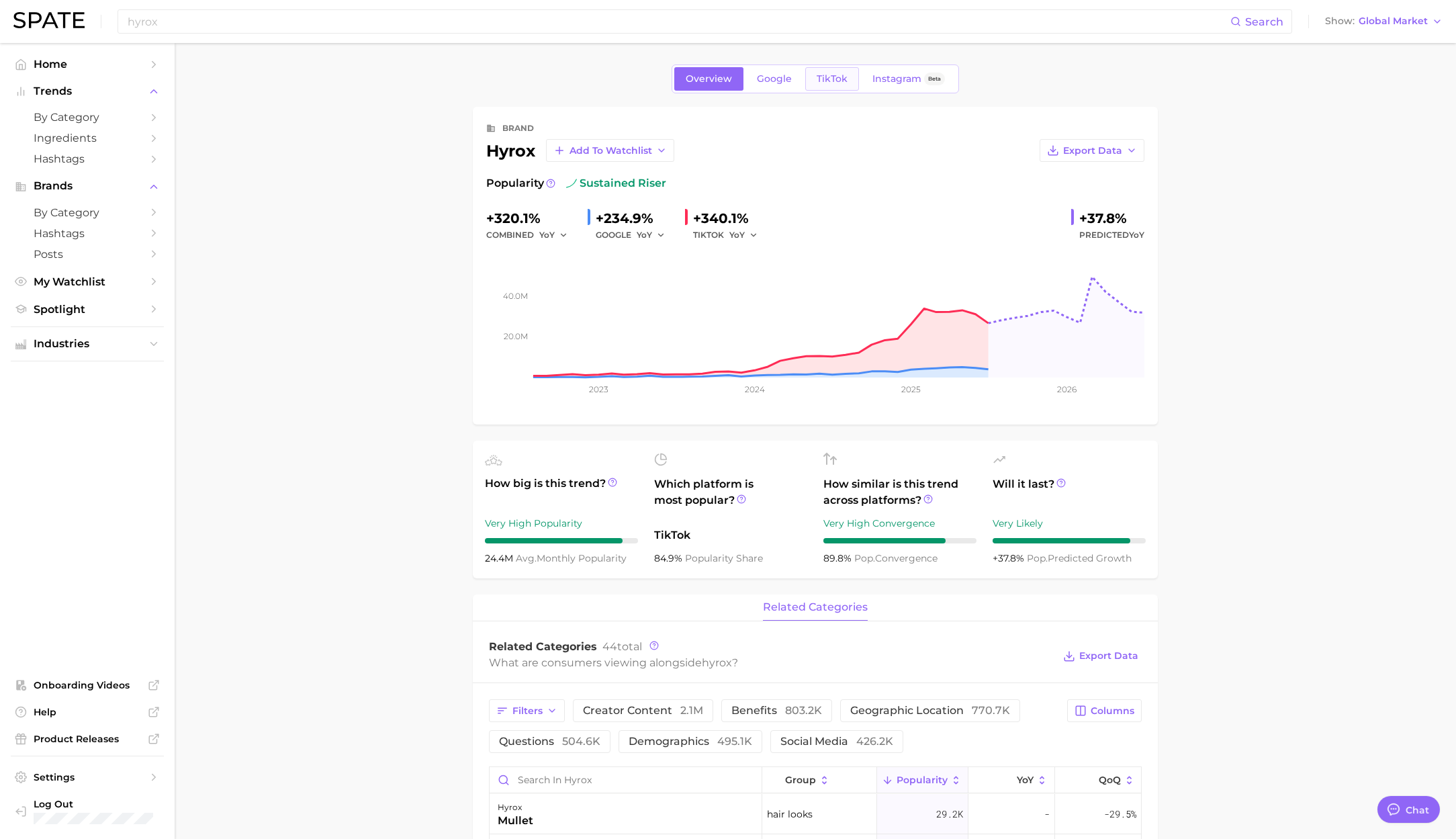
click at [823, 80] on span "TikTok" at bounding box center [832, 79] width 31 height 11
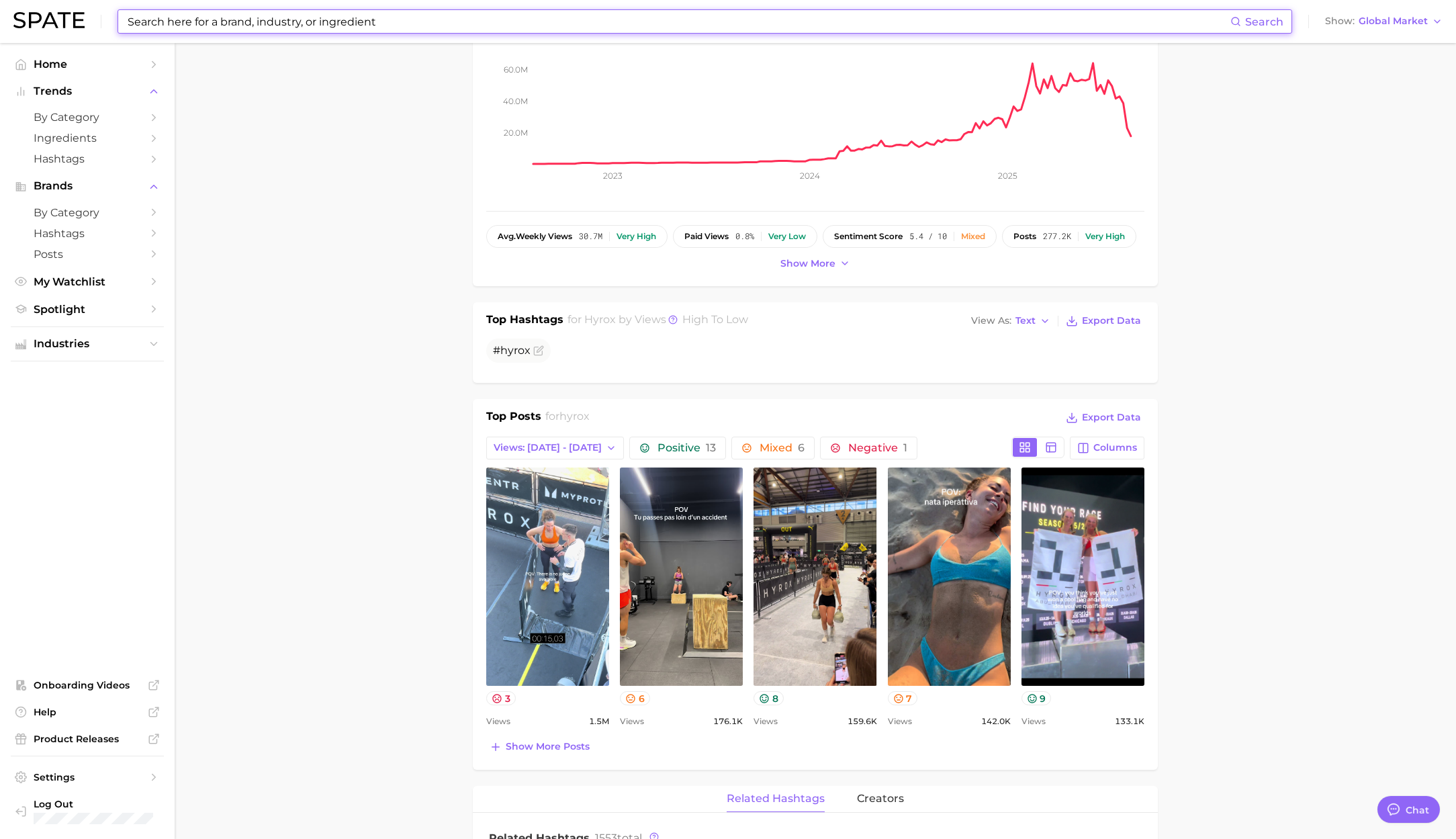
scroll to position [245, 0]
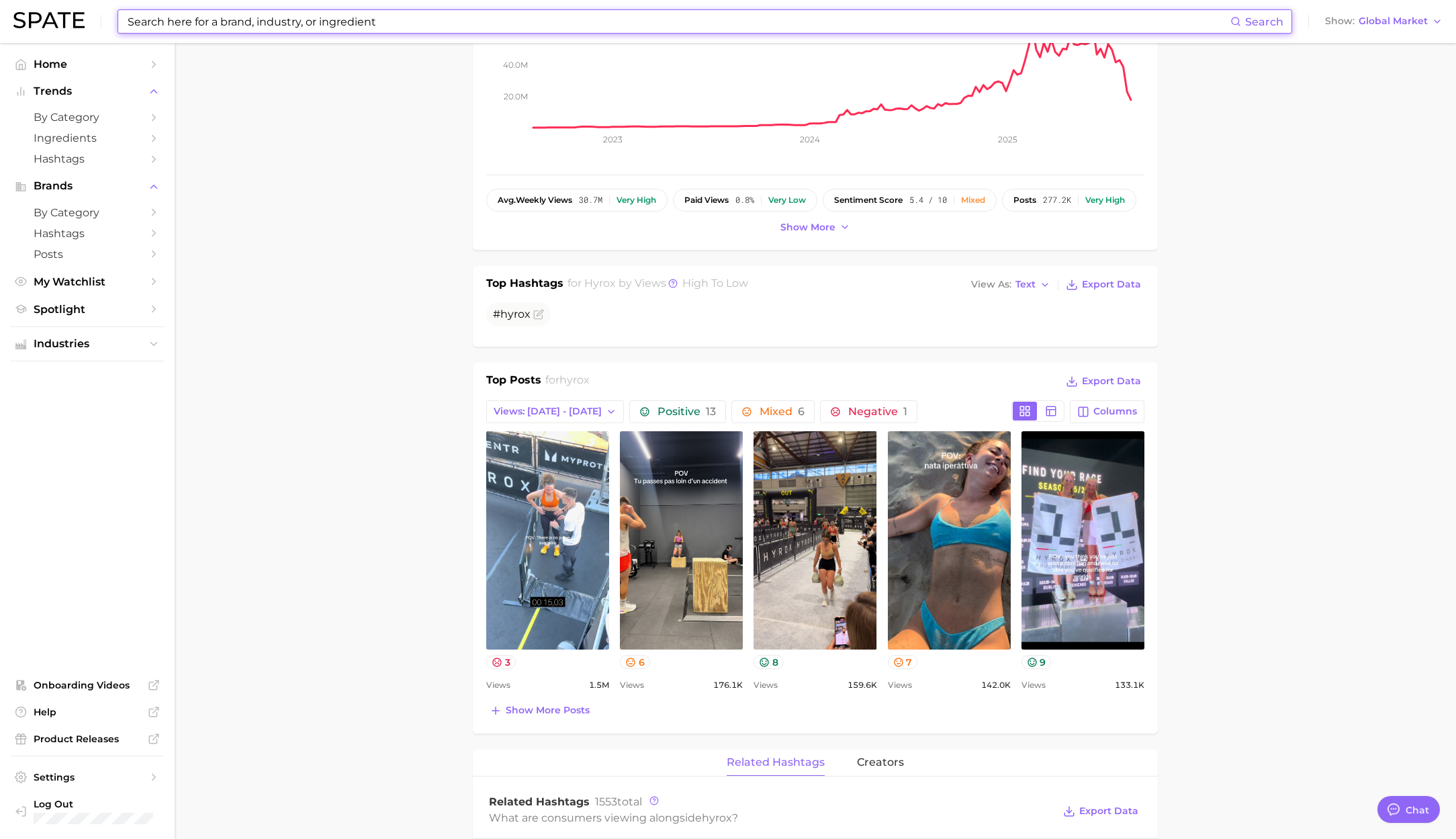
click at [323, 28] on input at bounding box center [678, 22] width 1104 height 22
click at [325, 24] on input at bounding box center [678, 22] width 1104 height 22
paste input "puritan's pride"
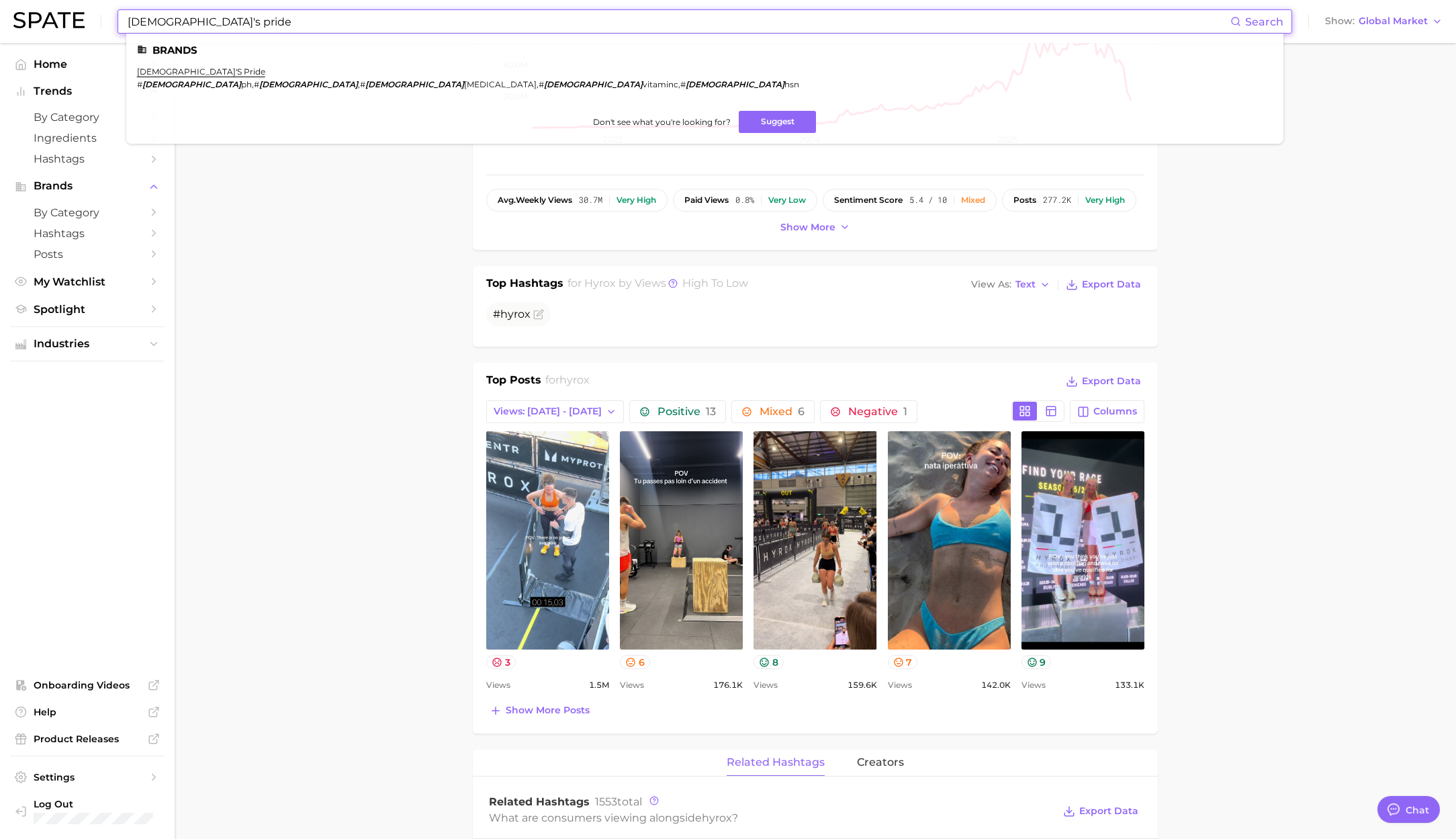
type input "puritan's pride"
click at [175, 65] on ul "Brands puritan's pride # puritanspride ph , # puritanspride , # puritanspride m…" at bounding box center [704, 89] width 1157 height 110
click at [176, 68] on link "puritan's pride" at bounding box center [201, 72] width 129 height 10
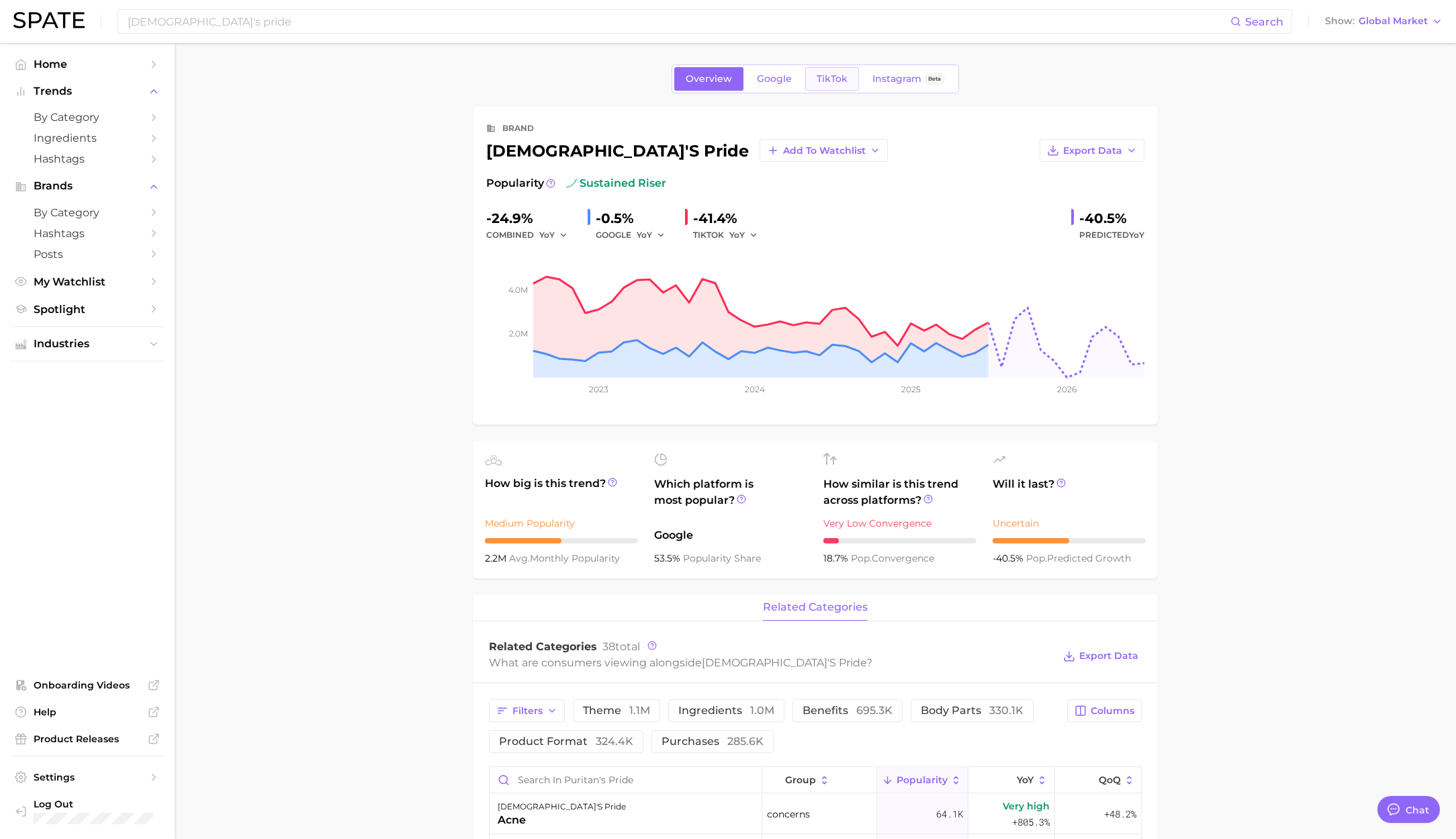
click at [826, 83] on span "TikTok" at bounding box center [832, 79] width 31 height 11
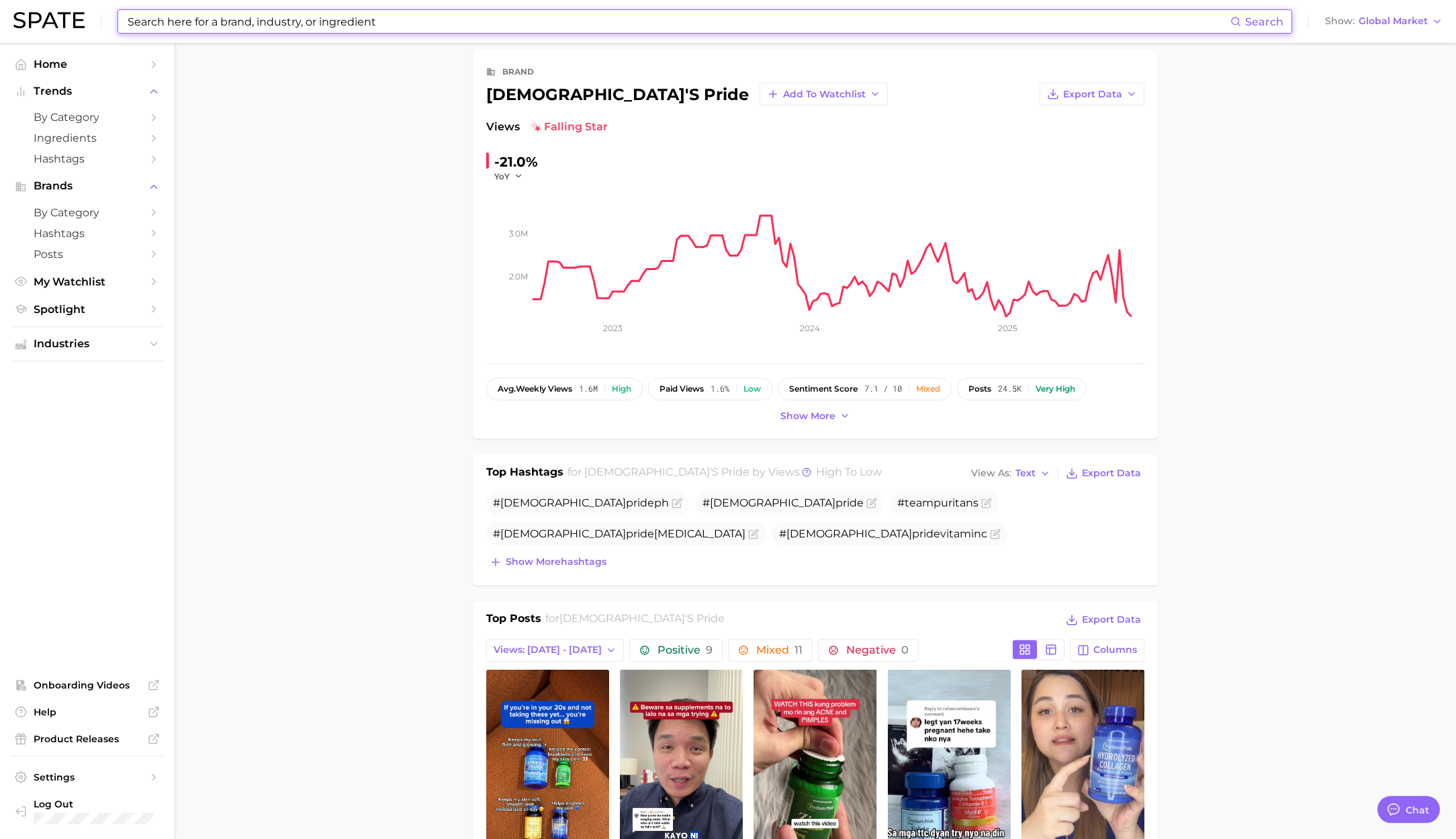
scroll to position [119, 0]
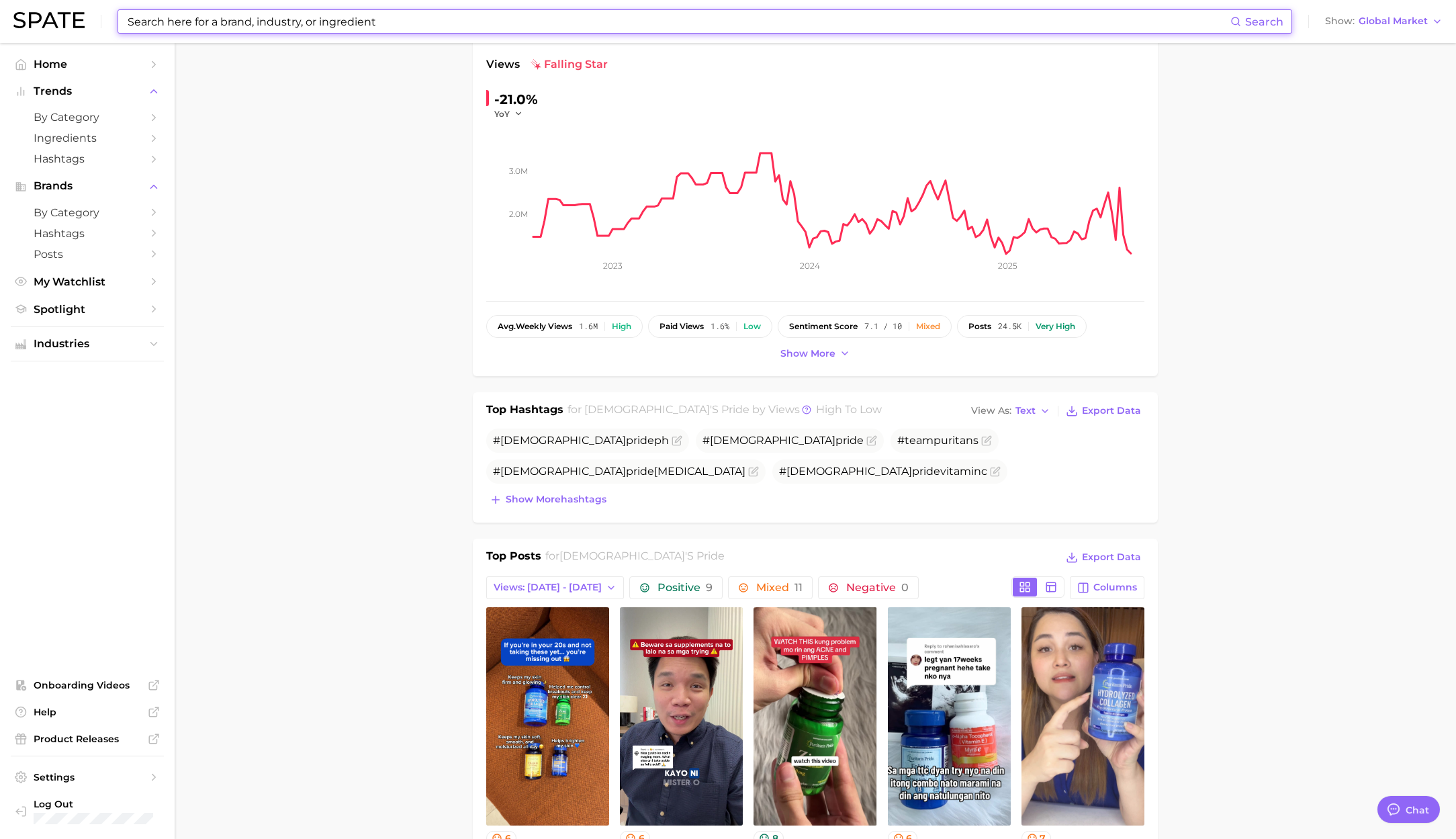
click at [299, 22] on input at bounding box center [678, 22] width 1104 height 22
paste input "snap supplements"
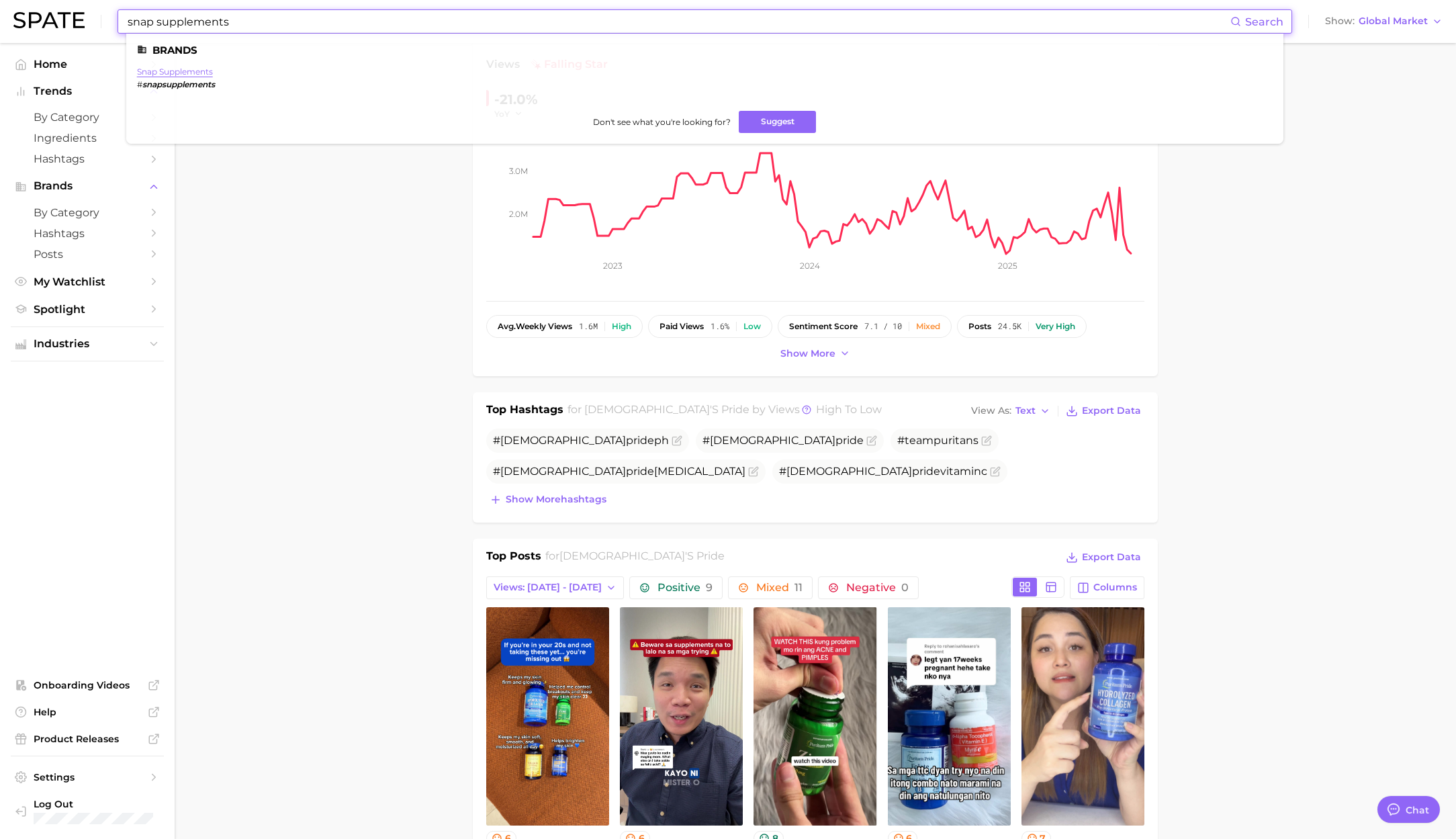
type input "snap supplements"
click at [187, 68] on link "snap supplements" at bounding box center [175, 72] width 76 height 10
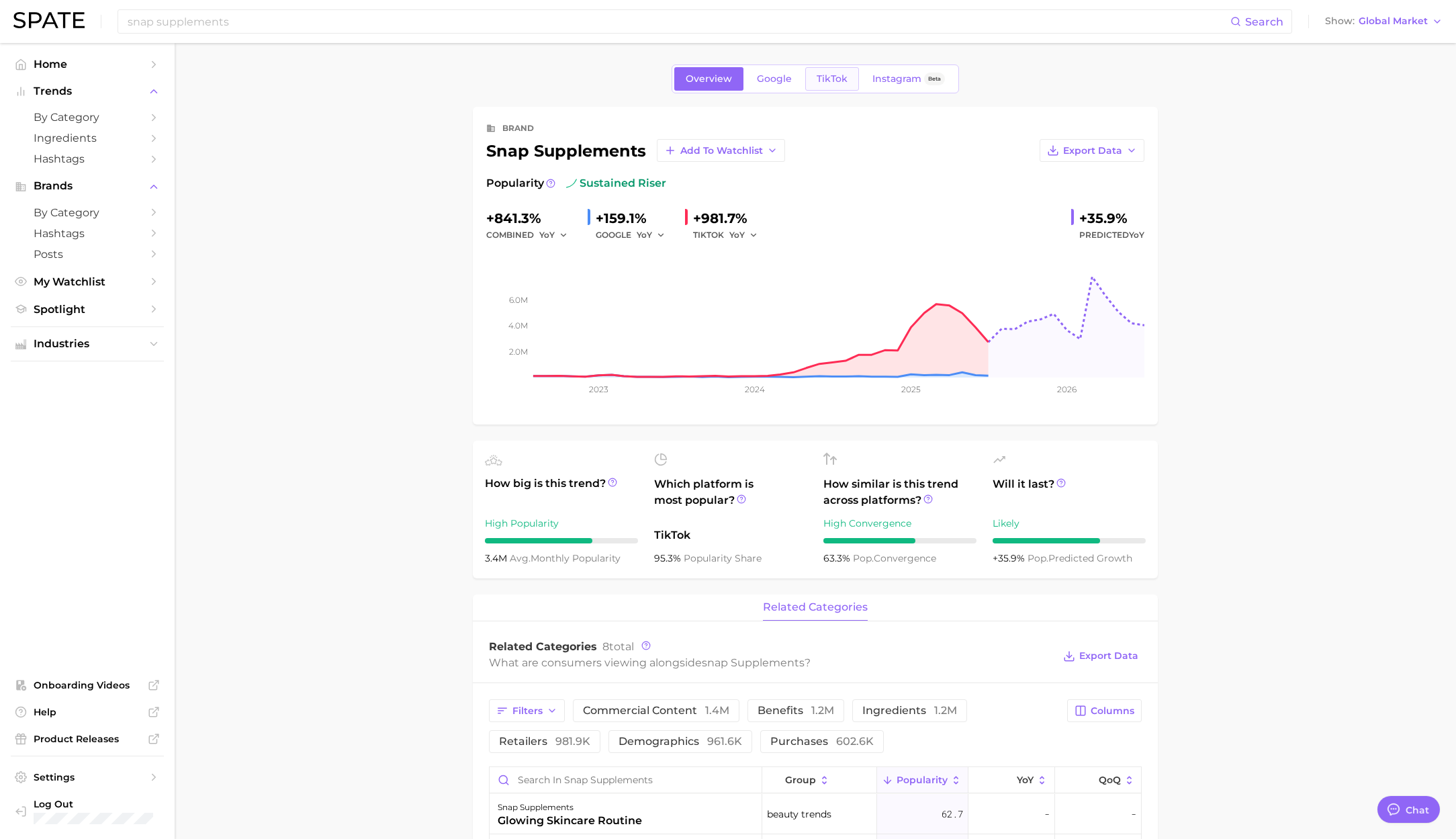
click at [834, 85] on link "TikTok" at bounding box center [832, 79] width 54 height 23
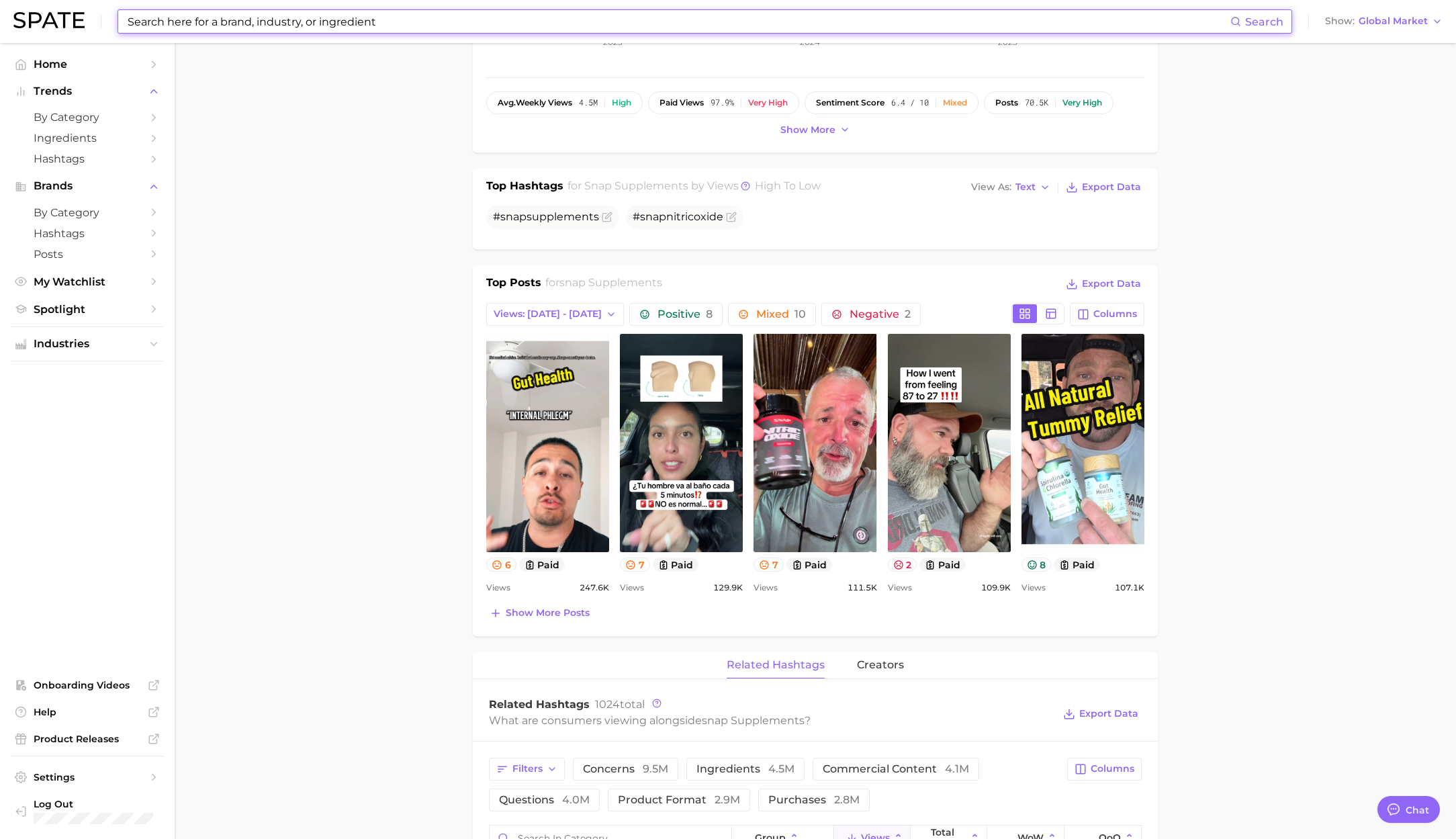
scroll to position [418, 0]
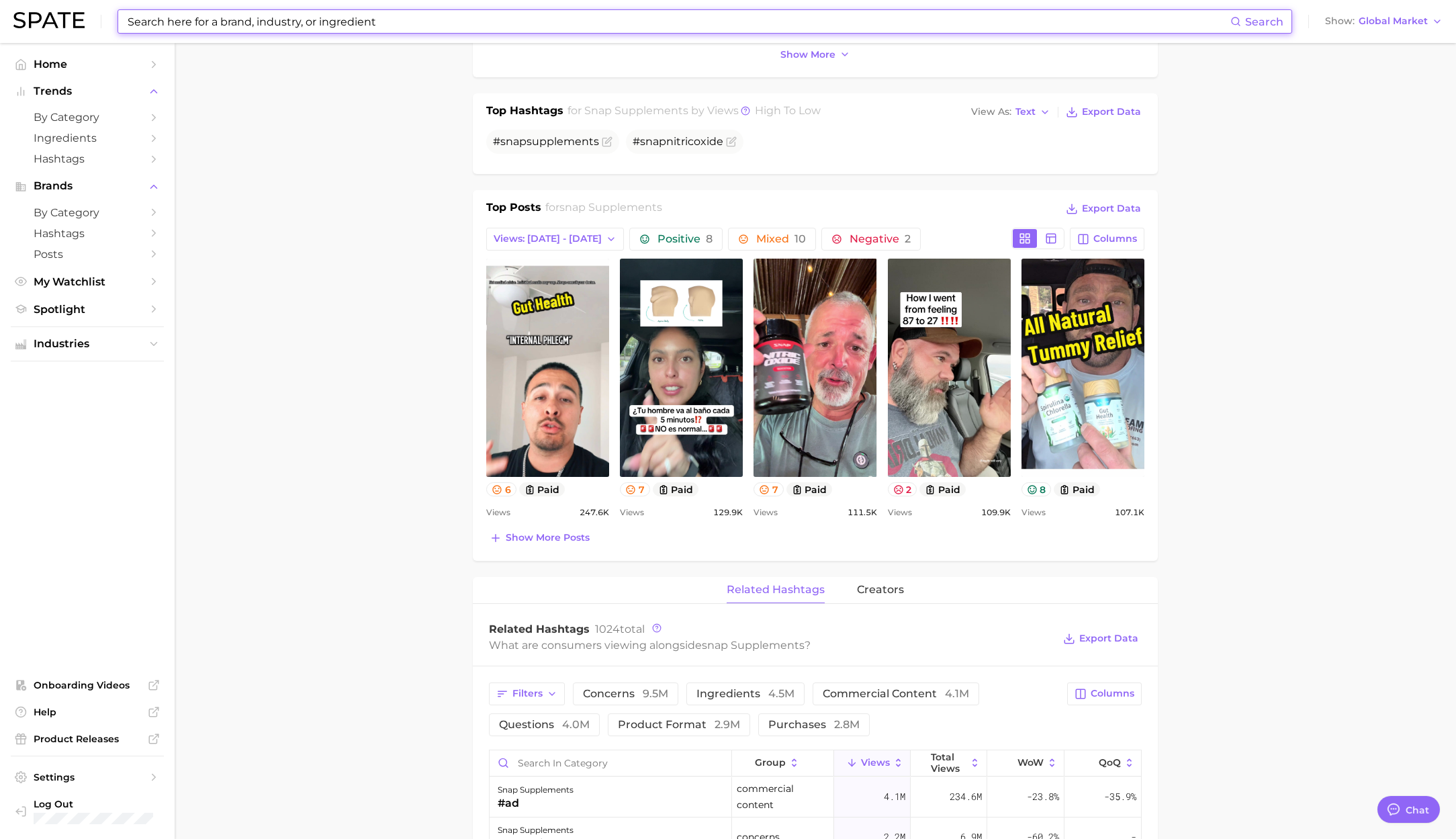
click at [364, 22] on input at bounding box center [678, 22] width 1104 height 22
paste input "naturalslim"
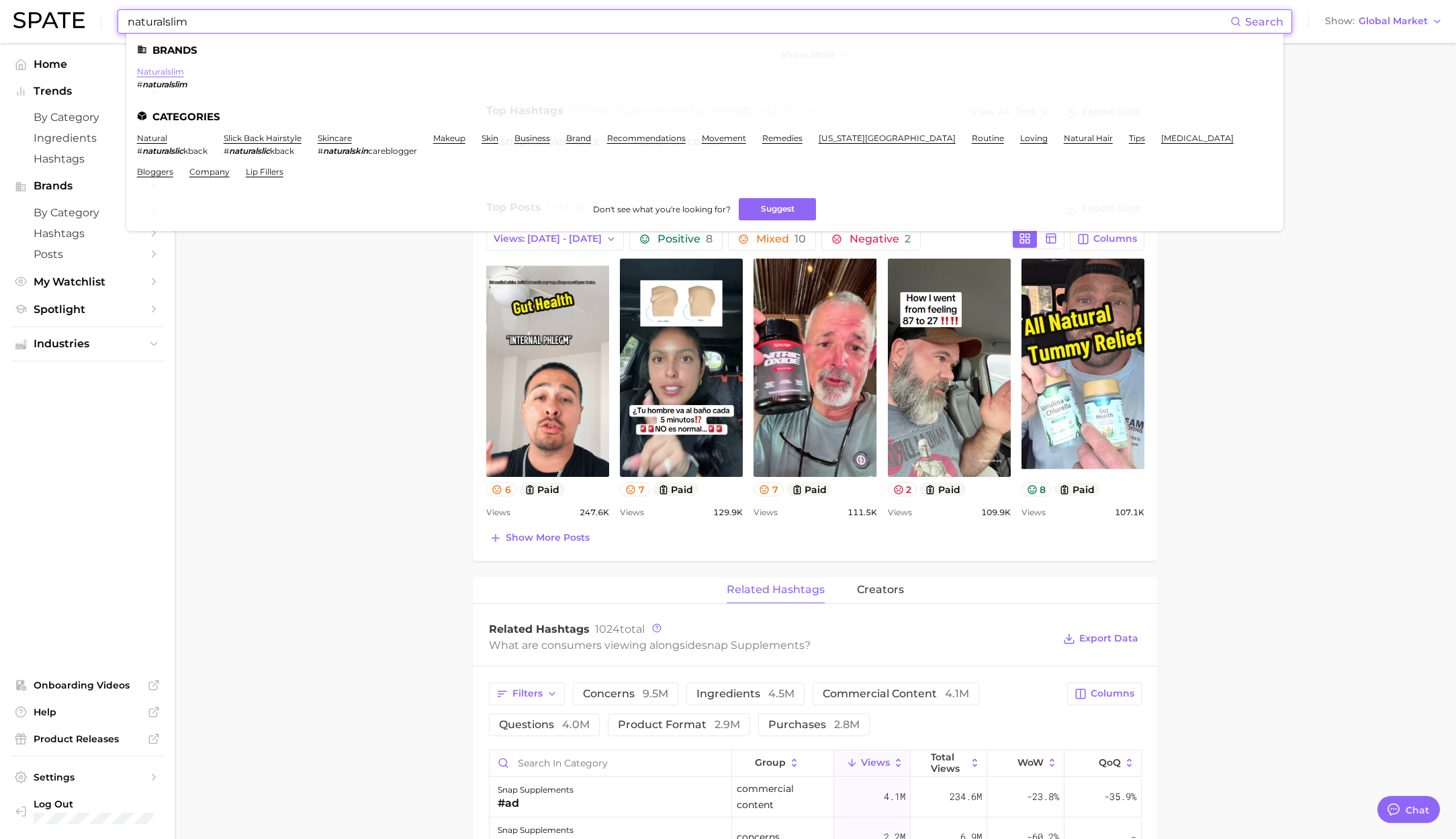
type input "naturalslim"
click at [174, 73] on link "naturalslim" at bounding box center [161, 72] width 47 height 10
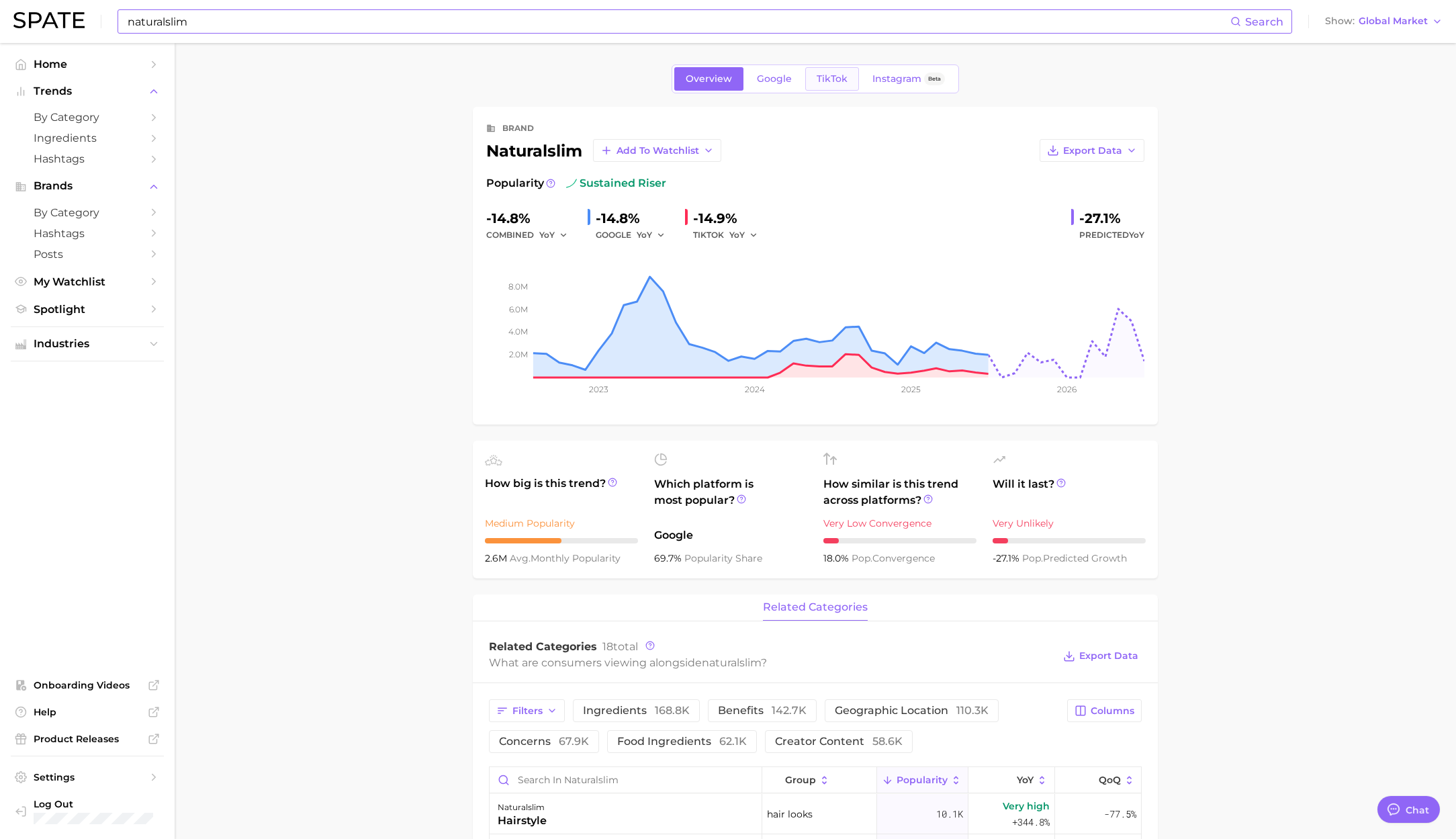
click at [818, 83] on span "TikTok" at bounding box center [832, 79] width 31 height 11
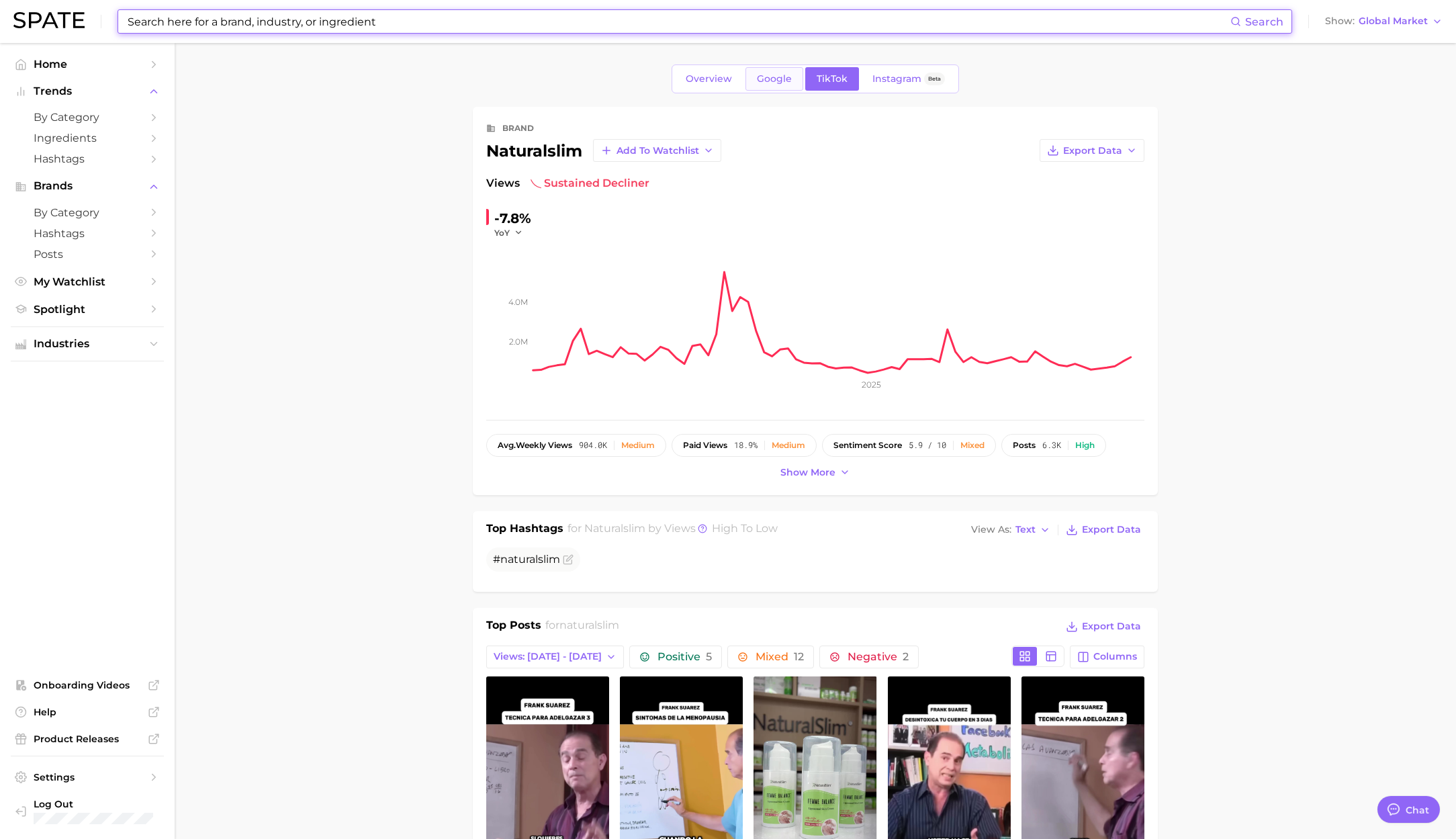
click at [760, 78] on span "Google" at bounding box center [774, 79] width 35 height 11
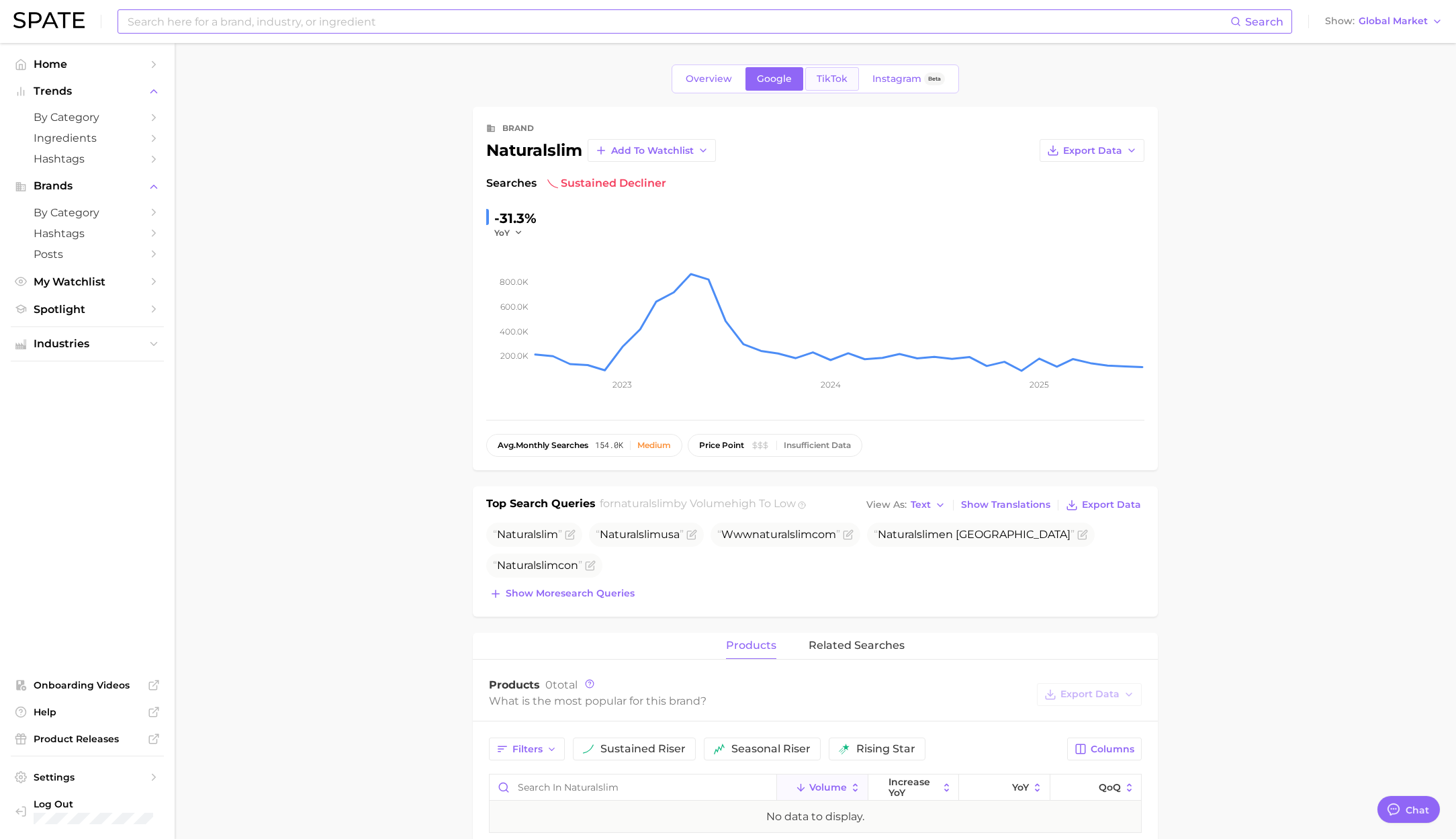
click at [841, 79] on span "TikTok" at bounding box center [832, 79] width 31 height 11
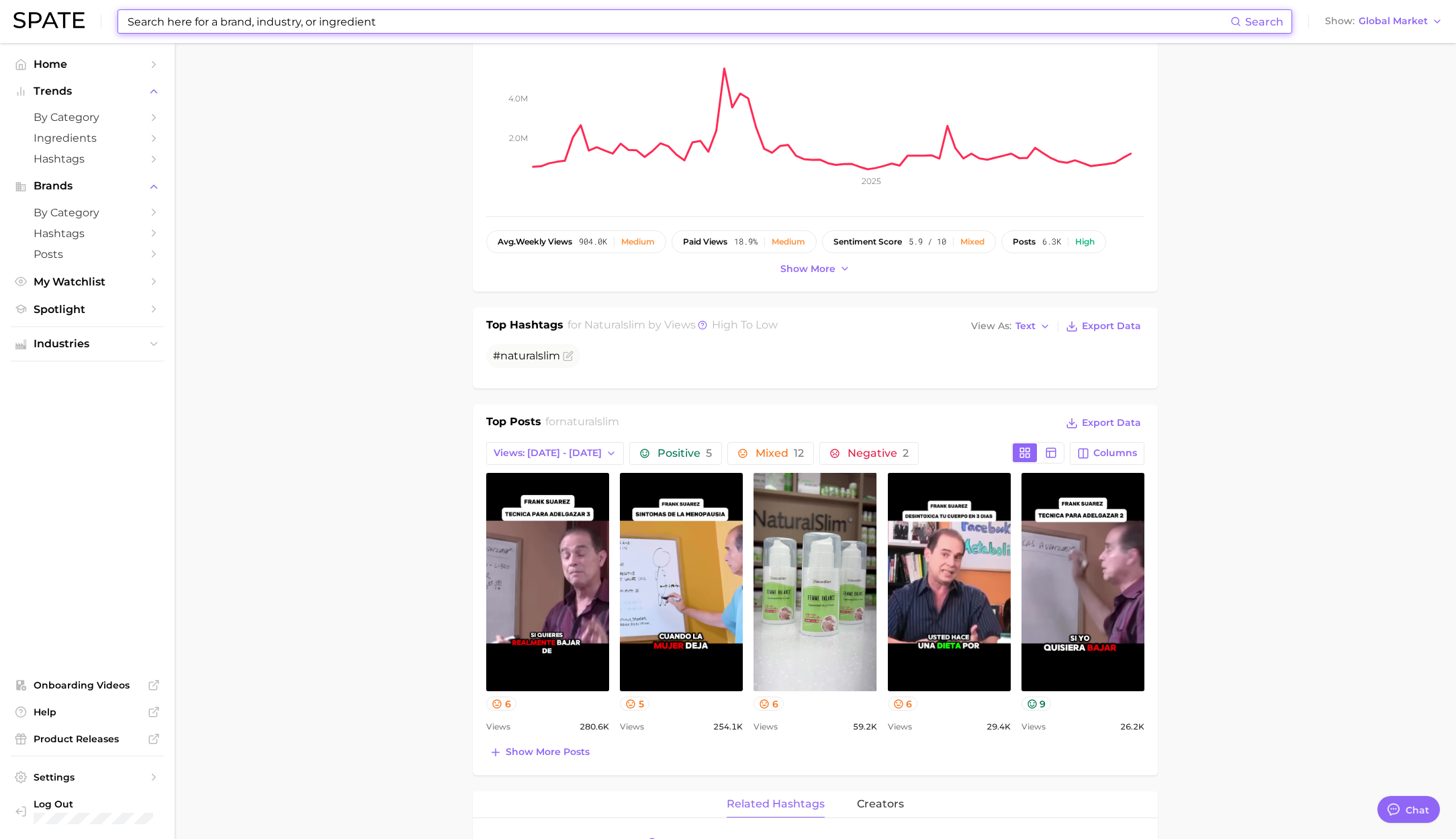
scroll to position [205, 0]
click at [368, 20] on input at bounding box center [678, 22] width 1104 height 22
paste input "swisse"
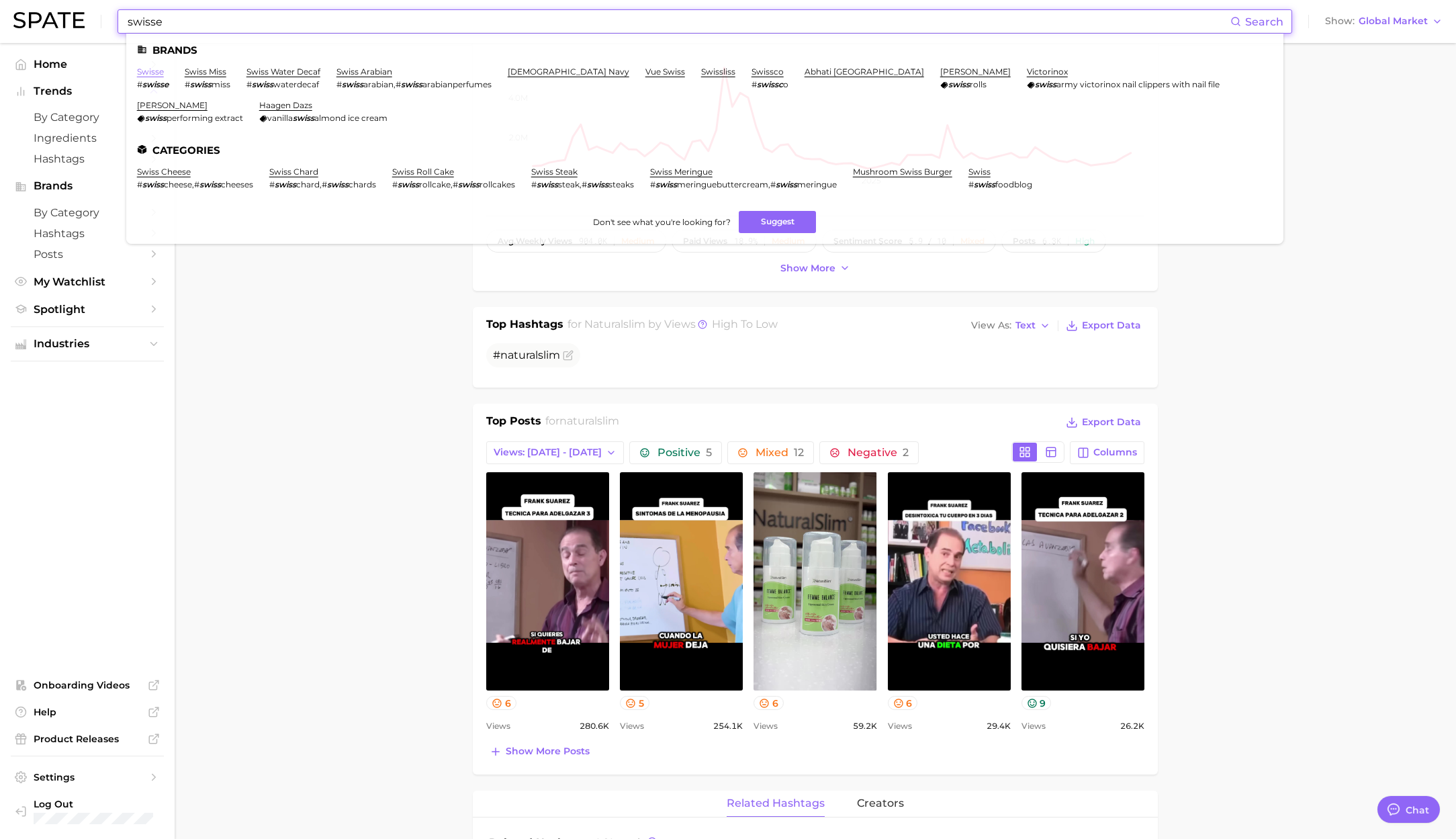
type input "swisse"
click at [143, 74] on link "swisse" at bounding box center [150, 72] width 27 height 10
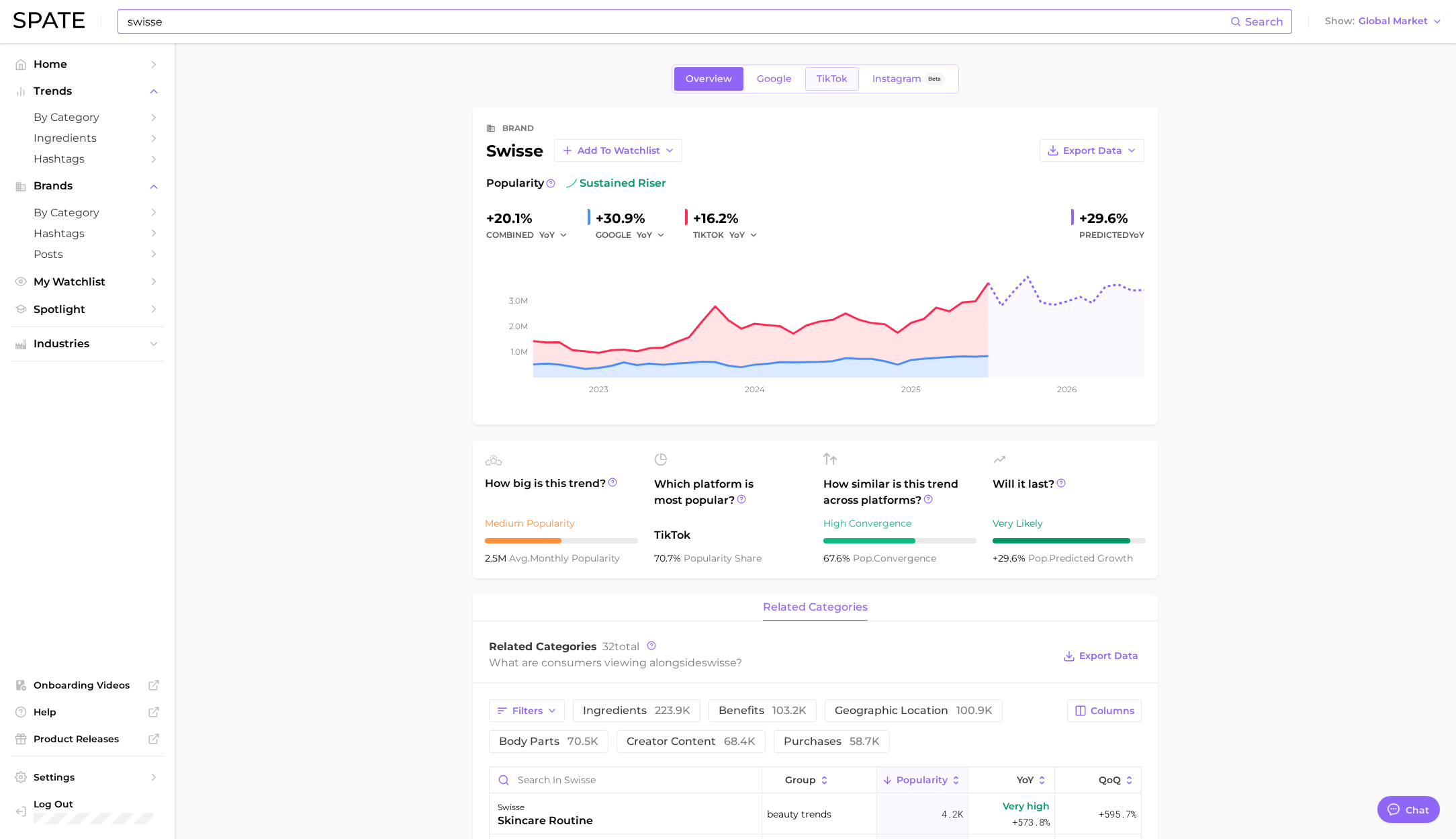
click at [823, 80] on span "TikTok" at bounding box center [832, 79] width 31 height 11
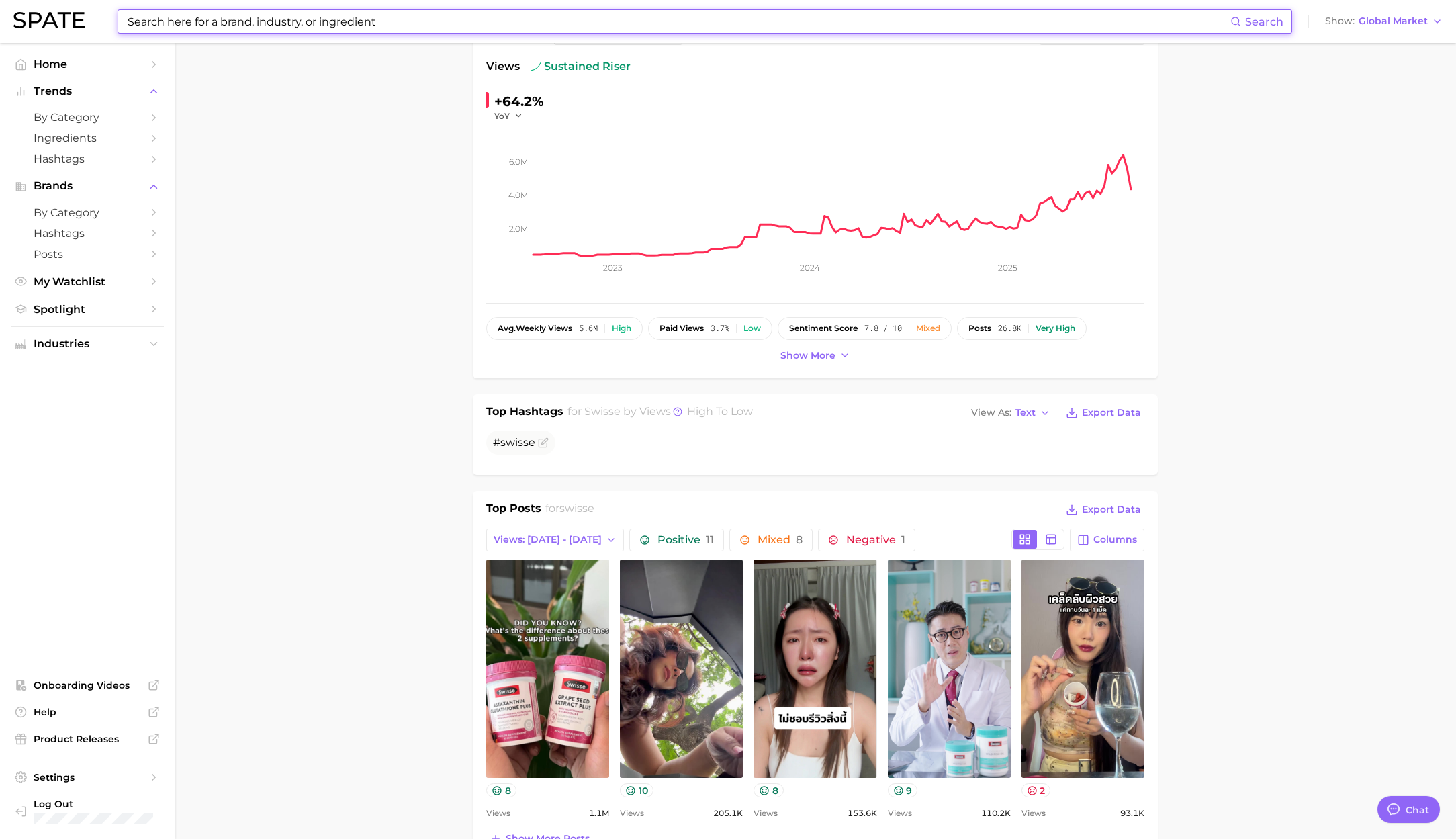
scroll to position [165, 0]
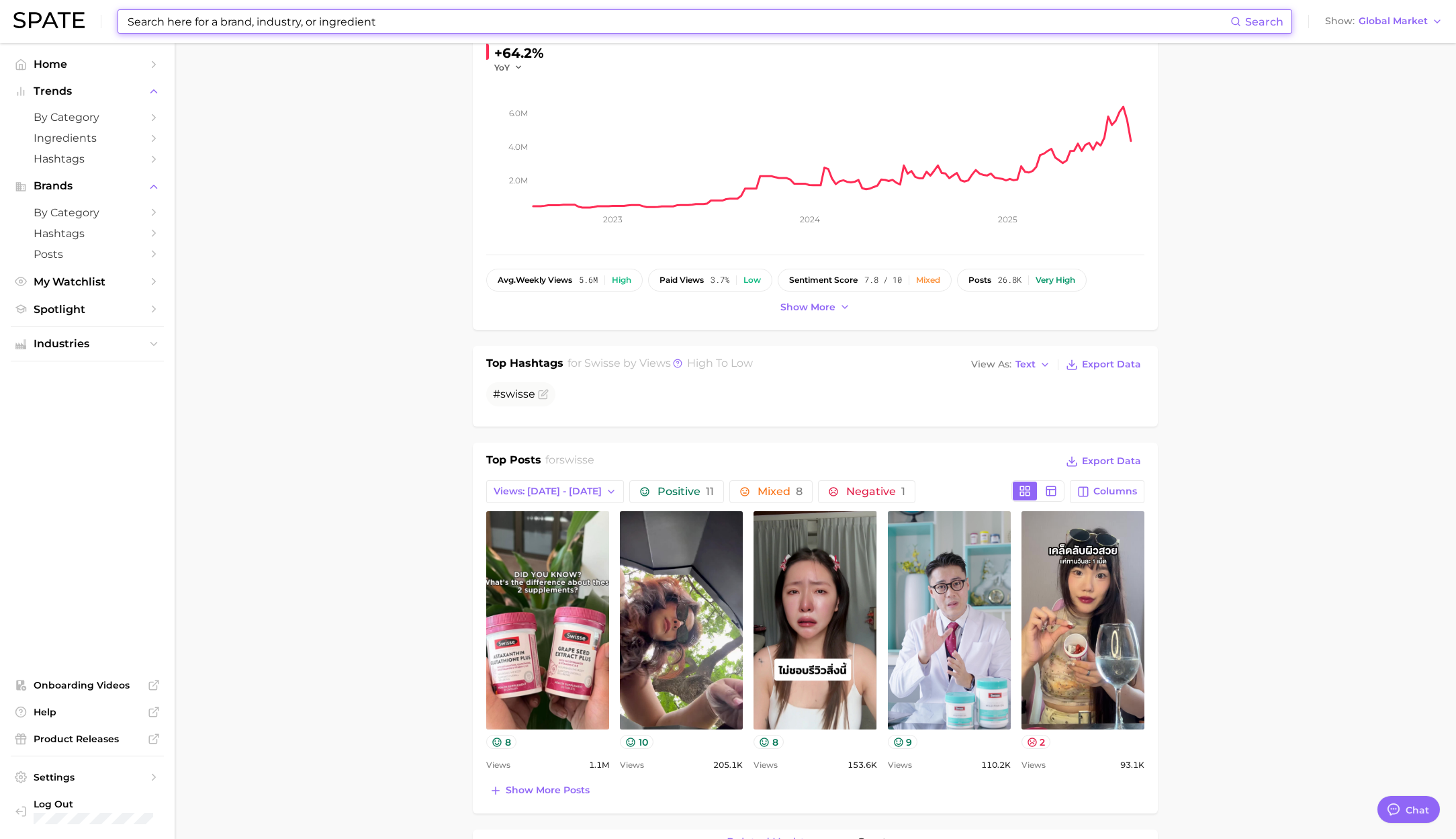
click at [209, 22] on input at bounding box center [678, 22] width 1104 height 22
paste input "built bar"
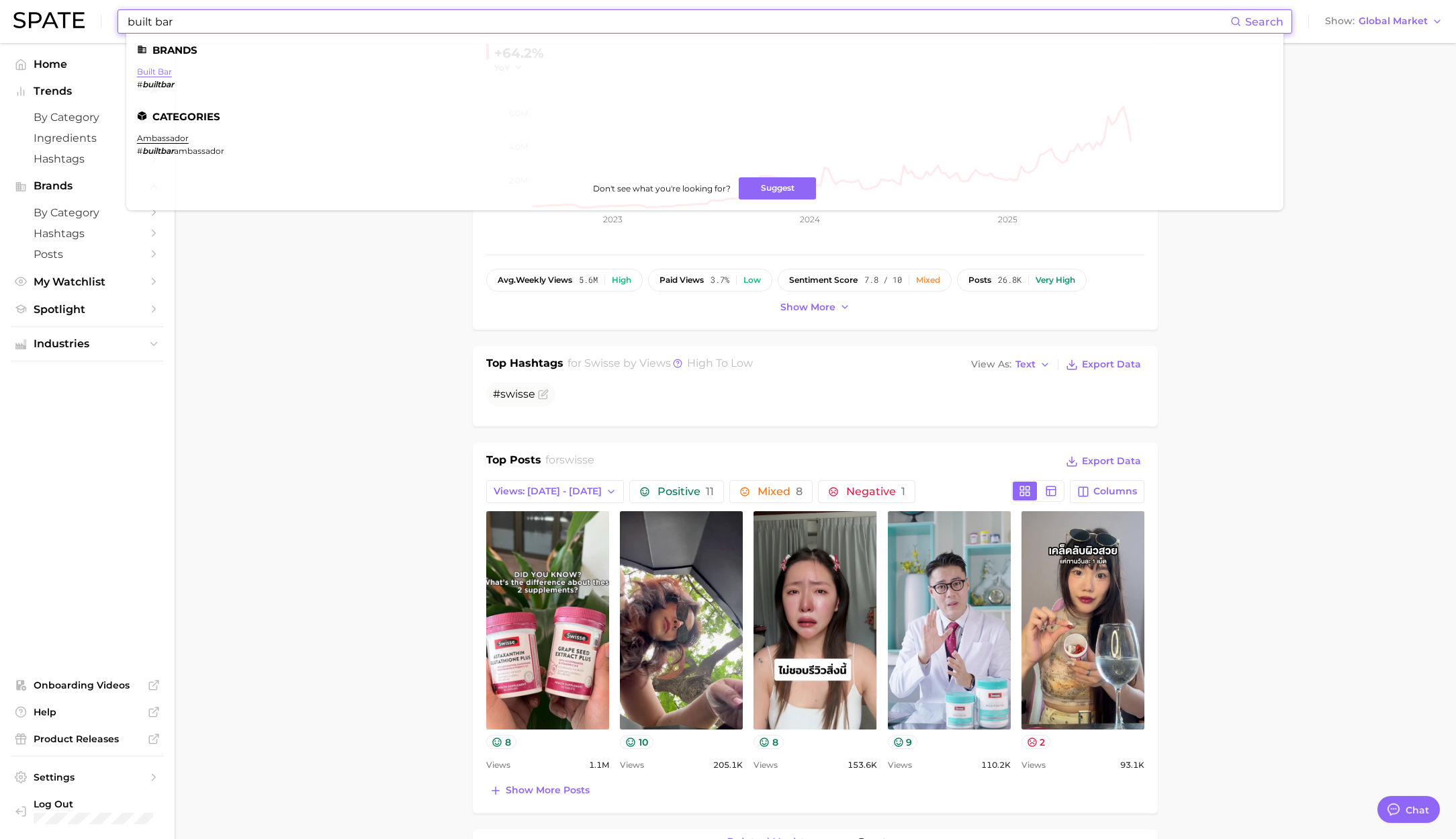
type input "built bar"
click at [147, 71] on link "built bar" at bounding box center [154, 72] width 35 height 10
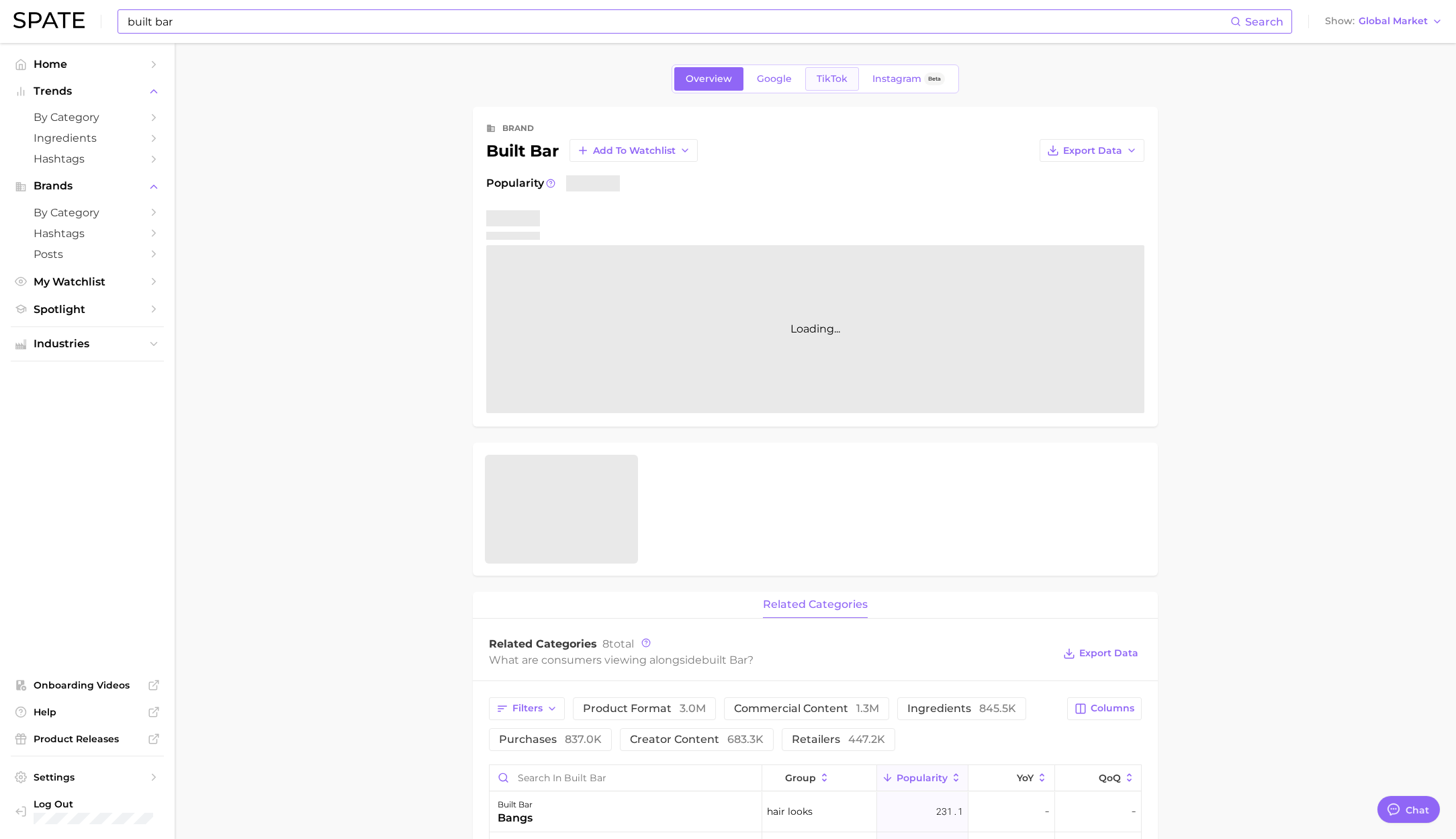
click at [834, 77] on span "TikTok" at bounding box center [832, 79] width 31 height 11
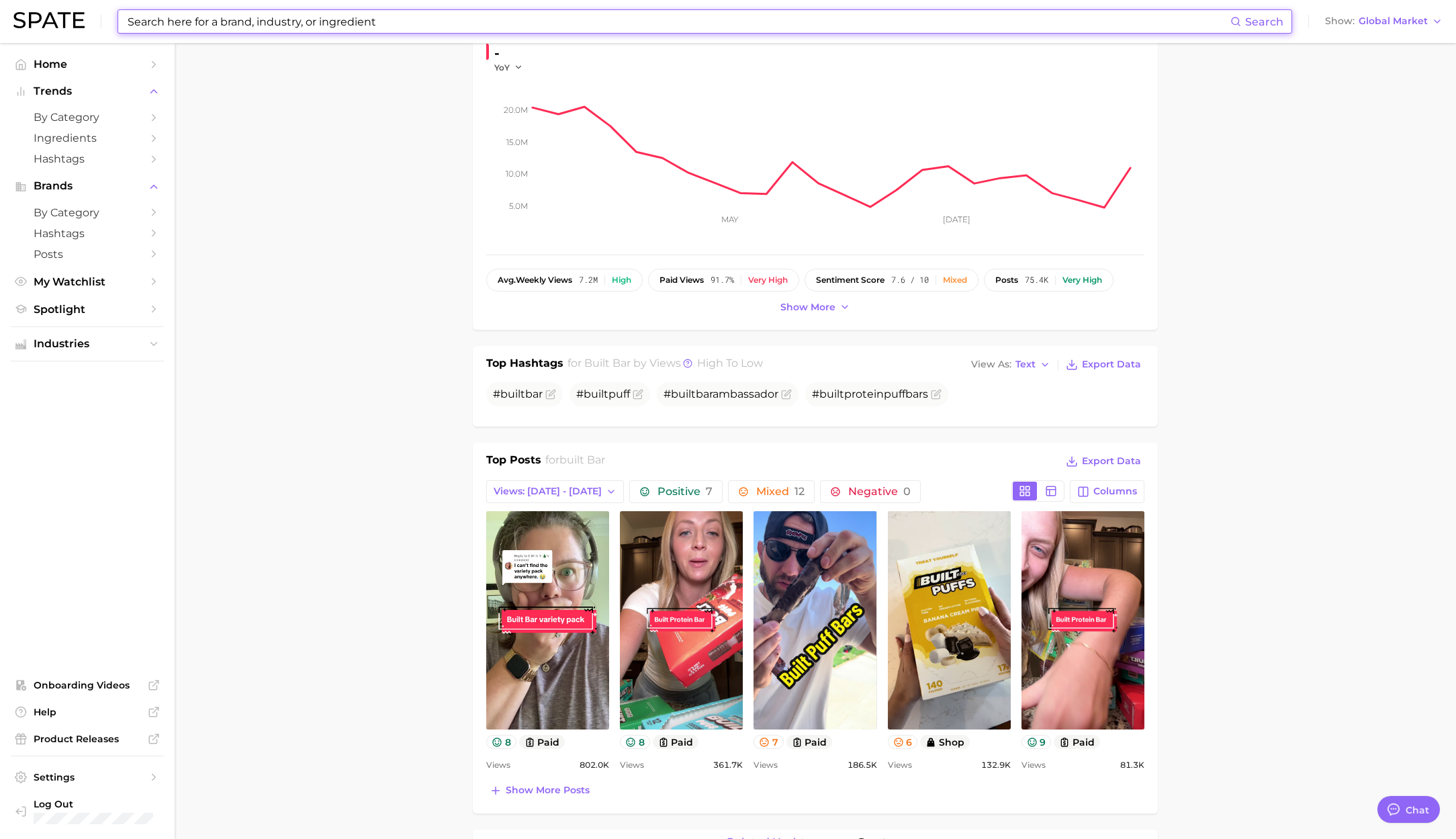
scroll to position [167, 0]
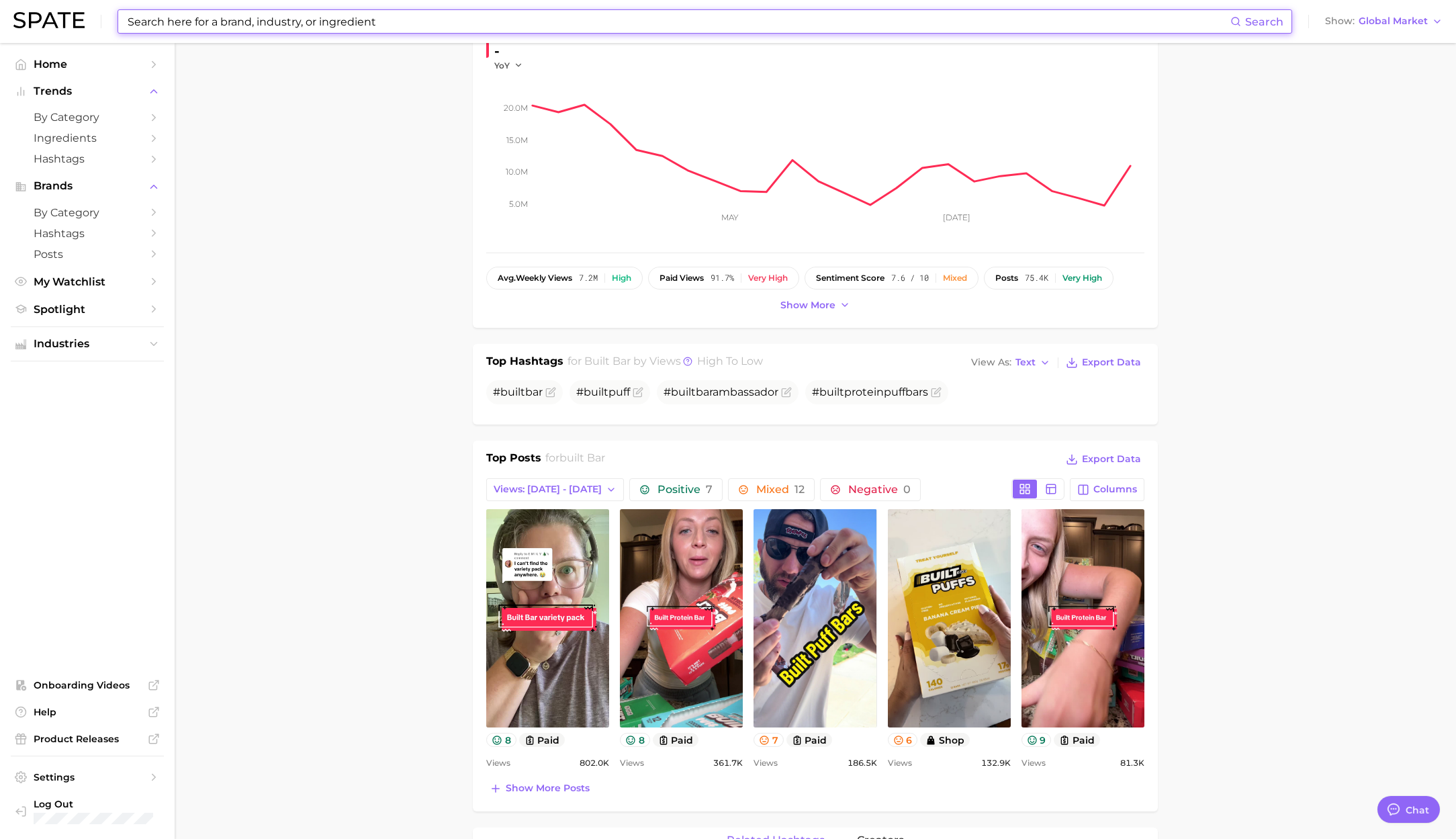
click at [333, 14] on input at bounding box center [678, 22] width 1104 height 22
paste input "clean simple eats"
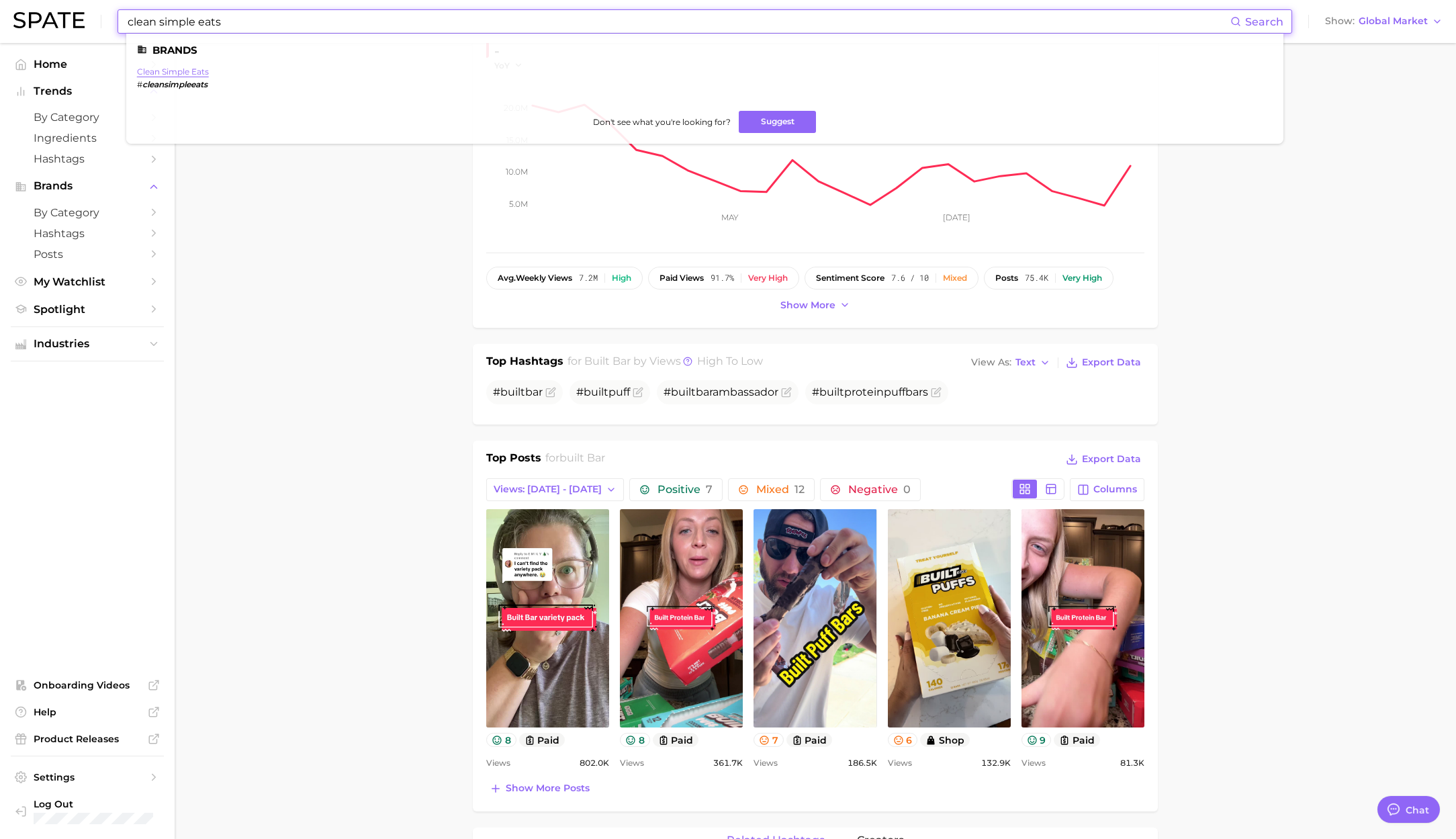
type input "clean simple eats"
click at [182, 73] on link "clean simple eats" at bounding box center [173, 72] width 72 height 10
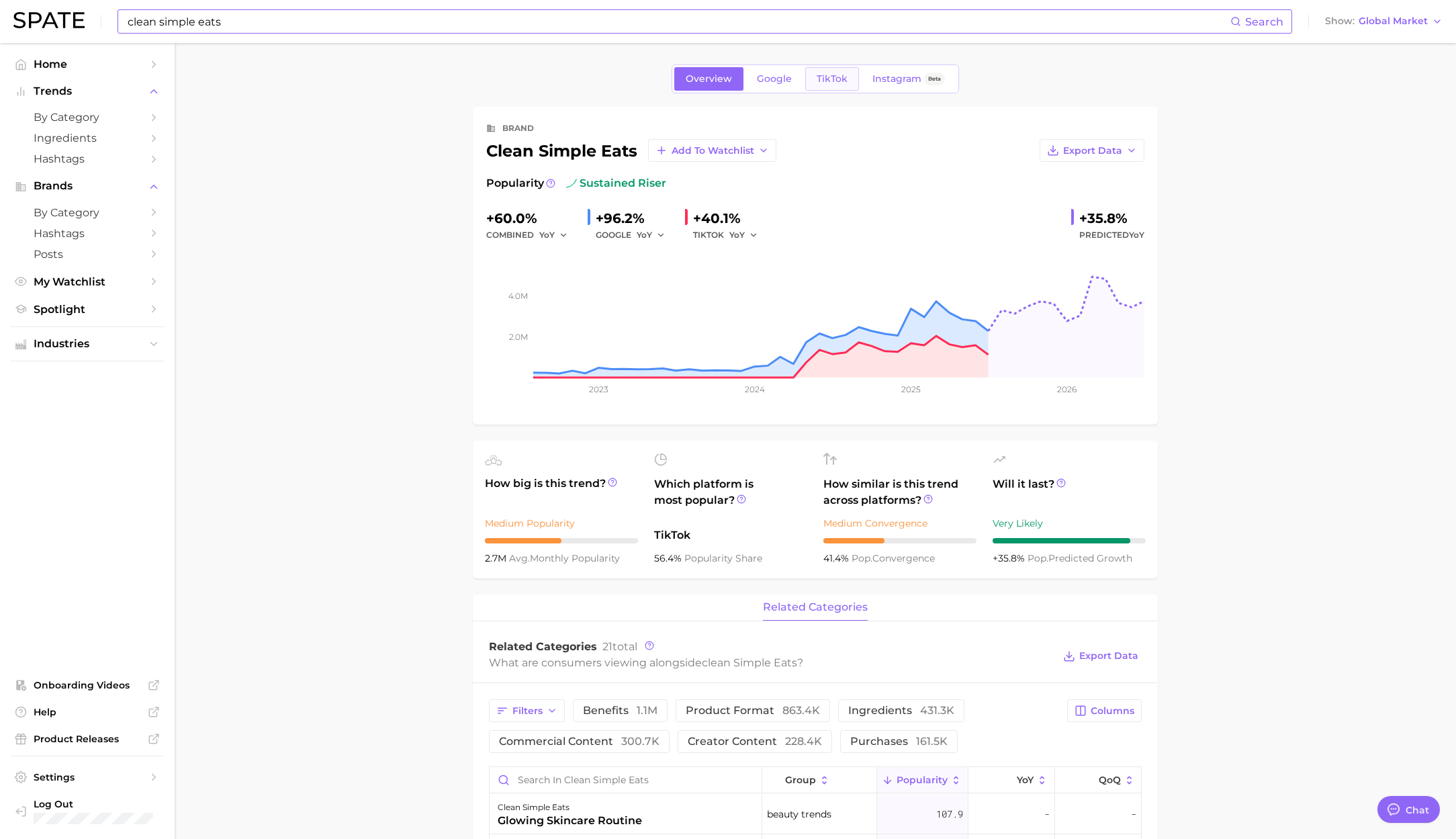
click at [836, 82] on span "TikTok" at bounding box center [832, 79] width 31 height 11
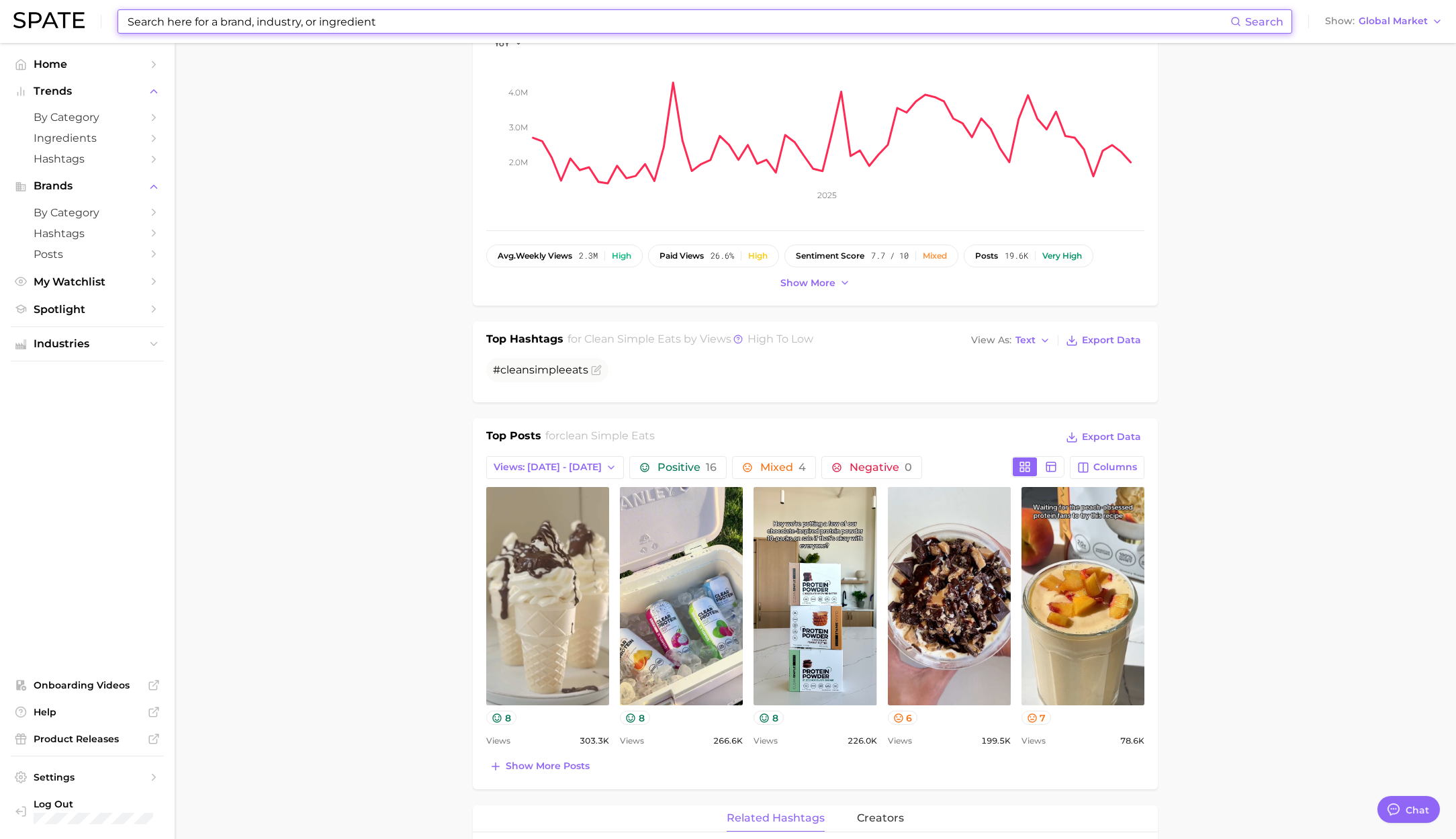
scroll to position [192, 0]
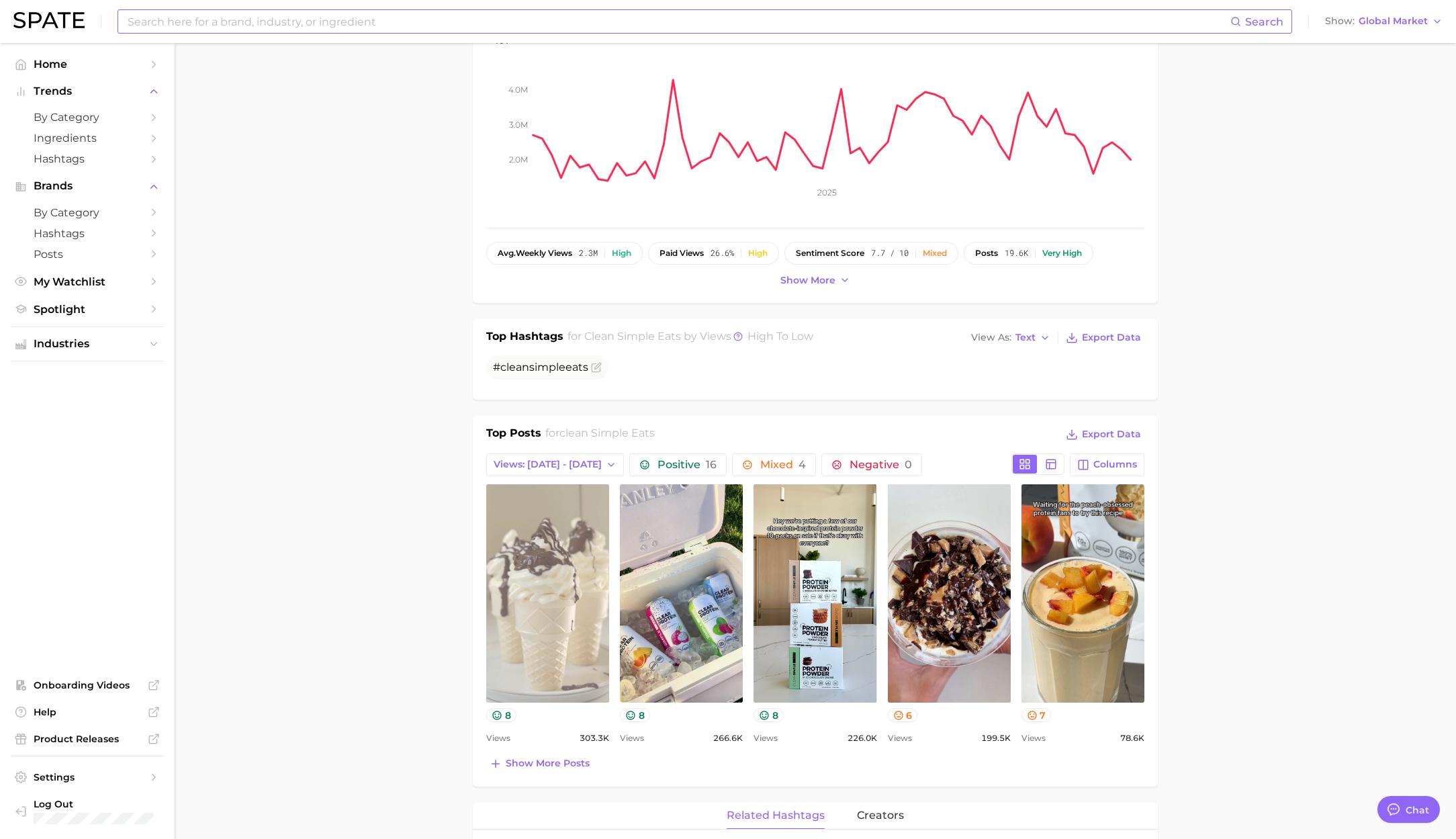
click at [541, 634] on link "view post on TikTok" at bounding box center [547, 593] width 123 height 218
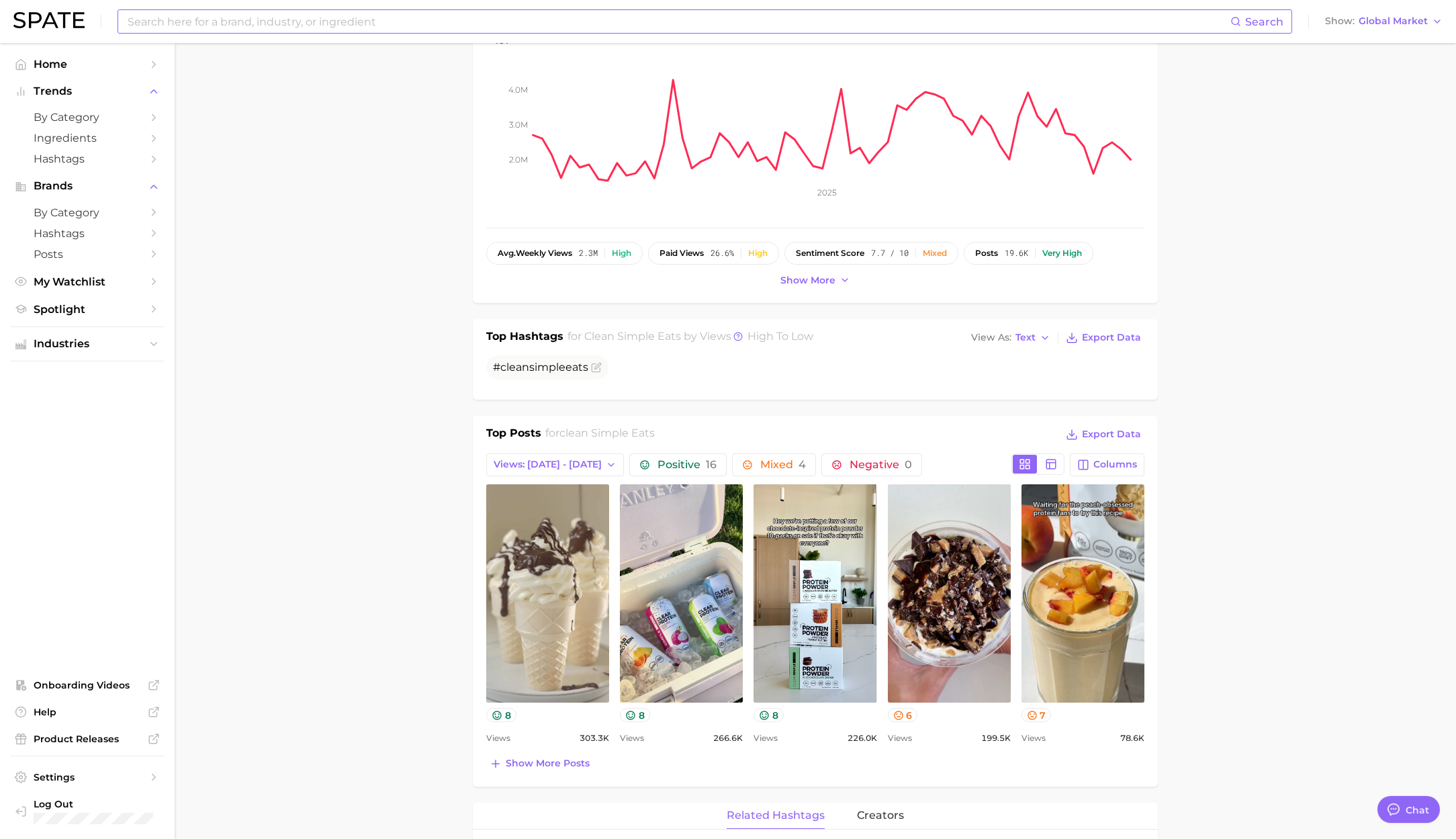
click at [446, 14] on input at bounding box center [678, 22] width 1104 height 22
paste input "quality of life"
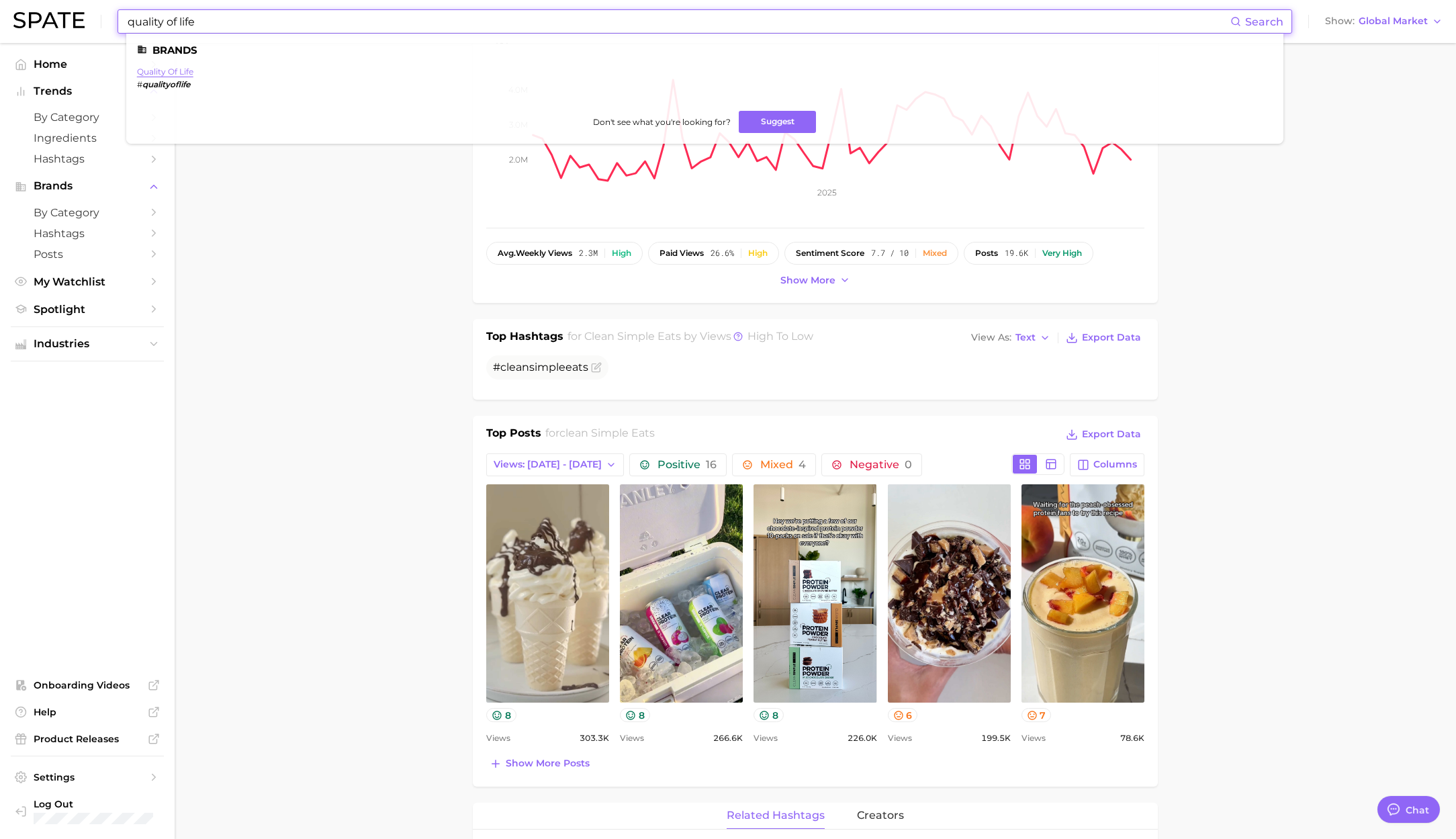
type input "quality of life"
click at [177, 72] on link "quality of life" at bounding box center [165, 72] width 56 height 10
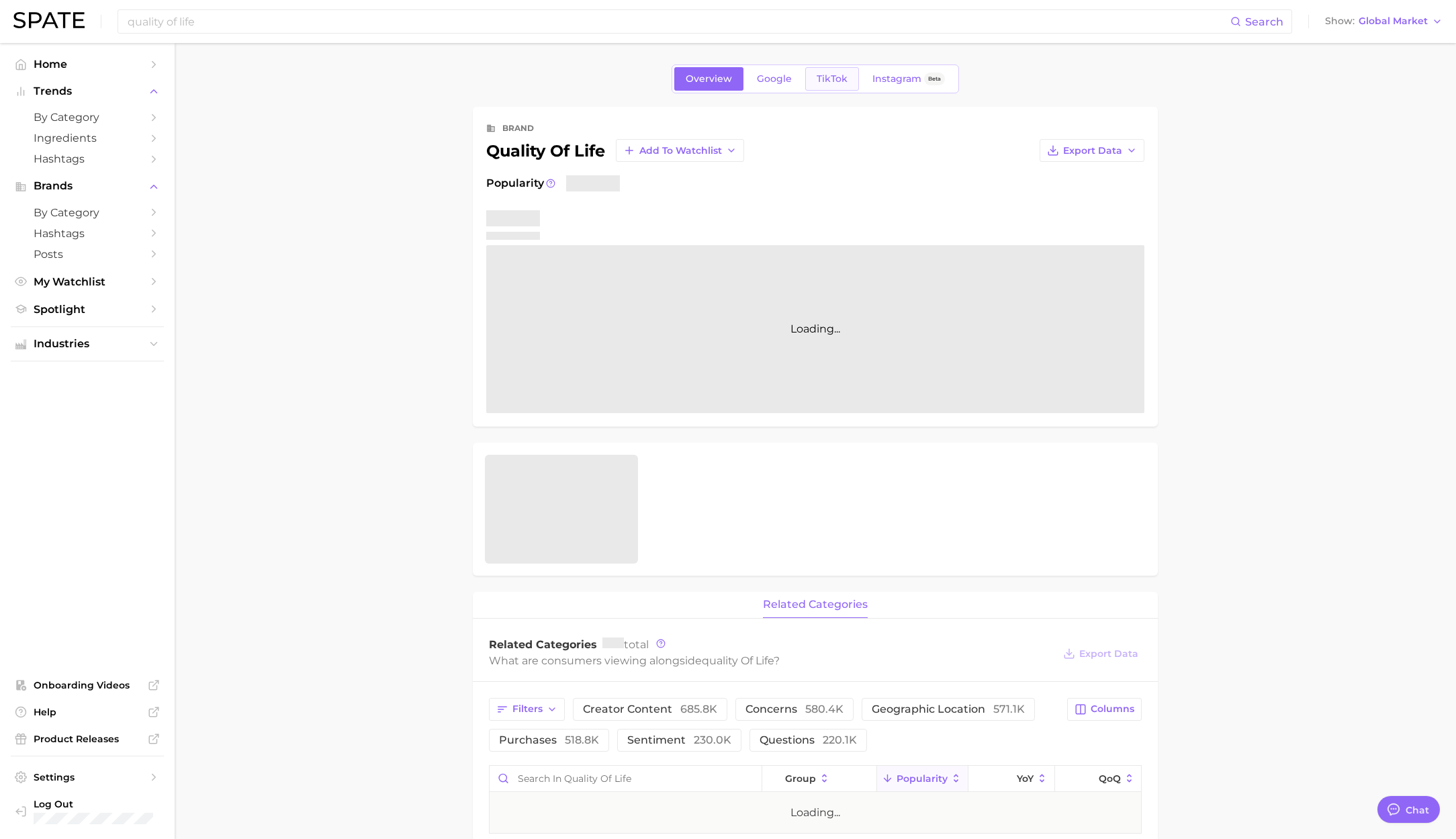
click at [828, 70] on link "TikTok" at bounding box center [832, 79] width 54 height 23
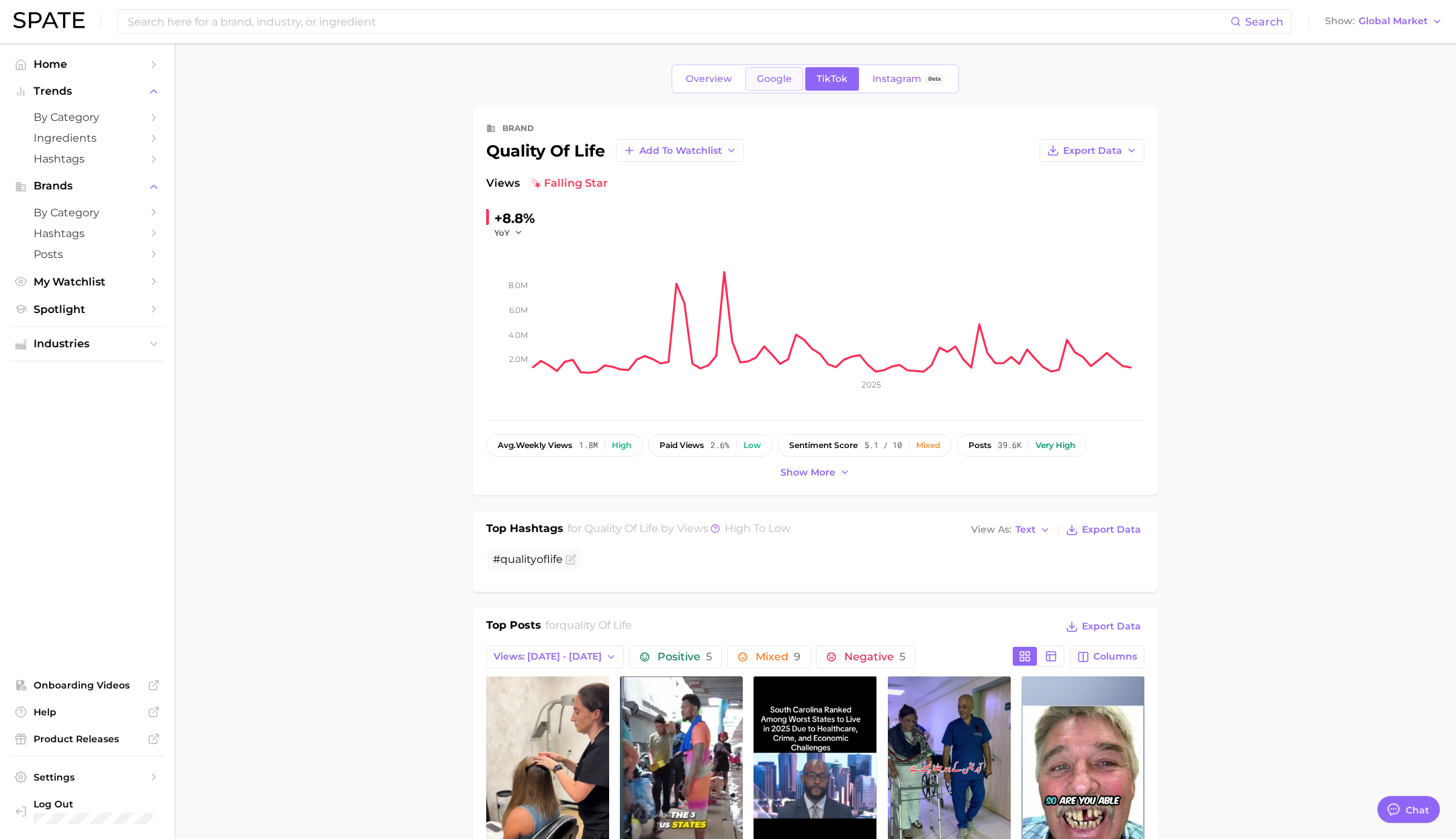
click at [764, 80] on span "Google" at bounding box center [774, 79] width 35 height 11
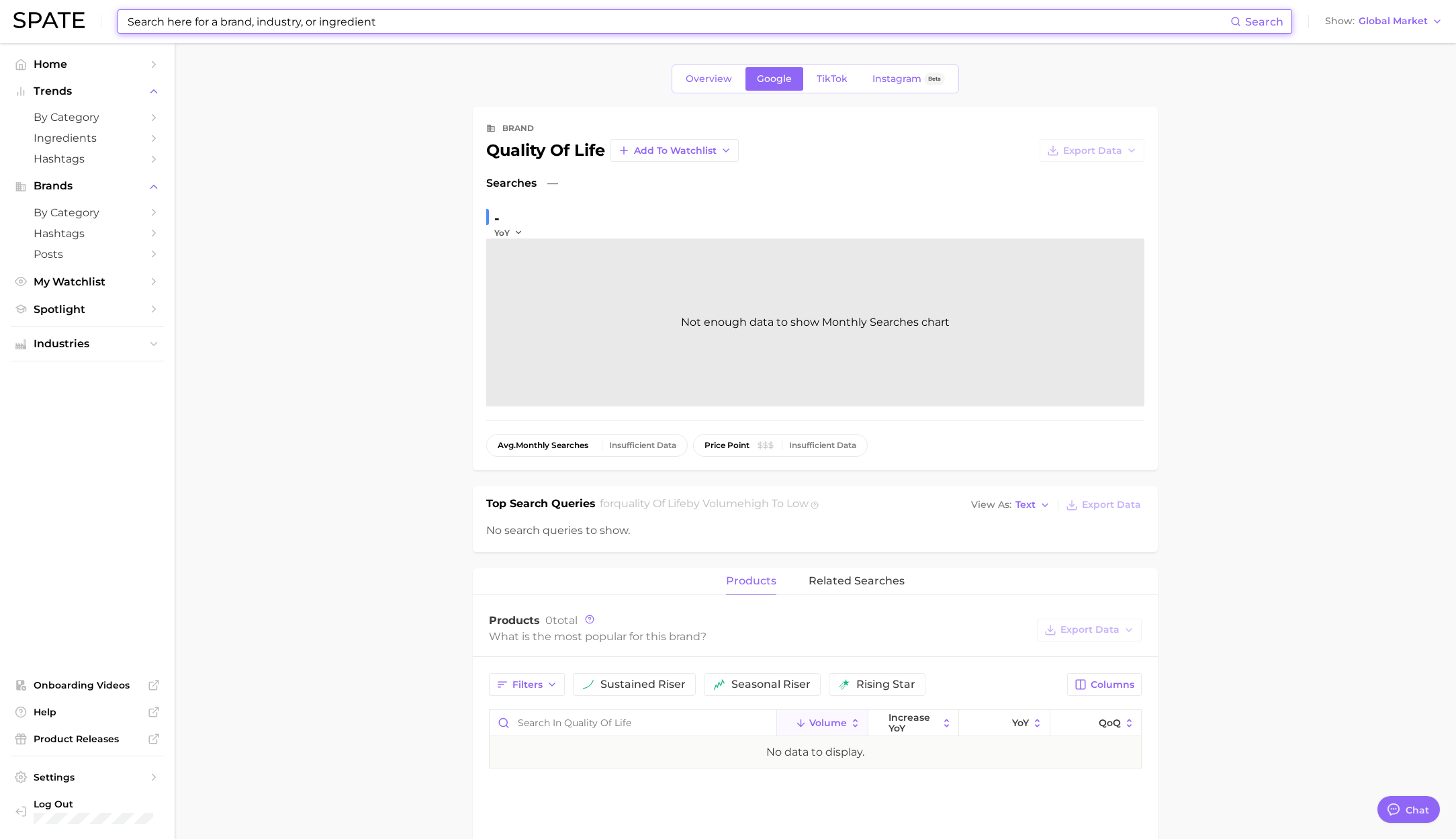
click at [195, 24] on input at bounding box center [678, 22] width 1104 height 22
paste input "vitafusion"
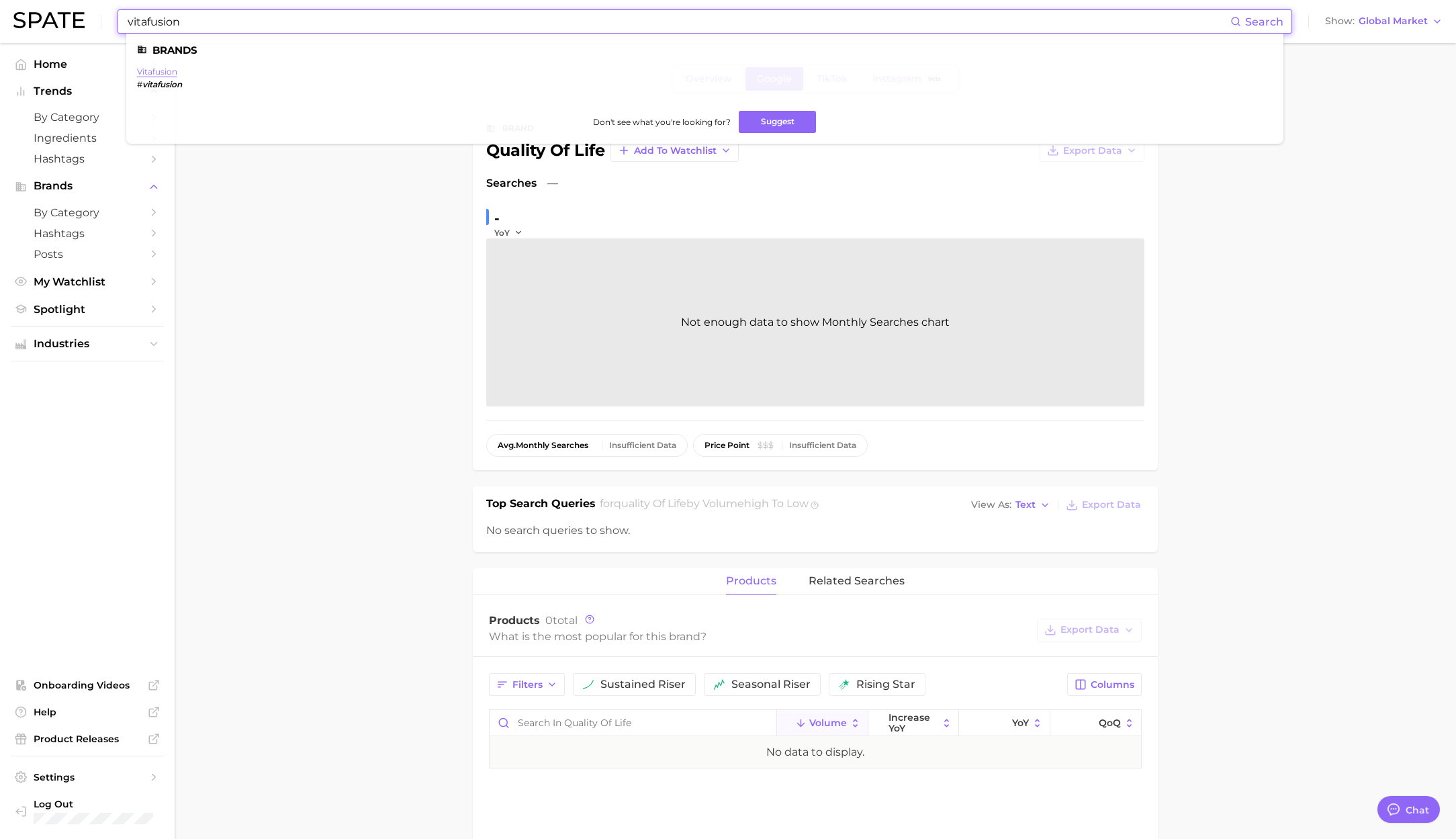
type input "vitafusion"
click at [161, 68] on link "vitafusion" at bounding box center [157, 72] width 41 height 10
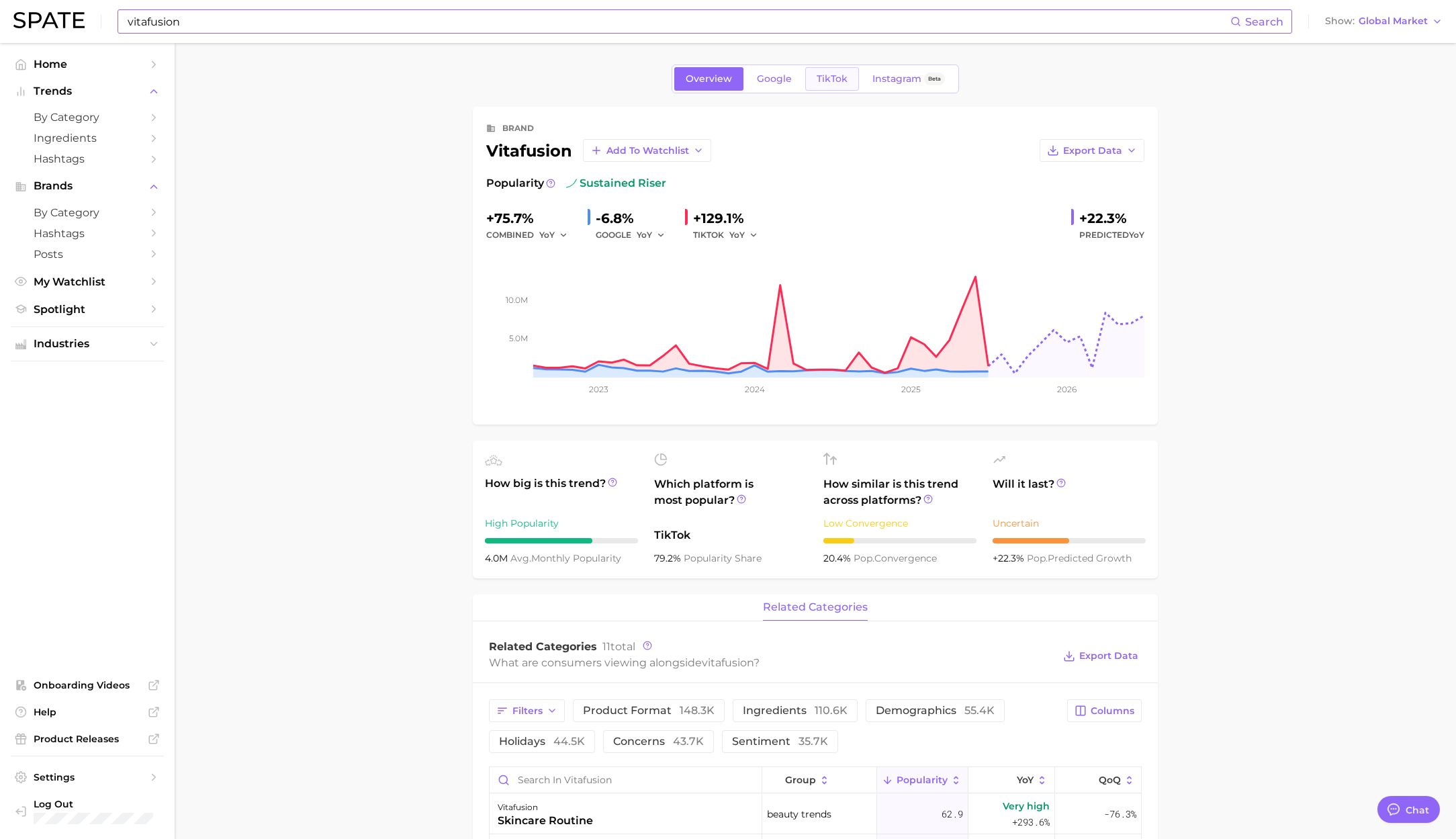
click at [836, 78] on span "TikTok" at bounding box center [832, 79] width 31 height 11
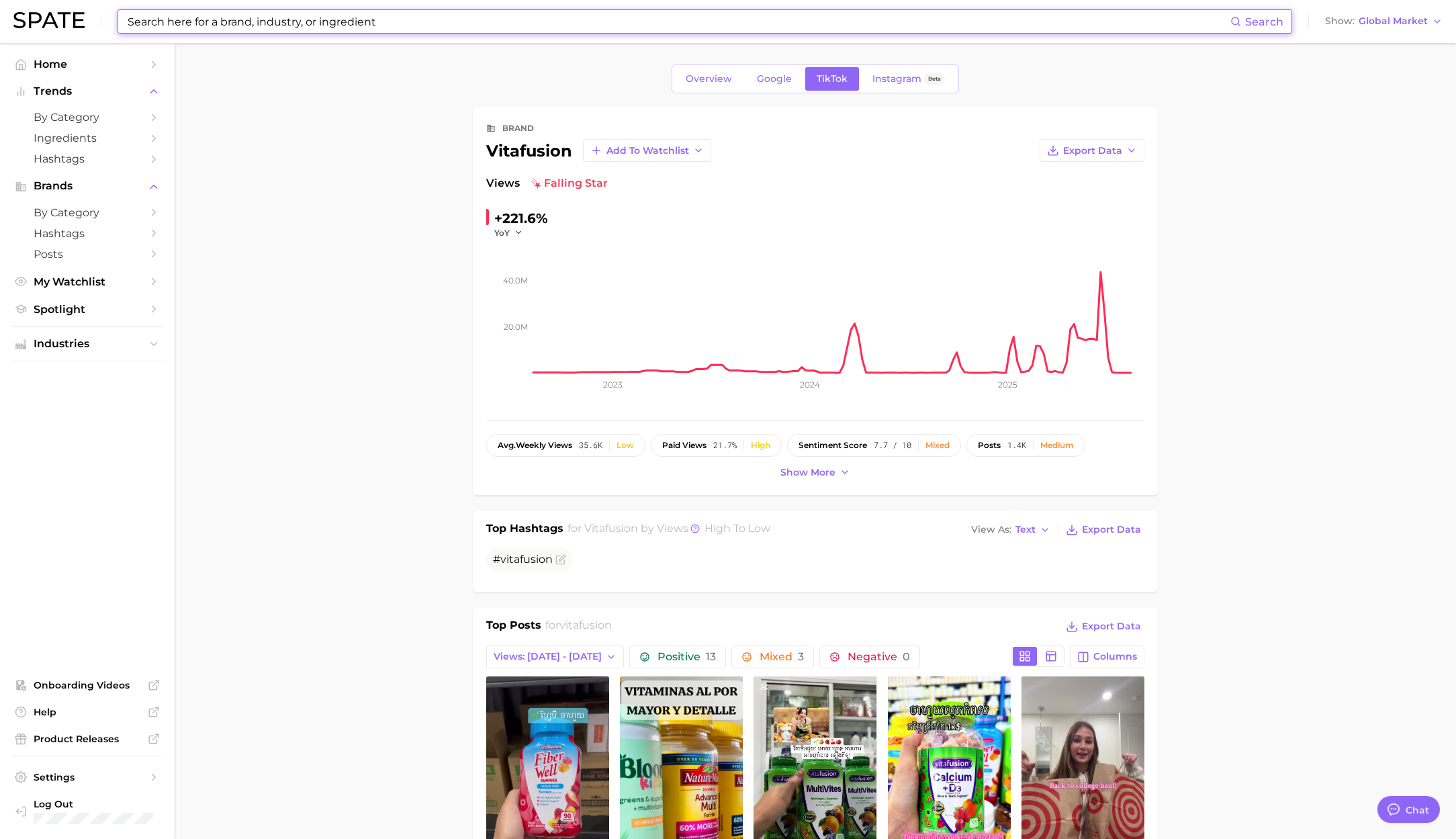
click at [285, 28] on input at bounding box center [678, 22] width 1104 height 22
paste input "actif"
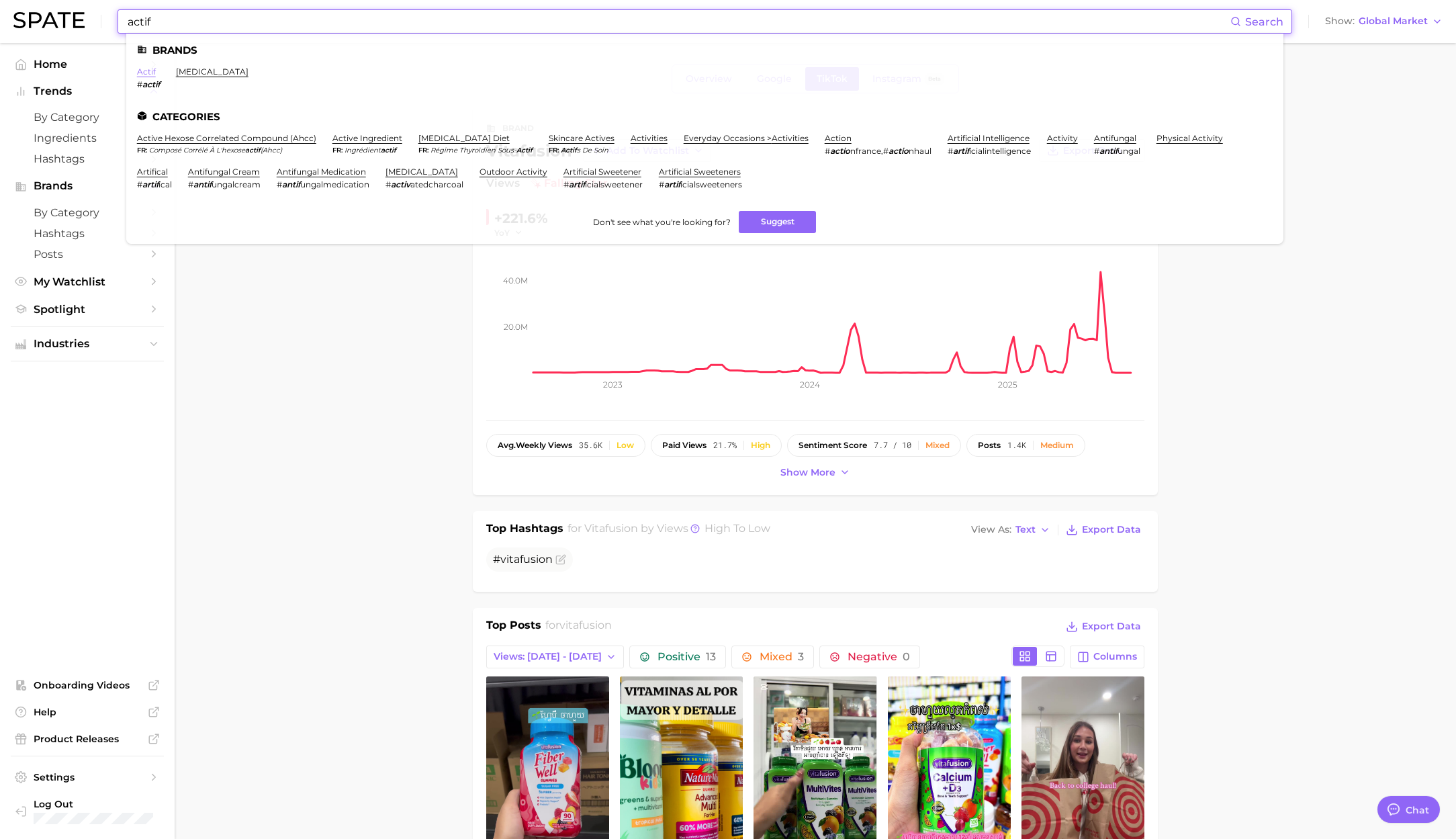
type input "actif"
click at [150, 74] on link "actif" at bounding box center [147, 72] width 19 height 10
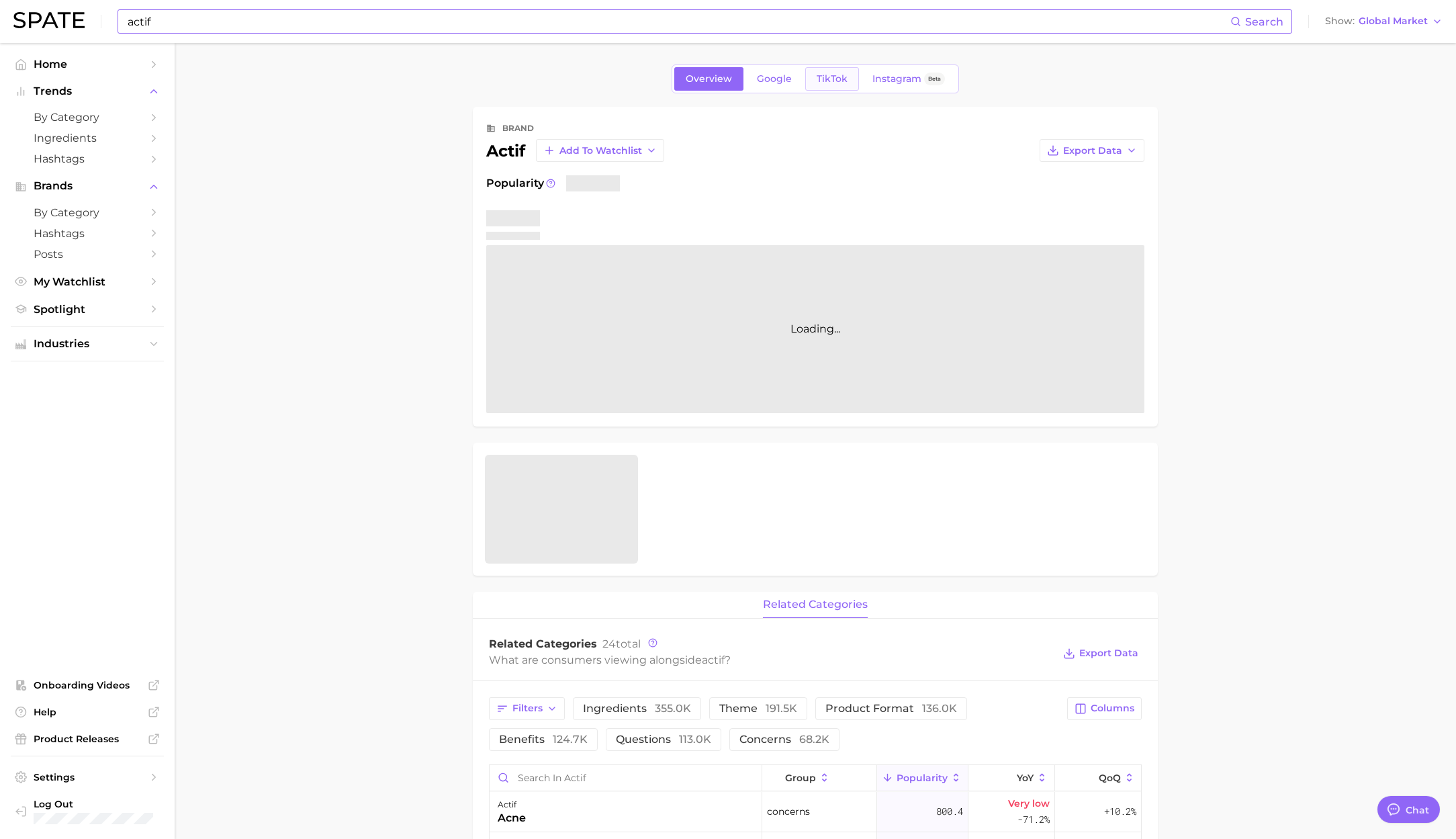
click at [811, 83] on link "TikTok" at bounding box center [832, 79] width 54 height 23
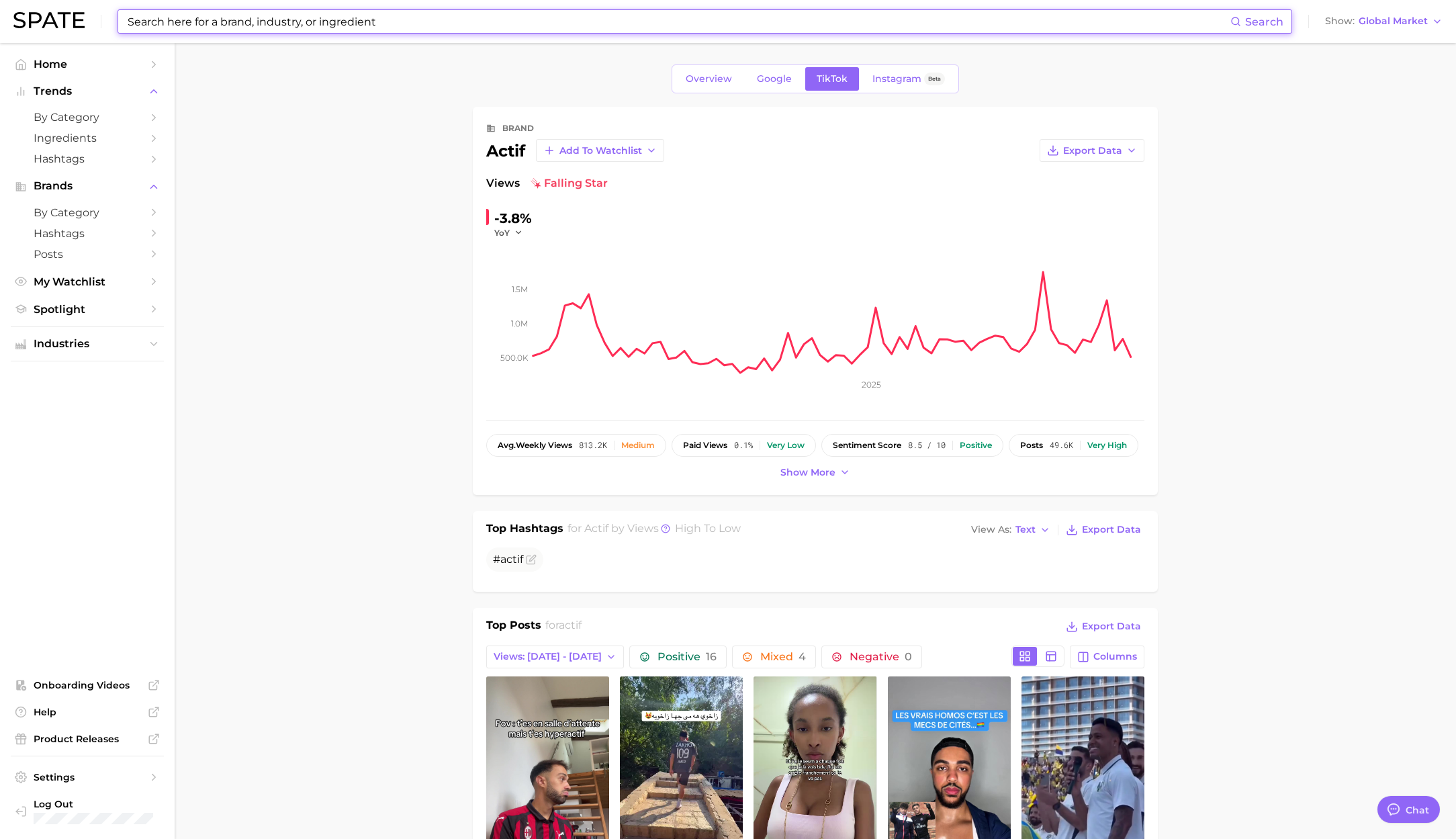
click at [211, 12] on input at bounding box center [678, 22] width 1104 height 22
paste input "lashile"
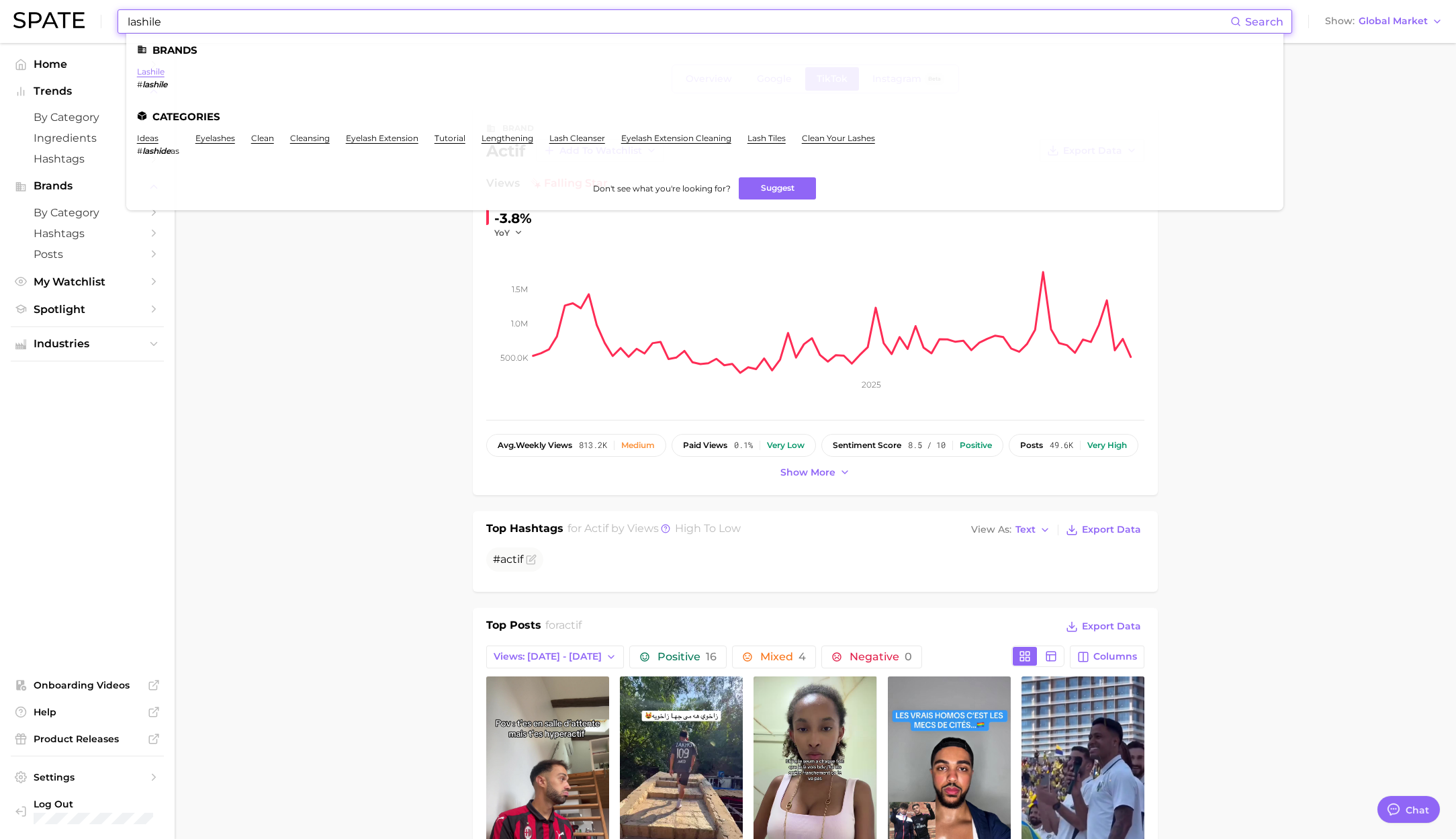
type input "lashile"
click at [162, 70] on link "lashile" at bounding box center [151, 72] width 28 height 10
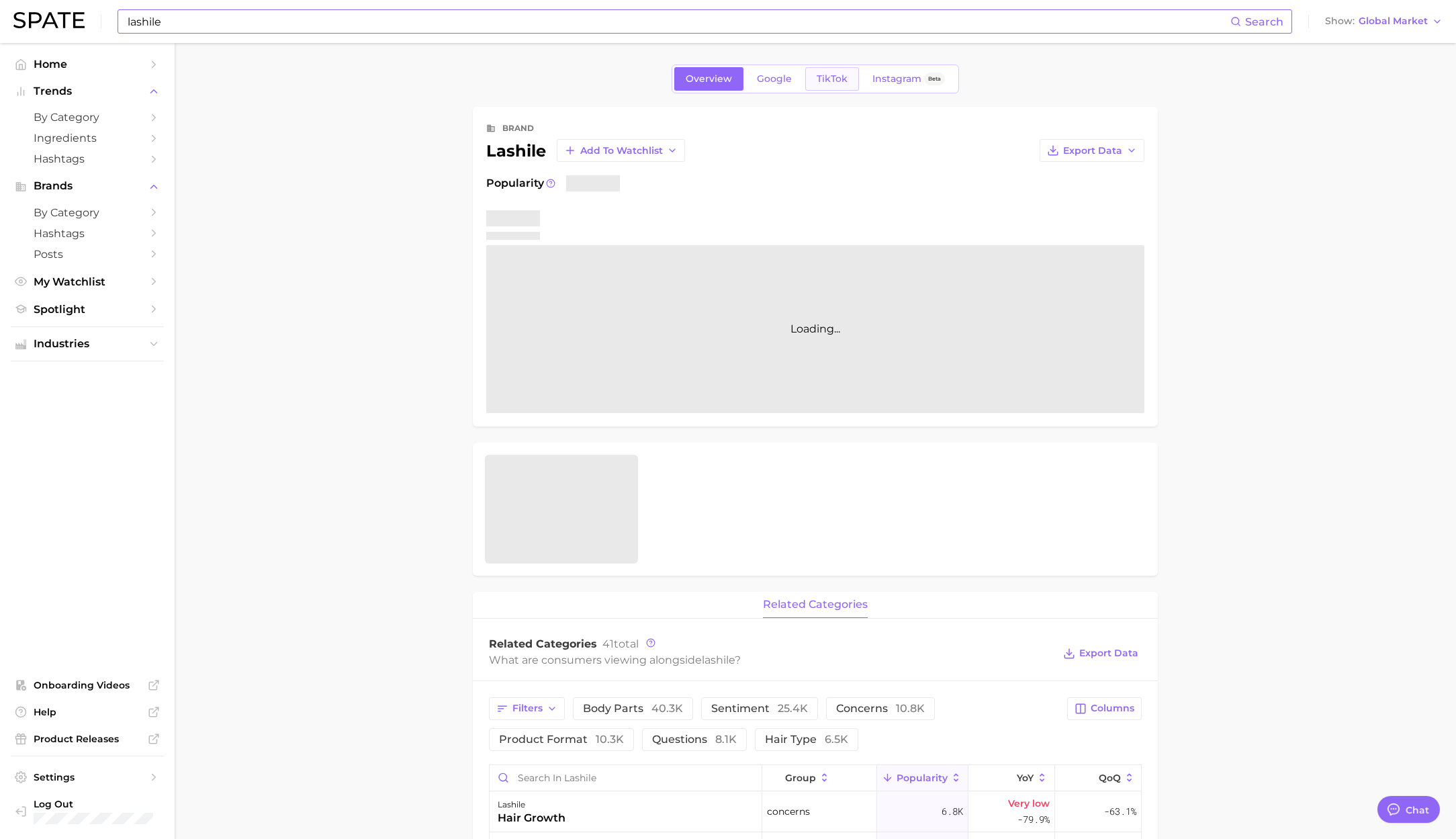
click at [833, 74] on span "TikTok" at bounding box center [832, 79] width 31 height 11
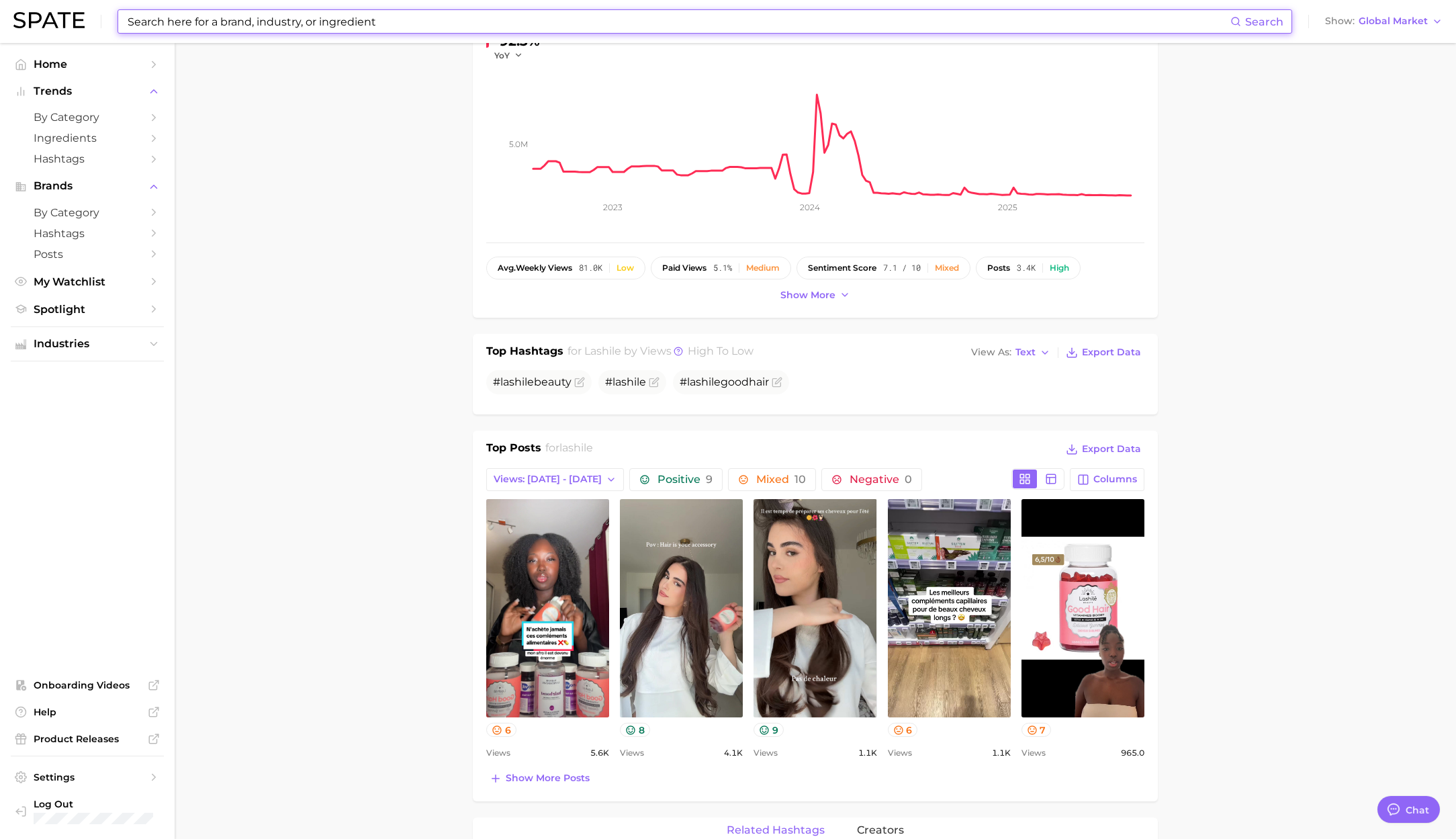
scroll to position [243, 0]
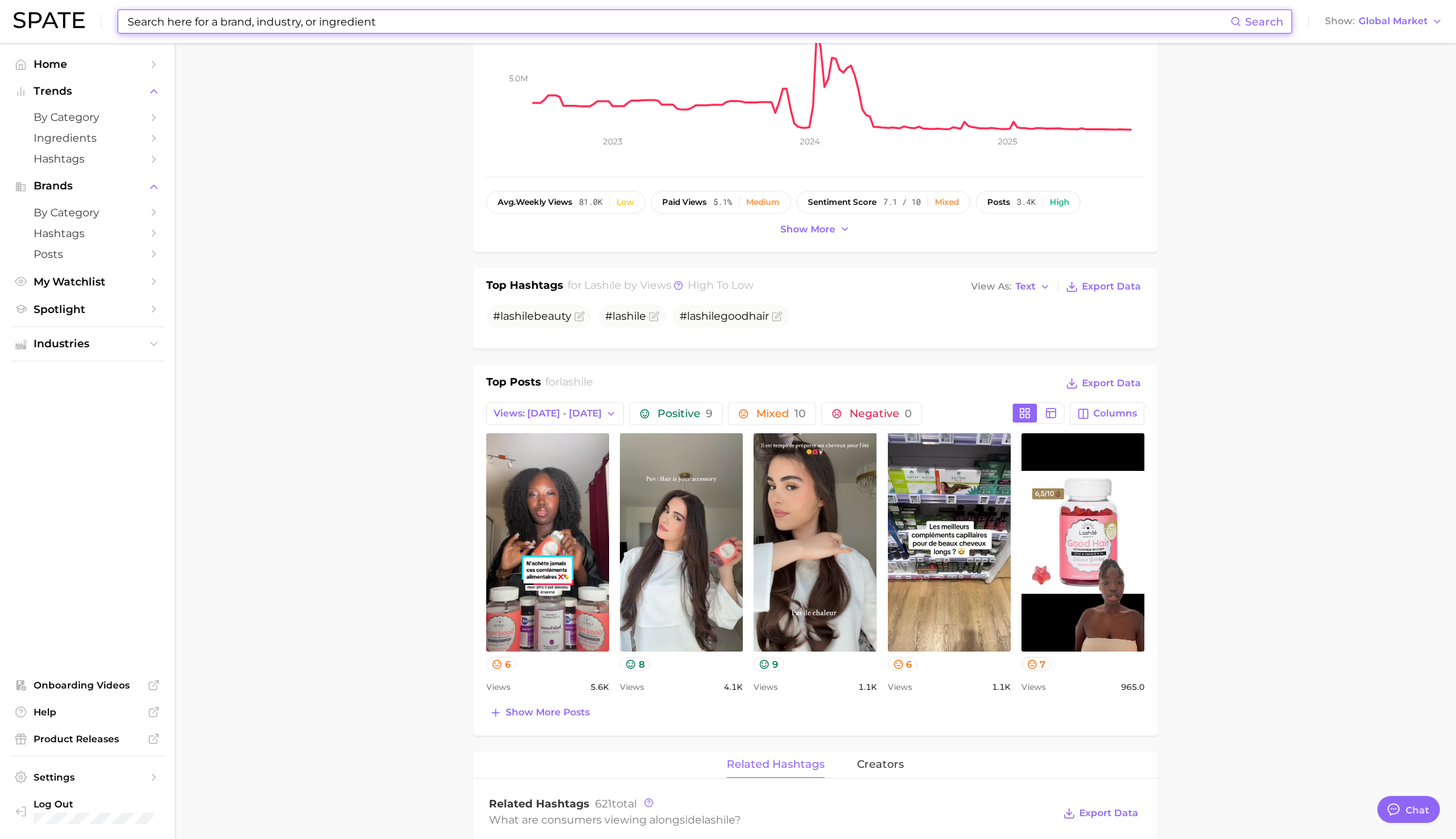
click at [303, 24] on input at bounding box center [678, 22] width 1104 height 22
paste input "force factor"
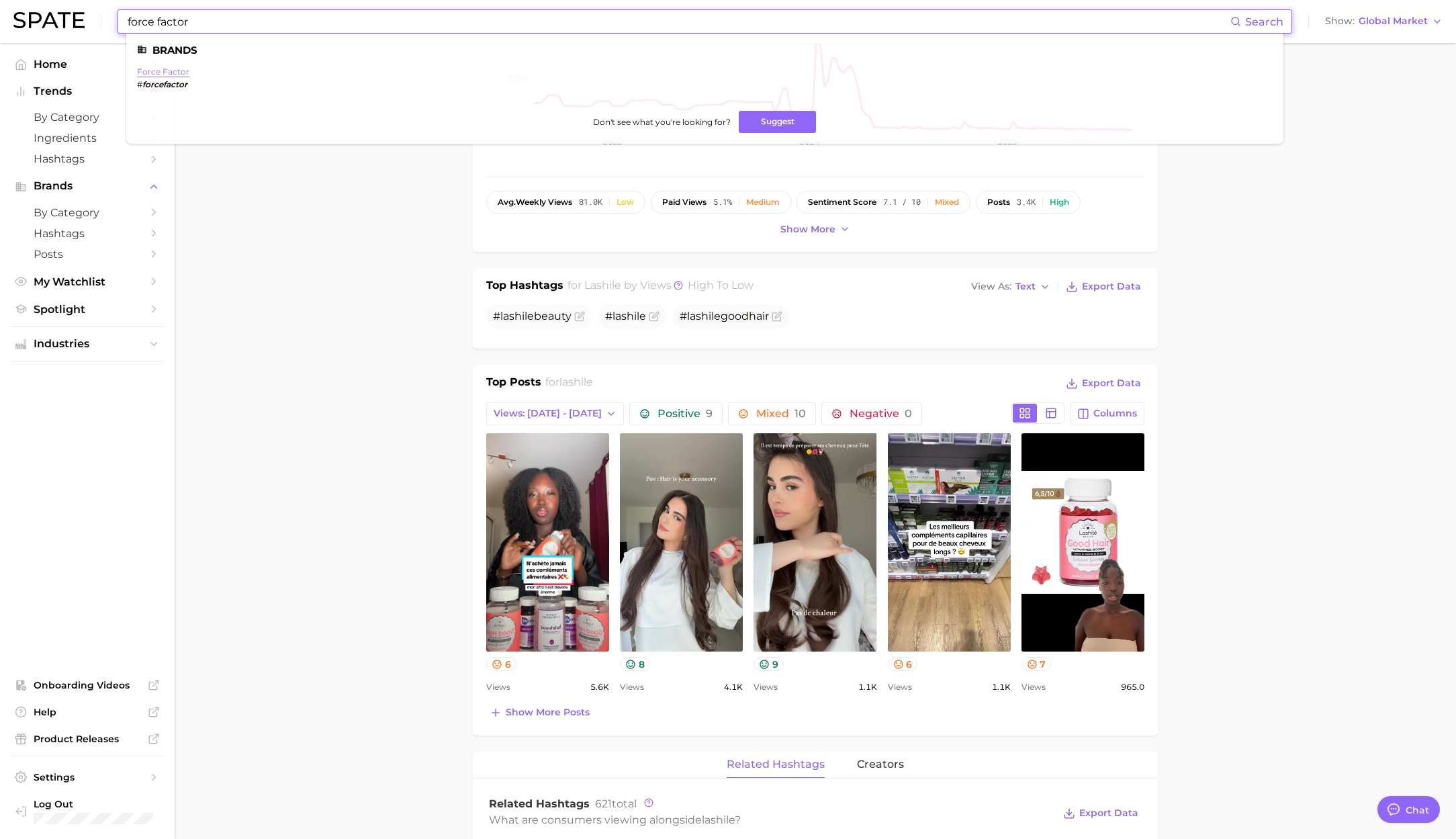
type input "force factor"
drag, startPoint x: 157, startPoint y: 66, endPoint x: 168, endPoint y: 66, distance: 11.0
click at [157, 66] on link "force factor" at bounding box center [163, 72] width 53 height 10
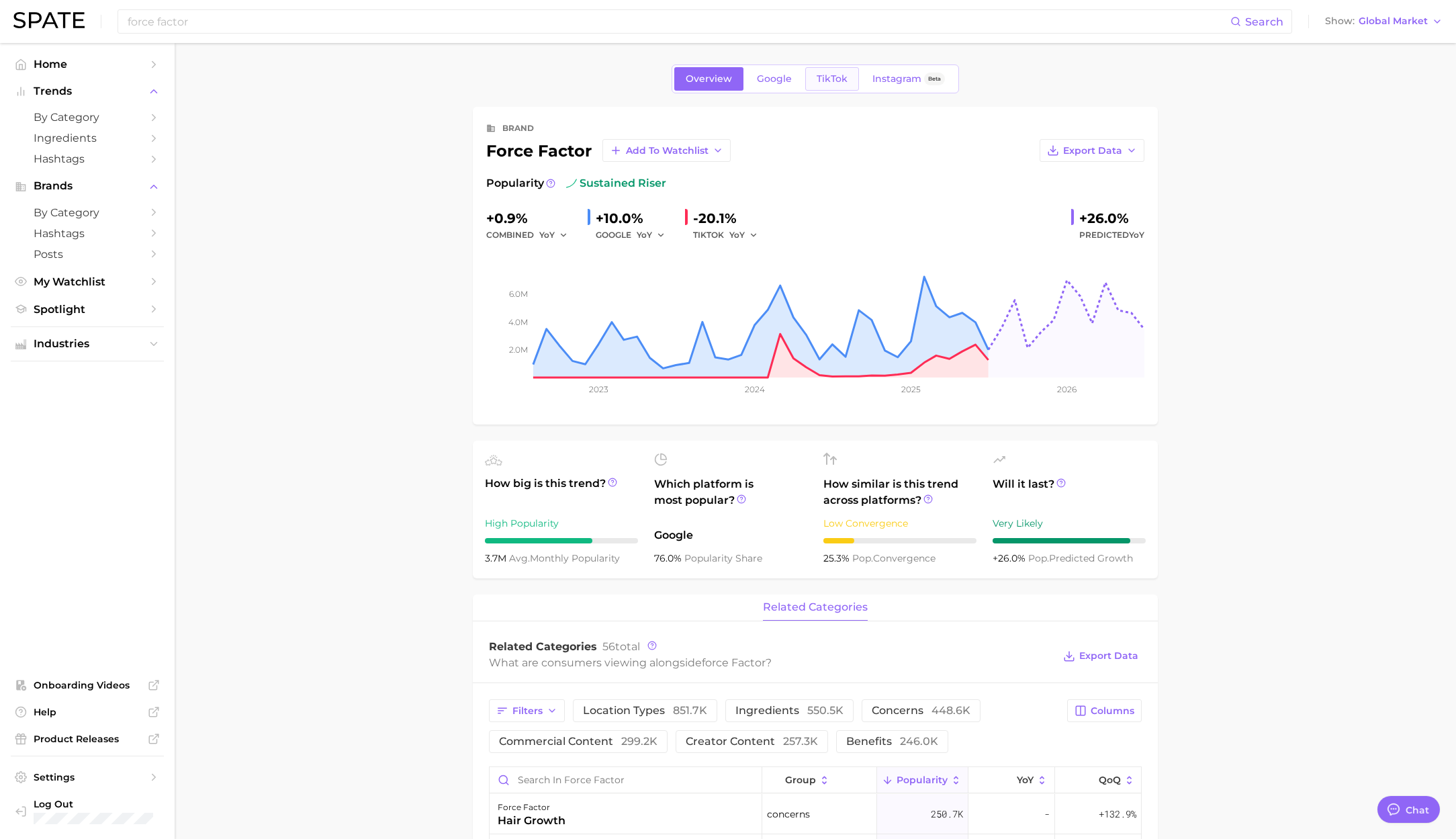
click at [831, 85] on link "TikTok" at bounding box center [832, 79] width 54 height 23
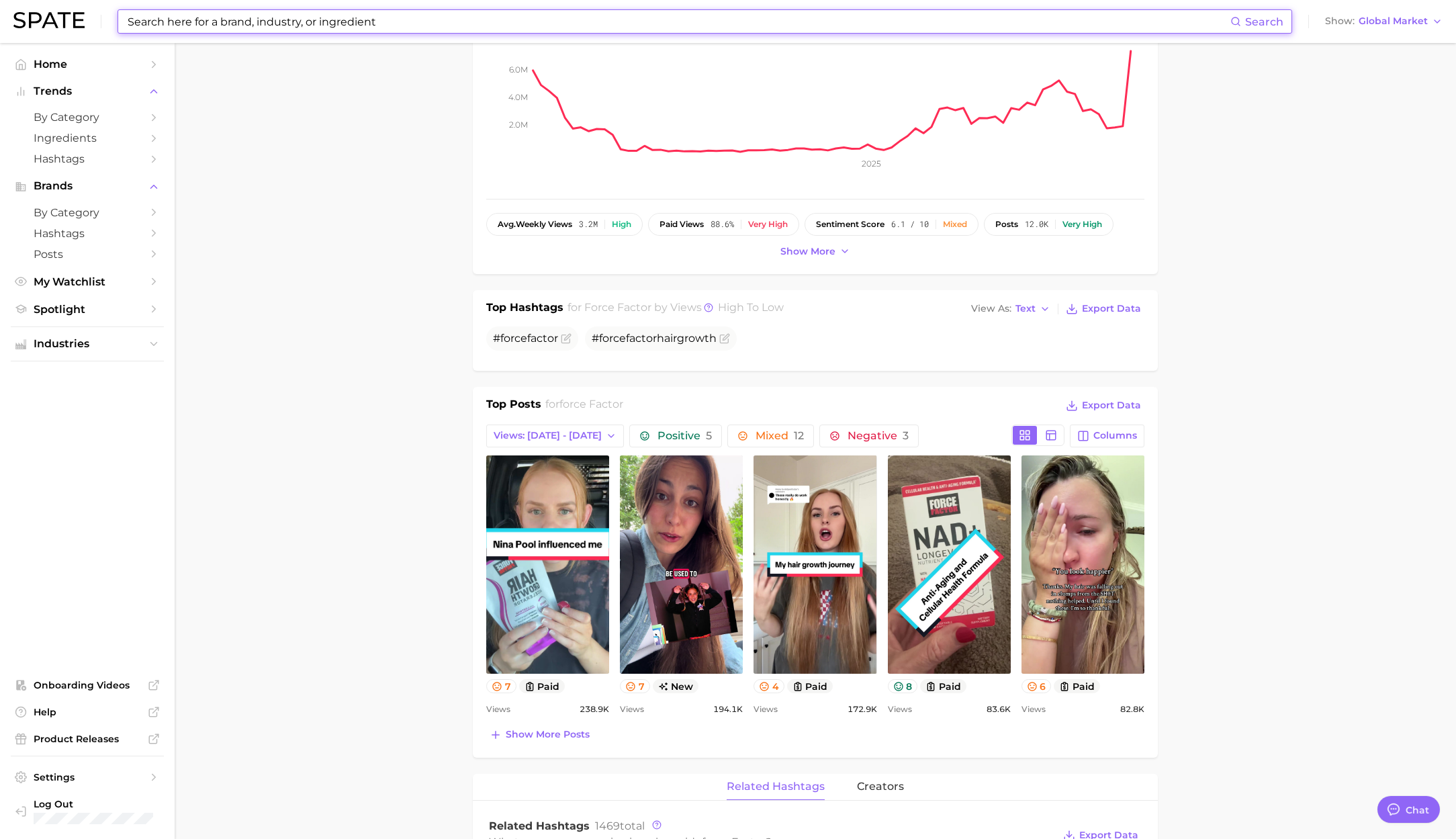
scroll to position [228, 0]
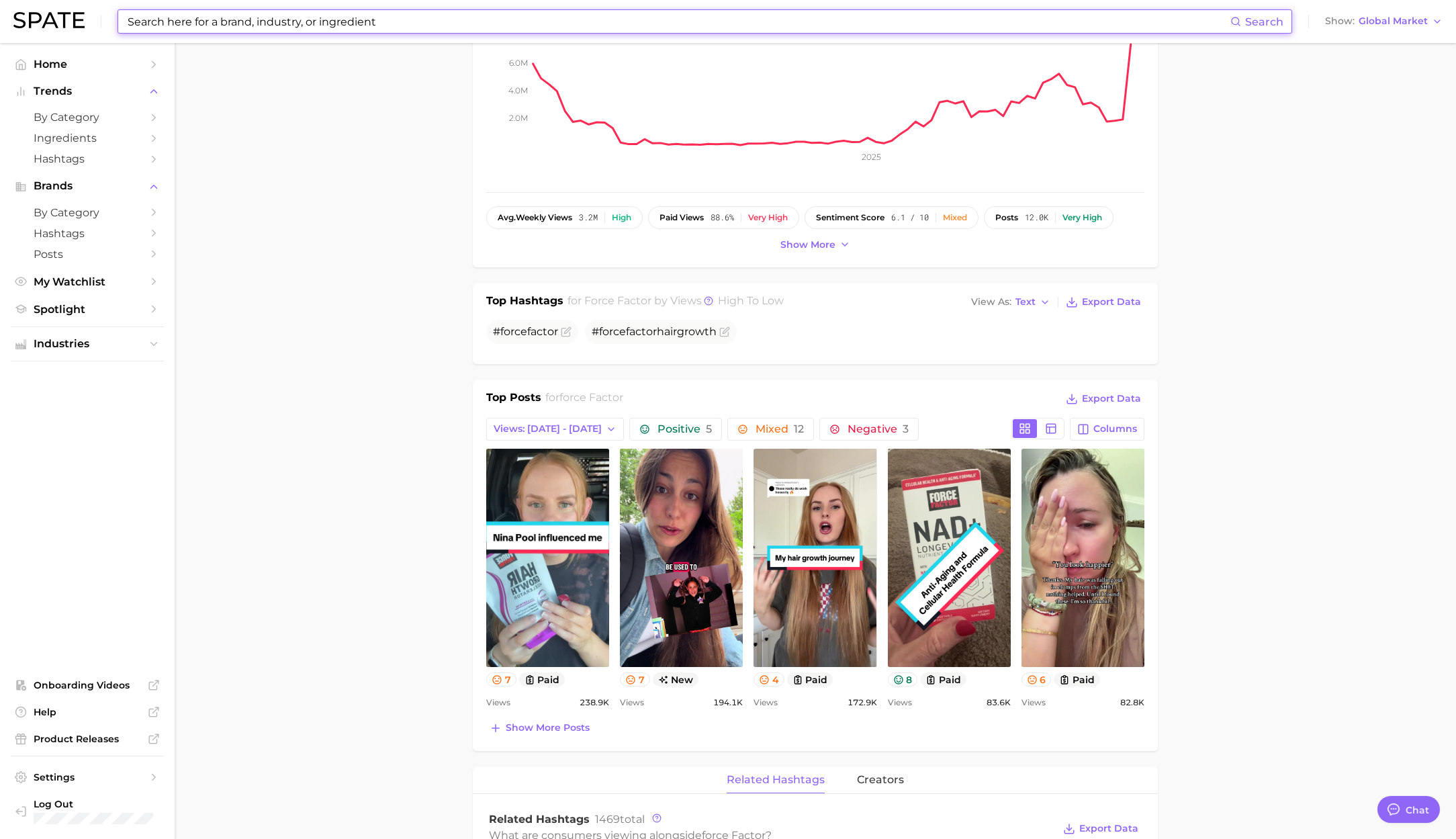
click at [210, 25] on input at bounding box center [678, 22] width 1104 height 22
paste input "livespo"
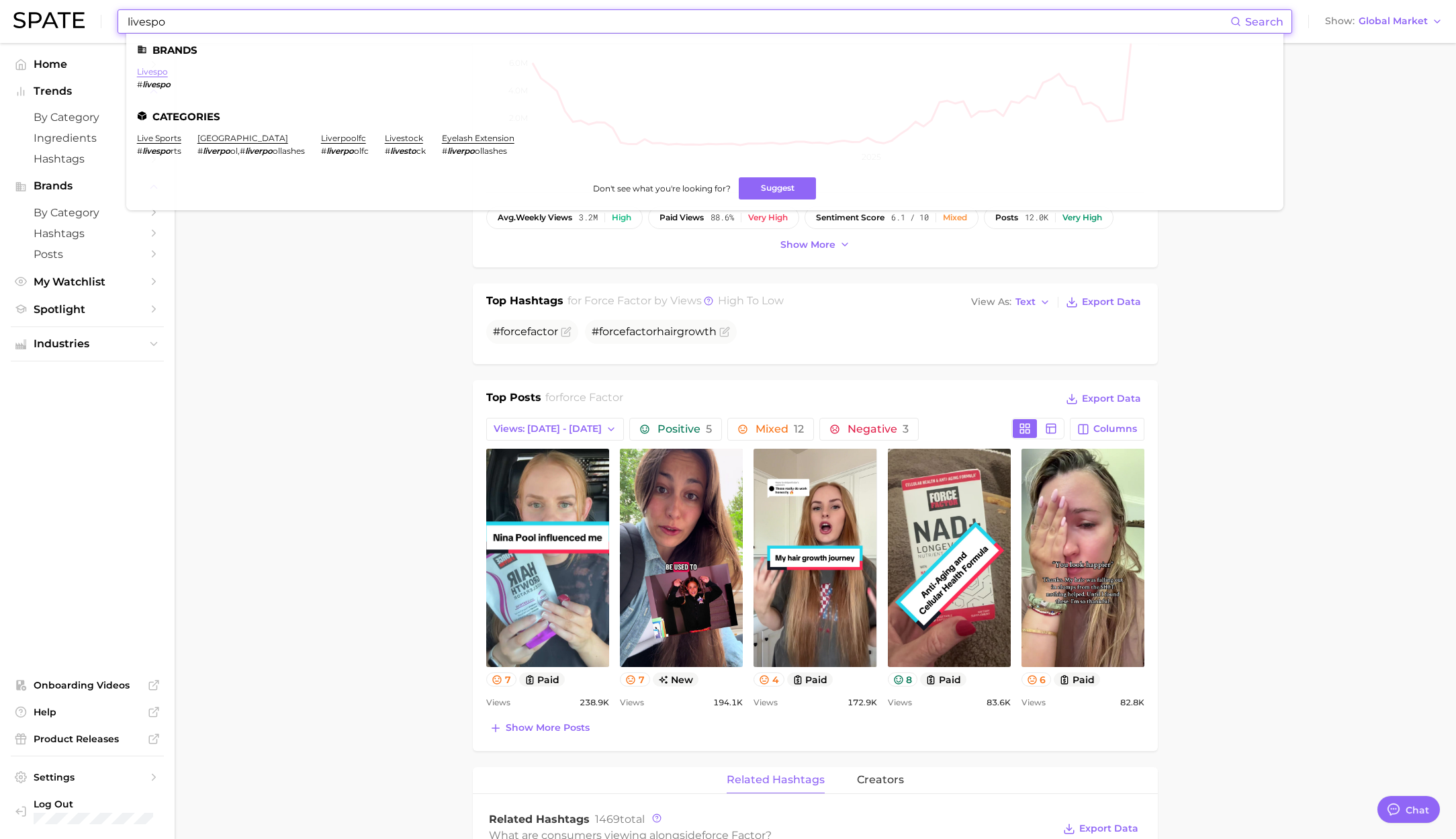
type input "livespo"
click at [139, 71] on link "livespo" at bounding box center [153, 72] width 31 height 10
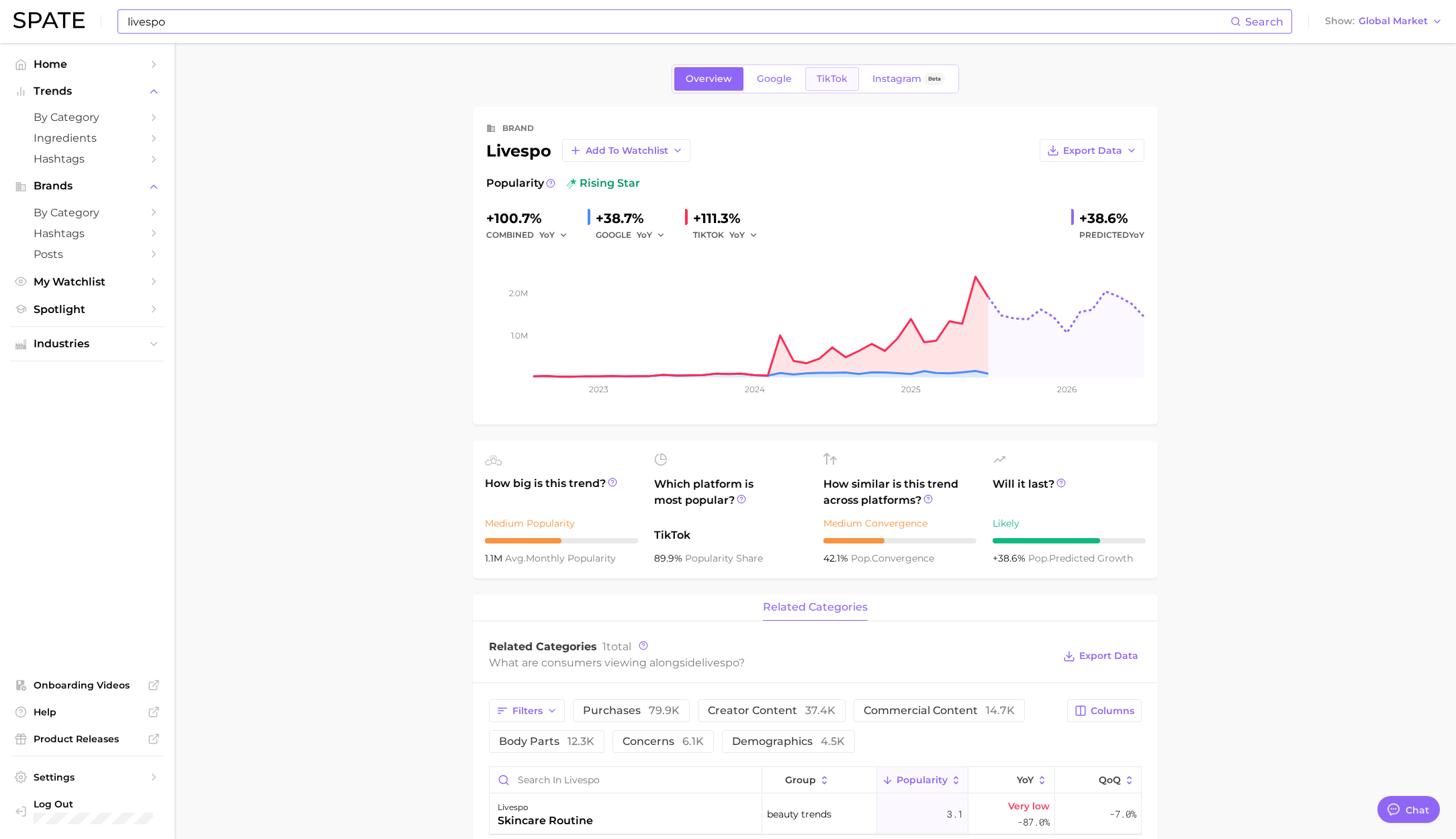
click at [839, 85] on link "TikTok" at bounding box center [832, 79] width 54 height 23
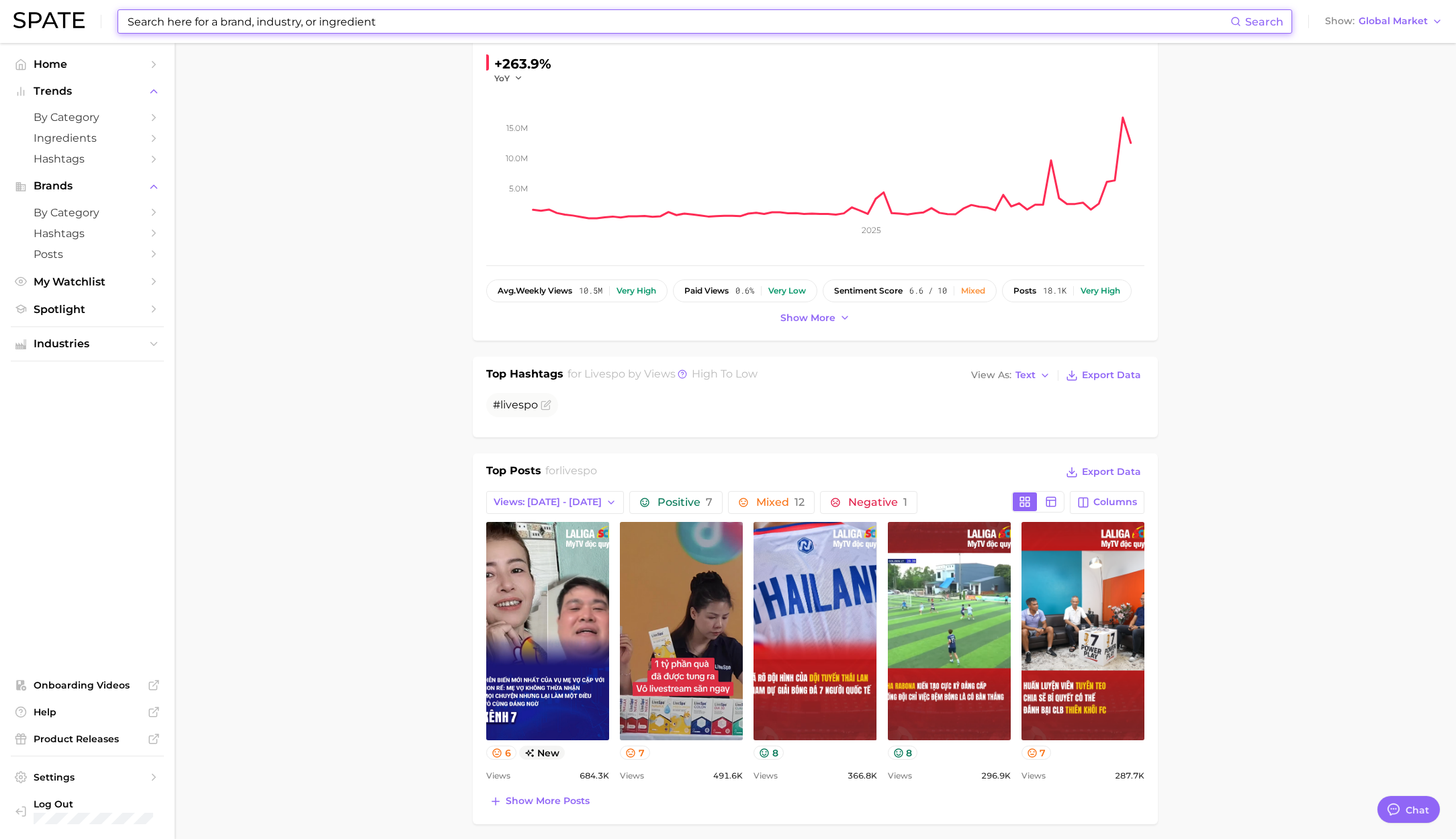
scroll to position [156, 0]
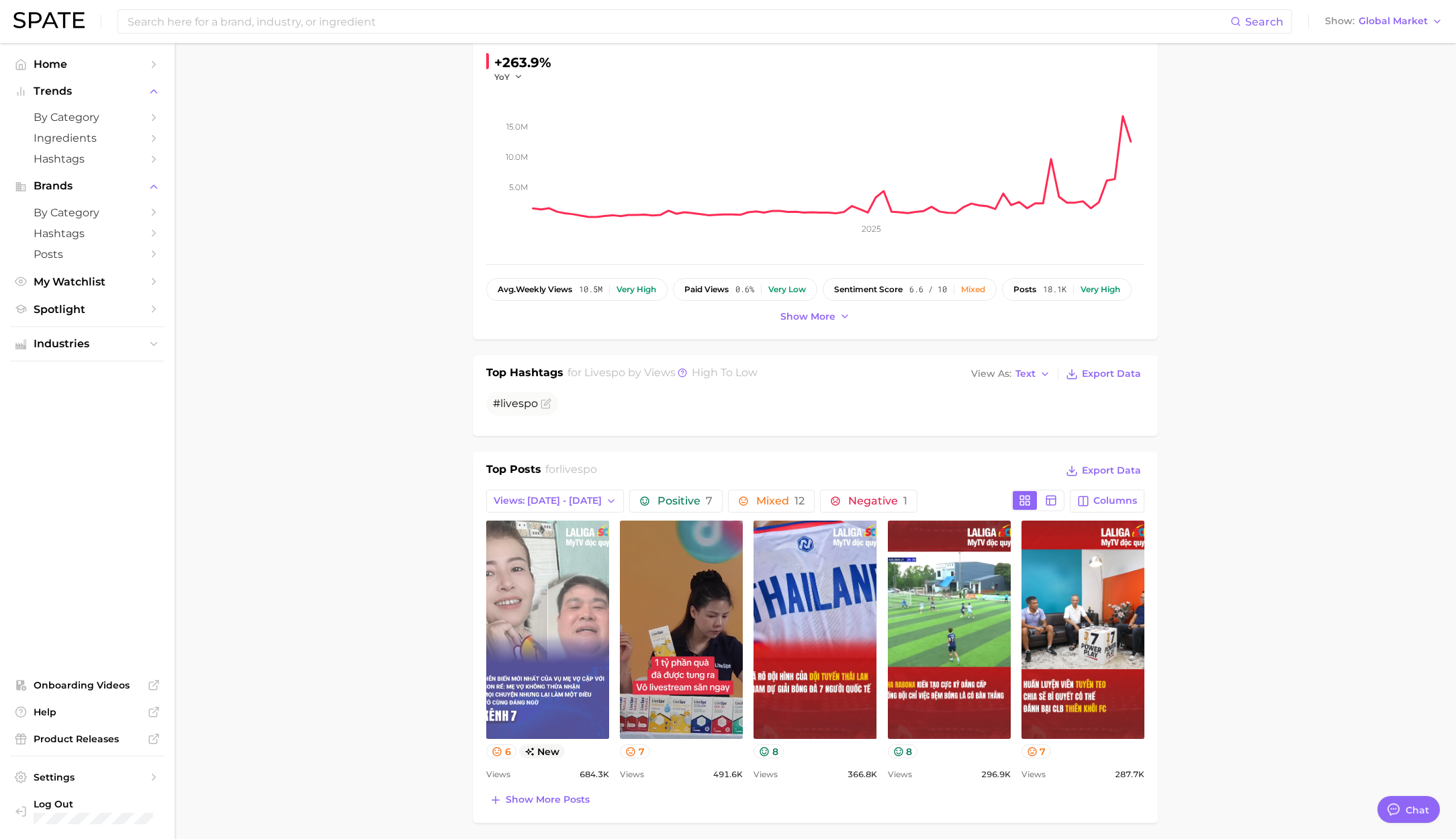
click at [582, 631] on link "view post on TikTok" at bounding box center [547, 629] width 123 height 218
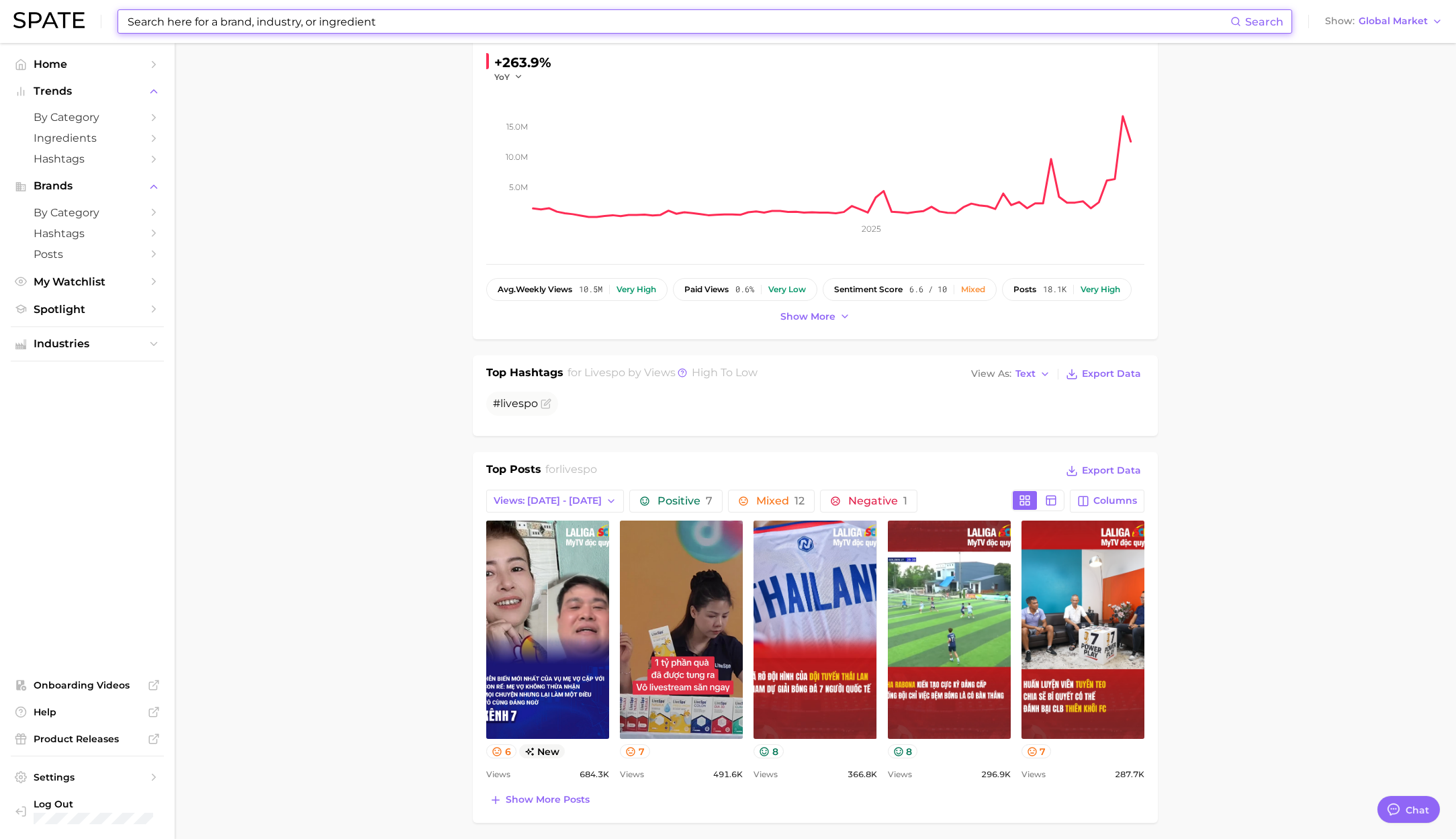
click at [243, 19] on input at bounding box center [678, 22] width 1104 height 22
paste input "redcon1"
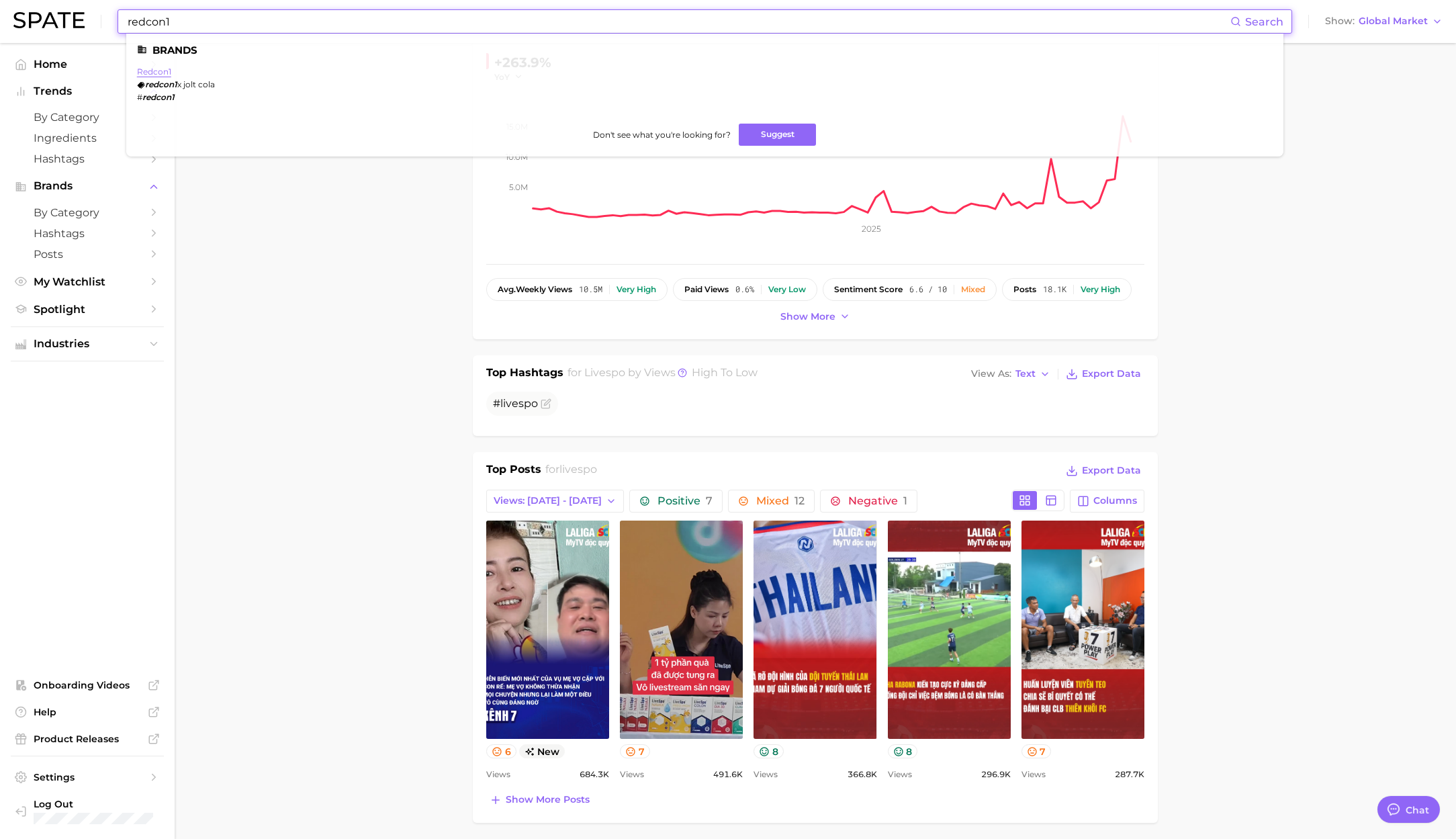
type input "redcon1"
click at [161, 72] on link "redcon1" at bounding box center [154, 72] width 35 height 10
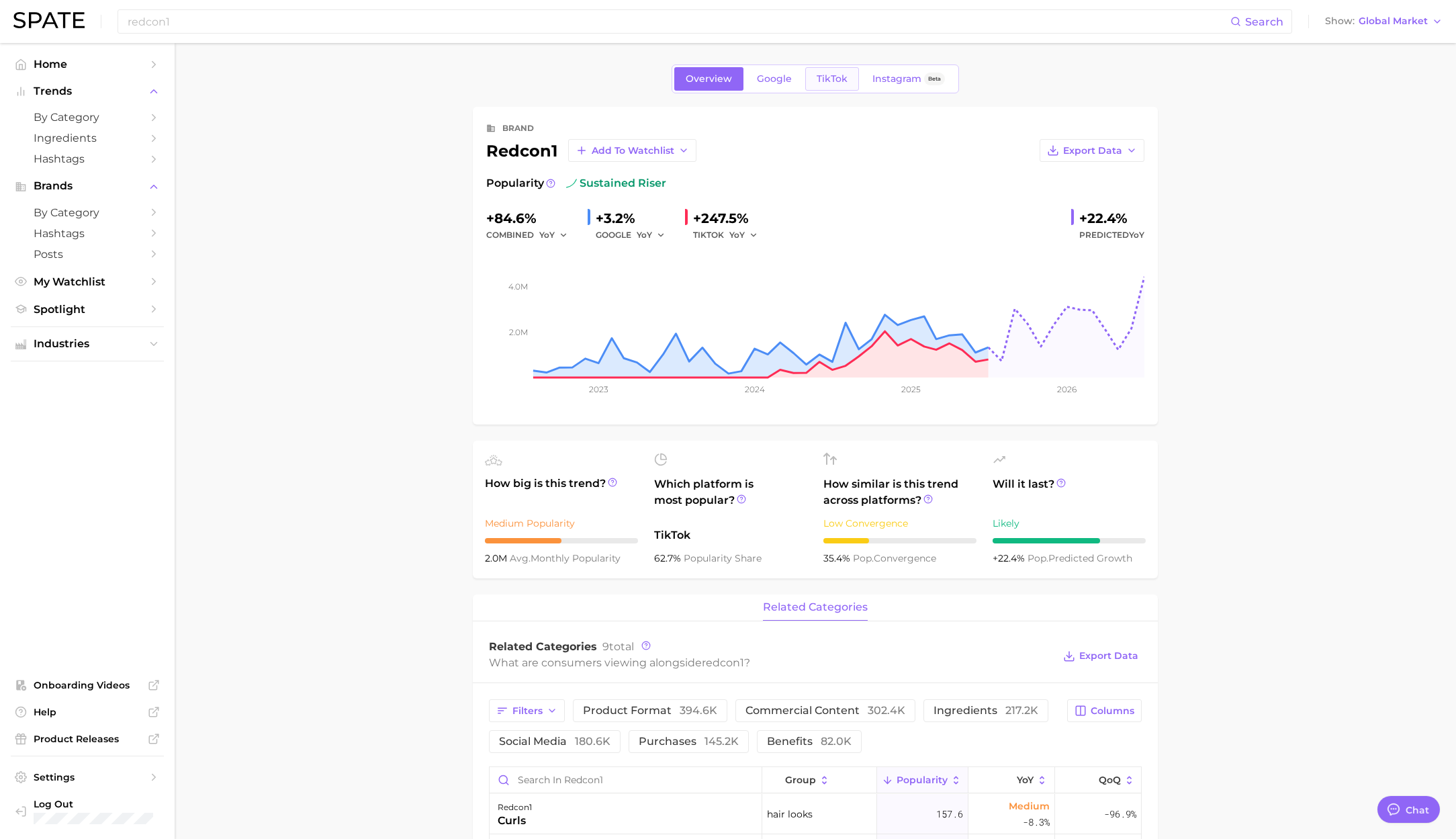
click at [825, 76] on span "TikTok" at bounding box center [832, 79] width 31 height 11
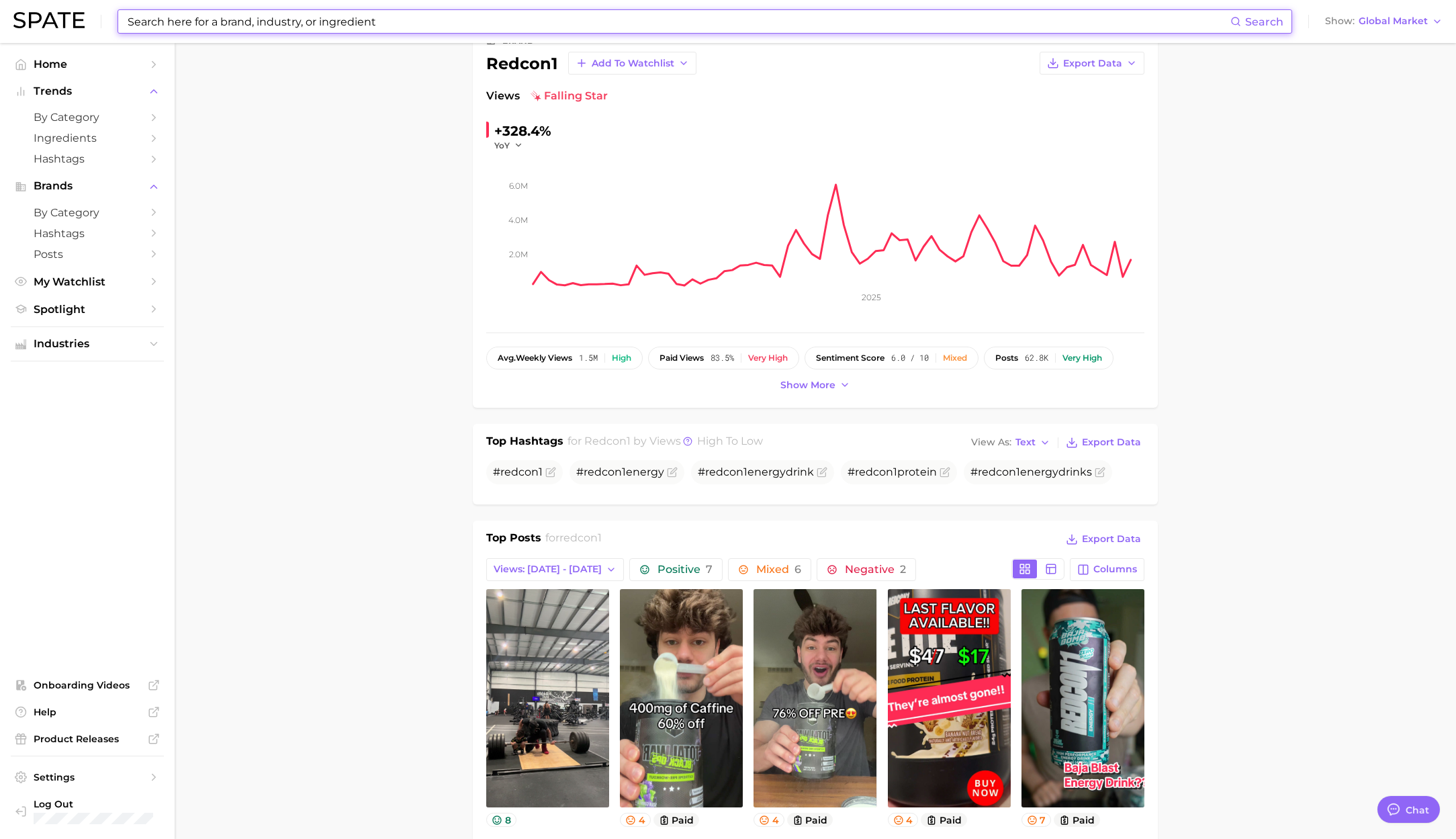
scroll to position [112, 0]
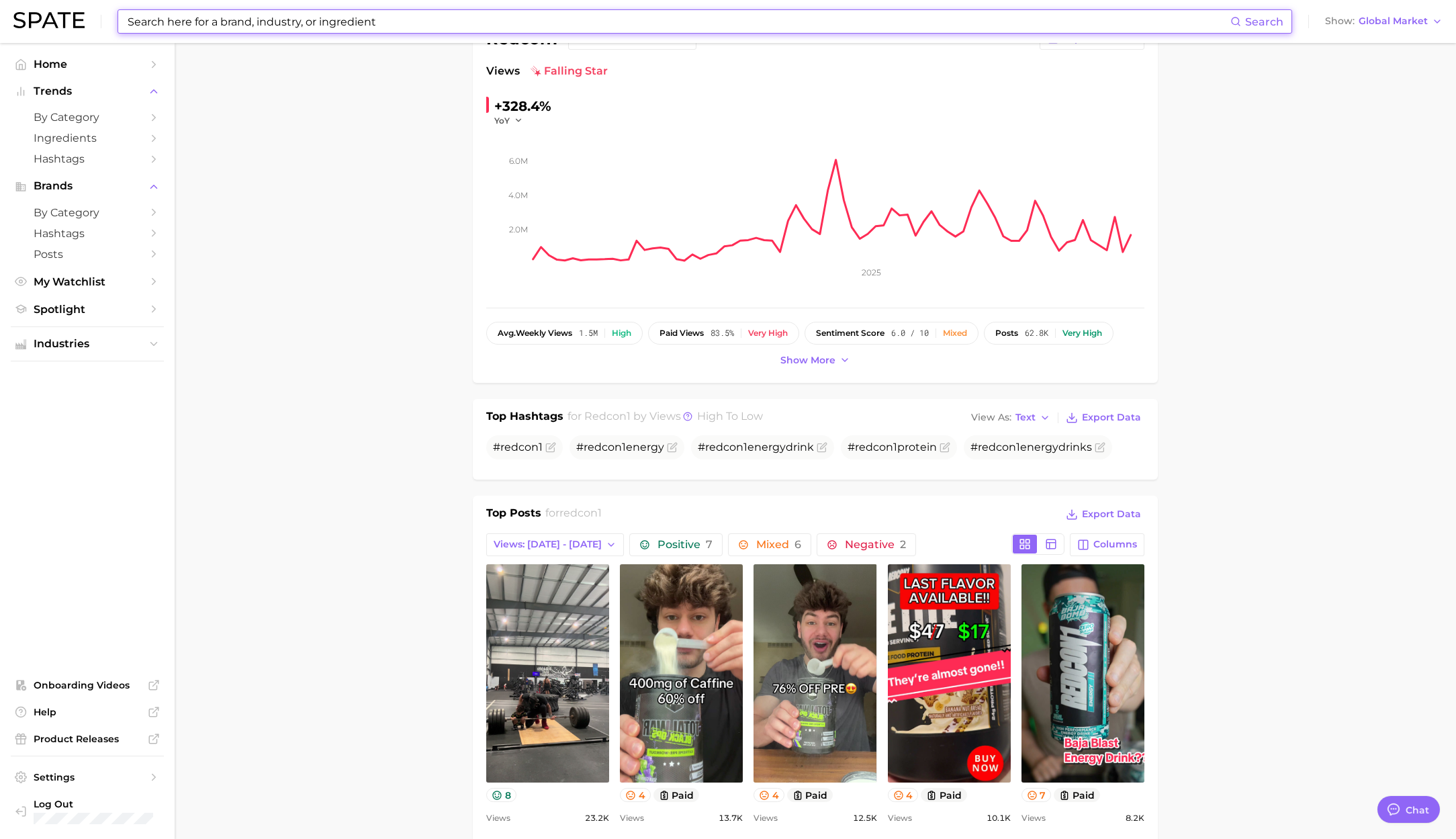
click at [264, 20] on input at bounding box center [678, 22] width 1104 height 22
paste input "therabody"
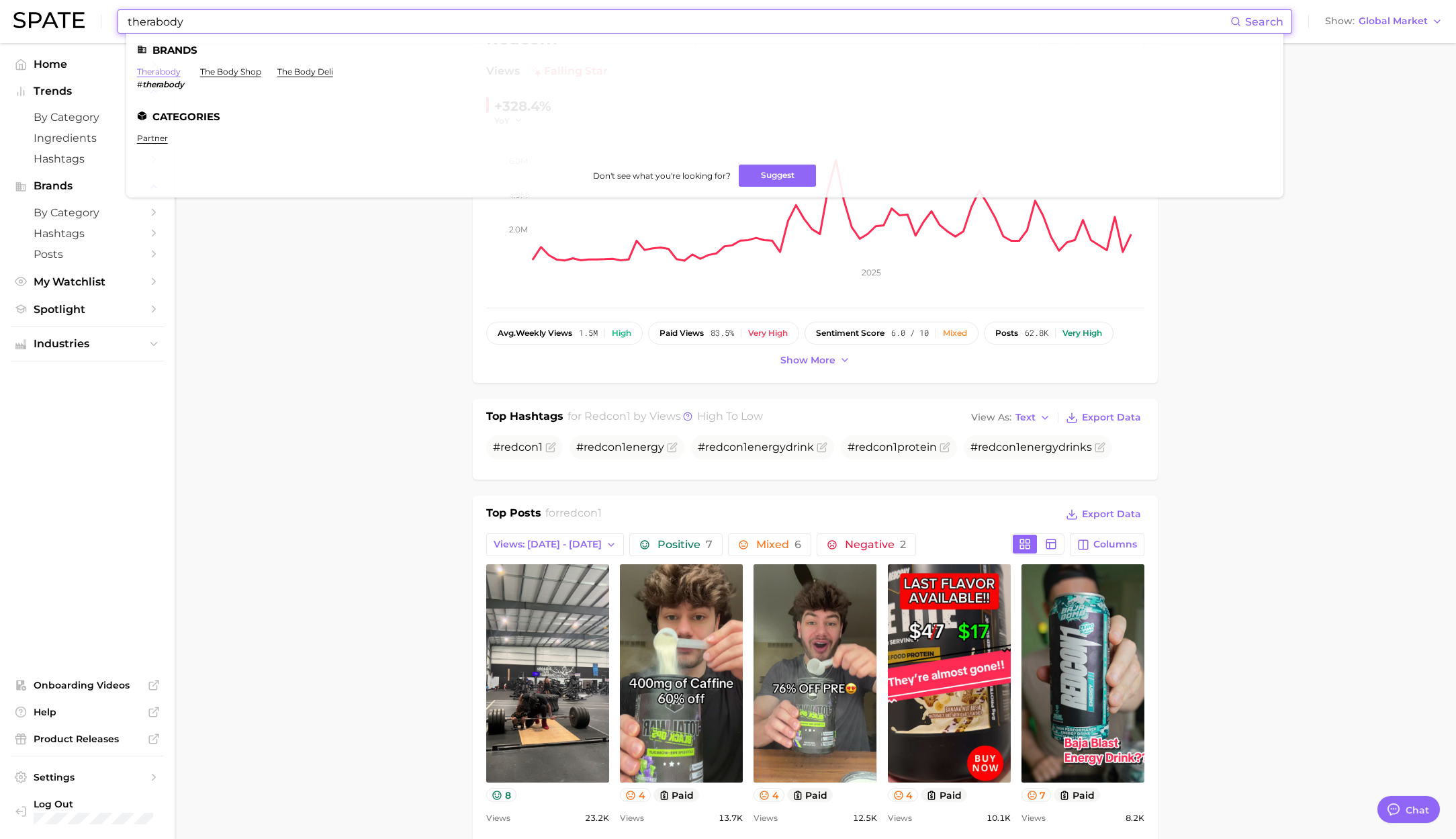
type input "therabody"
click at [174, 72] on link "therabody" at bounding box center [159, 72] width 44 height 10
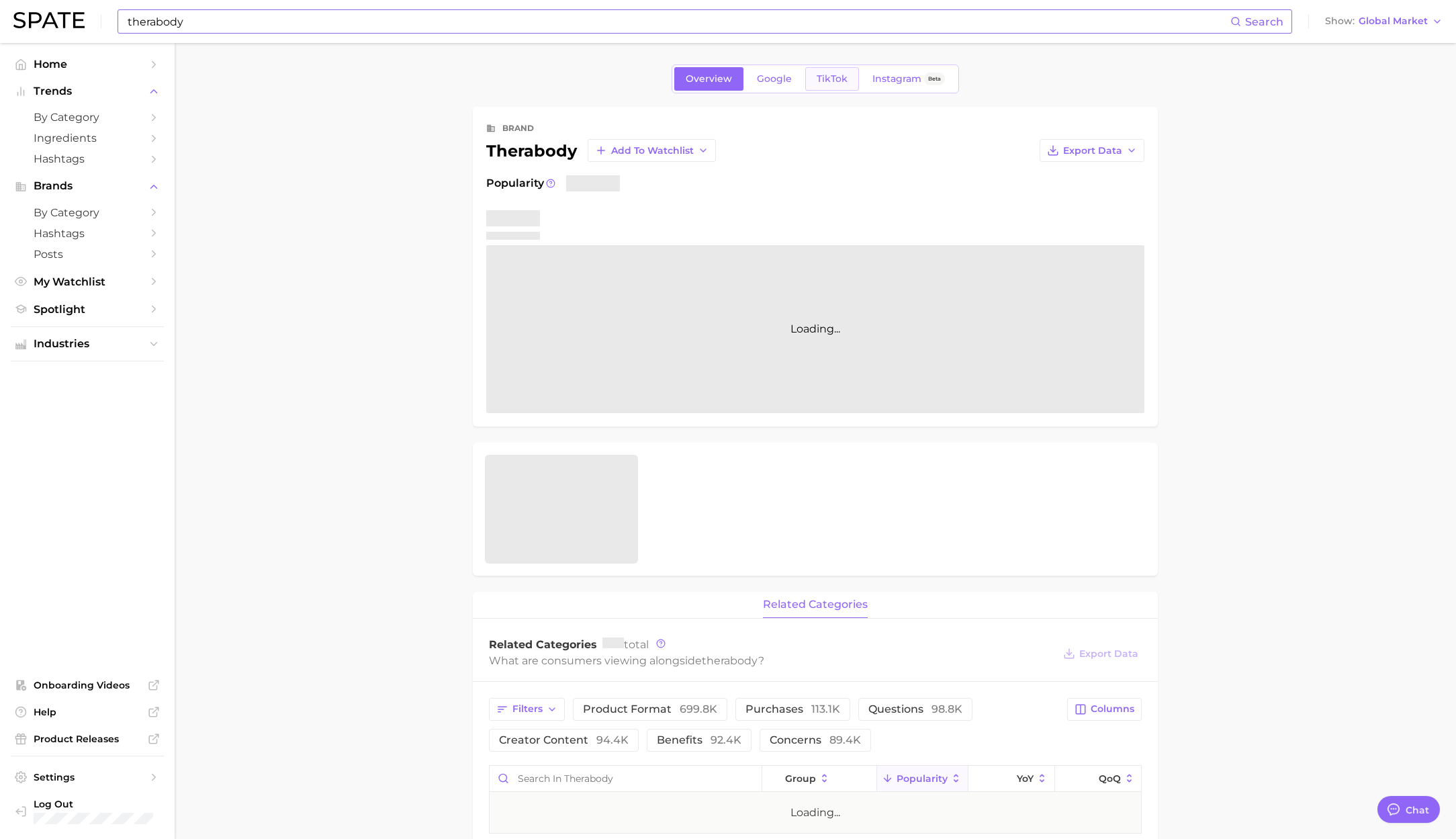
click at [836, 77] on span "TikTok" at bounding box center [832, 79] width 31 height 11
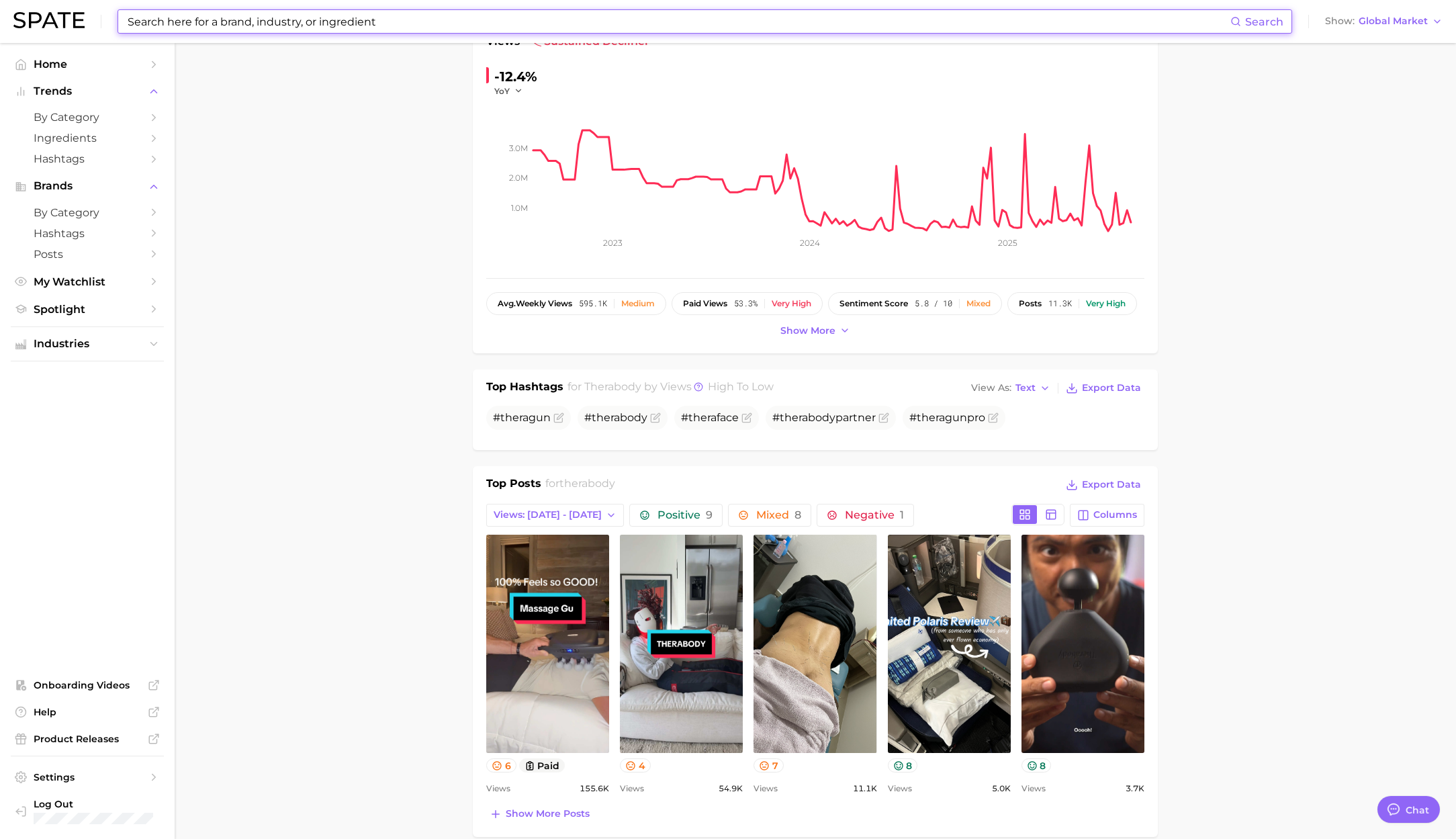
scroll to position [172, 0]
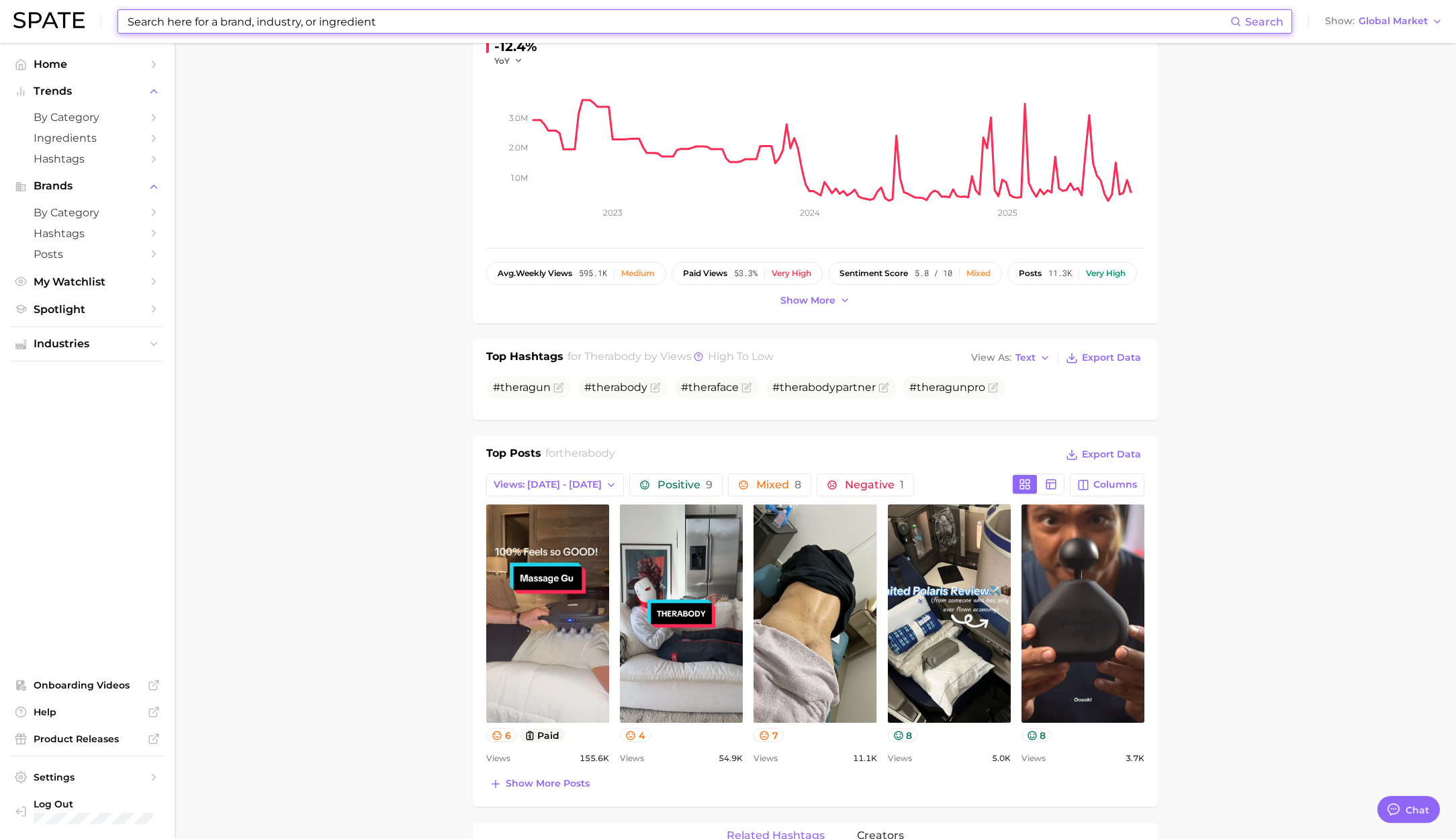
click at [259, 16] on input at bounding box center [678, 22] width 1104 height 22
paste input "nutrafol"
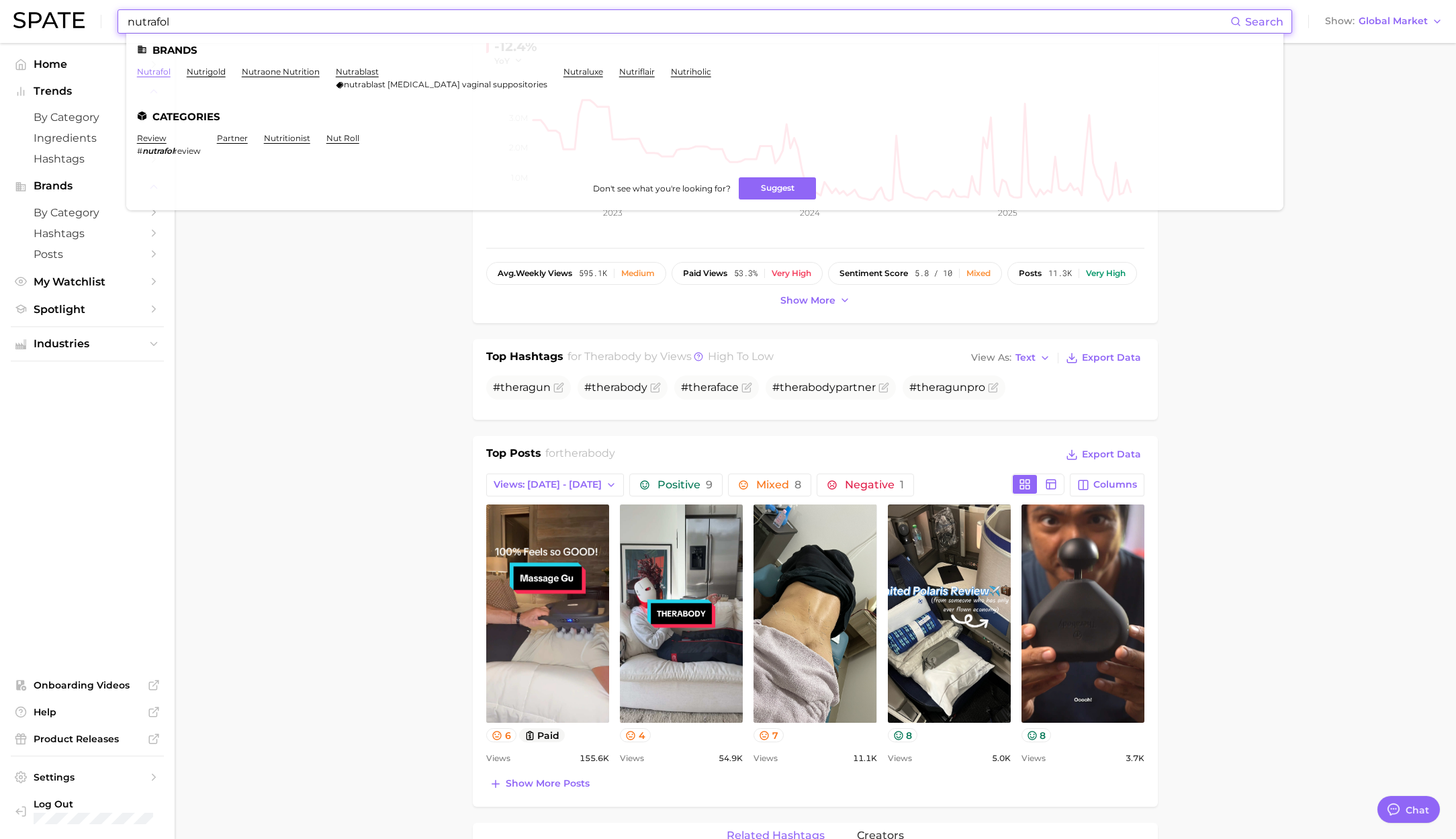
type input "nutrafol"
click at [164, 68] on link "nutrafol" at bounding box center [154, 72] width 34 height 10
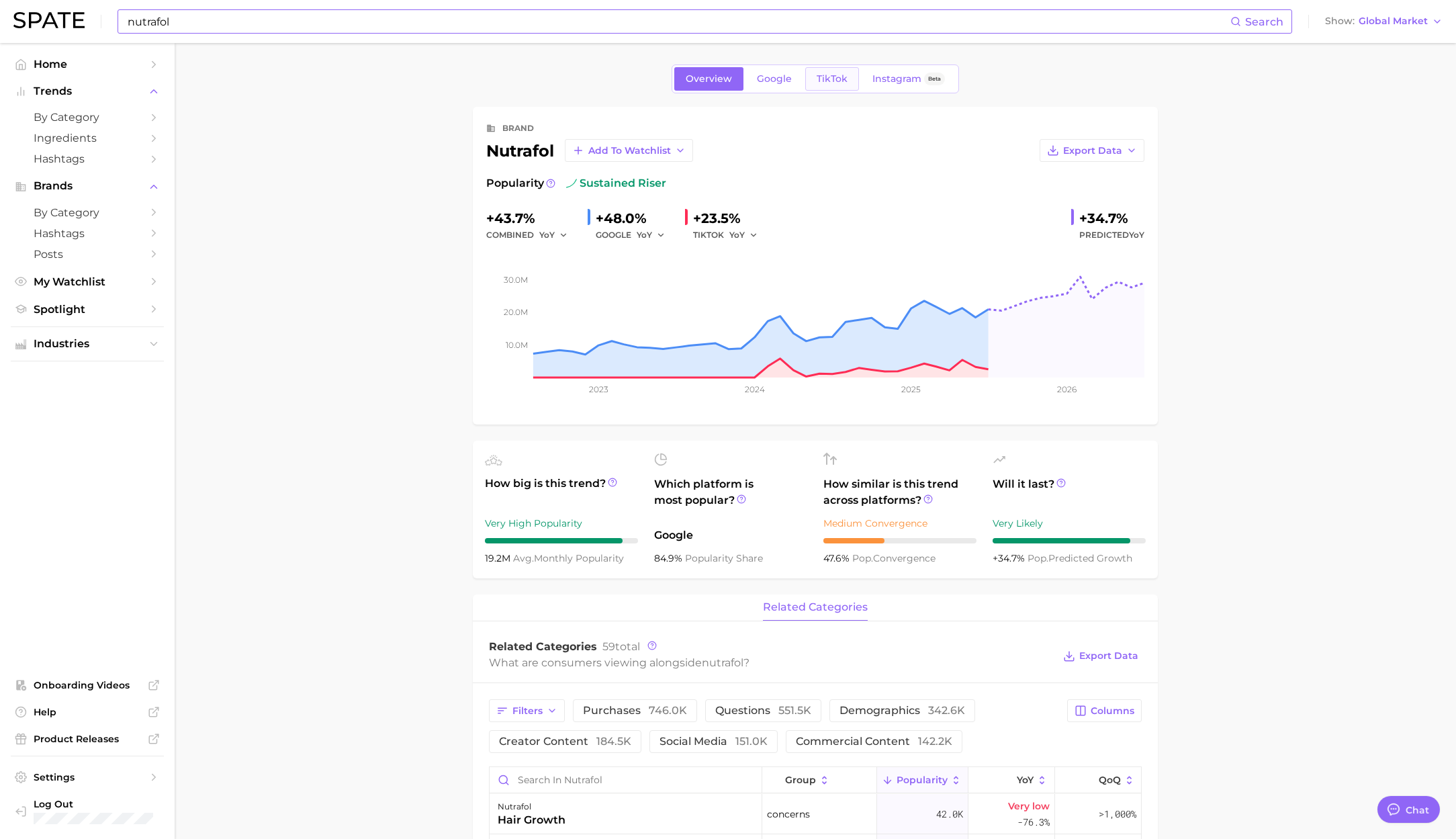
click at [818, 83] on span "TikTok" at bounding box center [832, 79] width 31 height 11
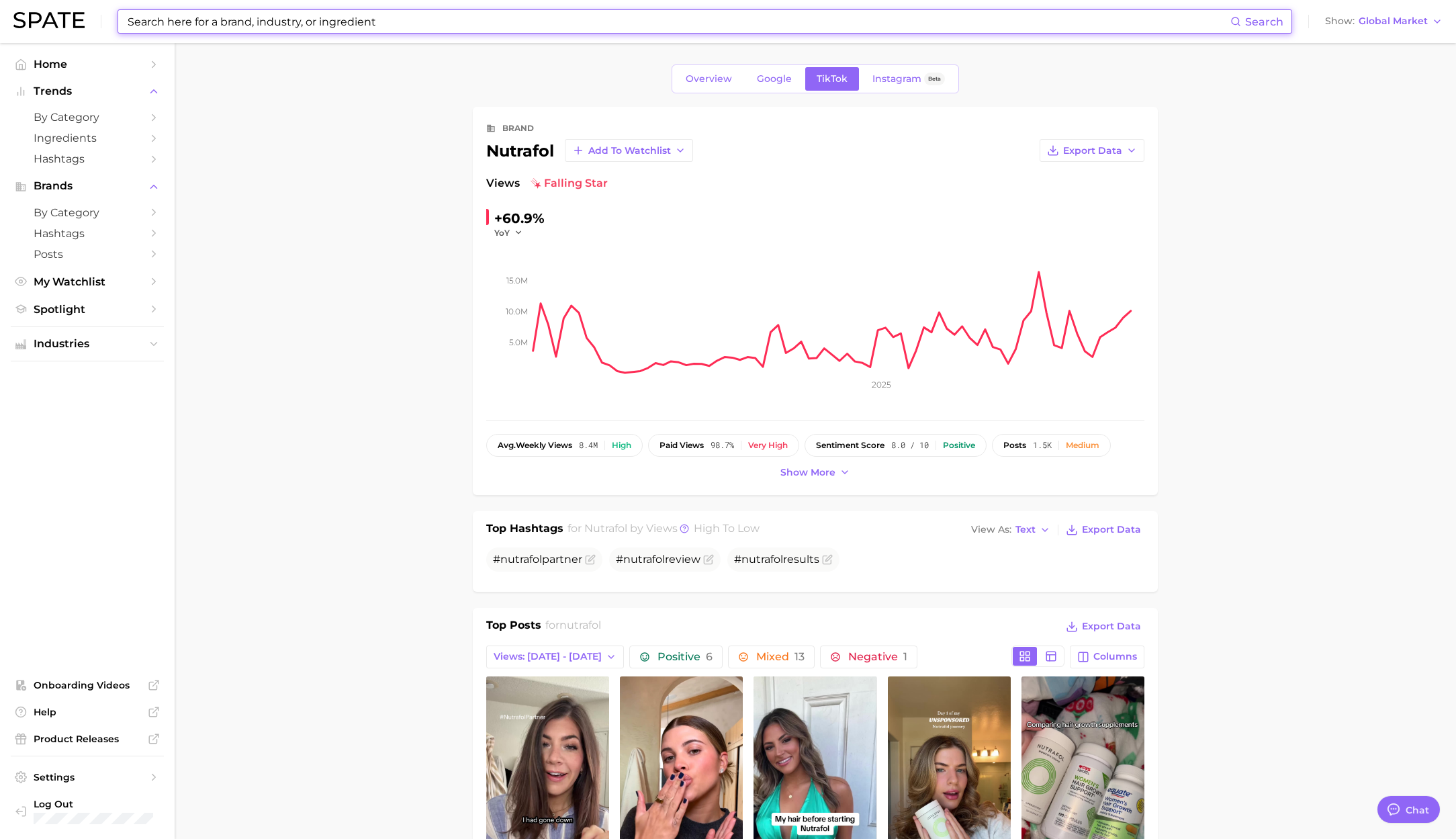
click at [253, 18] on input at bounding box center [678, 22] width 1104 height 22
paste input "bodyhealth"
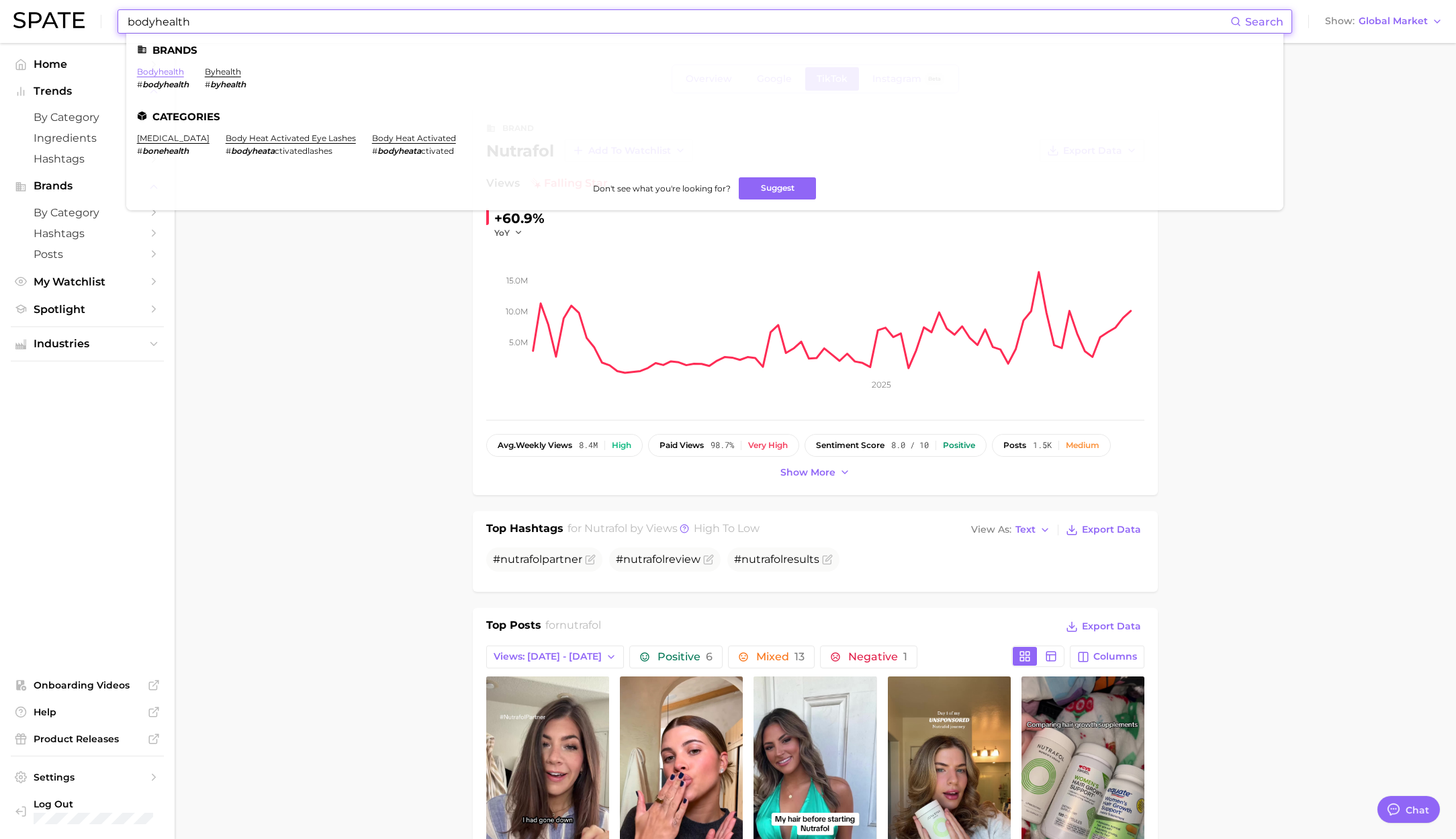
type input "bodyhealth"
click at [161, 71] on link "bodyhealth" at bounding box center [161, 72] width 47 height 10
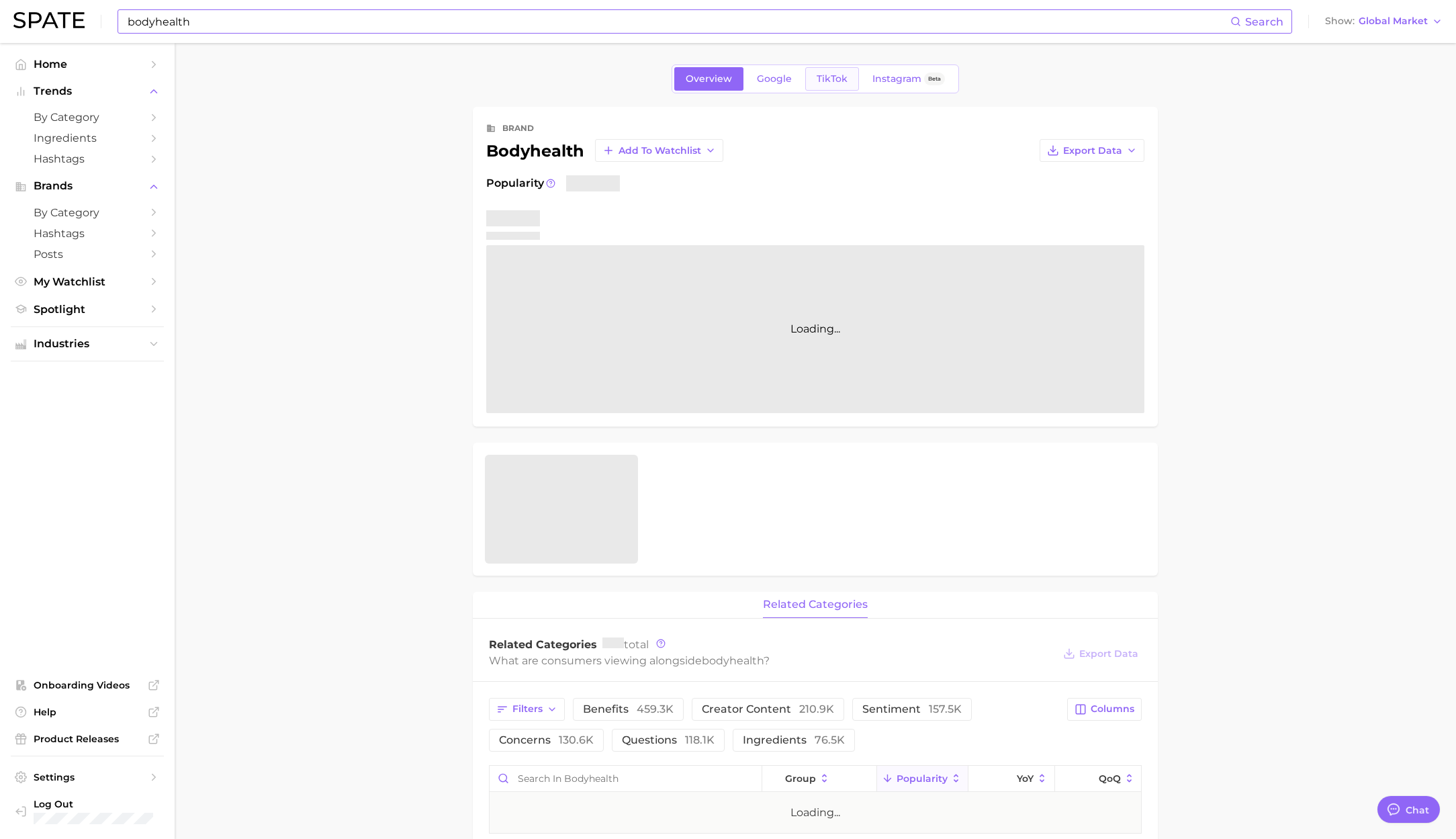
click at [842, 83] on span "TikTok" at bounding box center [832, 79] width 31 height 11
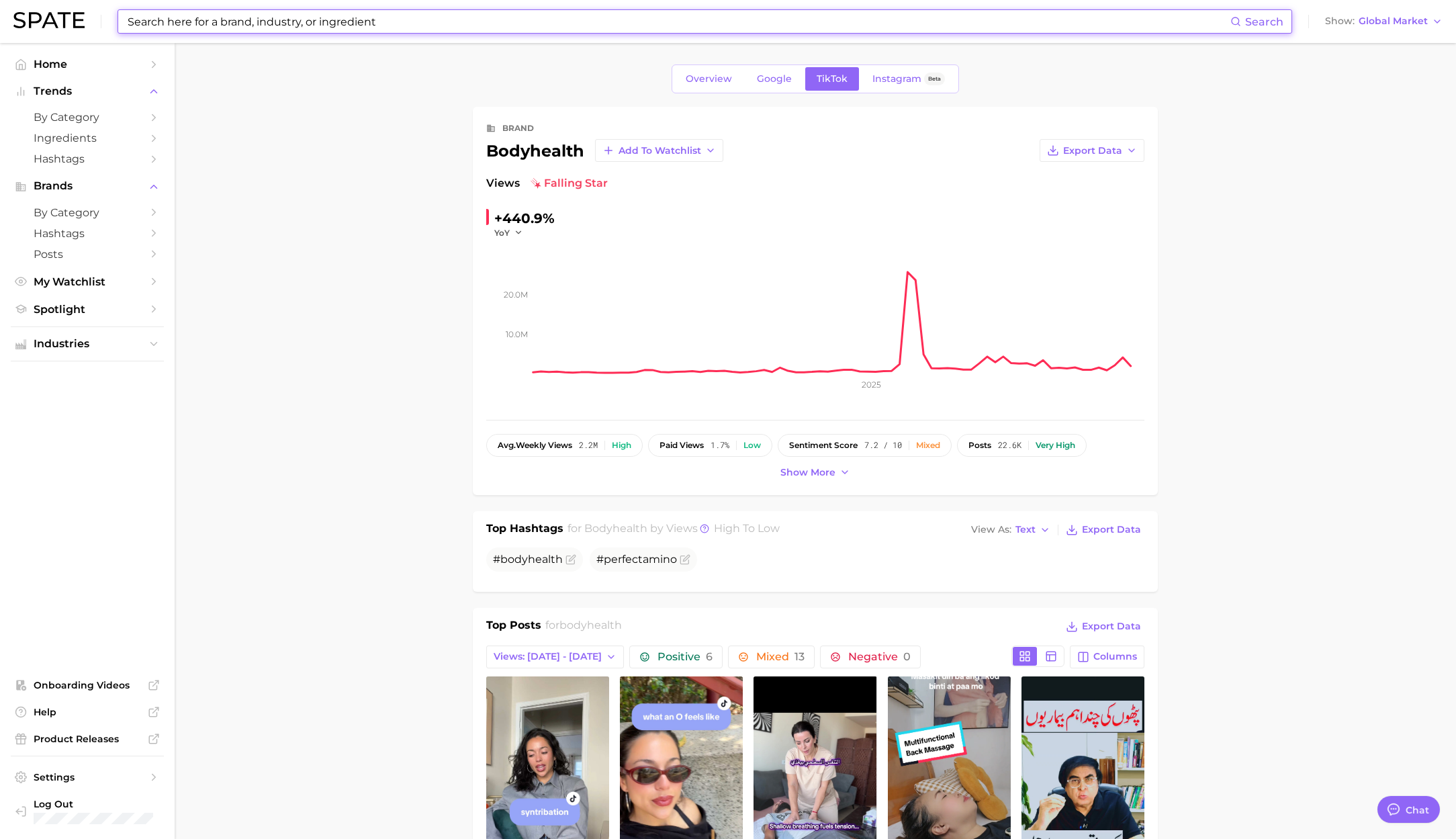
click at [191, 26] on input at bounding box center [678, 22] width 1104 height 22
paste input "berocca"
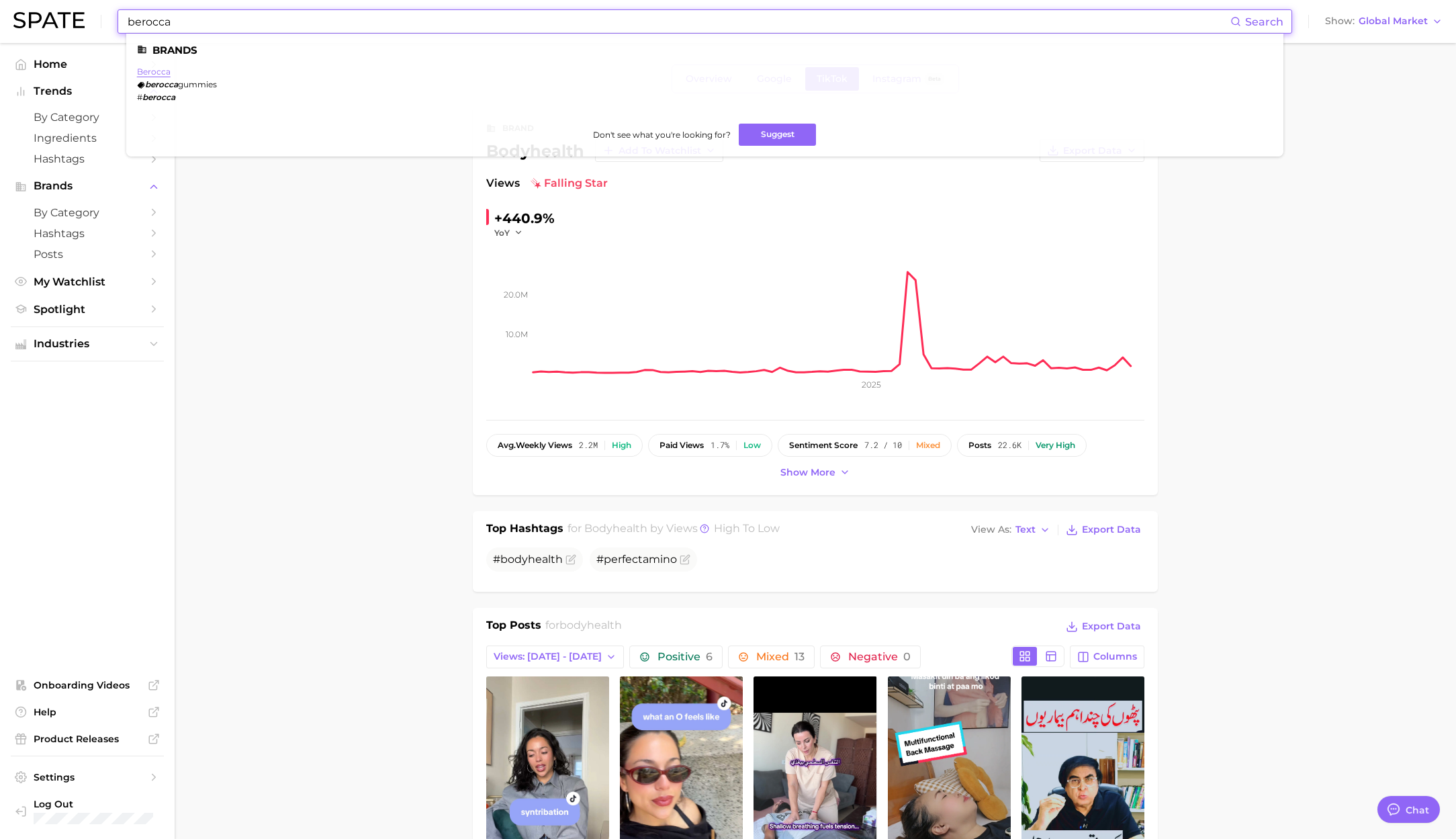
type input "berocca"
click at [161, 68] on link "berocca" at bounding box center [154, 72] width 34 height 10
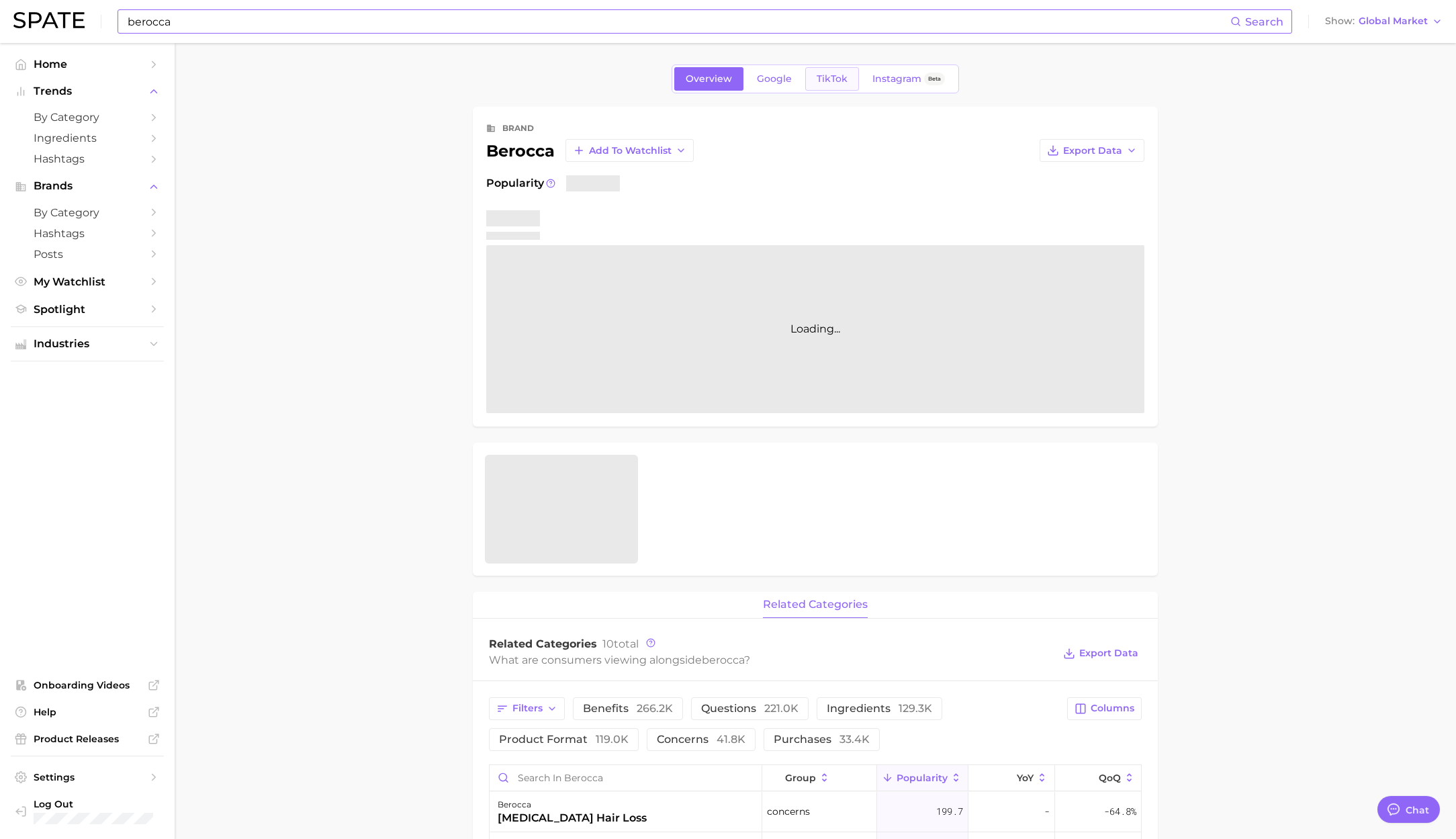
click at [828, 83] on span "TikTok" at bounding box center [832, 79] width 31 height 11
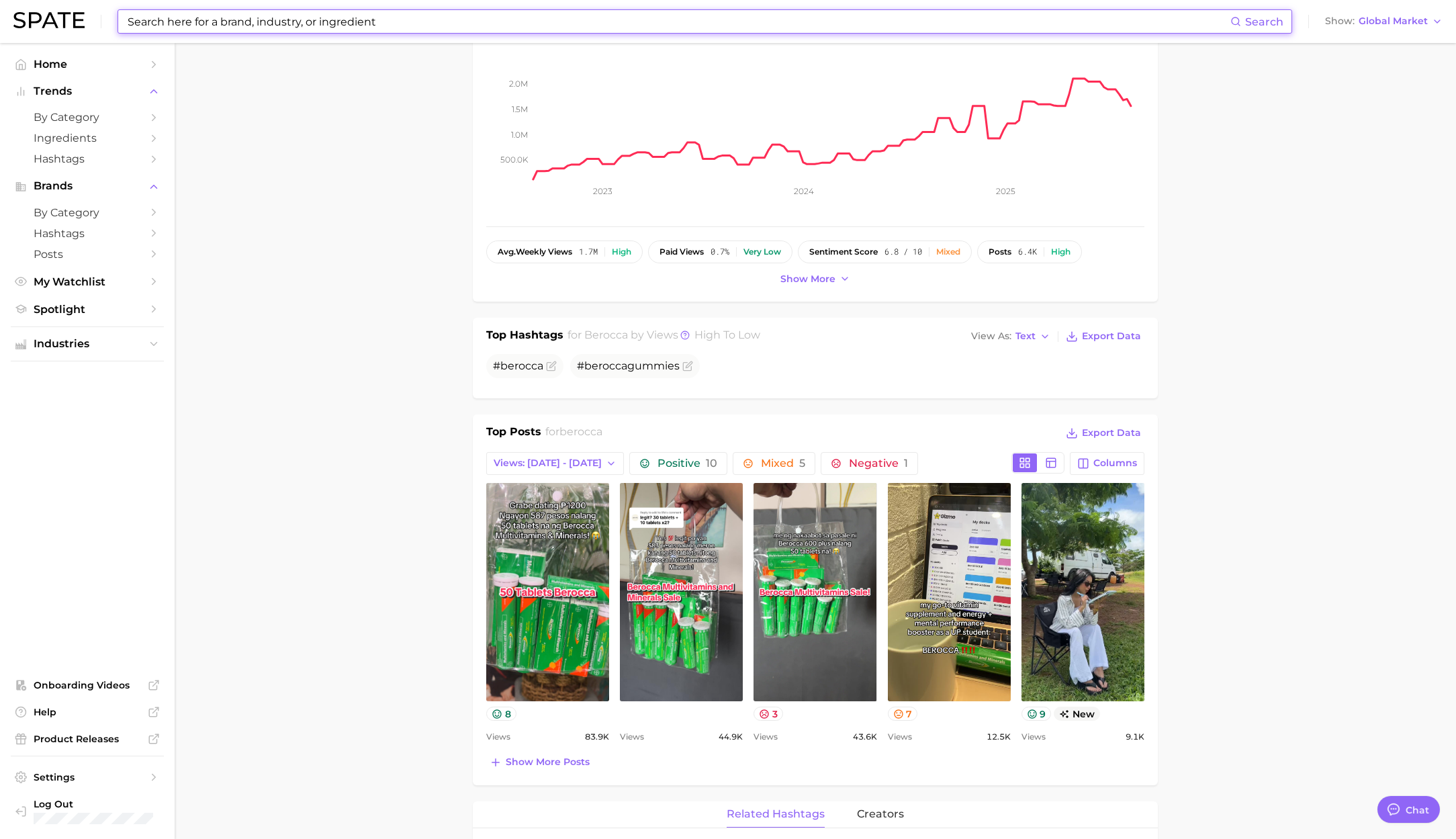
scroll to position [268, 0]
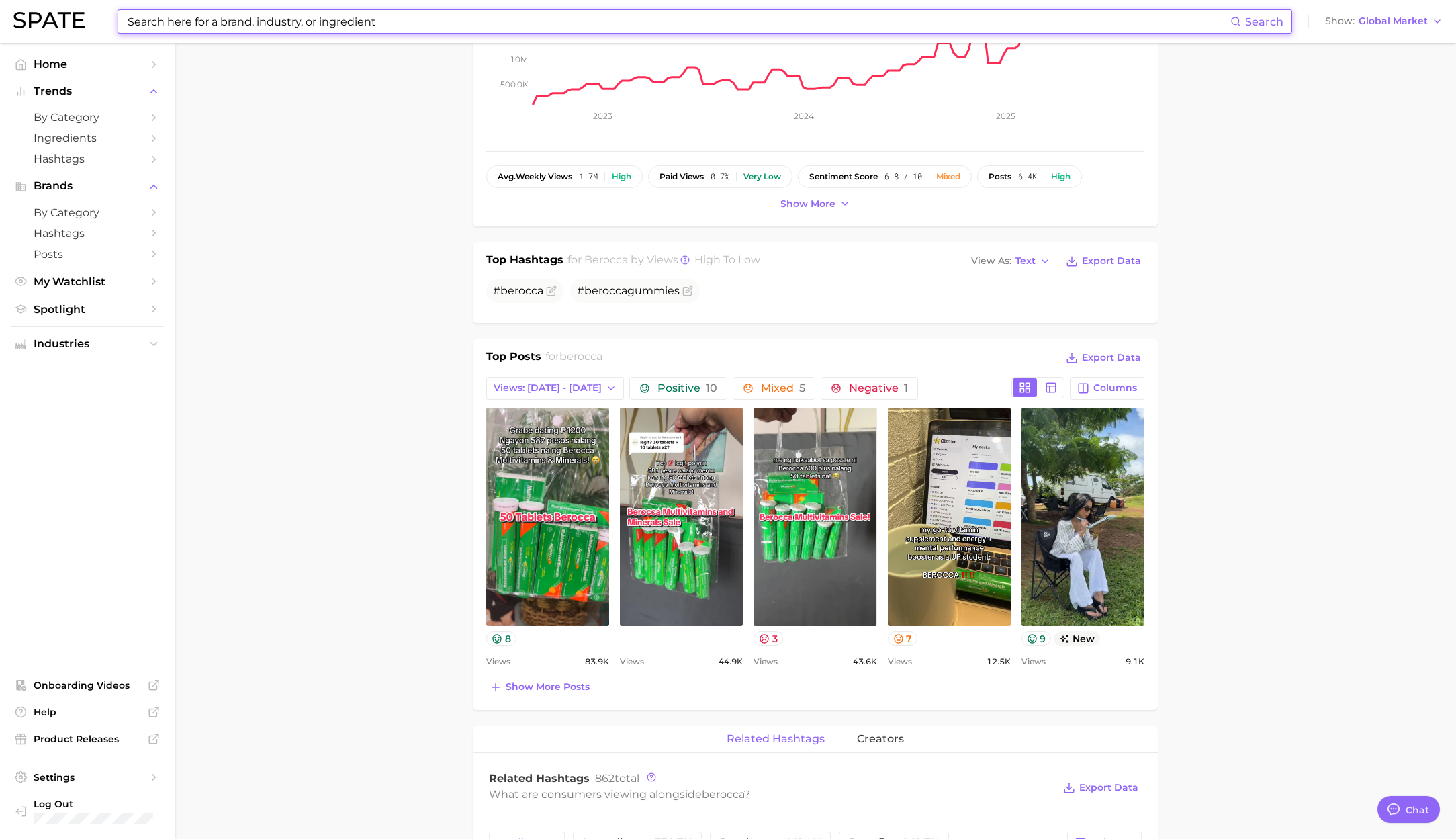
click at [297, 22] on input at bounding box center [678, 22] width 1104 height 22
paste input "elmer's"
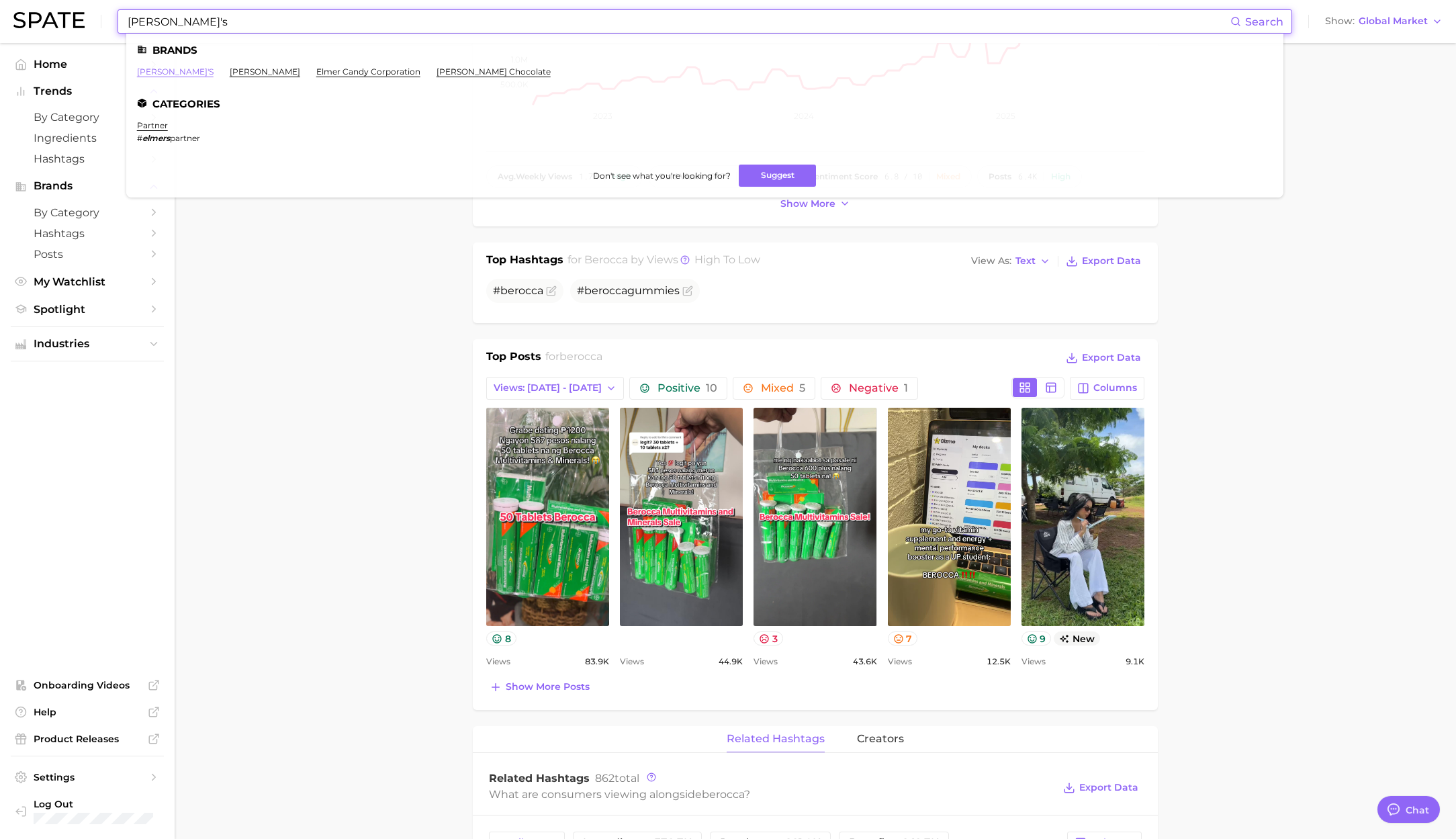
type input "elmer's"
drag, startPoint x: 141, startPoint y: 71, endPoint x: 153, endPoint y: 77, distance: 13.4
click at [141, 71] on link "elmer's" at bounding box center [175, 72] width 77 height 10
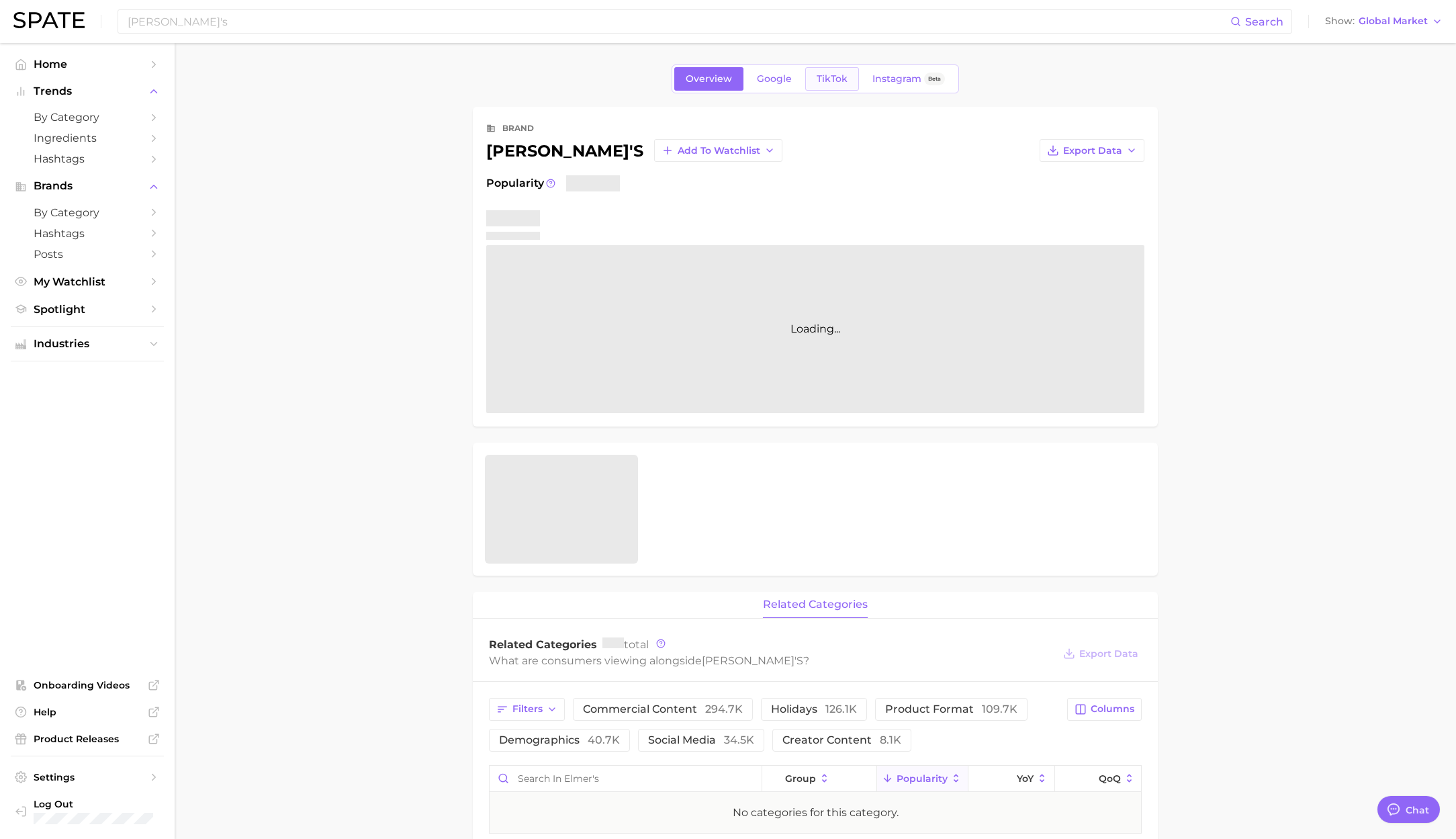
click at [824, 82] on span "TikTok" at bounding box center [832, 79] width 31 height 11
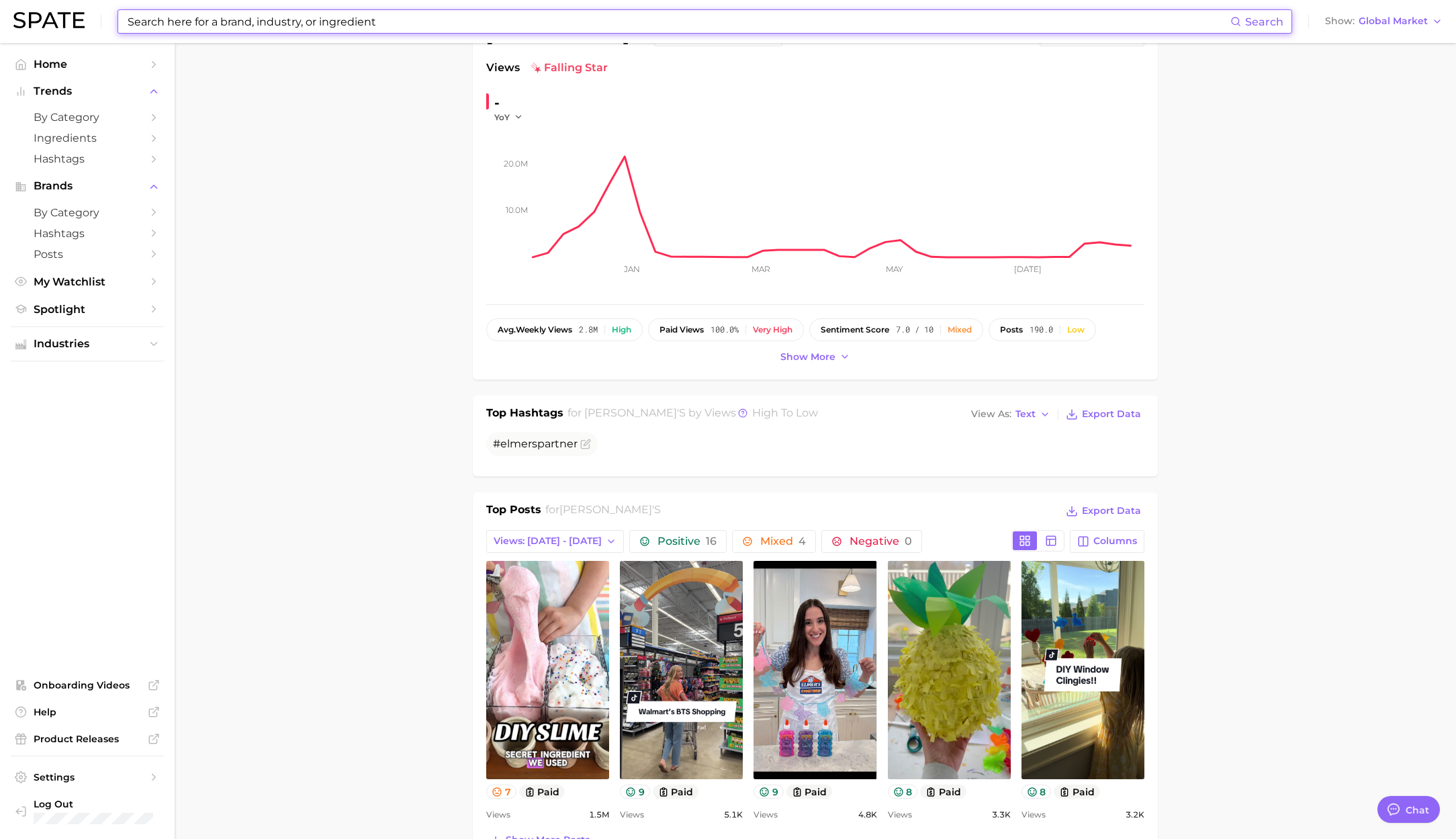
scroll to position [118, 0]
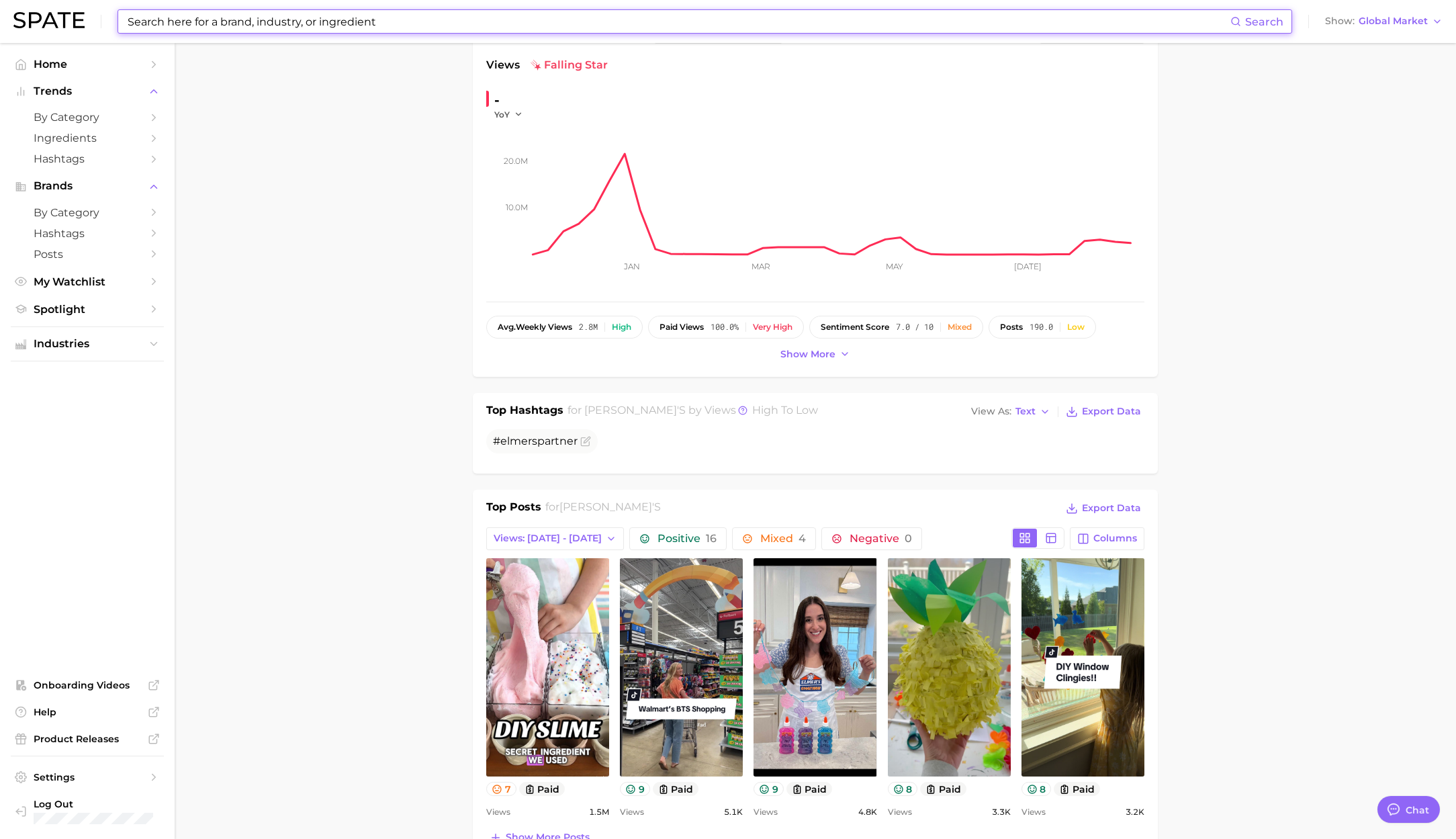
click at [256, 20] on input at bounding box center [678, 22] width 1104 height 22
paste input "amazing grass"
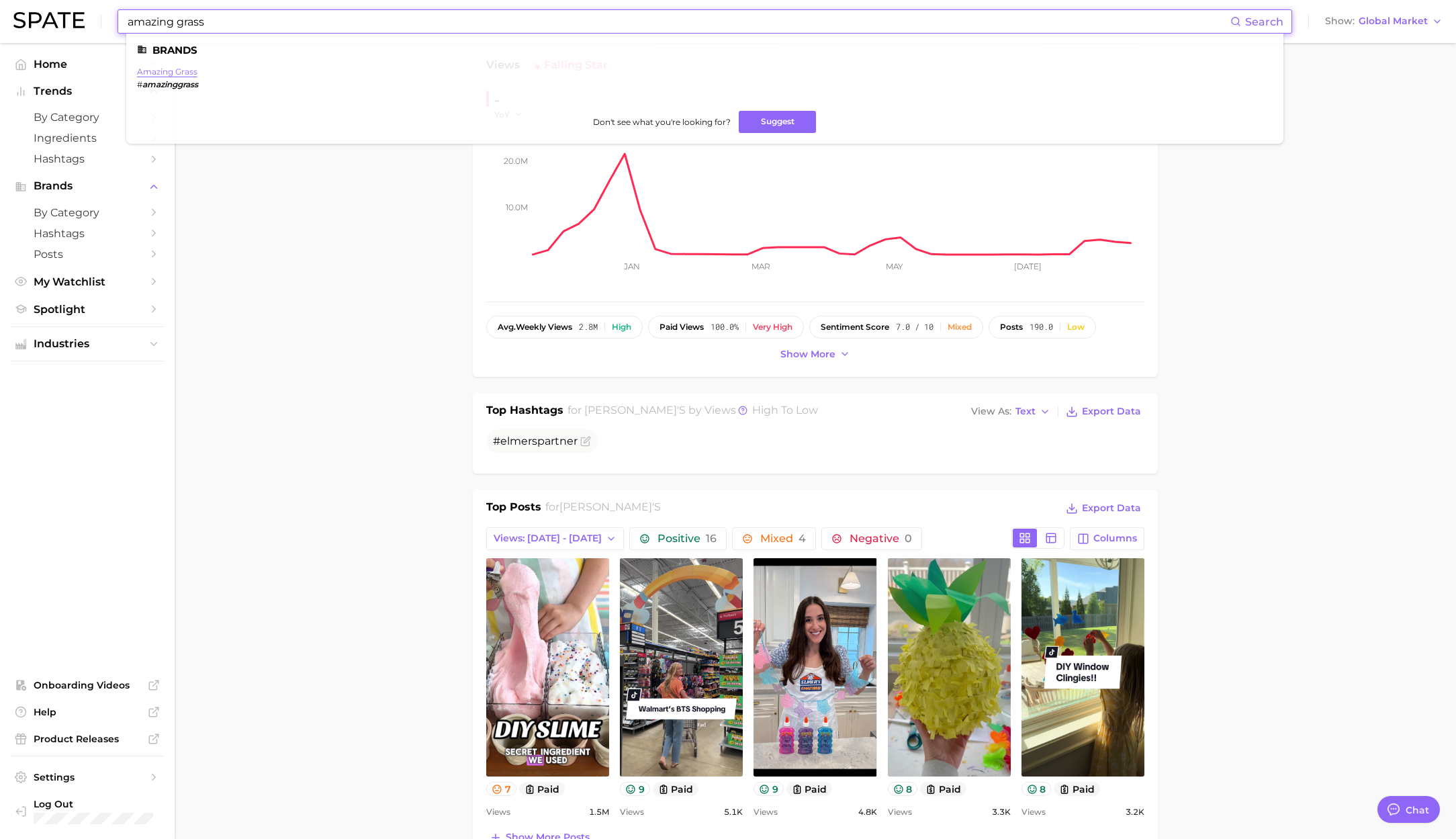
type input "amazing grass"
click at [173, 72] on link "amazing grass" at bounding box center [167, 72] width 60 height 10
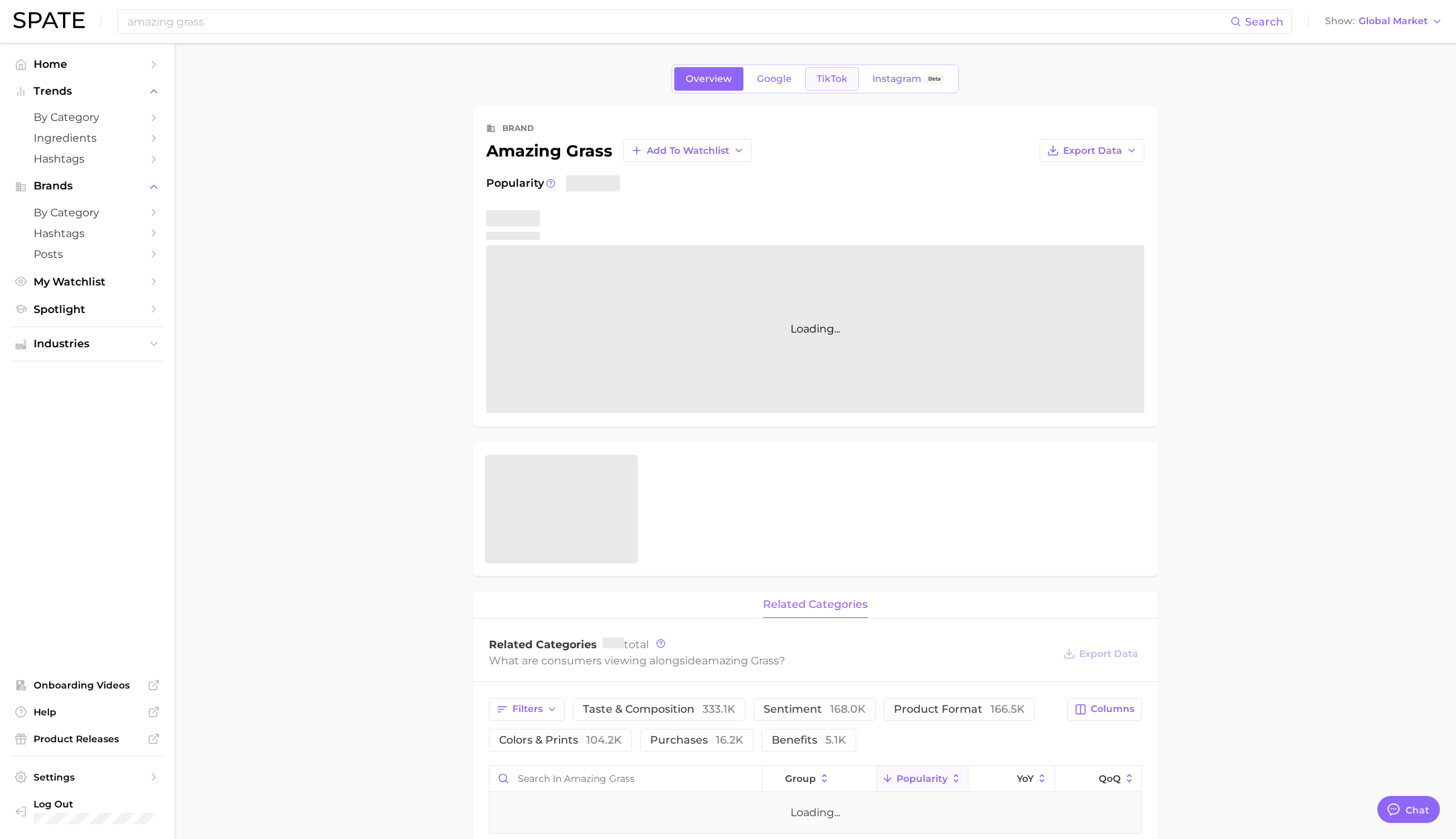
click at [828, 79] on span "TikTok" at bounding box center [832, 79] width 31 height 11
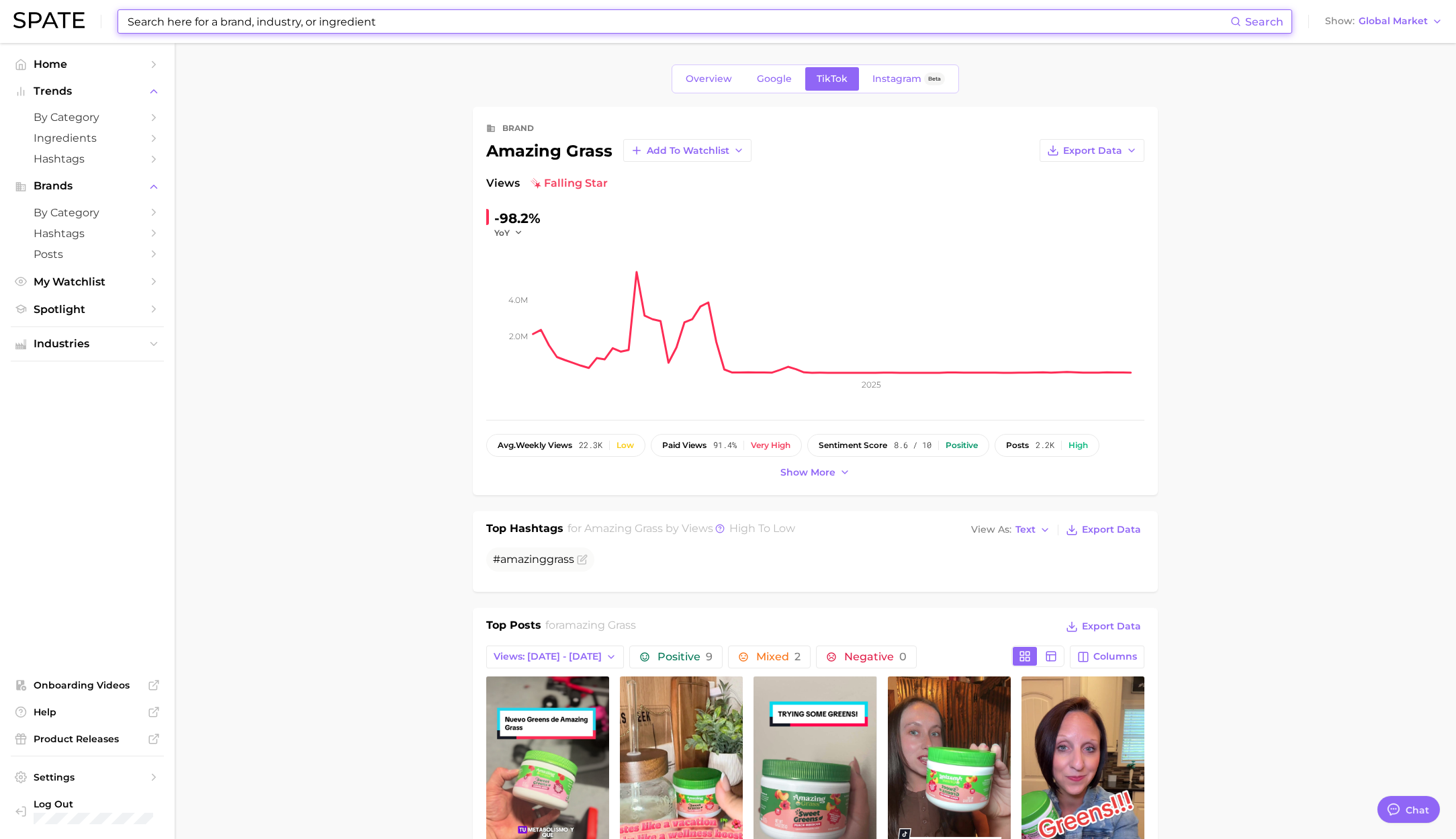
click at [274, 28] on input at bounding box center [678, 22] width 1104 height 22
paste input "core power"
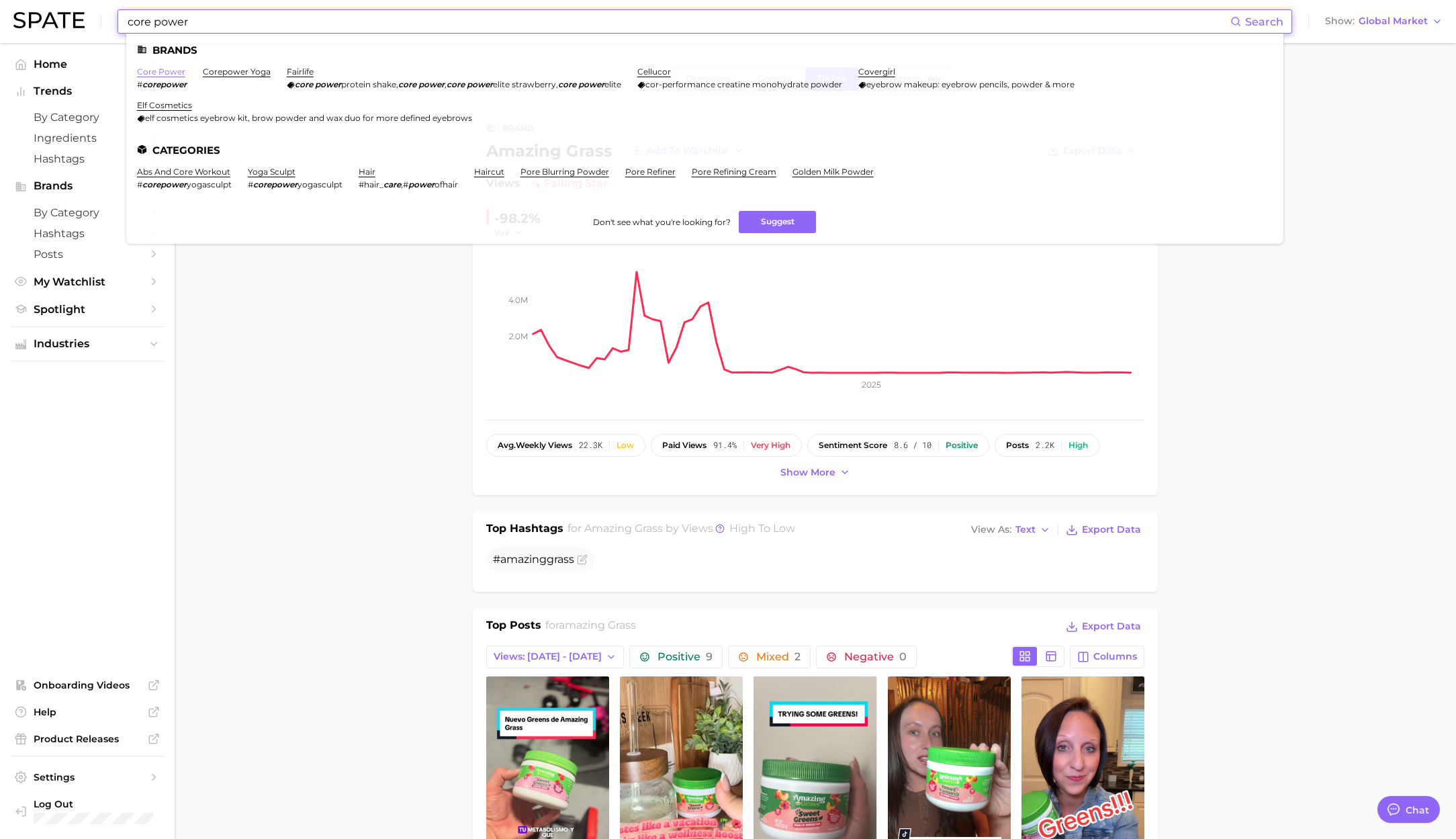
type input "core power"
click at [170, 72] on link "core power" at bounding box center [161, 72] width 48 height 10
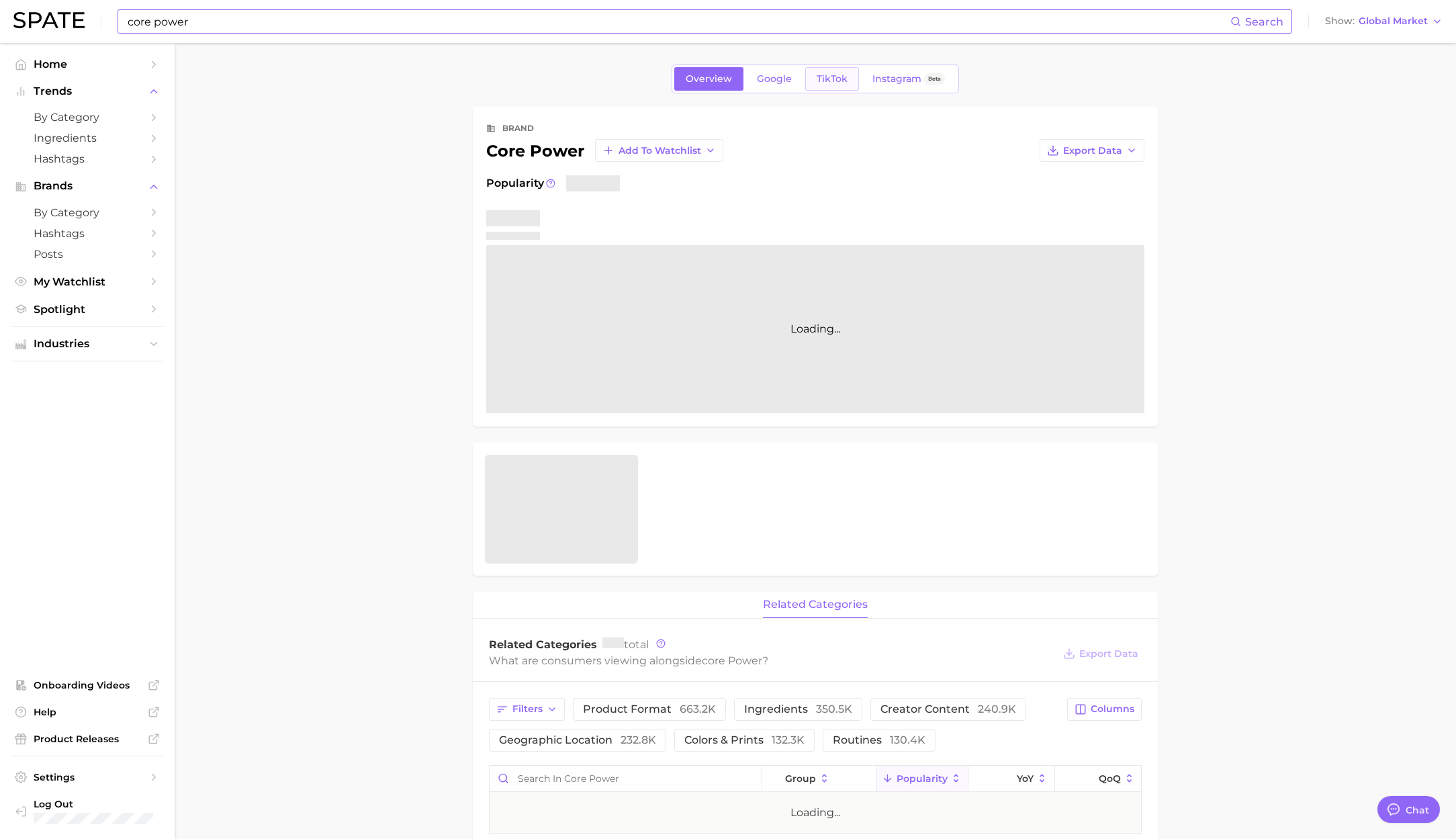
click at [818, 79] on span "TikTok" at bounding box center [832, 79] width 31 height 11
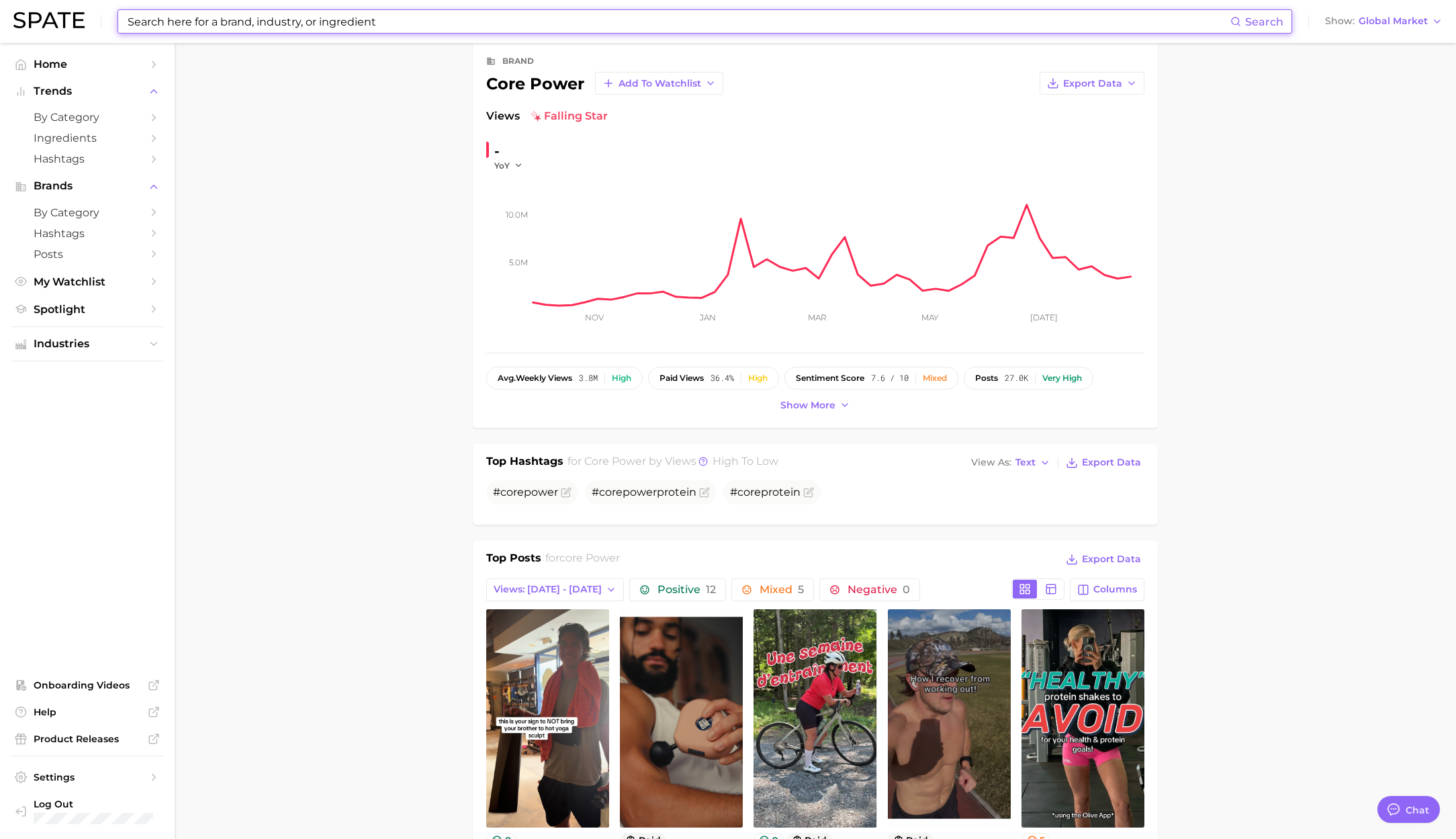
scroll to position [35, 0]
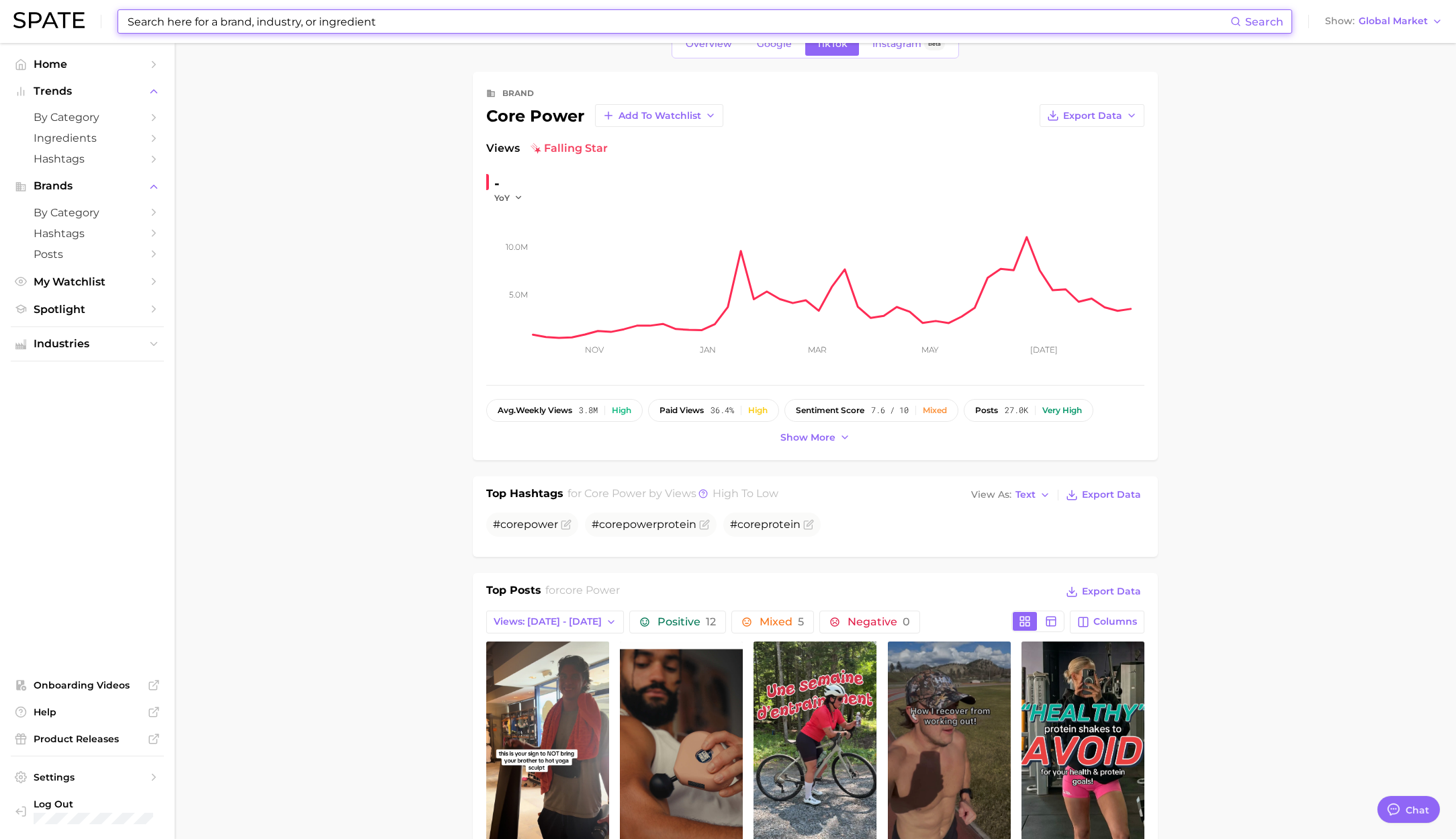
click at [324, 16] on input at bounding box center [678, 22] width 1104 height 22
paste input "align"
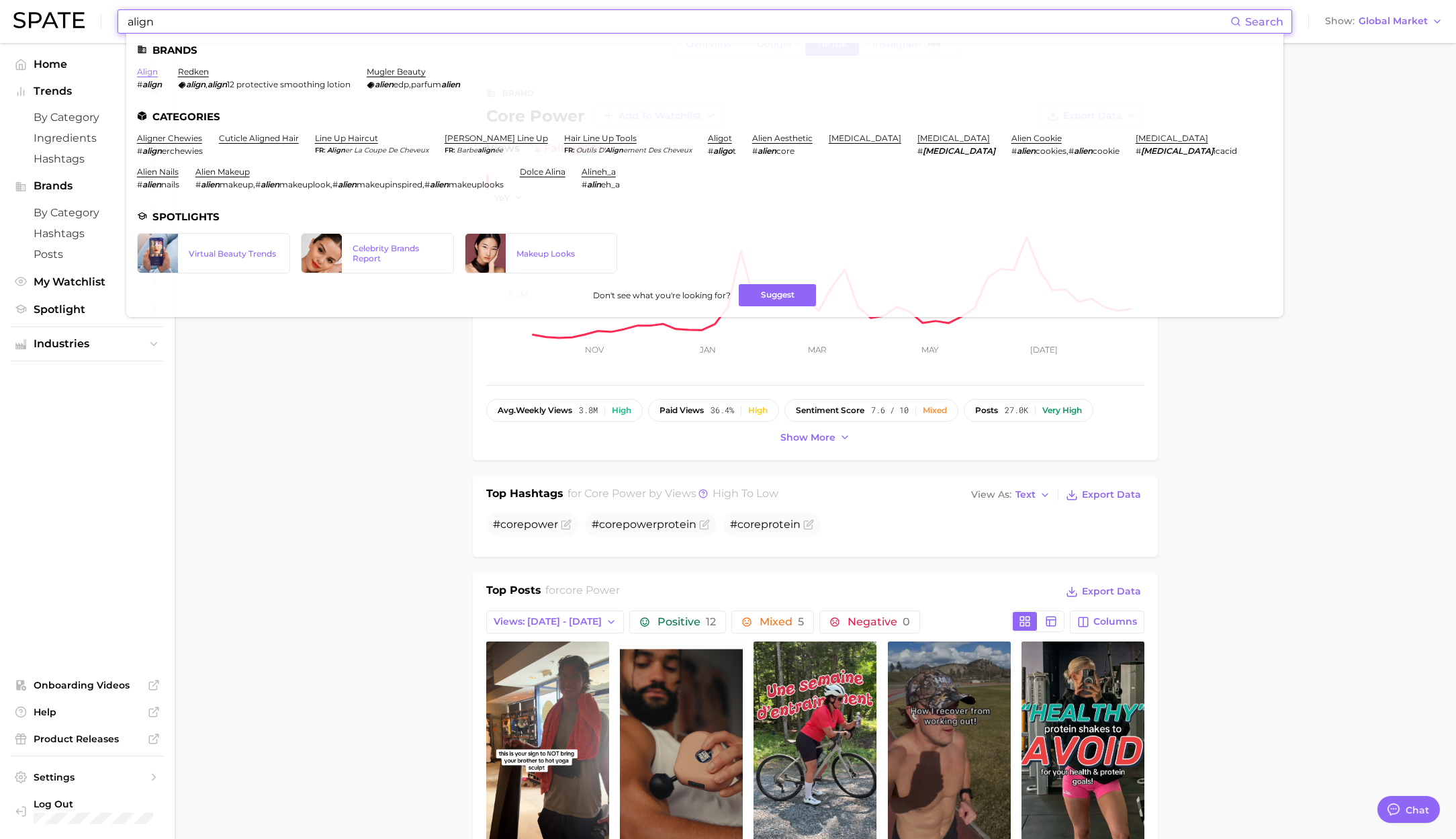
type input "align"
click at [145, 71] on link "align" at bounding box center [148, 72] width 21 height 10
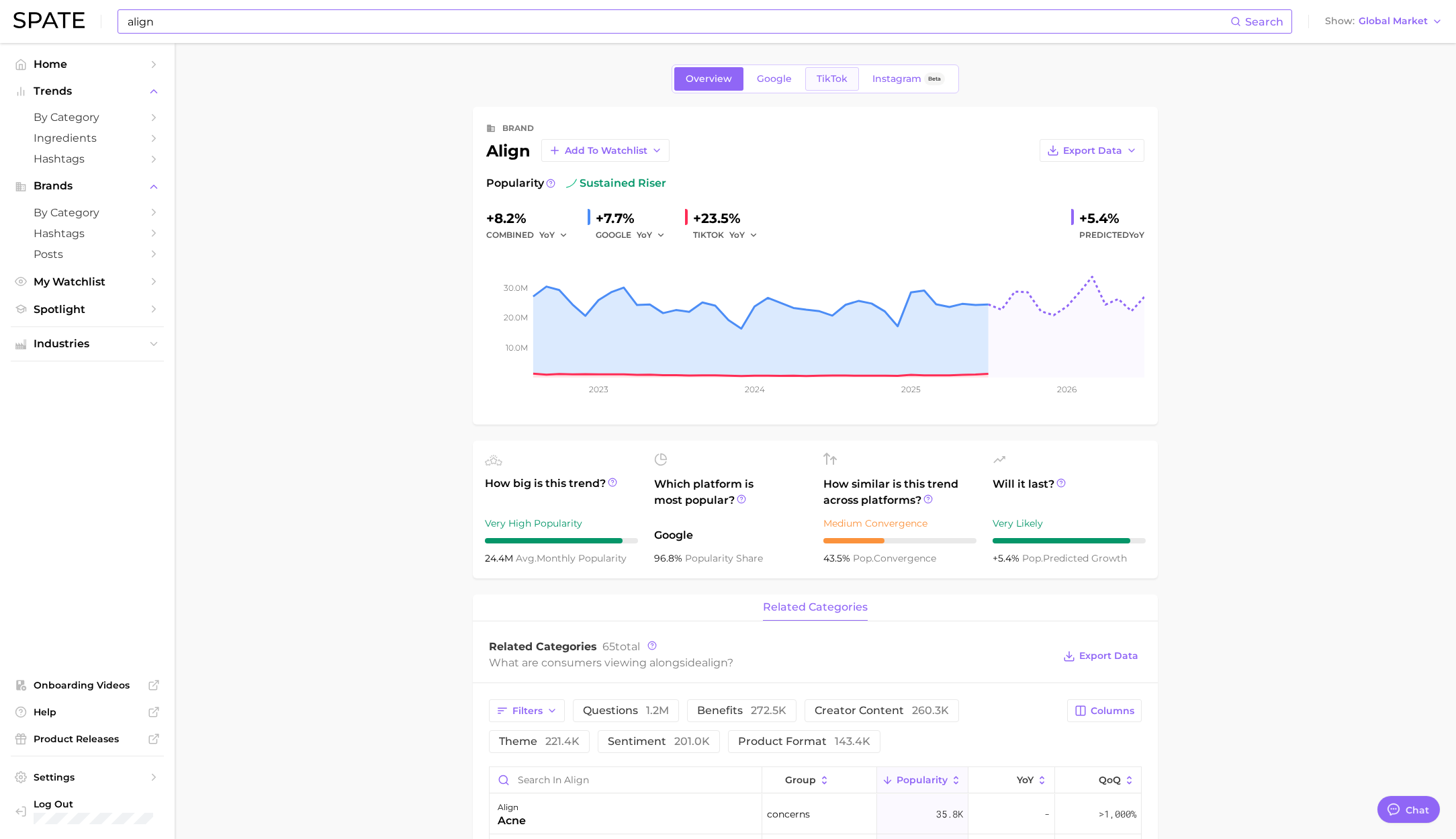
click at [831, 79] on span "TikTok" at bounding box center [832, 79] width 31 height 11
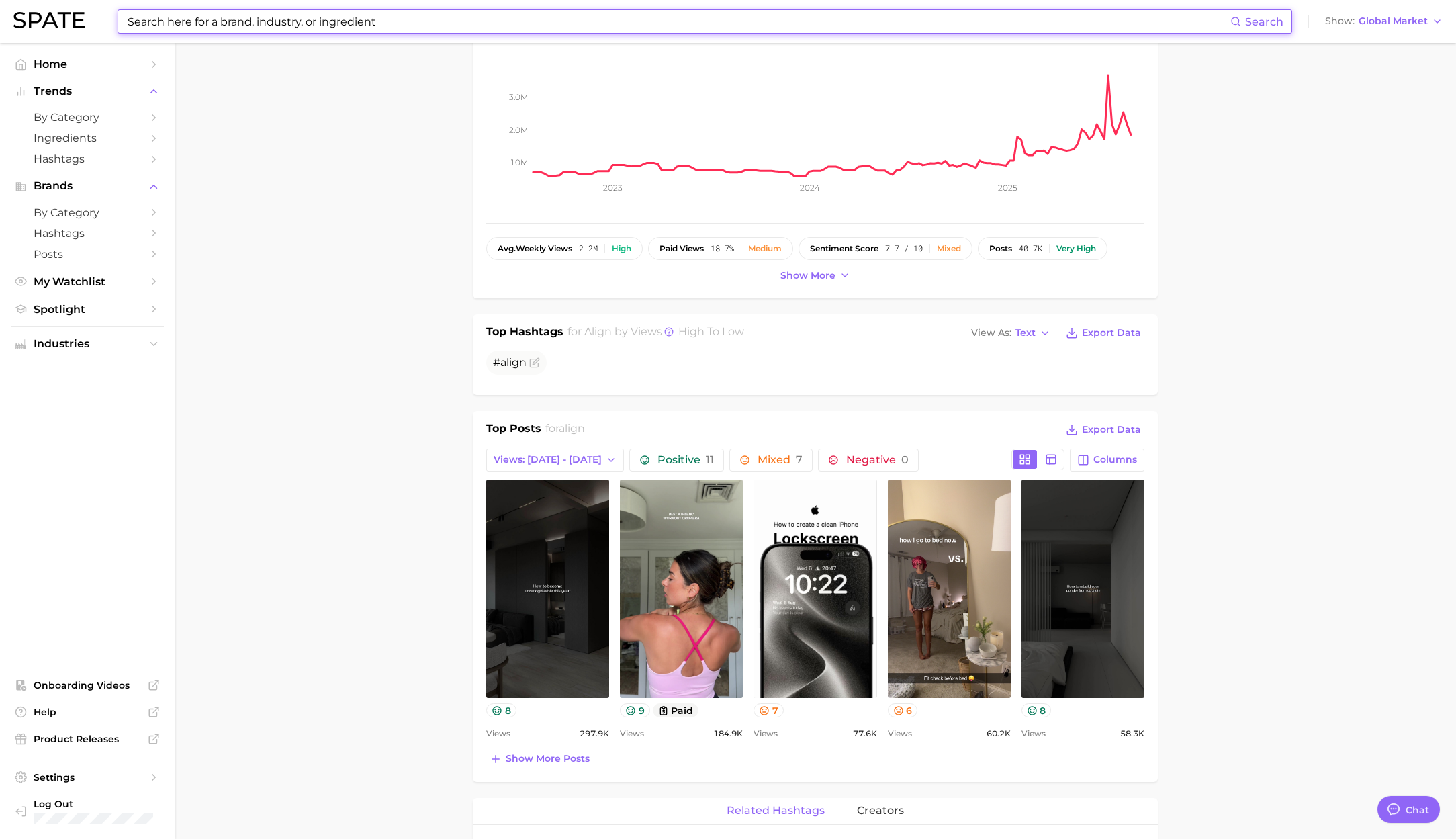
scroll to position [208, 0]
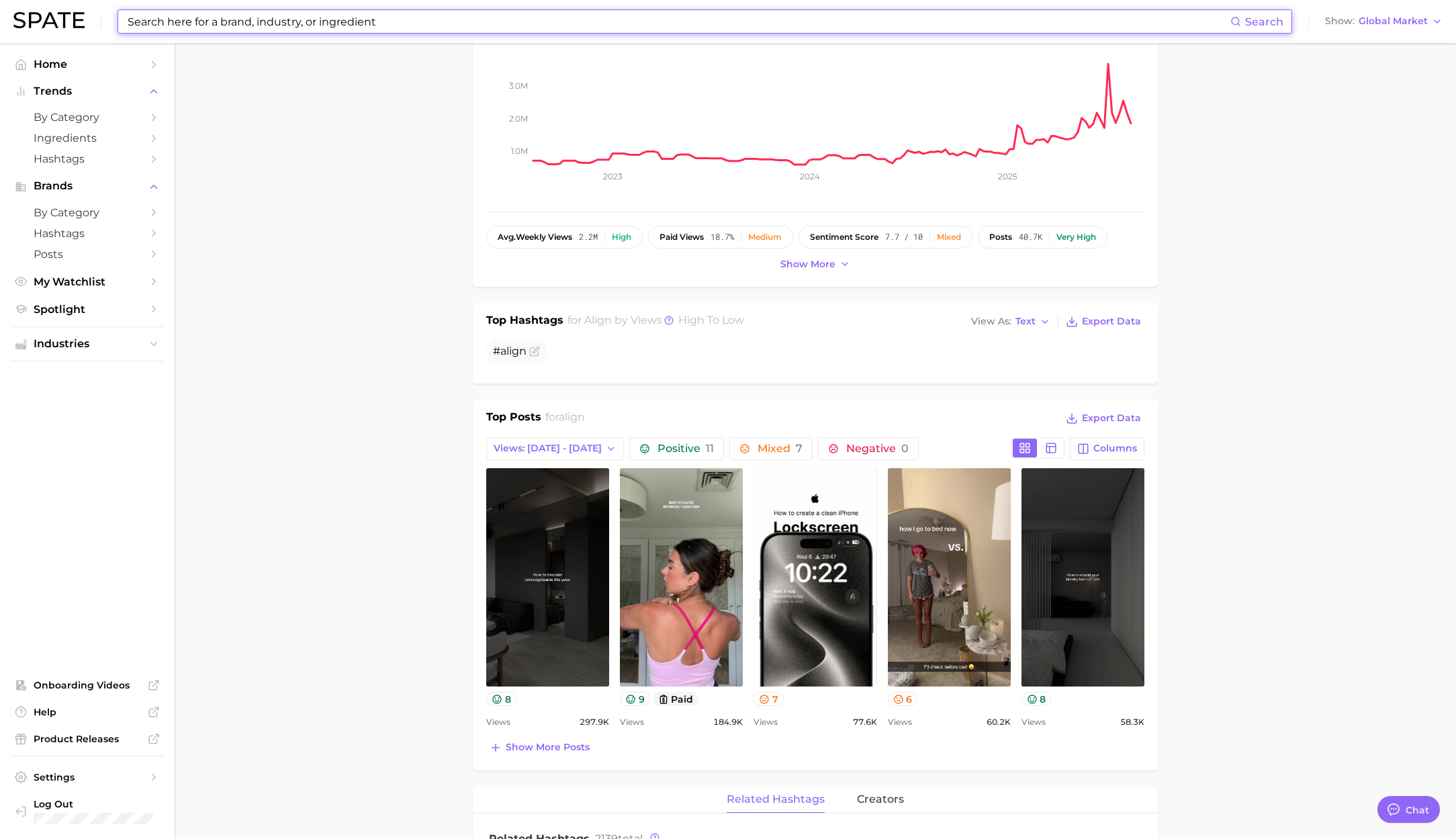
click at [355, 24] on input at bounding box center [678, 22] width 1104 height 22
paste input "bluechew"
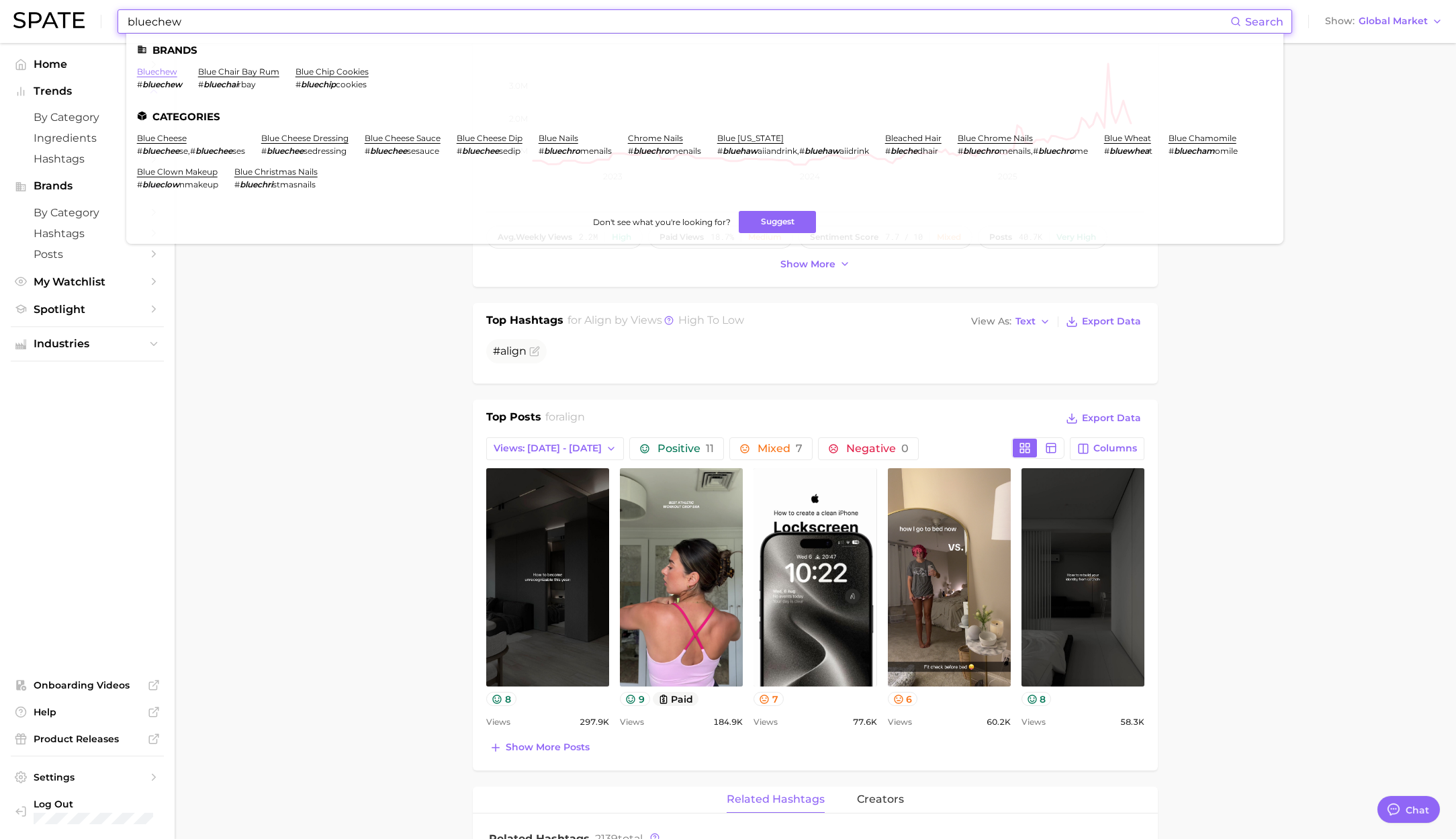
type input "bluechew"
click at [167, 69] on link "bluechew" at bounding box center [157, 72] width 41 height 10
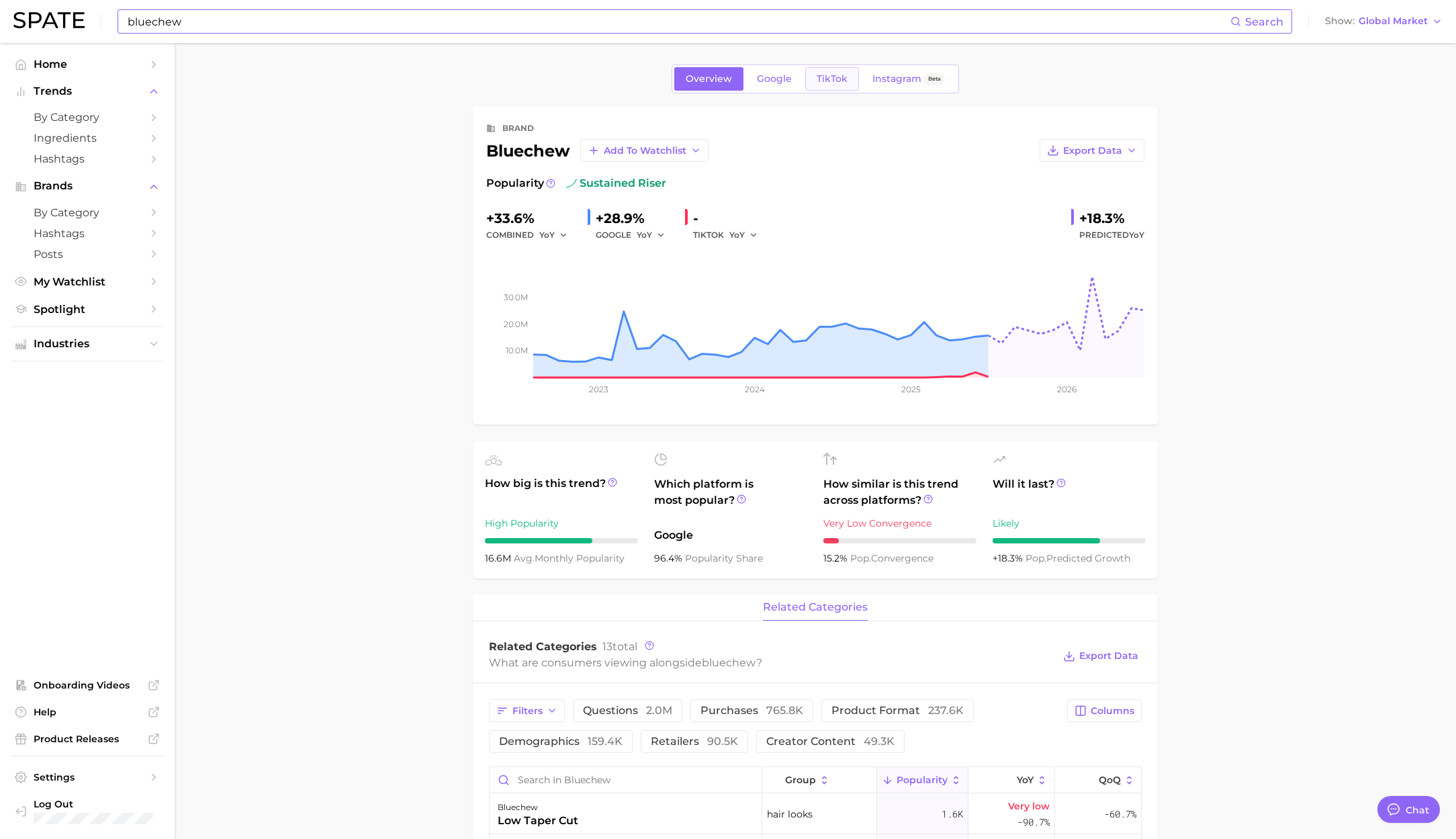
click at [838, 84] on span "TikTok" at bounding box center [832, 79] width 31 height 11
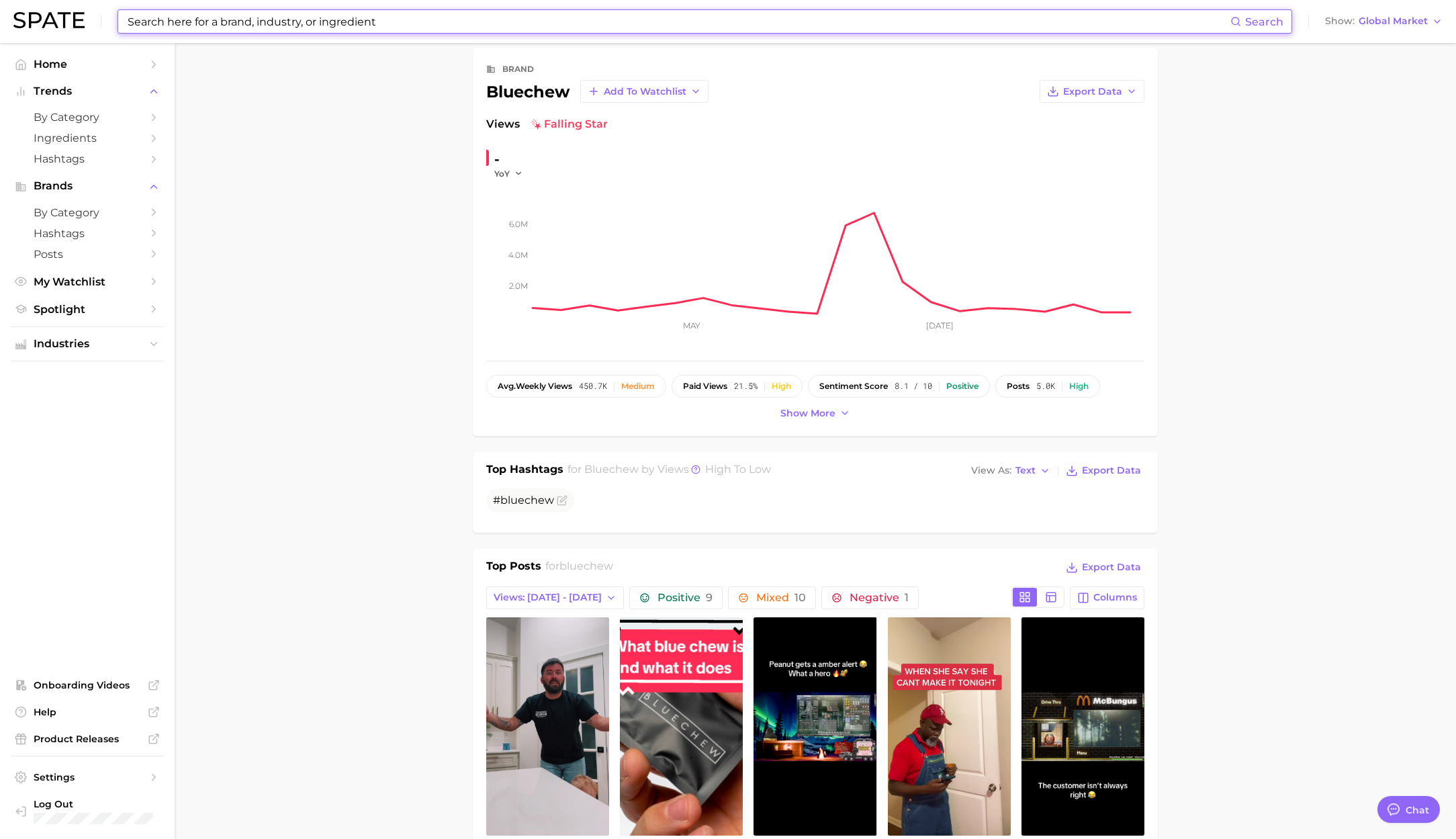
scroll to position [112, 0]
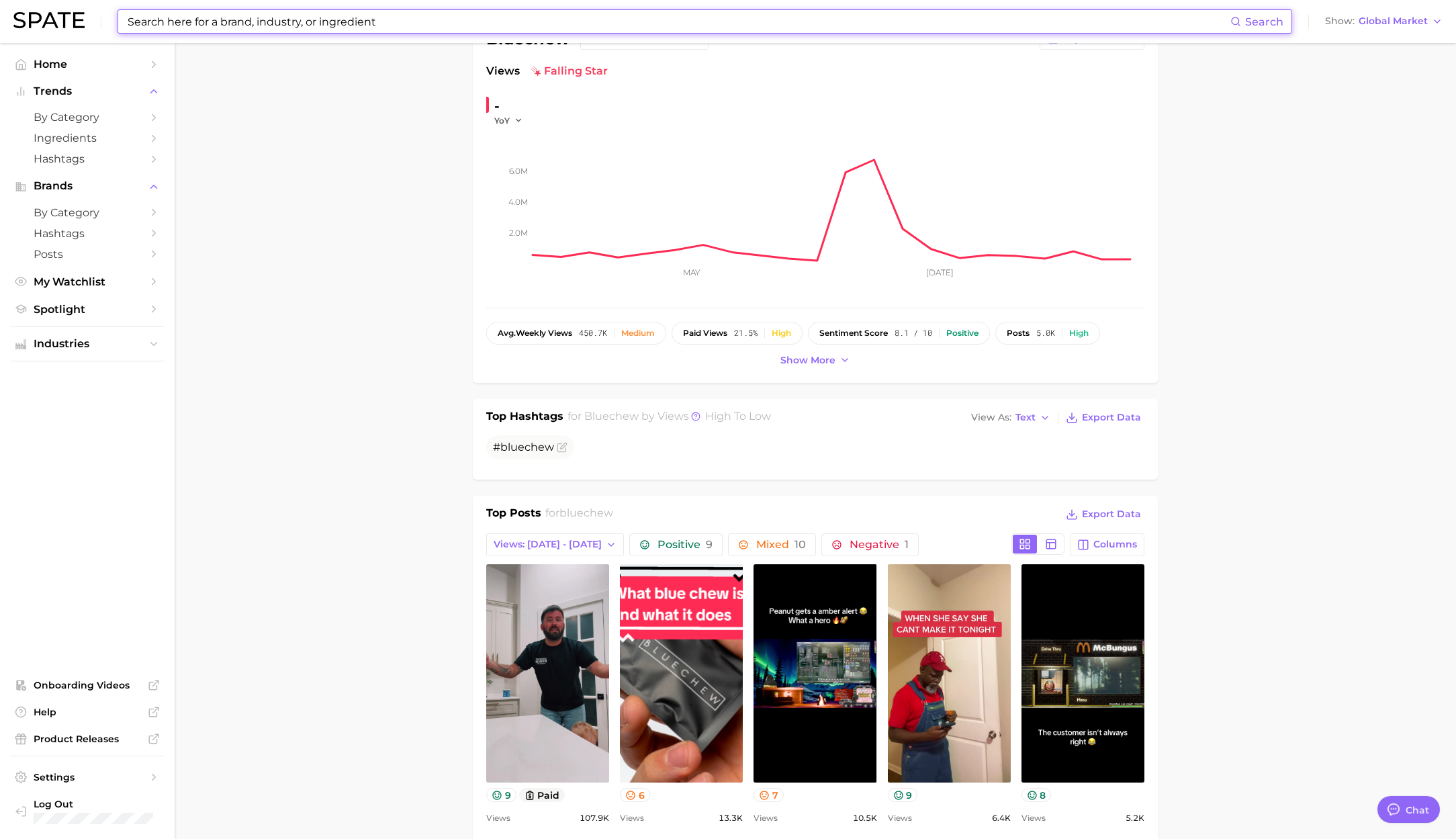
click at [306, 22] on input at bounding box center [678, 22] width 1104 height 22
paste input "health by habit"
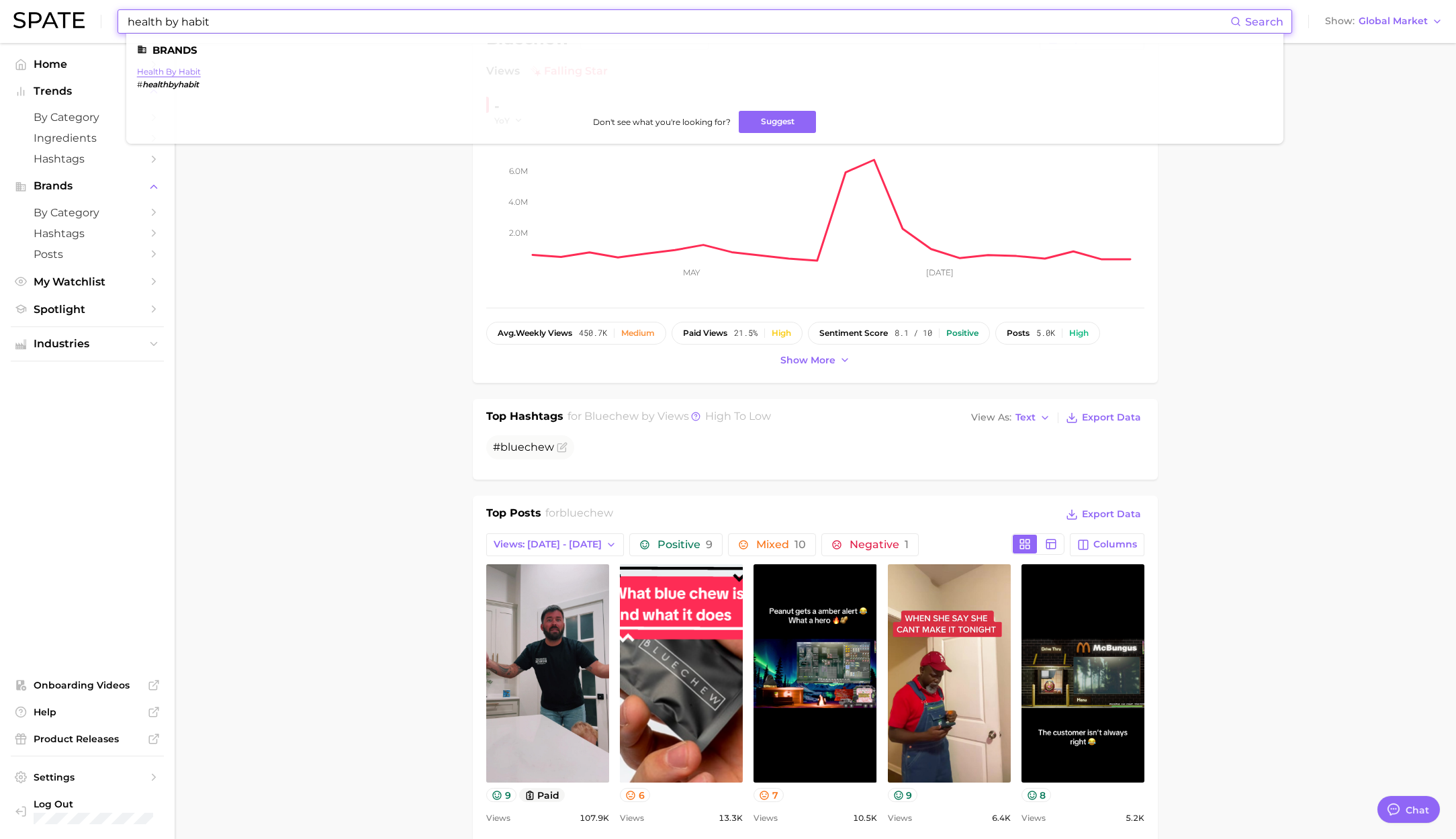
type input "health by habit"
click at [180, 68] on link "health by habit" at bounding box center [169, 72] width 64 height 10
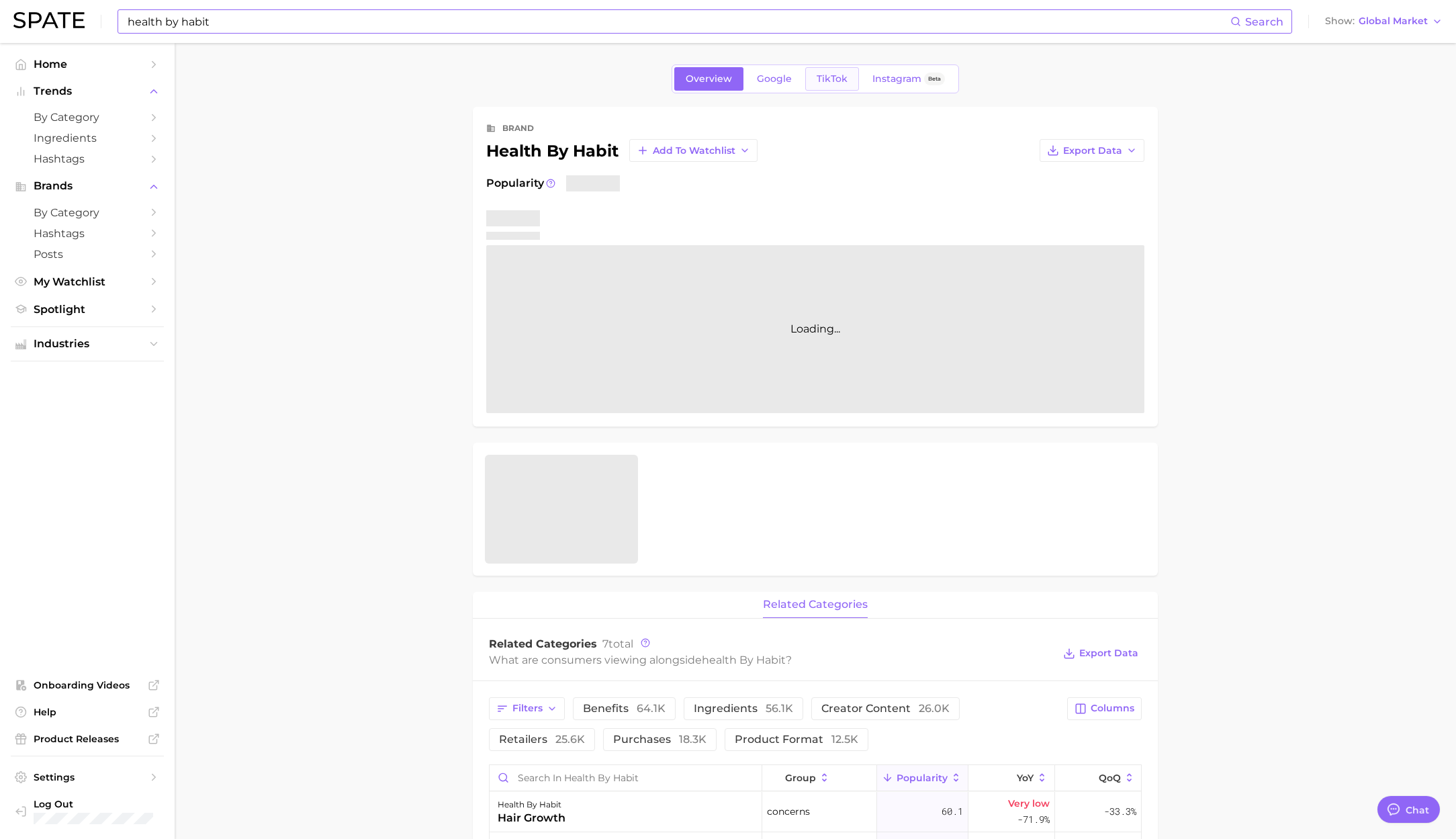
click at [823, 88] on link "TikTok" at bounding box center [832, 79] width 54 height 23
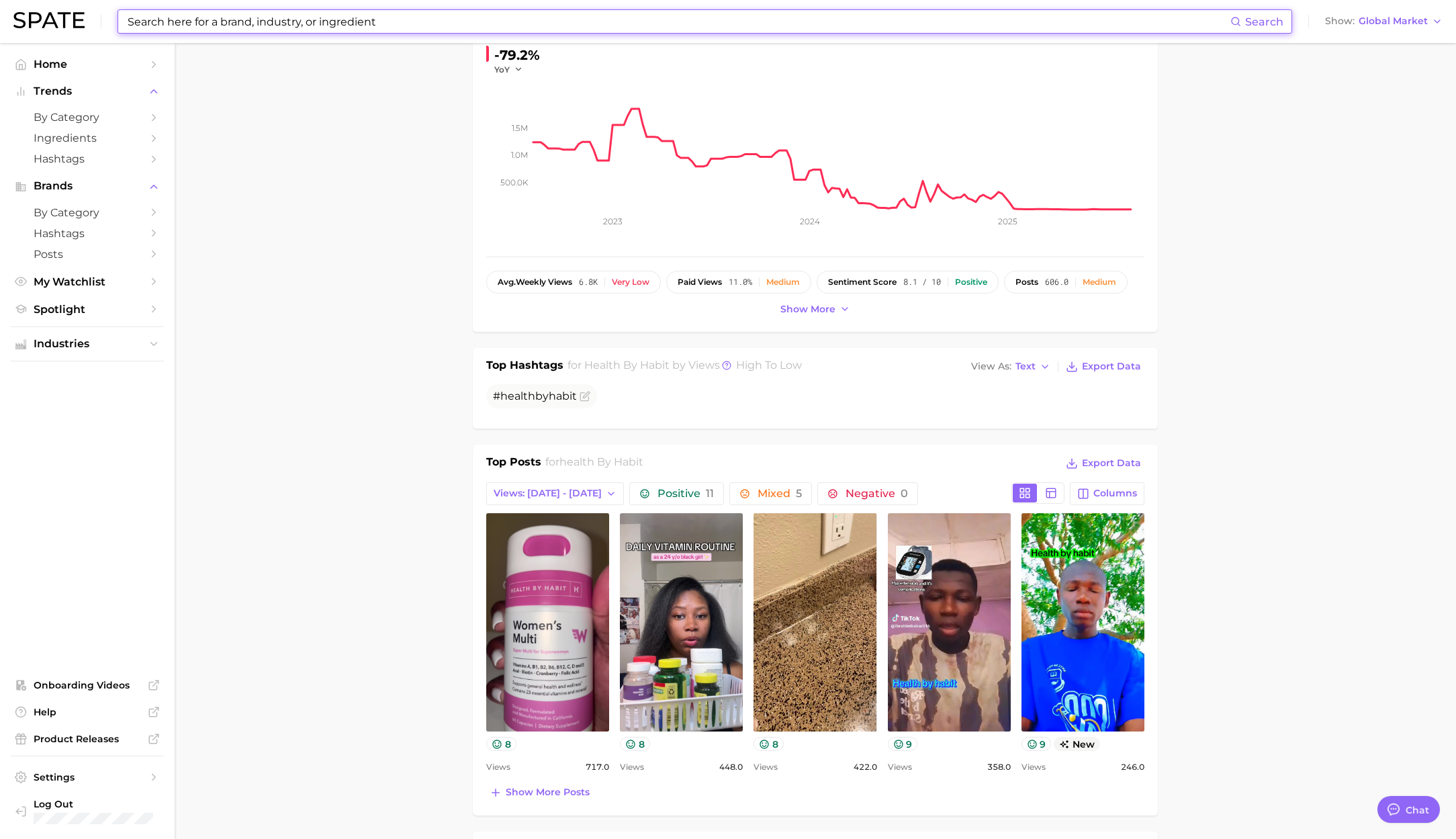
scroll to position [173, 0]
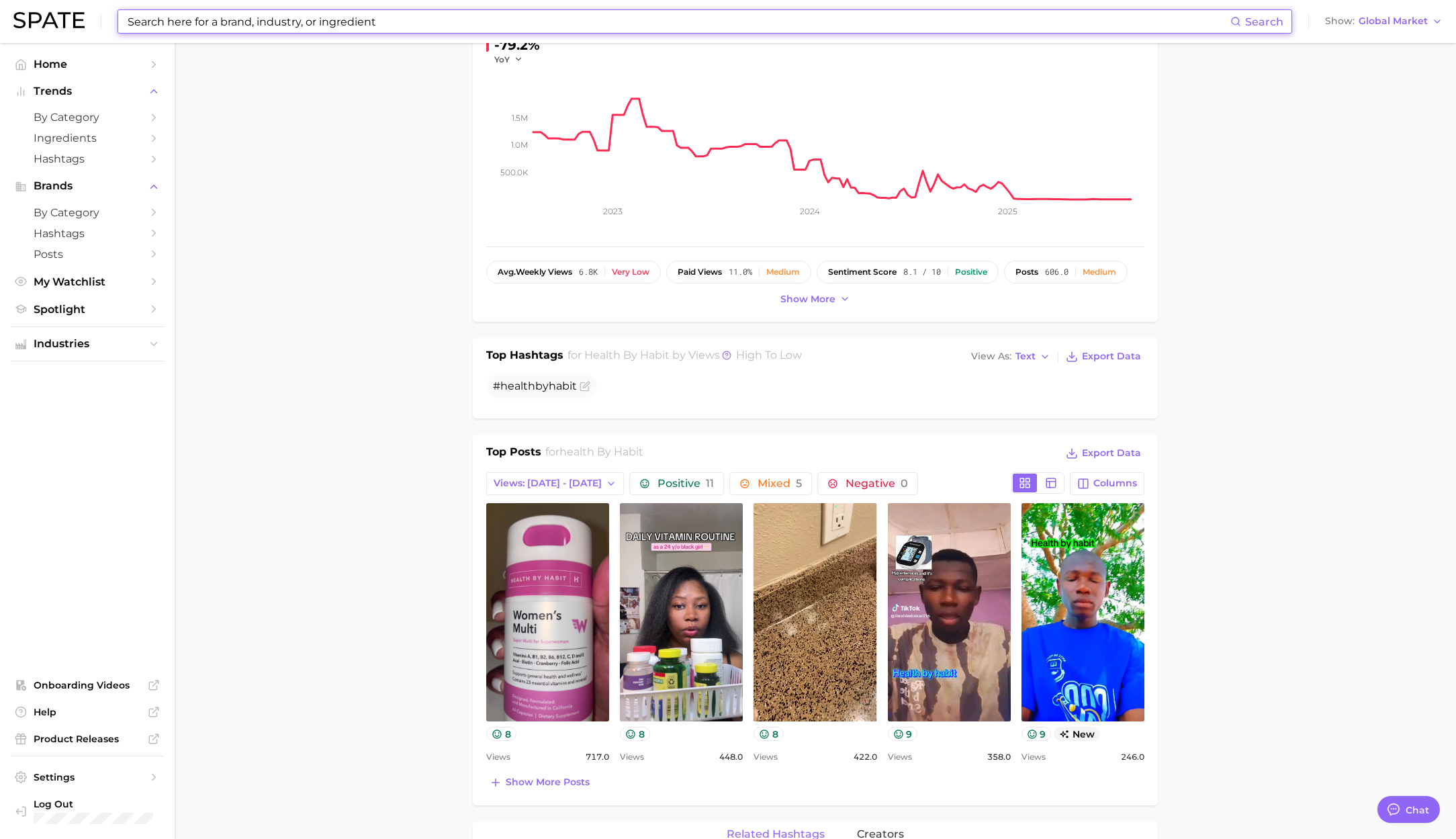
click at [205, 24] on input at bounding box center [678, 22] width 1104 height 22
paste input "elysium health"
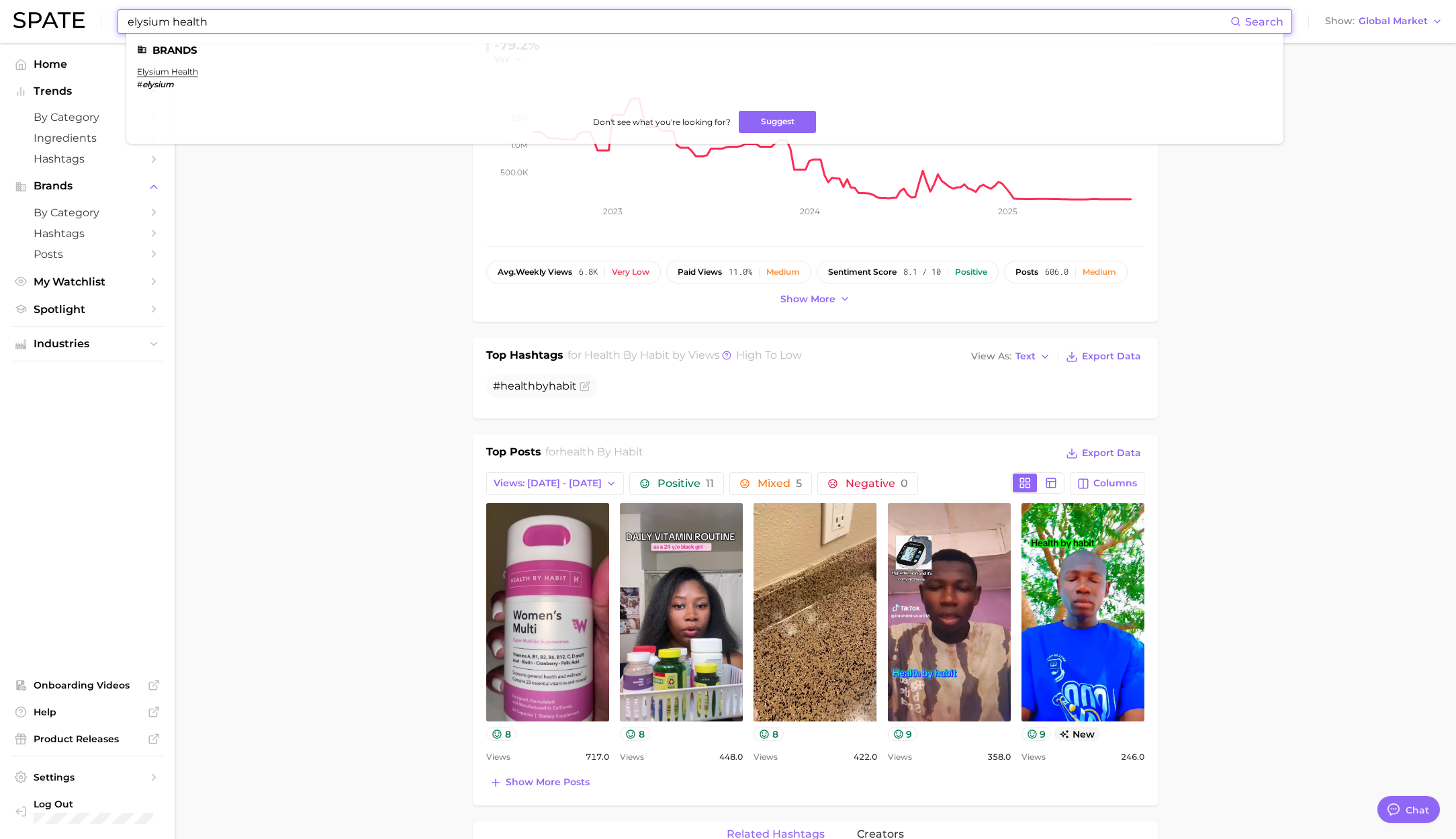
type input "elysium health"
click at [186, 61] on ul "Brands elysium health # elysium Don't see what you're looking for? Suggest" at bounding box center [704, 89] width 1157 height 110
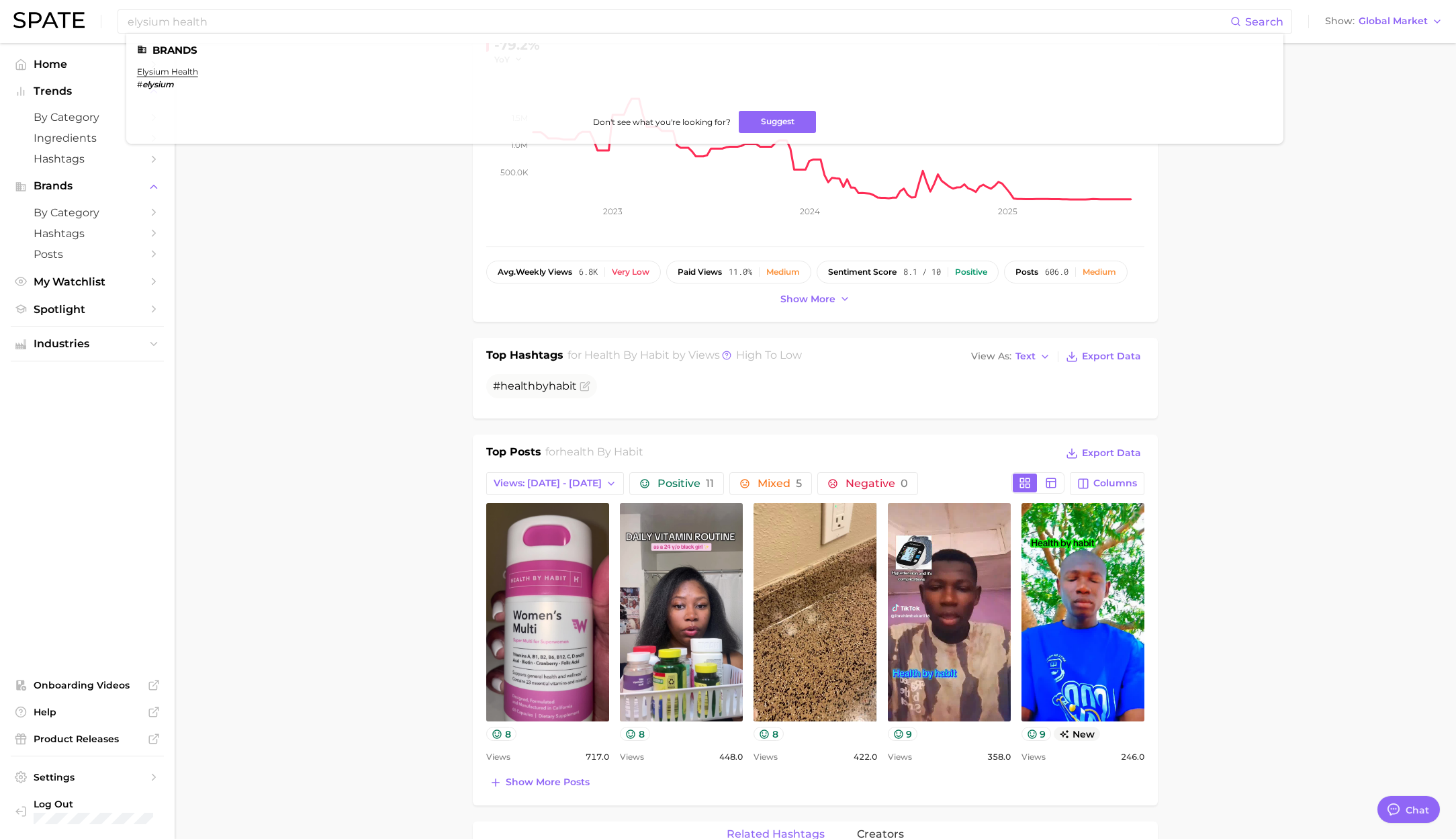
drag, startPoint x: 184, startPoint y: 68, endPoint x: 457, endPoint y: 91, distance: 274.0
click at [185, 68] on link "elysium health" at bounding box center [167, 72] width 61 height 10
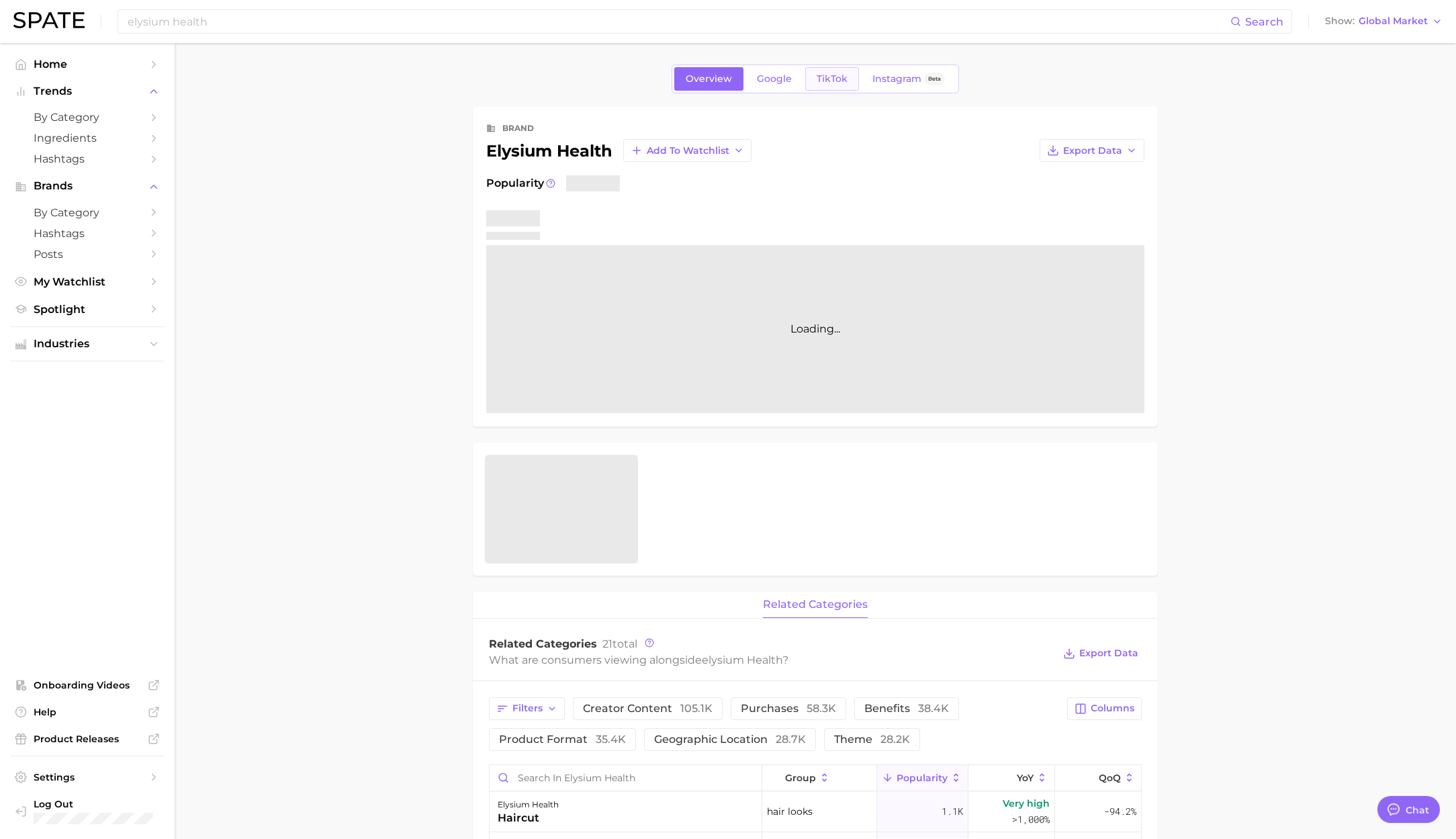
click at [830, 75] on span "TikTok" at bounding box center [832, 79] width 31 height 11
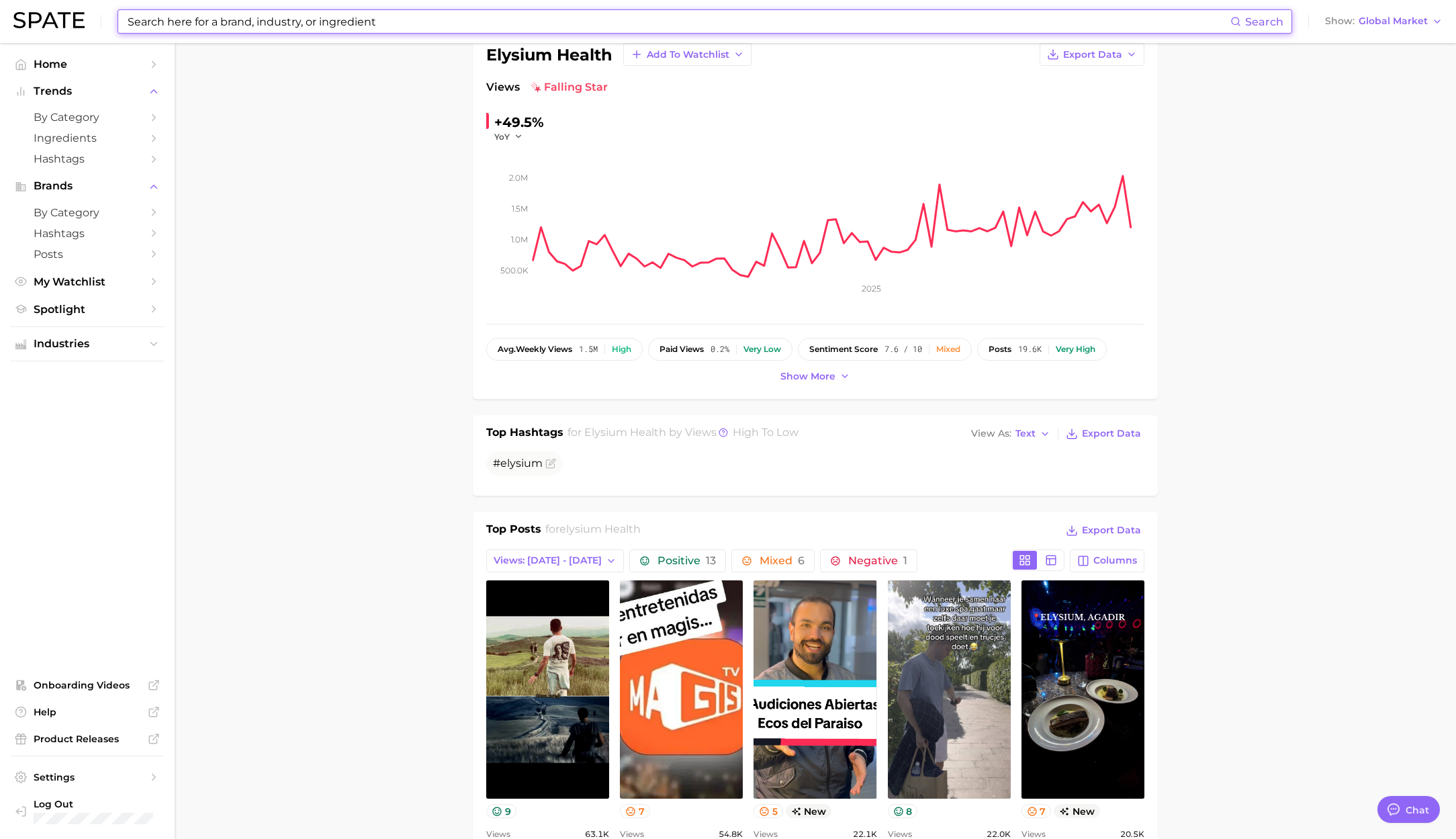
scroll to position [125, 0]
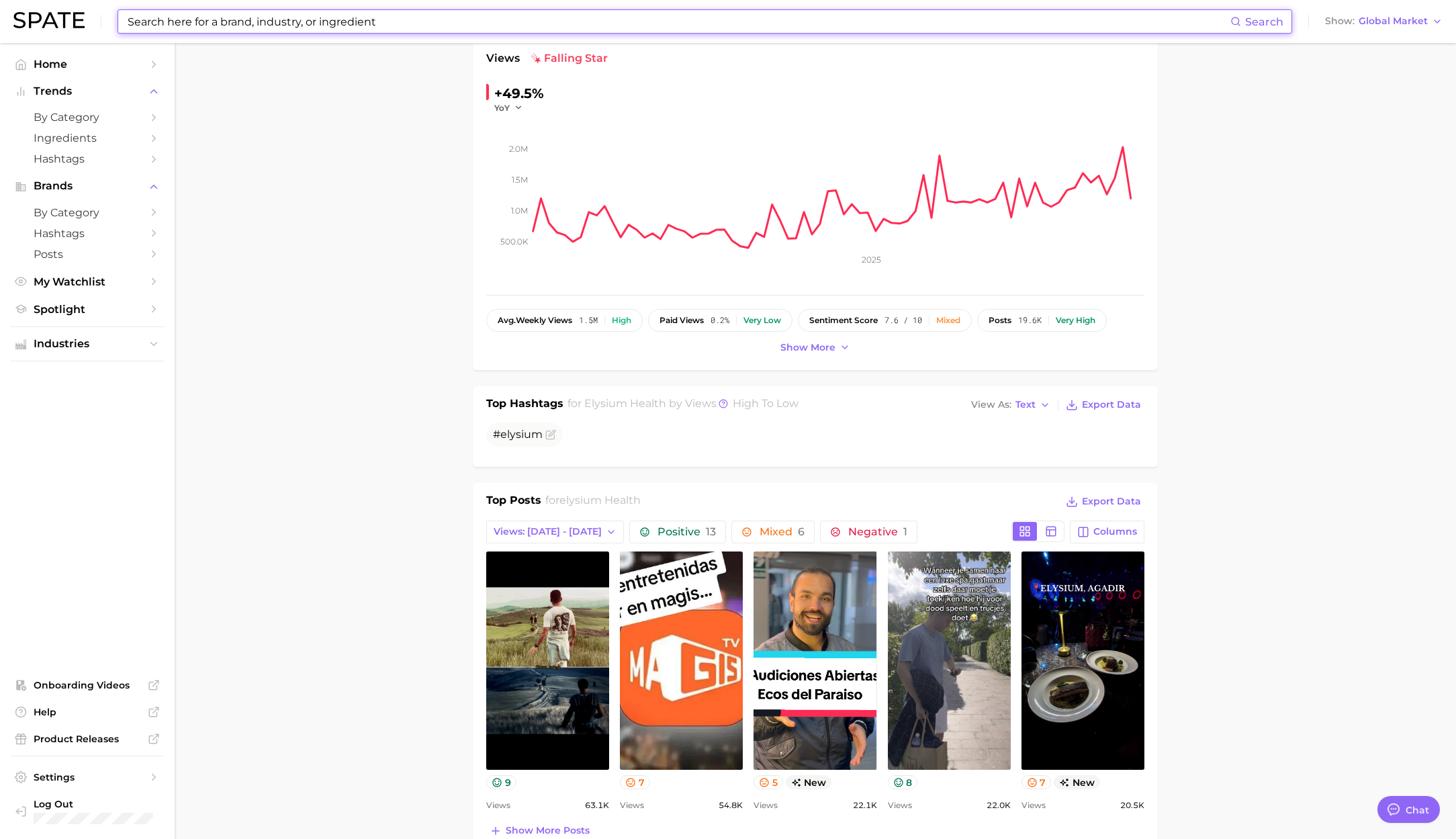
click at [244, 28] on input at bounding box center [678, 22] width 1104 height 22
paste input "gorilla mind"
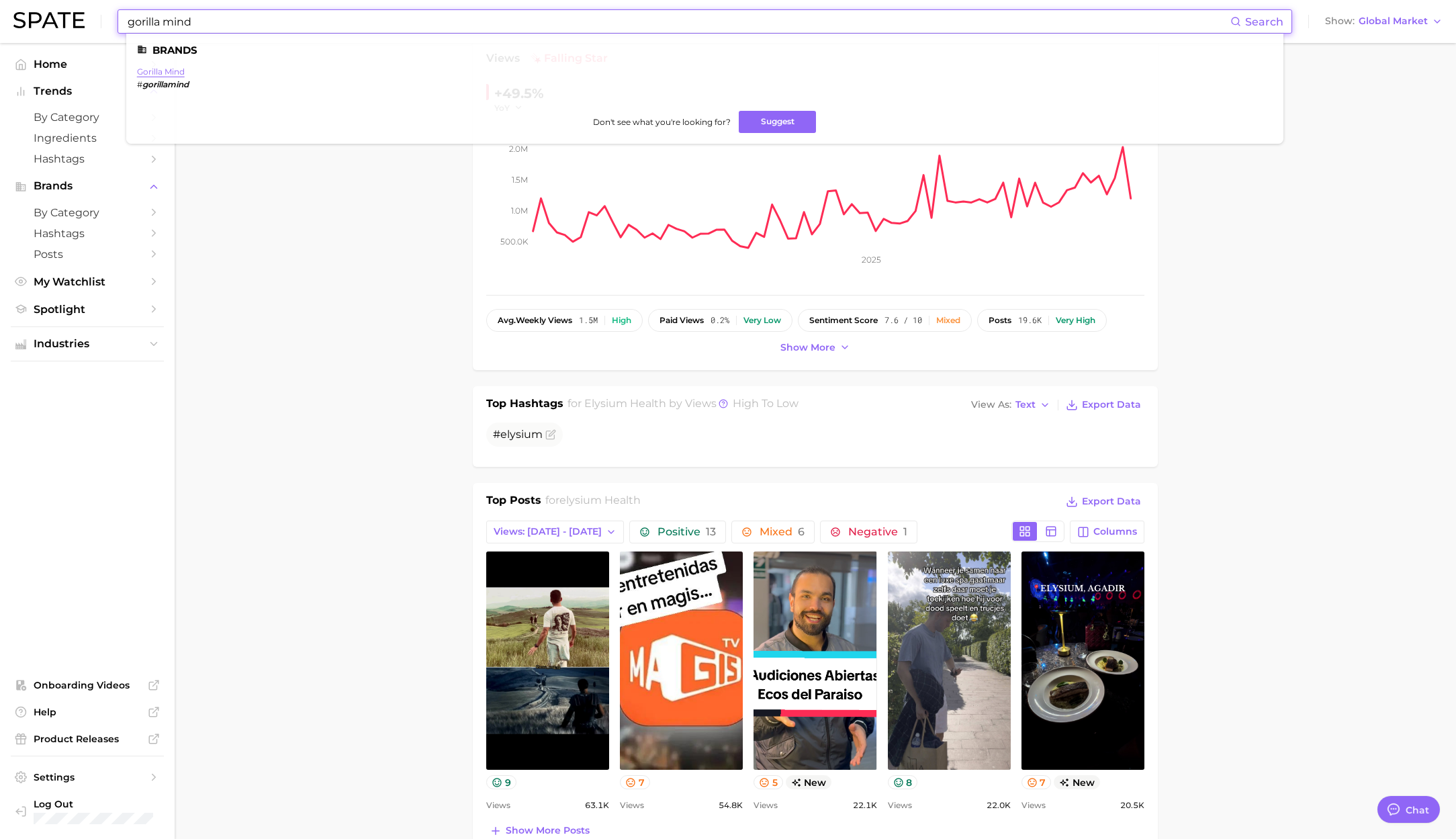
type input "gorilla mind"
click at [171, 68] on link "gorilla mind" at bounding box center [161, 72] width 47 height 10
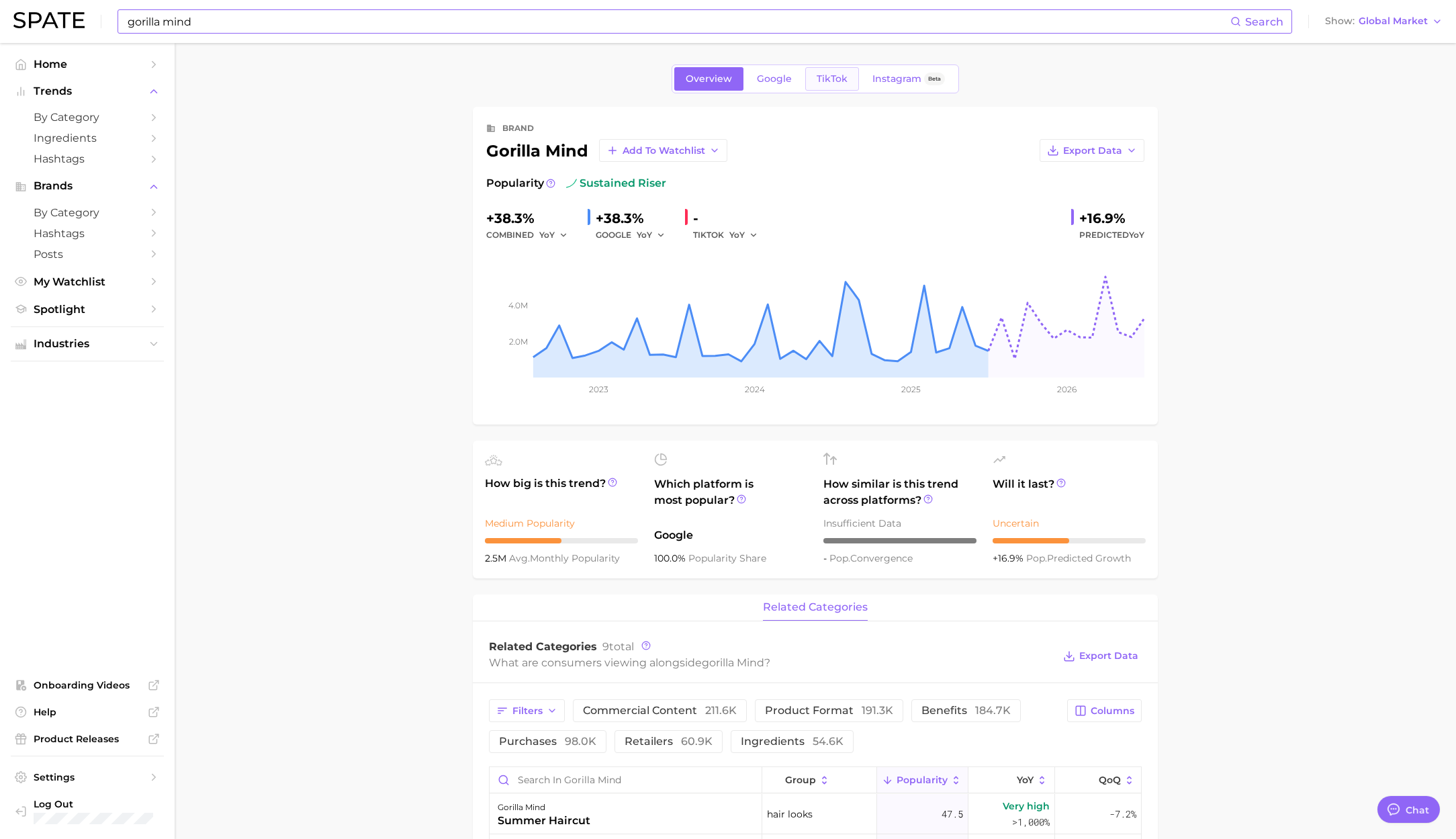
click at [818, 85] on link "TikTok" at bounding box center [832, 79] width 54 height 23
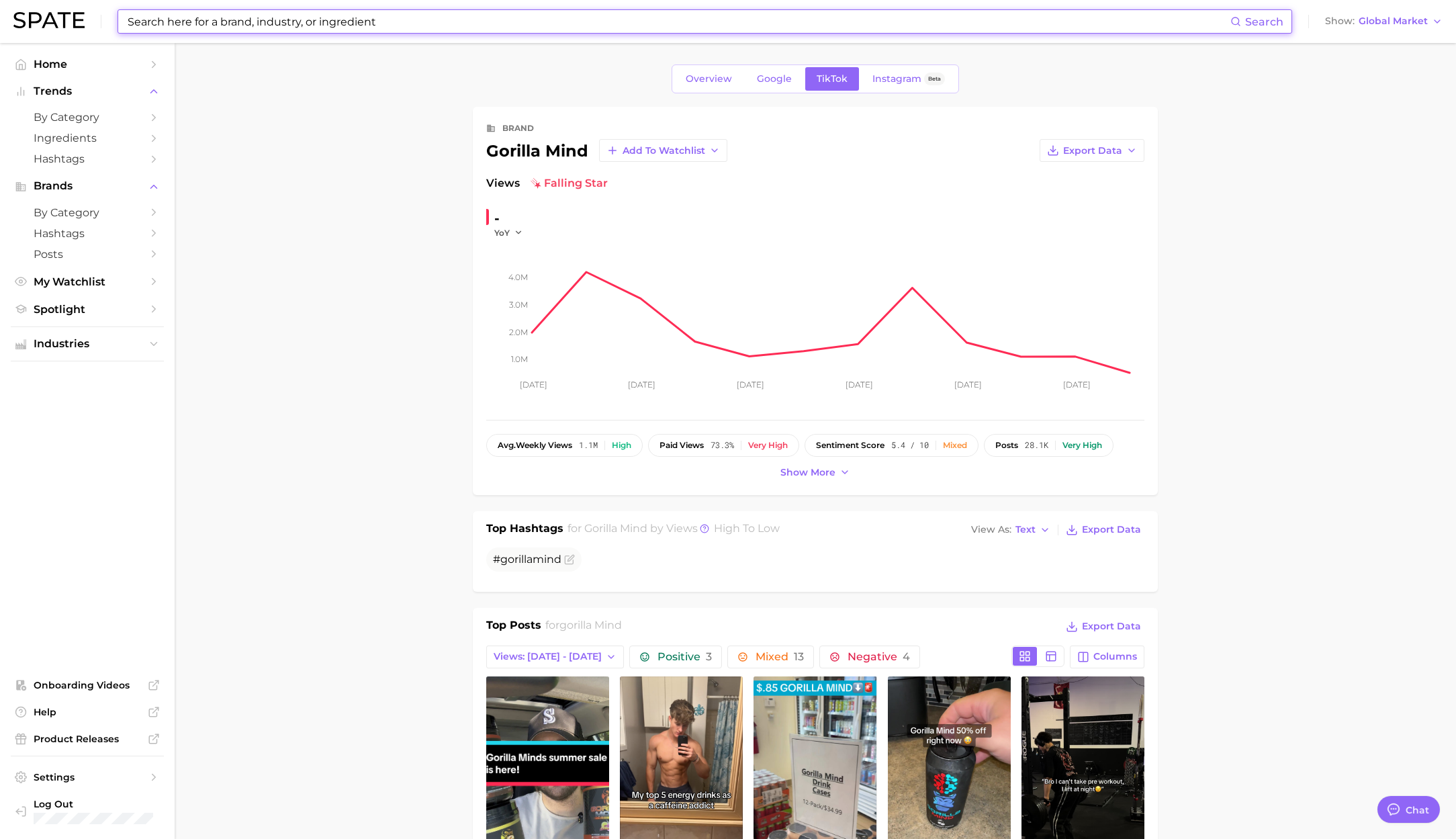
scroll to position [243, 0]
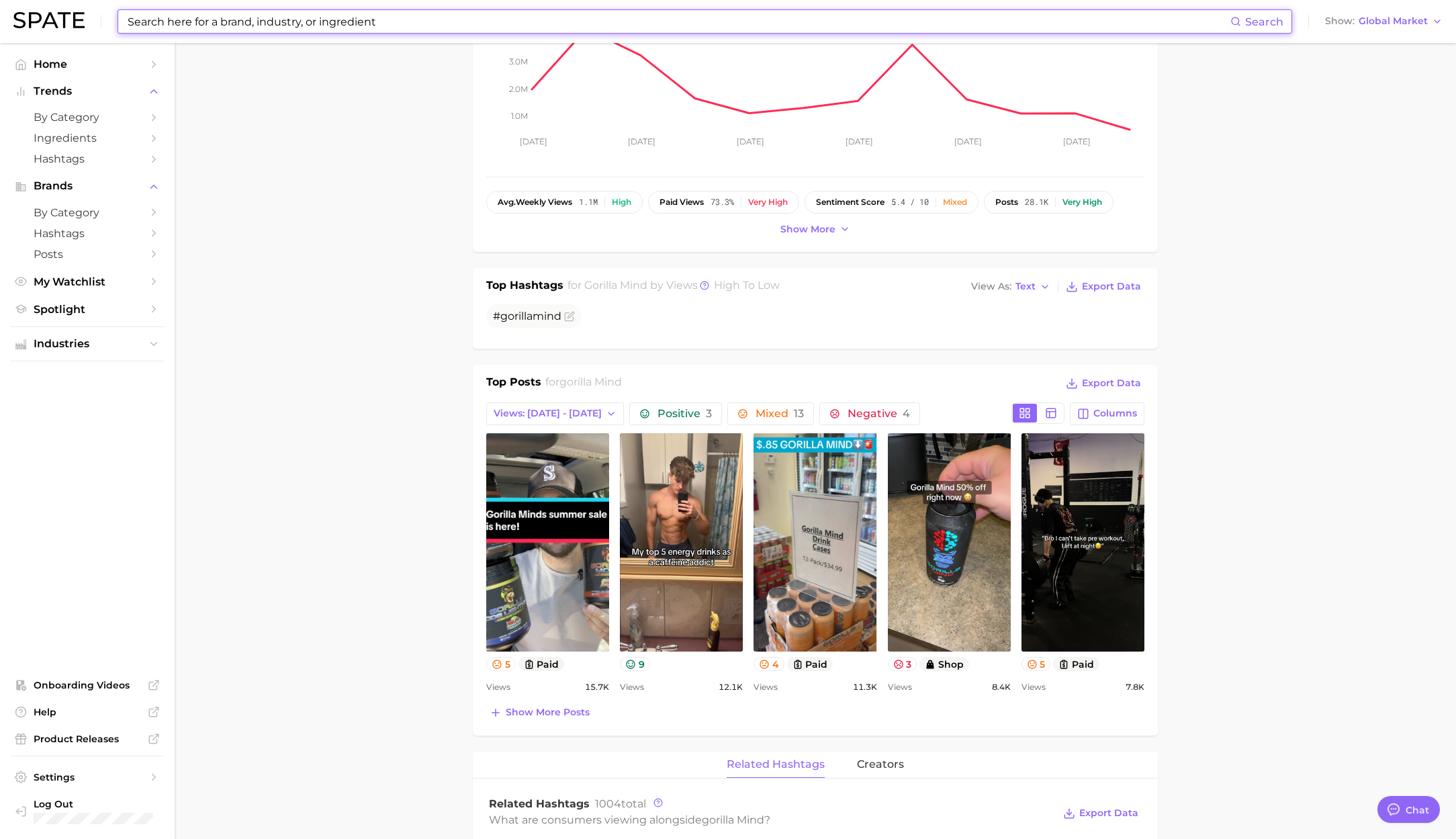
click at [276, 13] on input at bounding box center [678, 22] width 1104 height 22
paste input "zahler"
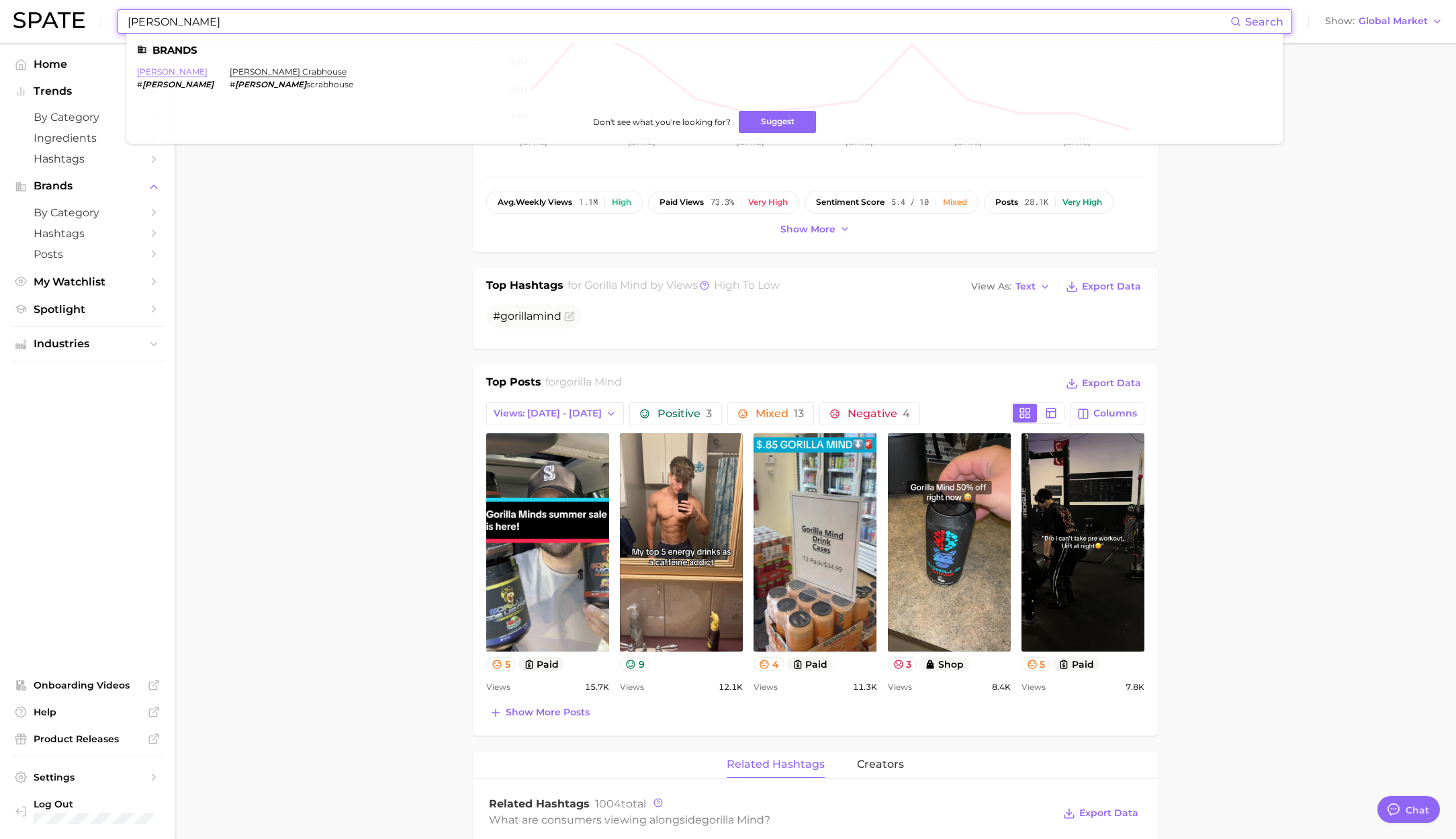
type input "zahler"
click at [161, 71] on link "zahler" at bounding box center [173, 72] width 71 height 10
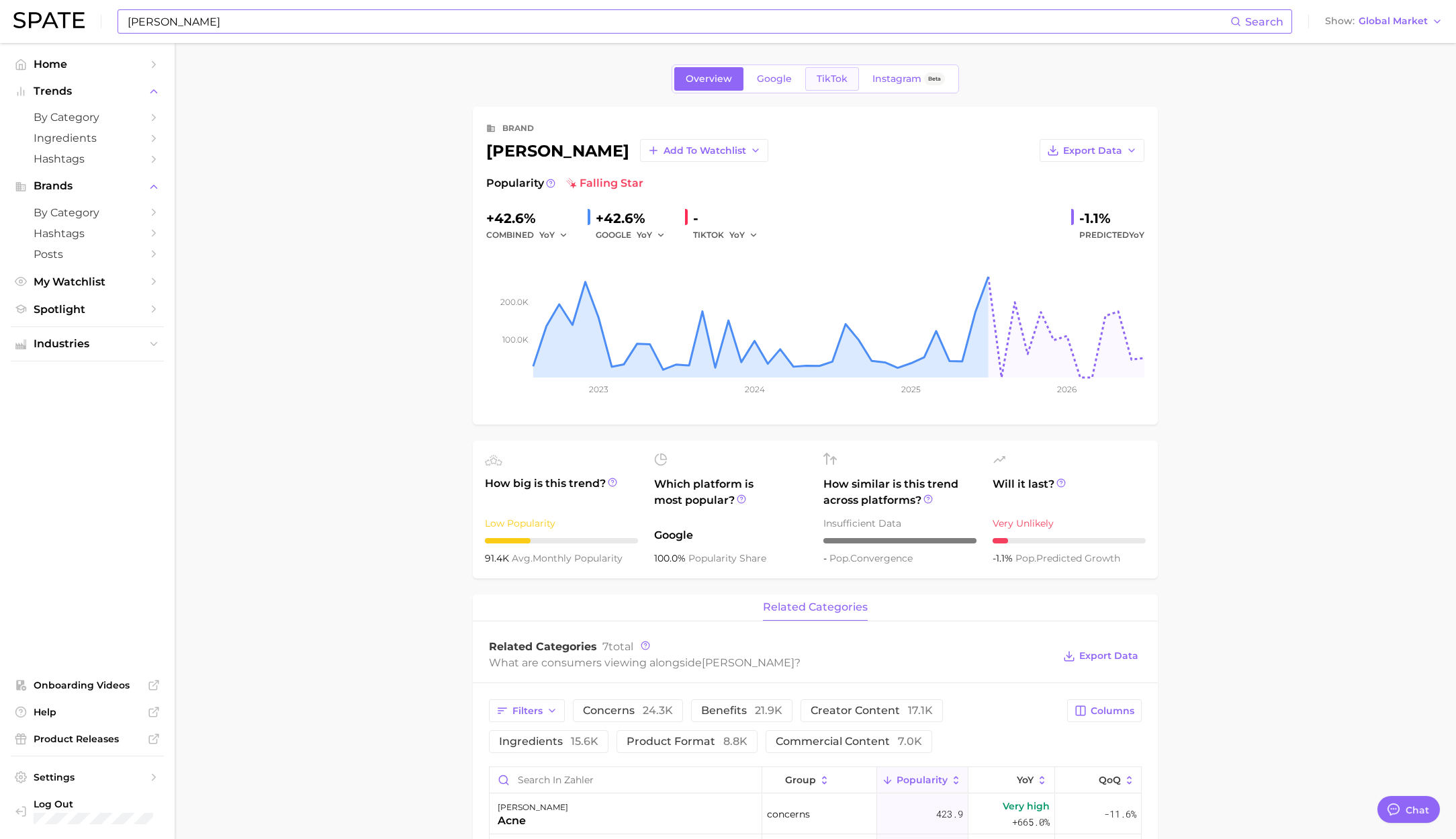
click at [841, 77] on span "TikTok" at bounding box center [832, 79] width 31 height 11
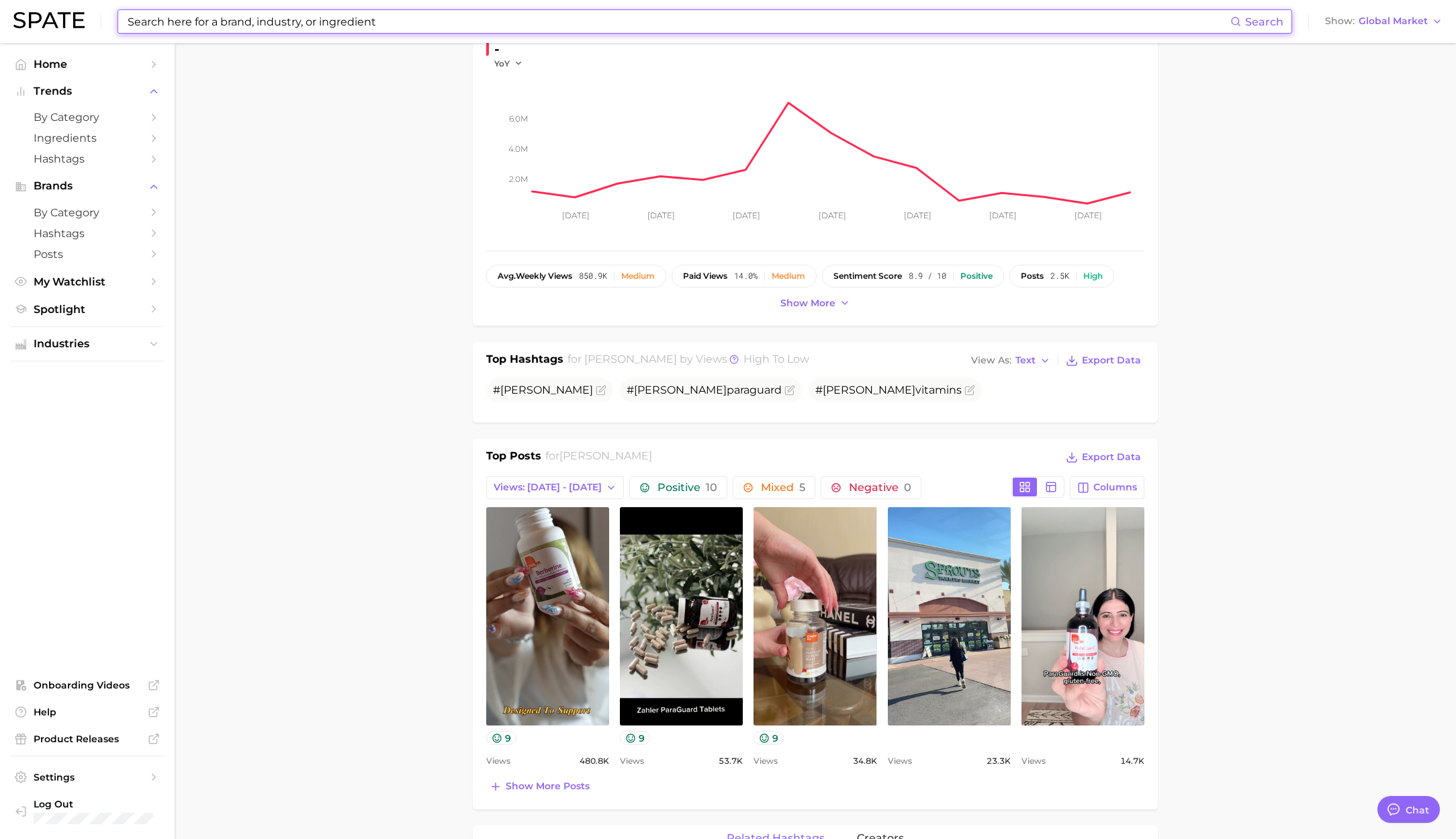
scroll to position [226, 0]
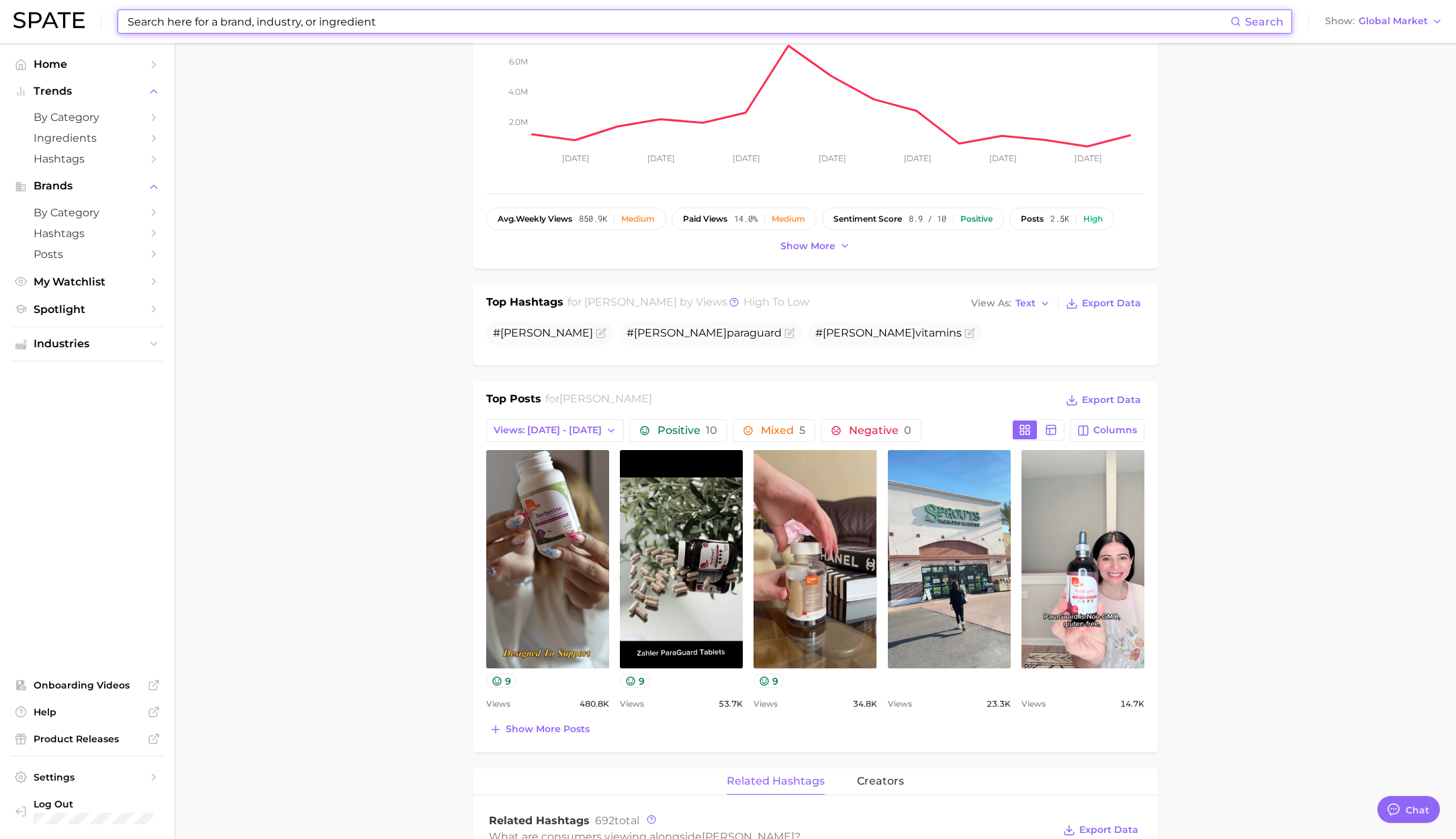
click at [275, 10] on input at bounding box center [678, 22] width 1104 height 22
paste input "zoyava"
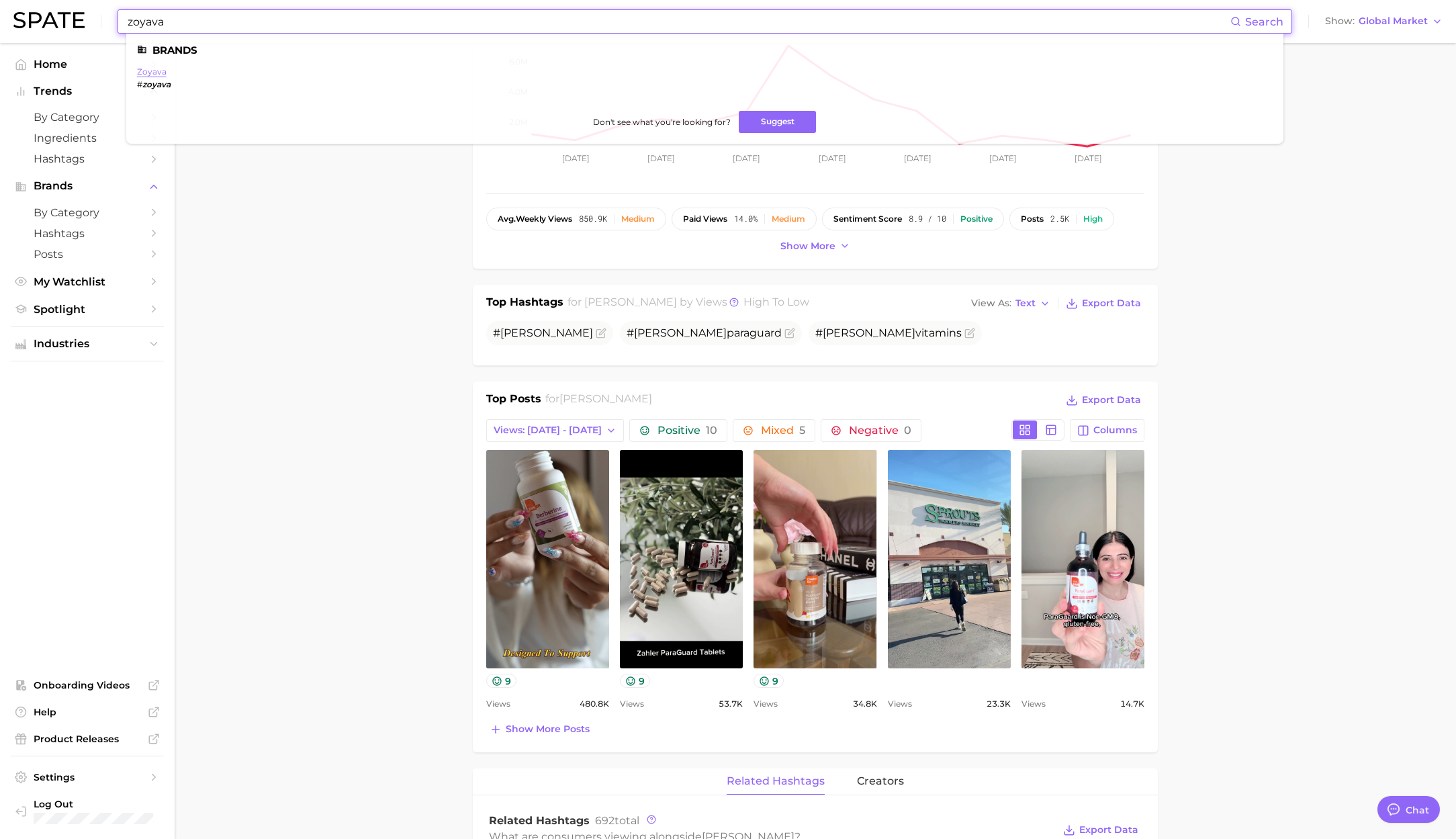
type input "zoyava"
click at [162, 72] on link "zoyava" at bounding box center [152, 72] width 29 height 10
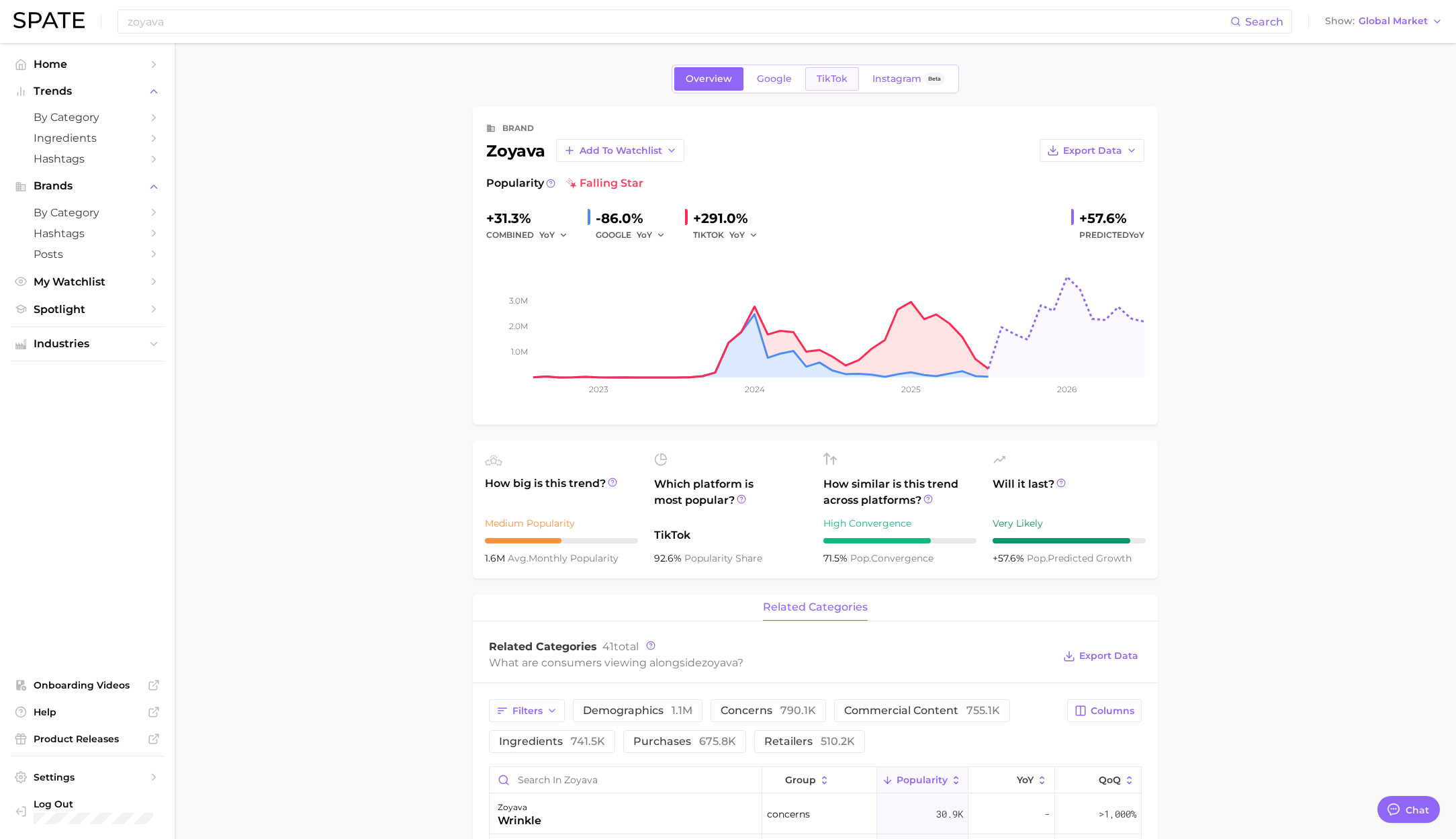
click at [830, 83] on span "TikTok" at bounding box center [832, 79] width 31 height 11
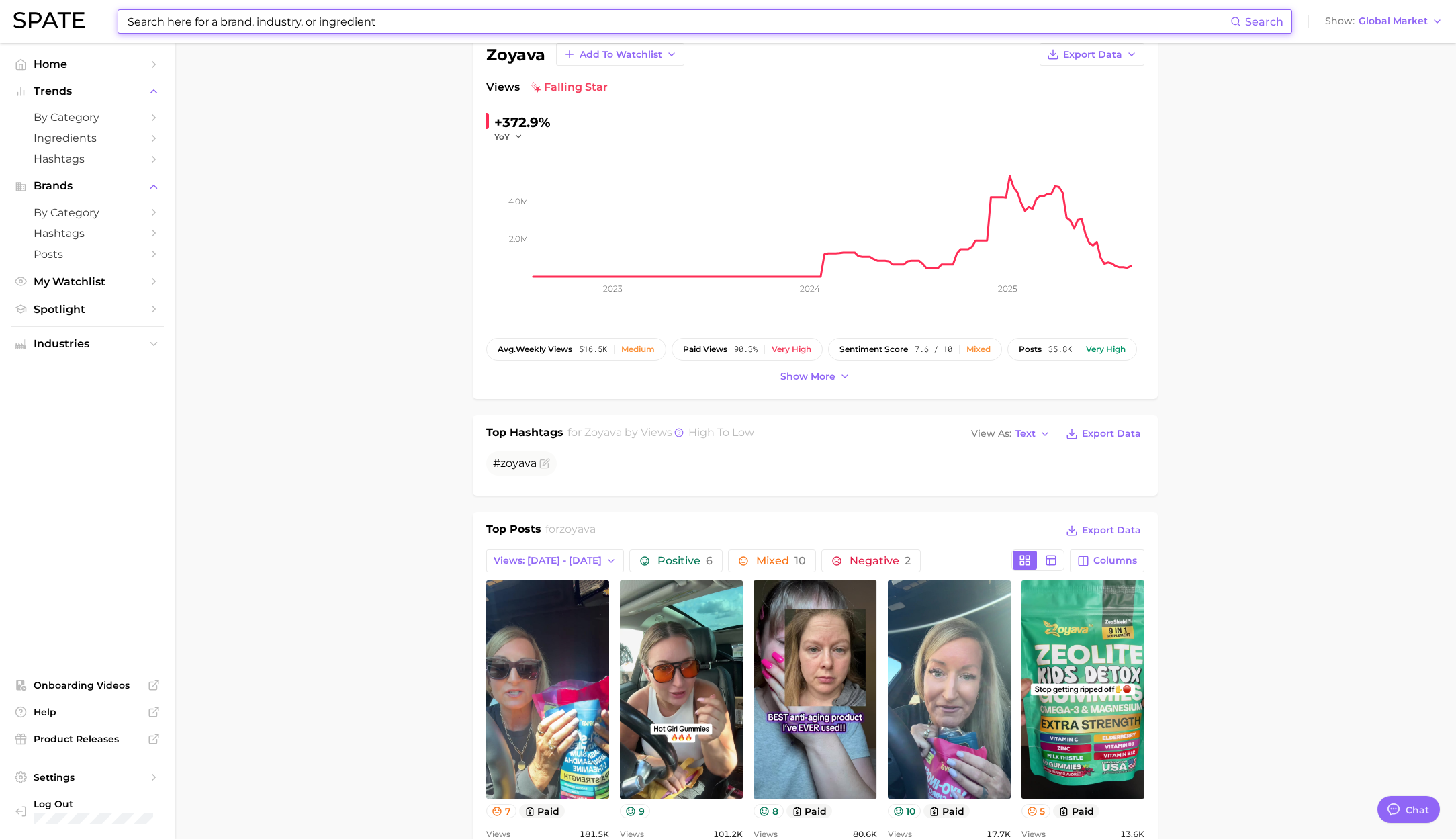
scroll to position [198, 0]
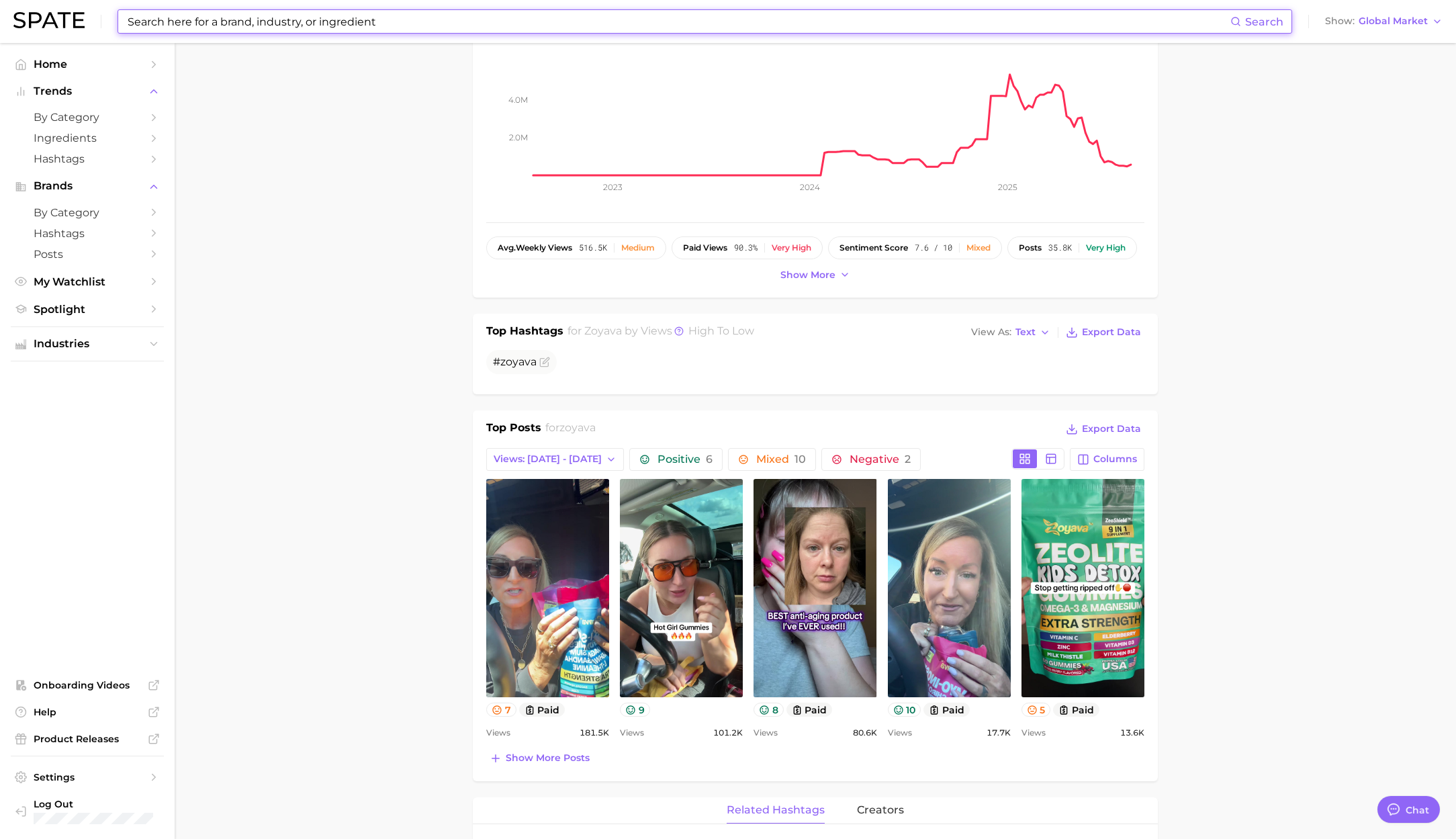
click at [404, 17] on input at bounding box center [678, 22] width 1104 height 22
paste input "be bodywise"
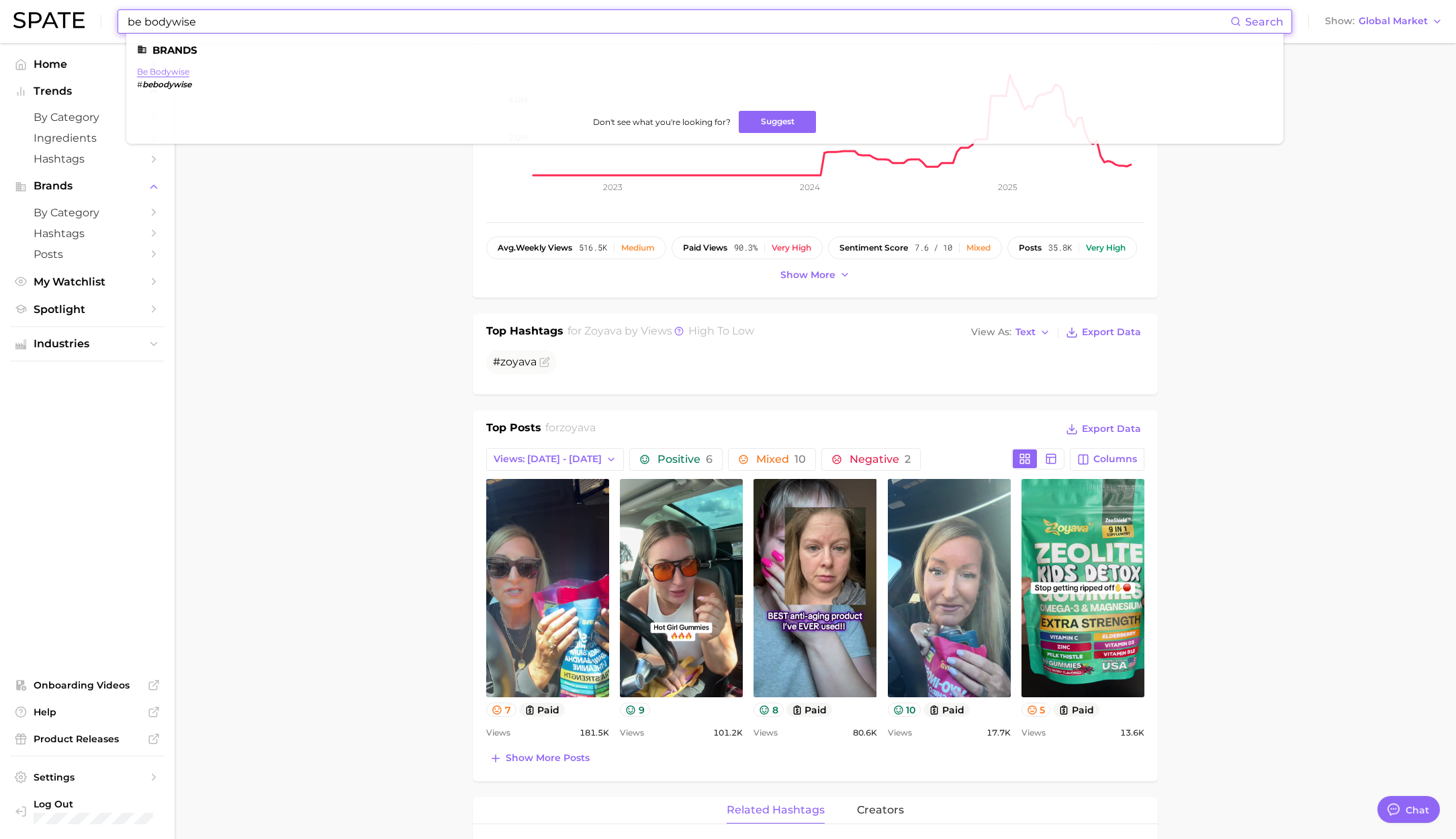
type input "be bodywise"
click at [166, 67] on link "be bodywise" at bounding box center [163, 72] width 53 height 10
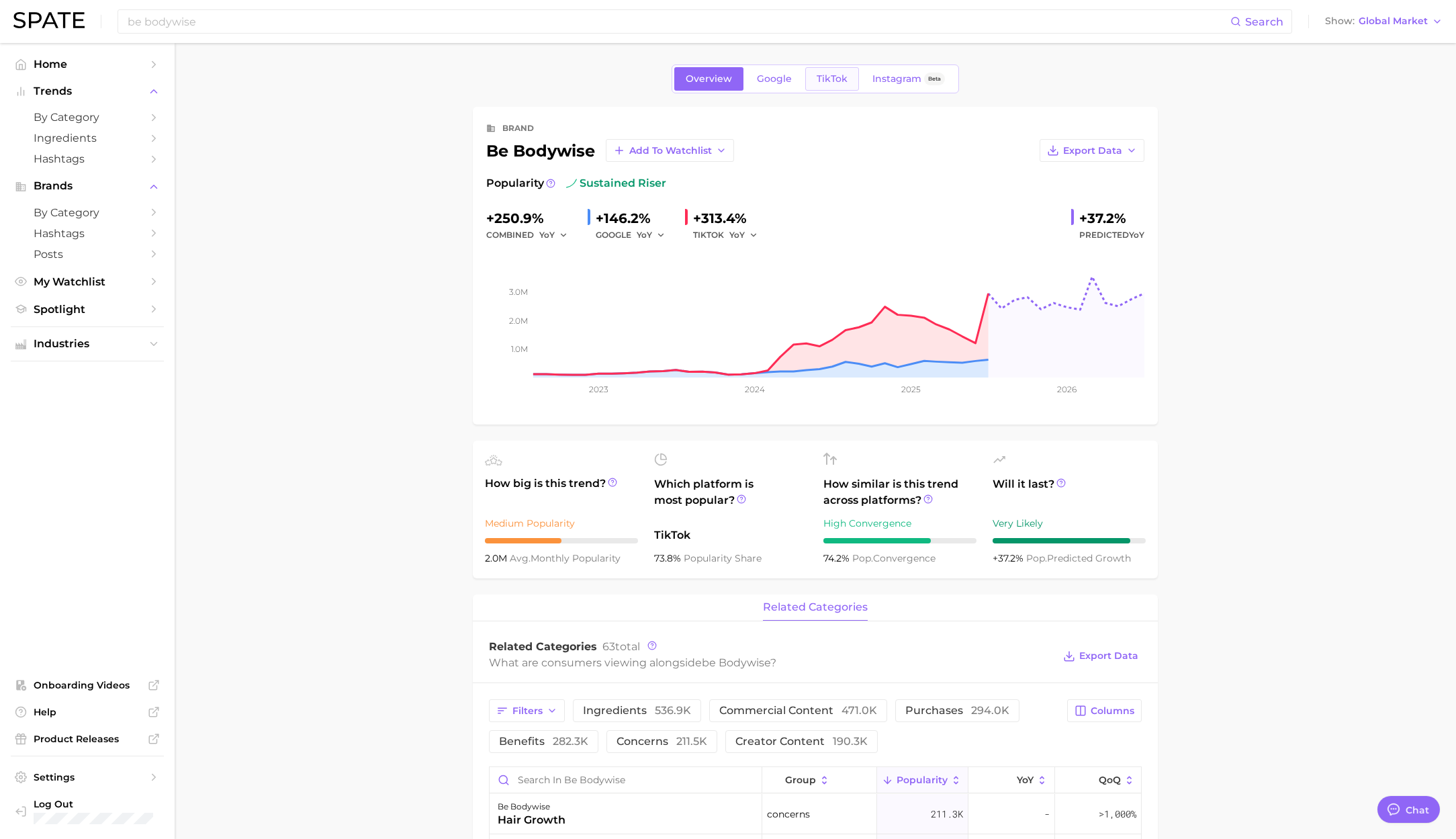
click at [828, 79] on span "TikTok" at bounding box center [832, 79] width 31 height 11
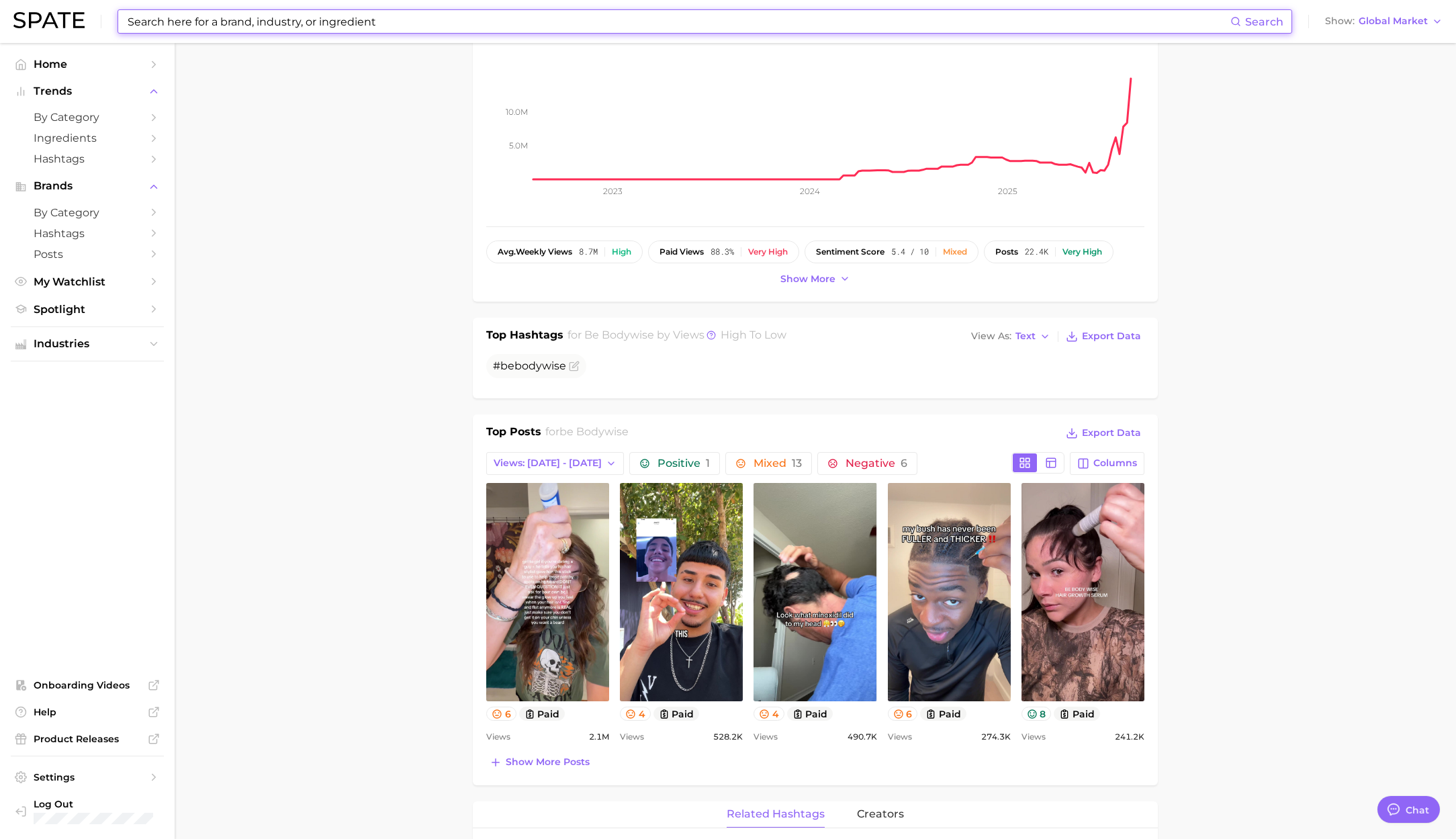
scroll to position [256, 0]
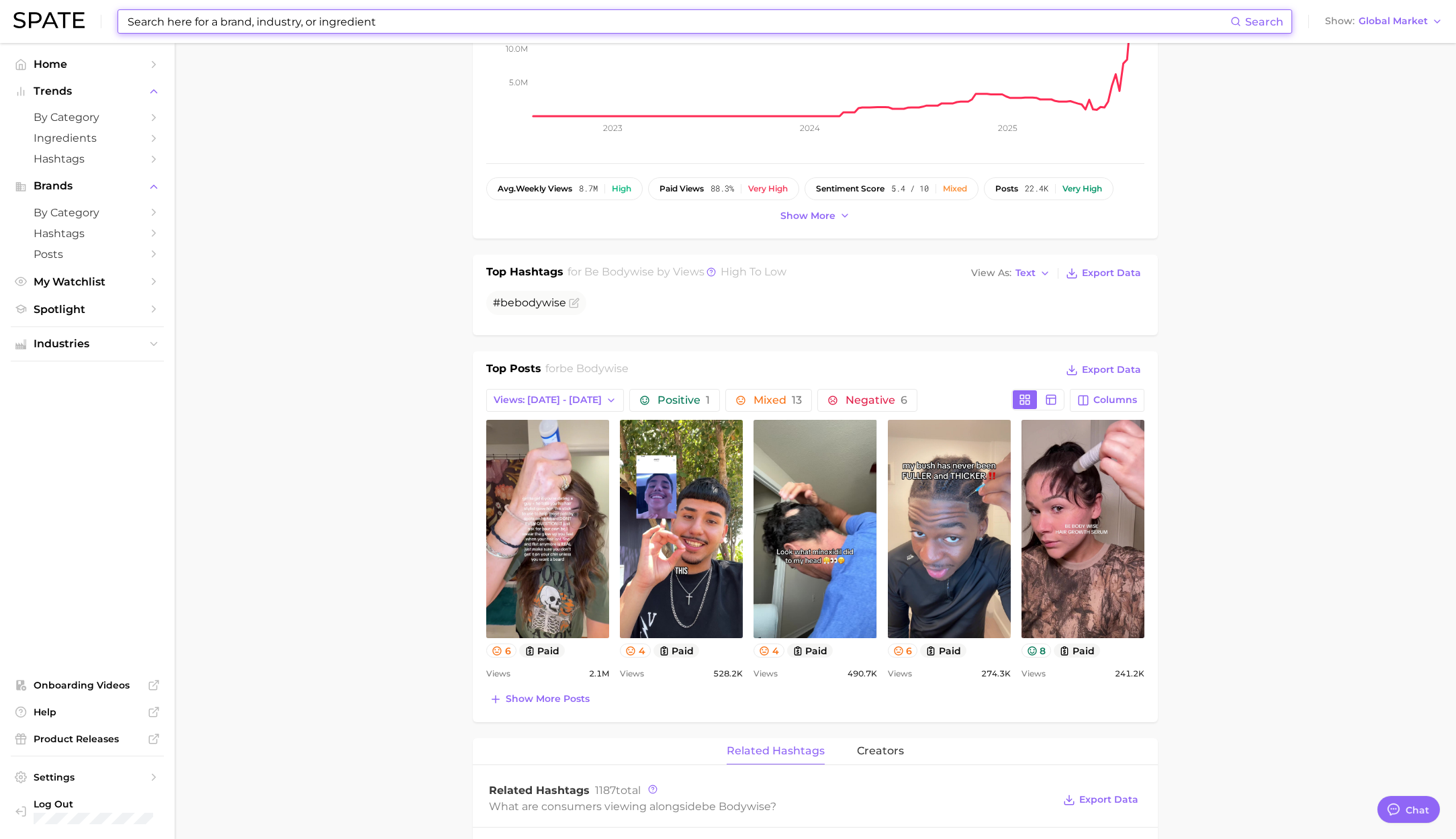
click at [249, 23] on input at bounding box center [678, 22] width 1104 height 22
paste input "arrae"
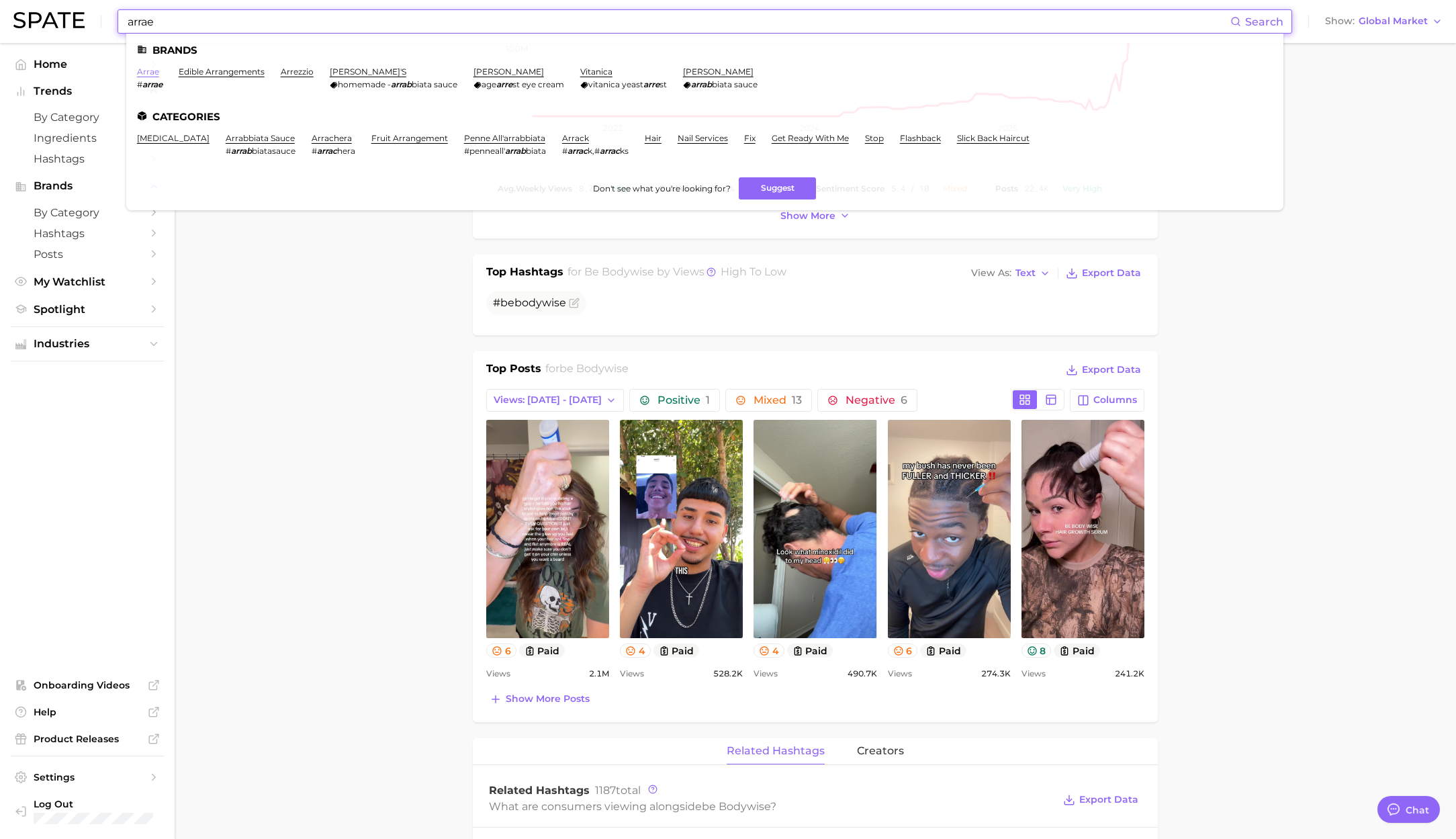
type input "arrae"
click at [148, 70] on link "arrae" at bounding box center [148, 72] width 22 height 10
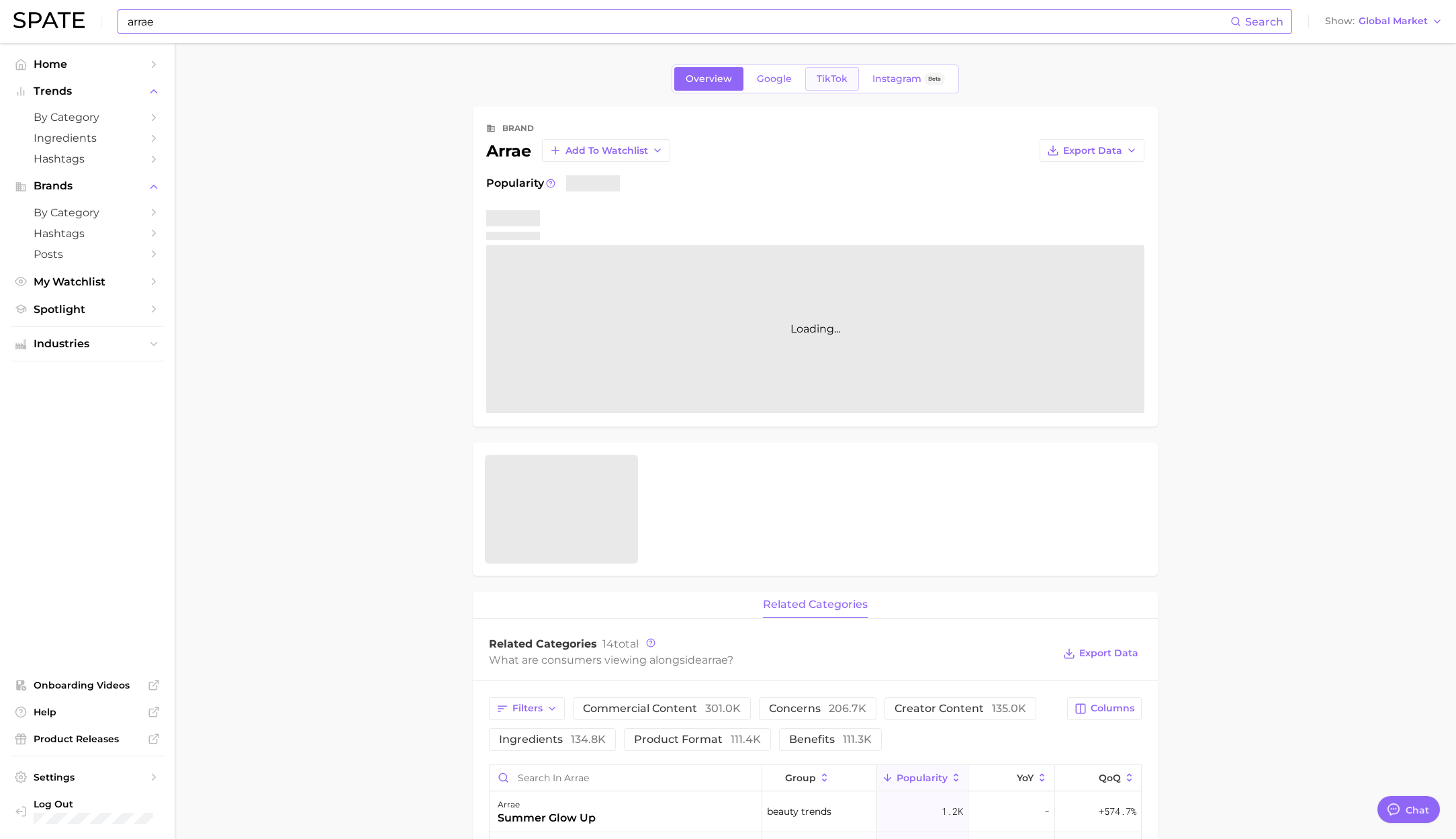
click at [823, 78] on span "TikTok" at bounding box center [832, 79] width 31 height 11
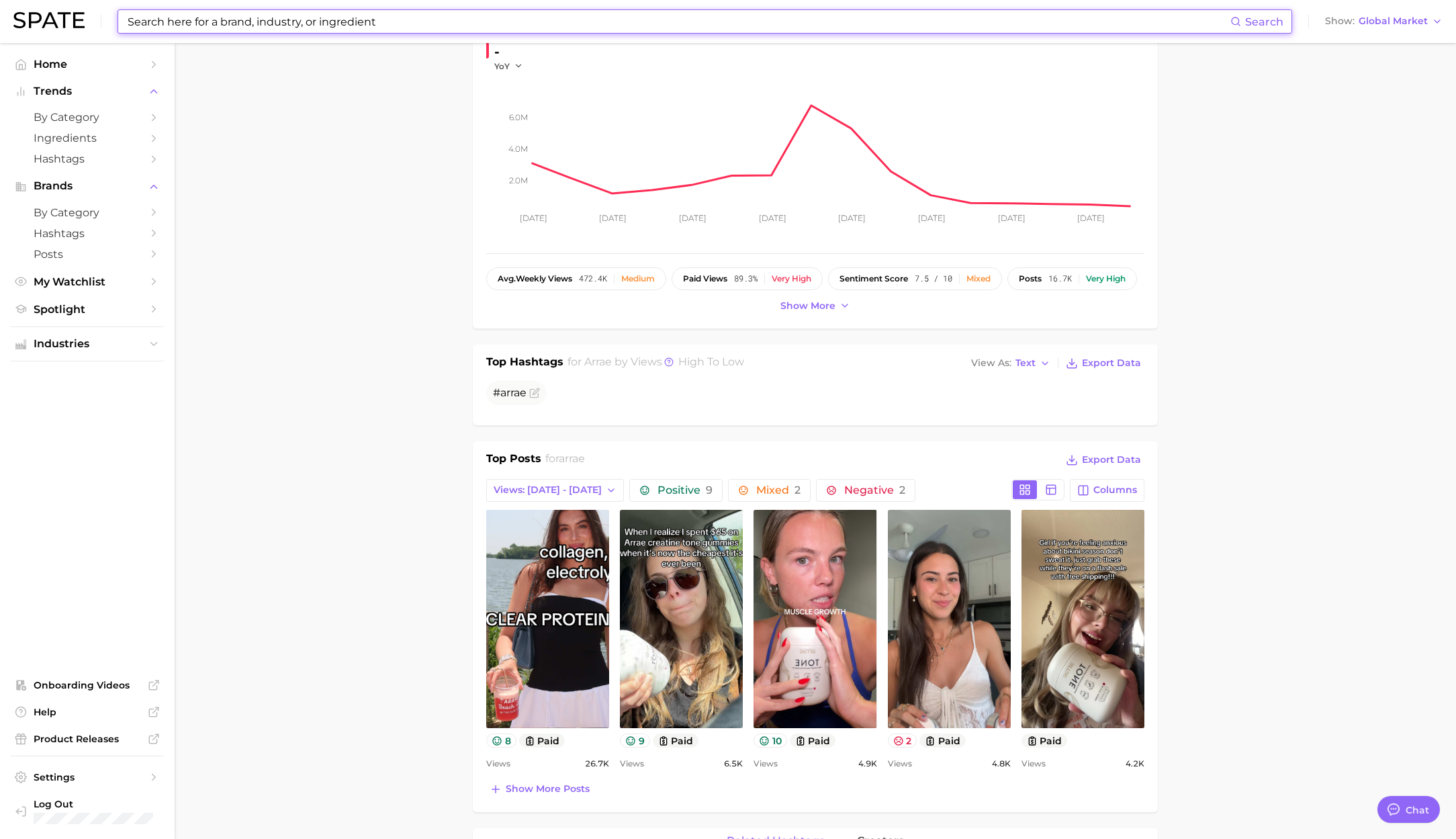
scroll to position [173, 0]
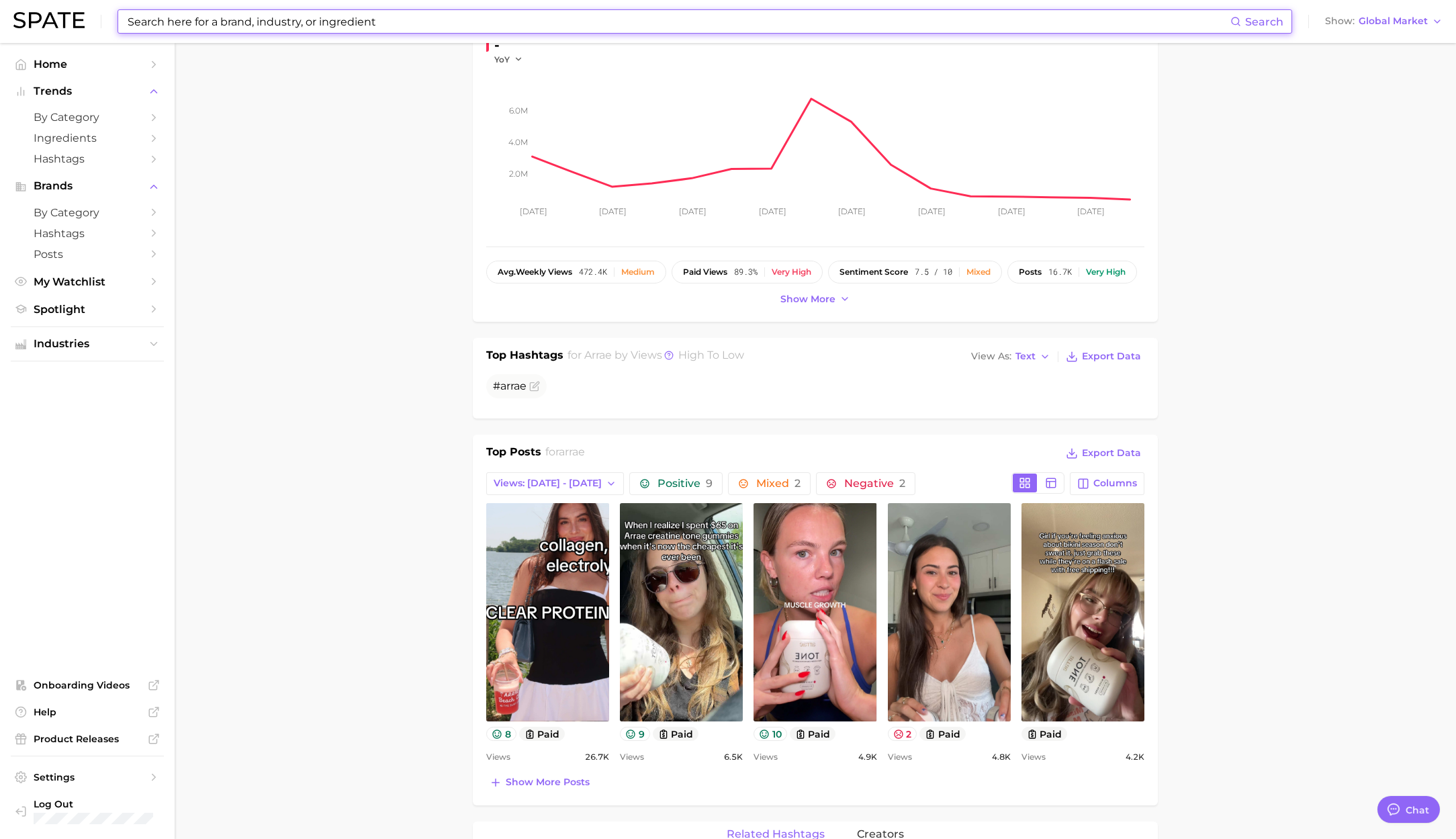
click at [352, 8] on div "Search Show Global Market" at bounding box center [728, 22] width 1429 height 43
drag, startPoint x: 277, startPoint y: 39, endPoint x: 281, endPoint y: 23, distance: 16.5
click at [277, 38] on div "Search Show Global Market" at bounding box center [728, 22] width 1429 height 43
click at [281, 22] on input at bounding box center [678, 22] width 1104 height 22
paste input "centr"
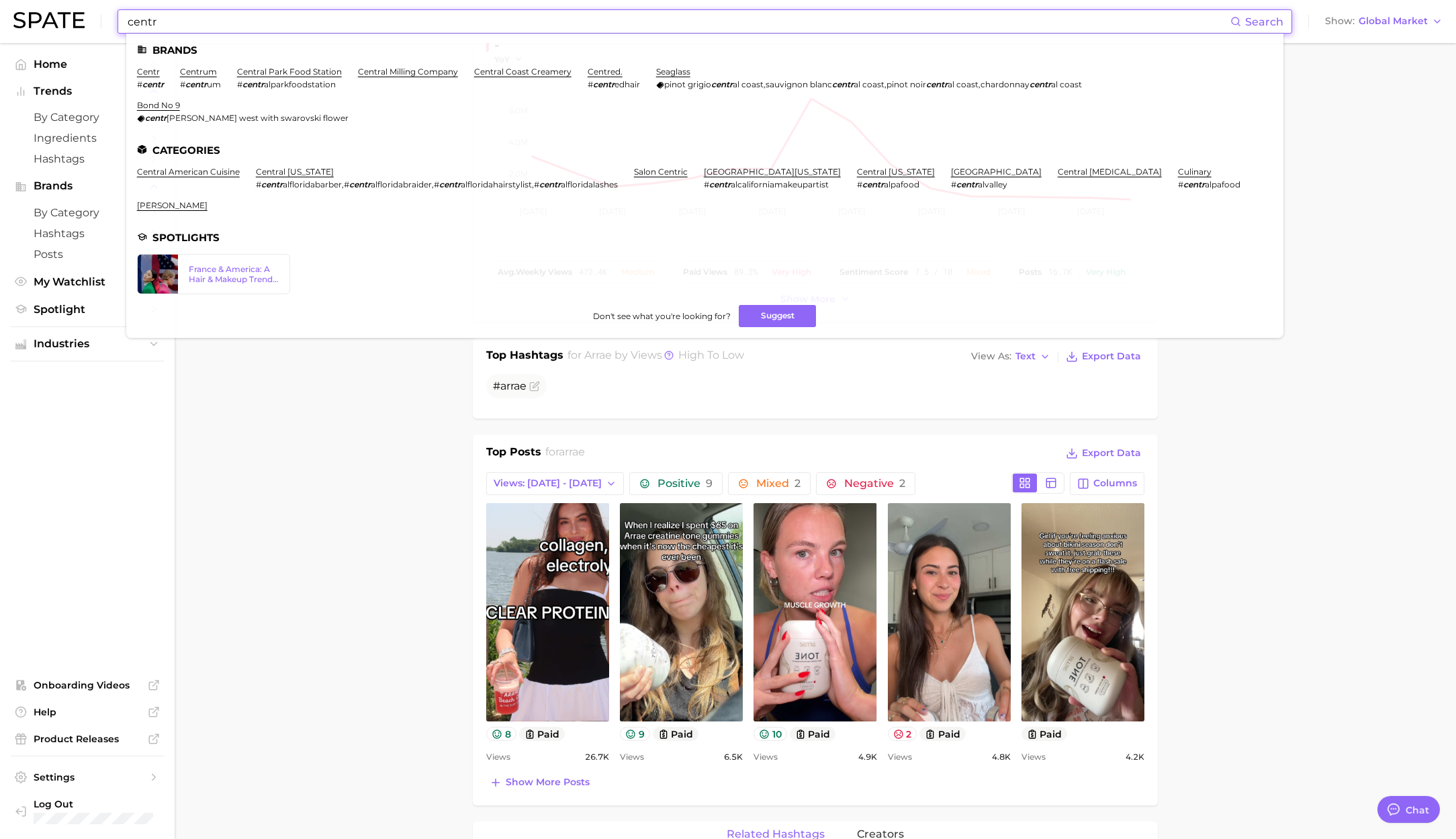
type input "centr"
click at [162, 61] on ul "Brands centr # centr centrum # centr um central park food station # centr alpar…" at bounding box center [704, 186] width 1157 height 304
click at [154, 68] on link "centr" at bounding box center [148, 72] width 22 height 10
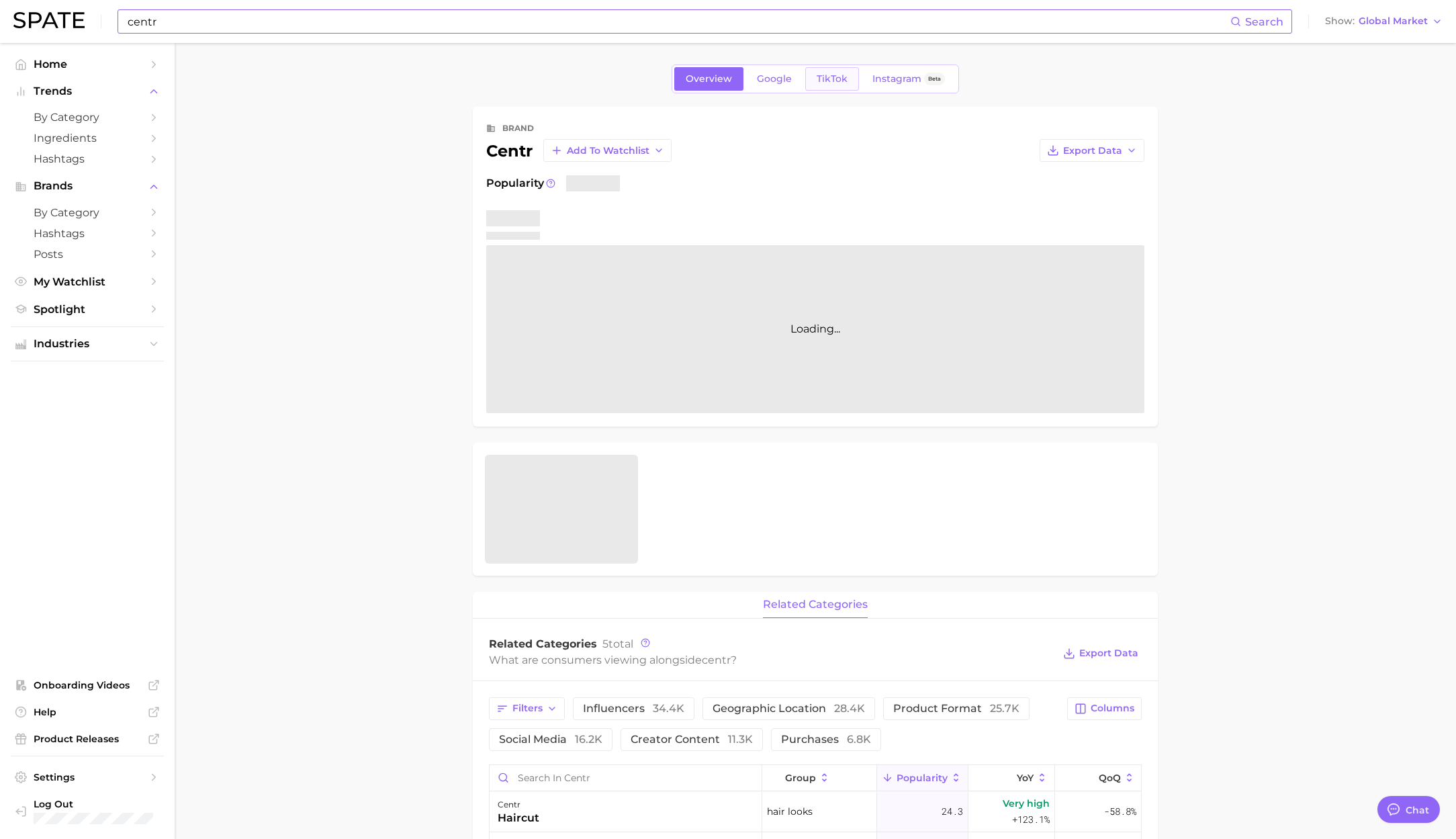
click at [834, 83] on span "TikTok" at bounding box center [832, 79] width 31 height 11
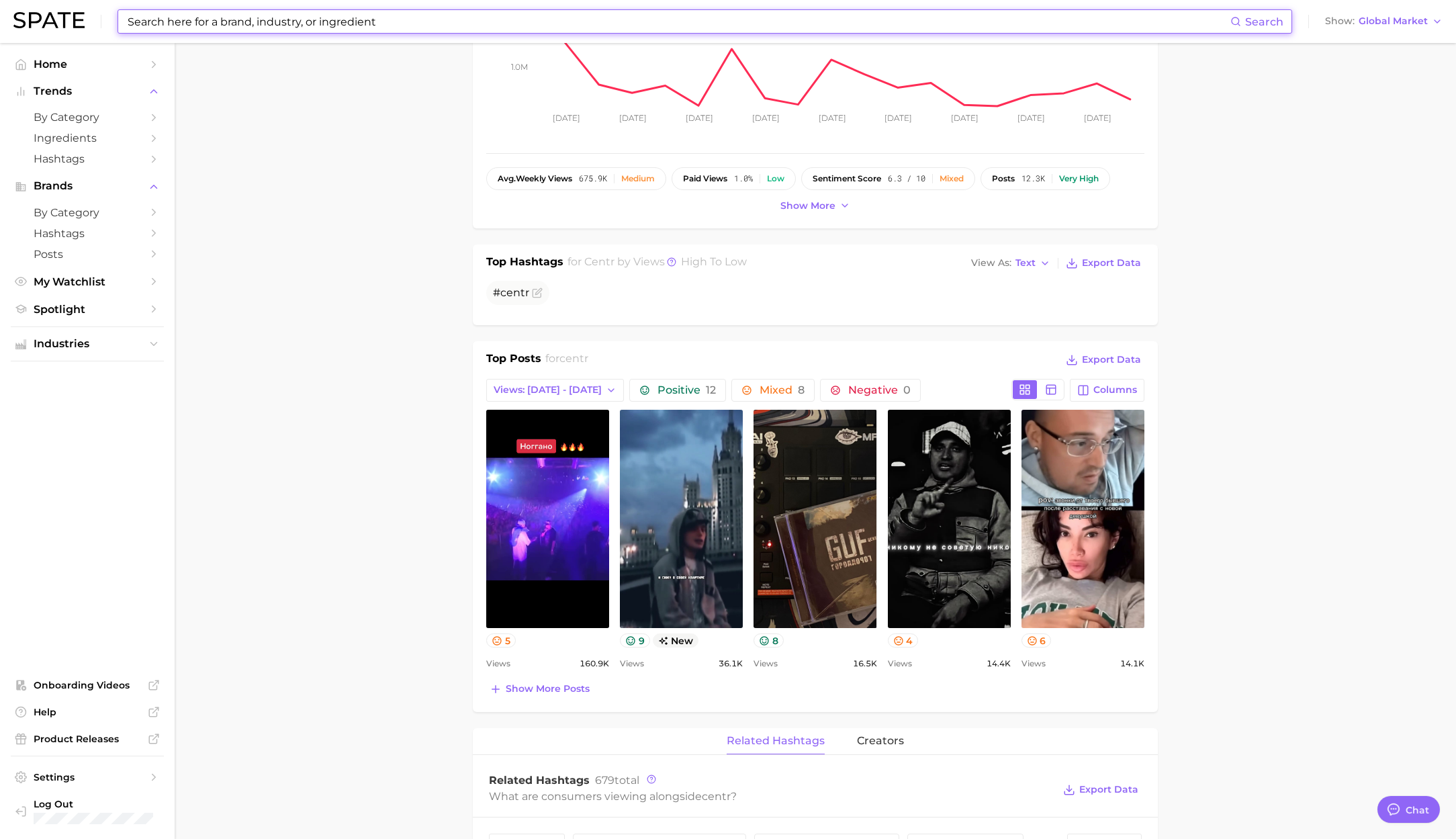
scroll to position [274, 0]
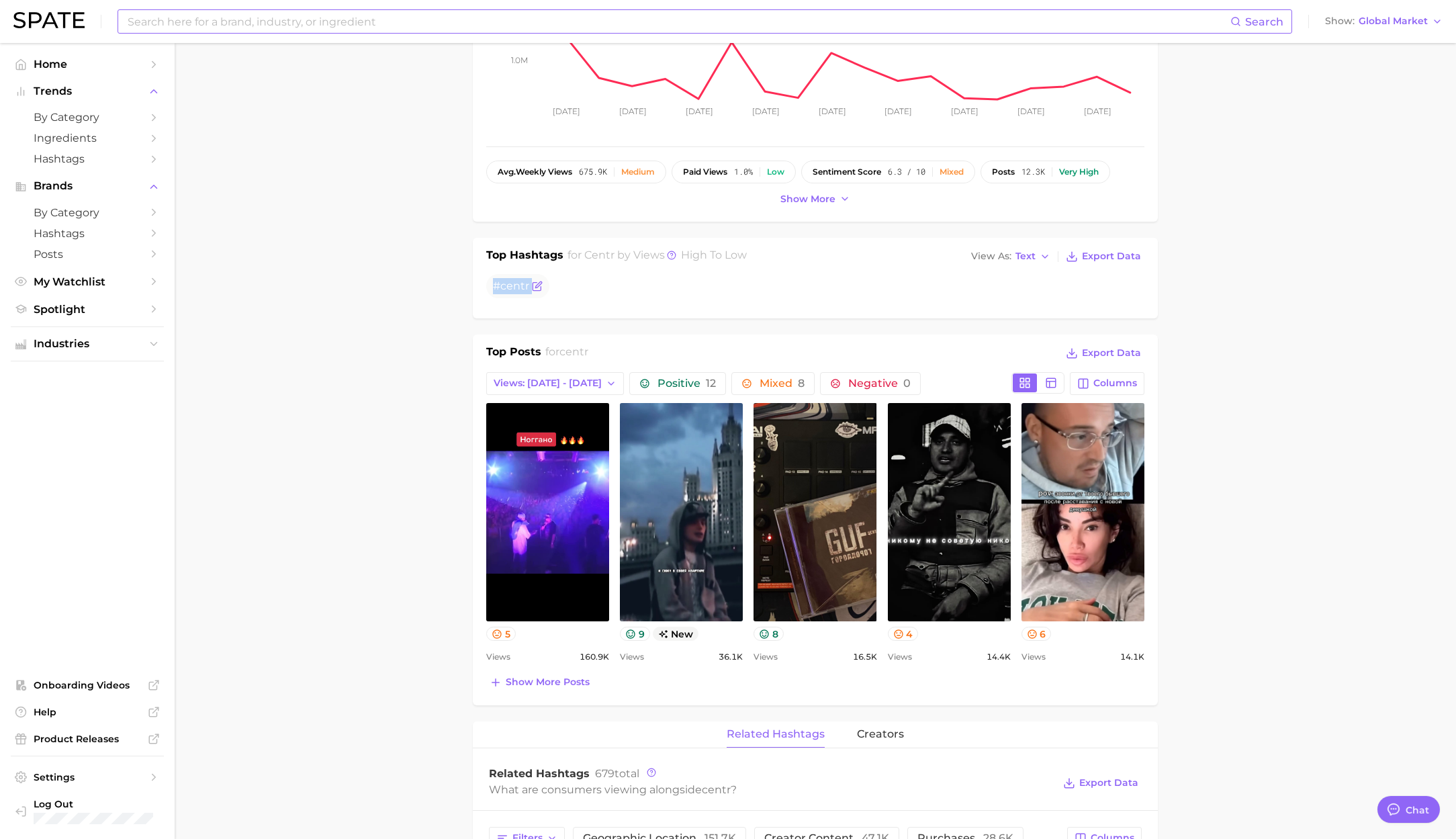
drag, startPoint x: 493, startPoint y: 287, endPoint x: 529, endPoint y: 286, distance: 36.0
click at [529, 286] on span "# centr" at bounding box center [517, 286] width 63 height 24
copy div "# centr"
click at [153, 26] on input at bounding box center [678, 22] width 1104 height 22
paste input "megafood"
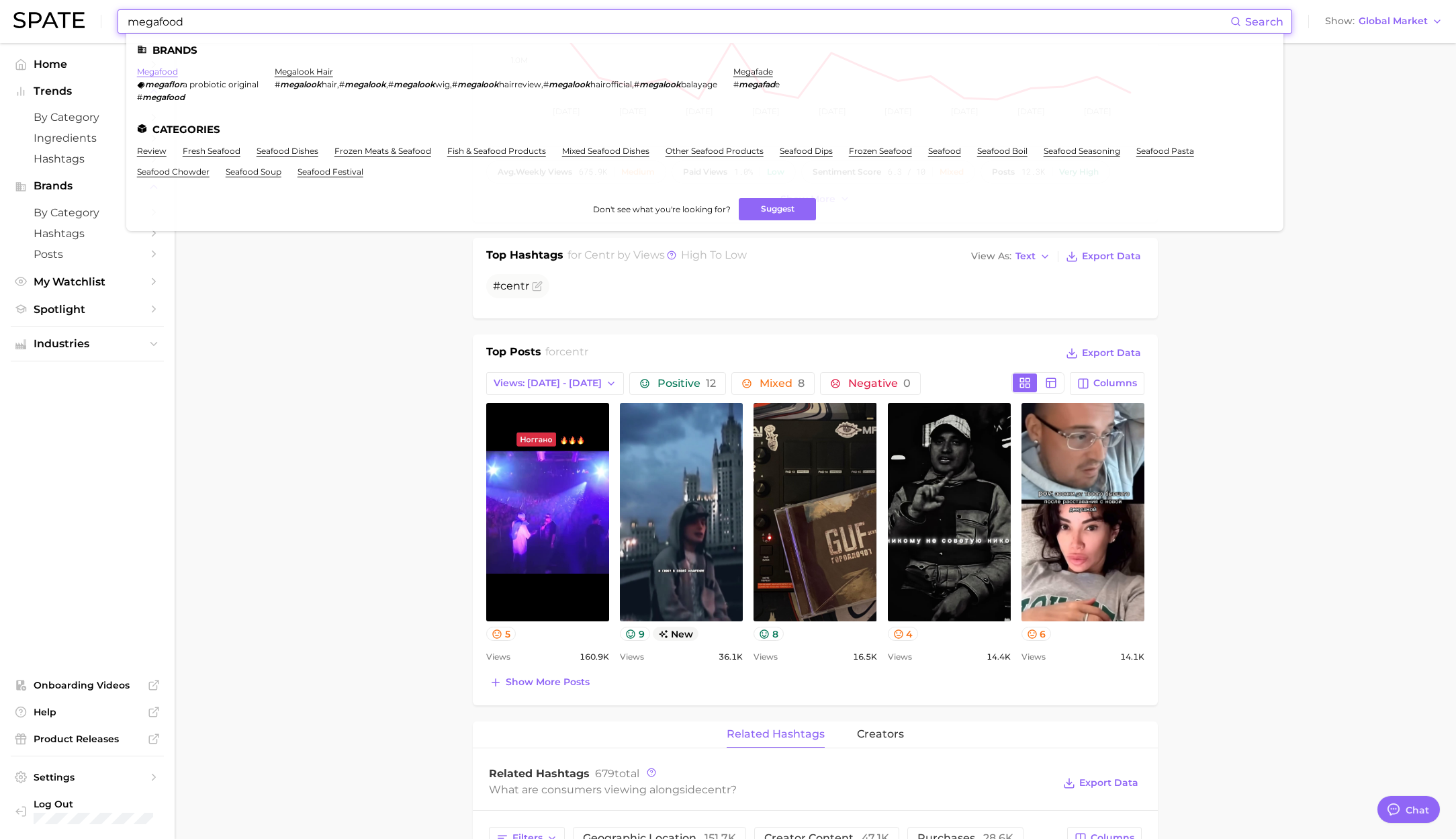
type input "megafood"
click at [171, 69] on link "megafood" at bounding box center [157, 72] width 41 height 10
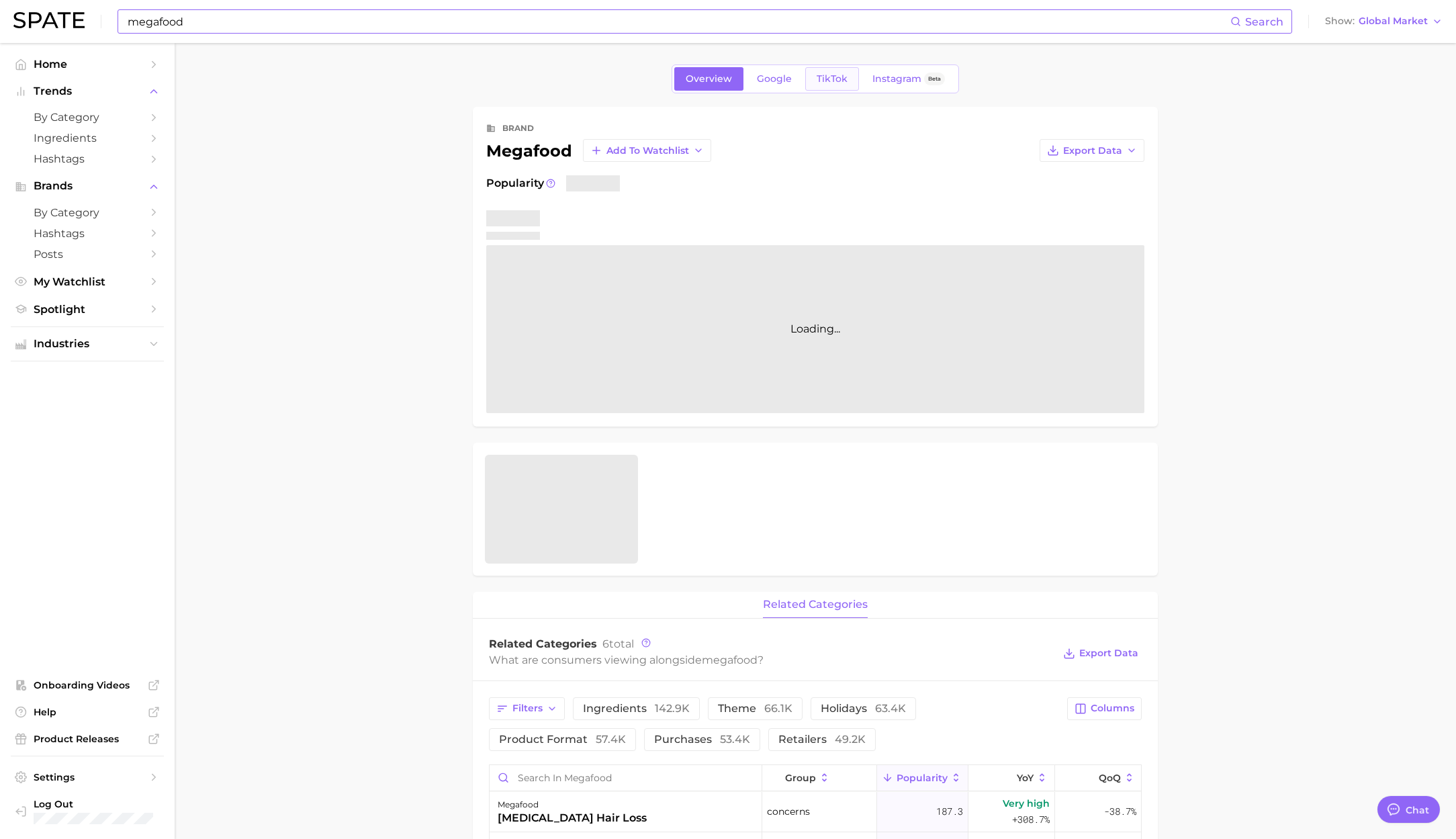
click at [840, 80] on span "TikTok" at bounding box center [832, 79] width 31 height 11
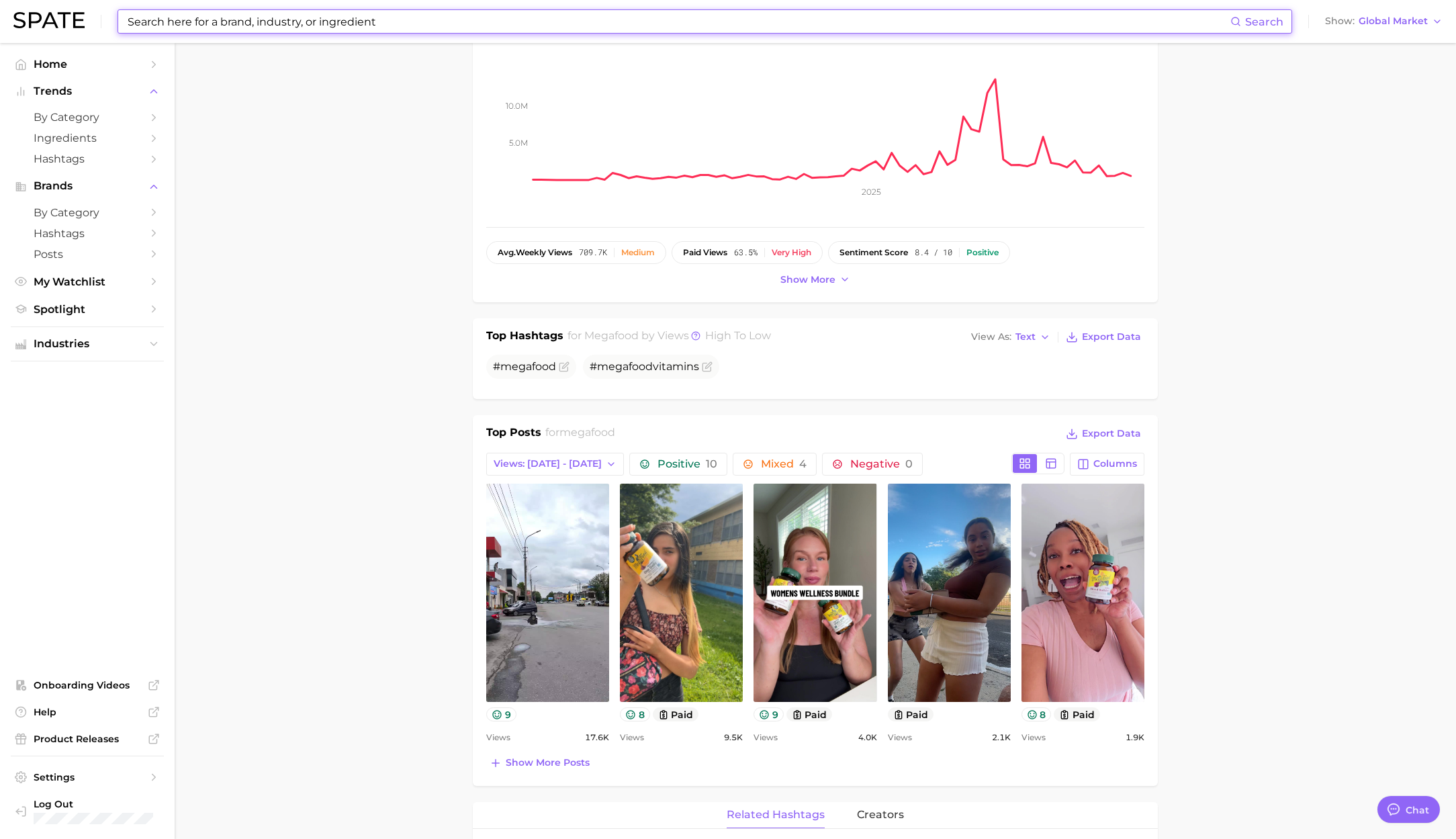
scroll to position [193, 0]
click at [263, 22] on input at bounding box center [678, 22] width 1104 height 22
paste input "elysium"
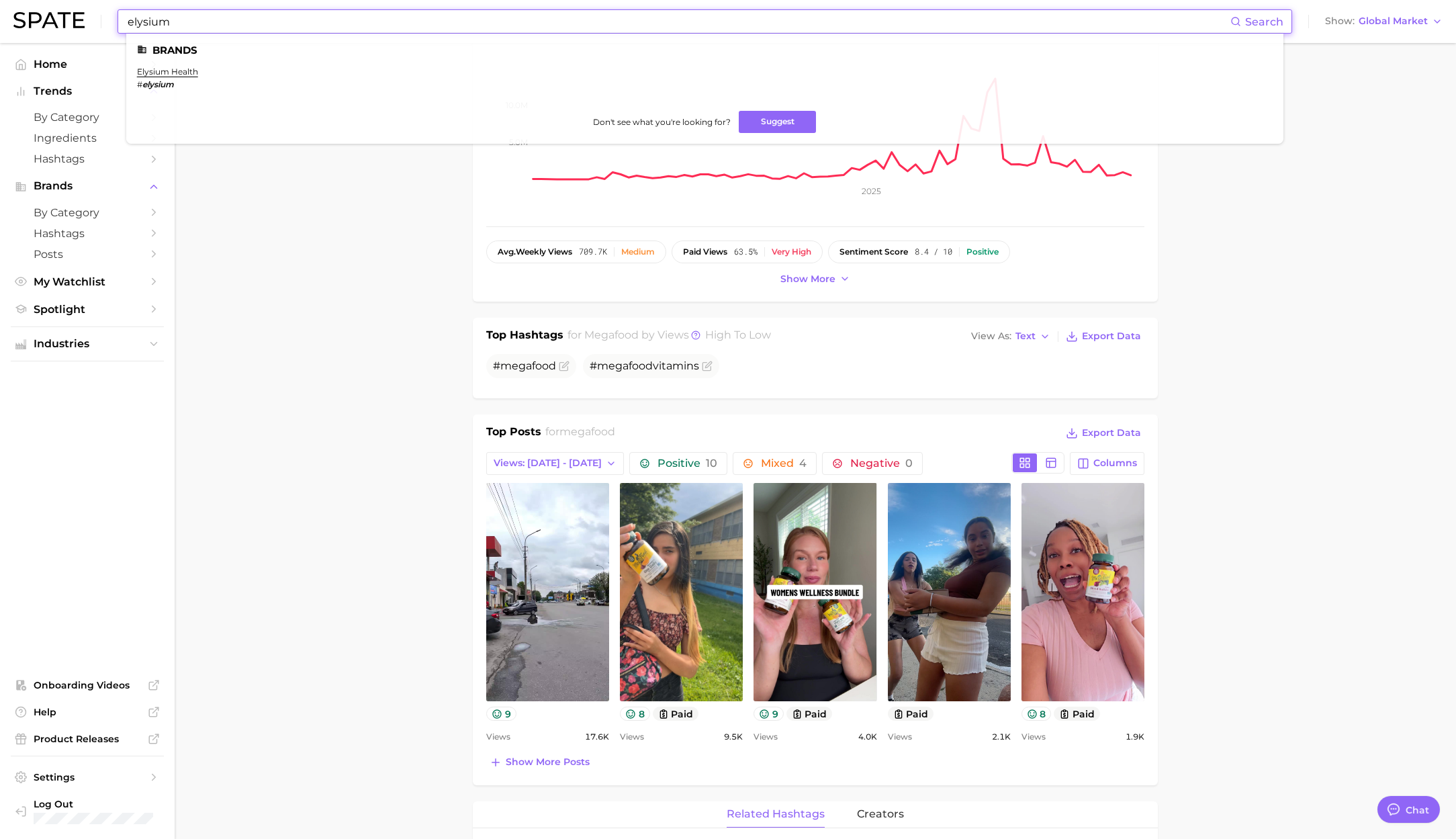
drag, startPoint x: 262, startPoint y: 21, endPoint x: 117, endPoint y: 23, distance: 145.0
click at [117, 23] on div "elysium Search Brands elysium health # elysium Don't see what you're looking fo…" at bounding box center [704, 22] width 1175 height 24
paste input "juice plus"
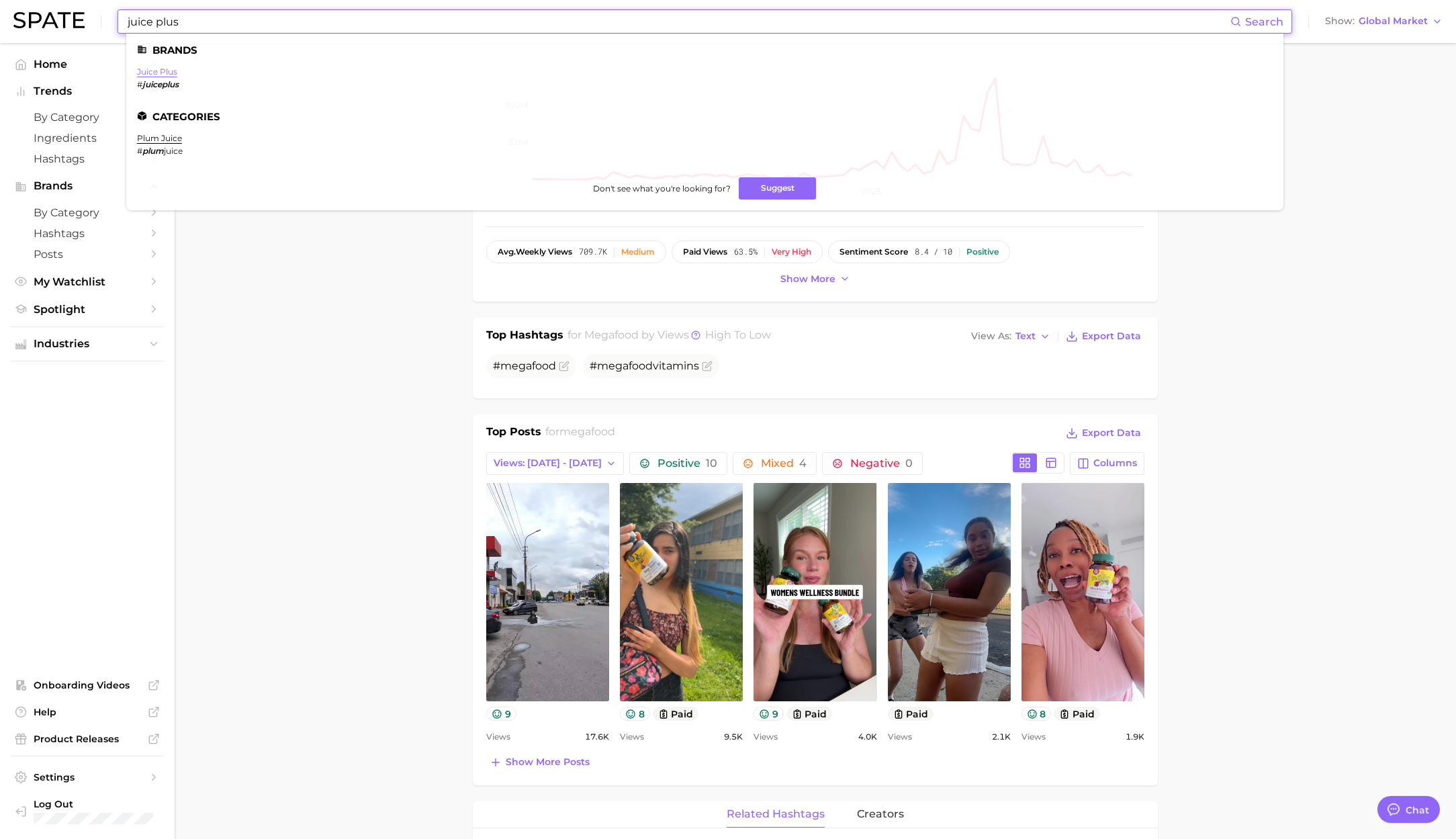
type input "juice plus"
click at [169, 71] on link "juice plus" at bounding box center [157, 72] width 41 height 10
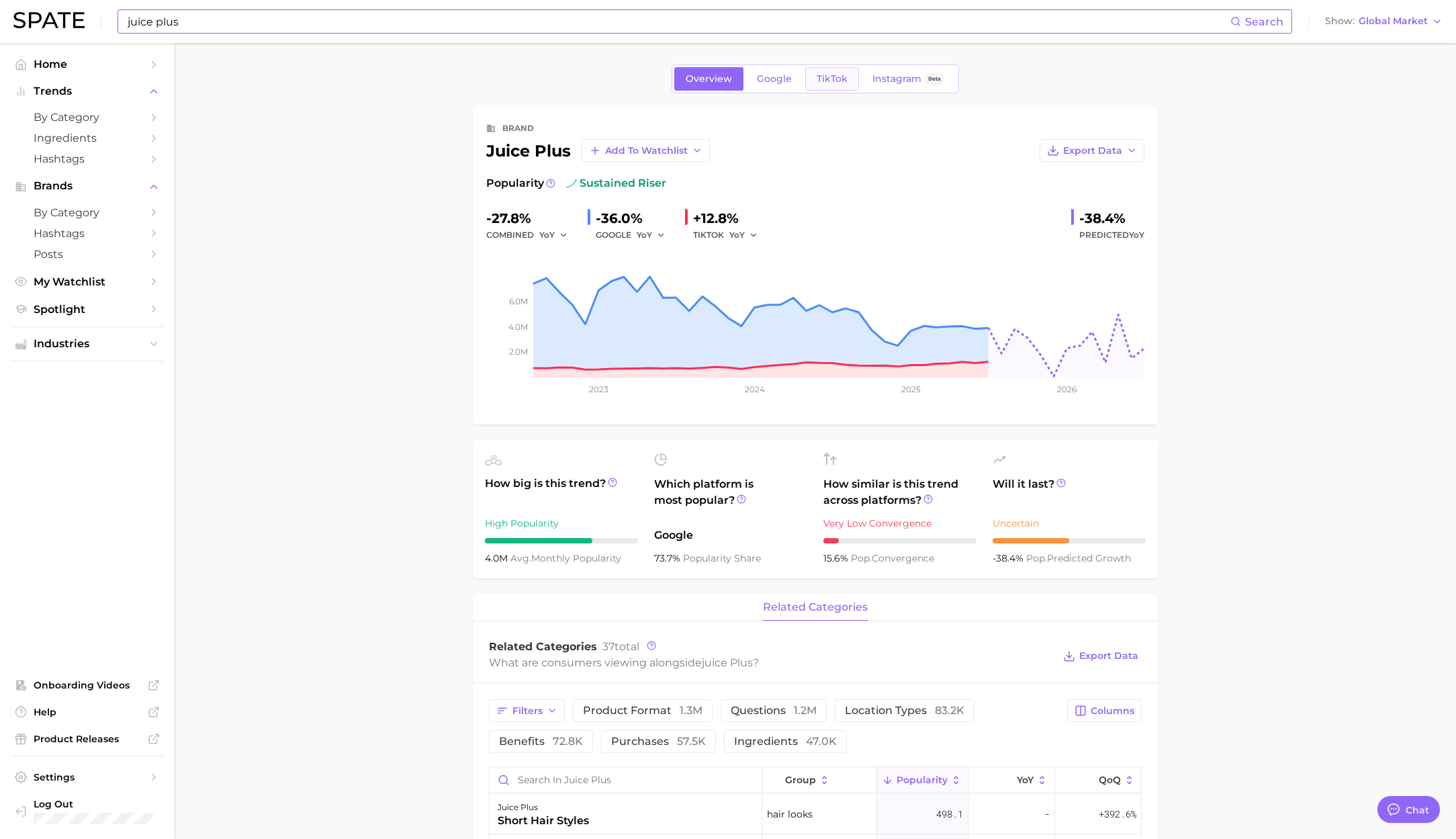
click at [830, 79] on span "TikTok" at bounding box center [832, 79] width 31 height 11
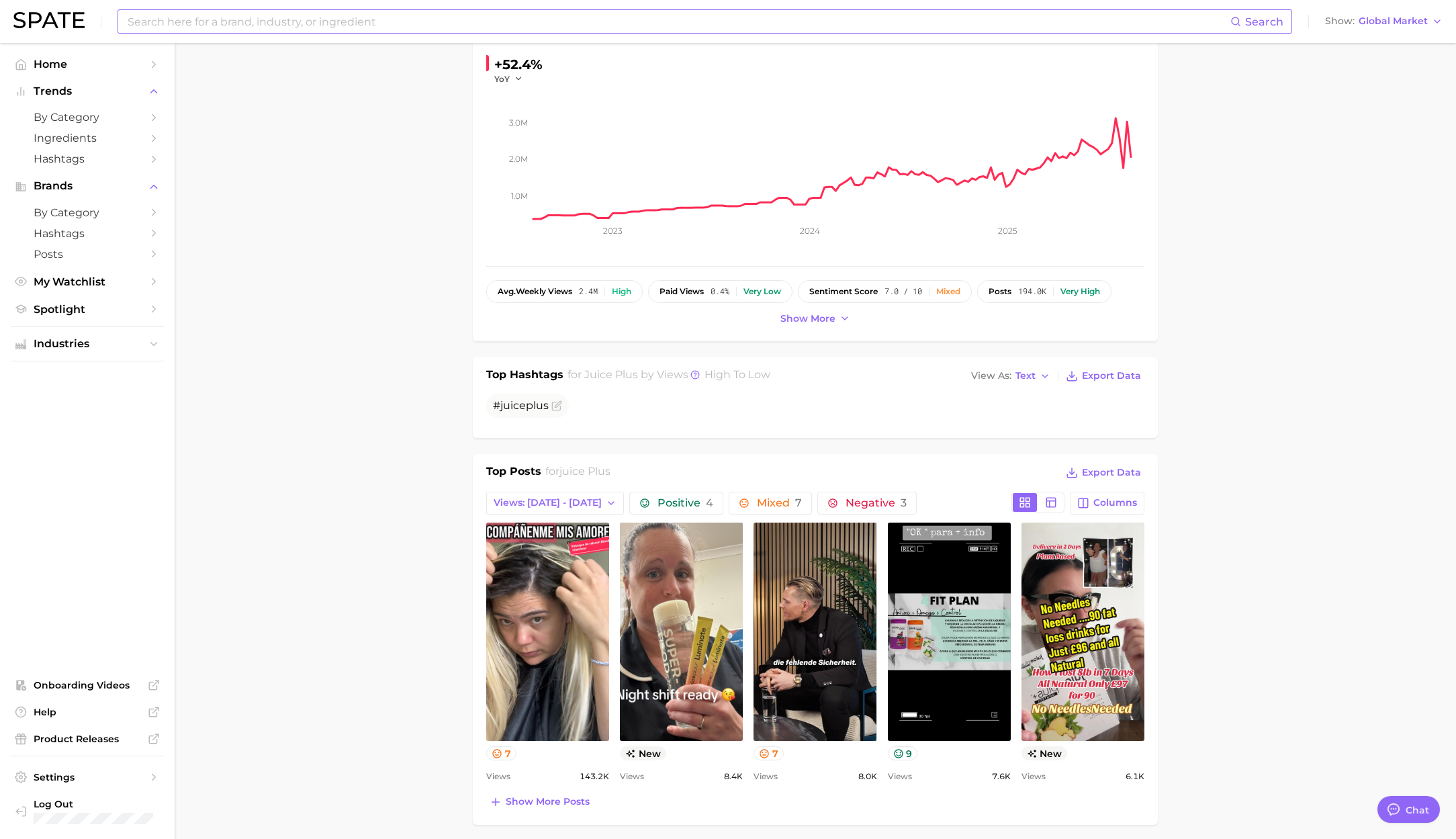
scroll to position [188, 0]
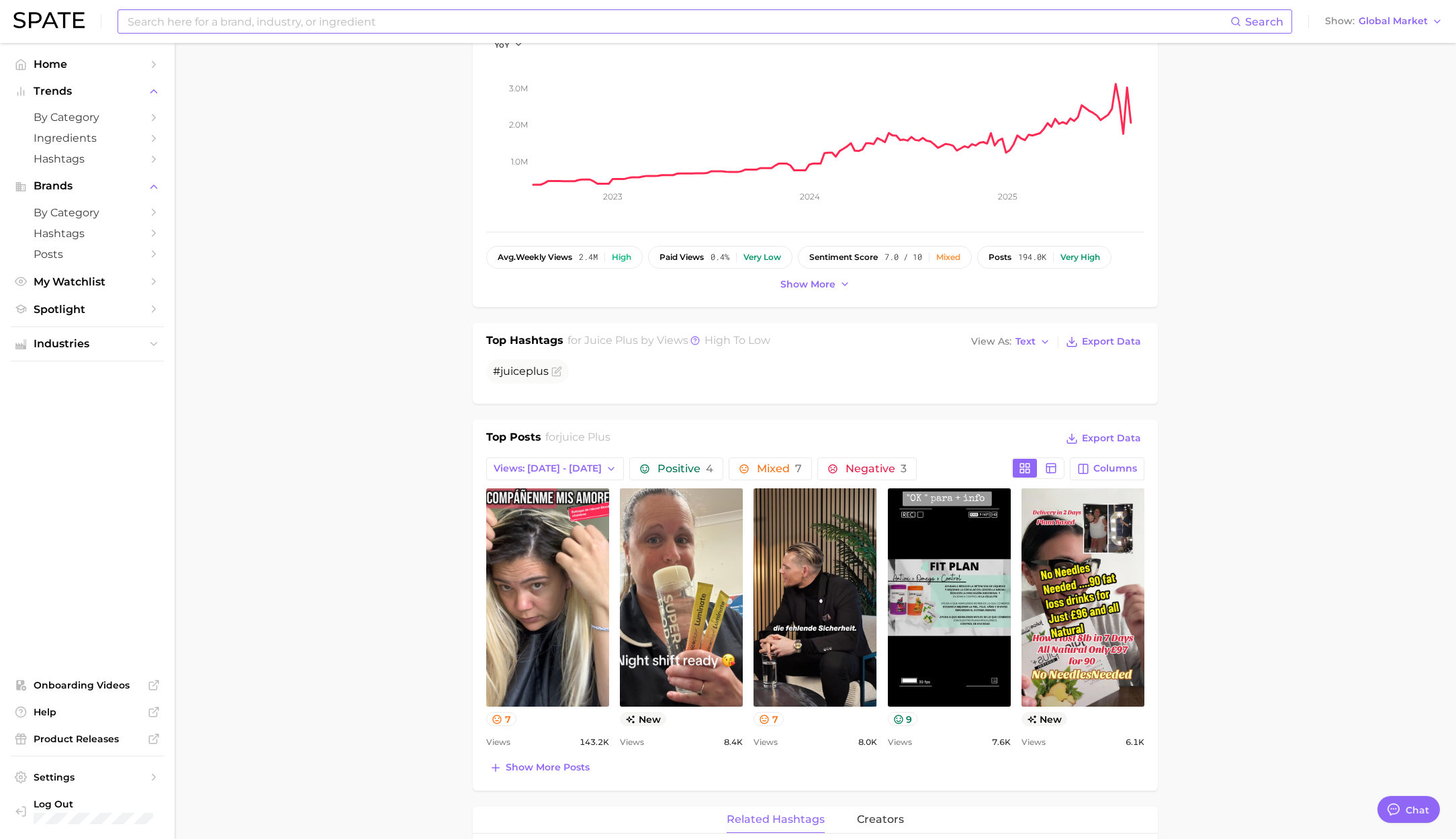
click at [213, 26] on input at bounding box center [678, 22] width 1104 height 22
paste input "prime bites"
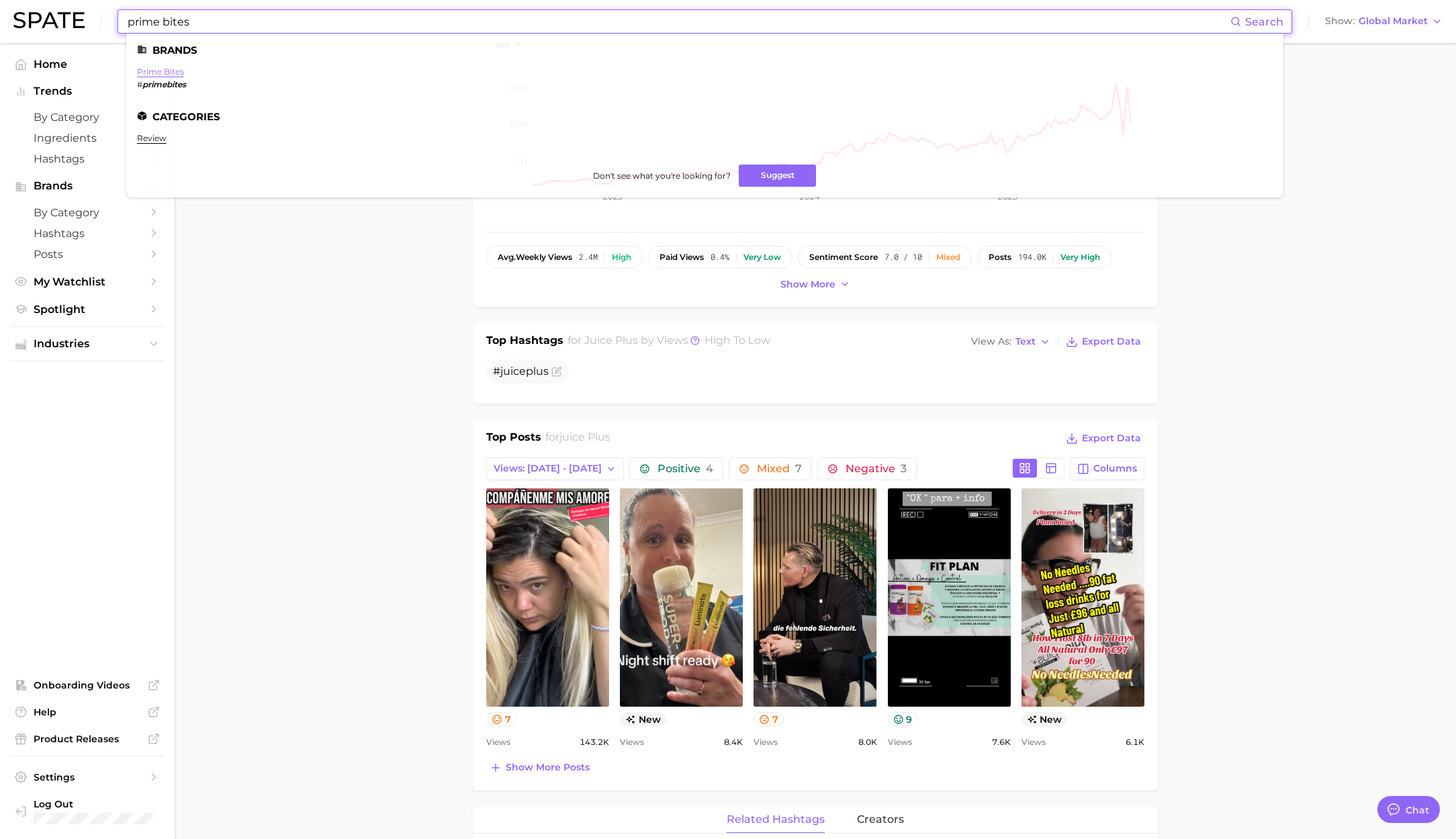
type input "prime bites"
click at [171, 69] on link "prime bites" at bounding box center [161, 72] width 47 height 10
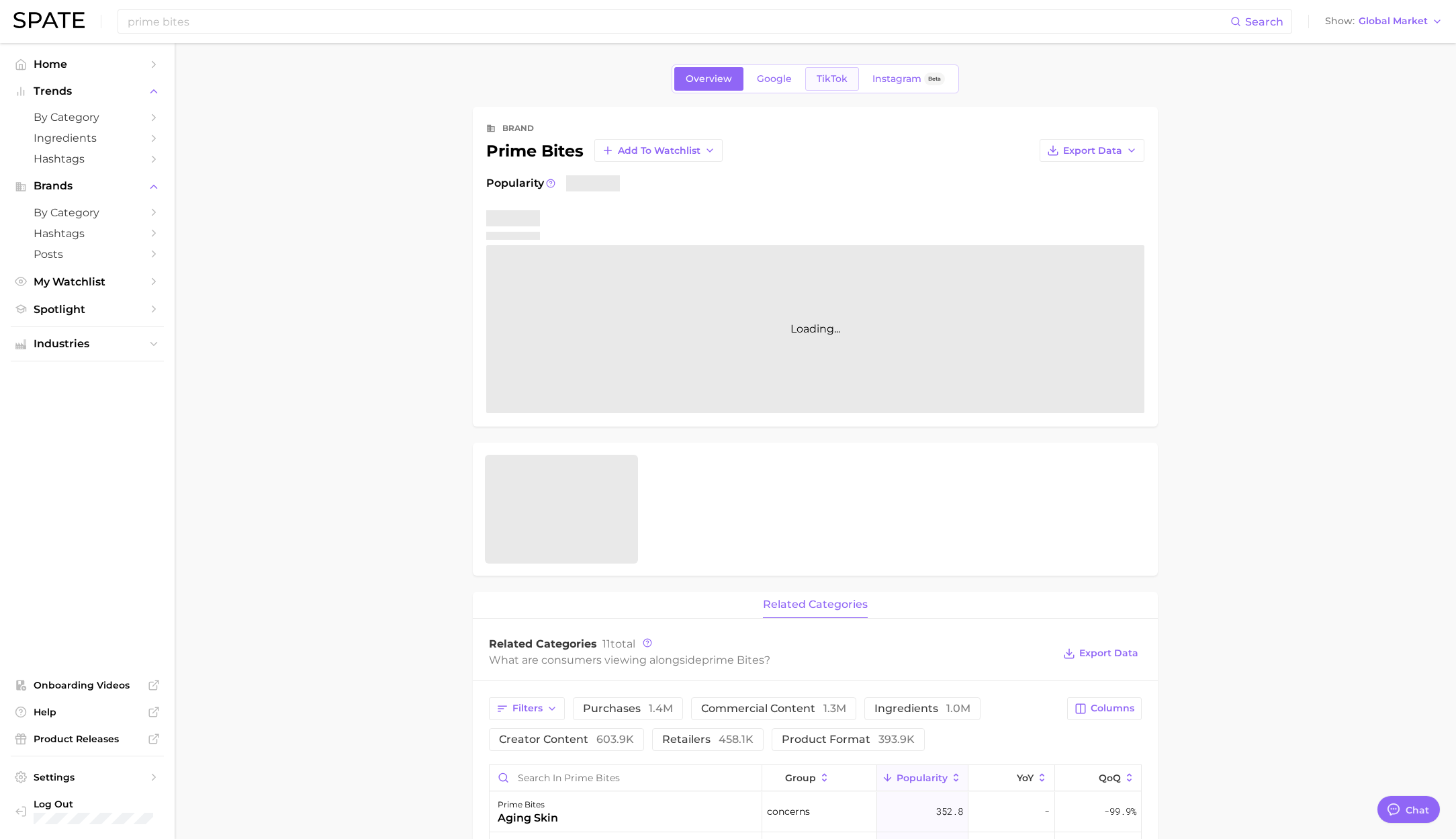
click at [814, 80] on link "TikTok" at bounding box center [832, 79] width 54 height 23
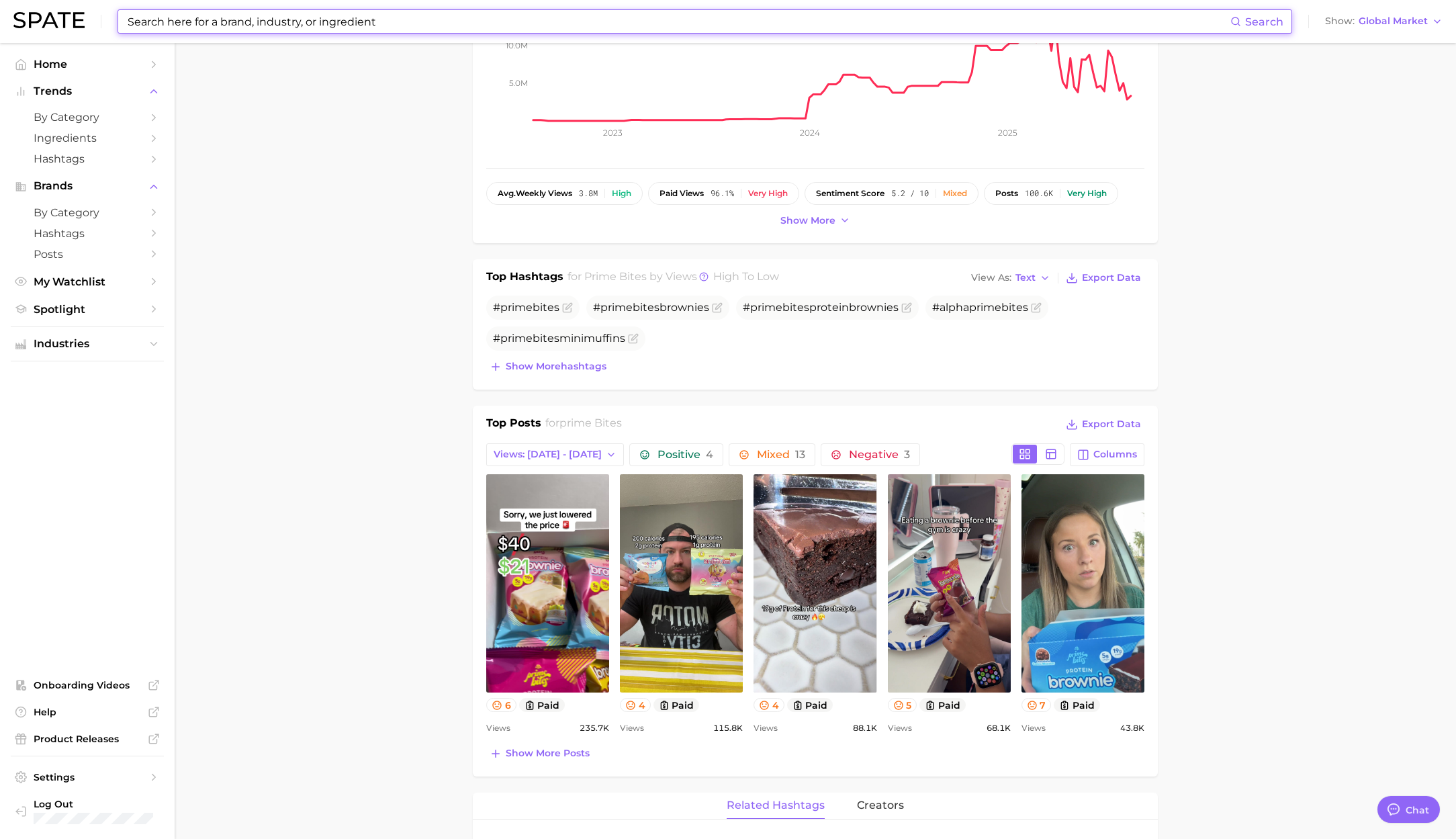
scroll to position [255, 0]
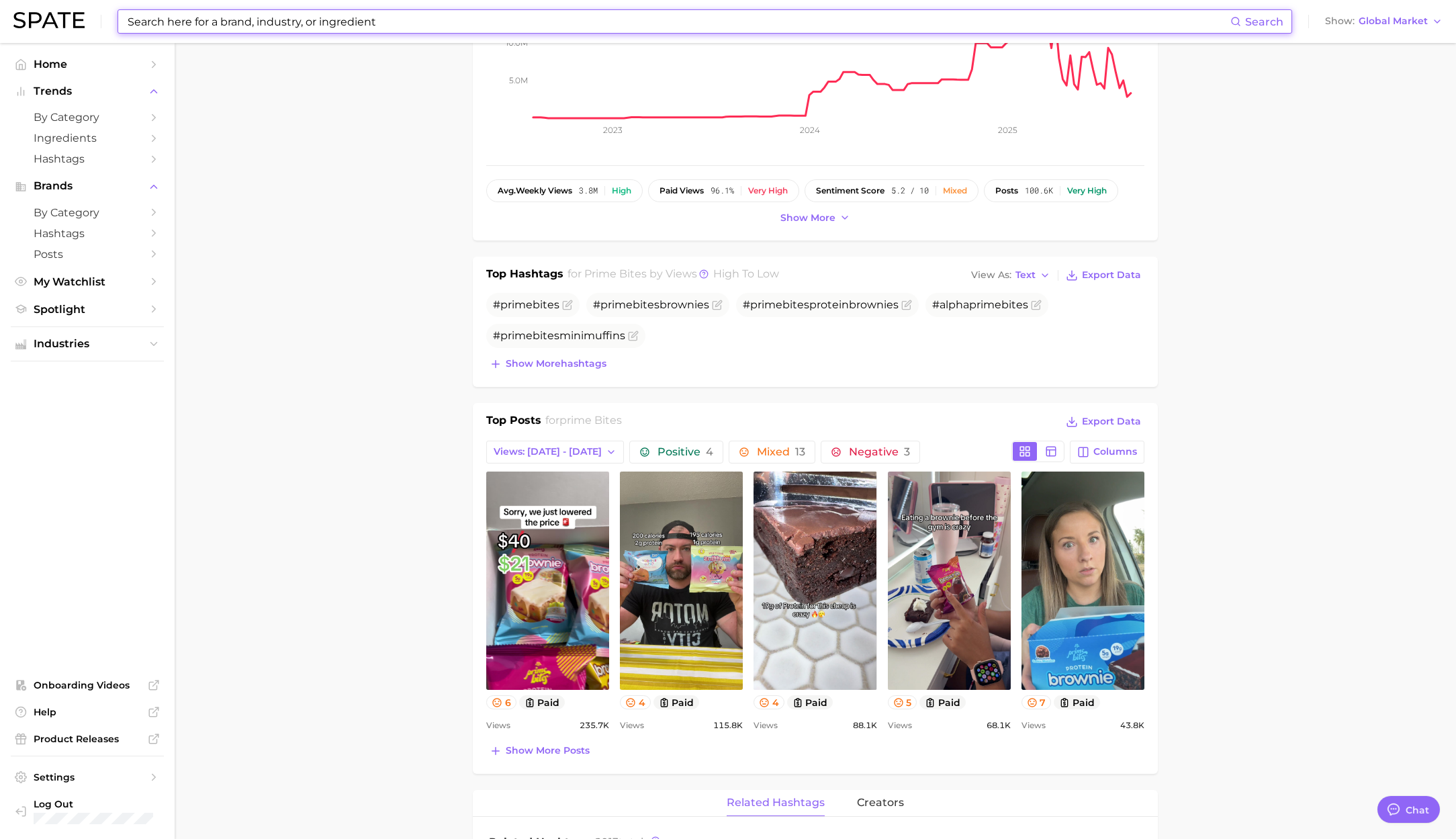
click at [294, 21] on input at bounding box center [678, 22] width 1104 height 22
paste input "nature box"
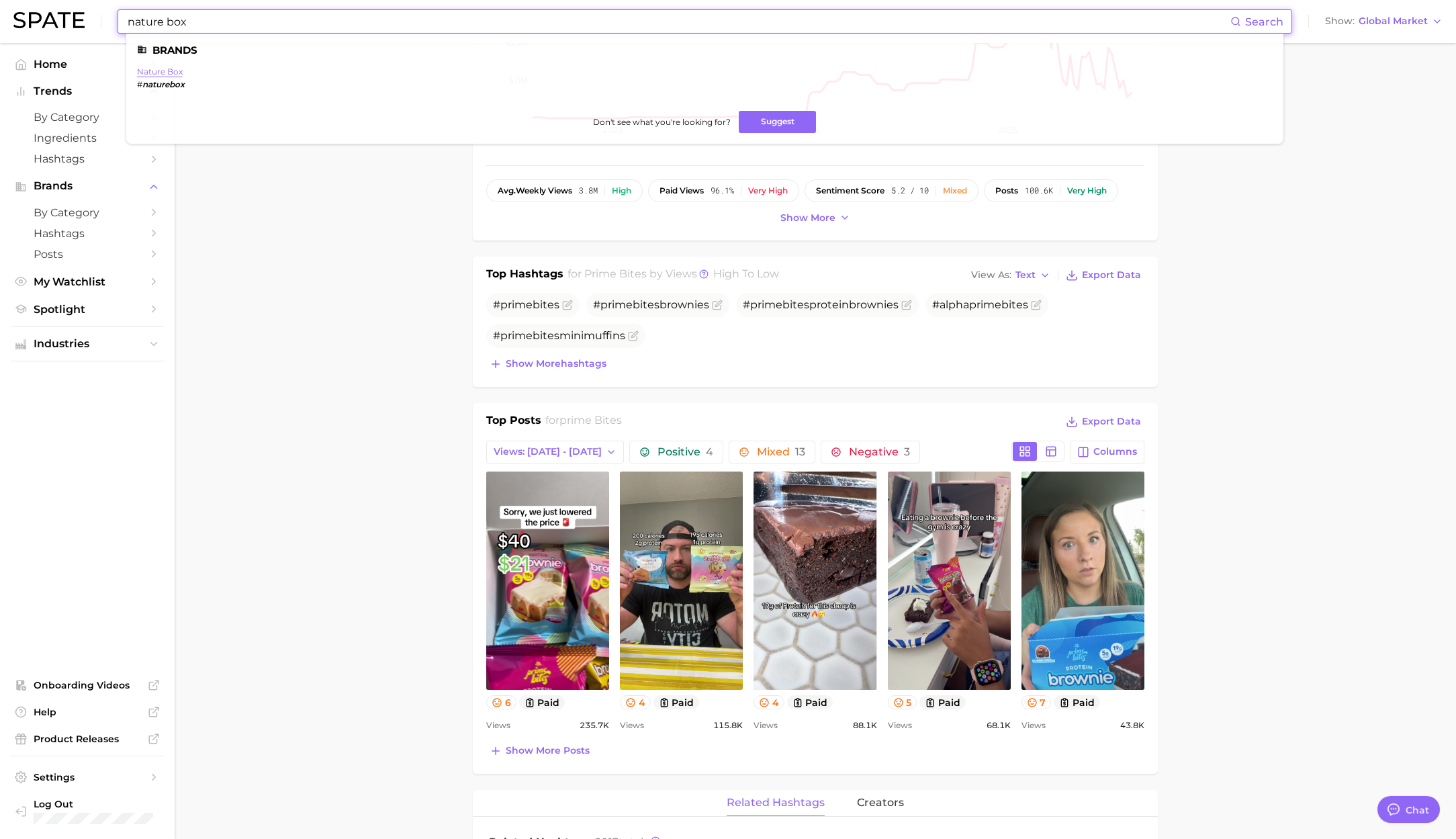
type input "nature box"
click at [168, 72] on link "nature box" at bounding box center [160, 72] width 46 height 10
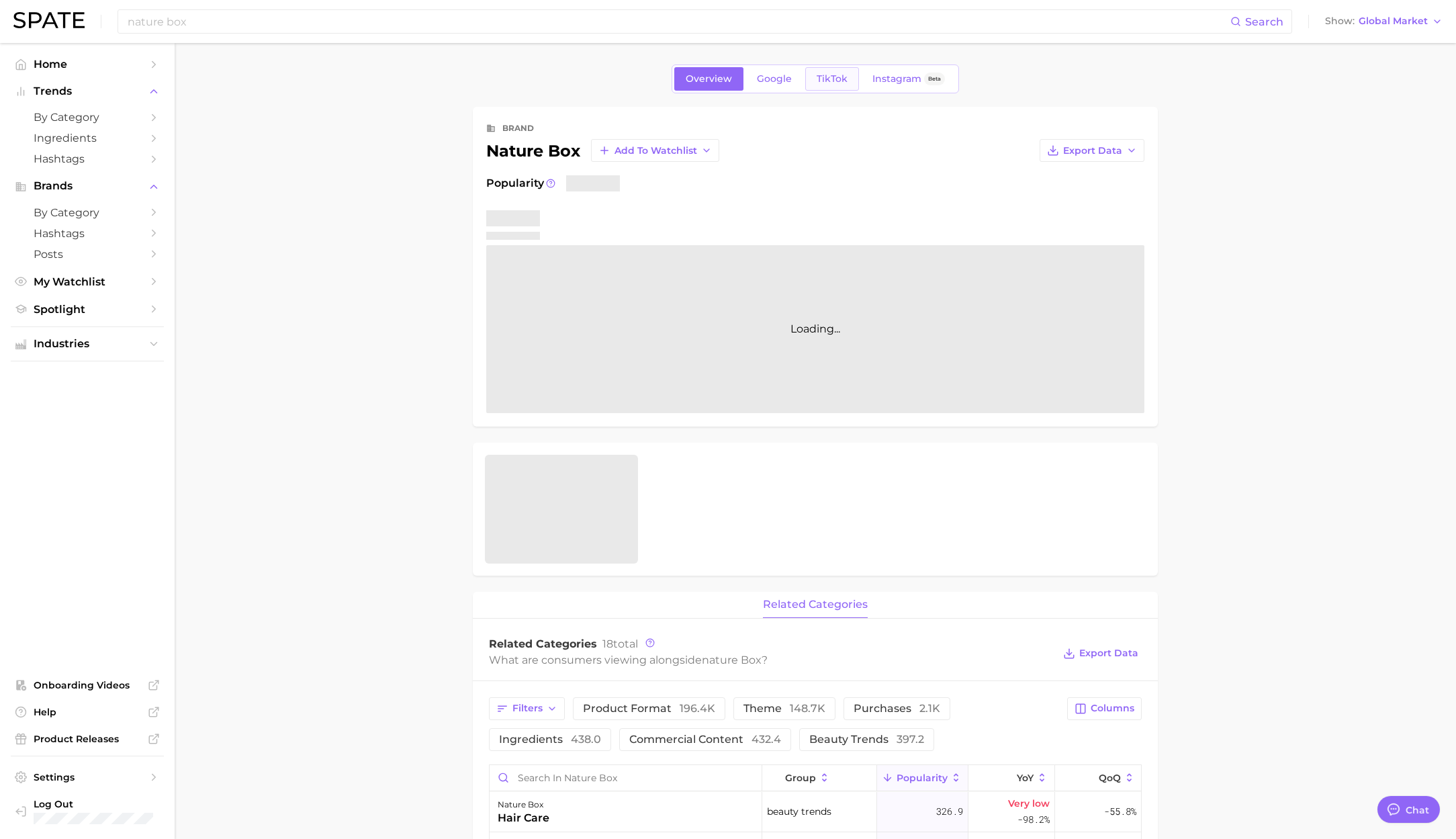
click at [821, 85] on link "TikTok" at bounding box center [832, 79] width 54 height 23
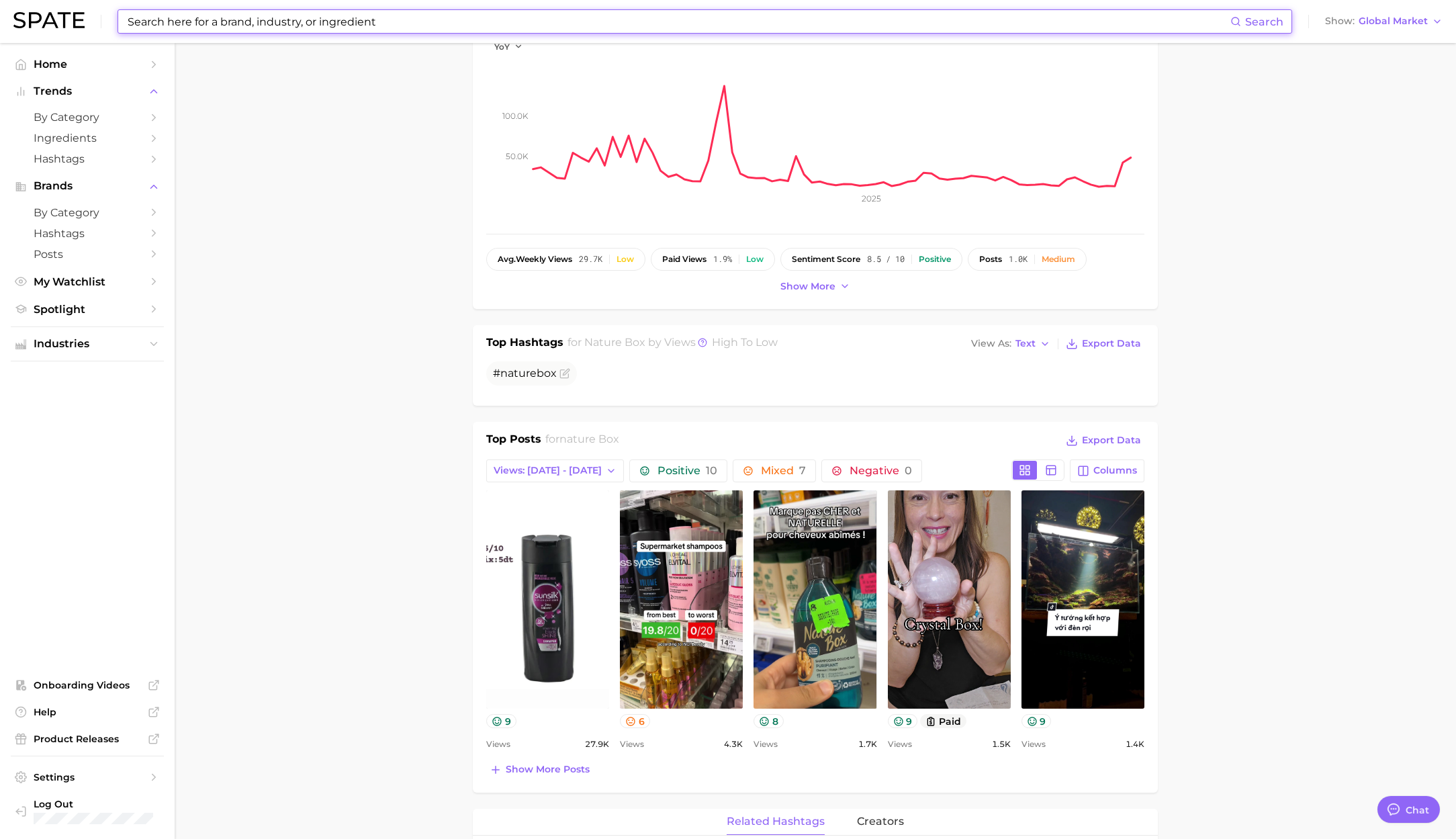
scroll to position [189, 0]
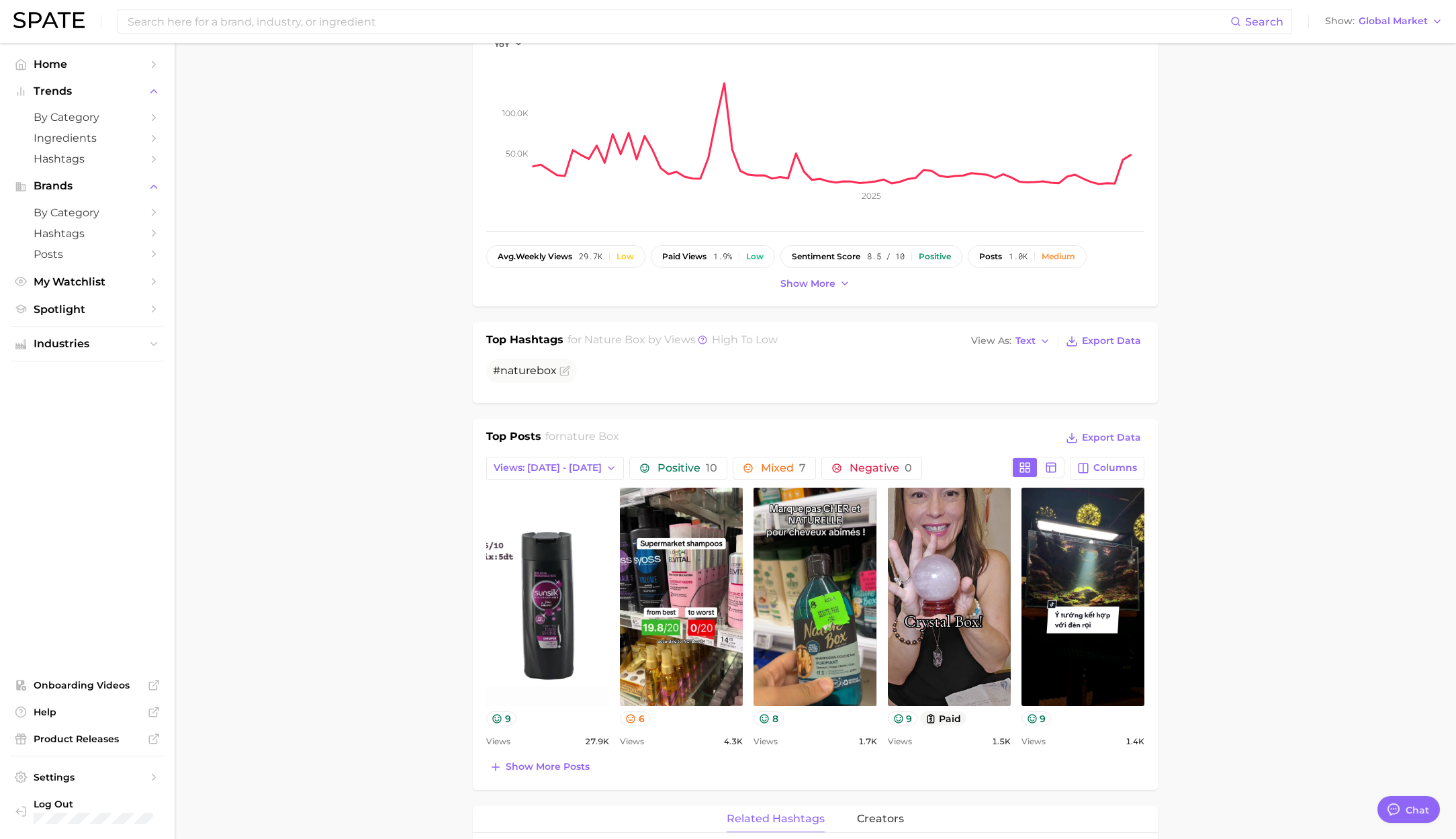
drag, startPoint x: 364, startPoint y: 367, endPoint x: 316, endPoint y: 167, distance: 205.7
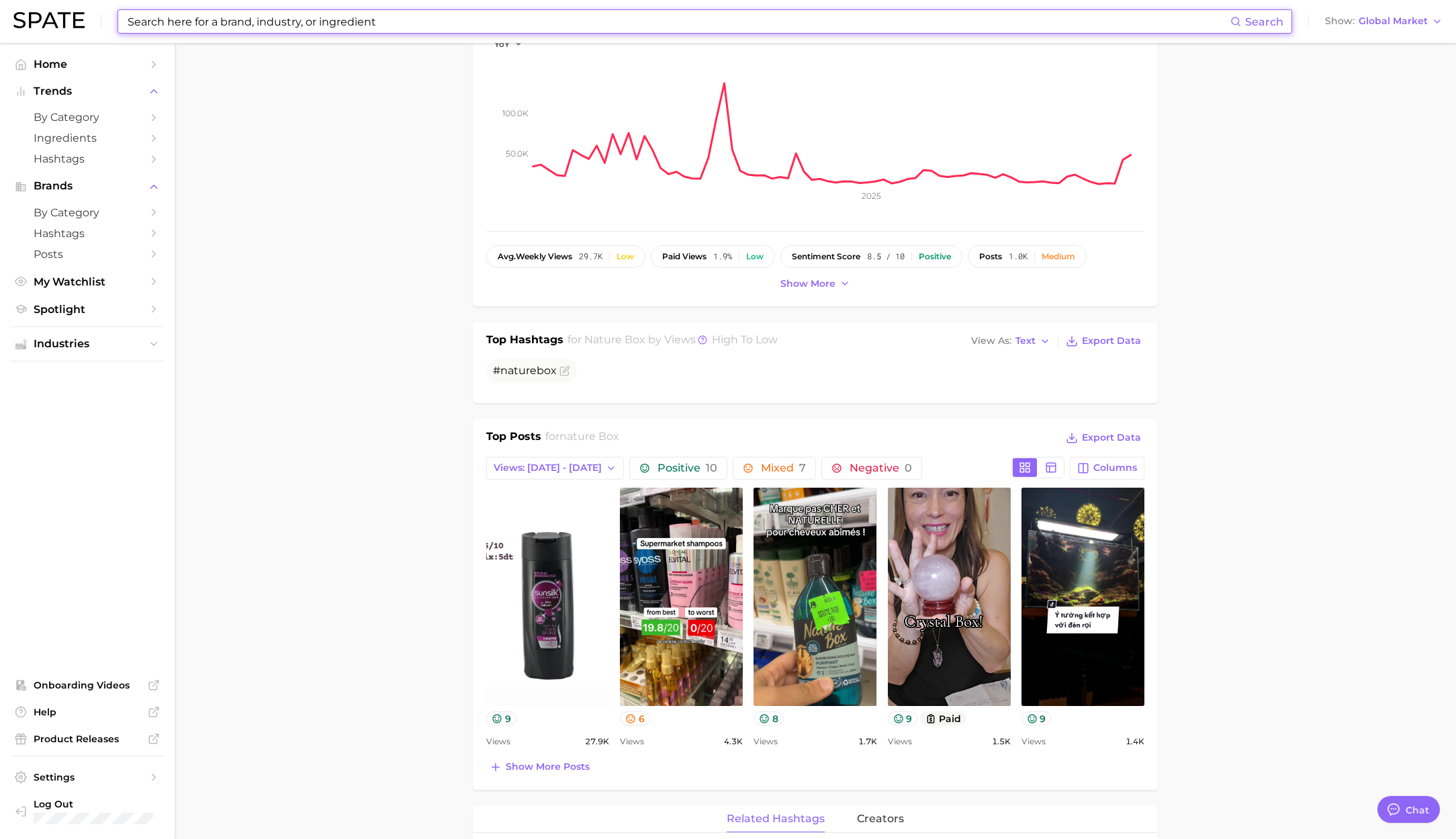
click at [280, 28] on input at bounding box center [678, 22] width 1104 height 22
paste input "vital"
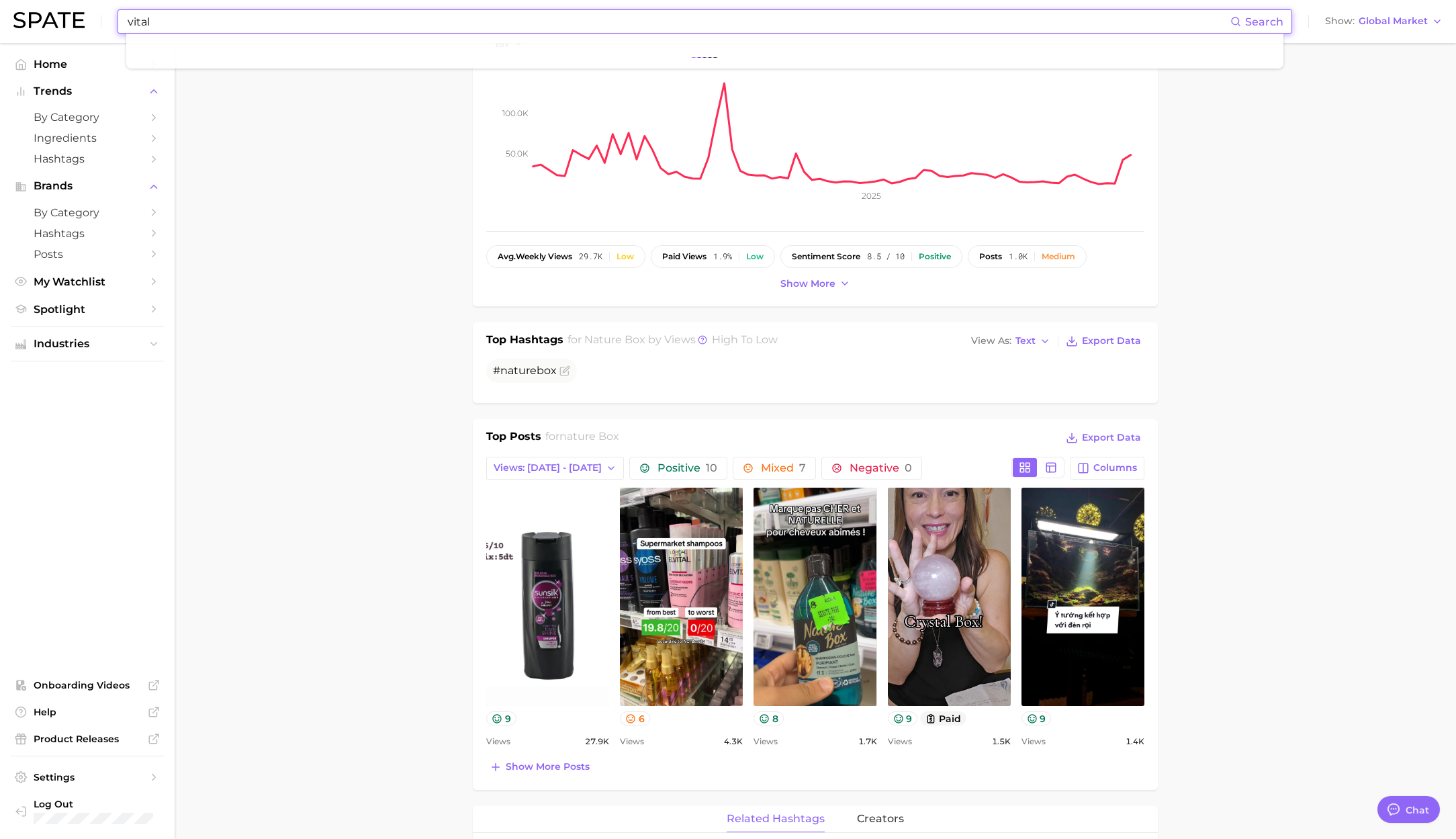
type input "vital"
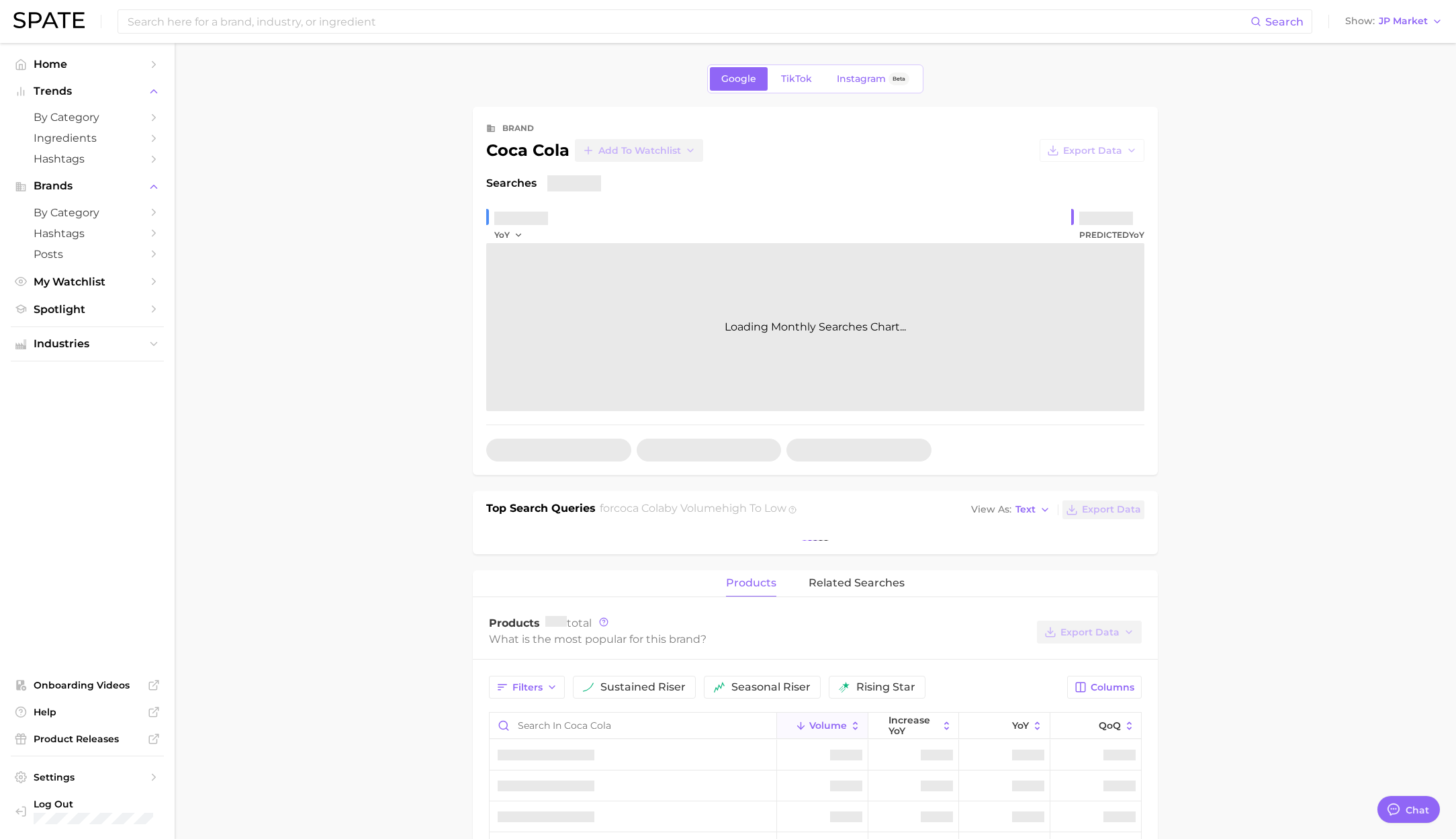
type textarea "x"
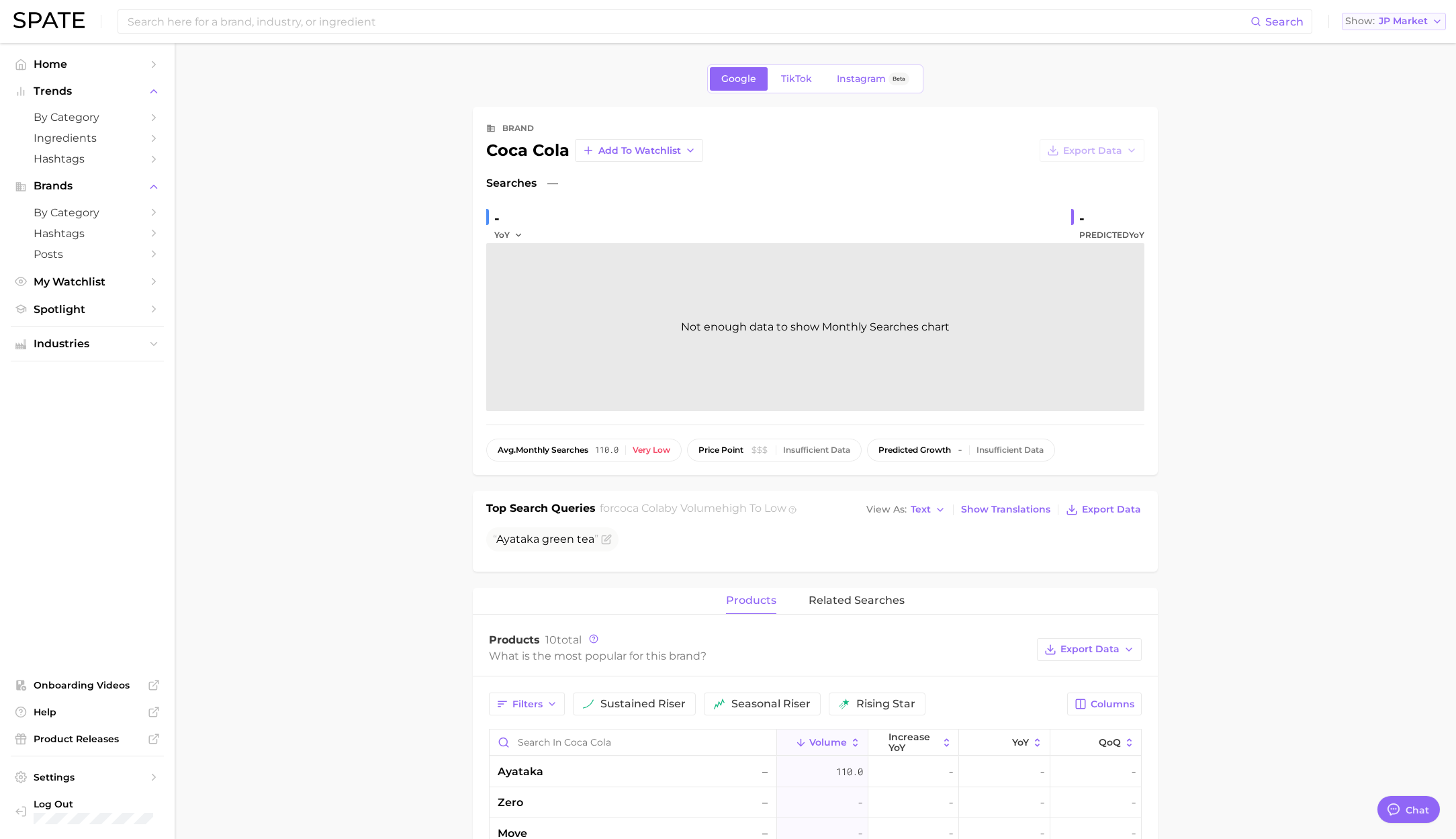
drag, startPoint x: 1393, startPoint y: 16, endPoint x: 1384, endPoint y: 28, distance: 15.0
click at [1393, 17] on span "JP Market" at bounding box center [1402, 21] width 49 height 8
click at [1374, 44] on span "[GEOGRAPHIC_DATA]" at bounding box center [1387, 43] width 104 height 11
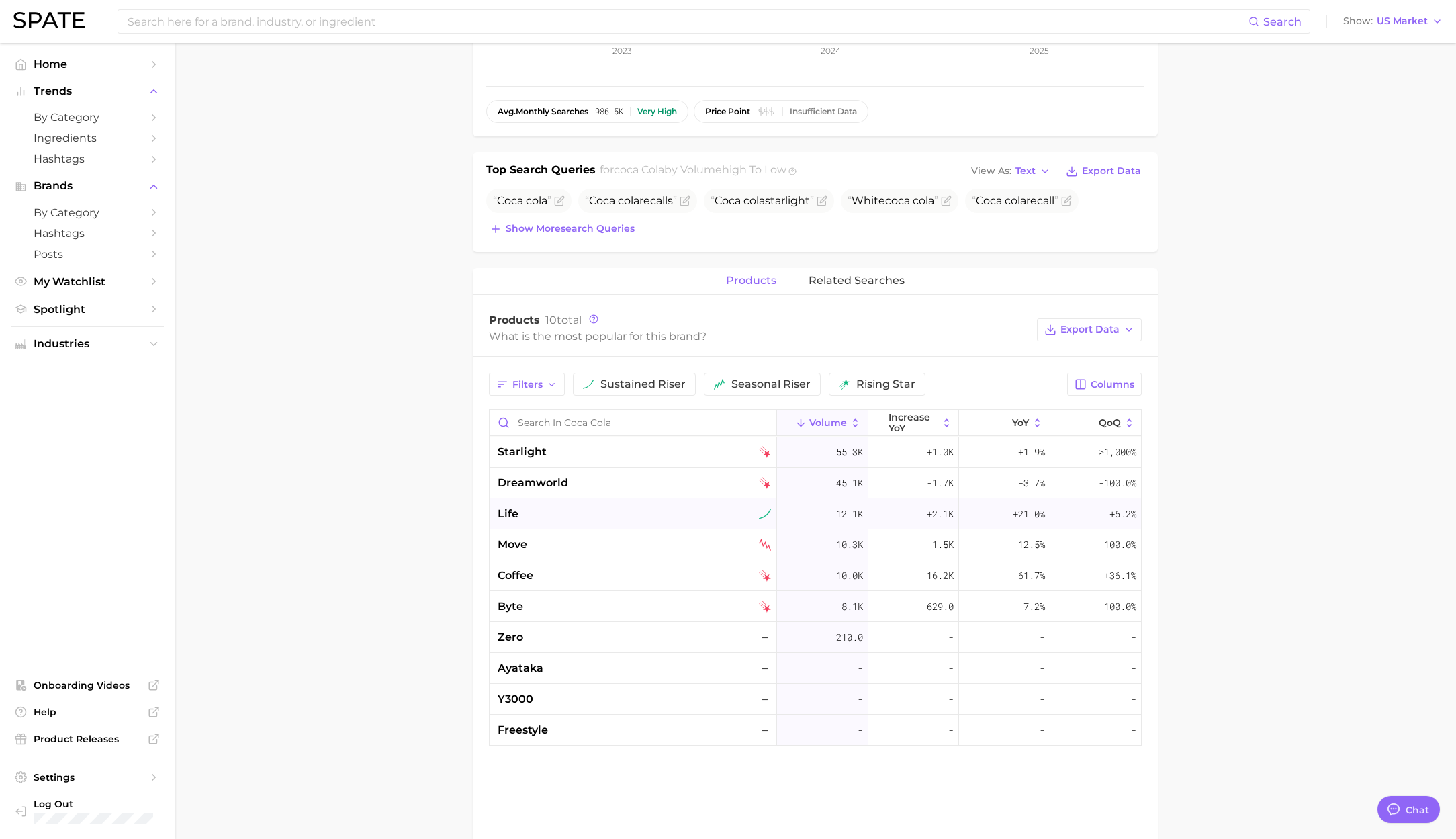
scroll to position [360, 0]
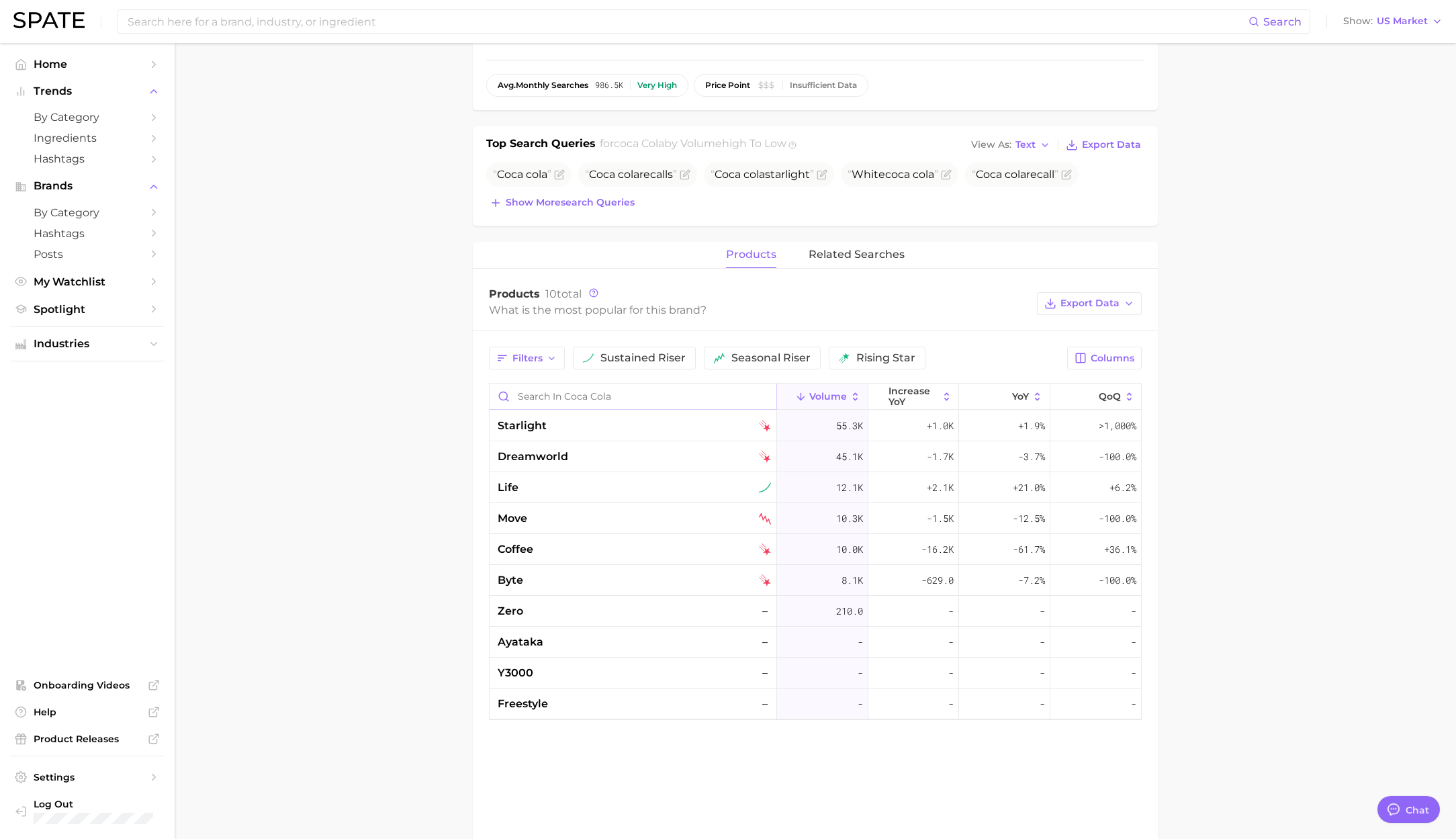
click at [539, 397] on input "Search in coca cola" at bounding box center [633, 396] width 287 height 26
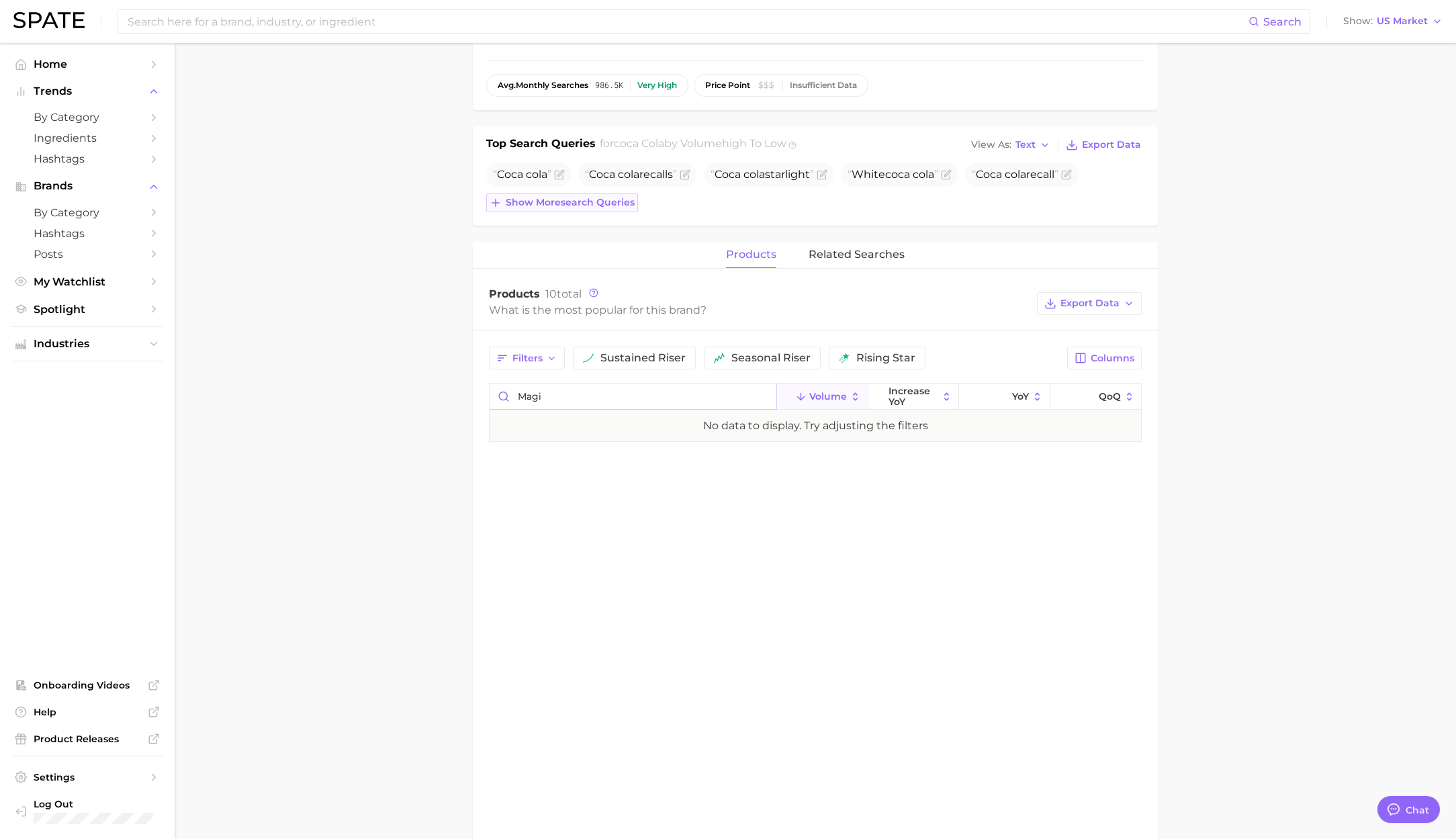
type input "magi"
click at [583, 208] on span "Show more search queries" at bounding box center [570, 202] width 129 height 11
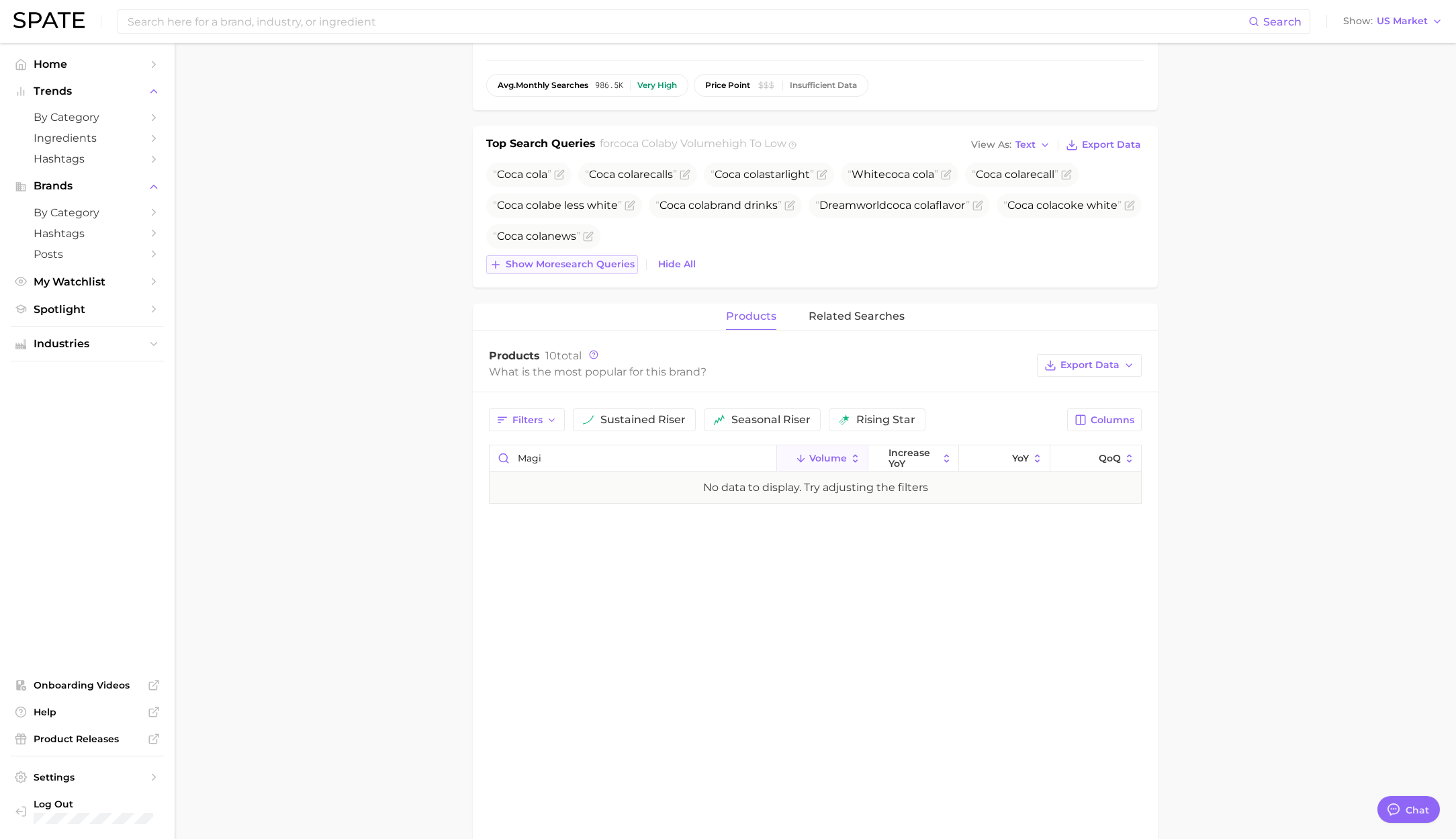
click at [583, 268] on span "Show more search queries" at bounding box center [570, 264] width 129 height 11
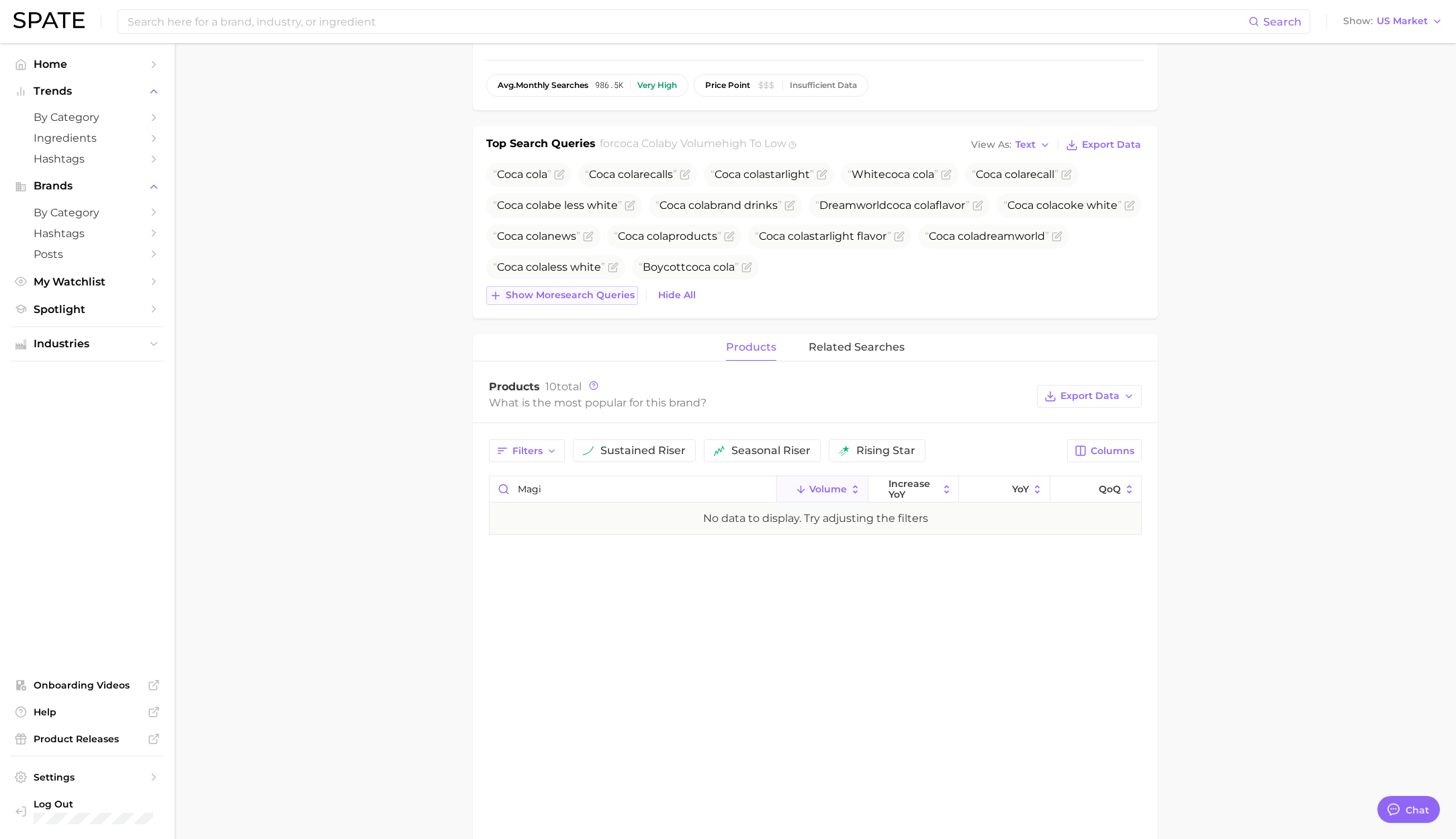
click at [579, 295] on span "Show more search queries" at bounding box center [570, 294] width 129 height 11
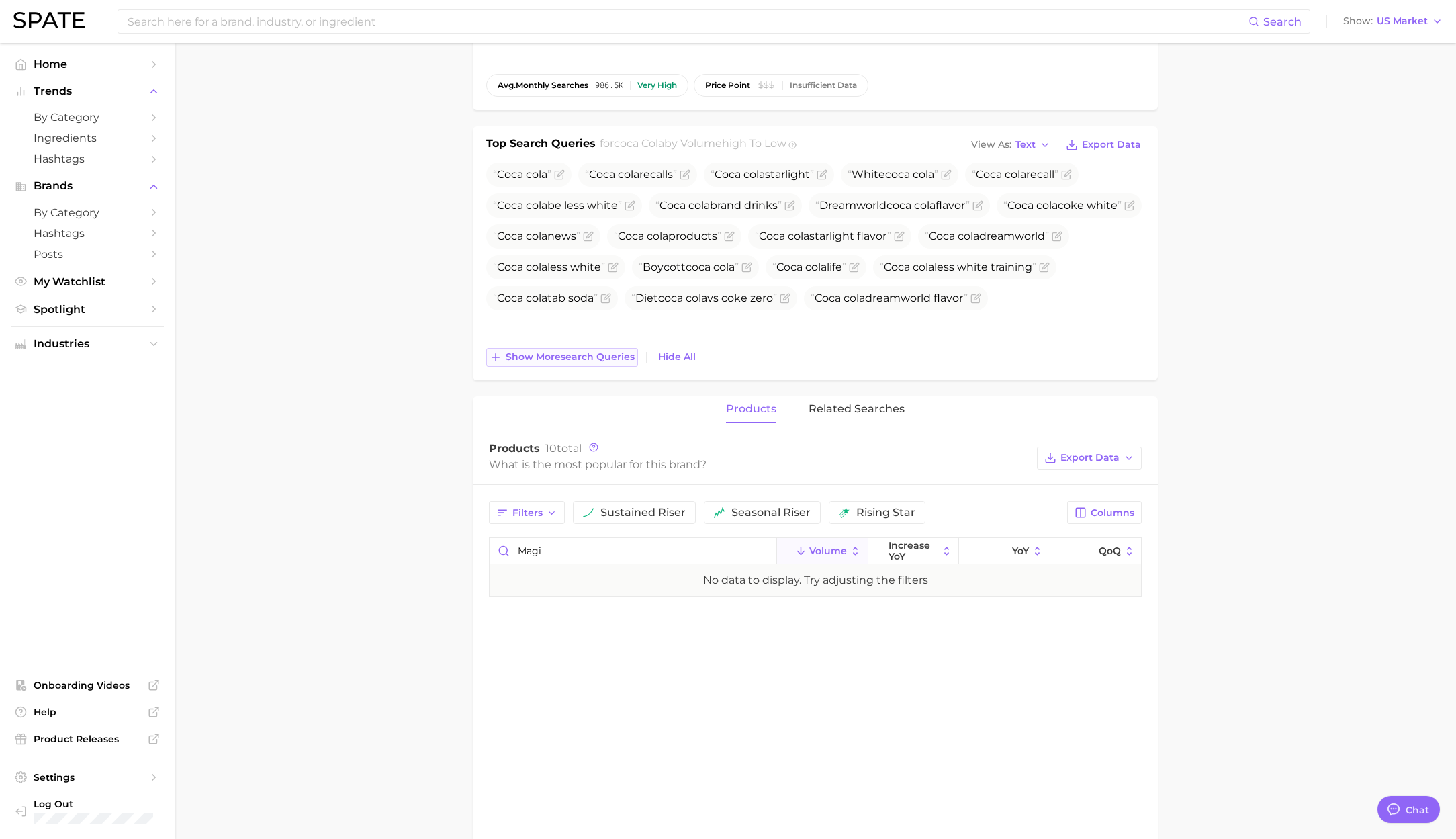
click at [585, 358] on span "Show more search queries" at bounding box center [570, 356] width 129 height 11
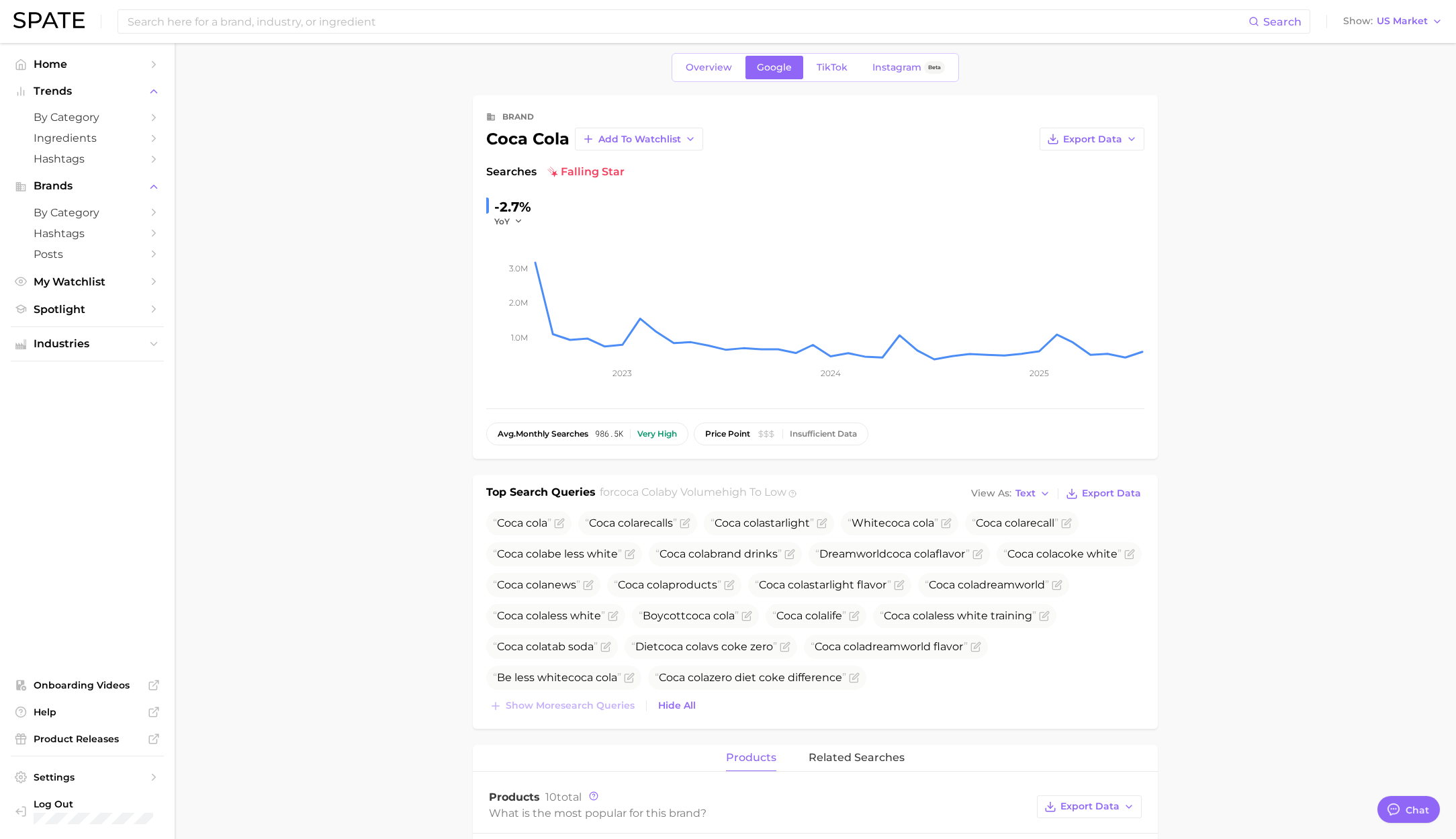
scroll to position [0, 0]
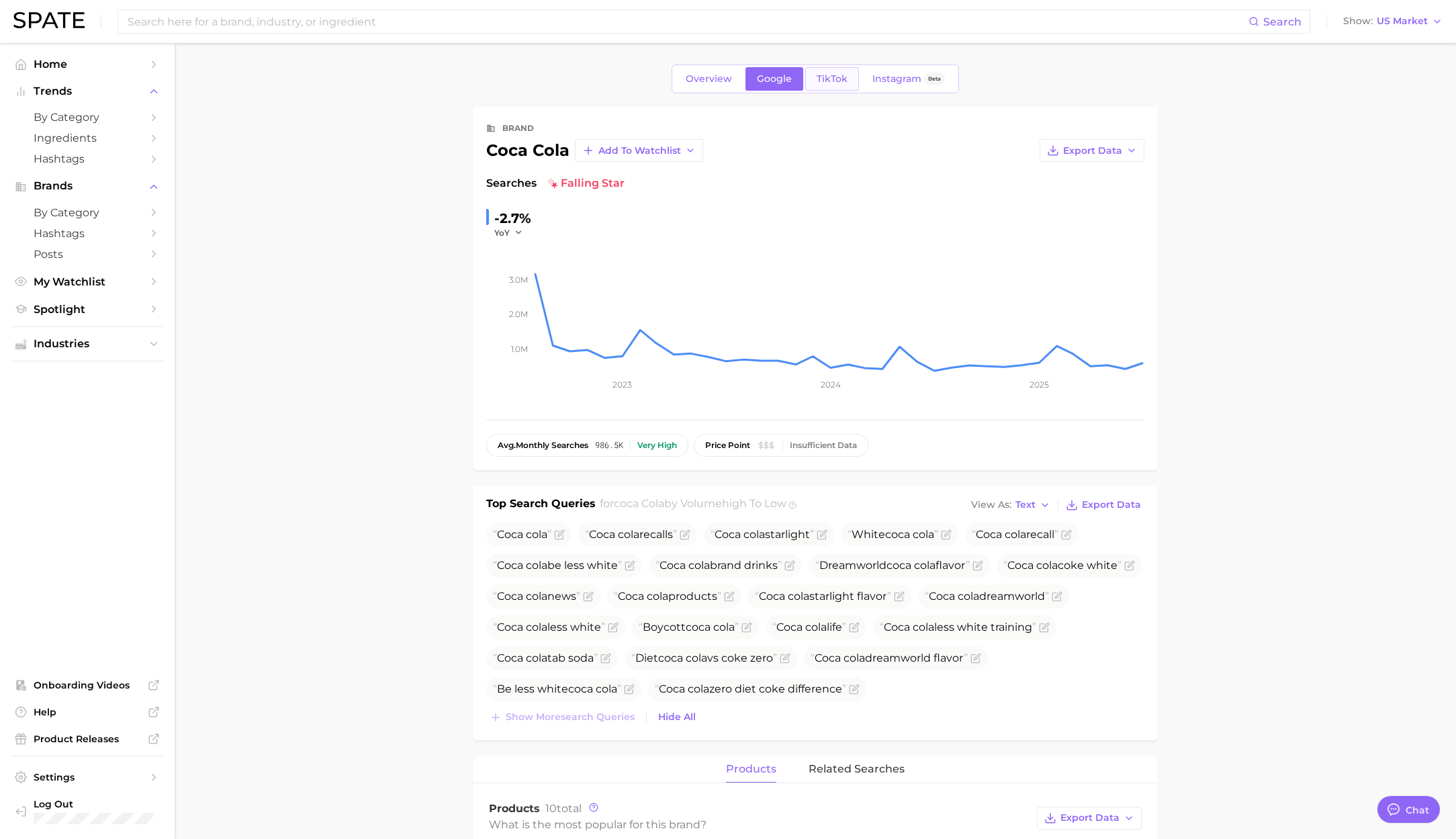
click at [816, 86] on link "TikTok" at bounding box center [832, 79] width 54 height 23
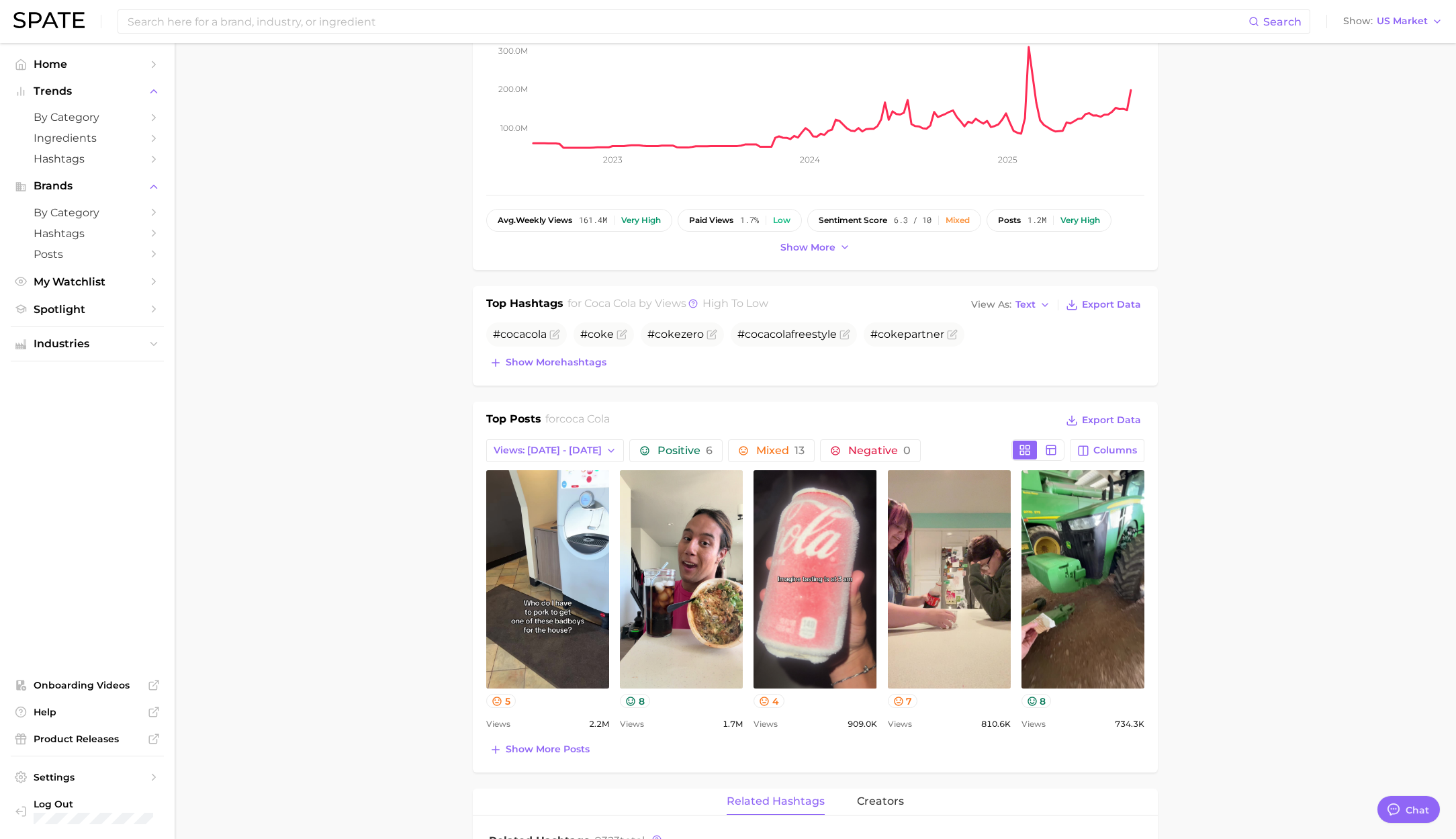
scroll to position [225, 0]
click at [537, 366] on span "Show more hashtags" at bounding box center [556, 361] width 101 height 11
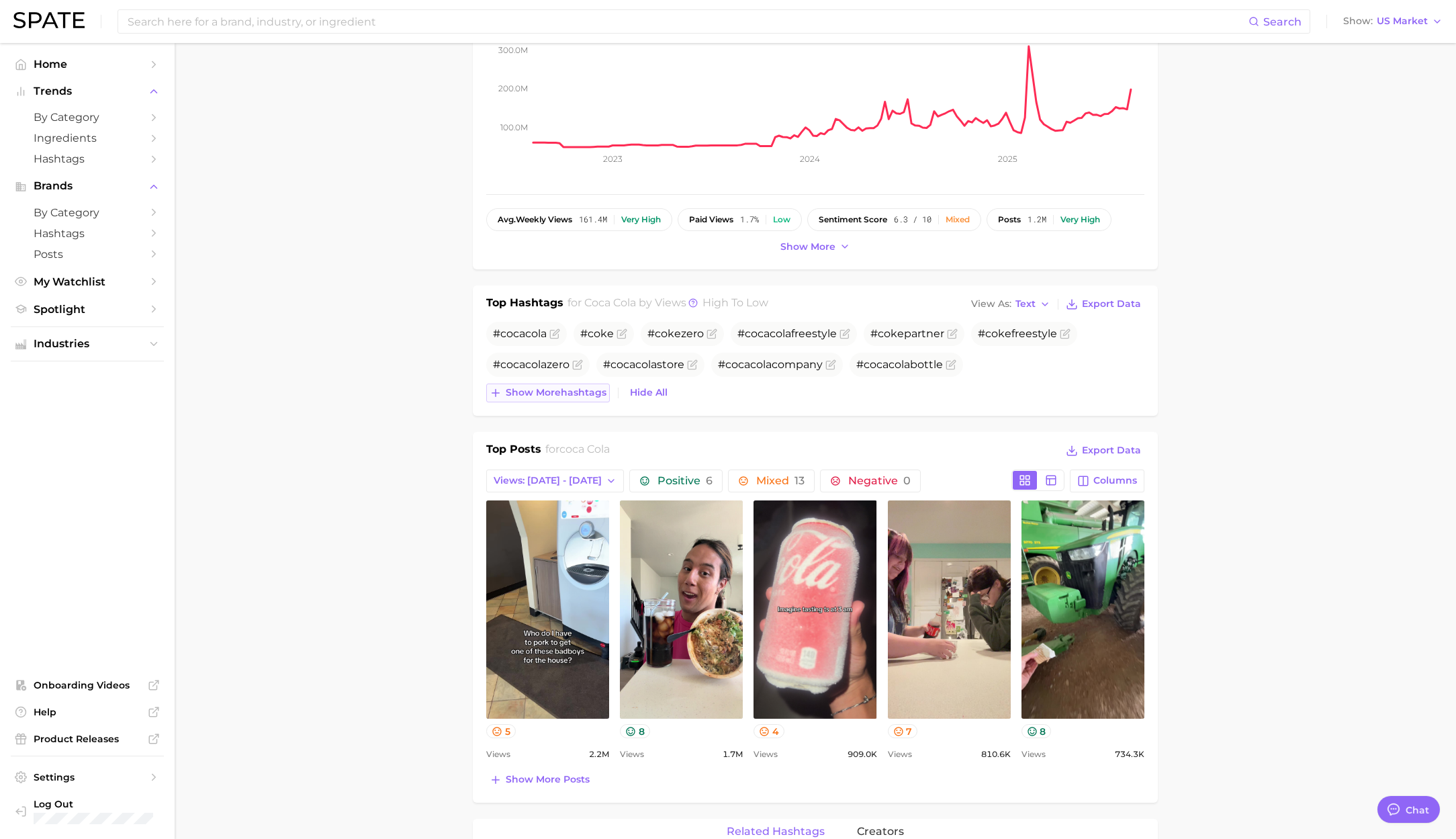
click at [561, 401] on button "Show more hashtags" at bounding box center [547, 393] width 123 height 19
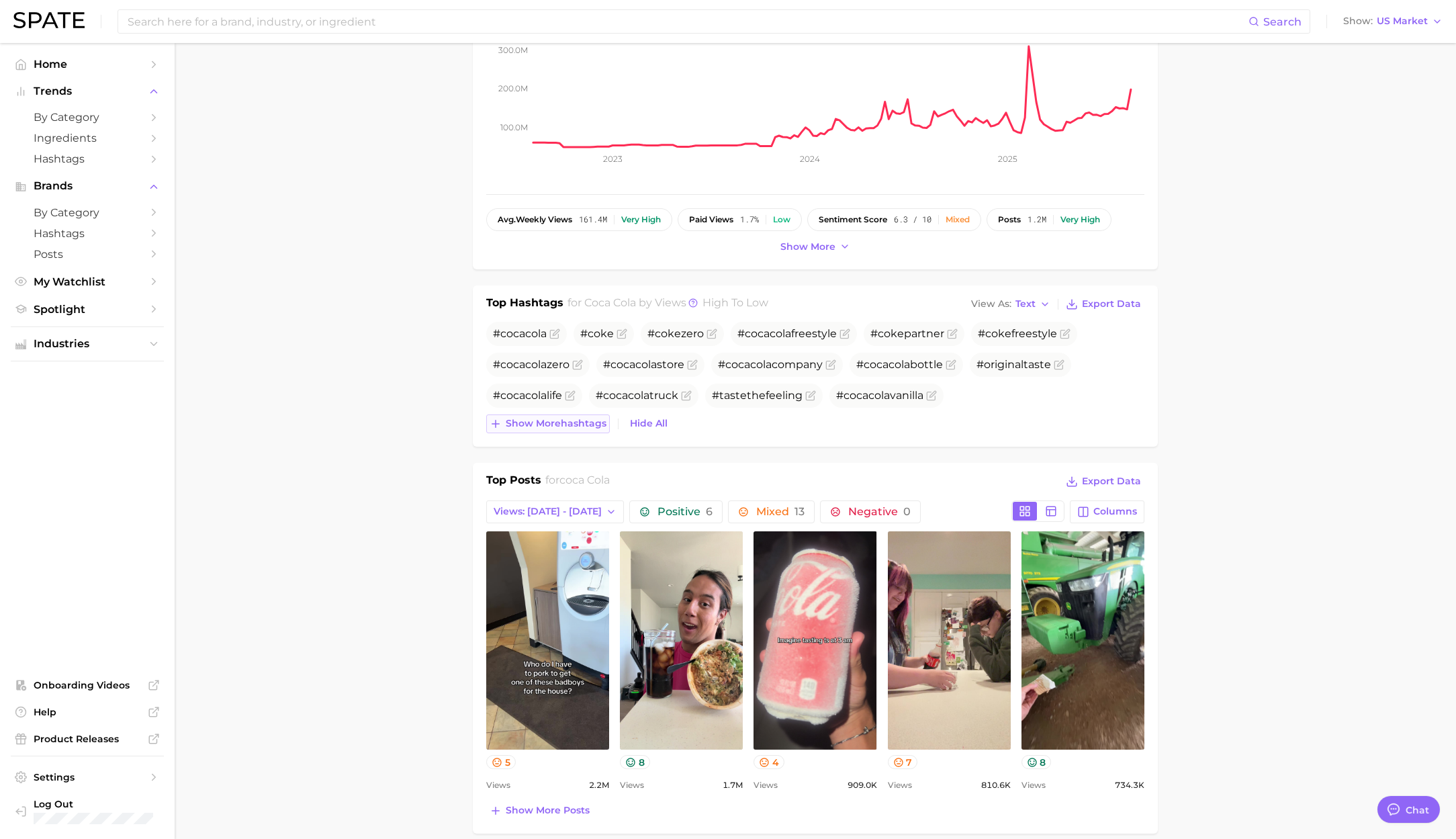
click at [580, 427] on span "Show more hashtags" at bounding box center [556, 423] width 101 height 11
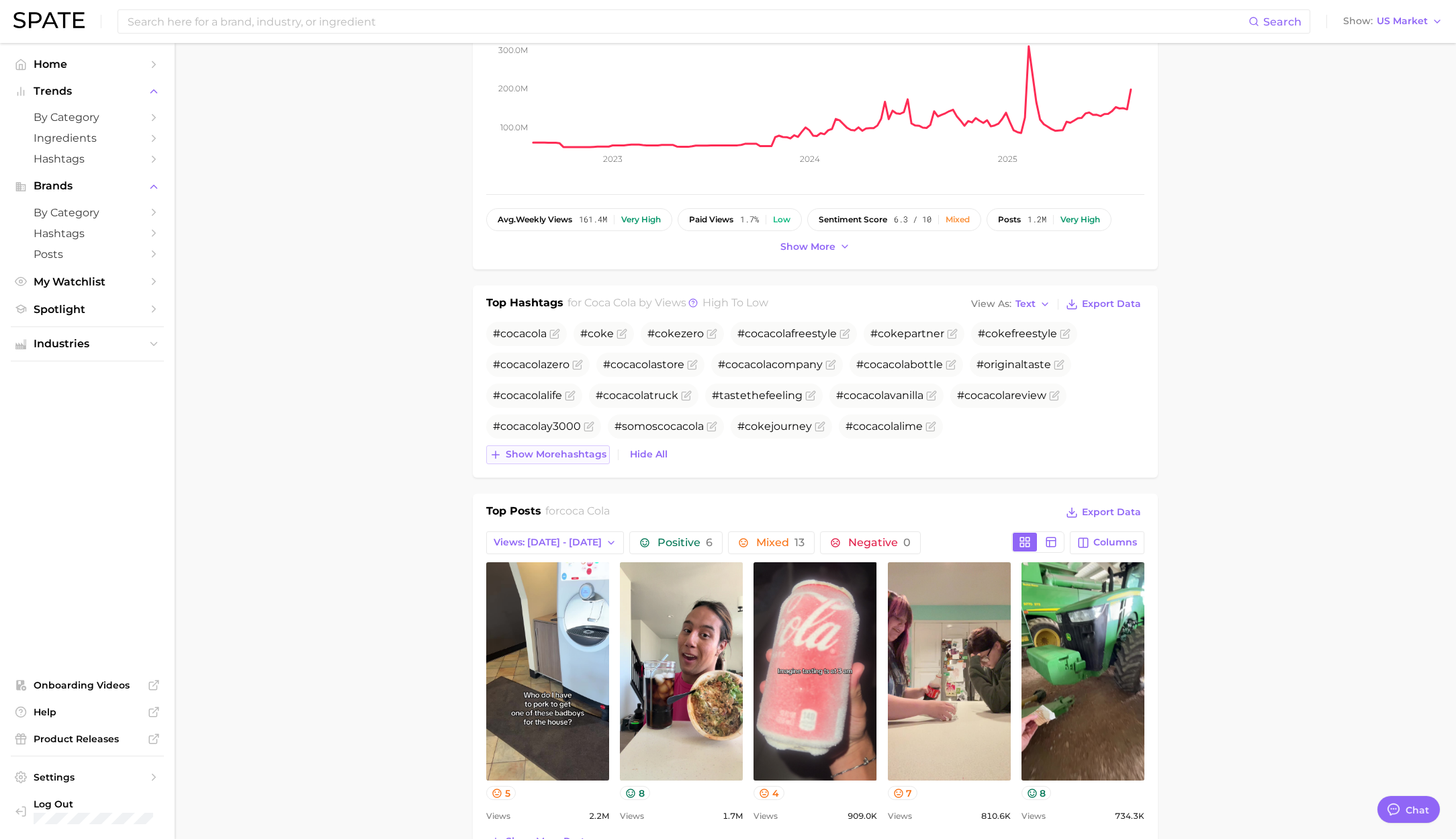
click at [581, 456] on span "Show more hashtags" at bounding box center [556, 454] width 101 height 11
click at [1035, 306] on span "Text" at bounding box center [1024, 304] width 20 height 8
click at [1015, 350] on span "Table" at bounding box center [1004, 350] width 26 height 11
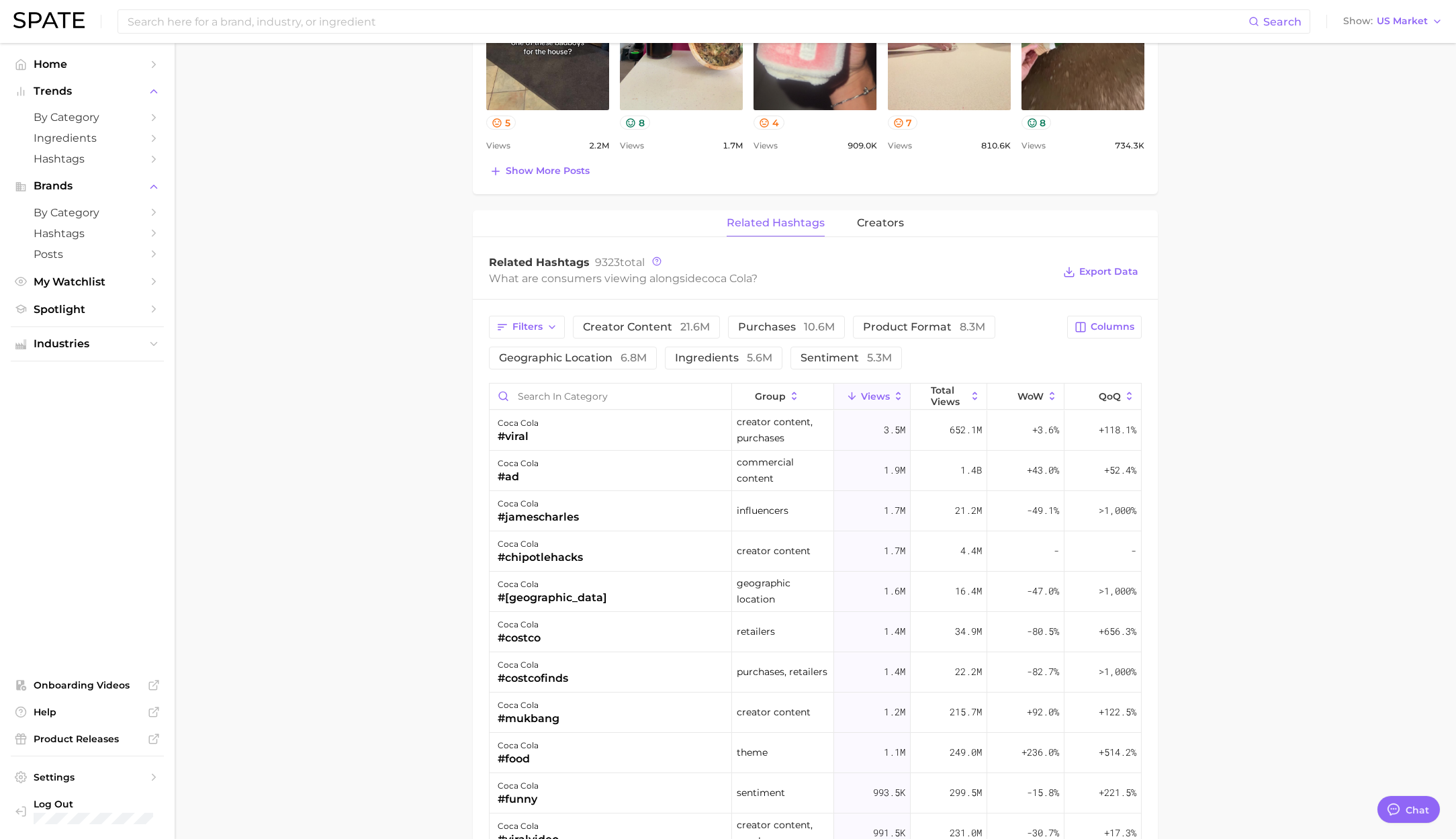
scroll to position [1303, 0]
click at [549, 398] on input "Search in category" at bounding box center [610, 395] width 242 height 26
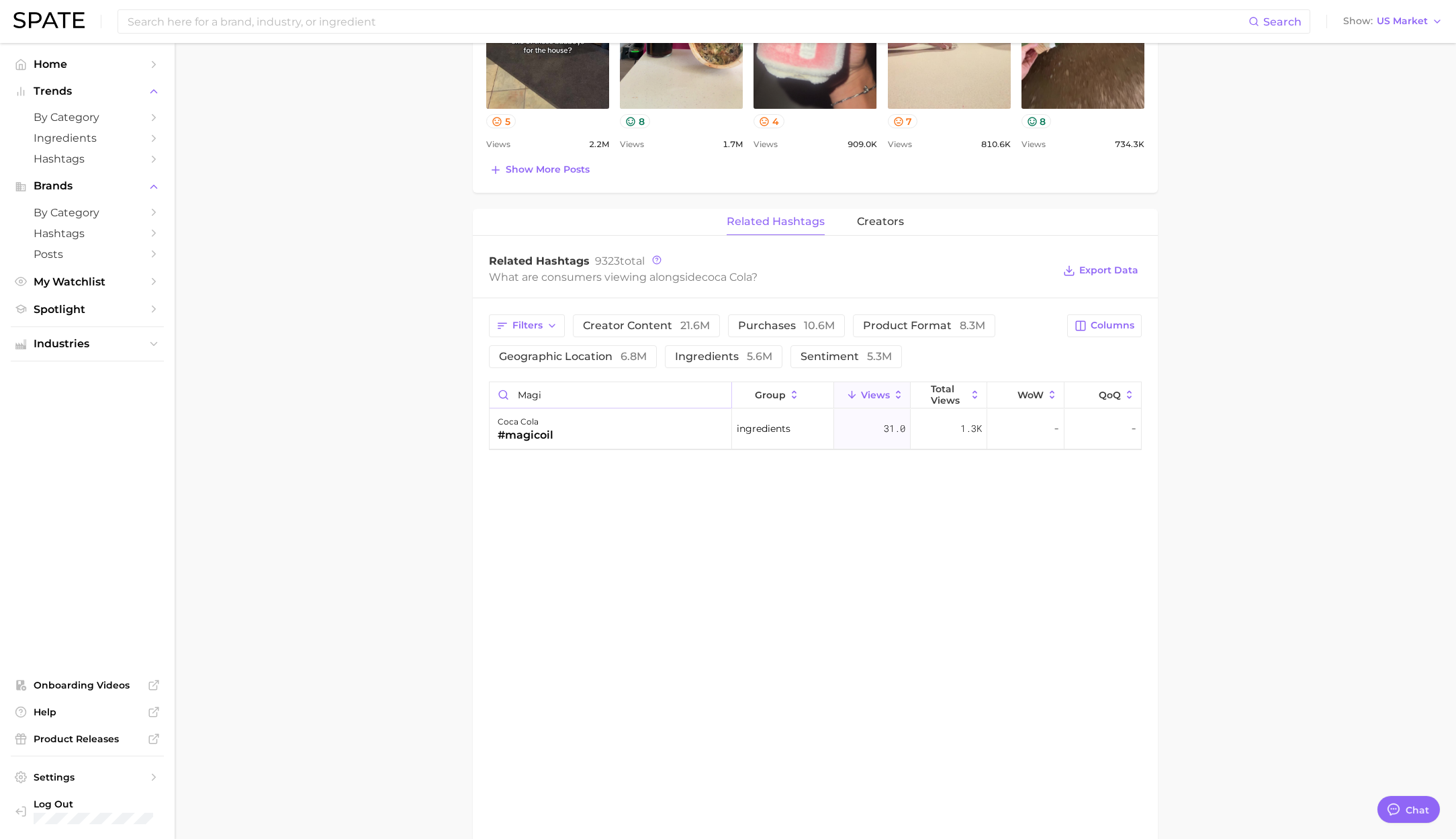
type input "magi"
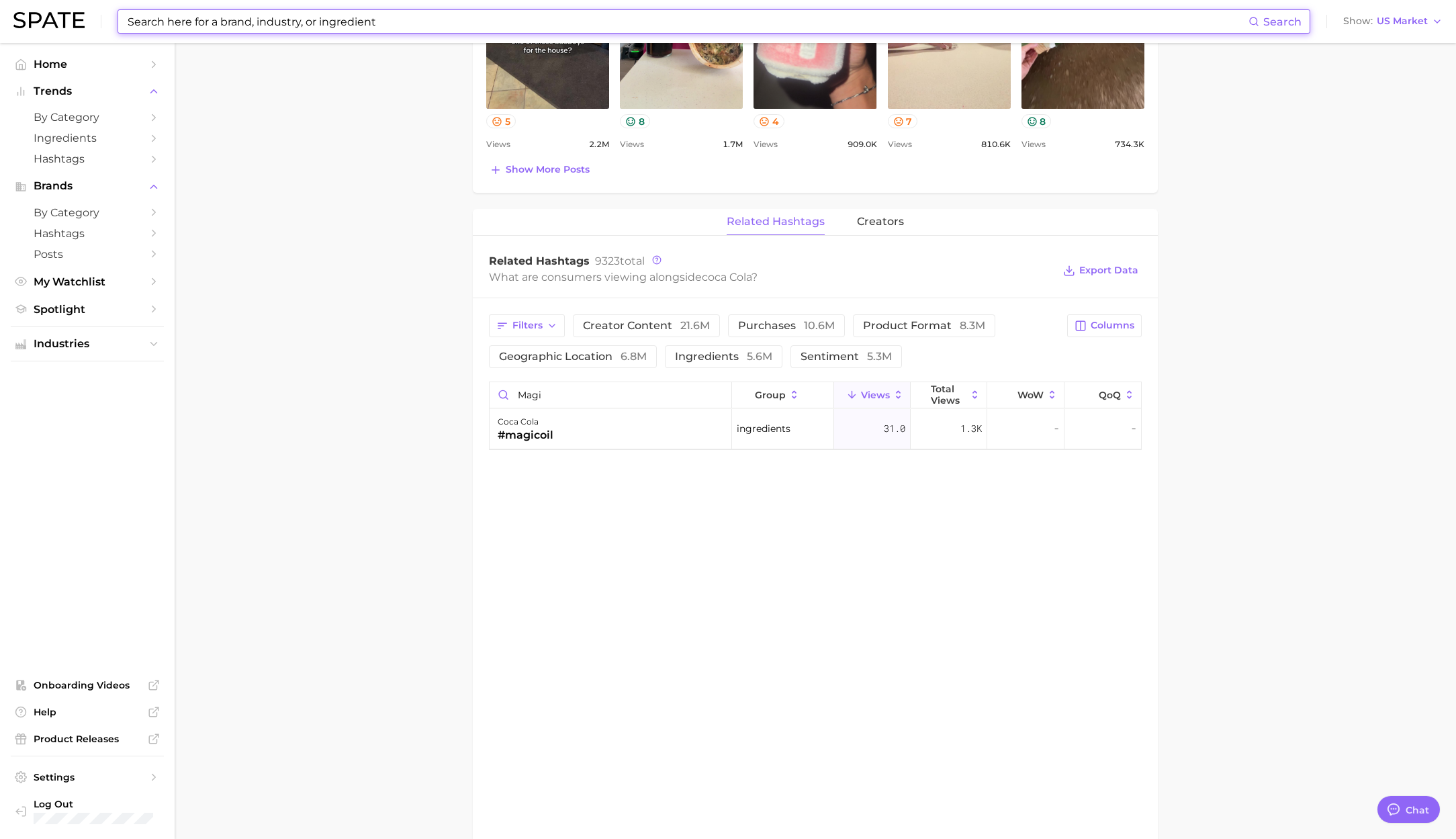
click at [365, 28] on input at bounding box center [687, 22] width 1122 height 22
paste input "children medicine"
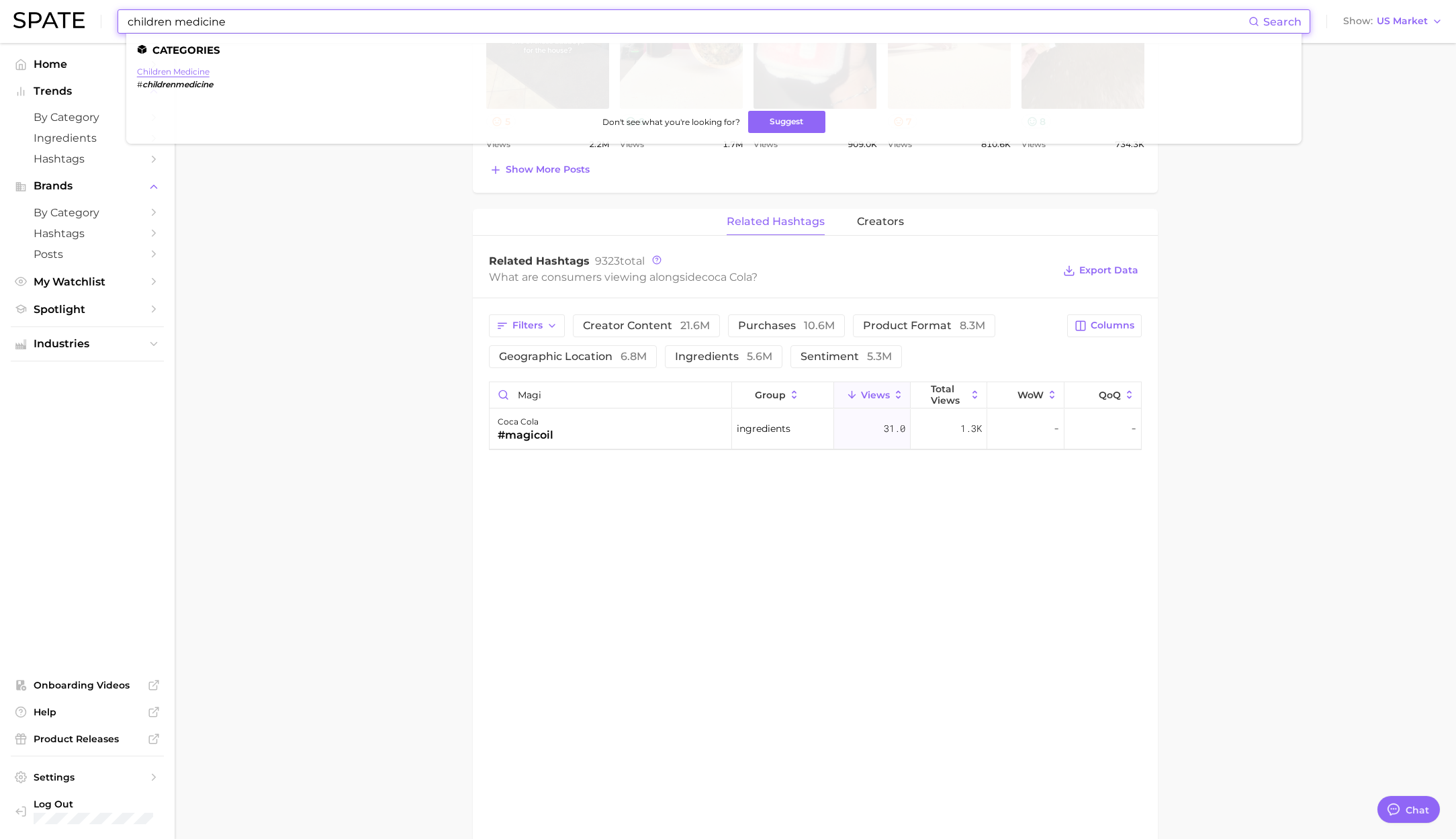
type input "children medicine"
click at [171, 71] on link "children medicine" at bounding box center [173, 72] width 72 height 10
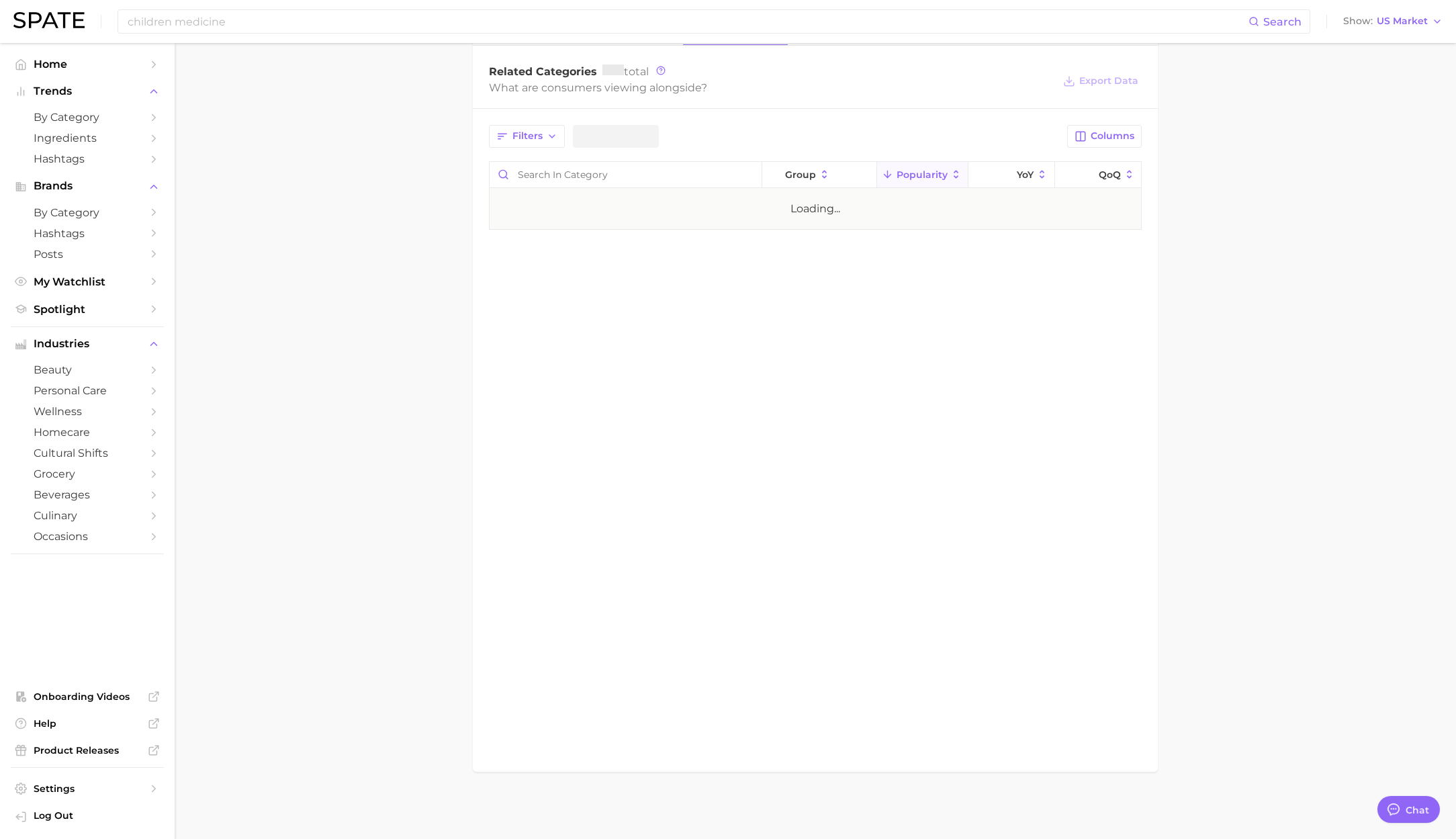
type textarea "x"
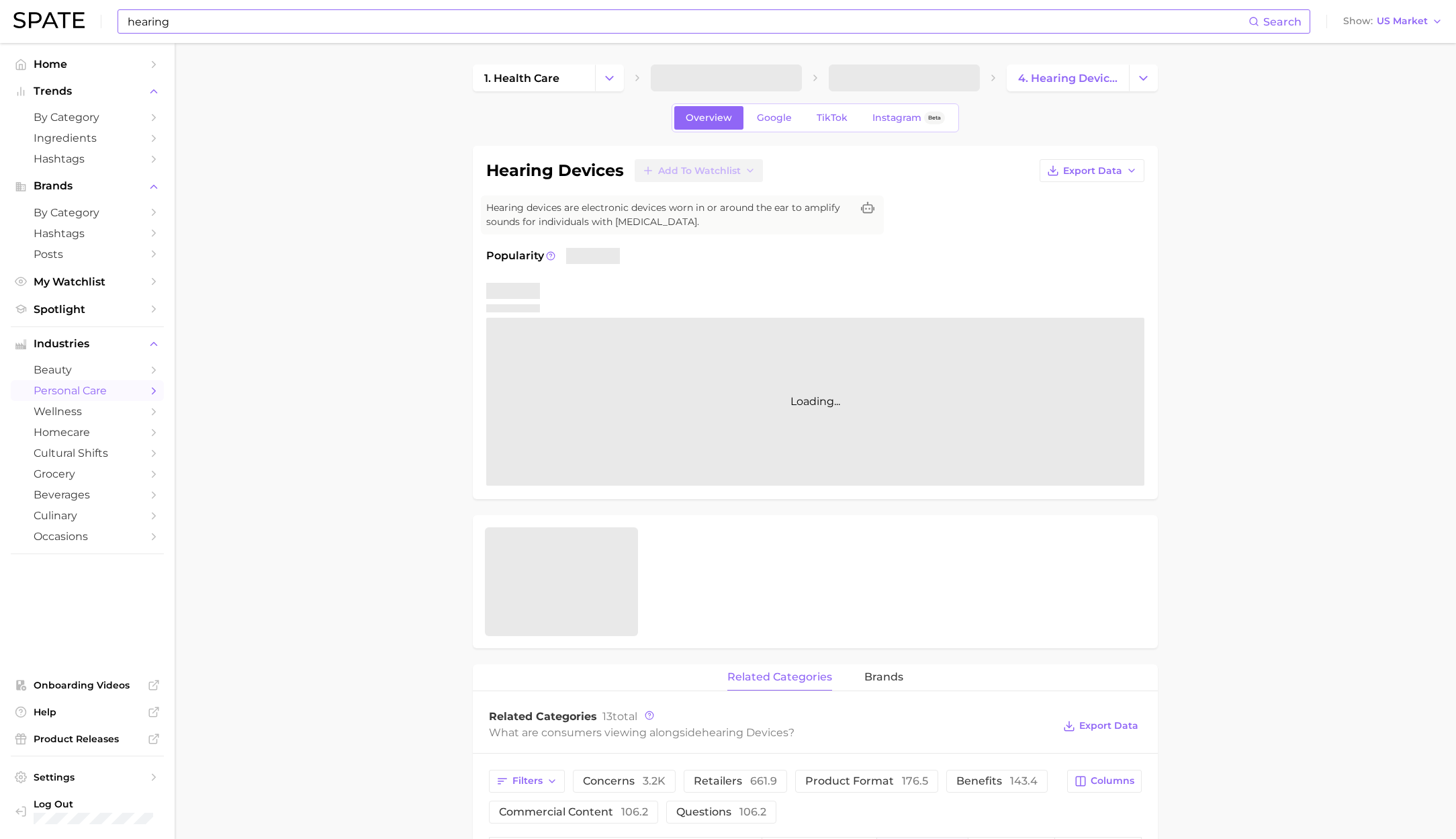
click at [184, 28] on input "hearing" at bounding box center [687, 22] width 1122 height 22
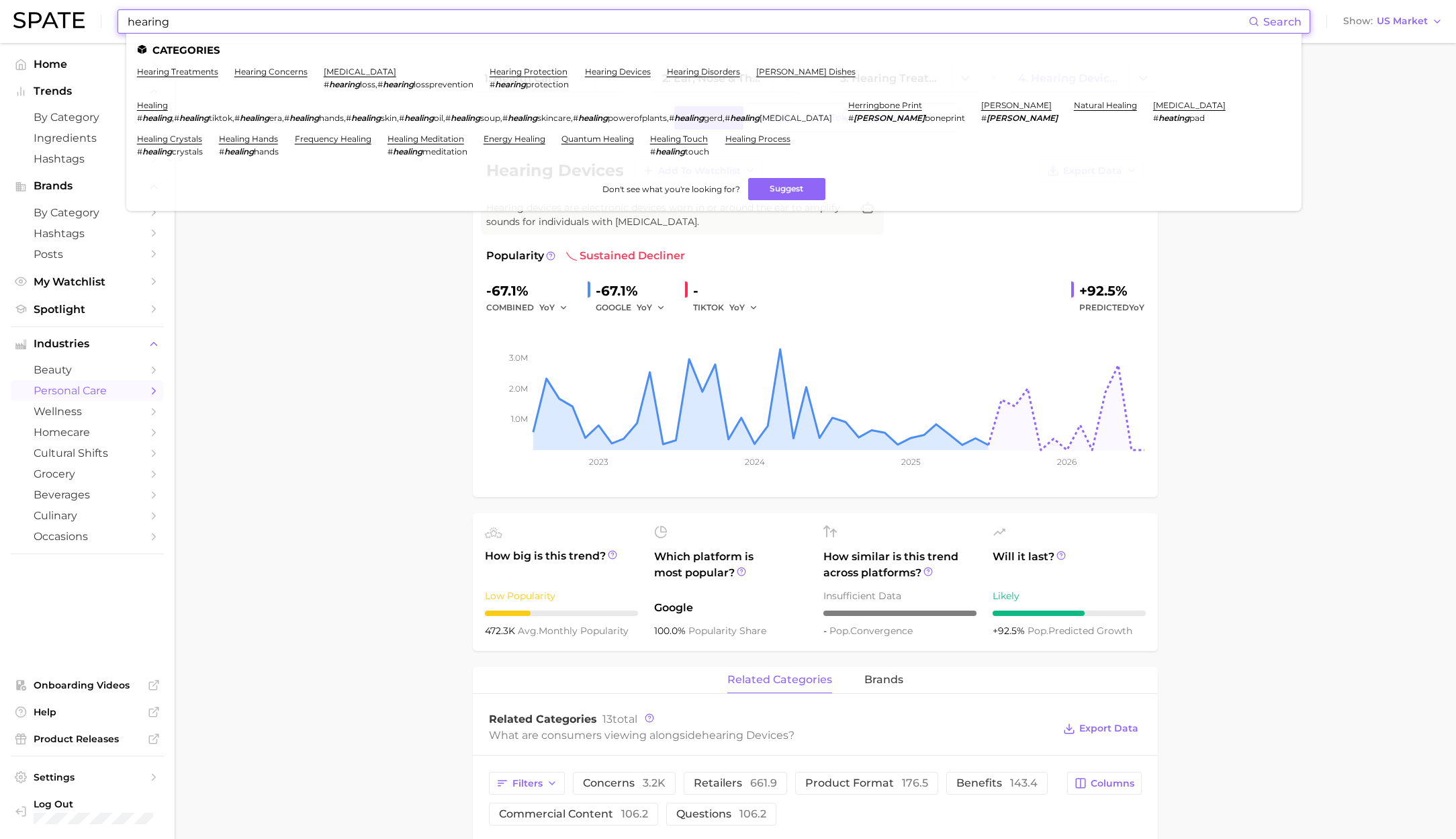
drag, startPoint x: 192, startPoint y: 26, endPoint x: 66, endPoint y: 16, distance: 126.4
click at [66, 16] on div "hearing Search Categories hearing treatments hearing concerns hearing loss # he…" at bounding box center [728, 22] width 1429 height 43
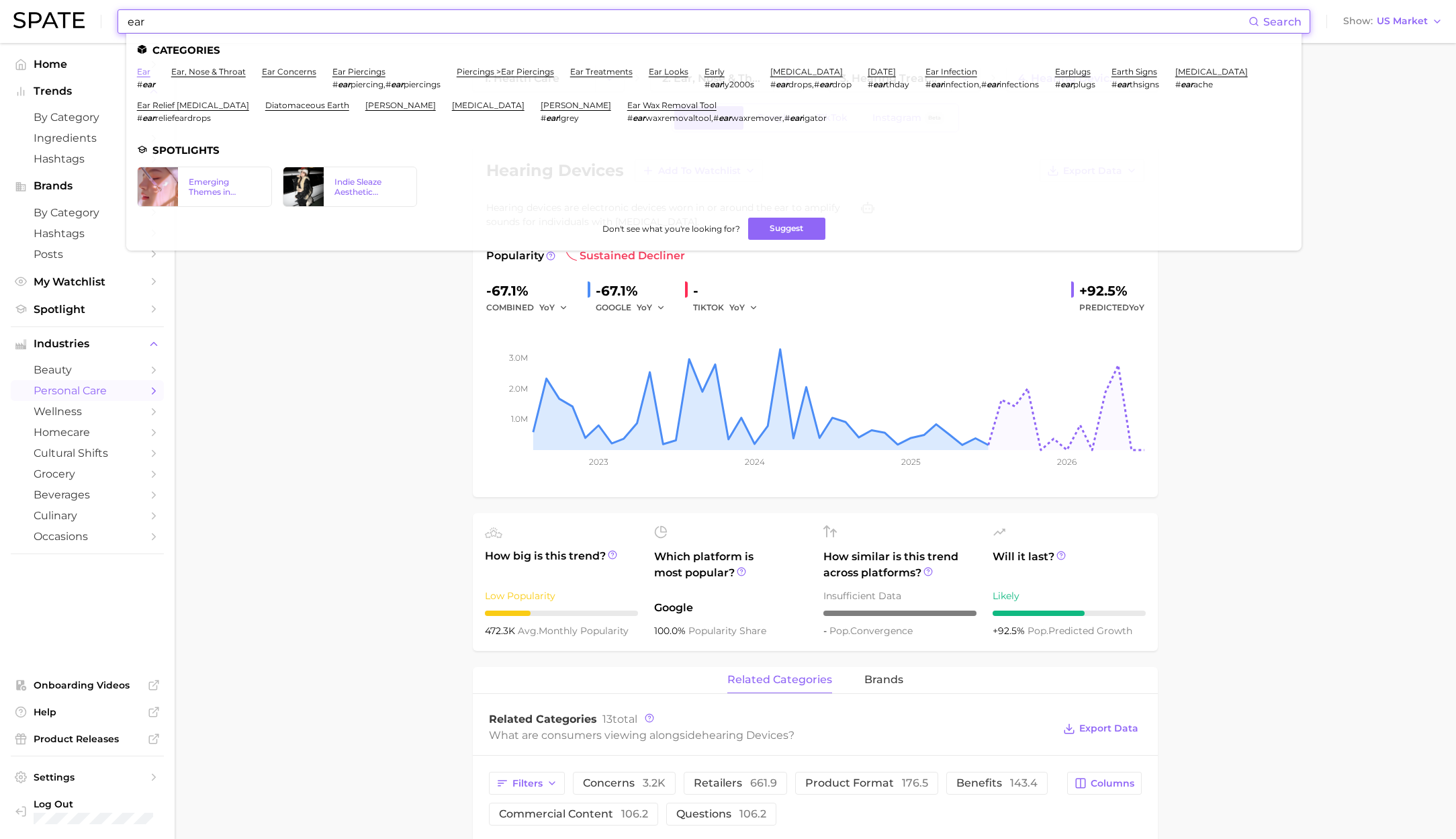
type input "ear"
click at [144, 67] on link "ear" at bounding box center [144, 72] width 14 height 10
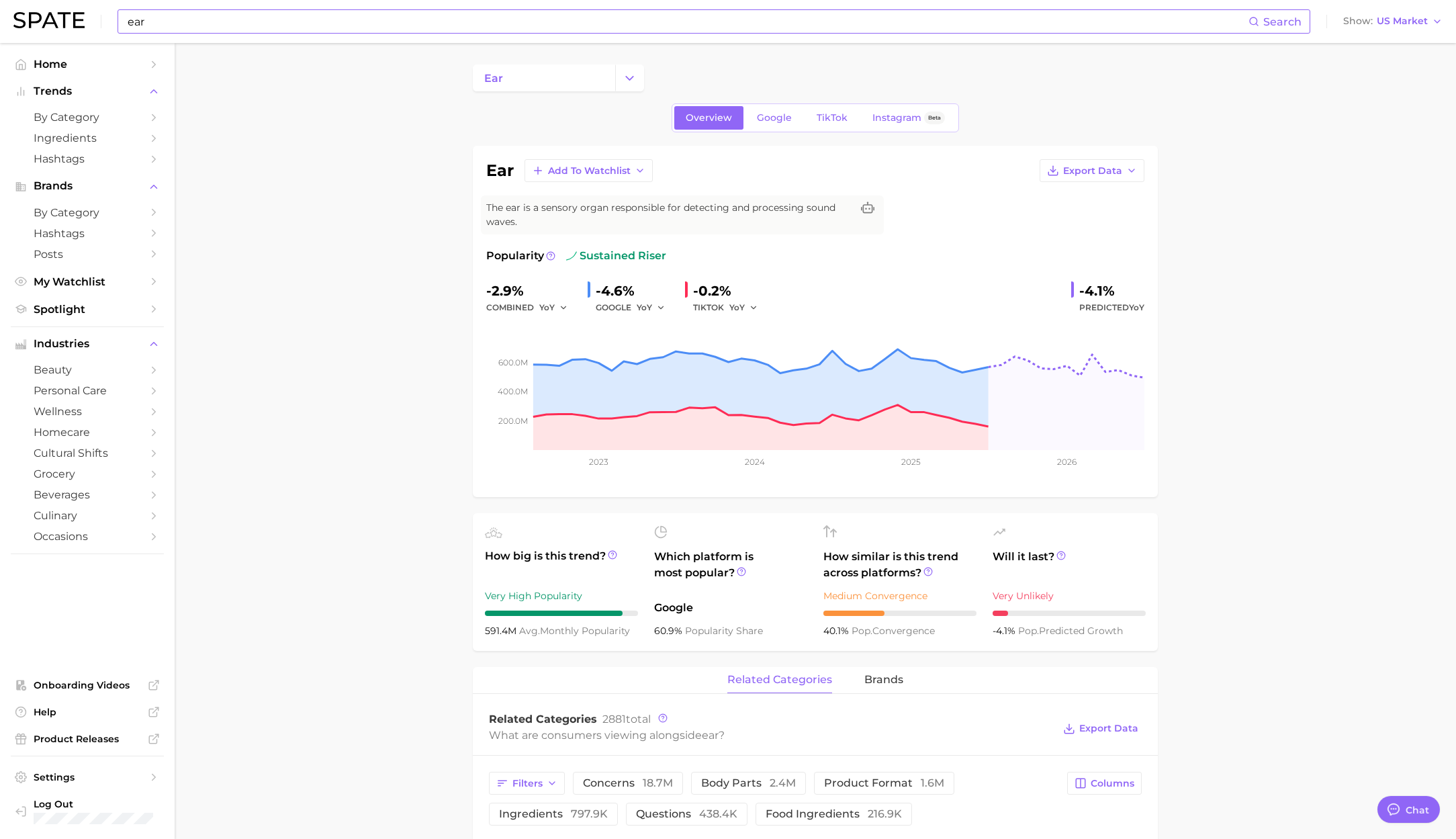
scroll to position [2201, 0]
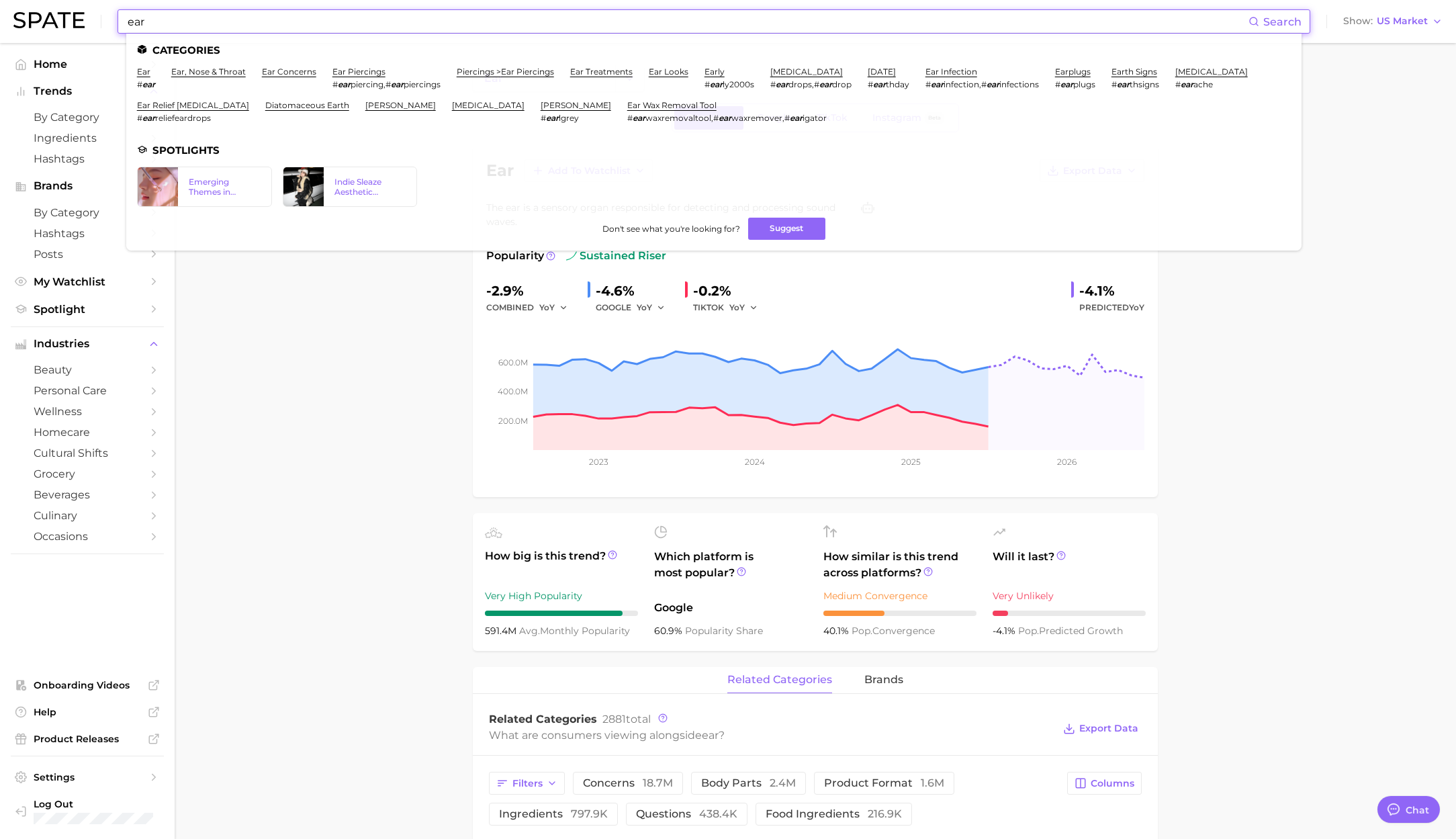
drag, startPoint x: 225, startPoint y: 27, endPoint x: 232, endPoint y: 28, distance: 7.1
click at [225, 27] on input "ear" at bounding box center [687, 22] width 1122 height 22
click at [217, 74] on link "ear, nose & throat" at bounding box center [208, 72] width 74 height 10
type textarea "x"
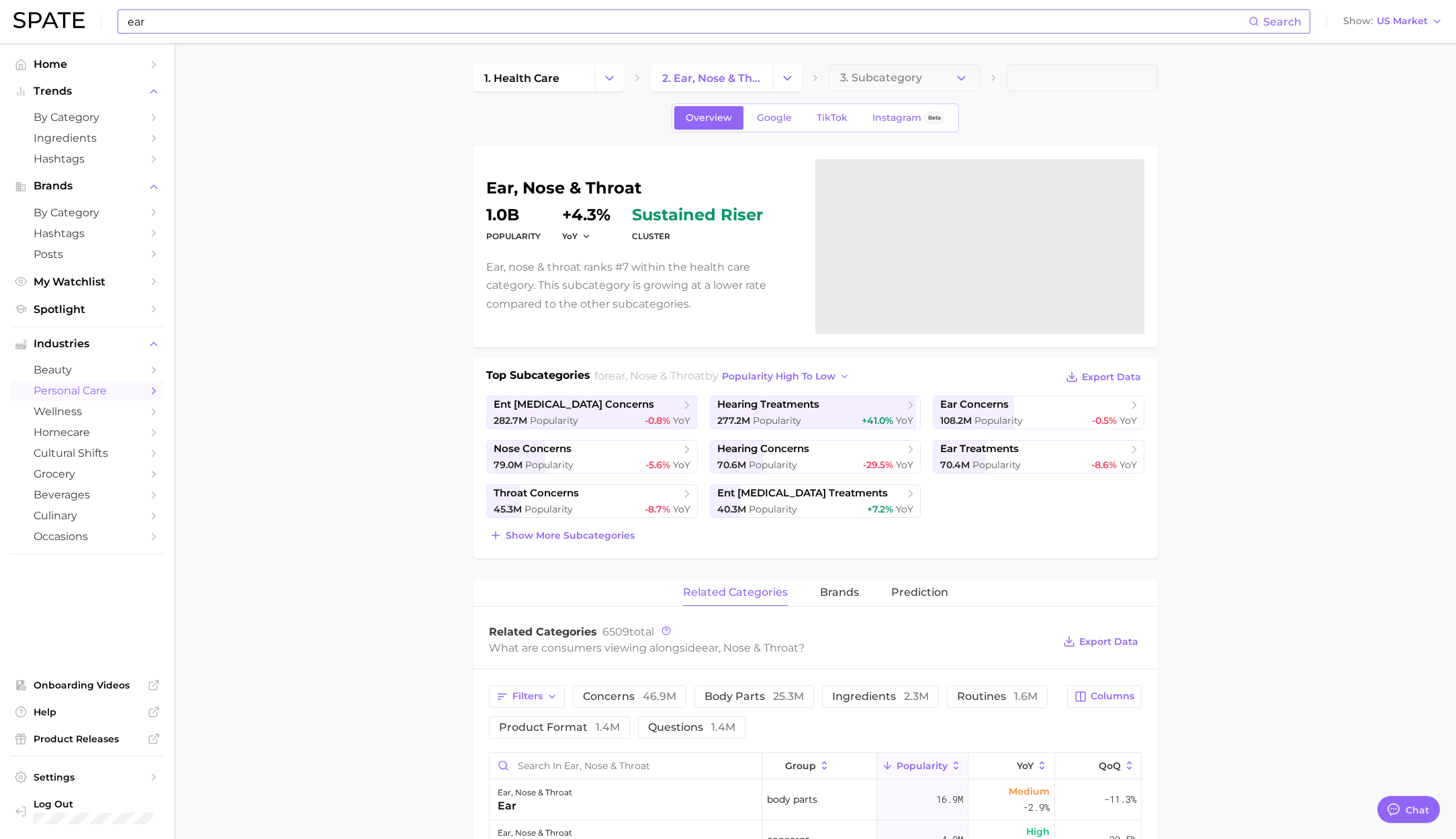
drag, startPoint x: 214, startPoint y: 26, endPoint x: 237, endPoint y: 24, distance: 23.1
click at [215, 26] on input "ear" at bounding box center [687, 22] width 1122 height 22
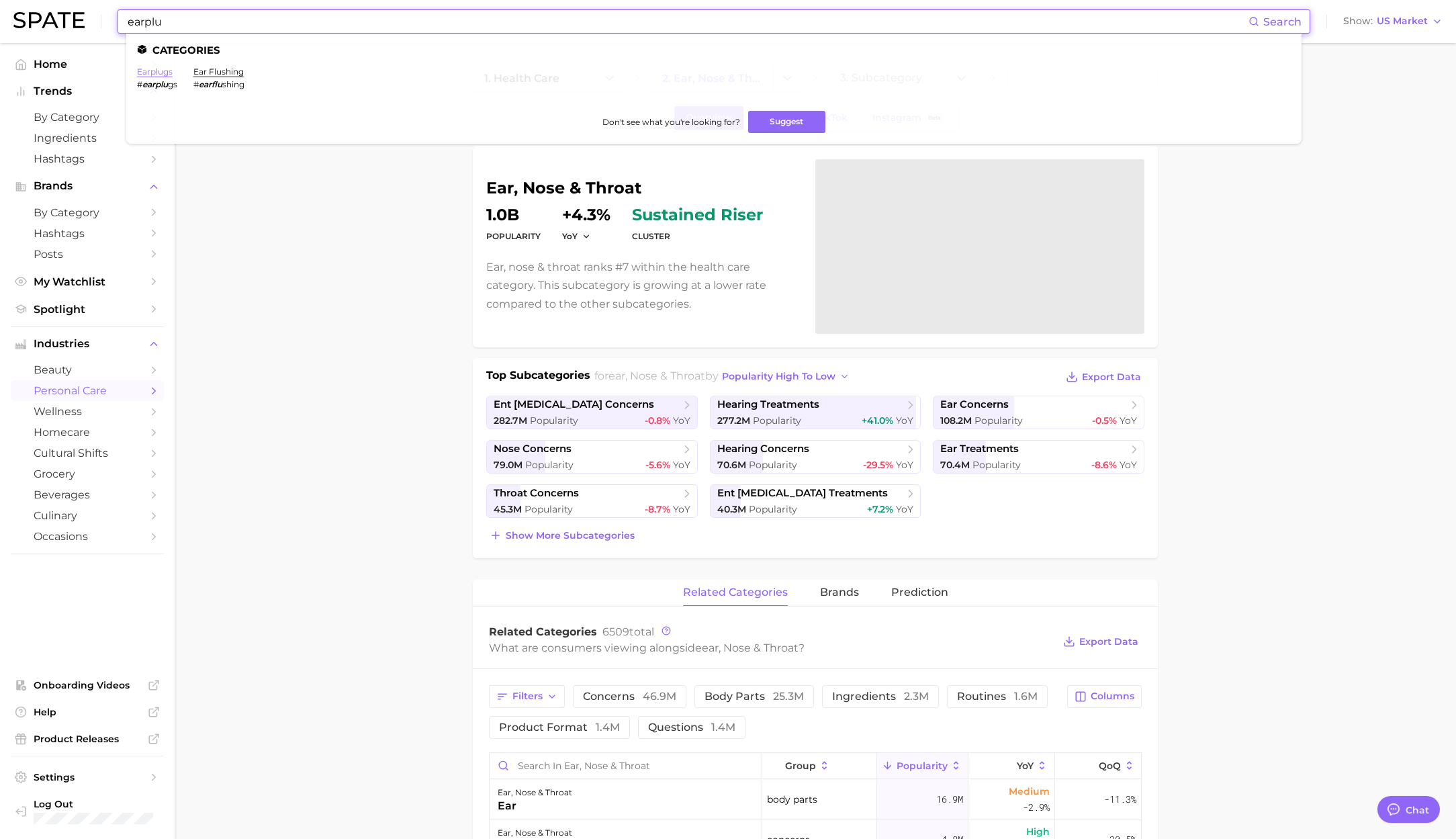
type input "earplu"
click at [161, 69] on link "earplugs" at bounding box center [154, 72] width 35 height 10
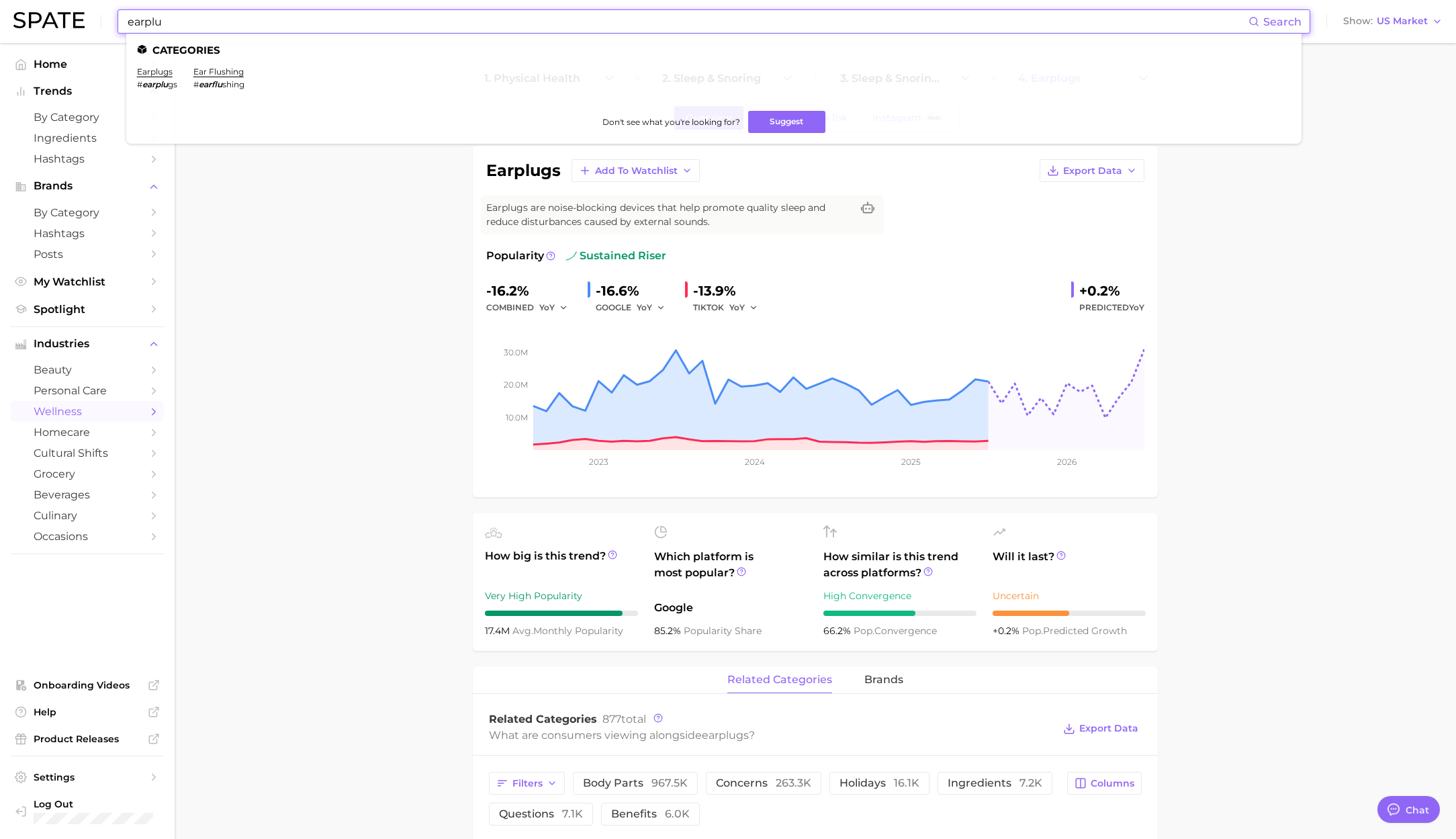
drag, startPoint x: 299, startPoint y: 24, endPoint x: 90, endPoint y: 21, distance: 209.0
click at [90, 21] on div "earplu Search Categories earplugs # earplu gs ear flushing # earflu shing Don't…" at bounding box center [728, 22] width 1429 height 43
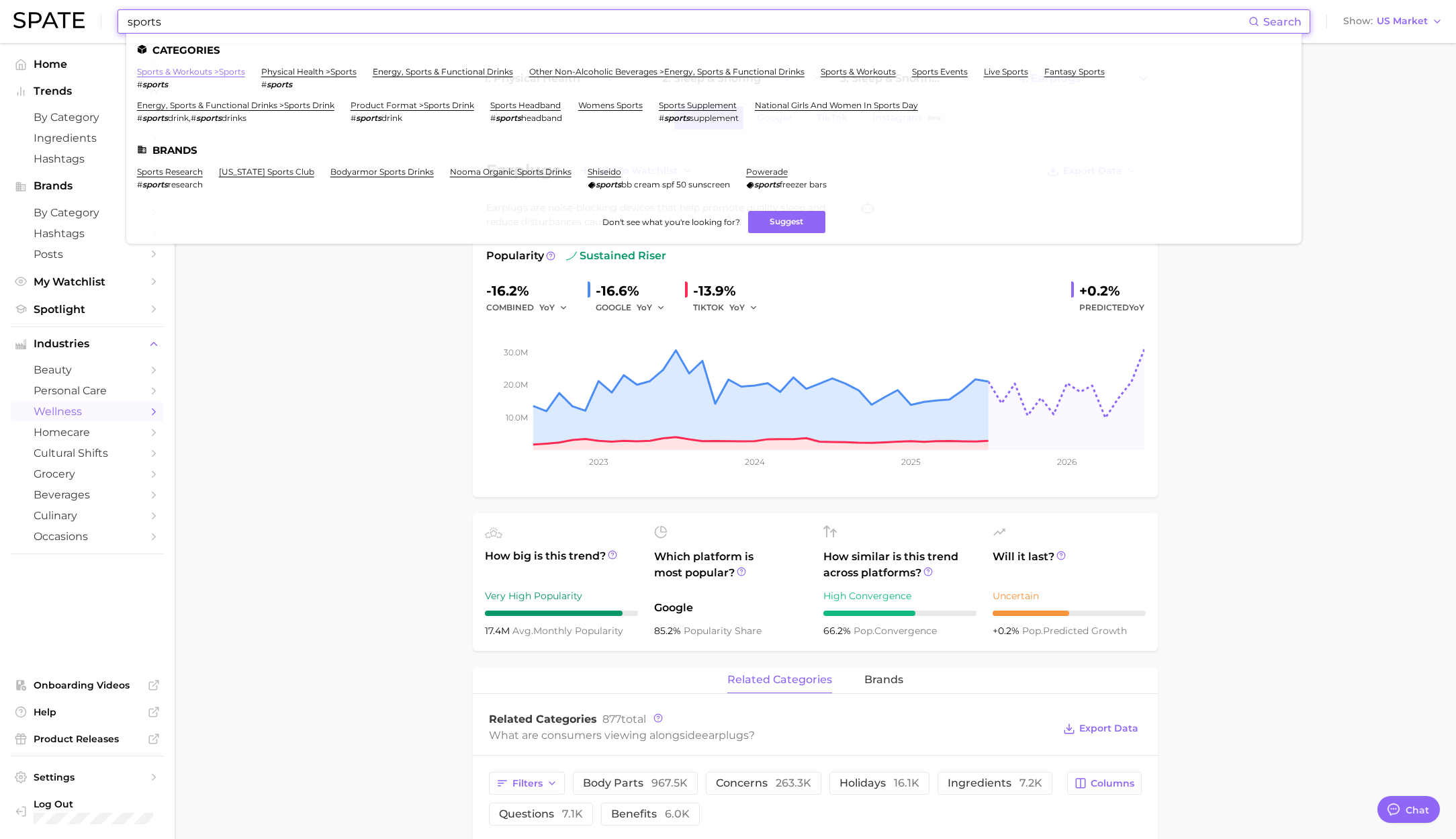
type input "sports"
click at [225, 72] on link "sports & workouts > sports" at bounding box center [191, 72] width 108 height 10
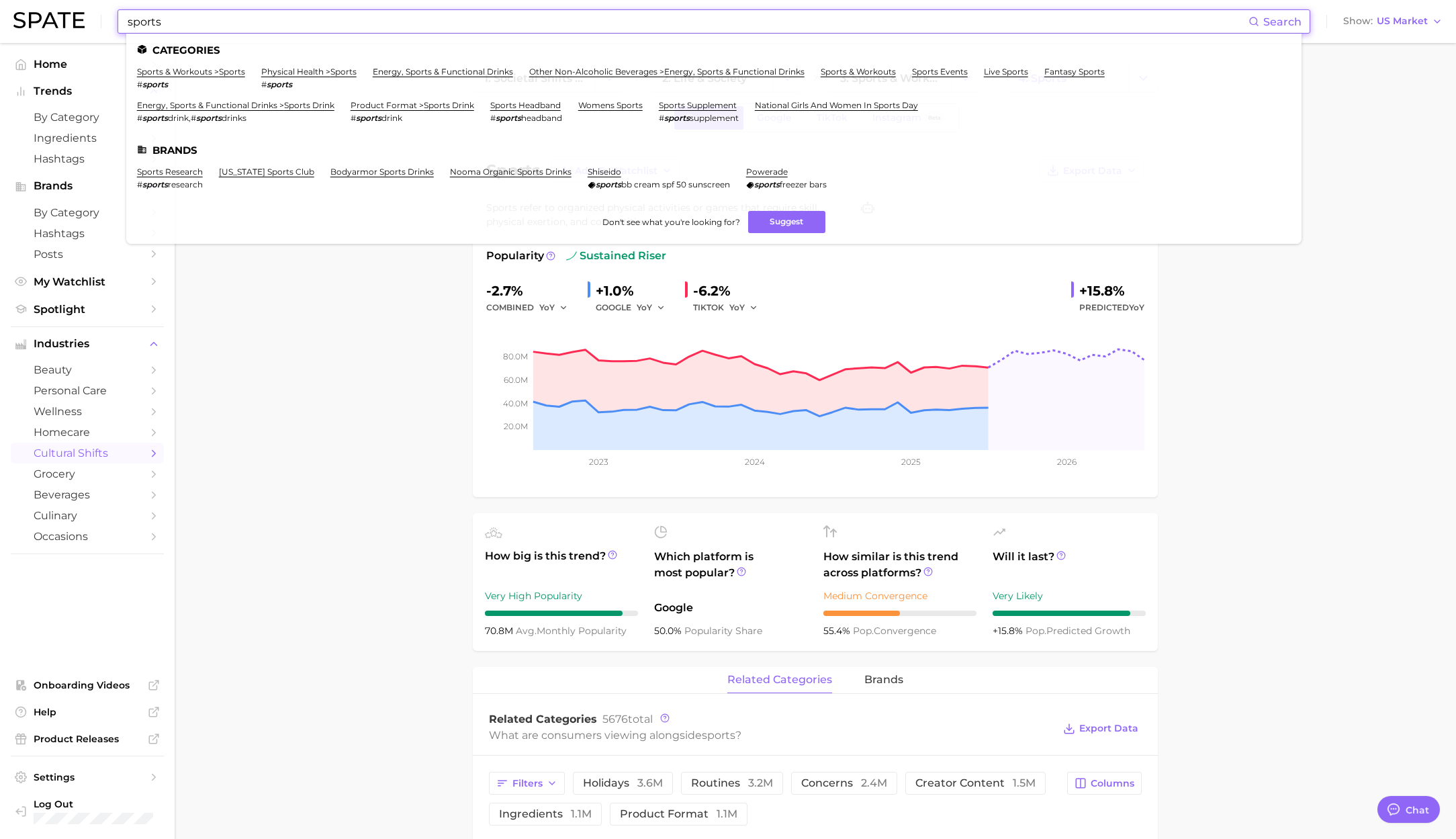
click at [336, 18] on input "sports" at bounding box center [687, 22] width 1122 height 22
click at [306, 69] on link "physical health > sports" at bounding box center [309, 72] width 95 height 10
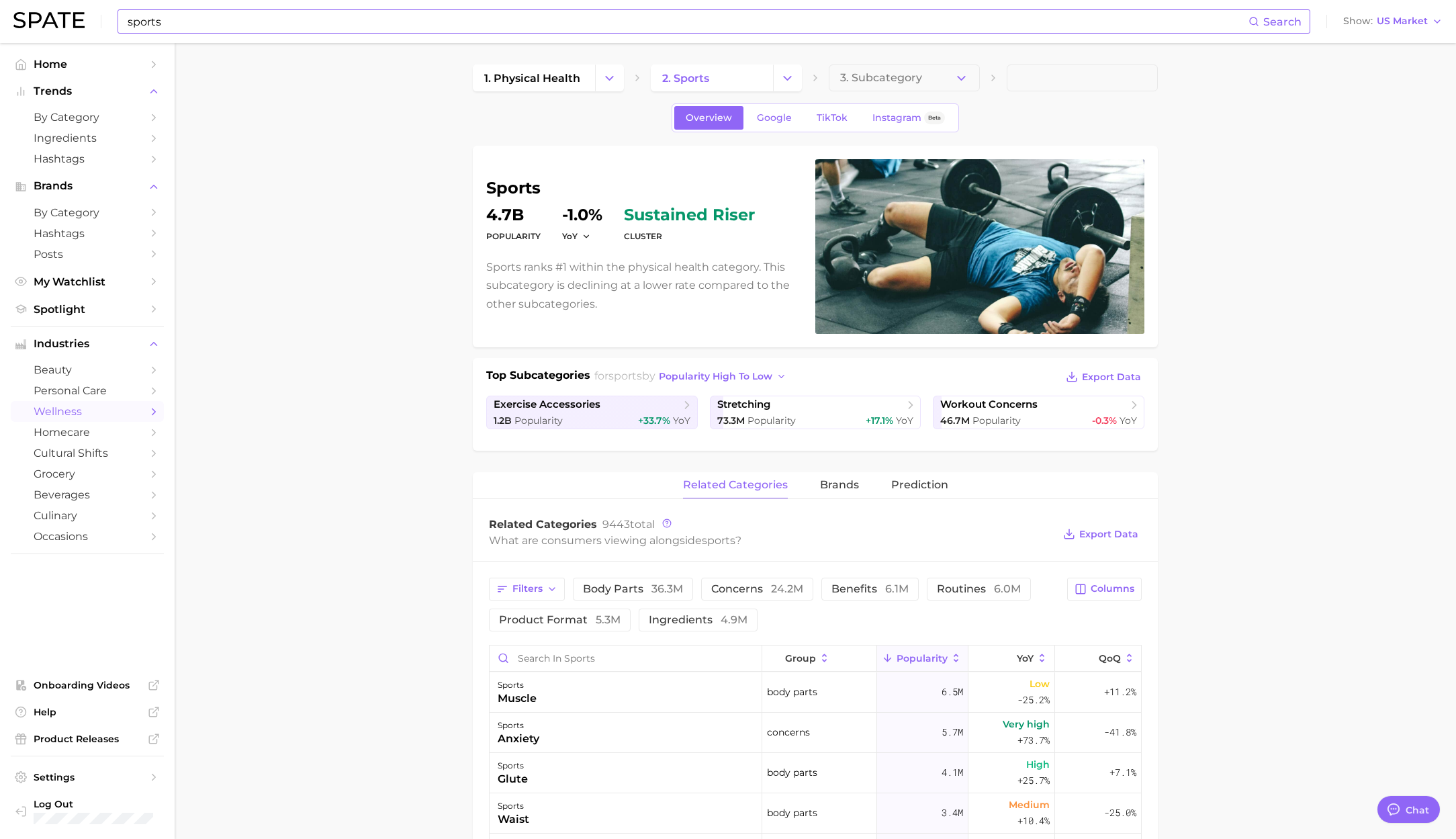
scroll to position [2201, 0]
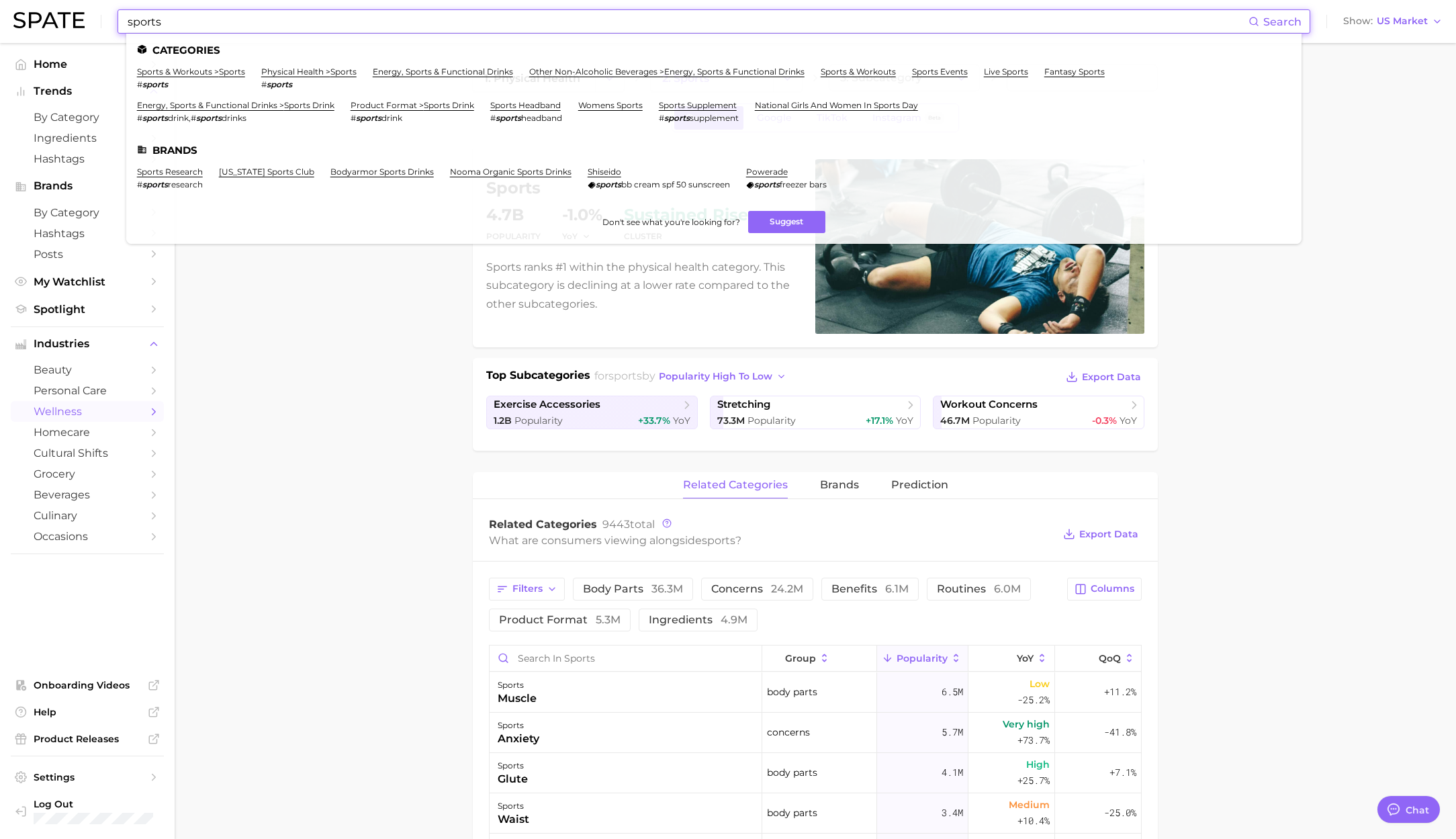
drag, startPoint x: 243, startPoint y: 23, endPoint x: 42, endPoint y: 22, distance: 201.0
click at [42, 22] on div "sports Search Categories sports & workouts > sports # sports physical health > …" at bounding box center [728, 22] width 1429 height 43
paste input "vital"
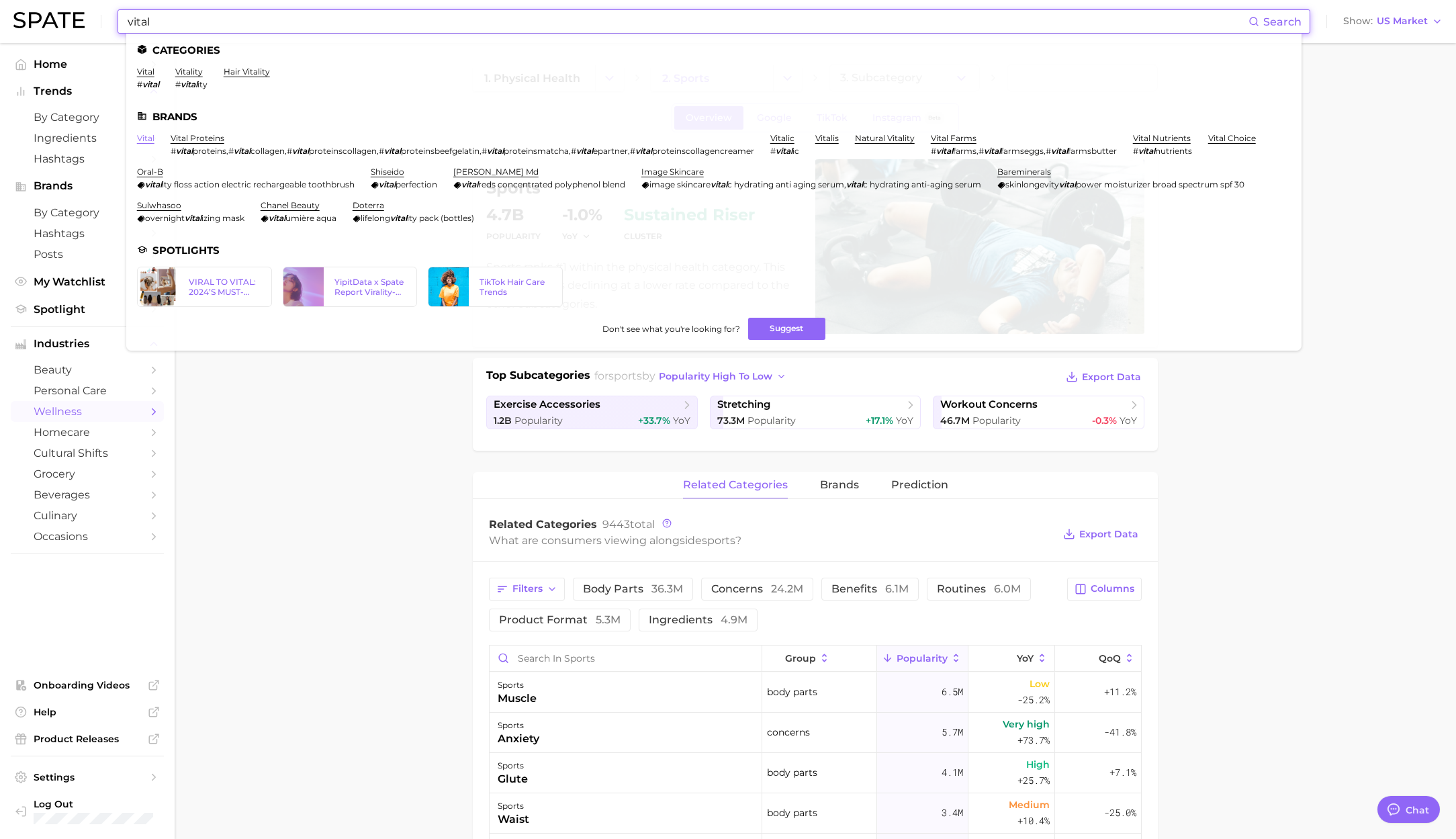
type input "vital"
click at [141, 138] on link "vital" at bounding box center [146, 138] width 17 height 10
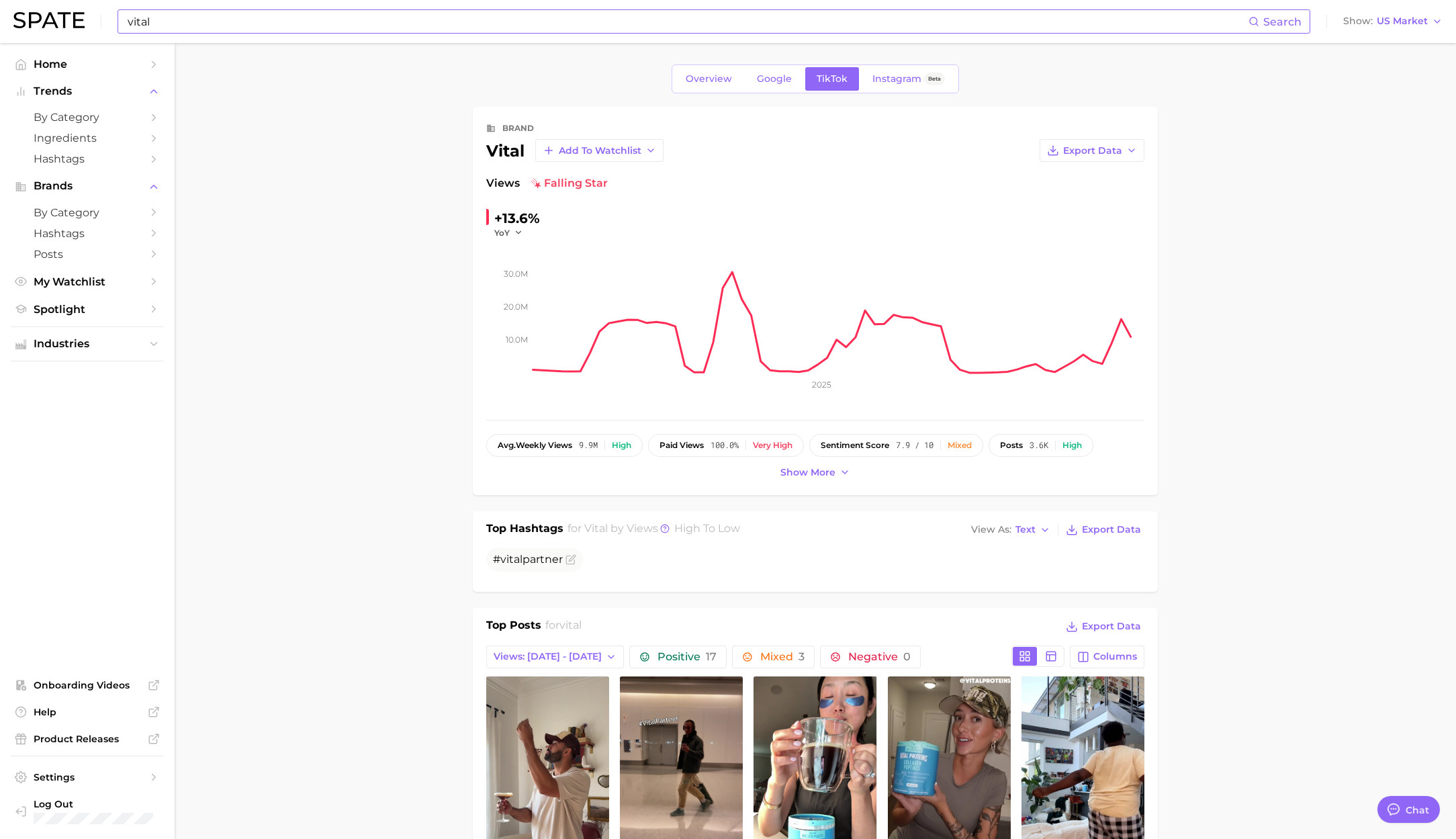
click at [215, 20] on input "vital" at bounding box center [687, 22] width 1122 height 22
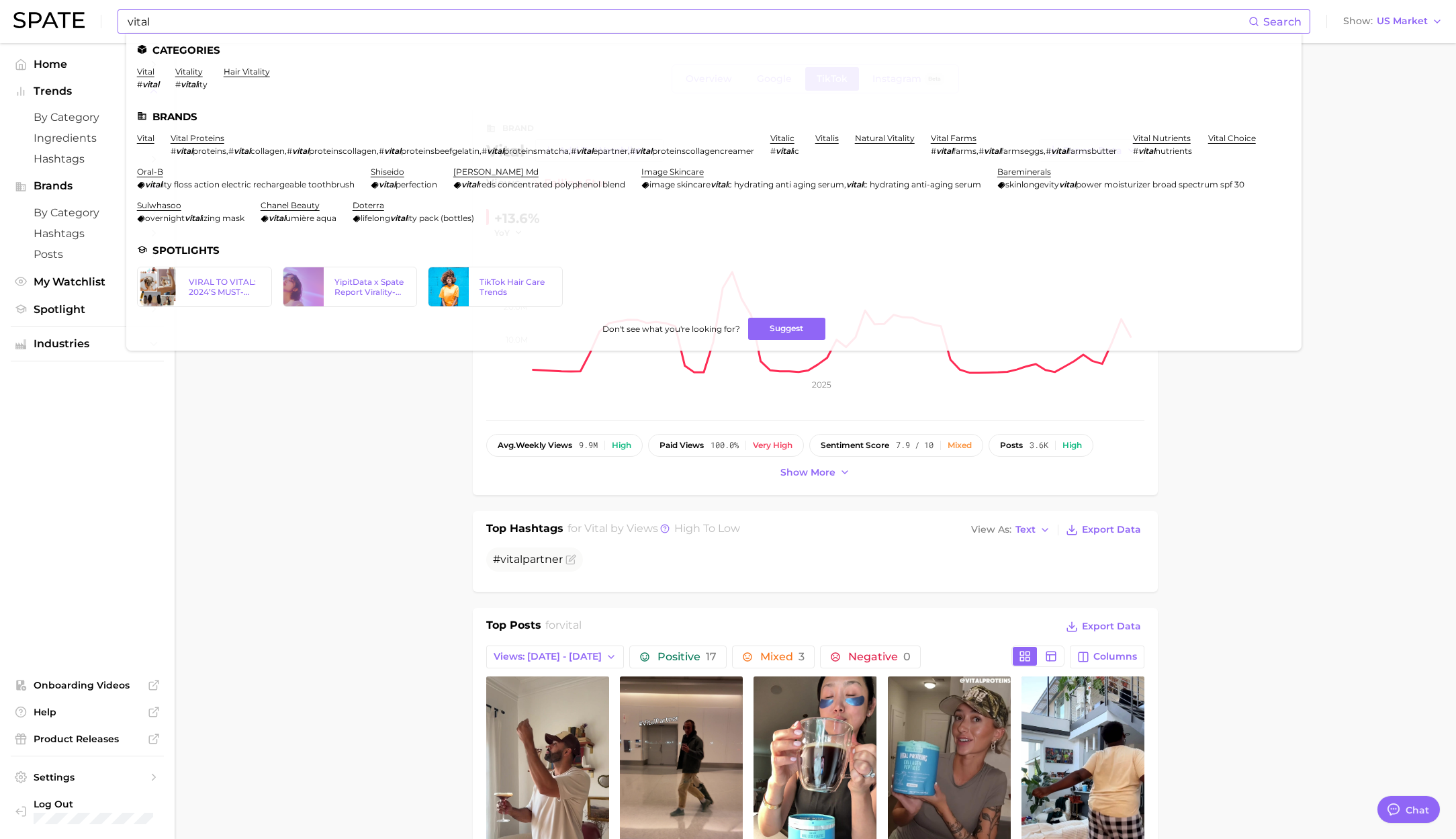
click at [192, 142] on li "vital proteins # vital proteins , # vital collagen , # vital proteinscollagen ,…" at bounding box center [463, 144] width 583 height 22
click at [197, 138] on link "vital proteins" at bounding box center [198, 138] width 54 height 10
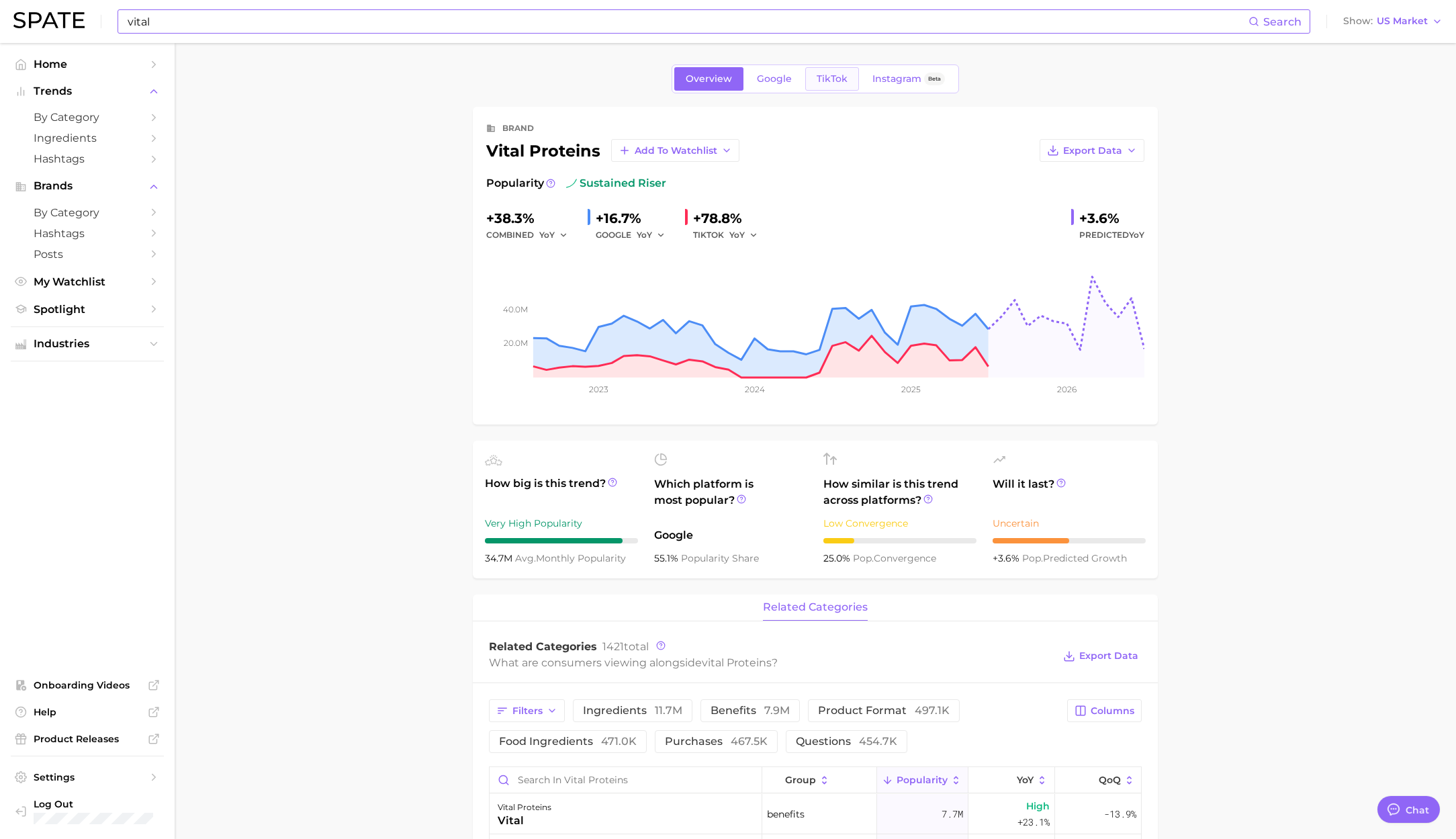
click at [848, 72] on link "TikTok" at bounding box center [832, 79] width 54 height 23
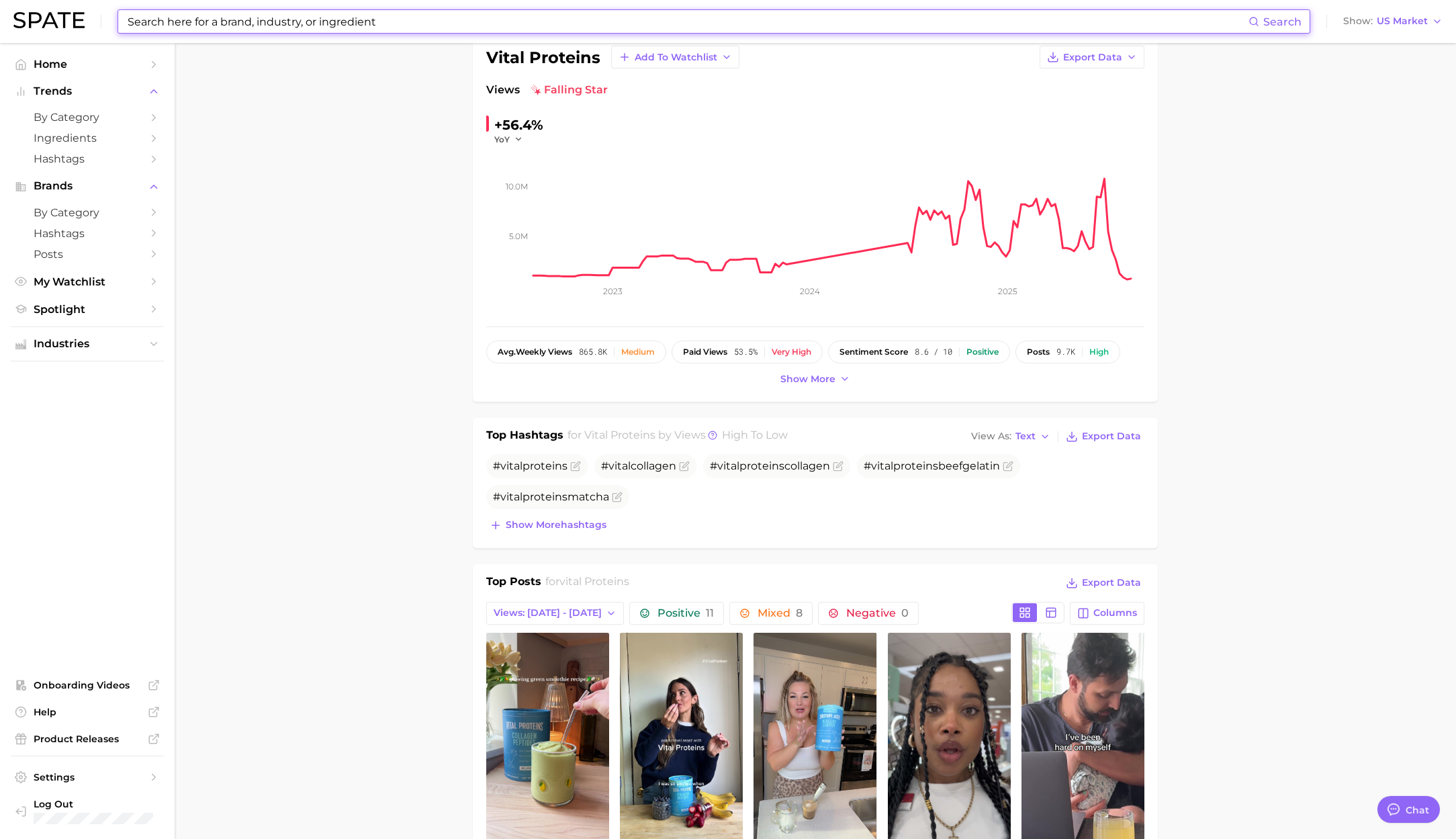
scroll to position [97, 0]
